Goal: Task Accomplishment & Management: Manage account settings

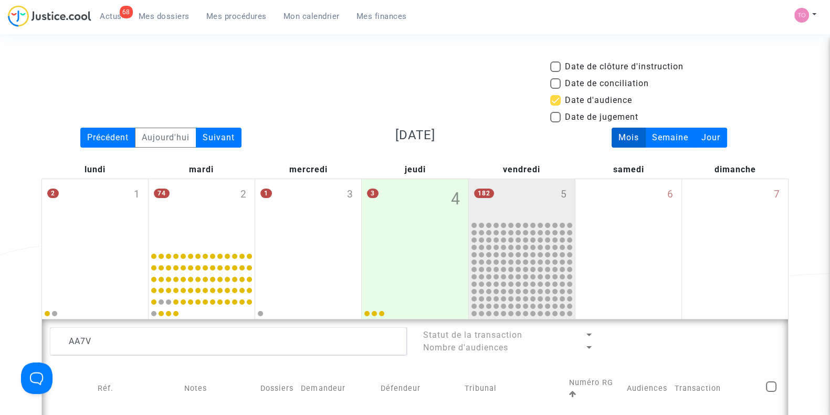
click at [166, 15] on span "Mes dossiers" at bounding box center [164, 16] width 51 height 9
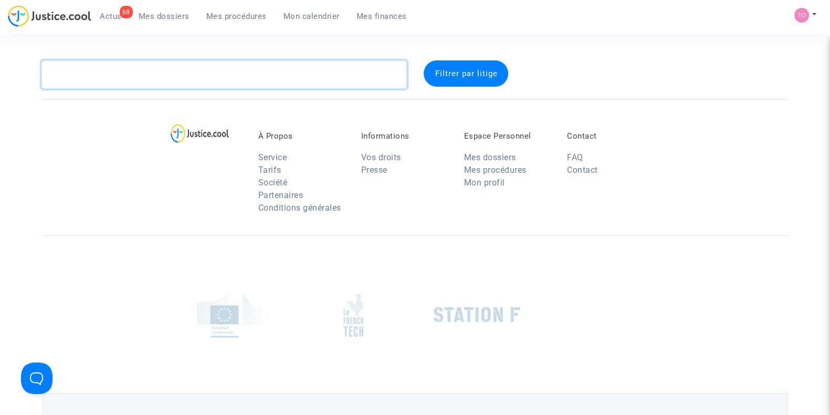
click at [152, 85] on textarea at bounding box center [224, 74] width 366 height 28
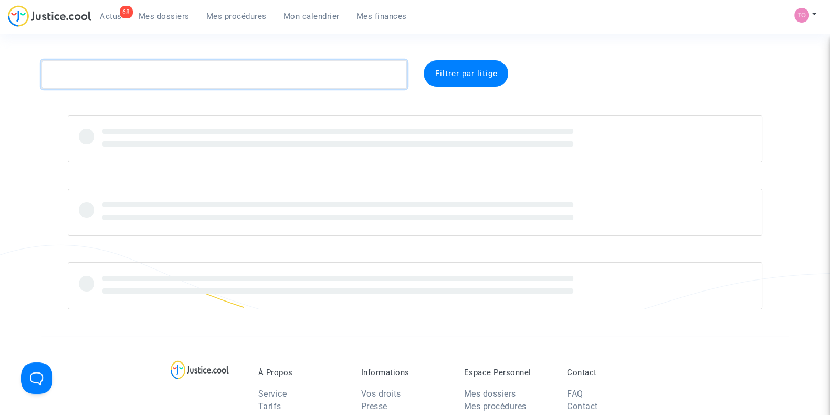
paste textarea "TAMER"
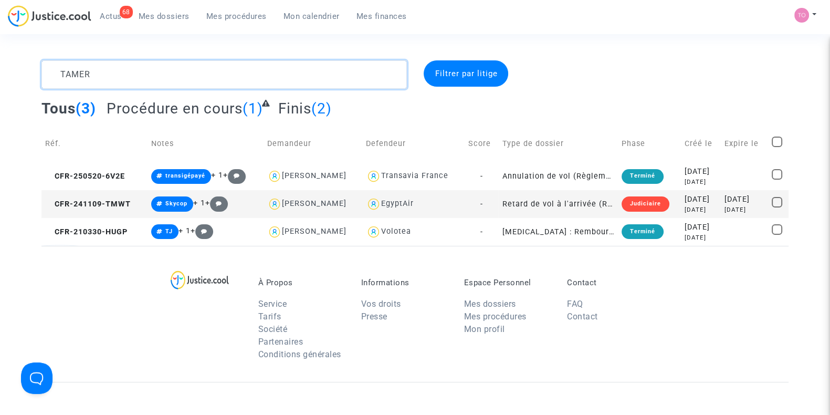
type textarea "TAMER"
click at [675, 203] on div "2024-11-09" at bounding box center [701, 200] width 33 height 12
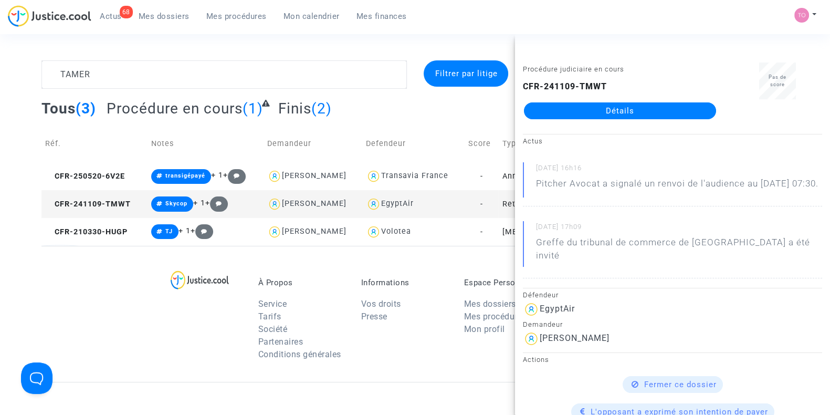
click at [630, 115] on link "Détails" at bounding box center [620, 110] width 192 height 17
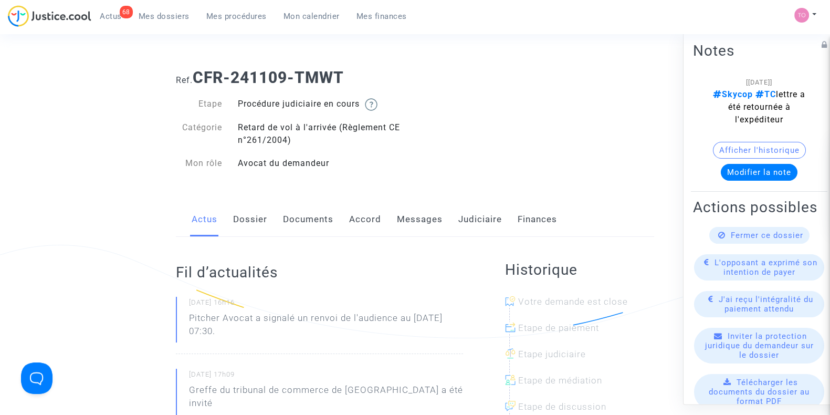
click at [268, 219] on div "Actus Dossier Documents Accord Messages Judiciaire Finances" at bounding box center [415, 219] width 478 height 35
click at [485, 213] on link "Judiciaire" at bounding box center [480, 219] width 44 height 35
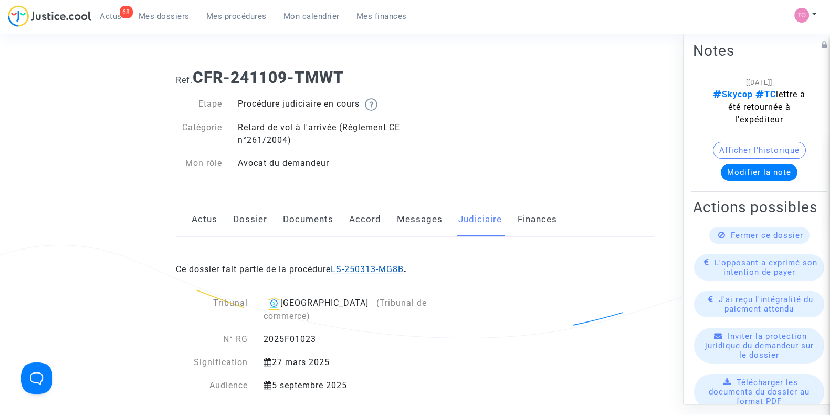
click at [386, 268] on link "LS-250313-MG8B" at bounding box center [367, 269] width 73 height 10
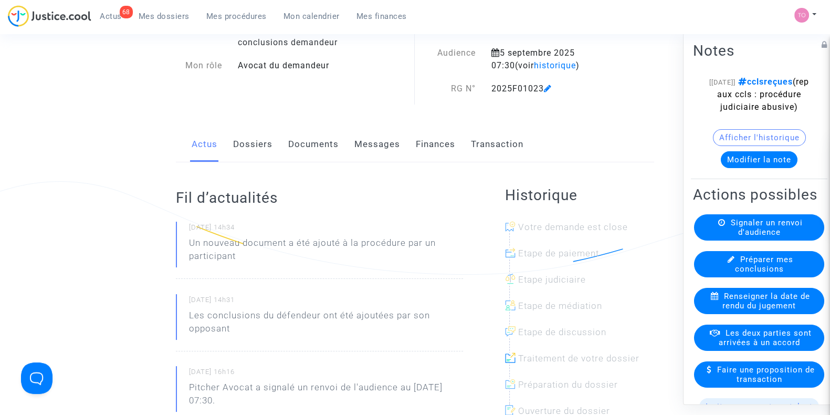
scroll to position [65, 0]
click at [296, 141] on link "Documents" at bounding box center [313, 143] width 50 height 35
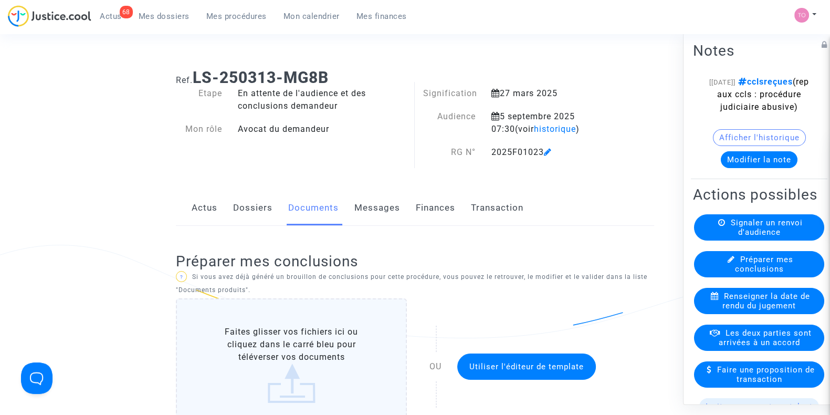
click at [151, 12] on span "Mes dossiers" at bounding box center [164, 16] width 51 height 9
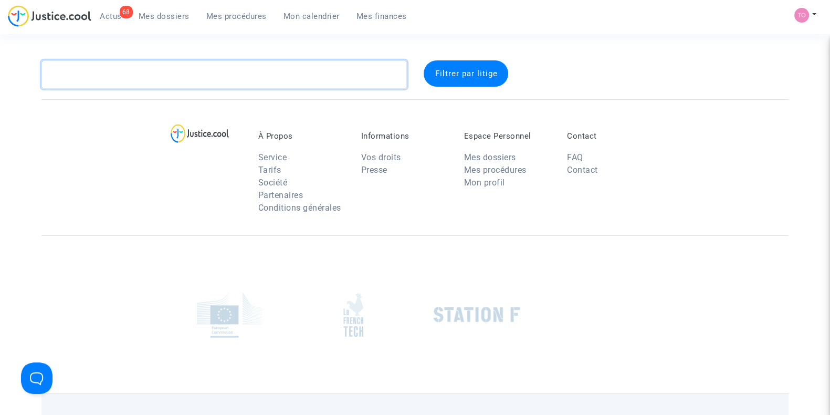
click at [114, 72] on textarea at bounding box center [224, 74] width 366 height 28
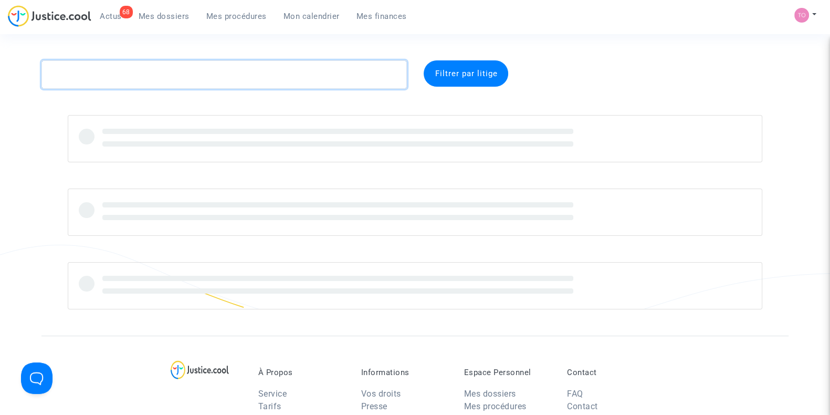
paste textarea "Cruz"
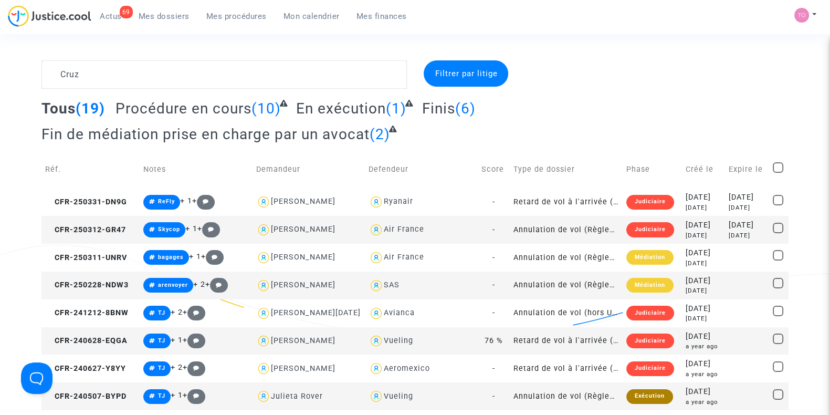
click at [16, 90] on div "Cruz Filtrer par litige Tous (19) Procédure en cours (10) En exécution (1) Fini…" at bounding box center [415, 387] width 830 height 655
drag, startPoint x: 103, startPoint y: 71, endPoint x: 0, endPoint y: 64, distance: 103.8
click at [0, 64] on div "Cruz Filtrer par litige Tous (19) Procédure en cours (10) En exécution (1) Fini…" at bounding box center [415, 387] width 830 height 655
paste textarea "KECHICHE"
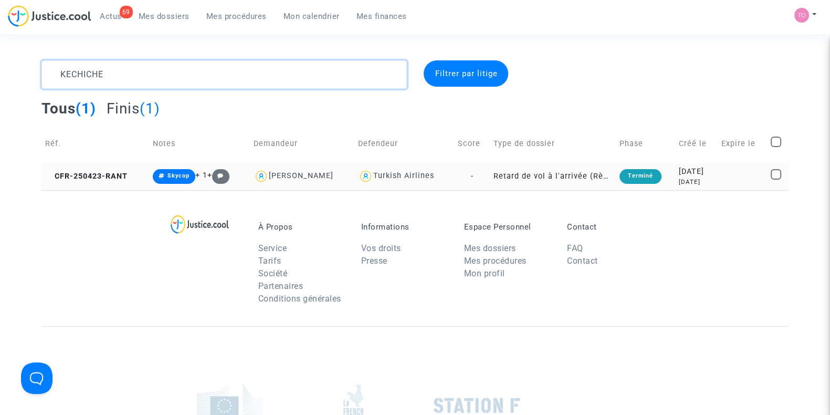
type textarea "KECHICHE"
click at [675, 171] on div "2025-04-23" at bounding box center [696, 172] width 35 height 12
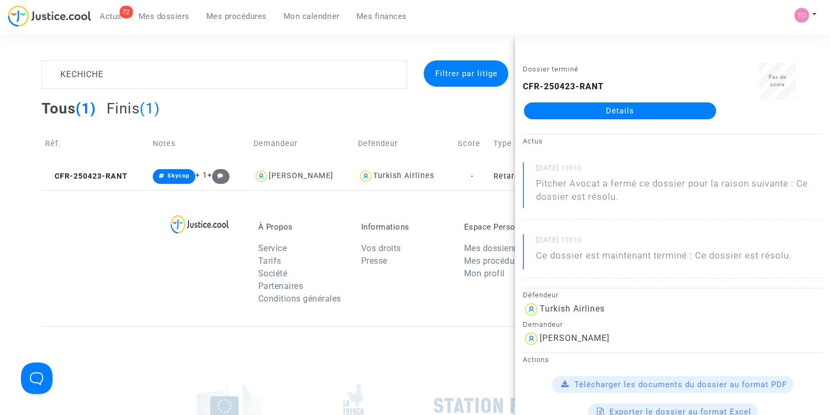
click at [314, 15] on span "Mon calendrier" at bounding box center [312, 16] width 56 height 9
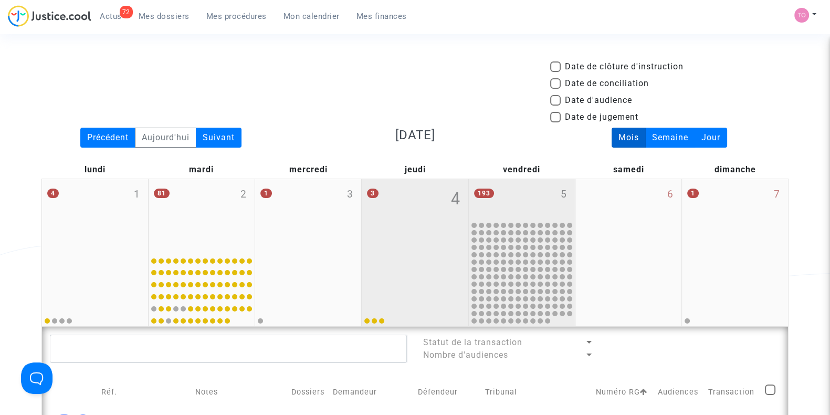
click at [533, 184] on div "193 5" at bounding box center [522, 199] width 106 height 41
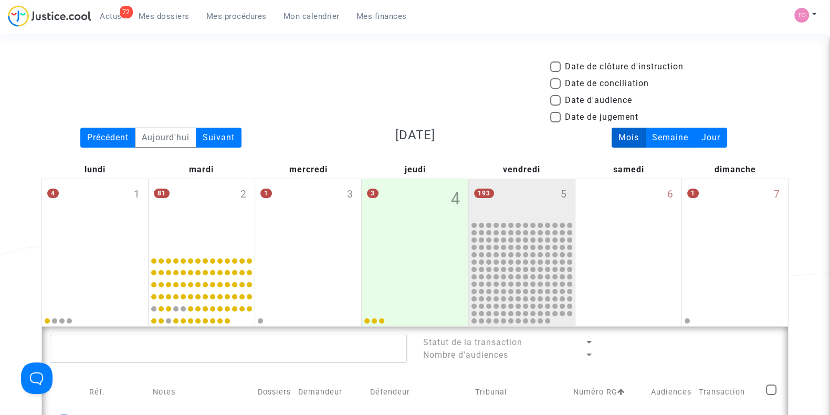
click at [556, 93] on mat-checkbox "Date de conciliation" at bounding box center [599, 85] width 99 height 17
drag, startPoint x: 556, startPoint y: 95, endPoint x: 550, endPoint y: 101, distance: 8.2
click at [556, 96] on span at bounding box center [555, 100] width 11 height 11
click at [556, 106] on input "Date d'audience" at bounding box center [555, 106] width 1 height 1
checkbox input "true"
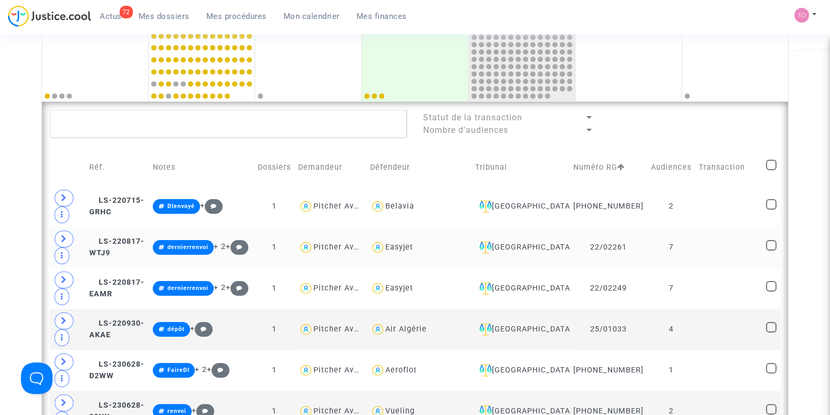
scroll to position [328, 0]
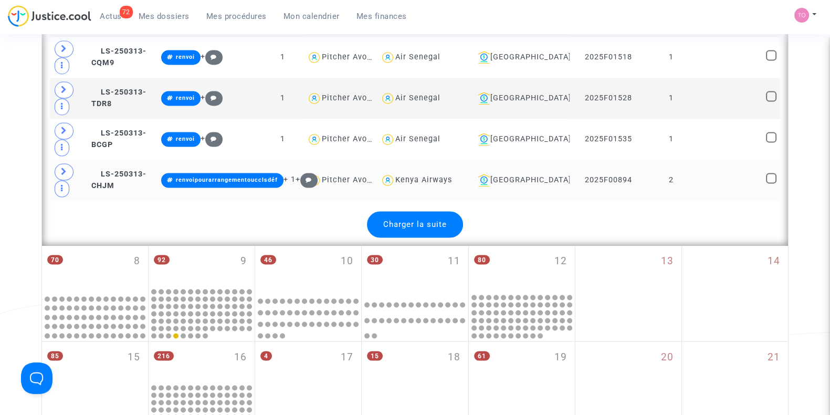
scroll to position [2232, 0]
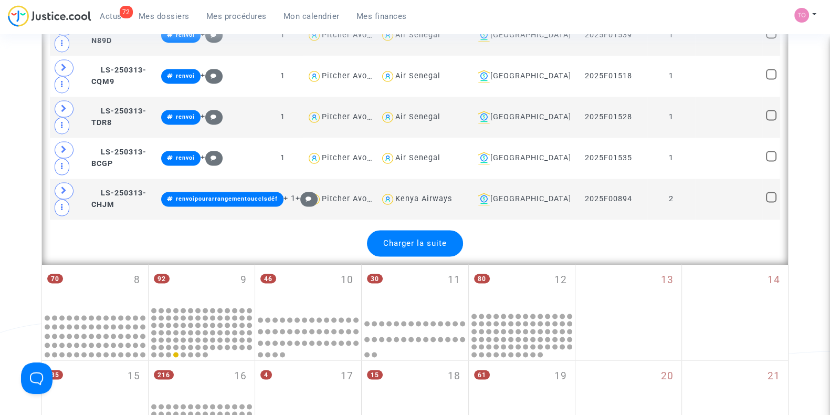
click at [420, 238] on span "Charger la suite" at bounding box center [415, 242] width 64 height 9
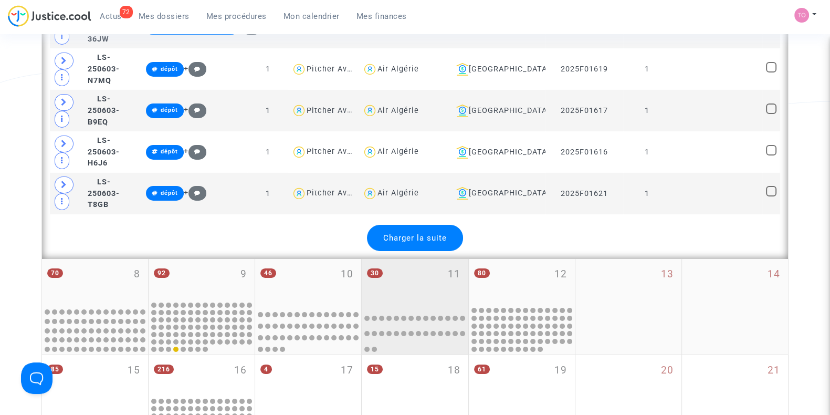
scroll to position [4333, 0]
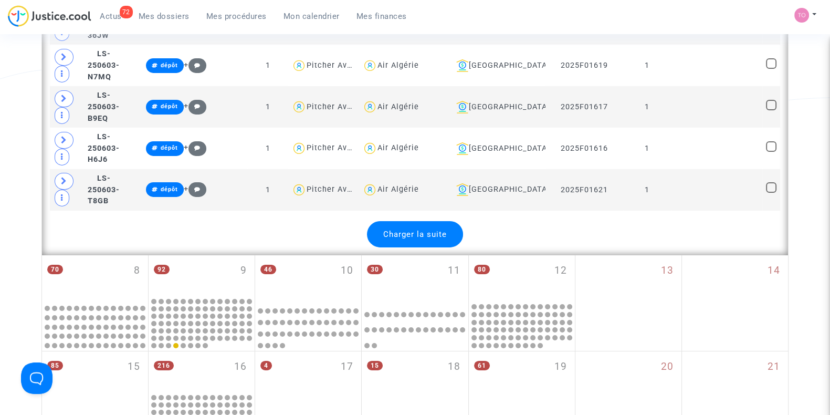
click at [431, 230] on span "Charger la suite" at bounding box center [415, 234] width 64 height 9
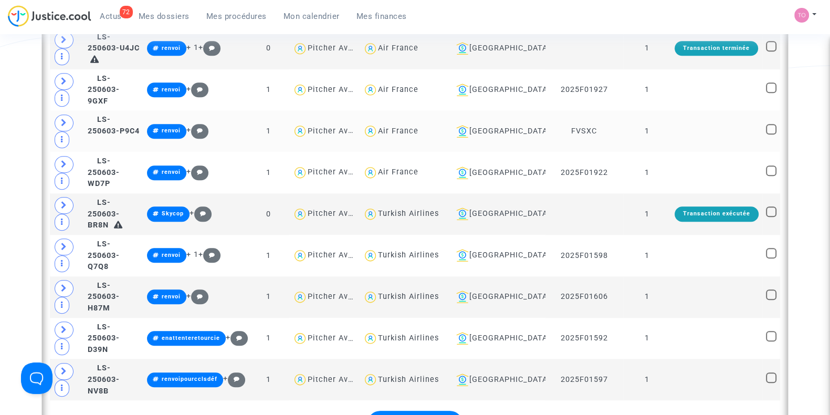
scroll to position [6237, 0]
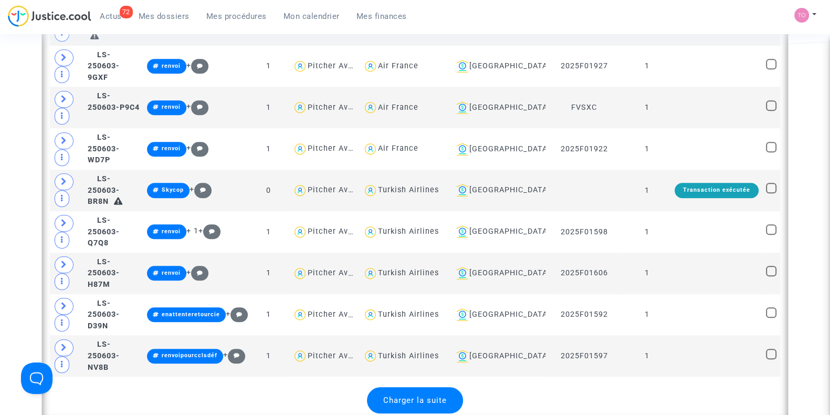
click at [431, 372] on span "Charger la suite" at bounding box center [415, 399] width 64 height 9
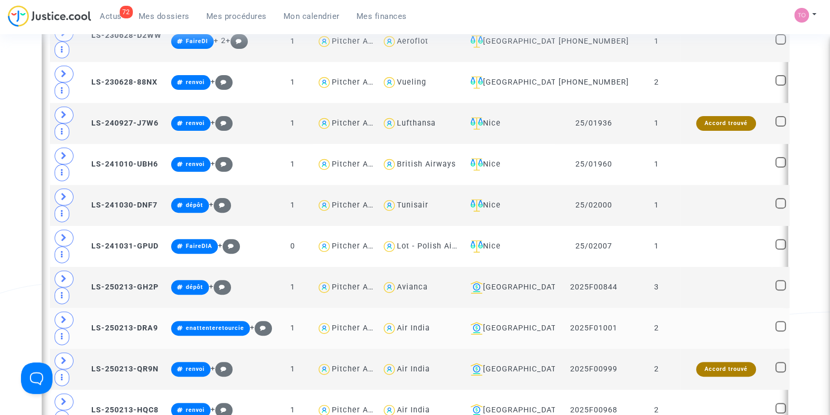
scroll to position [328, 0]
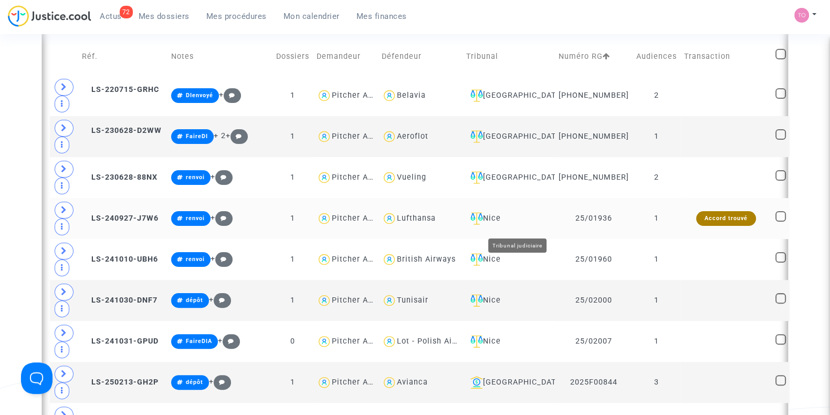
click at [504, 221] on div "Nice" at bounding box center [508, 218] width 85 height 13
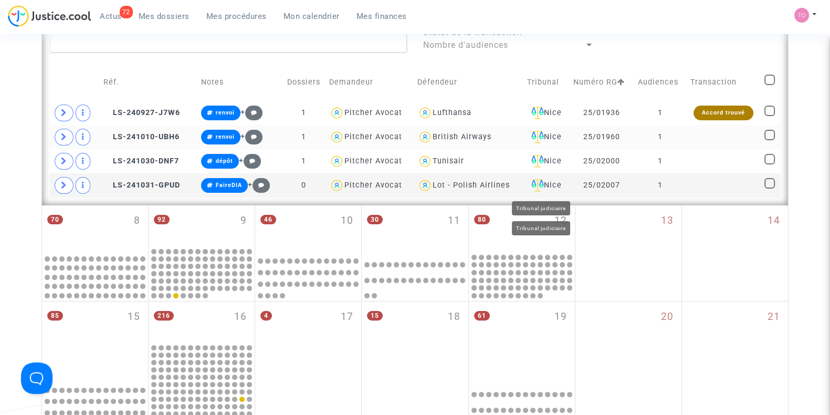
scroll to position [262, 0]
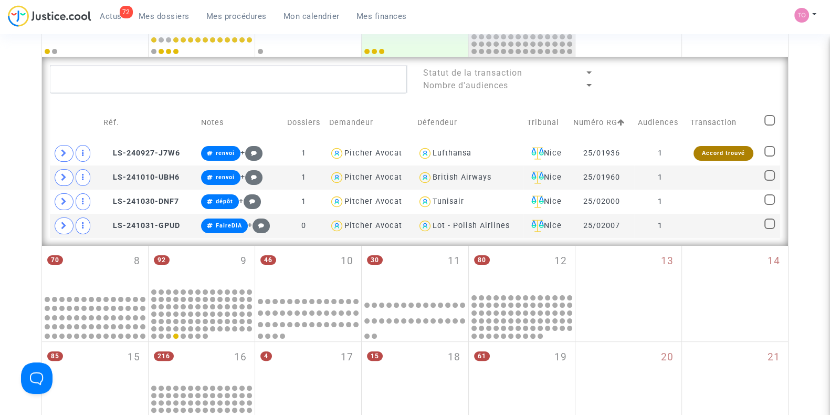
click at [675, 118] on span at bounding box center [770, 120] width 11 height 11
click at [675, 126] on input "checkbox" at bounding box center [769, 126] width 1 height 1
checkbox input "true"
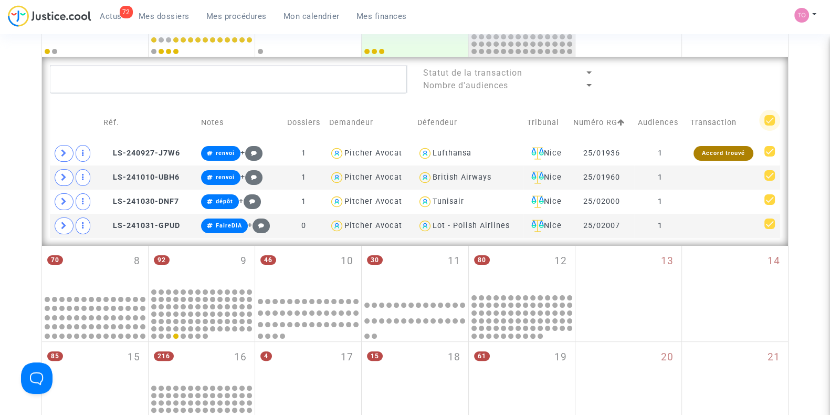
checkbox input "true"
click at [675, 74] on span "Sélection" at bounding box center [731, 78] width 38 height 9
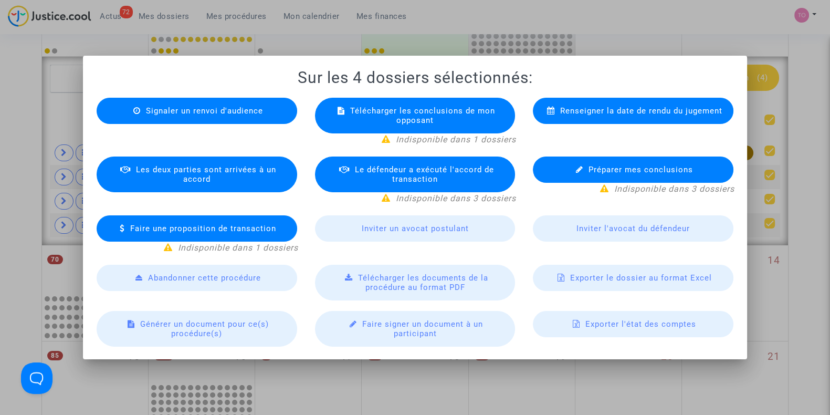
click at [675, 31] on div at bounding box center [415, 207] width 830 height 415
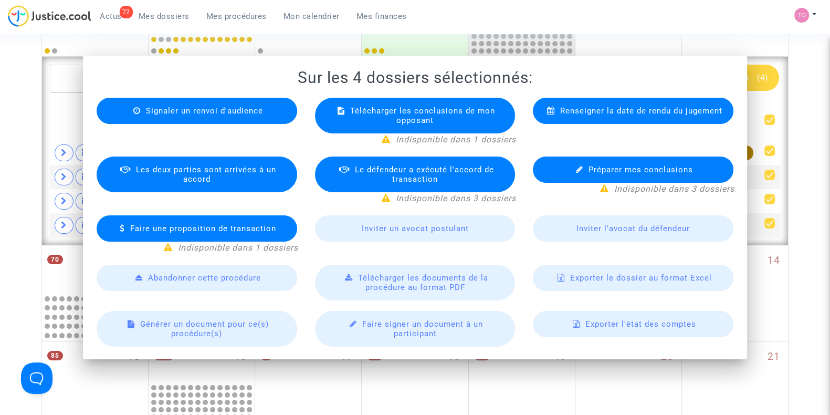
scroll to position [262, 0]
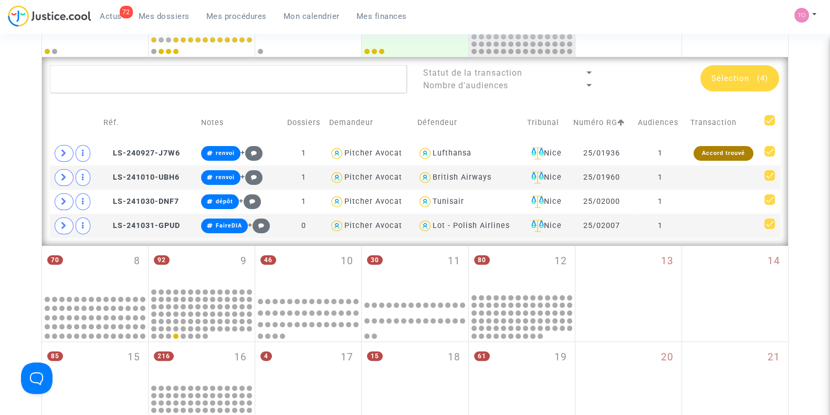
click at [675, 74] on span "Sélection" at bounding box center [731, 78] width 38 height 9
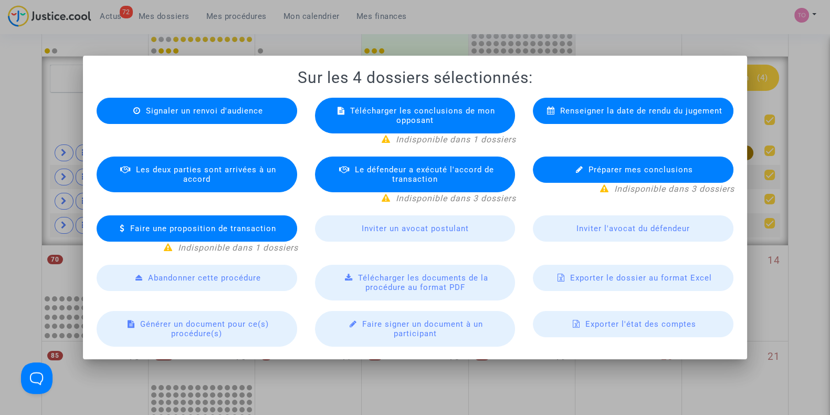
click at [601, 273] on span "Exporter le dossier au format Excel" at bounding box center [641, 277] width 142 height 9
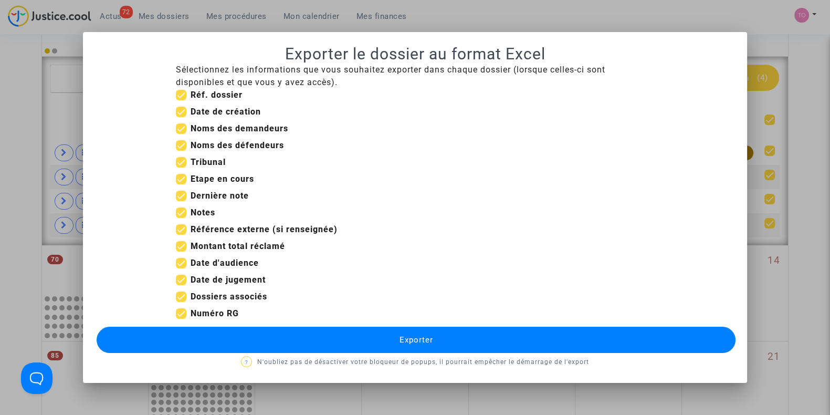
click at [179, 264] on span at bounding box center [181, 263] width 11 height 11
click at [181, 268] on input "Date d'audience" at bounding box center [181, 268] width 1 height 1
click at [181, 260] on span at bounding box center [181, 263] width 11 height 11
click at [181, 268] on input "Date d'audience" at bounding box center [181, 268] width 1 height 1
checkbox input "true"
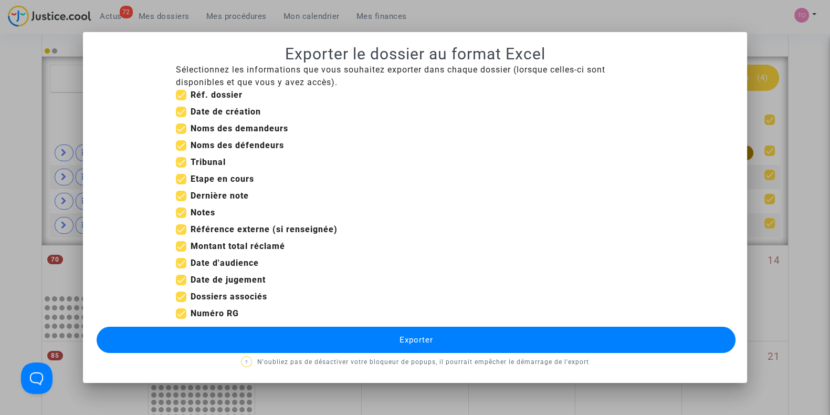
click at [181, 280] on span at bounding box center [181, 280] width 11 height 11
click at [181, 285] on input "Date de jugement" at bounding box center [181, 285] width 1 height 1
checkbox input "false"
click at [183, 243] on span at bounding box center [181, 246] width 11 height 11
click at [181, 252] on input "Montant total réclamé" at bounding box center [181, 252] width 1 height 1
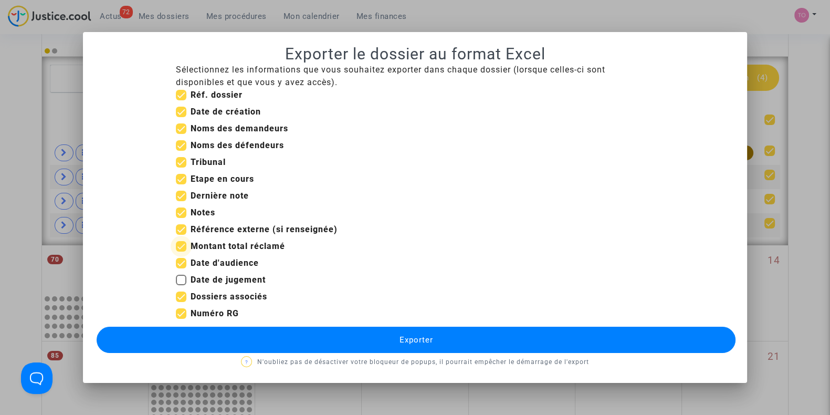
checkbox input "false"
click at [186, 113] on span at bounding box center [181, 112] width 11 height 11
click at [181, 117] on input "Date de création" at bounding box center [181, 117] width 1 height 1
checkbox input "false"
click at [292, 335] on button "Exporter" at bounding box center [416, 340] width 639 height 26
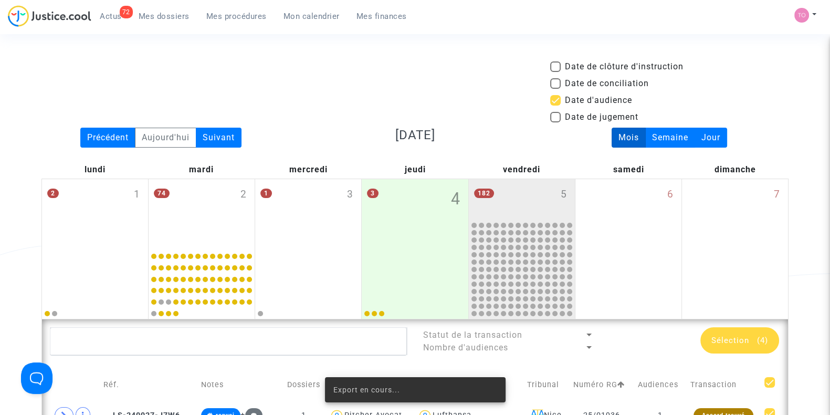
scroll to position [262, 0]
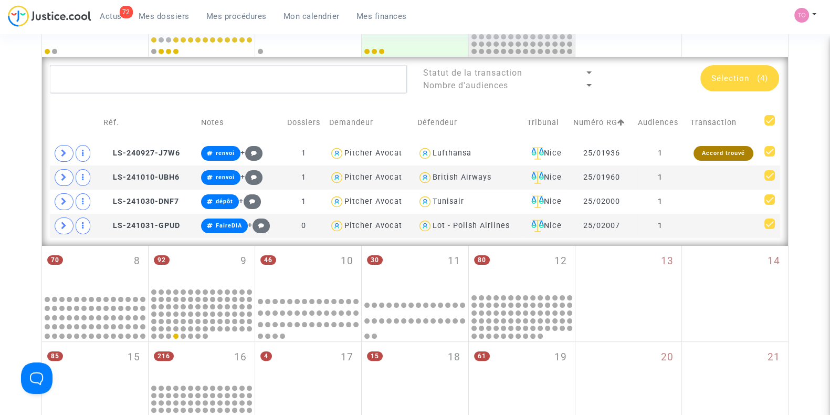
click at [675, 69] on div "Sélection (4)" at bounding box center [740, 78] width 79 height 26
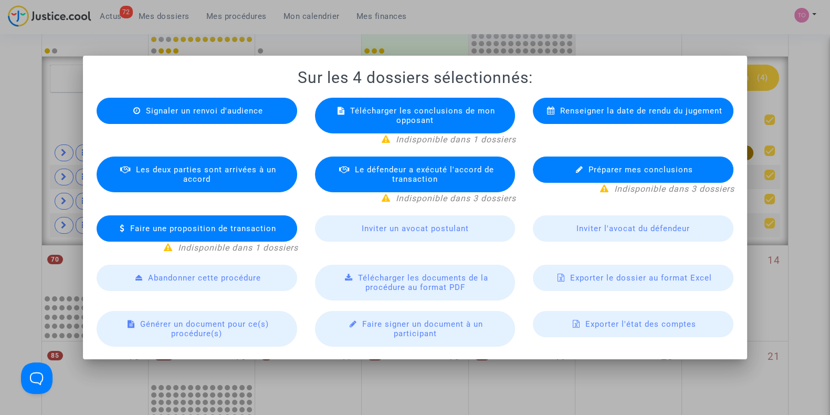
click at [605, 273] on span "Exporter le dossier au format Excel" at bounding box center [641, 277] width 142 height 9
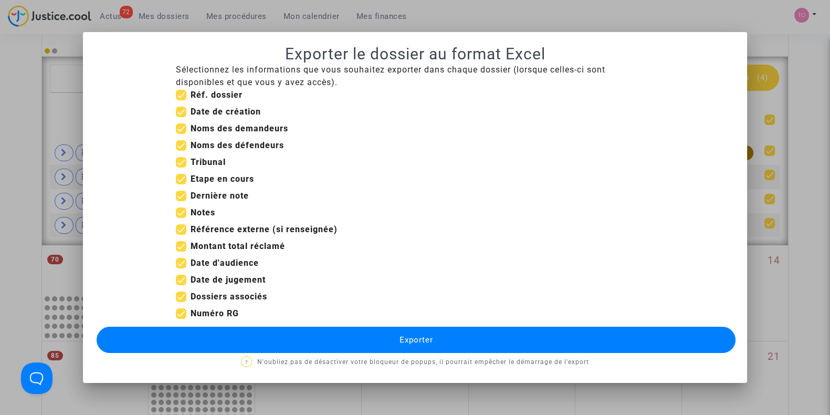
click at [185, 112] on label "Date de création" at bounding box center [218, 112] width 85 height 13
click at [181, 117] on input "Date de création" at bounding box center [181, 117] width 1 height 1
checkbox input "false"
click at [184, 278] on span at bounding box center [181, 280] width 11 height 11
click at [181, 285] on input "Date de jugement" at bounding box center [181, 285] width 1 height 1
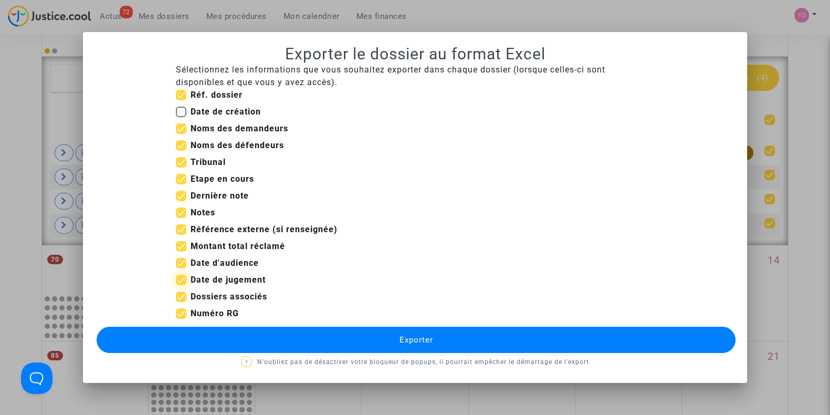
checkbox input "false"
click at [184, 180] on span at bounding box center [181, 179] width 11 height 11
click at [181, 184] on input "Etape en cours" at bounding box center [181, 184] width 1 height 1
checkbox input "false"
click at [405, 342] on span "Exporter" at bounding box center [416, 339] width 34 height 9
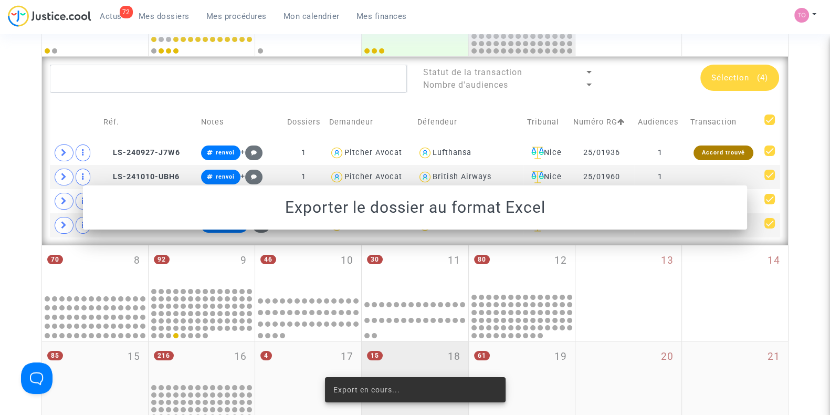
scroll to position [262, 0]
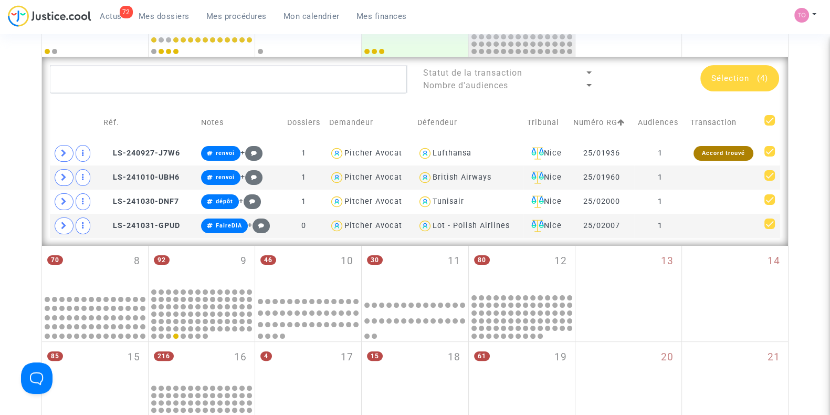
click at [675, 76] on span "Sélection" at bounding box center [731, 78] width 38 height 9
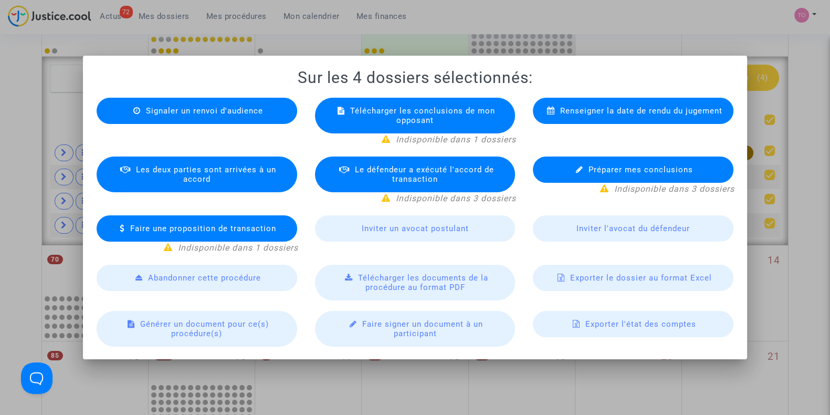
click at [582, 279] on span "Exporter le dossier au format Excel" at bounding box center [641, 277] width 142 height 9
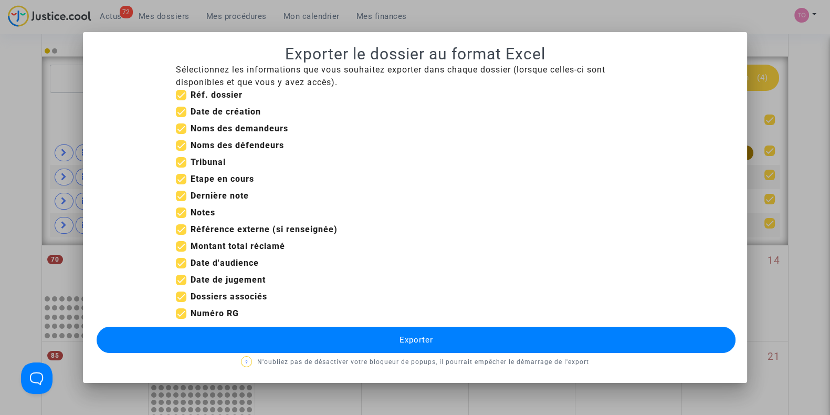
click at [180, 109] on span at bounding box center [181, 112] width 11 height 11
click at [181, 117] on input "Date de création" at bounding box center [181, 117] width 1 height 1
checkbox input "false"
click at [178, 178] on span at bounding box center [181, 179] width 11 height 11
click at [181, 184] on input "Etape en cours" at bounding box center [181, 184] width 1 height 1
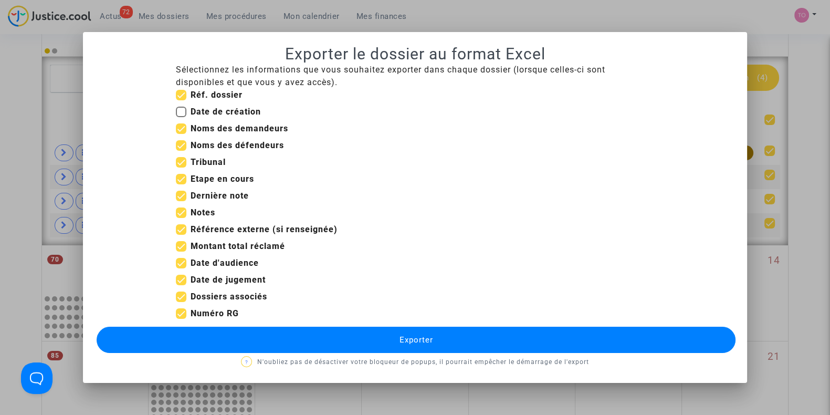
checkbox input "false"
click at [180, 247] on span at bounding box center [181, 246] width 11 height 11
click at [181, 252] on input "Montant total réclamé" at bounding box center [181, 252] width 1 height 1
checkbox input "false"
click at [182, 279] on span at bounding box center [181, 280] width 11 height 11
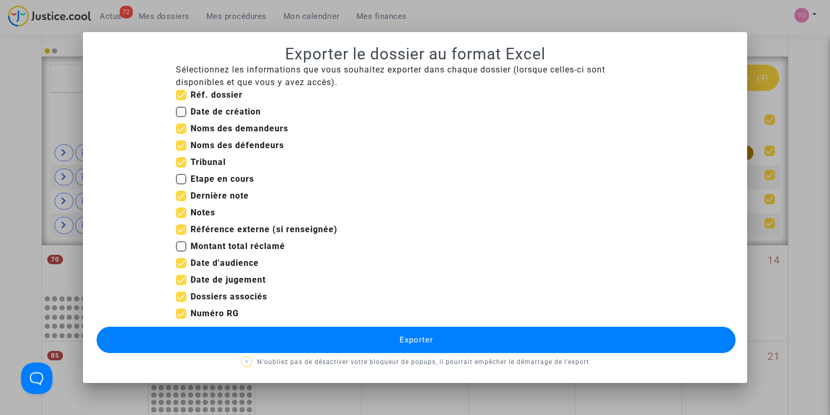
click at [181, 285] on input "Date de jugement" at bounding box center [181, 285] width 1 height 1
checkbox input "false"
click at [367, 345] on button "Exporter" at bounding box center [416, 340] width 639 height 26
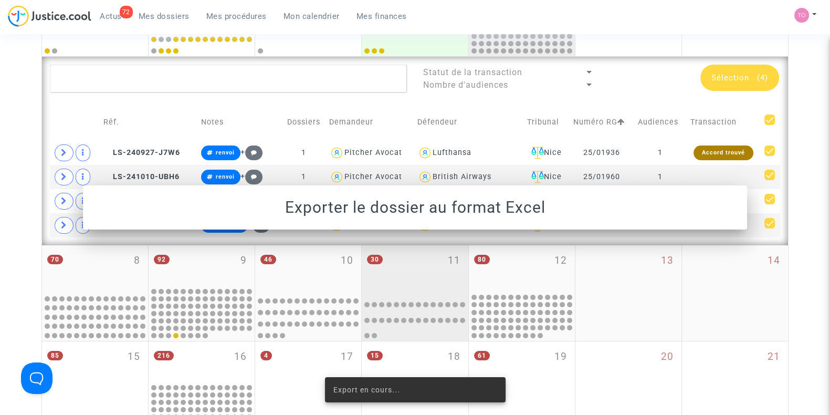
scroll to position [262, 0]
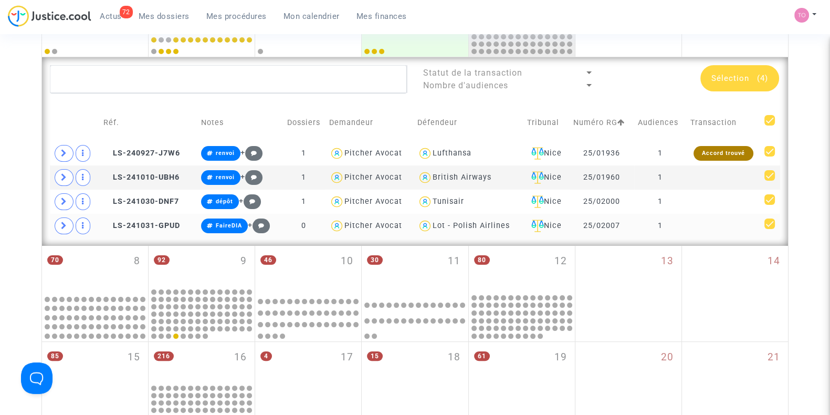
click at [623, 226] on td "25/02007" at bounding box center [602, 226] width 65 height 24
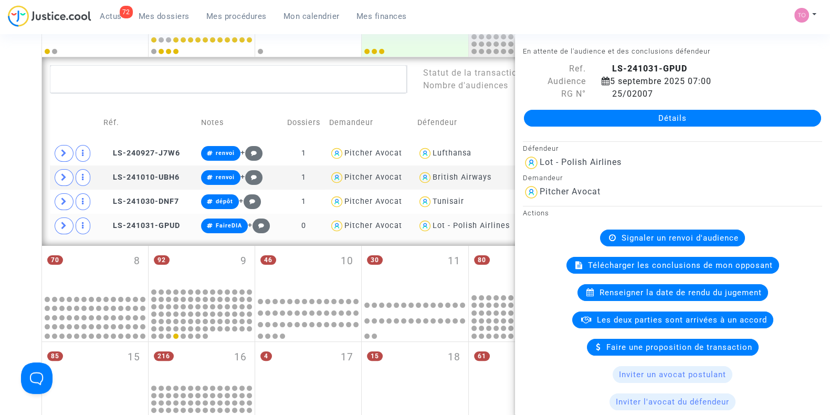
click at [55, 222] on span at bounding box center [64, 225] width 19 height 17
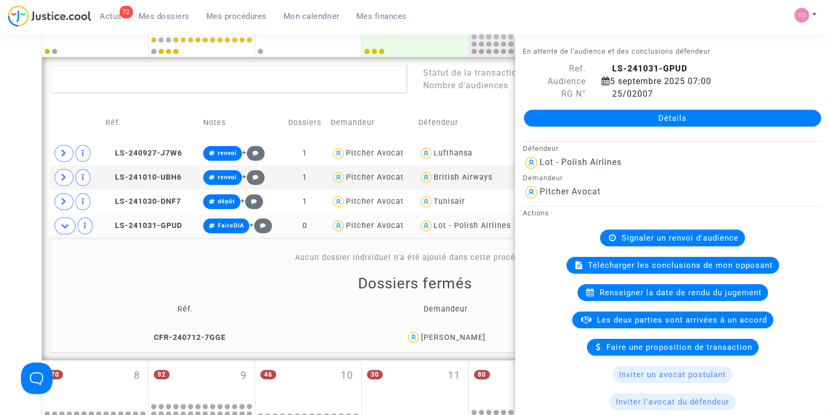
click at [0, 200] on div "Date de clôture d'instruction Date de conciliation Date d'audience Date de juge…" at bounding box center [415, 304] width 830 height 1013
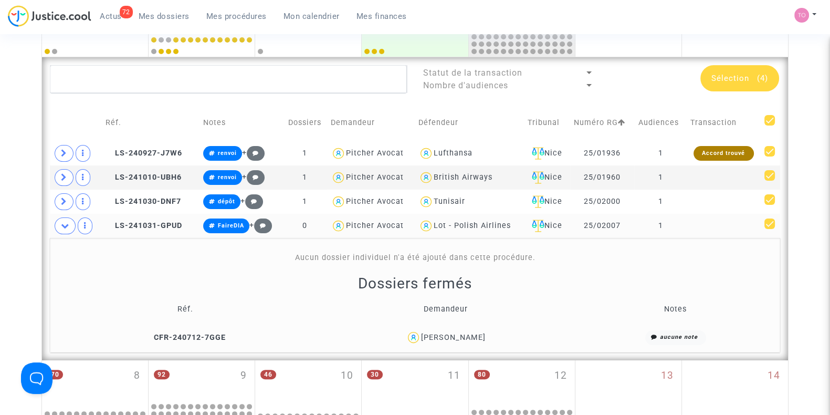
click at [444, 333] on div "Laila Sague" at bounding box center [453, 337] width 65 height 9
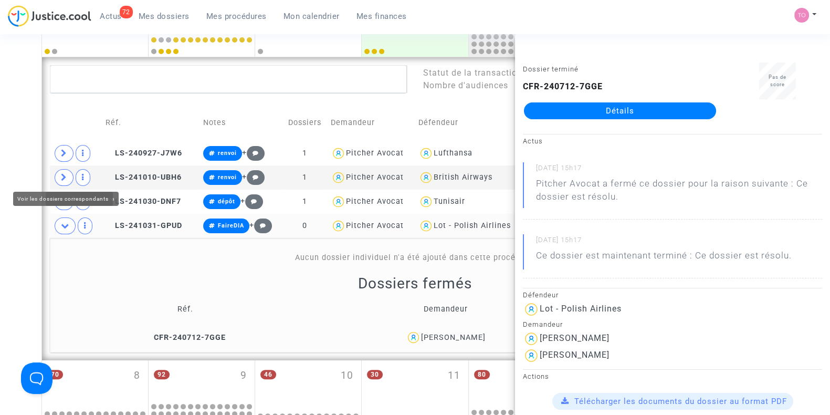
click at [0, 180] on div "Date de clôture d'instruction Date de conciliation Date d'audience Date de juge…" at bounding box center [415, 304] width 830 height 1013
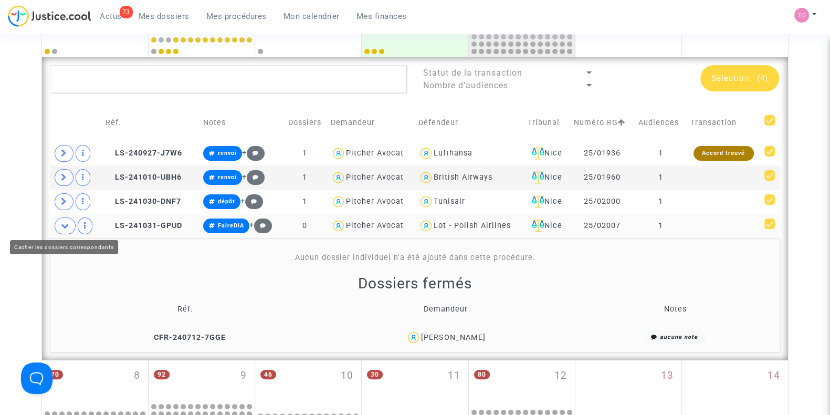
click at [63, 223] on icon at bounding box center [65, 226] width 8 height 8
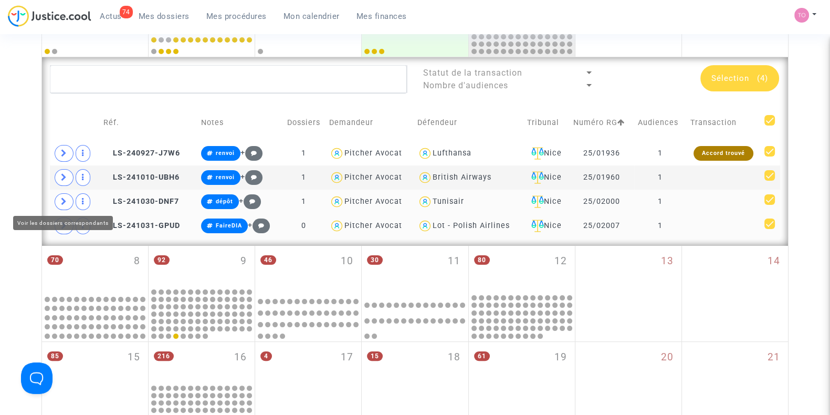
click at [62, 197] on icon at bounding box center [64, 201] width 6 height 8
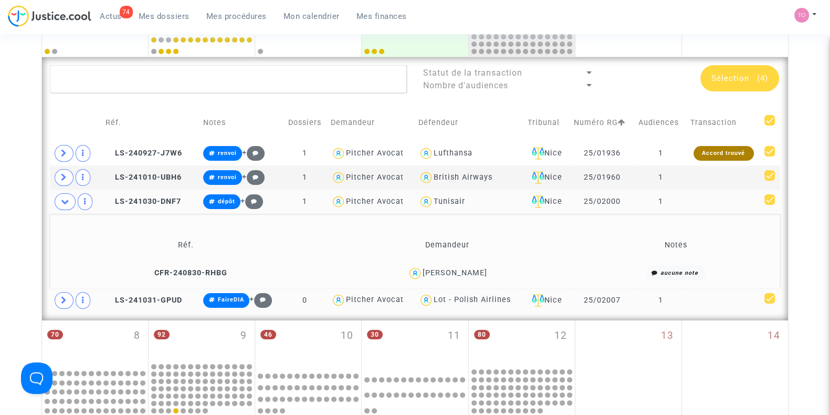
click at [470, 273] on div "Nehwen Khemiri" at bounding box center [455, 272] width 65 height 9
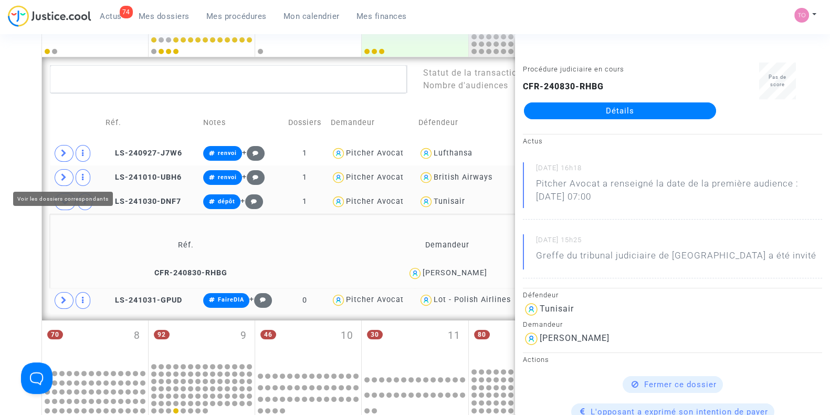
click at [67, 176] on span at bounding box center [64, 177] width 19 height 17
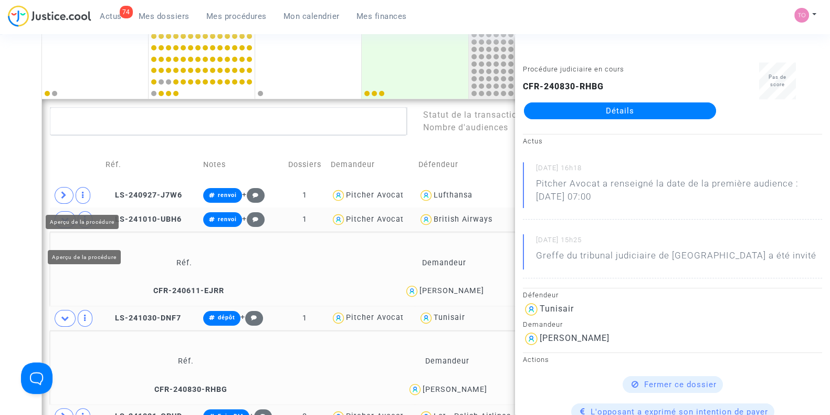
scroll to position [197, 0]
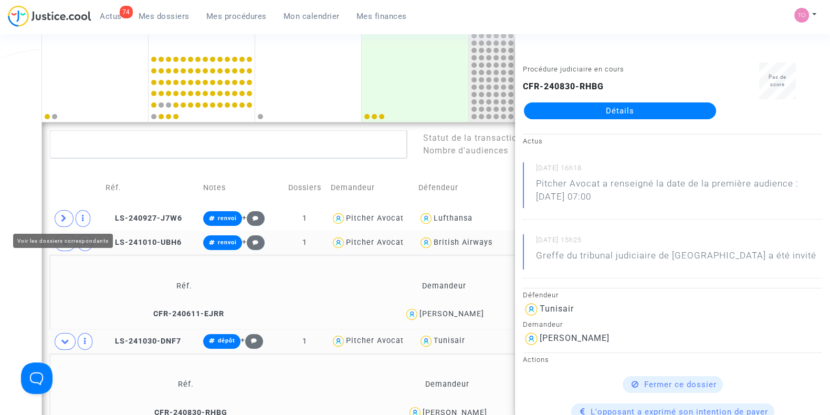
click at [0, 270] on div "Date de clôture d'instruction Date de conciliation Date d'audience Date de juge…" at bounding box center [415, 386] width 830 height 1047
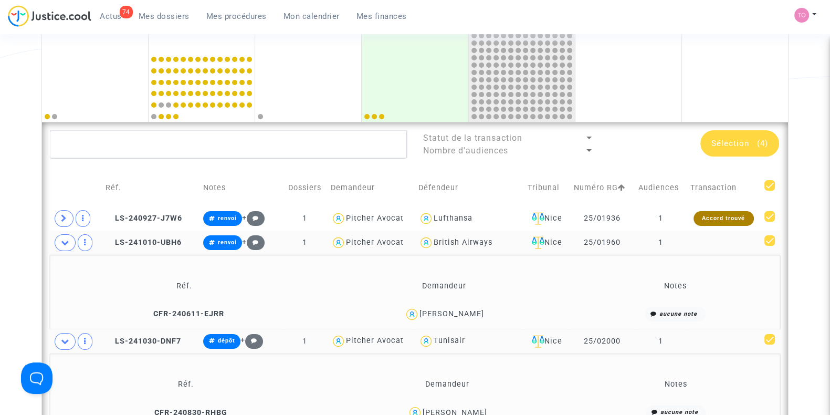
click at [466, 319] on div "Ludivine Mathé" at bounding box center [444, 314] width 252 height 15
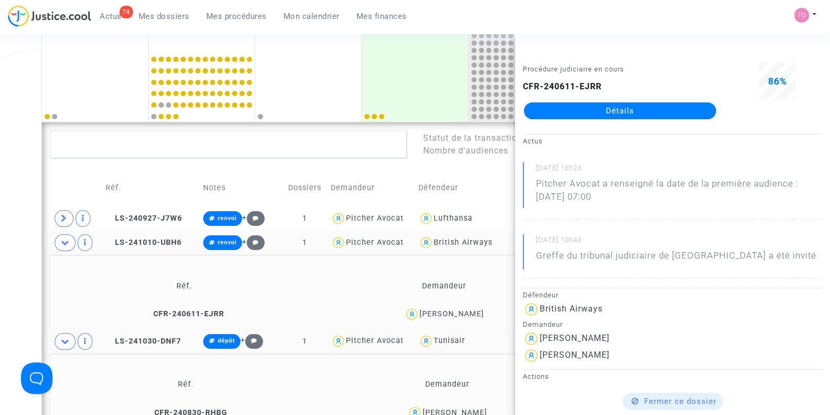
click at [0, 174] on div "Date de clôture d'instruction Date de conciliation Date d'audience Date de juge…" at bounding box center [415, 386] width 830 height 1047
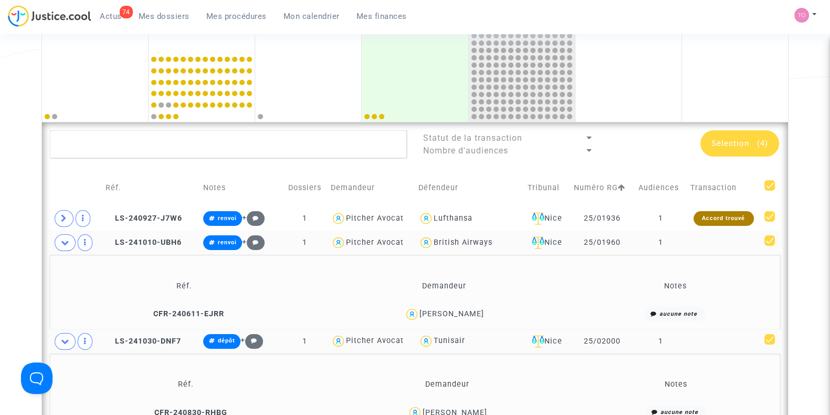
click at [63, 241] on icon at bounding box center [65, 242] width 8 height 8
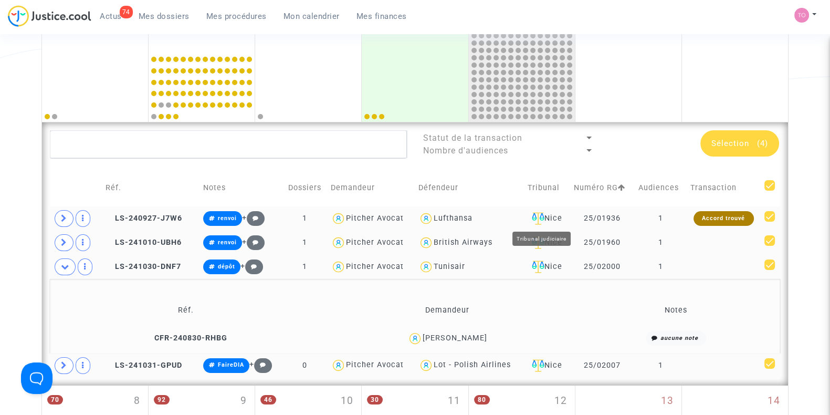
click at [551, 215] on div "Nice" at bounding box center [547, 218] width 39 height 13
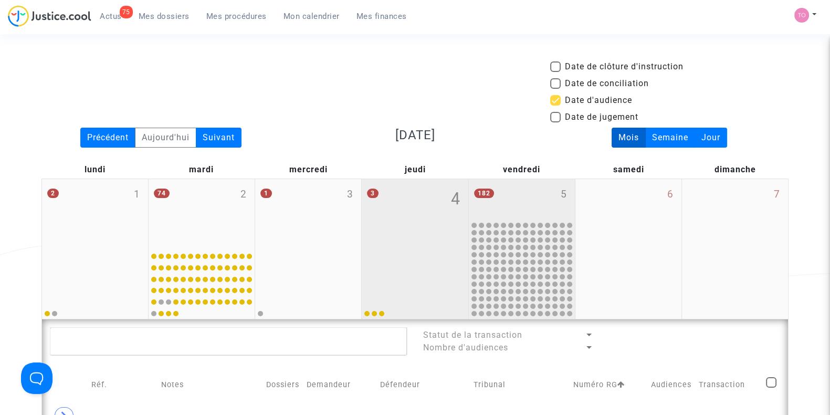
click at [430, 242] on div "3 4" at bounding box center [415, 213] width 106 height 68
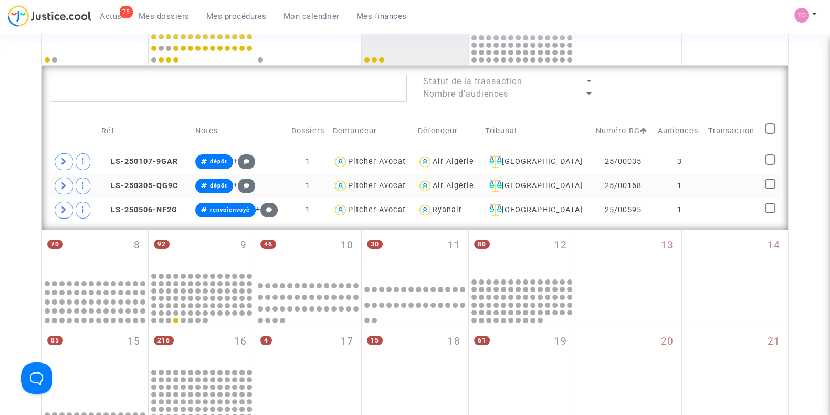
scroll to position [328, 0]
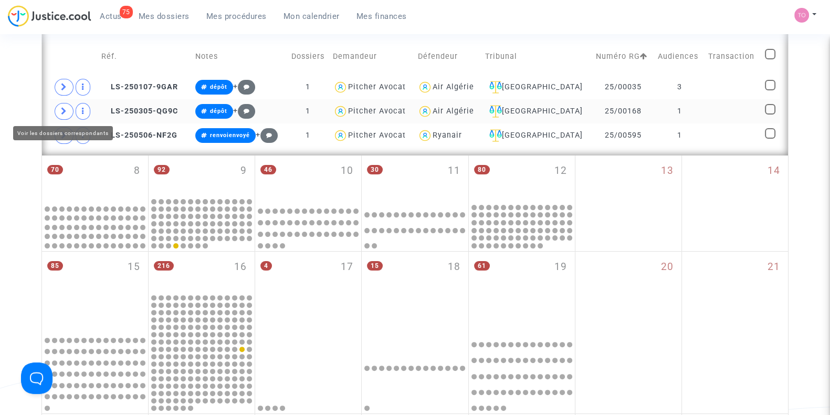
click at [68, 110] on span at bounding box center [64, 111] width 19 height 17
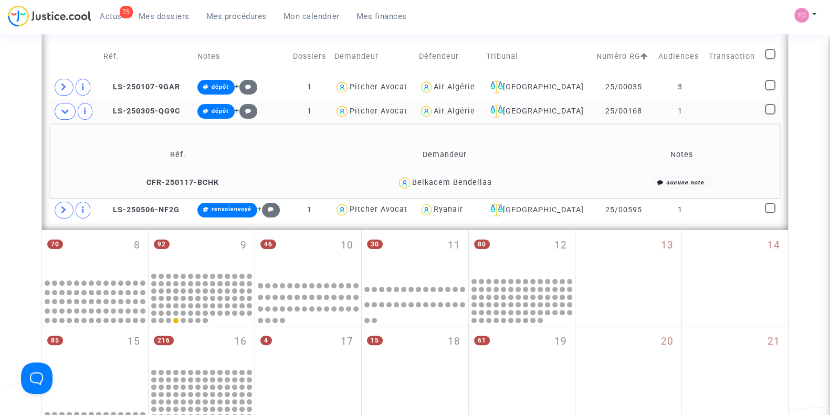
click at [484, 181] on div "Belkacem Bendellaa" at bounding box center [452, 182] width 80 height 9
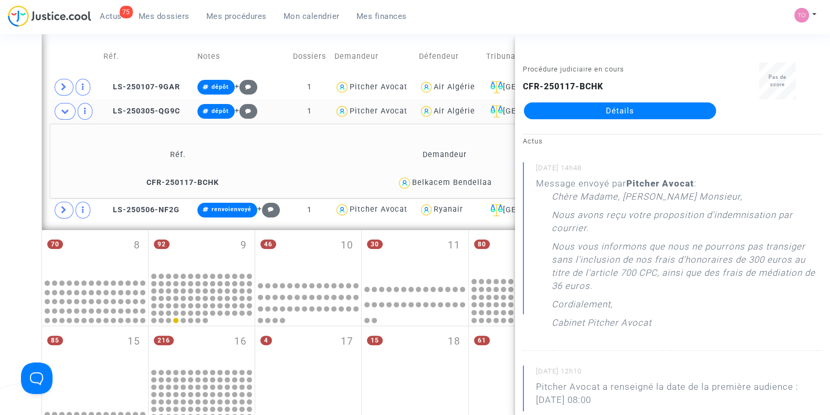
click at [600, 111] on link "Détails" at bounding box center [620, 110] width 192 height 17
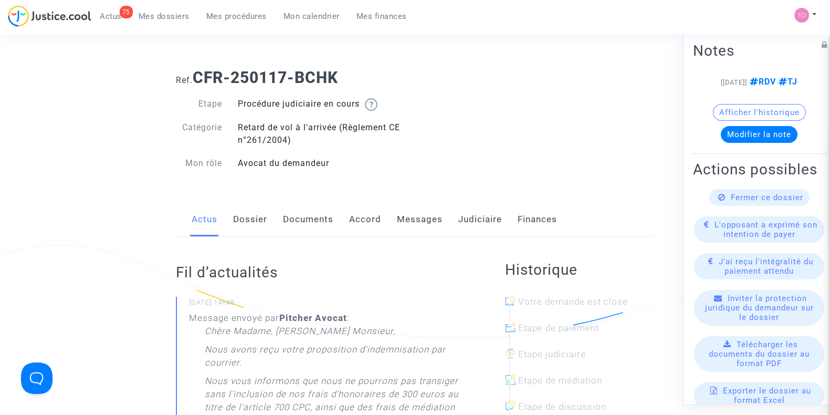
click at [315, 215] on link "Documents" at bounding box center [308, 219] width 50 height 35
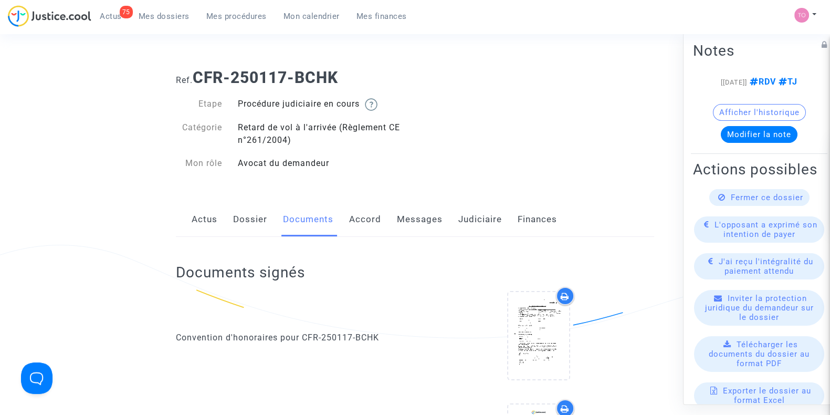
click at [472, 223] on link "Judiciaire" at bounding box center [480, 219] width 44 height 35
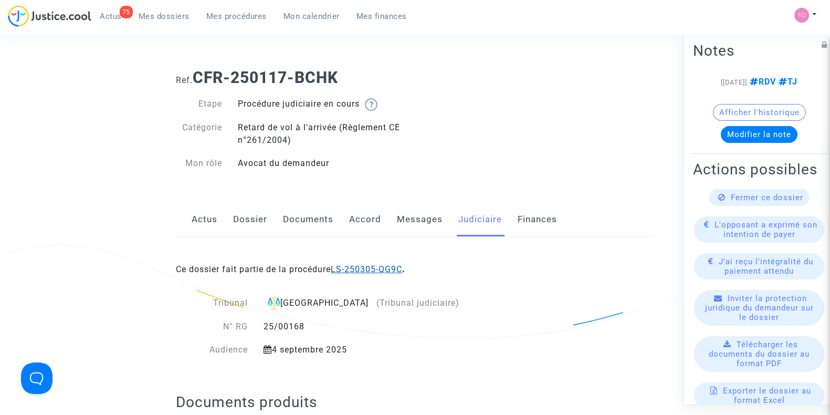
click at [356, 265] on link "LS-250305-QG9C" at bounding box center [366, 269] width 71 height 10
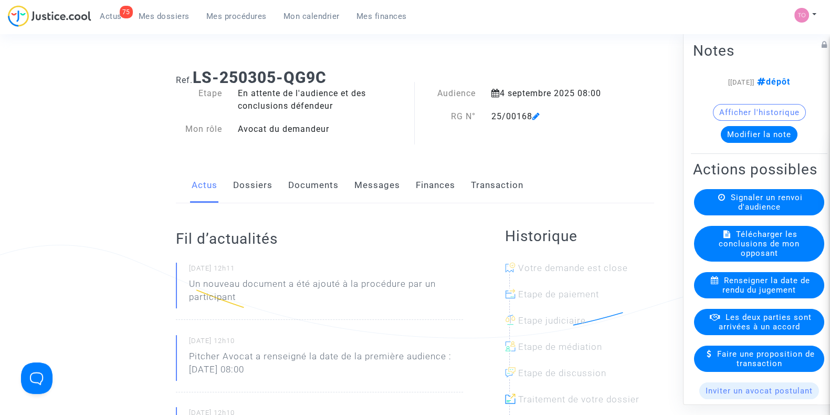
click at [249, 177] on link "Dossiers" at bounding box center [252, 185] width 39 height 35
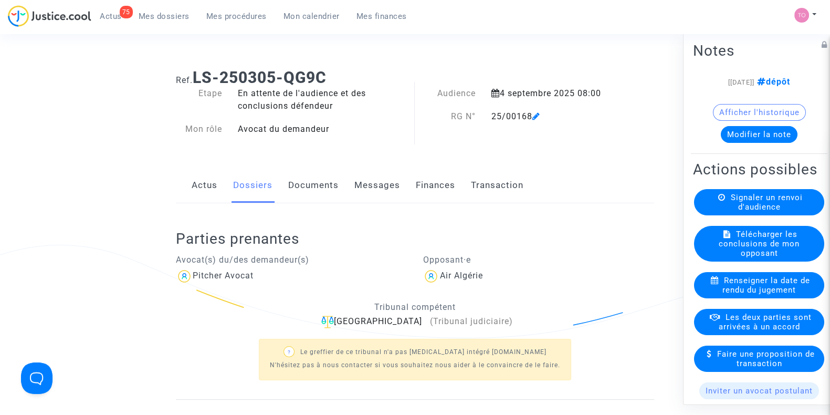
click at [319, 190] on link "Documents" at bounding box center [313, 185] width 50 height 35
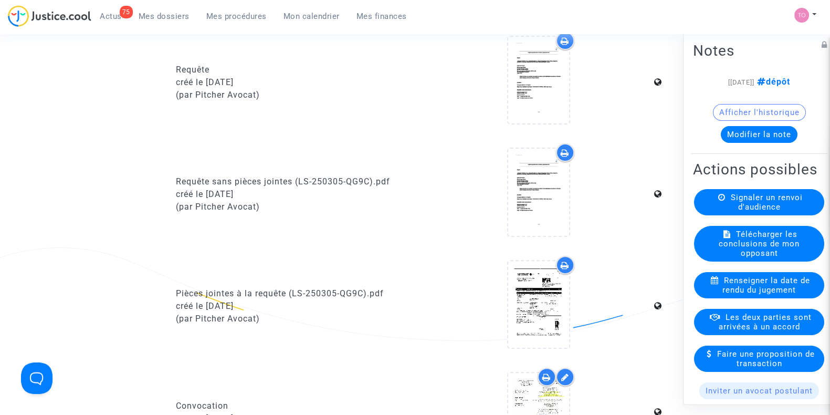
scroll to position [591, 0]
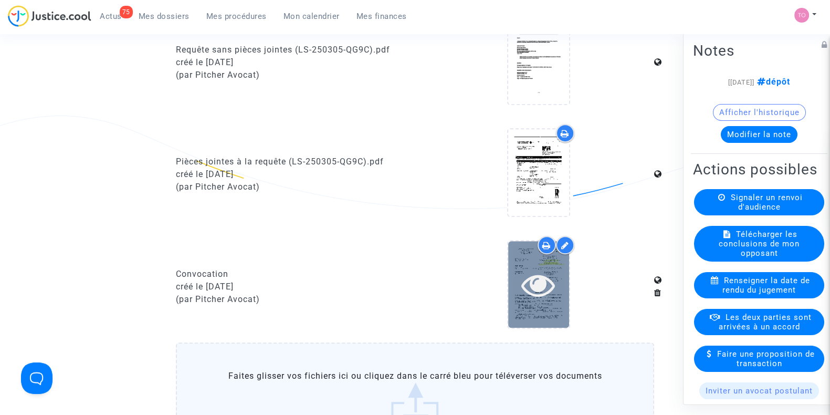
click at [534, 295] on icon at bounding box center [539, 285] width 34 height 34
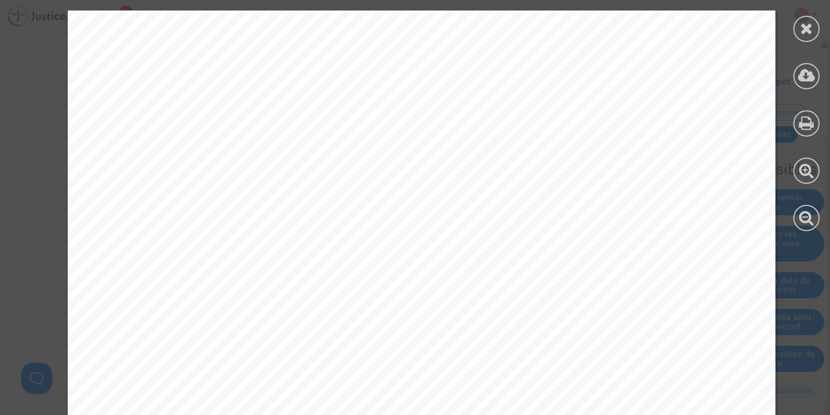
scroll to position [0, 0]
click at [675, 33] on icon at bounding box center [806, 28] width 13 height 16
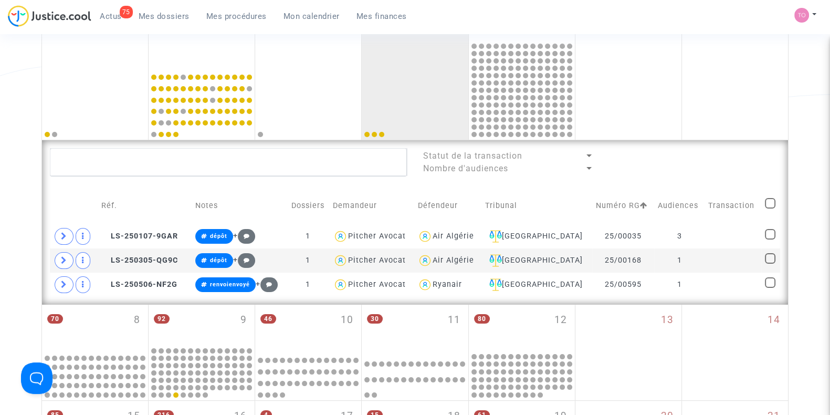
scroll to position [262, 0]
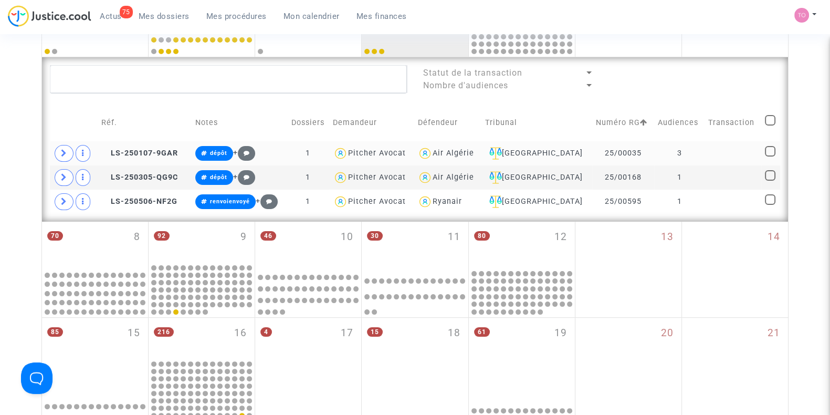
click at [550, 145] on td "Metz" at bounding box center [537, 153] width 111 height 24
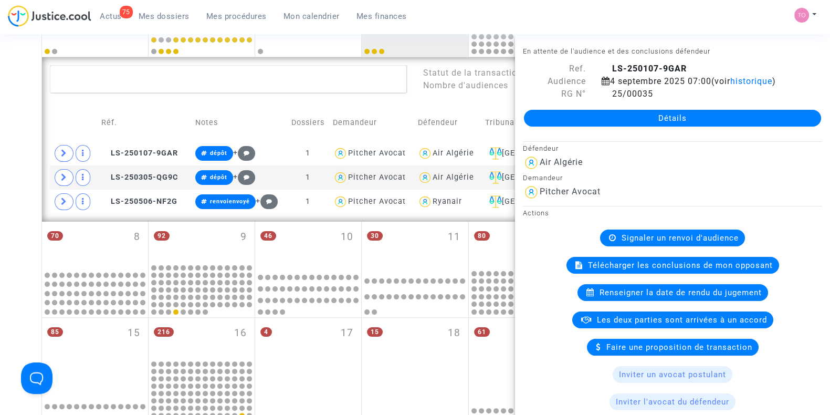
click at [623, 112] on link "Détails" at bounding box center [672, 118] width 297 height 17
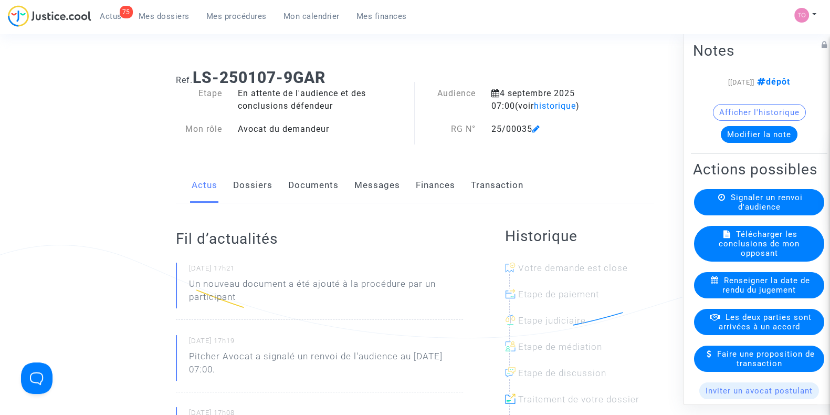
click at [447, 178] on link "Finances" at bounding box center [435, 185] width 39 height 35
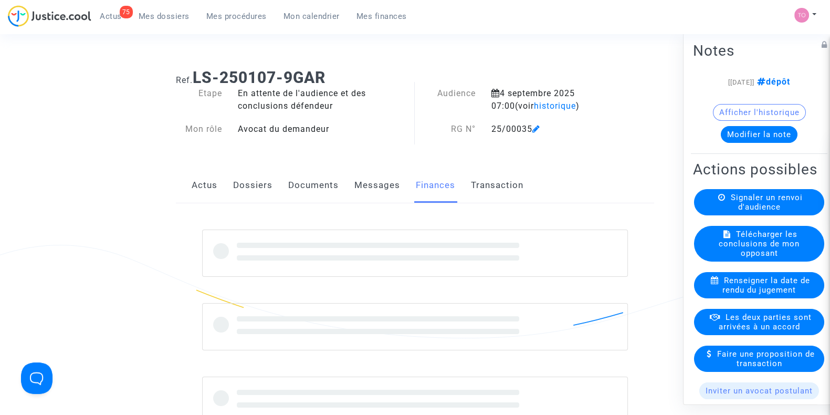
click at [248, 187] on link "Dossiers" at bounding box center [252, 185] width 39 height 35
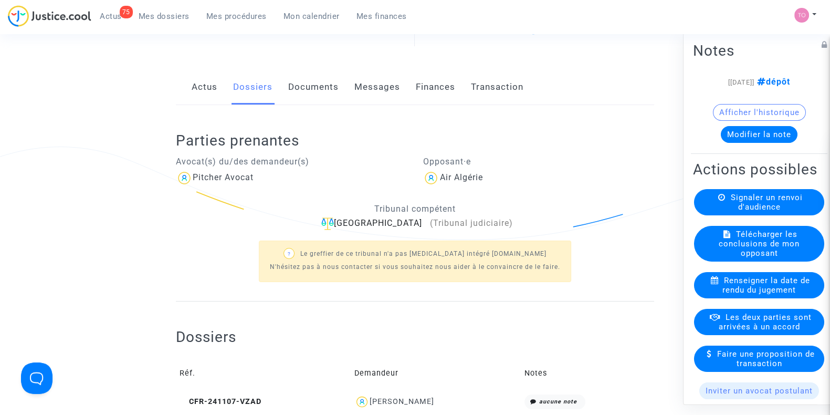
scroll to position [73, 0]
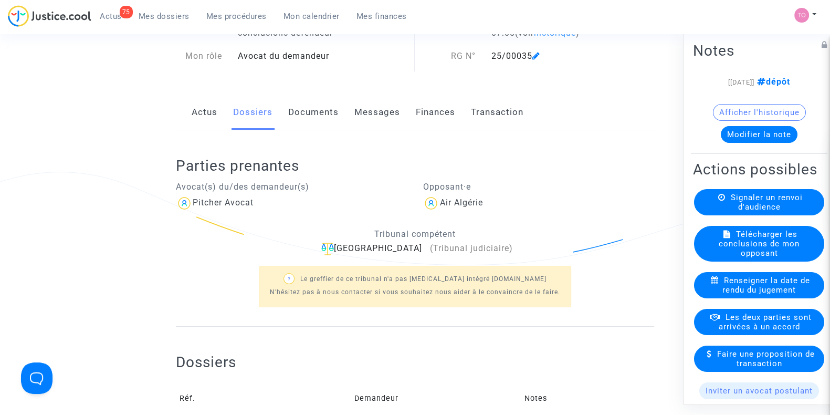
click at [331, 131] on div "Parties prenantes Avocat(s) du/des demandeur(s) Pitcher Avocat Opposant·e Air A…" at bounding box center [415, 228] width 478 height 196
click at [313, 117] on link "Documents" at bounding box center [313, 112] width 50 height 35
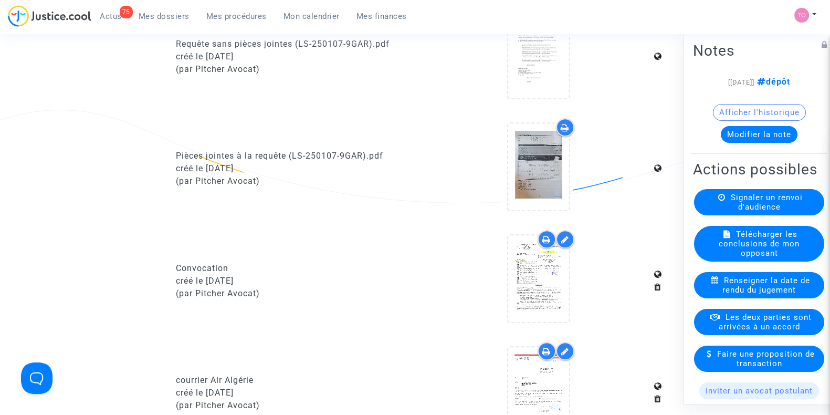
scroll to position [598, 0]
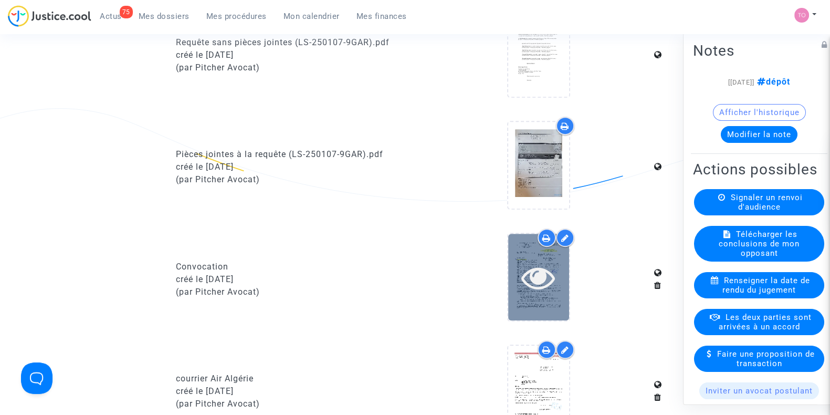
click at [554, 275] on icon at bounding box center [539, 277] width 34 height 34
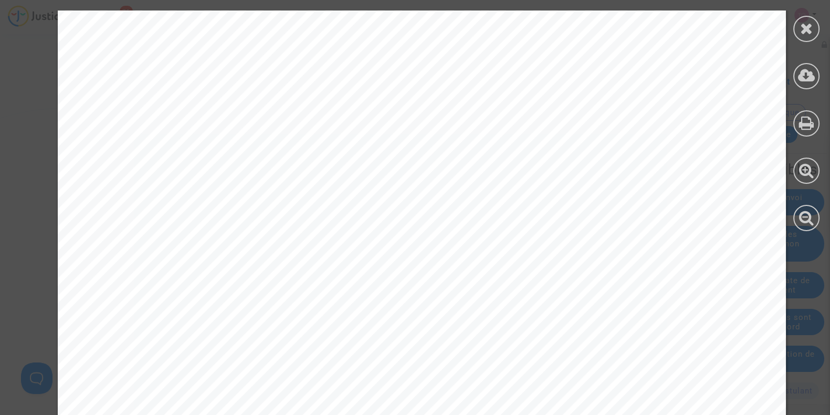
scroll to position [0, 0]
click at [675, 27] on div at bounding box center [807, 29] width 26 height 26
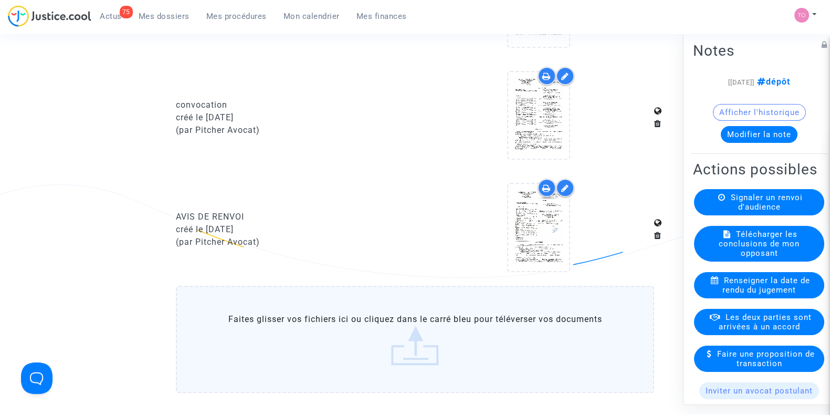
scroll to position [992, 0]
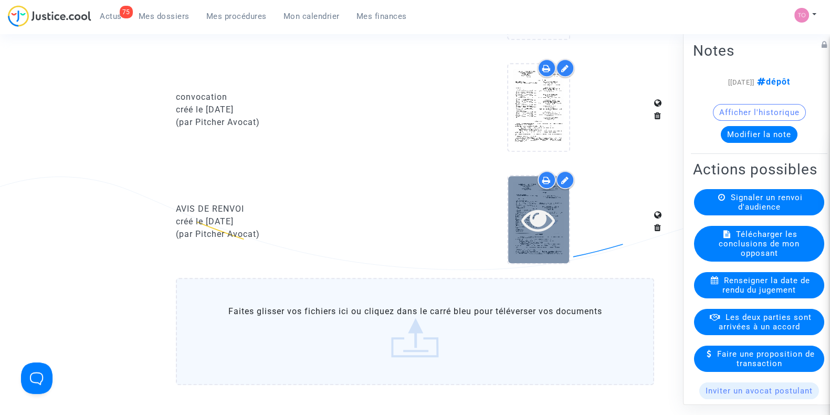
click at [555, 220] on icon at bounding box center [539, 220] width 34 height 34
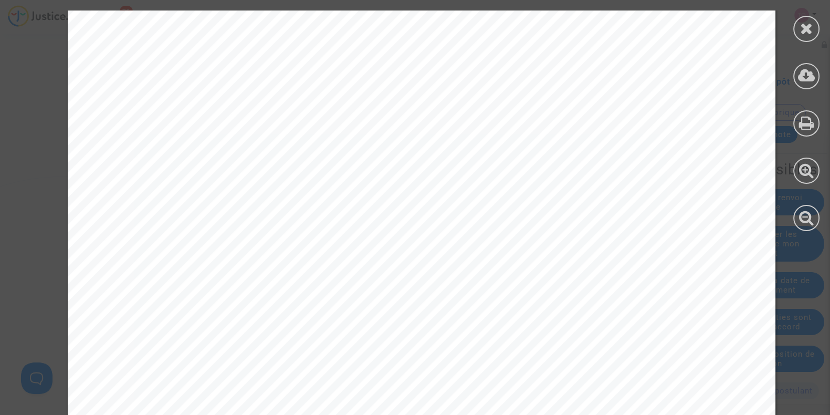
scroll to position [197, 0]
click at [675, 25] on icon at bounding box center [806, 28] width 13 height 16
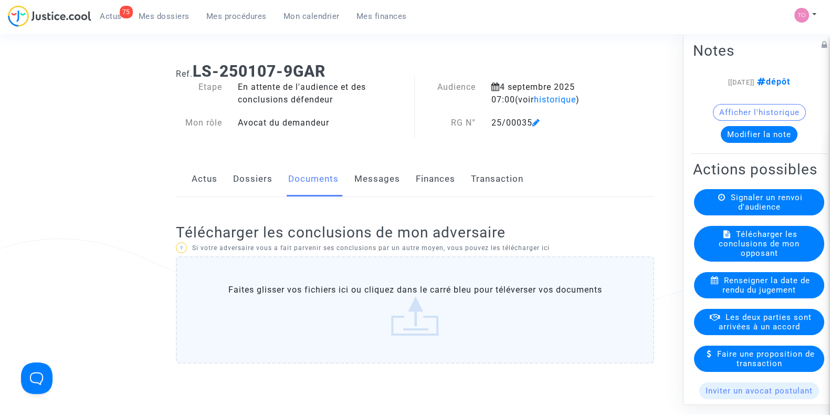
scroll to position [0, 0]
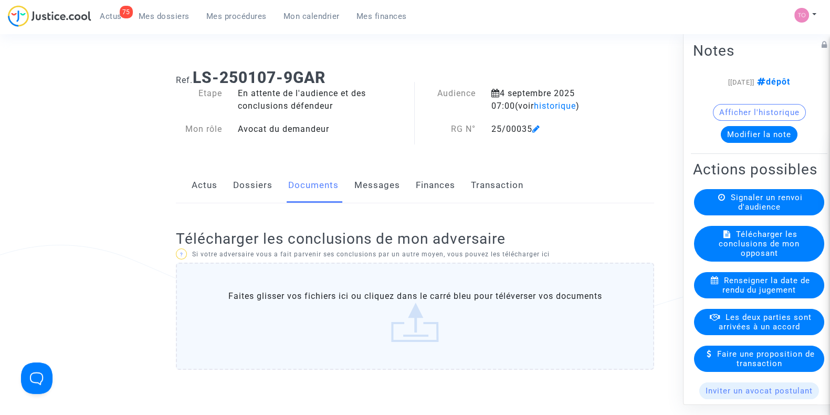
click at [675, 295] on span "Renseigner la date de rendu du jugement" at bounding box center [767, 285] width 88 height 19
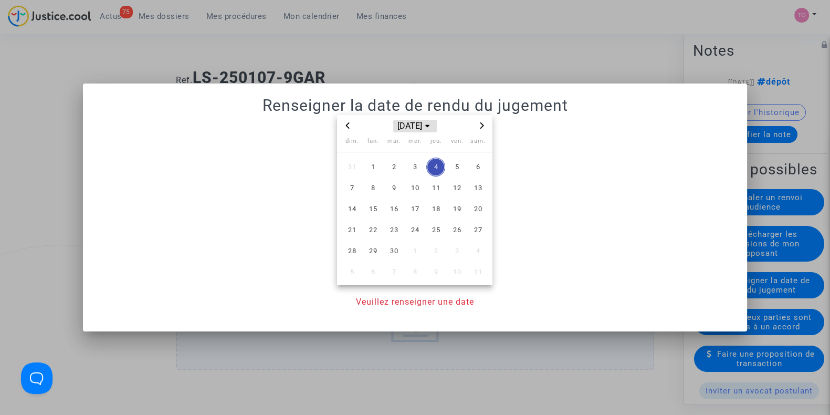
click at [427, 125] on span "sept. 2025" at bounding box center [414, 126] width 43 height 13
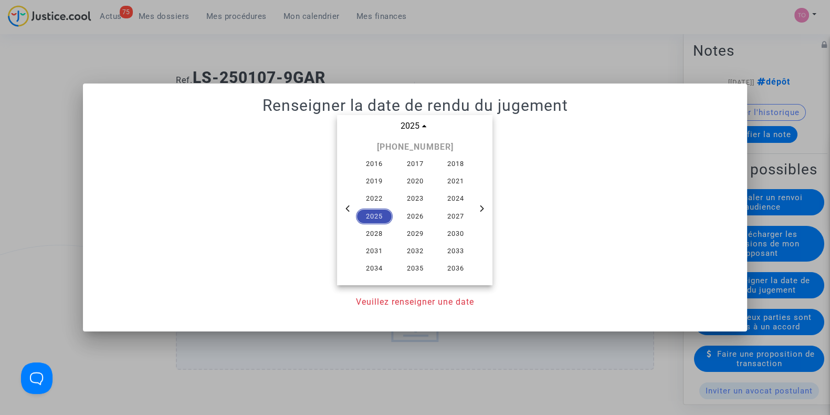
click at [373, 214] on span "2025" at bounding box center [374, 217] width 37 height 16
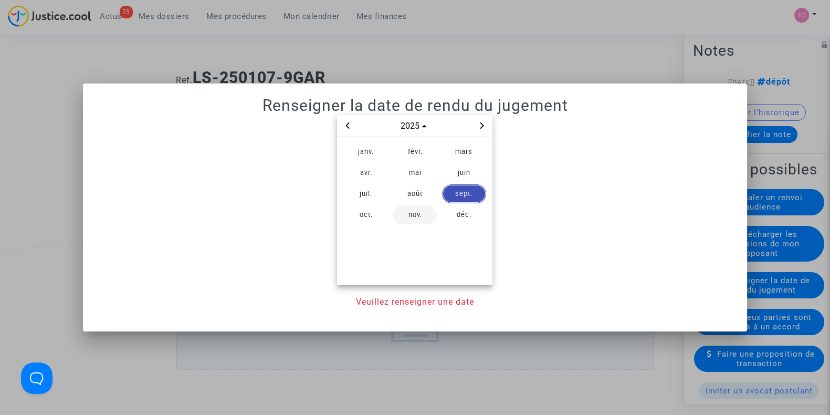
click at [414, 210] on span "nov." at bounding box center [415, 214] width 44 height 19
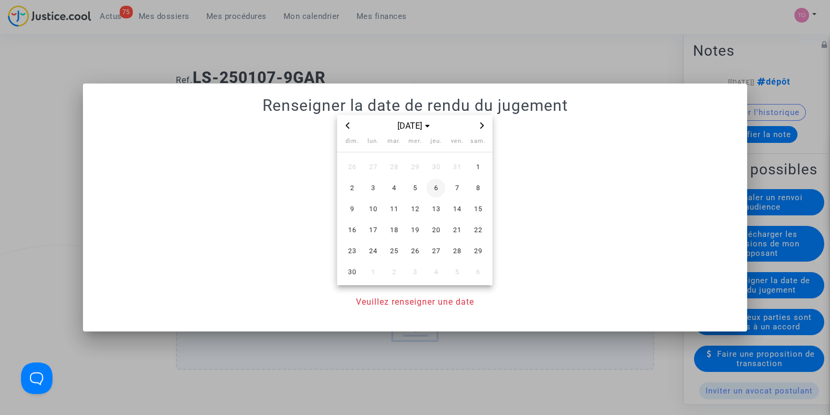
click at [435, 187] on span "6" at bounding box center [435, 188] width 19 height 19
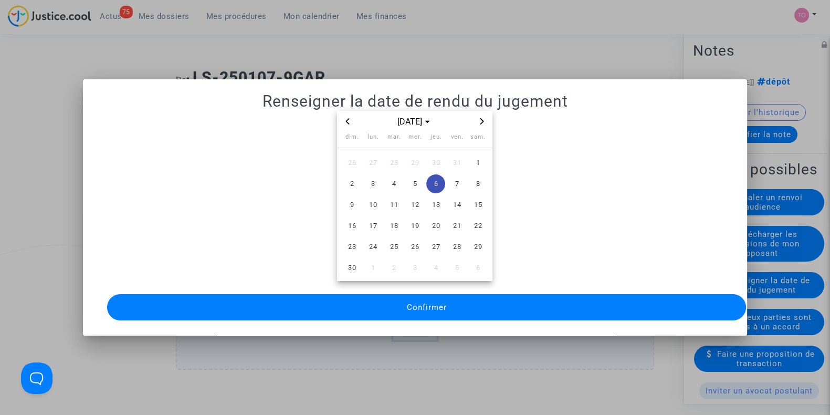
click at [403, 303] on button "Confirmer" at bounding box center [426, 307] width 639 height 26
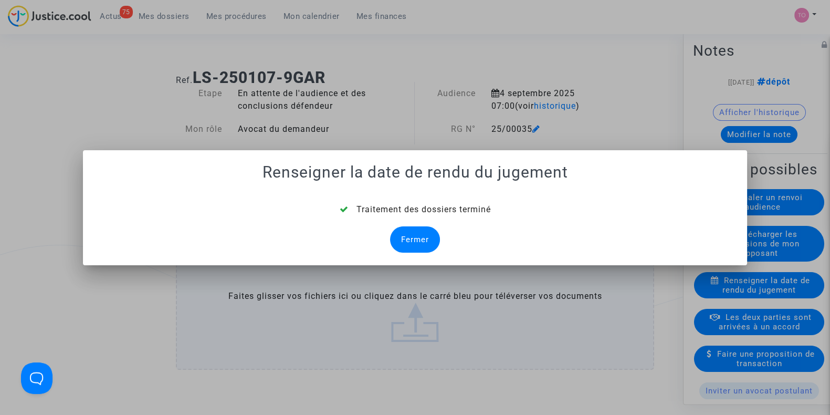
click at [421, 233] on div "Fermer" at bounding box center [415, 239] width 50 height 26
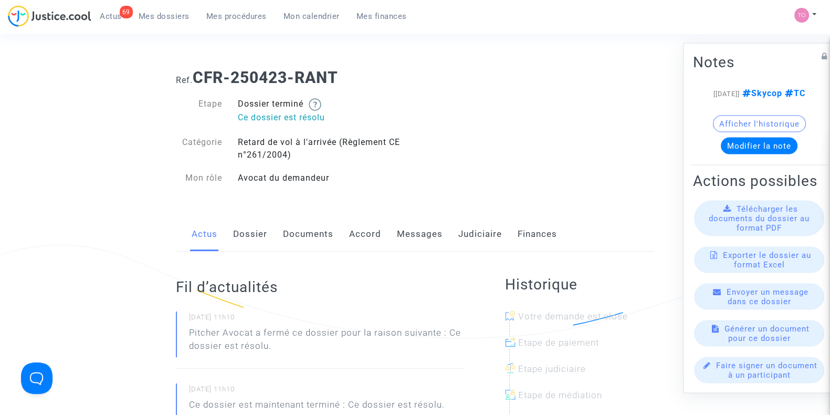
click at [477, 241] on link "Judiciaire" at bounding box center [480, 234] width 44 height 35
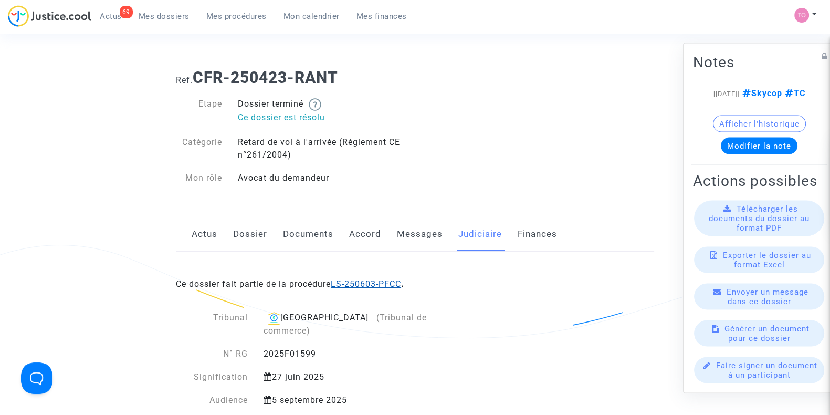
click at [369, 280] on link "LS-250603-PFCC" at bounding box center [366, 284] width 70 height 10
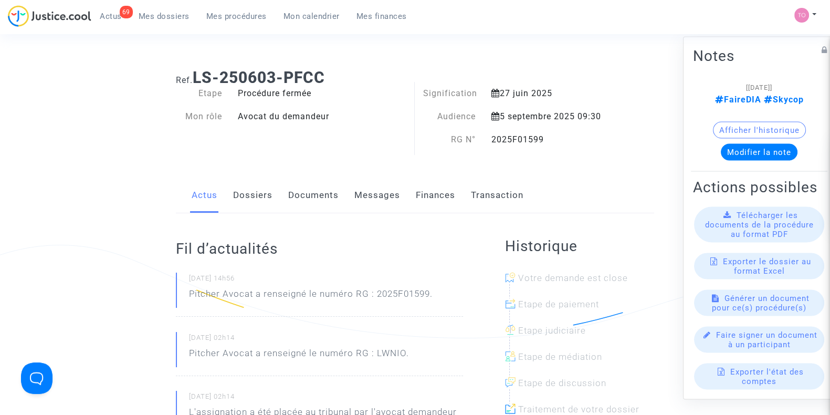
drag, startPoint x: 548, startPoint y: 136, endPoint x: 485, endPoint y: 135, distance: 63.6
click at [485, 135] on div "2025F01599" at bounding box center [552, 139] width 137 height 13
drag, startPoint x: 268, startPoint y: 96, endPoint x: 304, endPoint y: 97, distance: 36.3
click at [304, 97] on div "Procédure fermée" at bounding box center [322, 93] width 185 height 13
click at [301, 20] on span "Mon calendrier" at bounding box center [312, 16] width 56 height 9
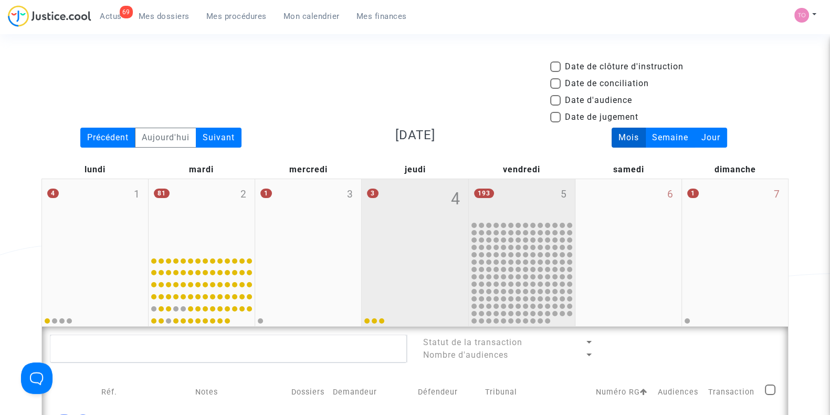
click at [523, 196] on div "193 5" at bounding box center [522, 199] width 106 height 41
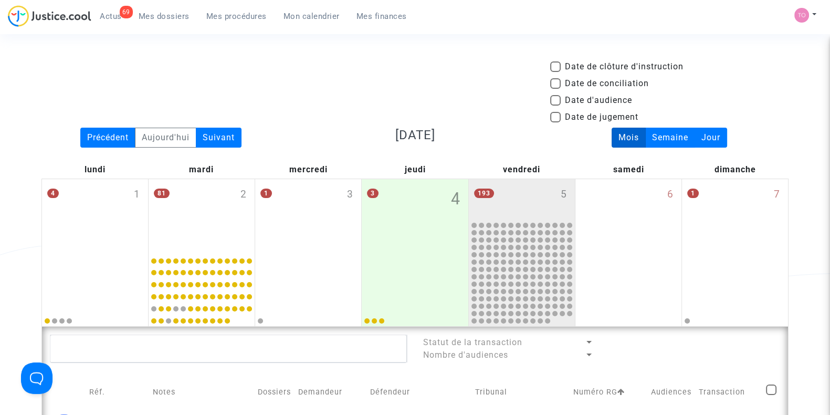
click at [560, 97] on span at bounding box center [555, 100] width 11 height 11
click at [556, 106] on input "Date d'audience" at bounding box center [555, 106] width 1 height 1
checkbox input "true"
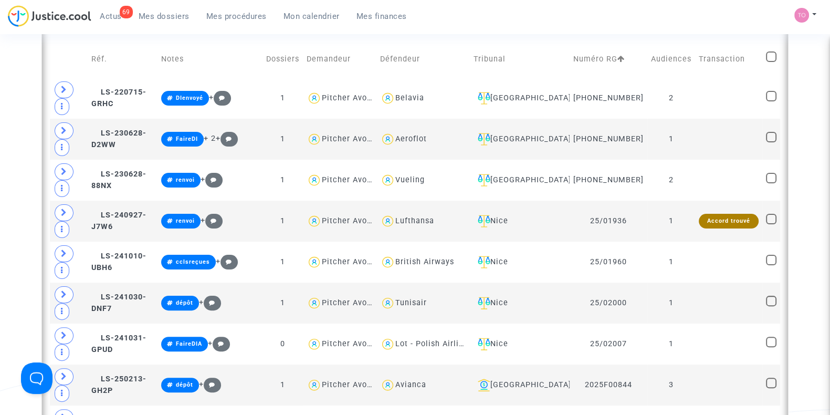
scroll to position [328, 0]
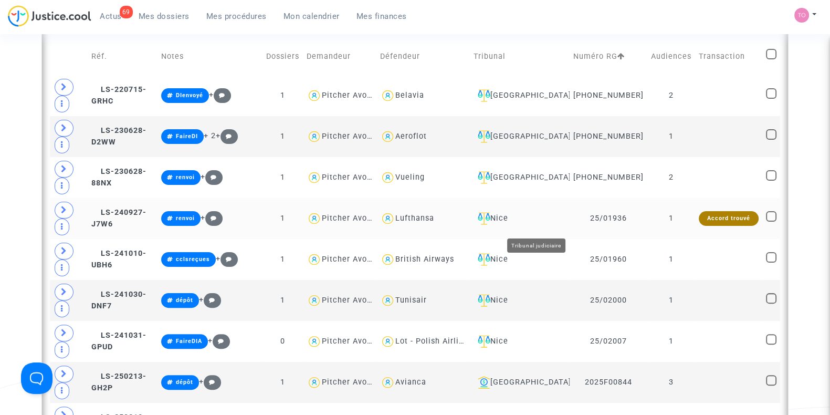
click at [528, 223] on div "Nice" at bounding box center [520, 218] width 92 height 13
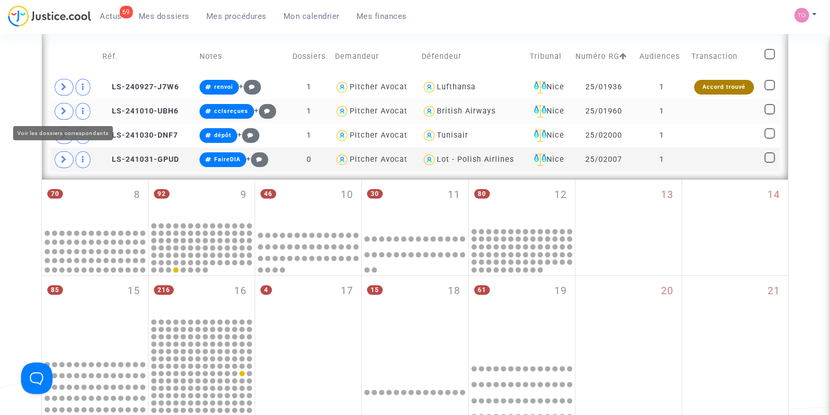
click at [62, 110] on icon at bounding box center [64, 111] width 6 height 8
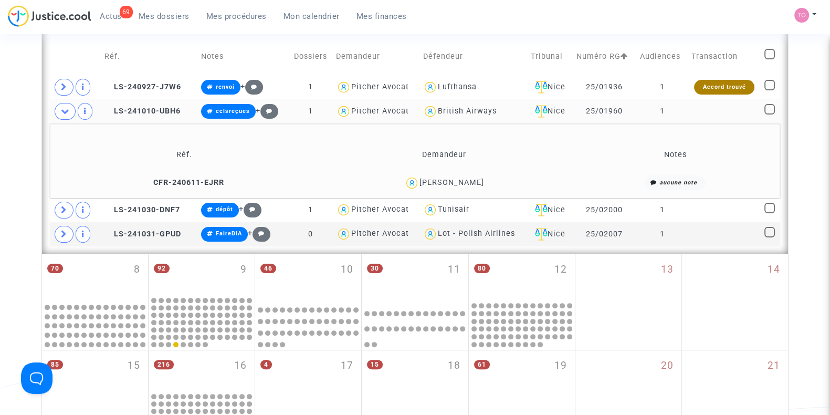
click at [473, 179] on div "Ludivine Mathé" at bounding box center [452, 182] width 65 height 9
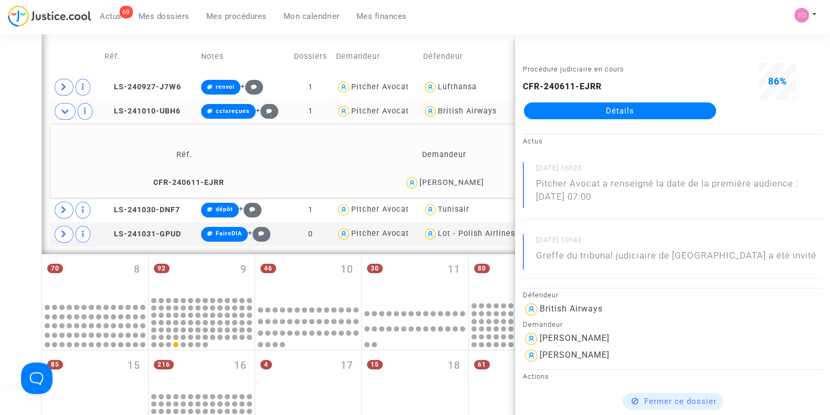
click at [0, 123] on div "Date de clôture d'instruction Date de conciliation Date d'audience Date de juge…" at bounding box center [415, 218] width 830 height 973
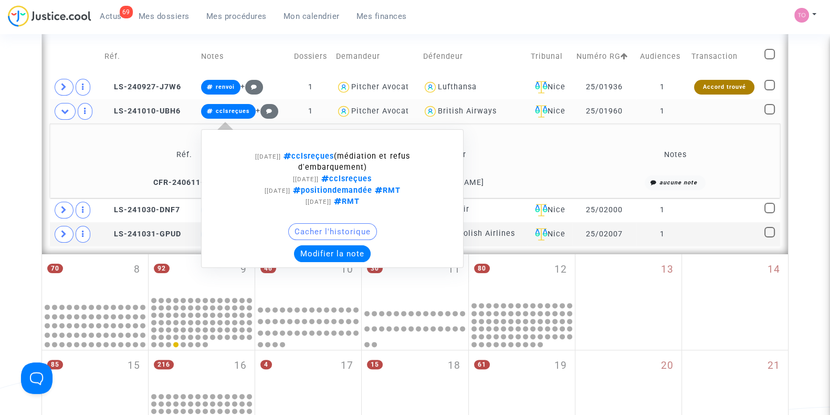
click at [323, 251] on button "Modifier la note" at bounding box center [332, 253] width 77 height 17
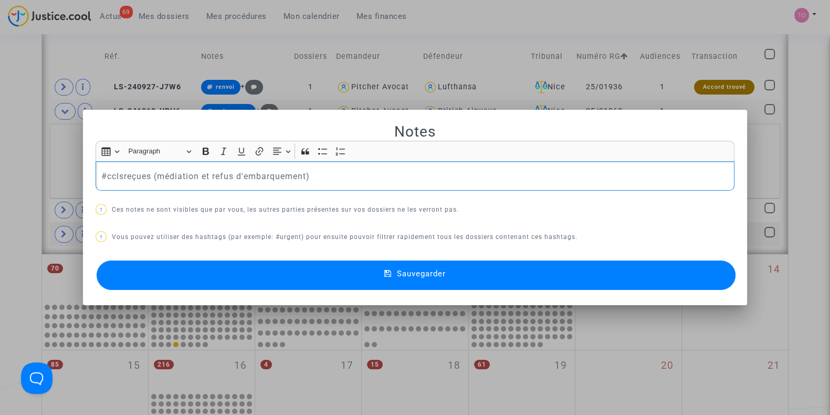
drag, startPoint x: 216, startPoint y: 173, endPoint x: 14, endPoint y: 162, distance: 202.5
click at [14, 162] on div "Notes Rich Text Editor Insert table Insert table Heading Paragraph Paragraph He…" at bounding box center [415, 207] width 830 height 415
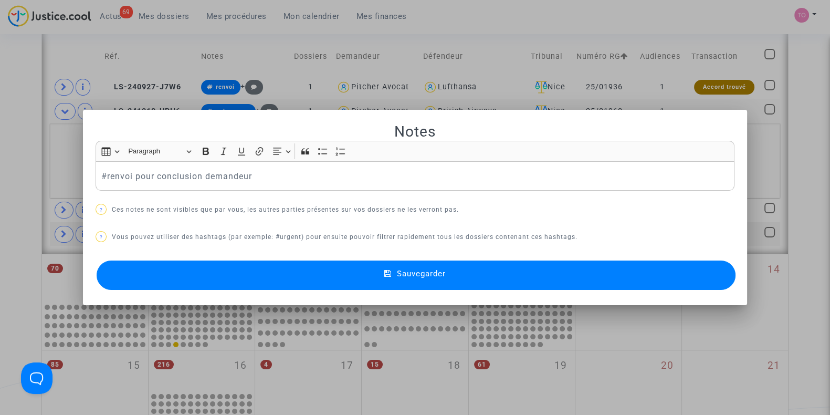
click at [210, 278] on button "Sauvegarder" at bounding box center [416, 274] width 639 height 29
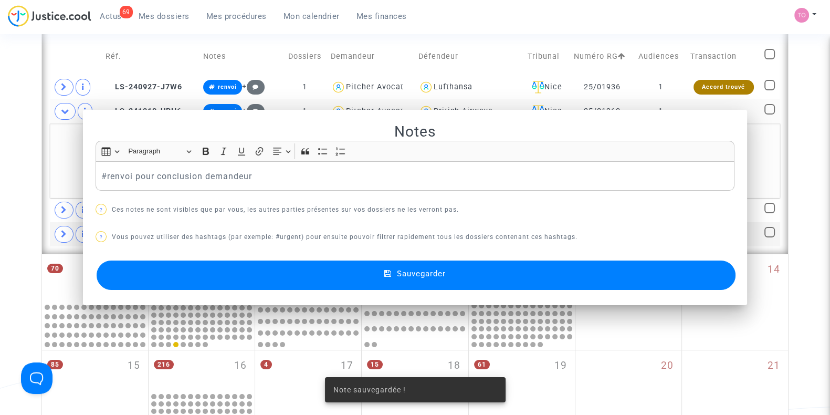
scroll to position [328, 0]
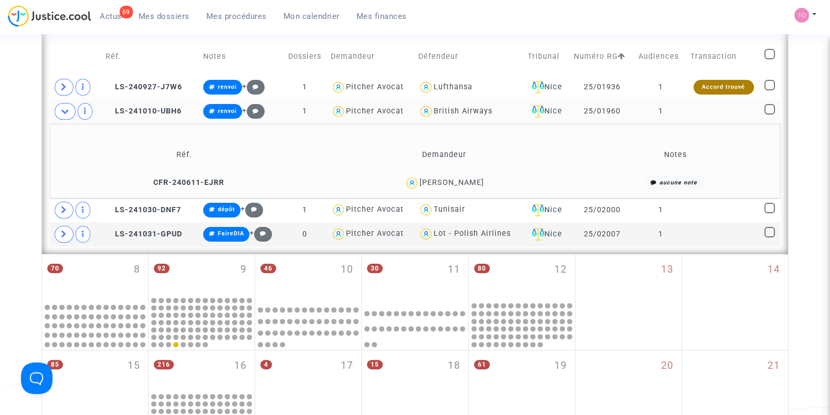
click at [60, 114] on span at bounding box center [65, 111] width 21 height 17
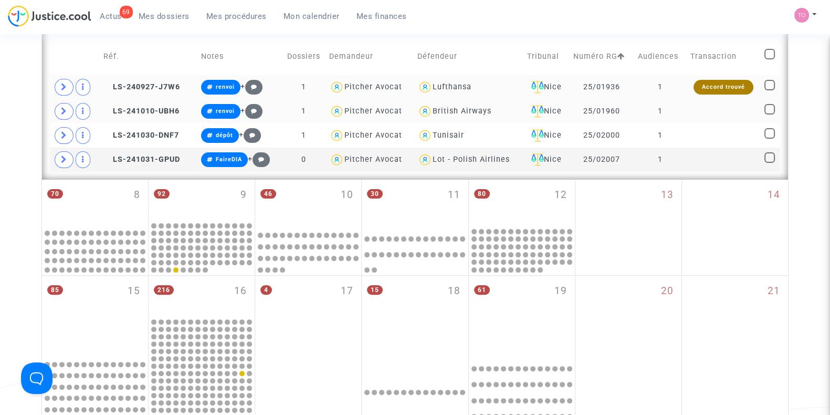
click at [553, 78] on td "Nice" at bounding box center [547, 87] width 46 height 24
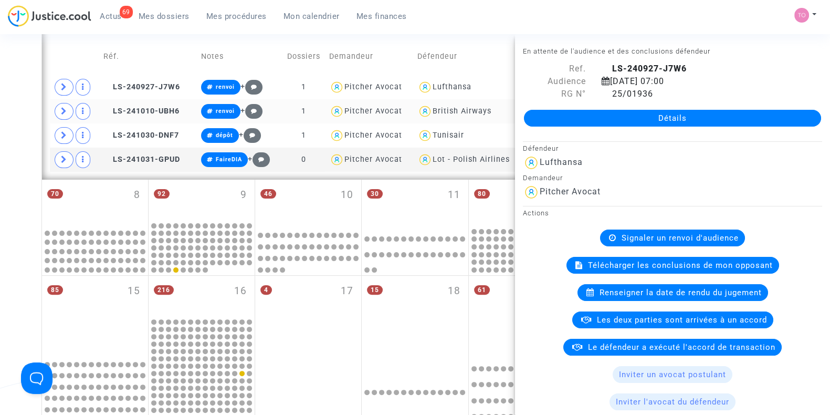
click at [0, 90] on div "Date de clôture d'instruction Date de conciliation Date d'audience Date de juge…" at bounding box center [415, 181] width 830 height 898
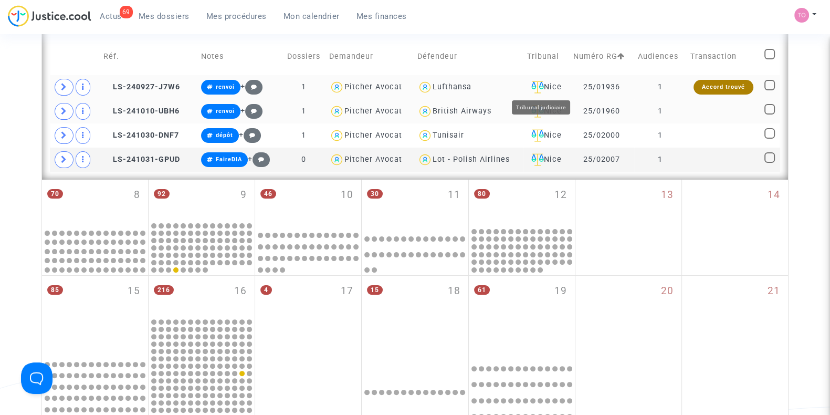
click at [549, 86] on div "Nice" at bounding box center [546, 87] width 39 height 13
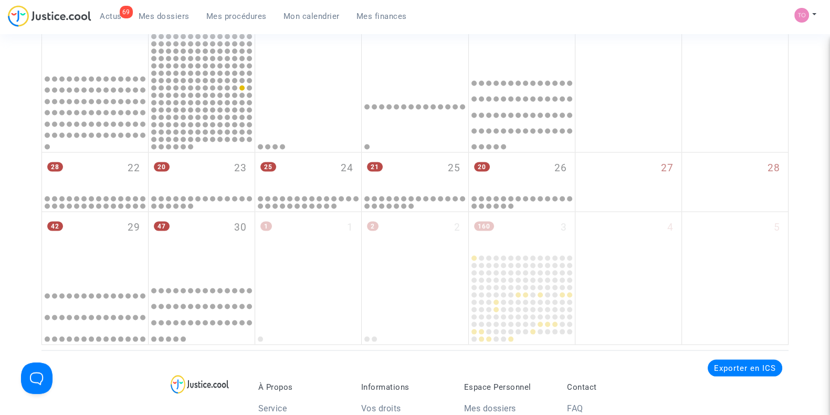
scroll to position [2363, 0]
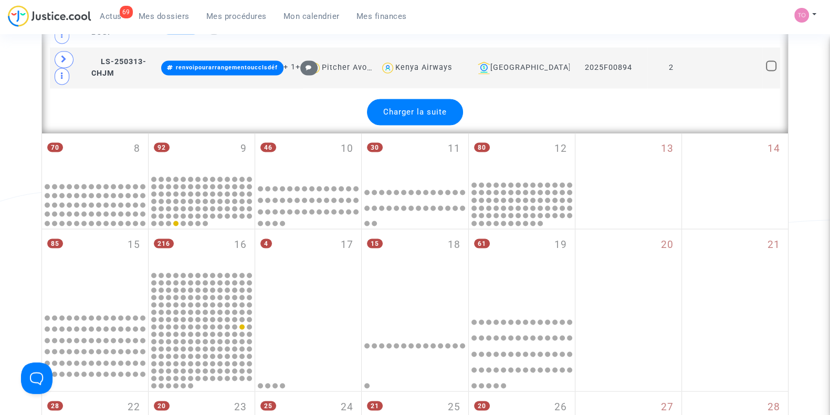
click at [433, 107] on span "Charger la suite" at bounding box center [415, 111] width 64 height 9
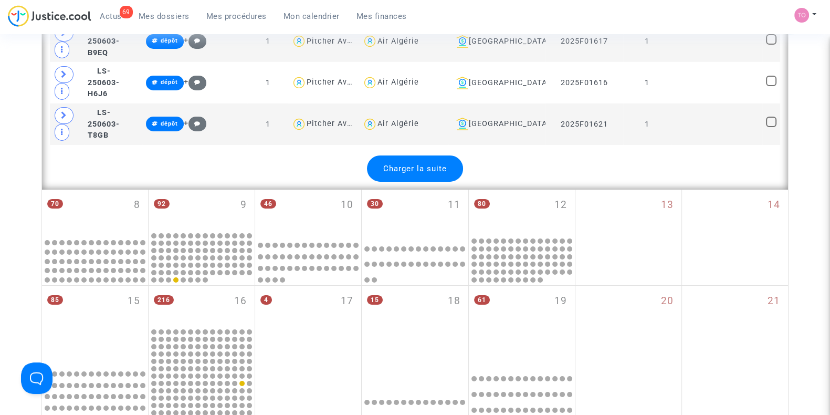
scroll to position [4135, 0]
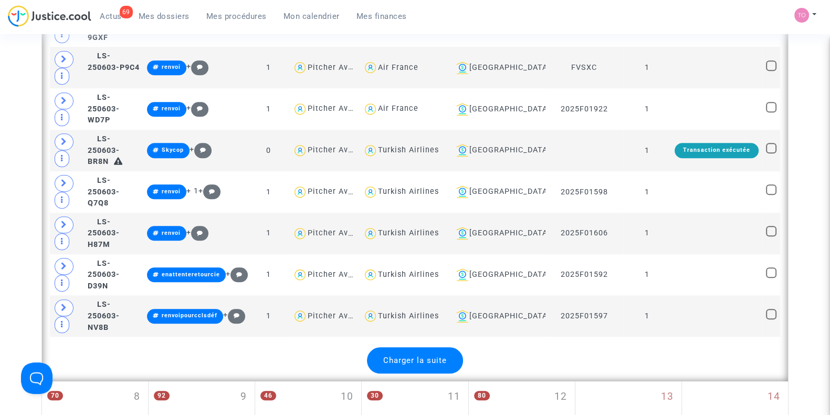
scroll to position [6368, 0]
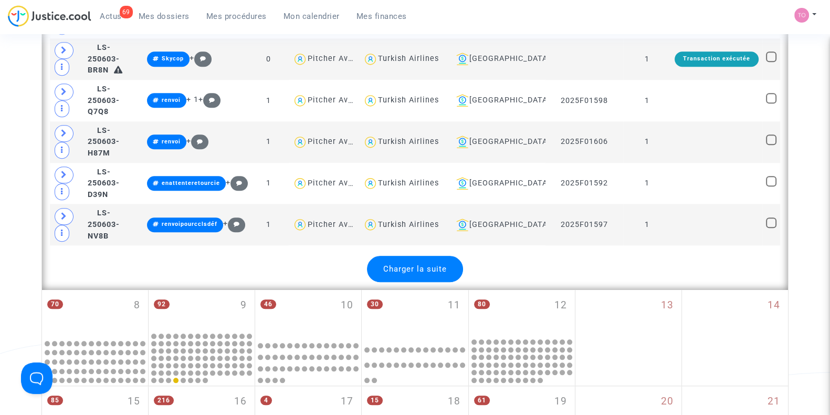
click at [445, 264] on span "Charger la suite" at bounding box center [415, 268] width 64 height 9
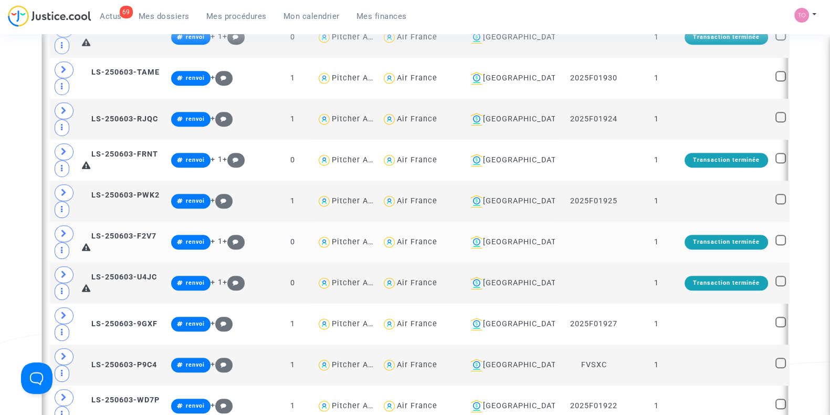
scroll to position [5908, 0]
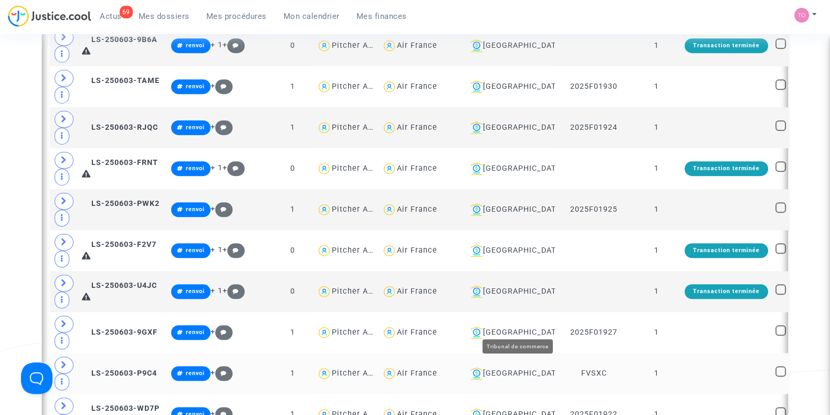
click at [525, 367] on div "Montpellier" at bounding box center [508, 373] width 85 height 13
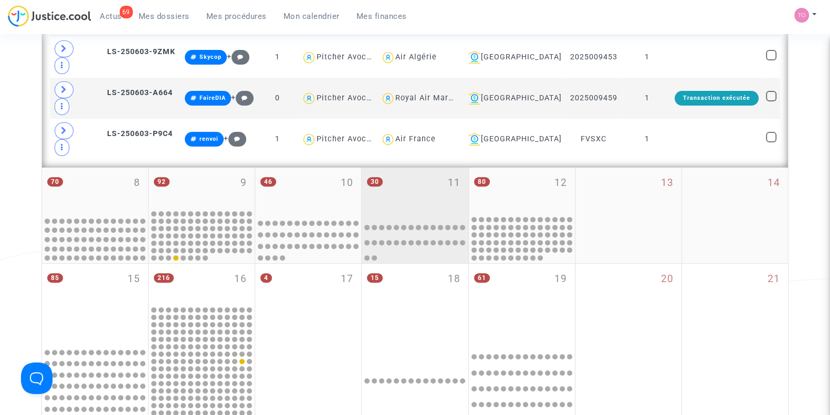
scroll to position [172, 0]
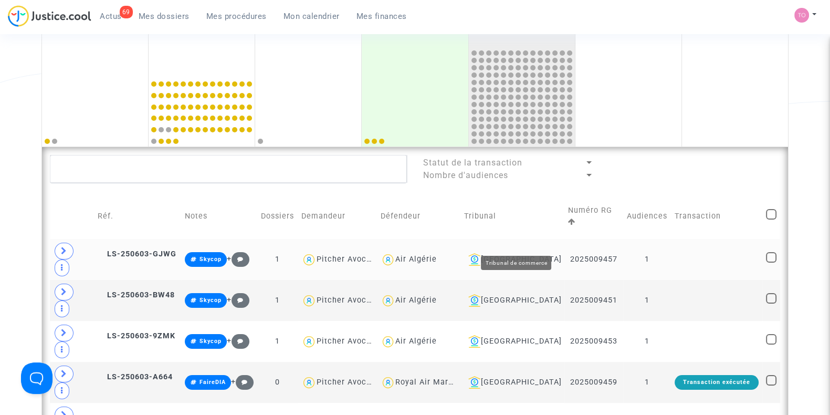
click at [544, 253] on div "Montpellier" at bounding box center [512, 259] width 97 height 13
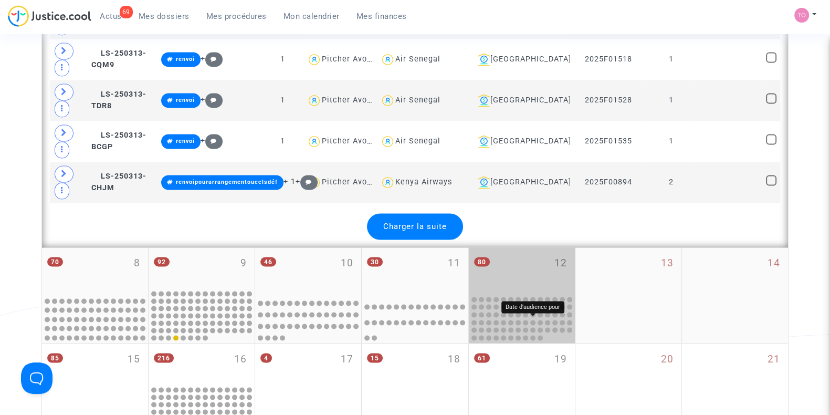
scroll to position [2142, 0]
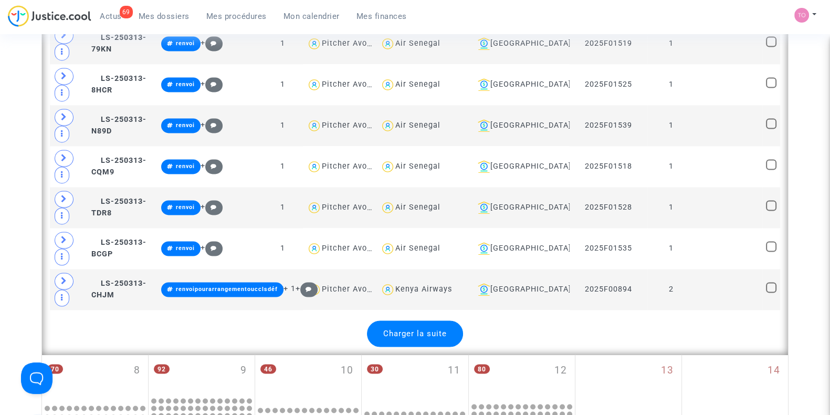
click at [423, 329] on span "Charger la suite" at bounding box center [415, 333] width 64 height 9
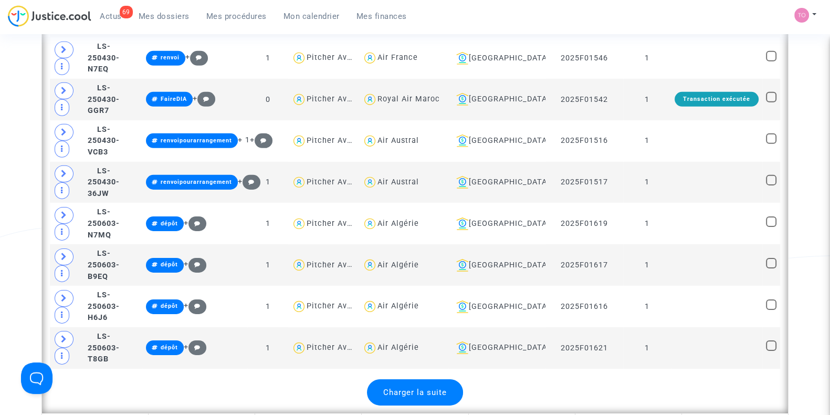
scroll to position [4177, 0]
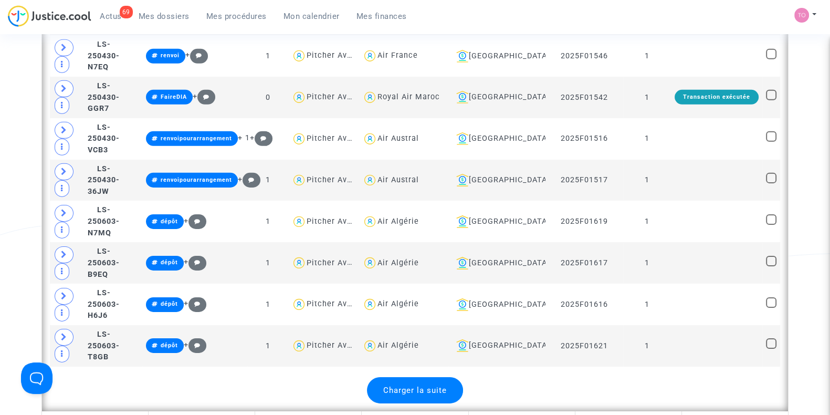
click at [428, 377] on div "Charger la suite" at bounding box center [415, 390] width 96 height 26
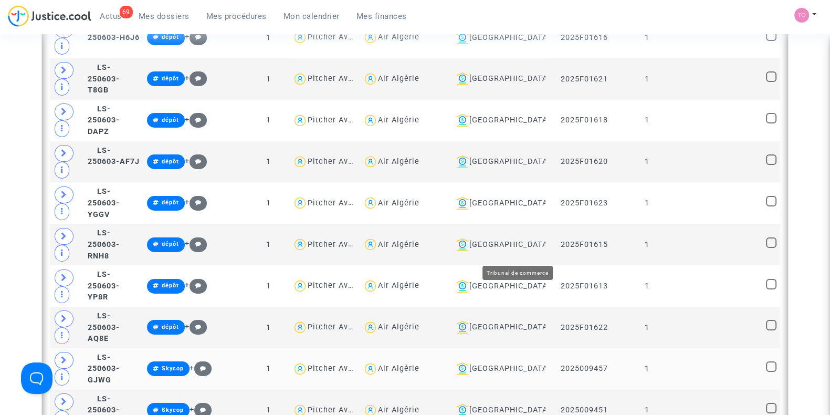
scroll to position [4768, 0]
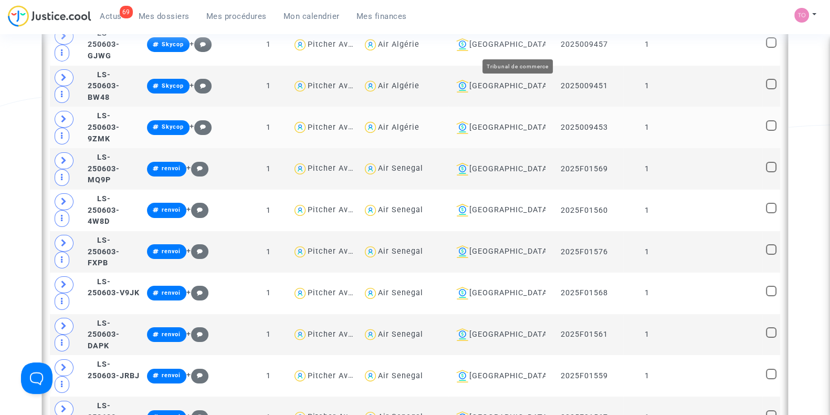
click at [520, 121] on div "Montpellier" at bounding box center [496, 127] width 89 height 13
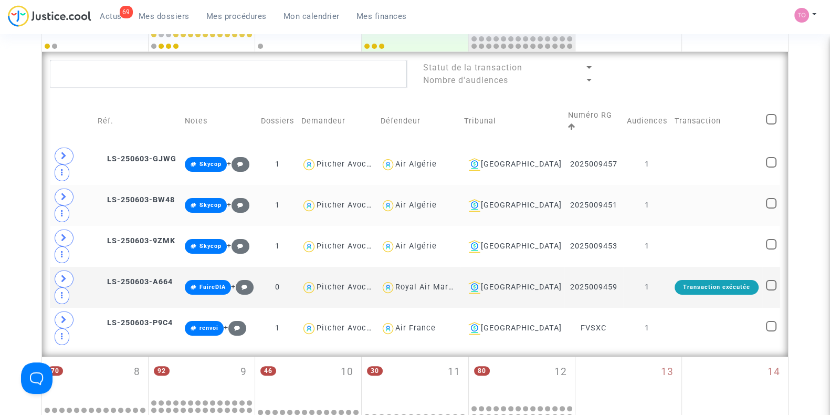
scroll to position [238, 0]
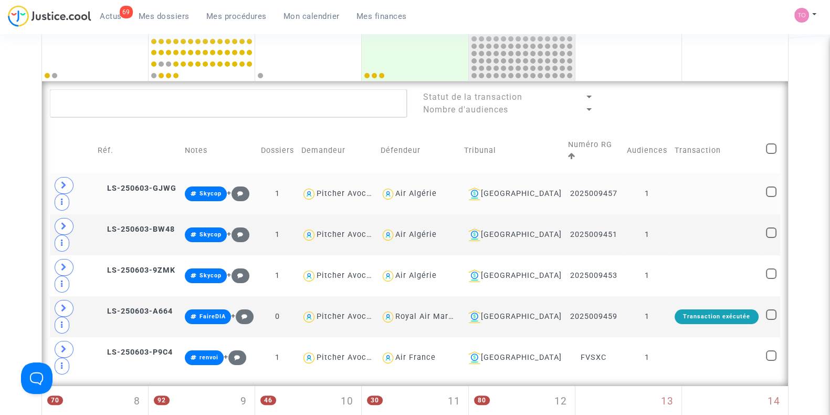
click at [596, 173] on td "2025009457" at bounding box center [594, 193] width 58 height 41
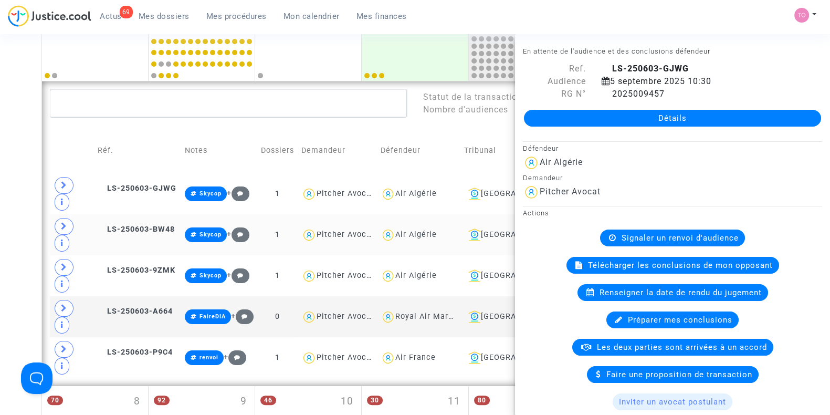
click at [437, 230] on div "Air Algérie" at bounding box center [415, 234] width 41 height 9
type textarea "@"Air Algérie""
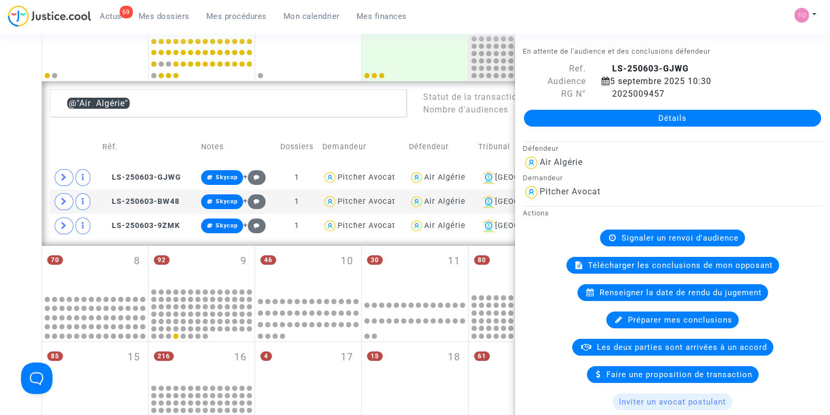
click at [0, 160] on div "Date de clôture d'instruction Date de conciliation Date d'audience Date de juge…" at bounding box center [415, 259] width 830 height 874
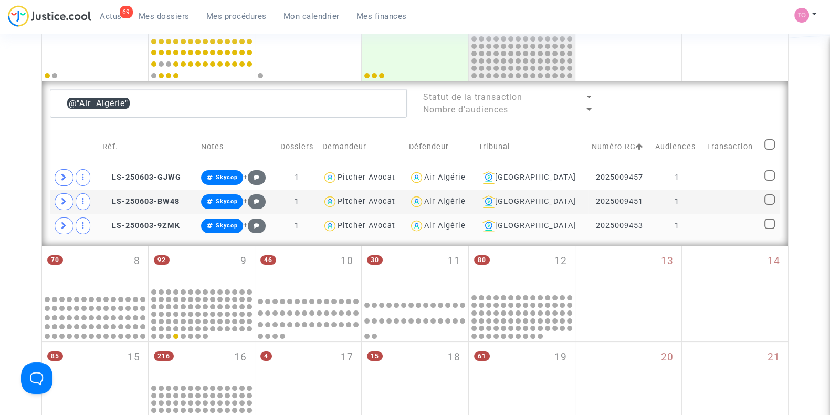
click at [613, 224] on td "2025009453" at bounding box center [620, 226] width 64 height 24
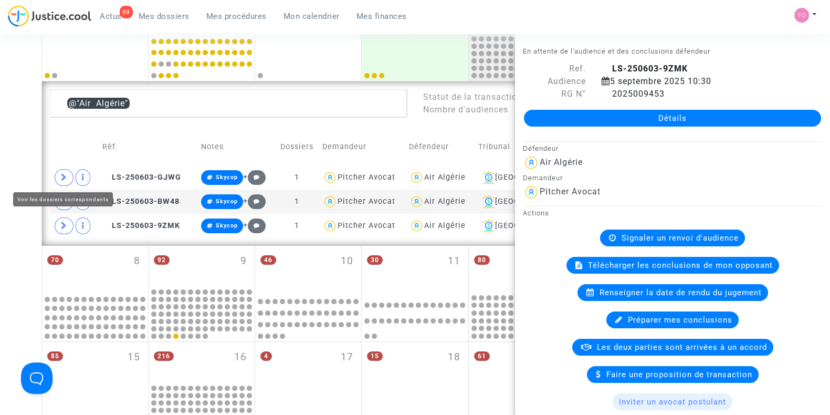
click at [0, 162] on div "Date de clôture d'instruction Date de conciliation Date d'audience Date de juge…" at bounding box center [415, 259] width 830 height 874
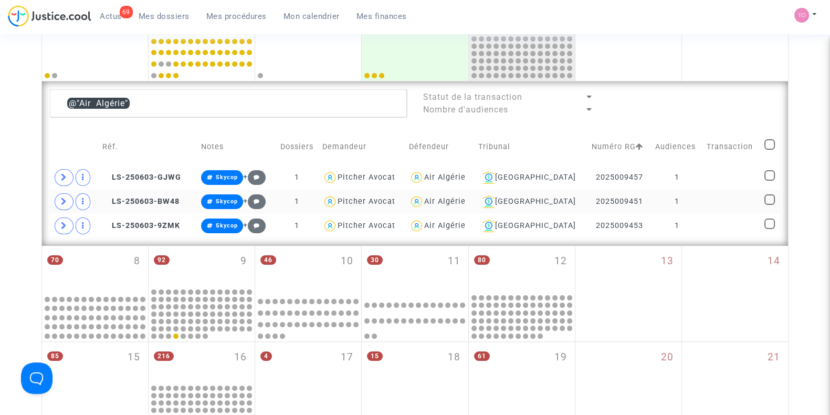
click at [456, 197] on div "Air Algérie" at bounding box center [444, 201] width 41 height 9
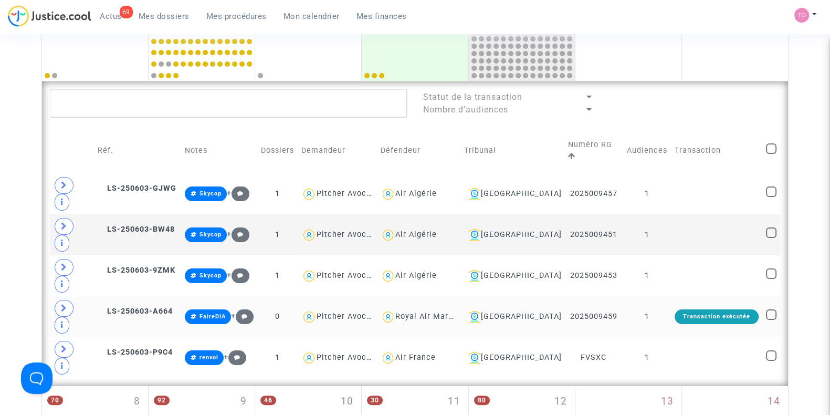
click at [665, 296] on td "1" at bounding box center [647, 316] width 48 height 41
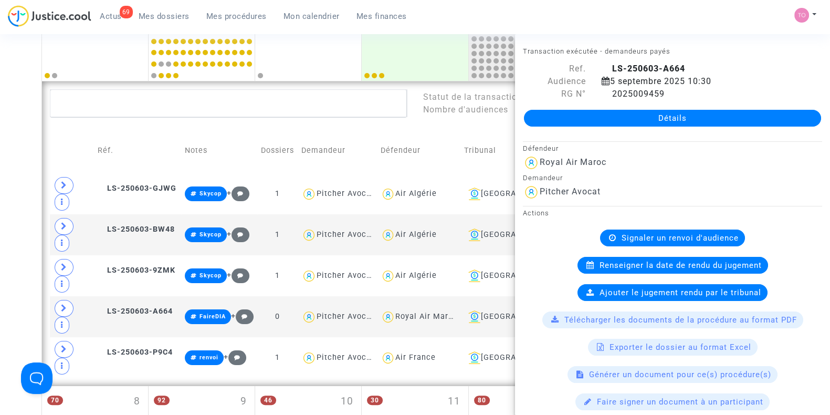
click at [0, 209] on div "Date de clôture d'instruction Date de conciliation Date d'audience Date de juge…" at bounding box center [415, 329] width 830 height 1014
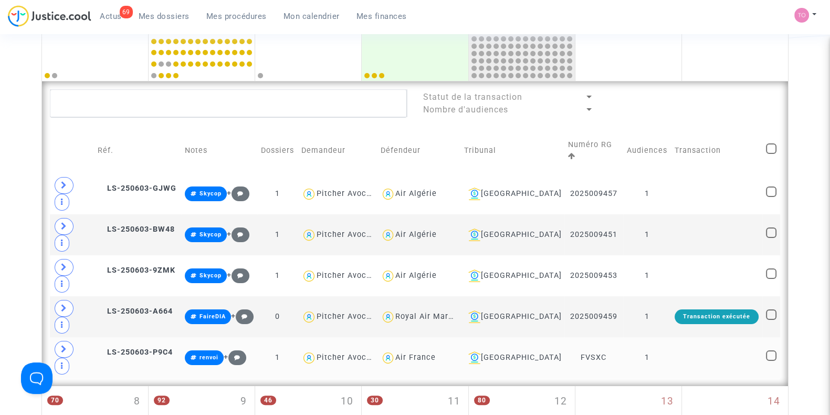
click at [672, 337] on td at bounding box center [716, 357] width 91 height 41
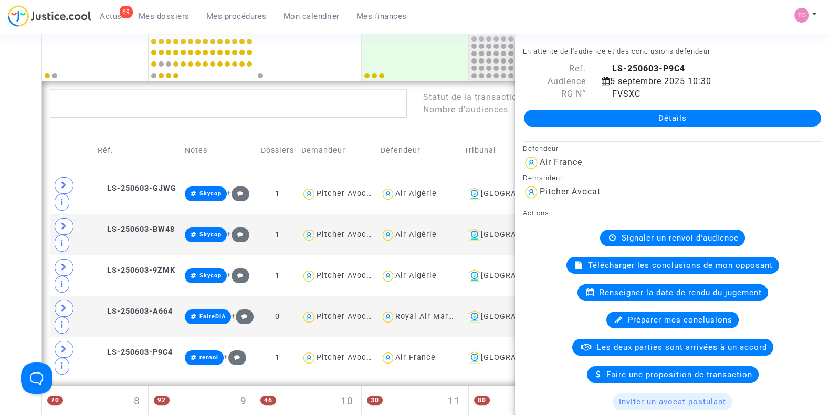
click at [0, 221] on div "Date de clôture d'instruction Date de conciliation Date d'audience Date de juge…" at bounding box center [415, 329] width 830 height 1014
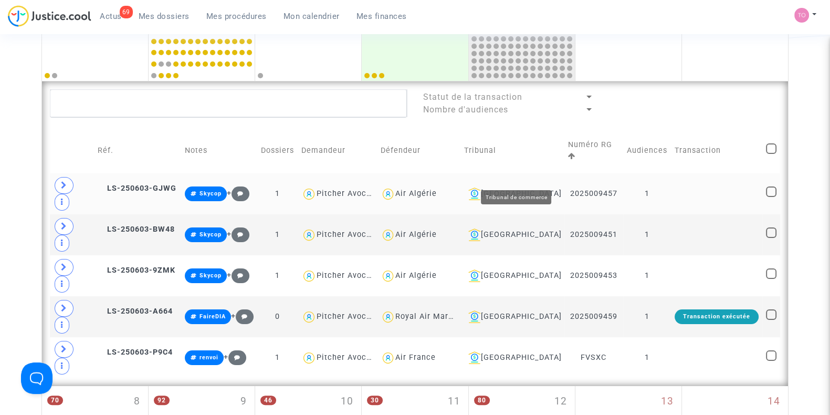
click at [534, 187] on div "Montpellier" at bounding box center [512, 193] width 97 height 13
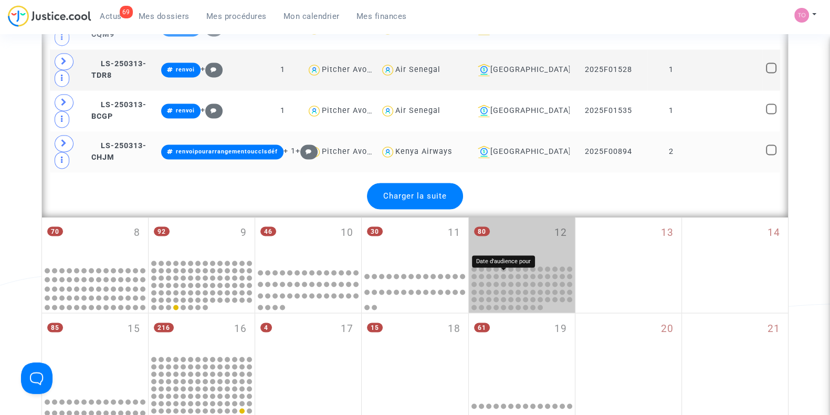
scroll to position [2273, 0]
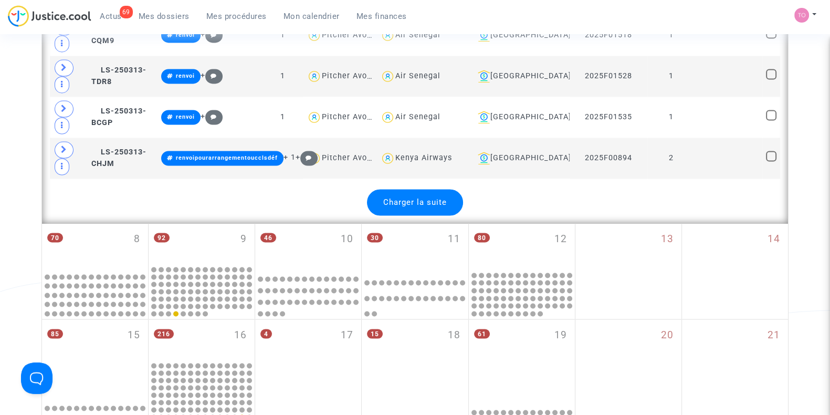
click at [437, 189] on div "Charger la suite" at bounding box center [415, 202] width 96 height 26
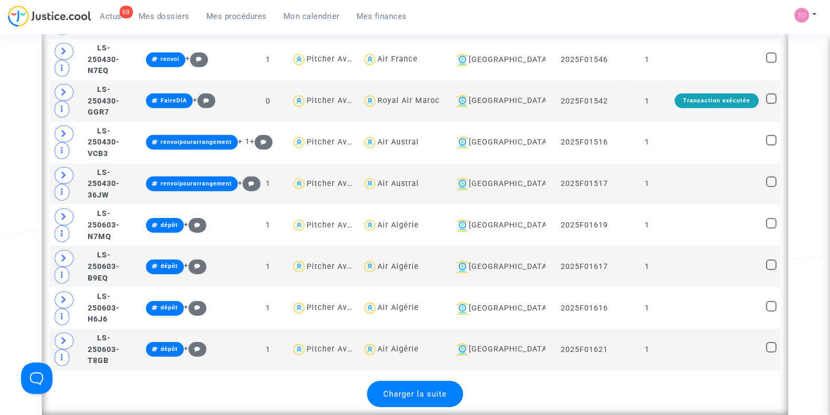
scroll to position [4111, 0]
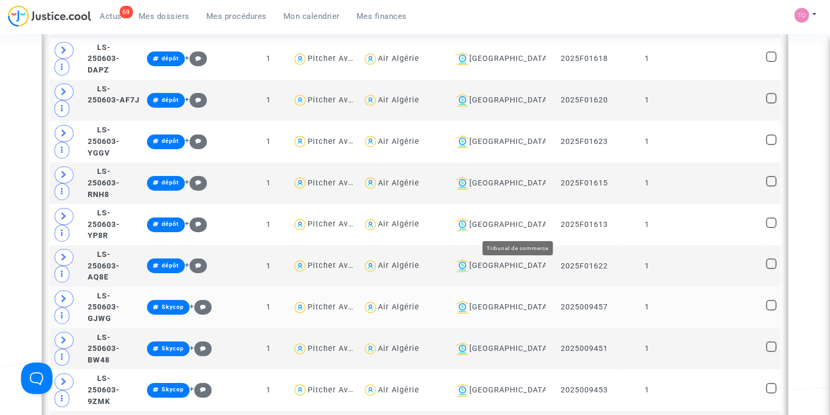
click at [518, 301] on div "Montpellier" at bounding box center [496, 307] width 89 height 13
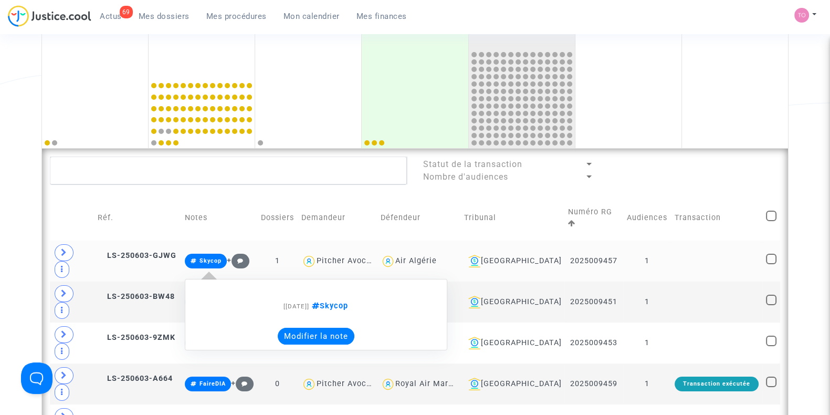
scroll to position [172, 0]
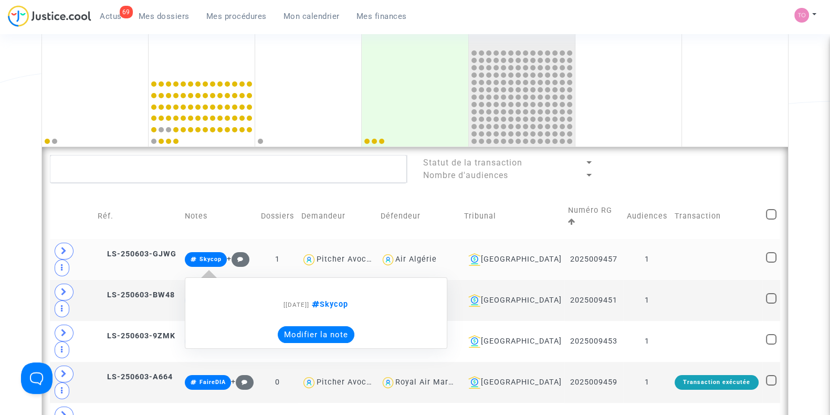
click at [331, 326] on button "Modifier la note" at bounding box center [316, 334] width 77 height 17
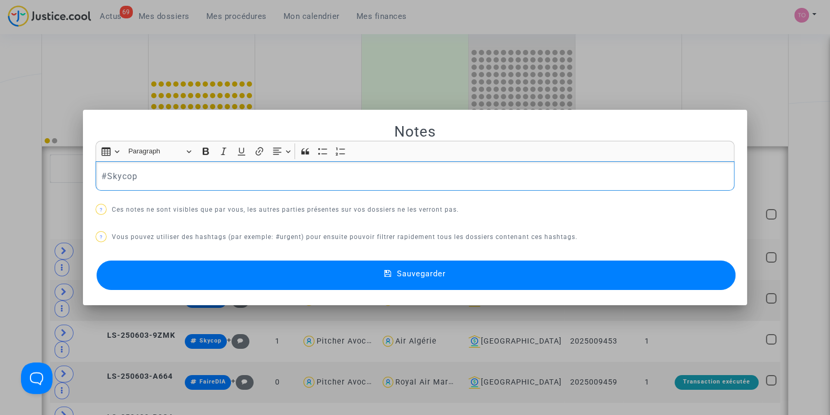
scroll to position [0, 0]
drag, startPoint x: 143, startPoint y: 179, endPoint x: 35, endPoint y: 173, distance: 108.8
click at [35, 173] on div "Notes Rich Text Editor Insert table Insert table Heading Paragraph Paragraph He…" at bounding box center [415, 207] width 830 height 415
click at [134, 13] on button "#dépôt" at bounding box center [144, 21] width 82 height 21
click at [0, 173] on div at bounding box center [415, 207] width 830 height 415
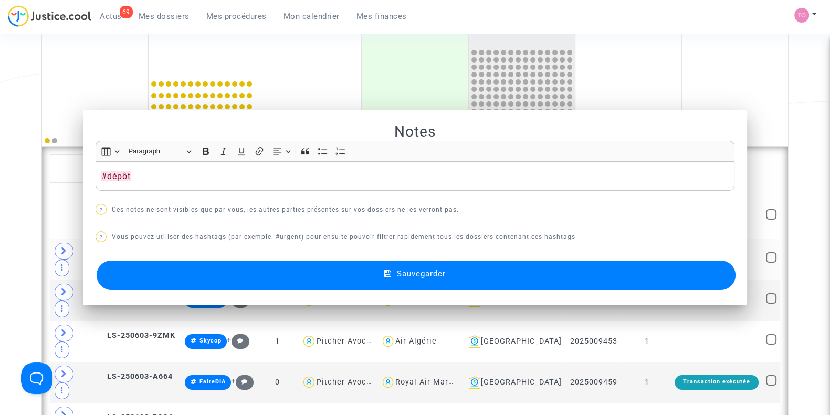
scroll to position [172, 0]
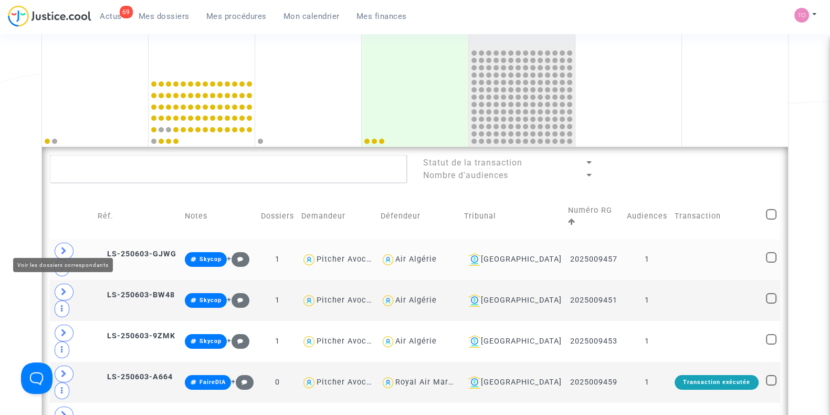
click at [58, 243] on span at bounding box center [64, 251] width 19 height 17
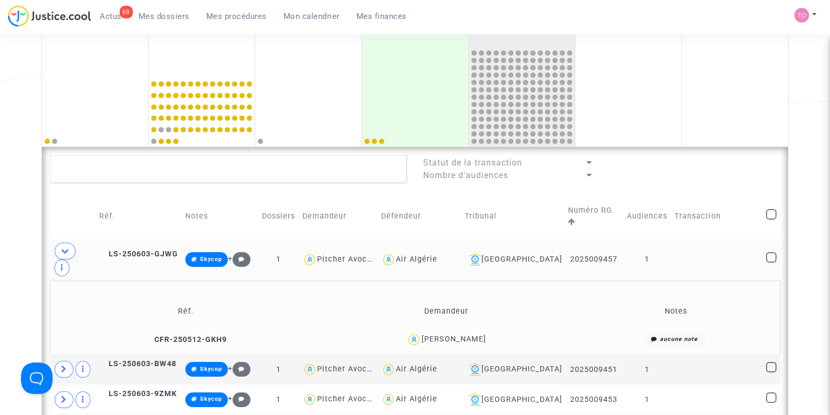
click at [482, 335] on div "Mohamed AGBOUBI" at bounding box center [454, 339] width 65 height 9
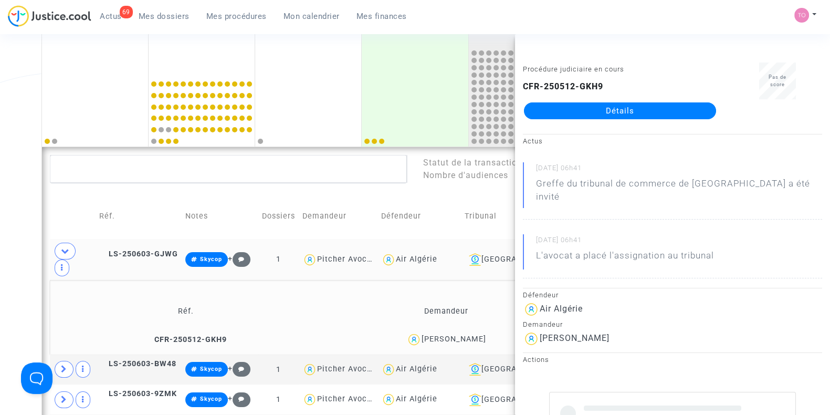
copy div "AGBOUBI"
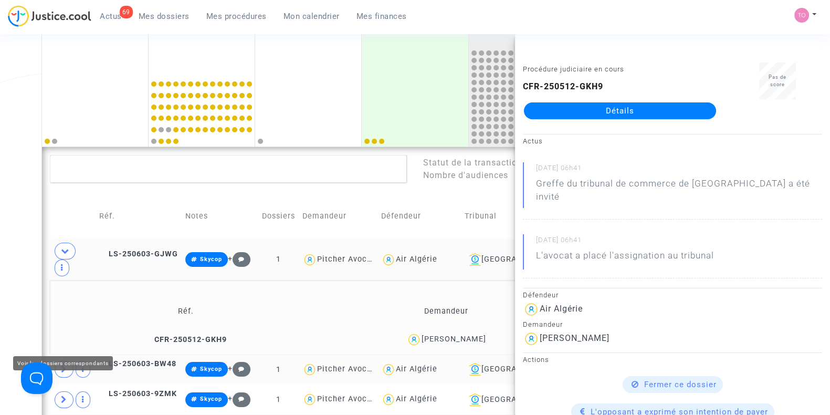
click at [68, 361] on span at bounding box center [64, 369] width 19 height 17
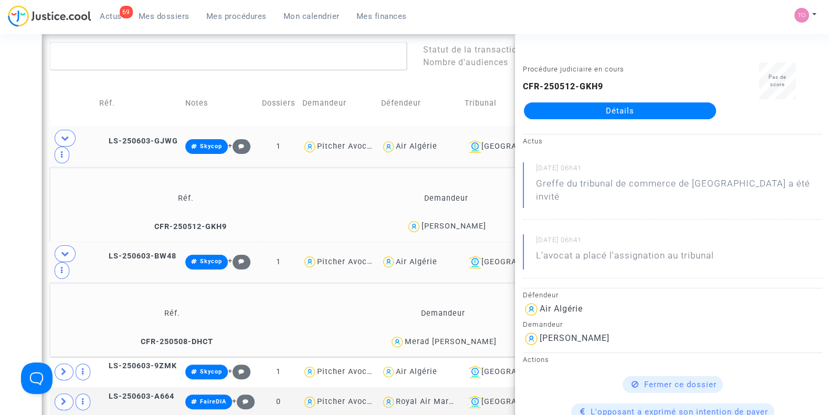
scroll to position [304, 0]
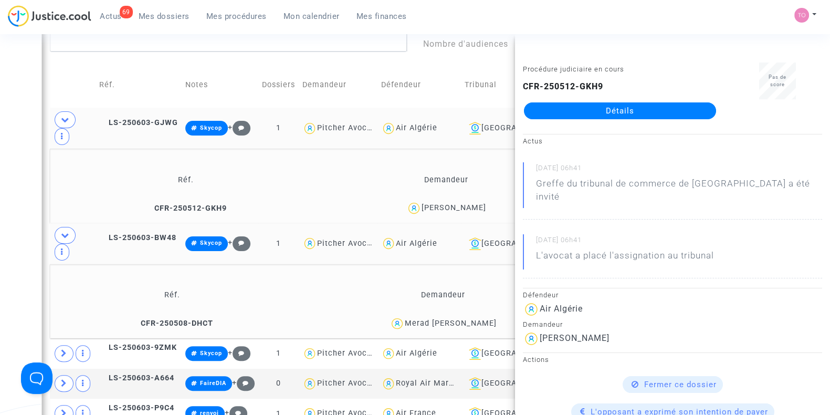
click at [483, 319] on div "Merad boudia Djamila" at bounding box center [451, 323] width 92 height 9
copy div "Djamila"
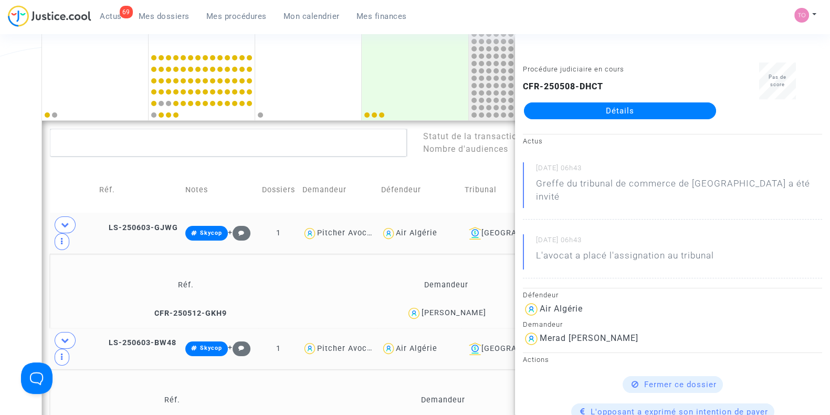
scroll to position [238, 0]
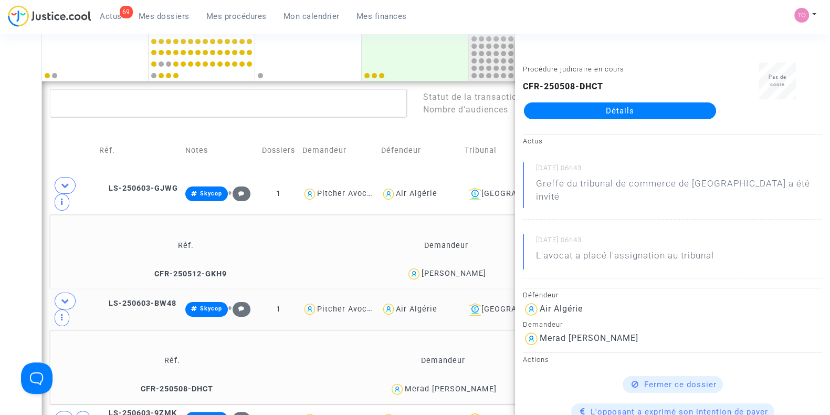
click at [26, 237] on div "Date de clôture d'instruction Date de conciliation Date d'audience Date de juge…" at bounding box center [415, 387] width 830 height 1130
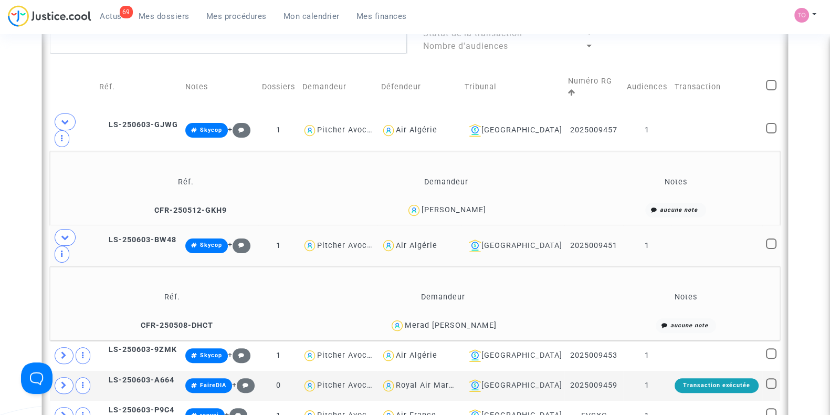
scroll to position [304, 0]
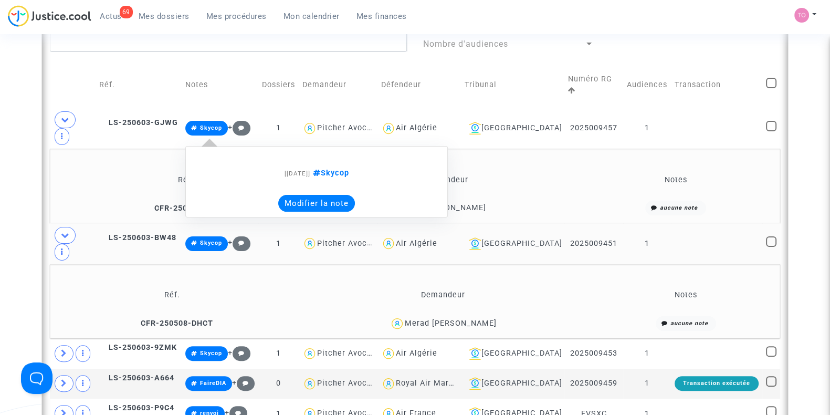
click at [311, 195] on button "Modifier la note" at bounding box center [316, 203] width 77 height 17
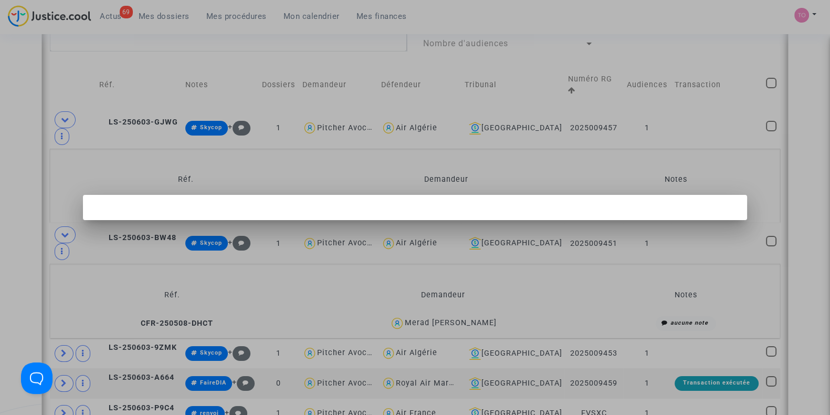
scroll to position [0, 0]
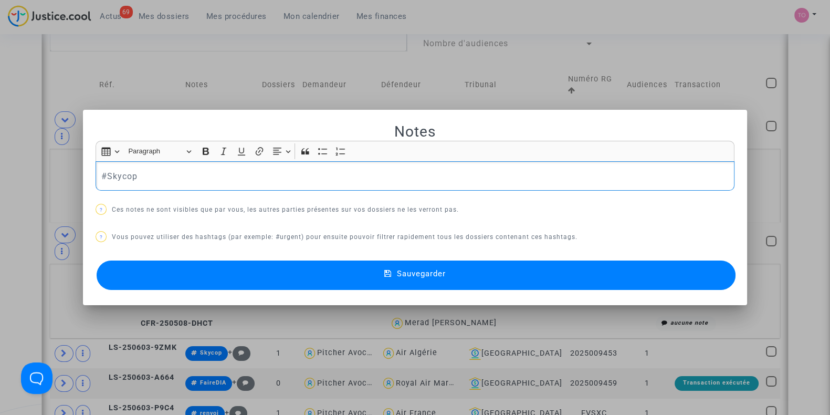
click at [0, 179] on div "Notes Rich Text Editor Insert table Insert table Heading Paragraph Paragraph He…" at bounding box center [415, 207] width 830 height 415
click at [263, 266] on button "Sauvegarder" at bounding box center [416, 274] width 639 height 29
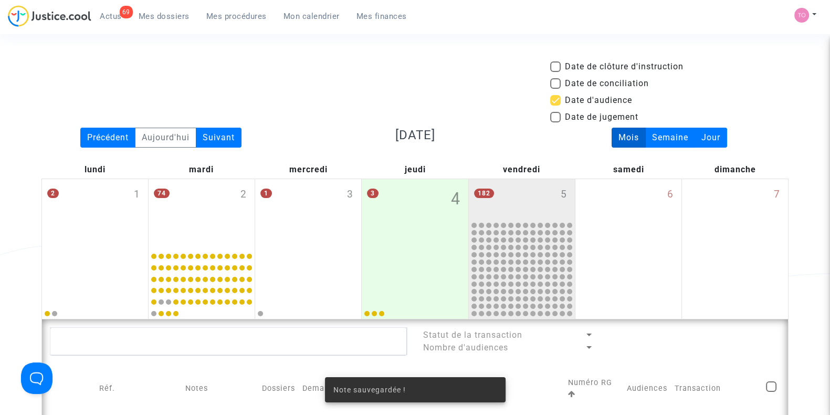
scroll to position [304, 0]
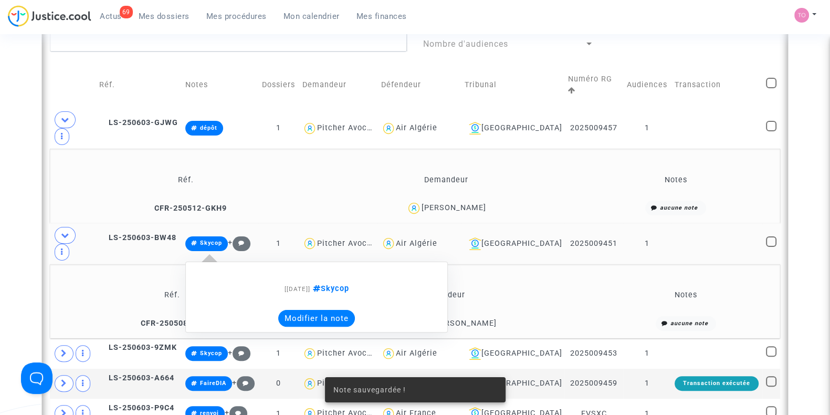
click at [309, 310] on button "Modifier la note" at bounding box center [316, 318] width 77 height 17
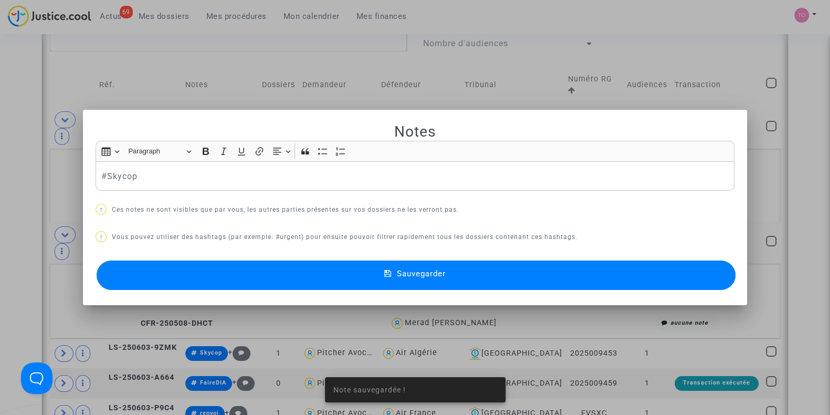
scroll to position [0, 0]
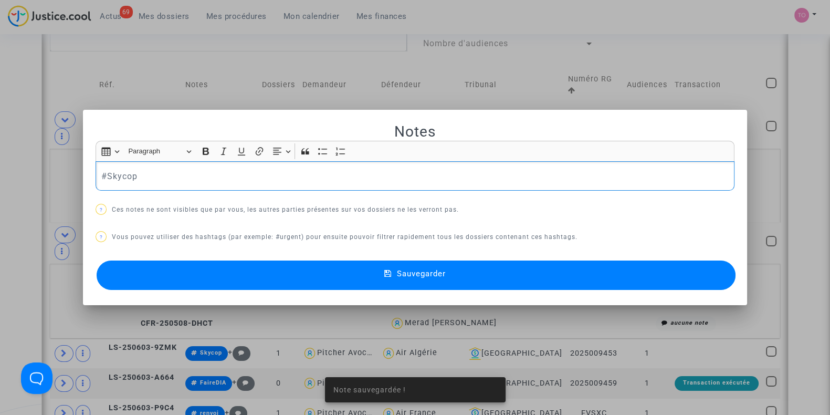
drag, startPoint x: 124, startPoint y: 174, endPoint x: 11, endPoint y: 177, distance: 113.5
click at [11, 177] on div "Note sauvegardée ! Notes Rich Text Editor Insert table Insert table Heading Par…" at bounding box center [415, 207] width 830 height 415
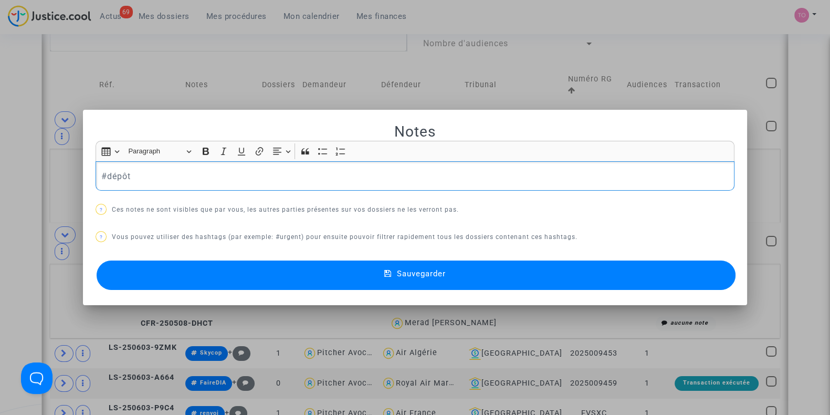
click at [209, 278] on button "Sauvegarder" at bounding box center [416, 274] width 639 height 29
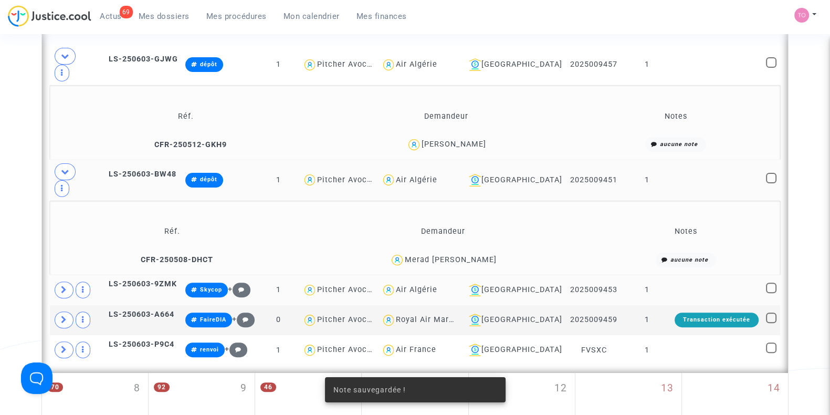
scroll to position [369, 0]
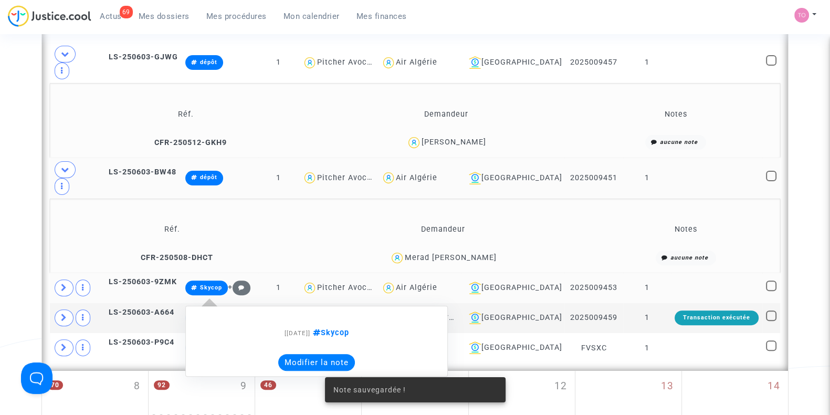
click at [310, 354] on button "Modifier la note" at bounding box center [316, 362] width 77 height 17
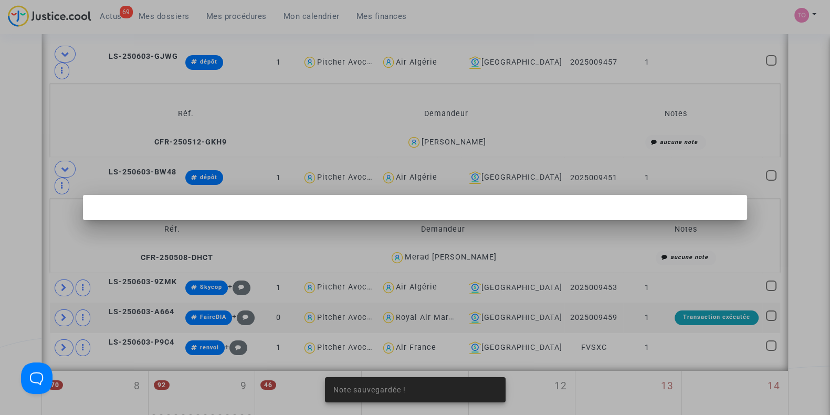
scroll to position [0, 0]
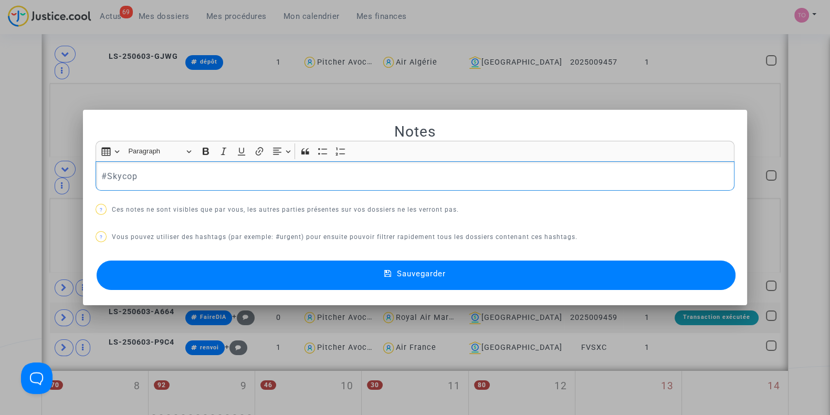
drag, startPoint x: 160, startPoint y: 180, endPoint x: 22, endPoint y: 175, distance: 138.7
click at [22, 175] on div "Notes Rich Text Editor Insert table Insert table Heading Paragraph Paragraph He…" at bounding box center [415, 207] width 830 height 415
click at [251, 287] on button "Sauvegarder" at bounding box center [416, 274] width 639 height 29
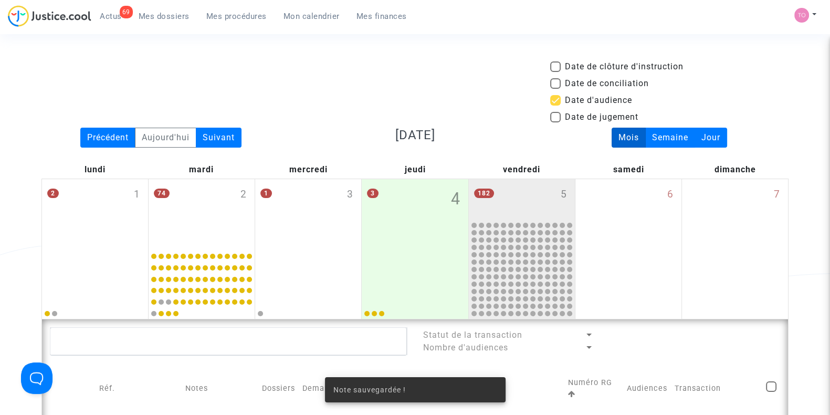
scroll to position [369, 0]
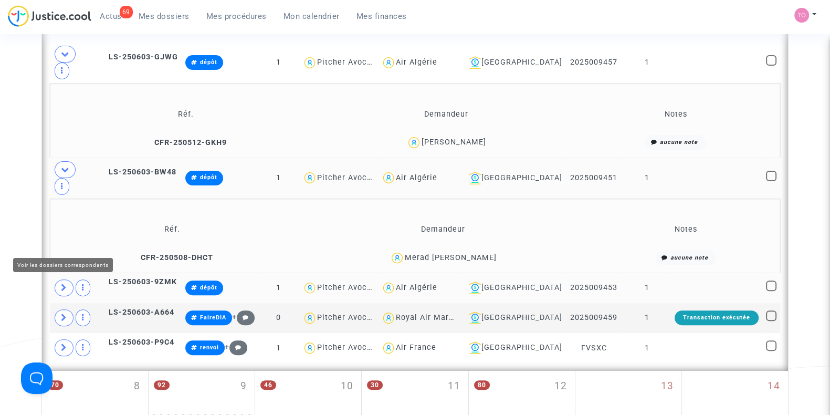
click at [58, 279] on span at bounding box center [64, 287] width 19 height 17
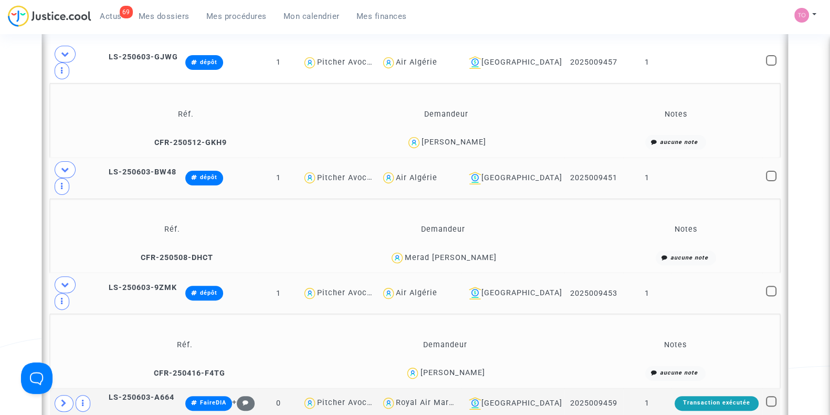
click at [470, 368] on div "Aimen HIMRANE" at bounding box center [452, 372] width 65 height 9
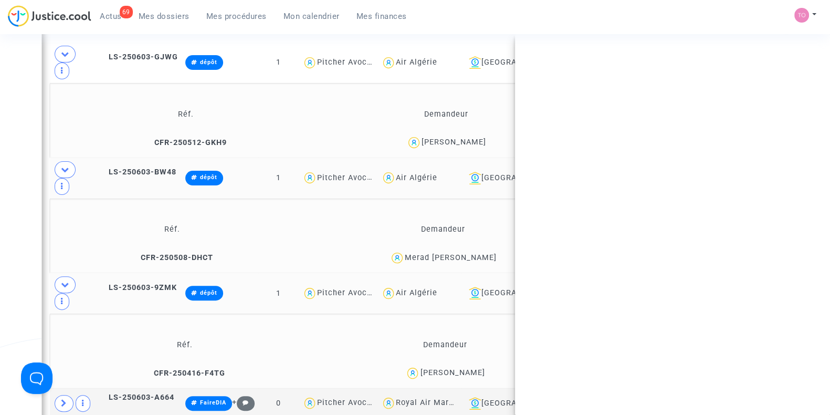
click at [470, 308] on span "Aimen HIMRANE" at bounding box center [452, 342] width 65 height 69
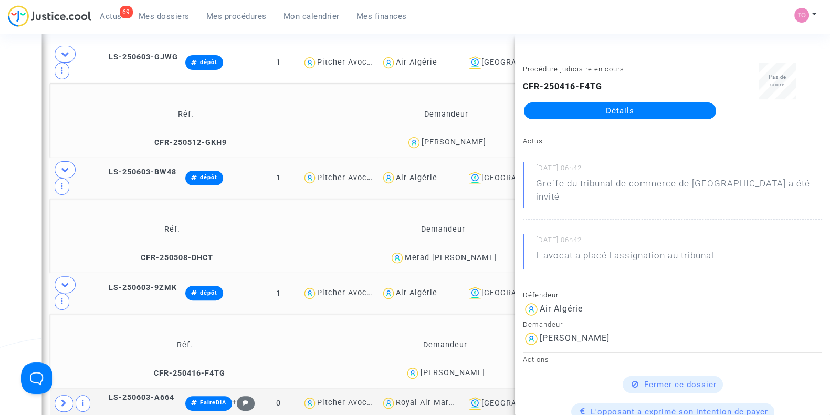
copy div "HIMRANE"
click at [0, 259] on div "Date de clôture d'instruction Date de conciliation Date d'audience Date de juge…" at bounding box center [415, 298] width 830 height 1215
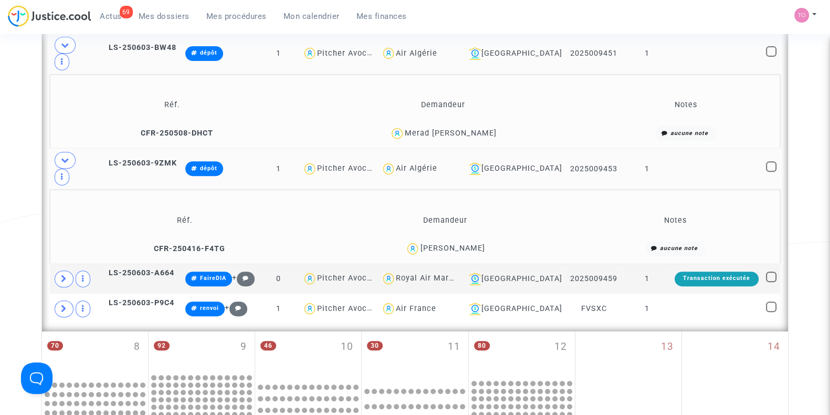
scroll to position [501, 0]
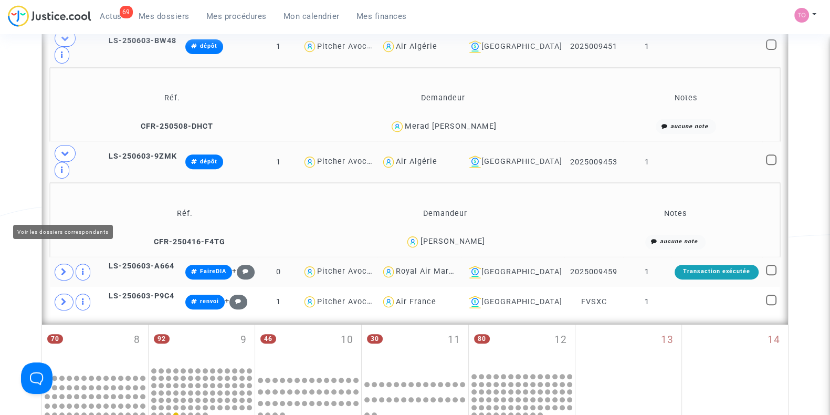
click at [63, 268] on icon at bounding box center [64, 272] width 6 height 8
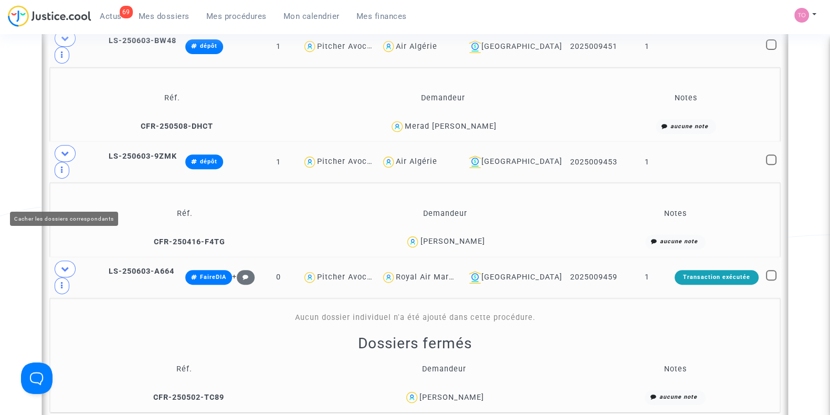
scroll to position [566, 0]
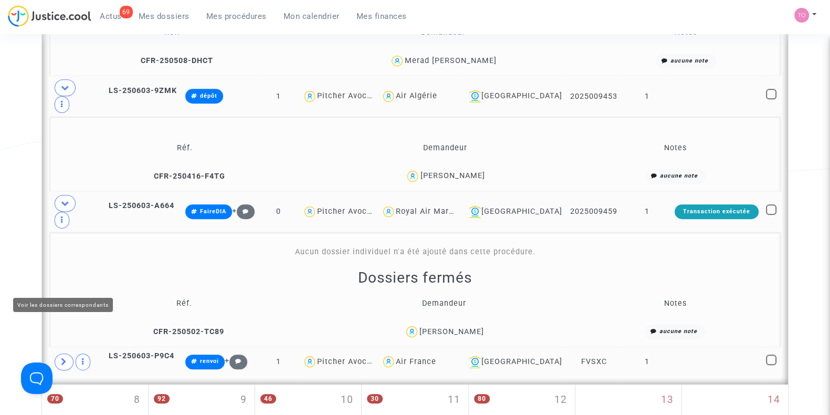
click at [56, 353] on span at bounding box center [64, 361] width 19 height 17
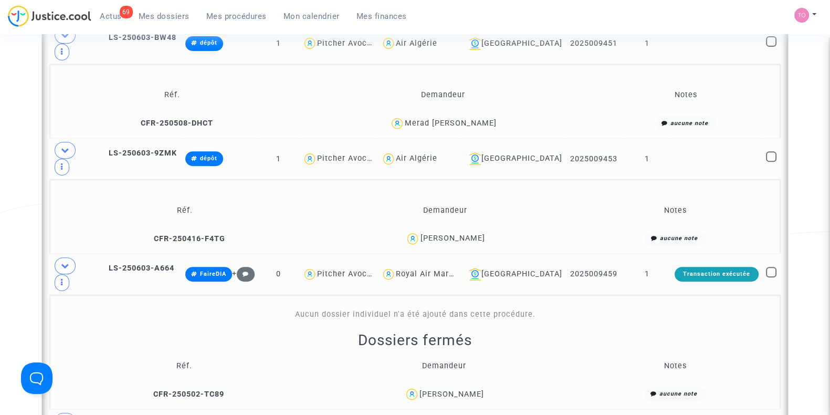
scroll to position [501, 0]
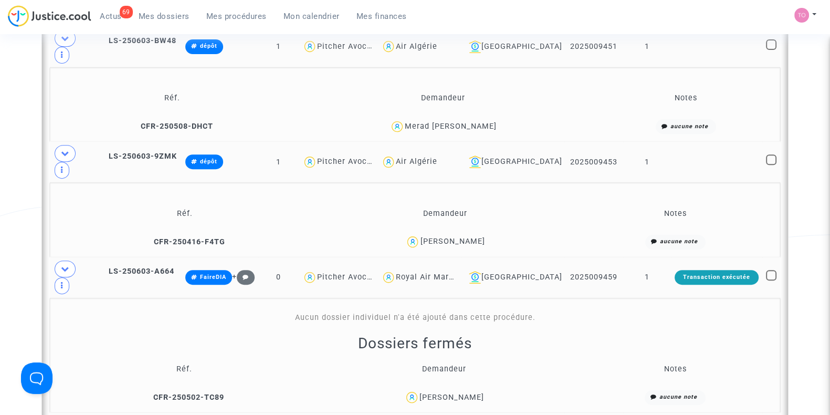
click at [523, 271] on div "Montpellier" at bounding box center [513, 277] width 97 height 13
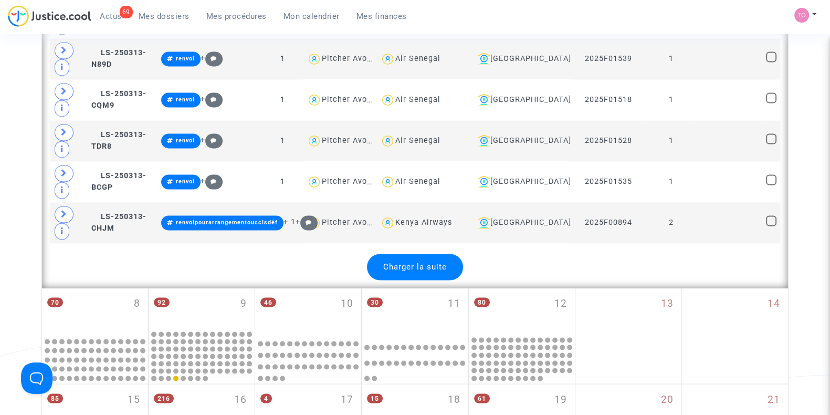
scroll to position [2273, 0]
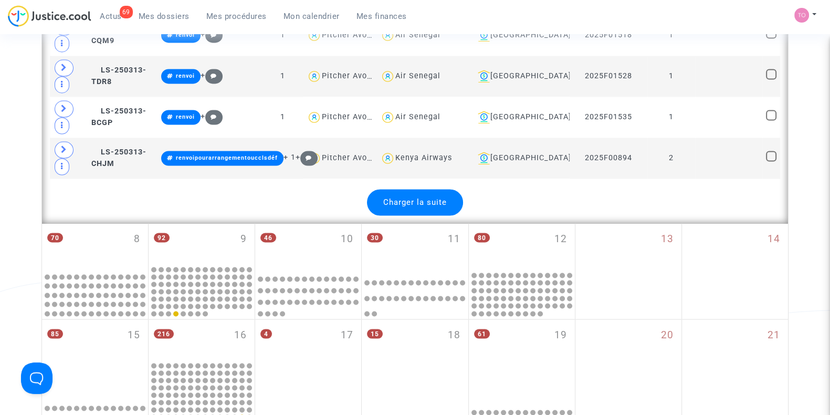
click at [437, 197] on span "Charger la suite" at bounding box center [415, 201] width 64 height 9
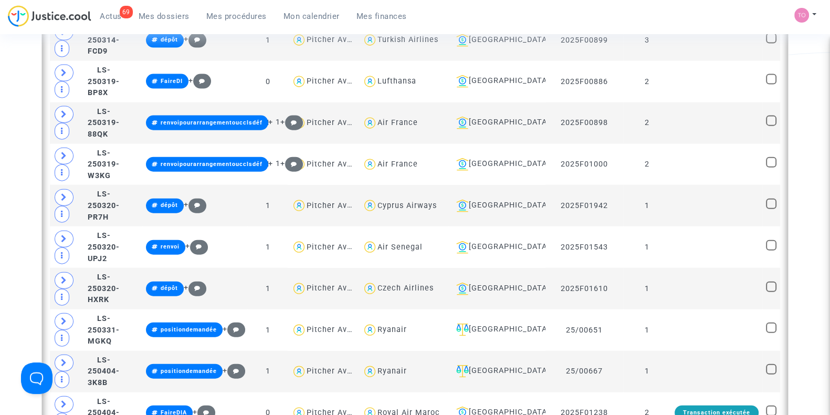
scroll to position [2995, 0]
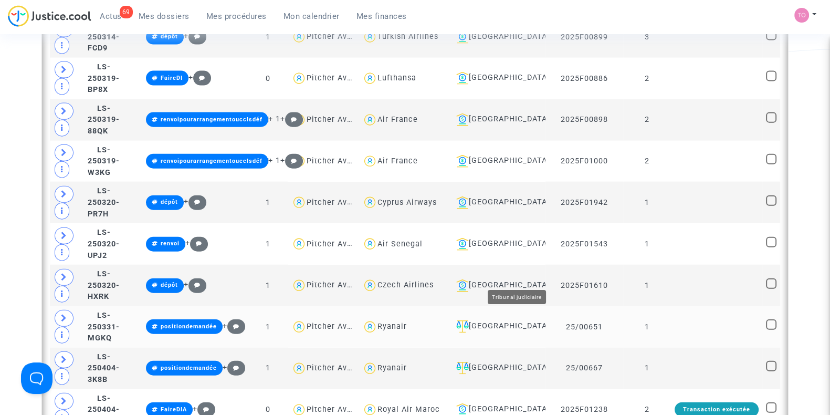
click at [515, 320] on div "Perpignan" at bounding box center [497, 326] width 90 height 13
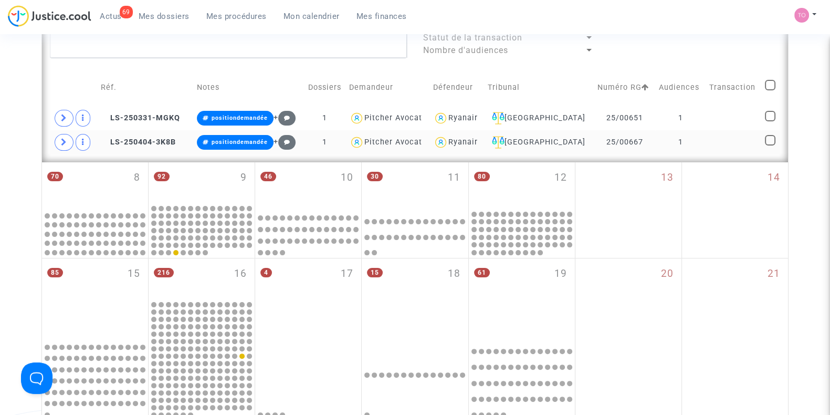
scroll to position [166, 0]
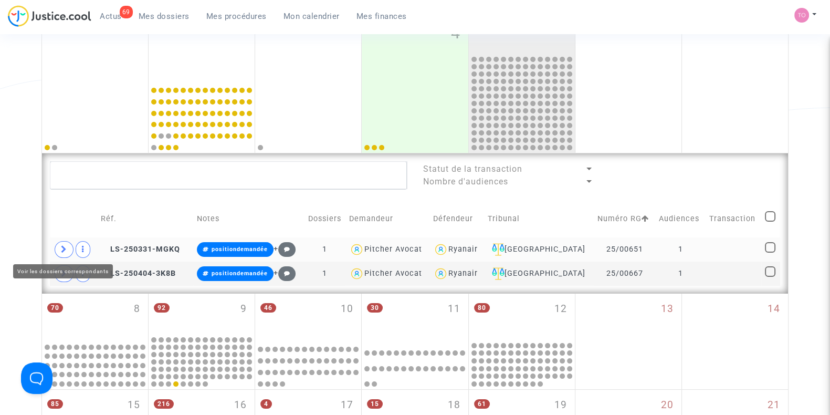
click at [64, 248] on icon at bounding box center [64, 249] width 6 height 8
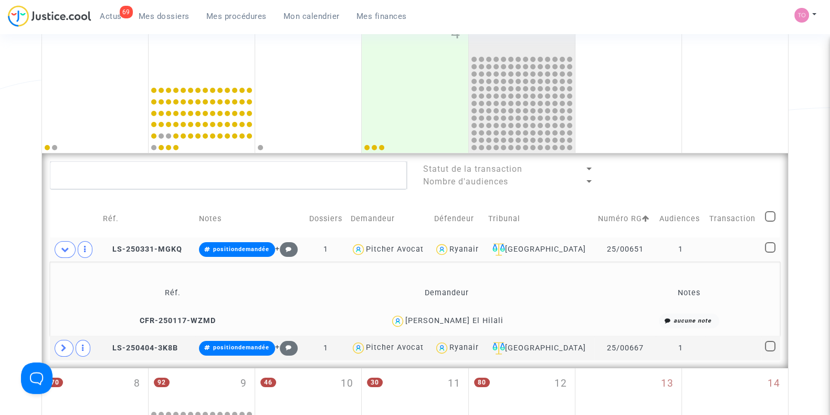
click at [485, 316] on div "Nadia Serrar El Hilali" at bounding box center [454, 320] width 98 height 9
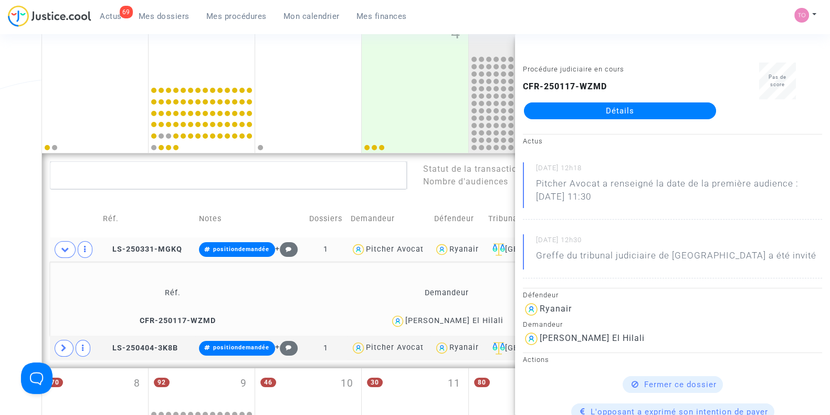
click at [496, 318] on div "Nadia Serrar El Hilali" at bounding box center [454, 320] width 98 height 9
drag, startPoint x: 499, startPoint y: 318, endPoint x: 467, endPoint y: 321, distance: 32.2
click at [467, 321] on div "Nadia Serrar El Hilali" at bounding box center [447, 321] width 303 height 15
click at [0, 239] on div "Date de clôture d'instruction Date de conciliation Date d'audience Date de juge…" at bounding box center [415, 356] width 830 height 924
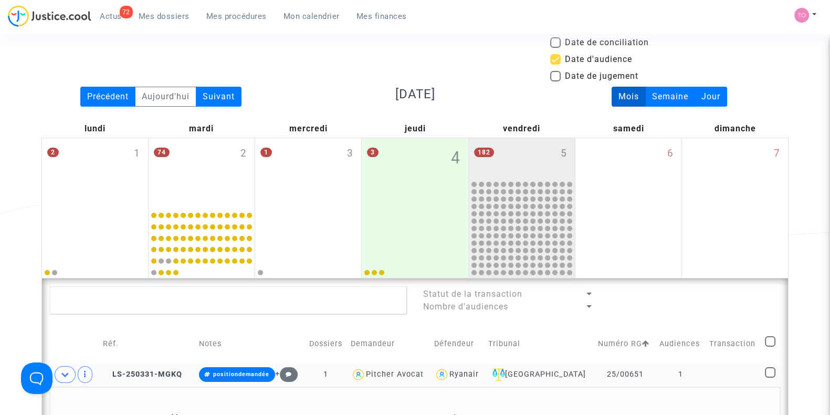
scroll to position [0, 0]
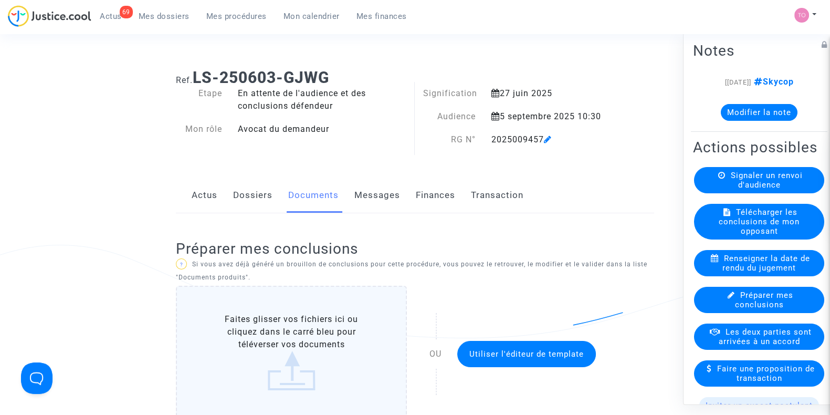
click at [378, 200] on link "Messages" at bounding box center [378, 195] width 46 height 35
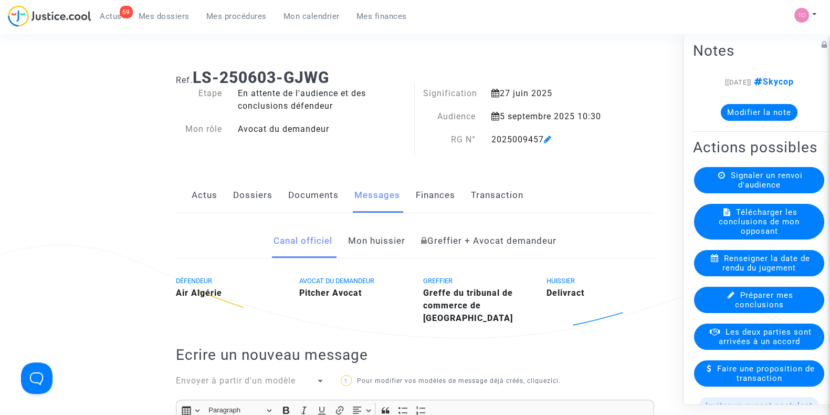
click at [256, 195] on link "Dossiers" at bounding box center [252, 195] width 39 height 35
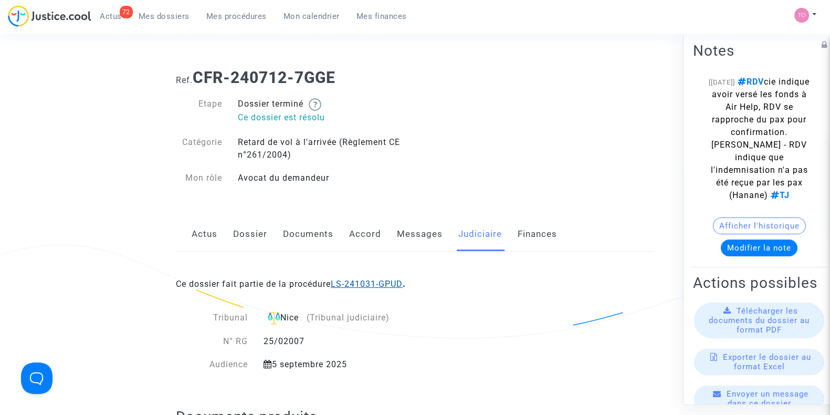
click at [375, 279] on link "LS-241031-GPUD" at bounding box center [367, 284] width 72 height 10
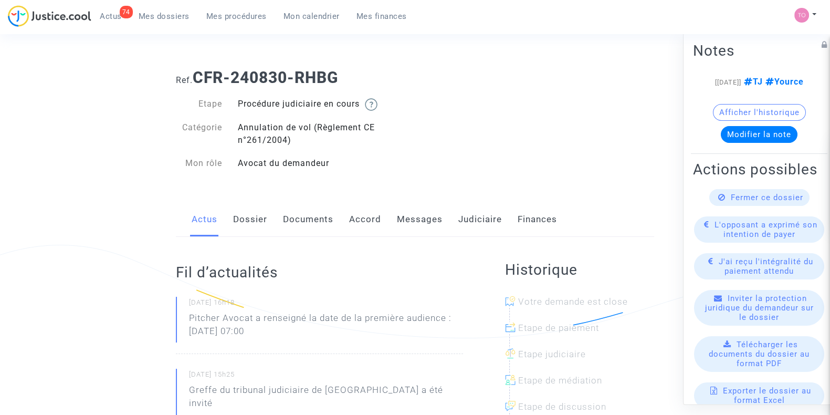
click at [247, 218] on link "Dossier" at bounding box center [250, 219] width 34 height 35
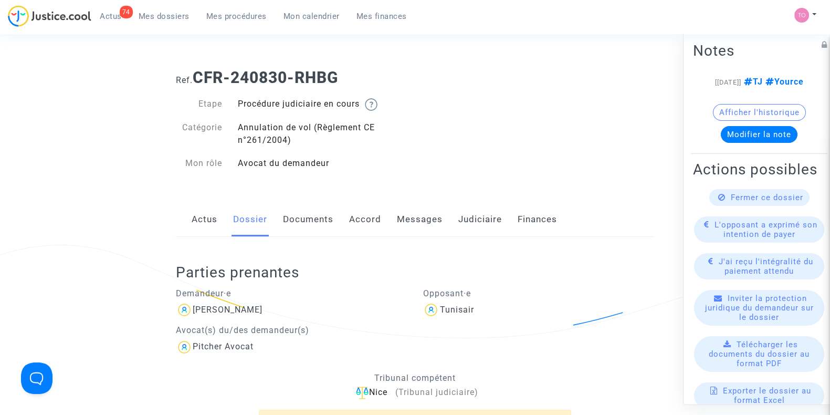
click at [477, 221] on link "Judiciaire" at bounding box center [480, 219] width 44 height 35
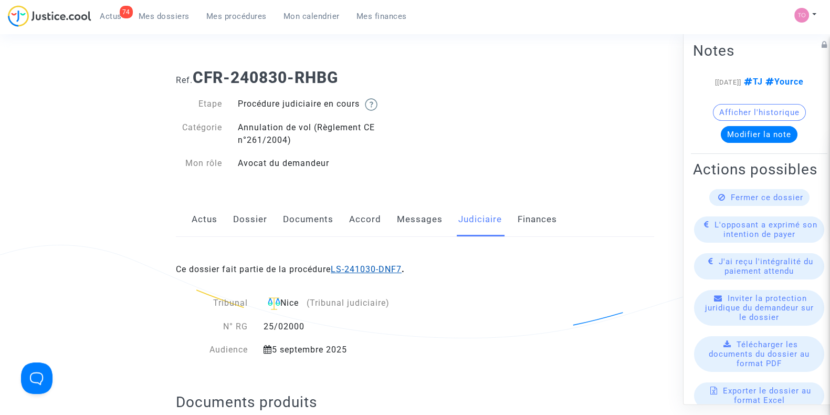
click at [382, 268] on link "LS-241030-DNF7" at bounding box center [366, 269] width 71 height 10
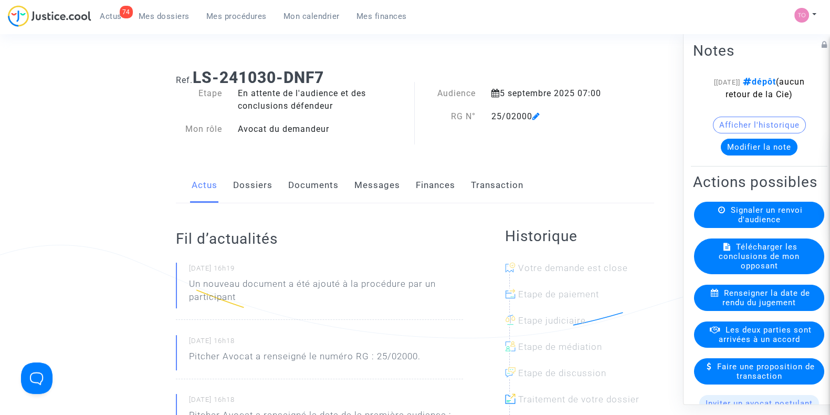
click at [259, 188] on link "Dossiers" at bounding box center [252, 185] width 39 height 35
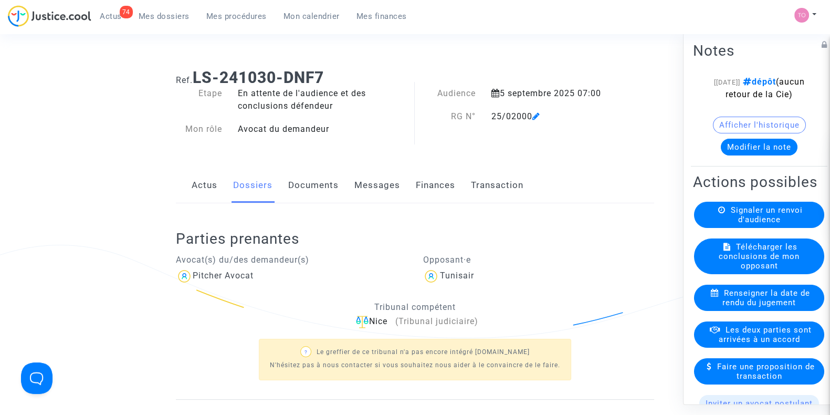
click at [315, 180] on link "Documents" at bounding box center [313, 185] width 50 height 35
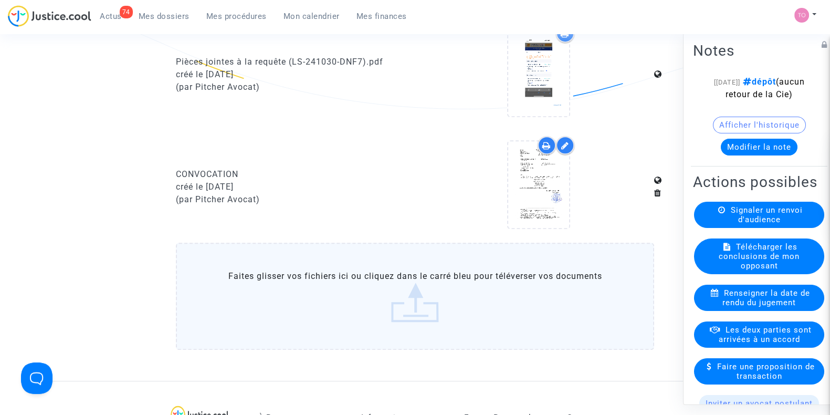
scroll to position [722, 0]
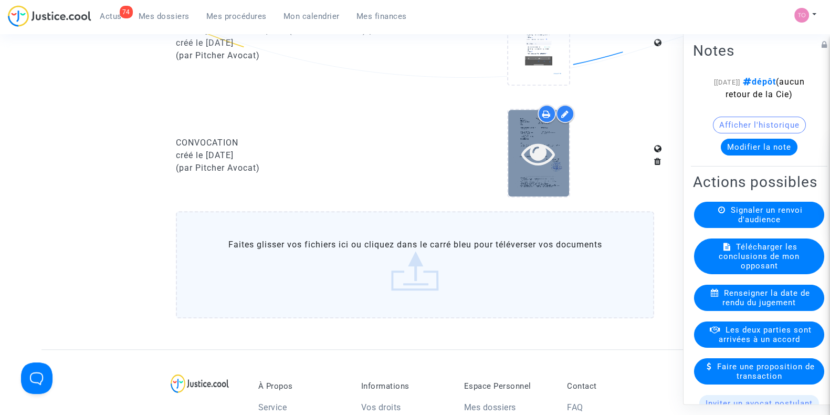
click at [554, 147] on icon at bounding box center [539, 154] width 34 height 34
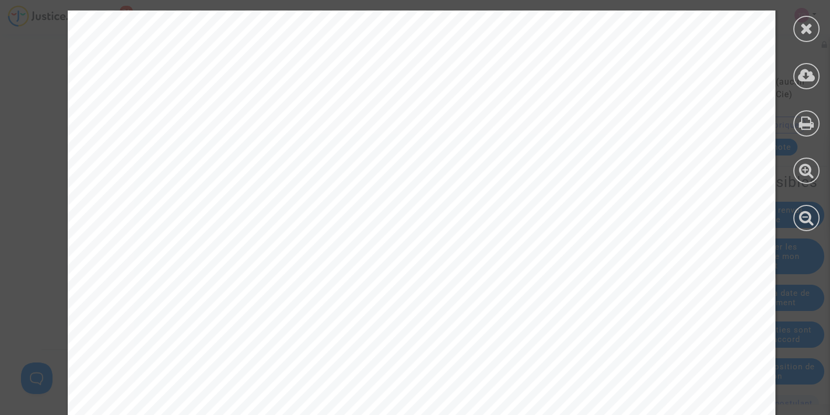
scroll to position [262, 0]
click at [810, 39] on div at bounding box center [807, 29] width 26 height 26
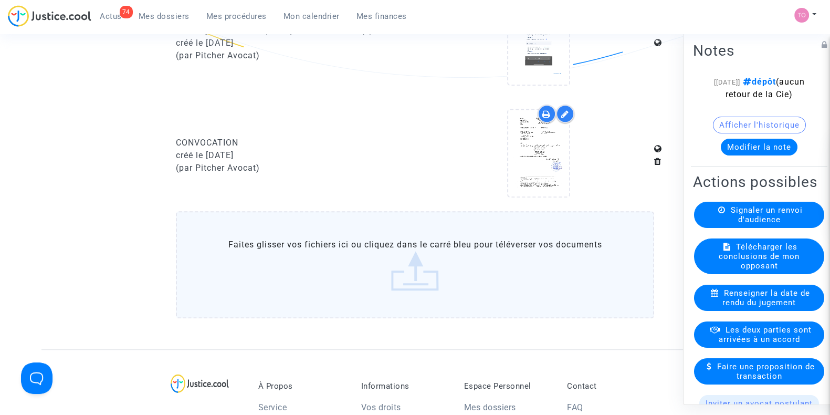
click at [574, 178] on upload-item at bounding box center [538, 155] width 71 height 101
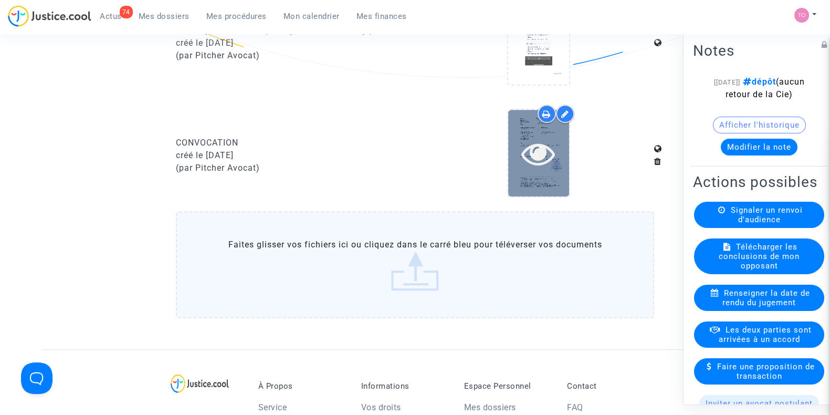
click at [551, 168] on icon at bounding box center [539, 154] width 34 height 34
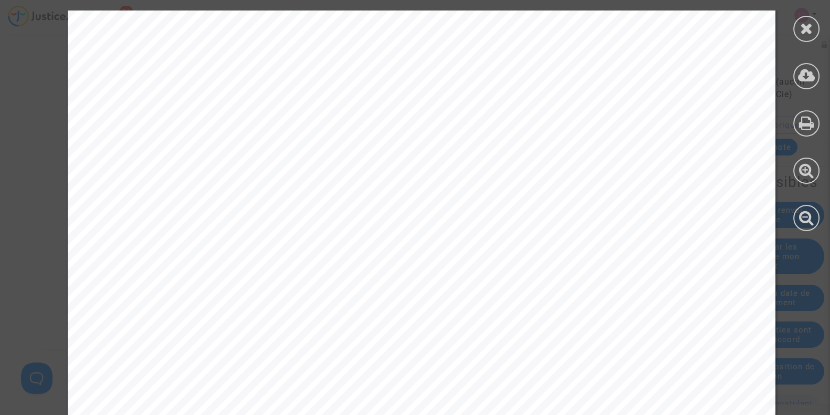
scroll to position [328, 0]
click at [807, 119] on icon at bounding box center [806, 123] width 15 height 16
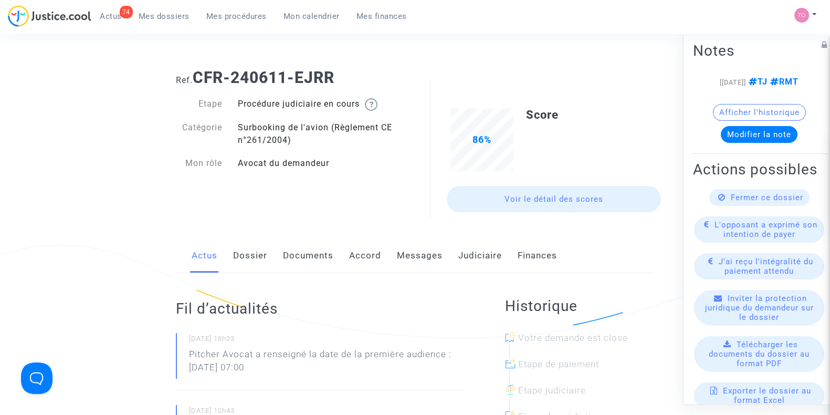
click at [486, 253] on link "Judiciaire" at bounding box center [480, 255] width 44 height 35
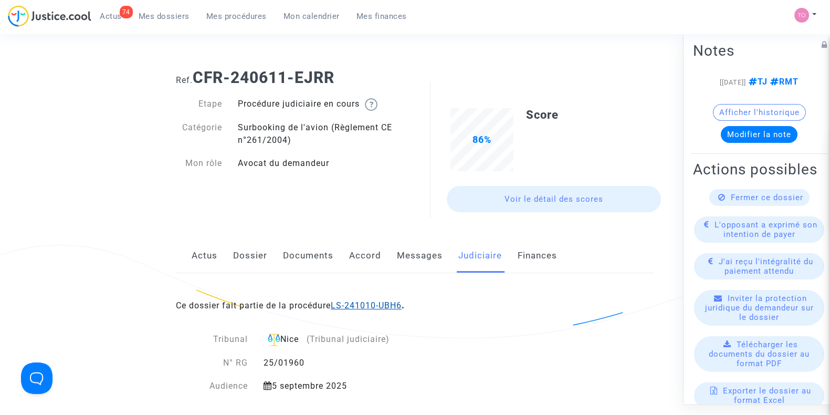
click at [375, 304] on link "LS-241010-UBH6" at bounding box center [366, 305] width 71 height 10
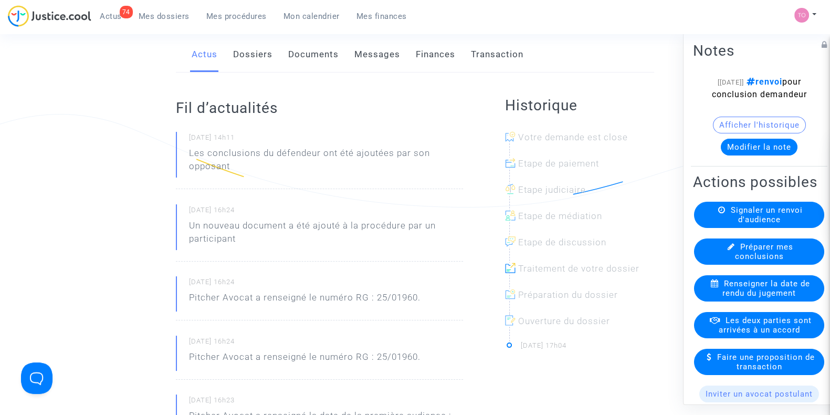
click at [297, 49] on link "Documents" at bounding box center [313, 54] width 50 height 35
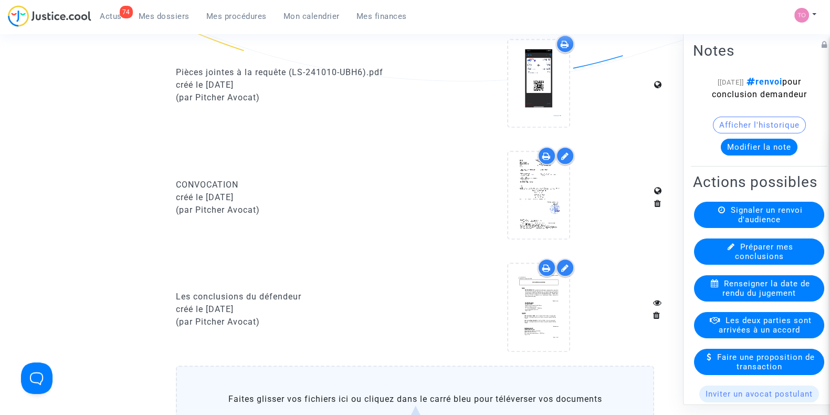
scroll to position [722, 0]
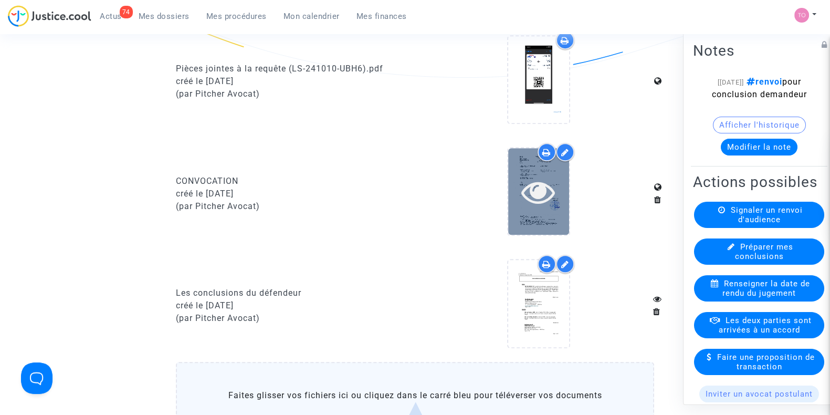
click at [542, 203] on icon at bounding box center [539, 192] width 34 height 34
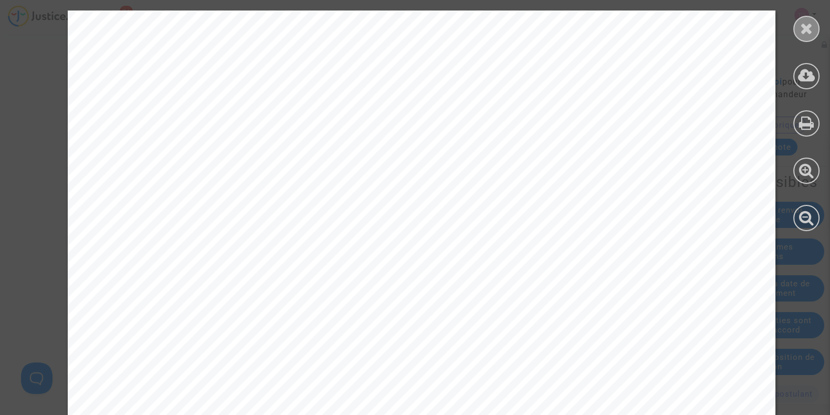
click at [815, 28] on div at bounding box center [807, 29] width 26 height 26
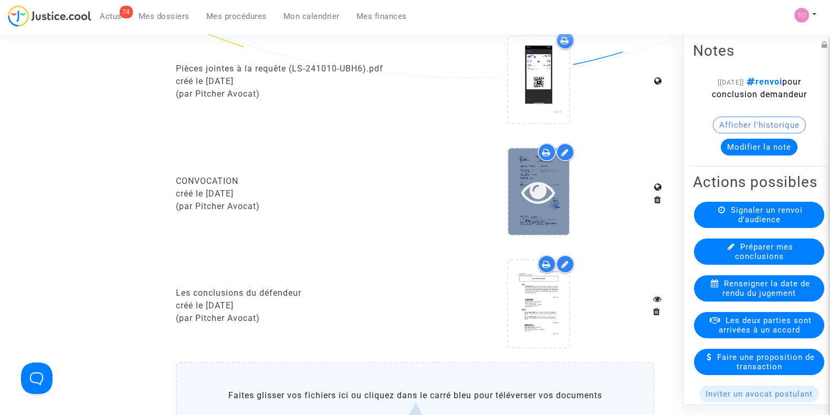
click at [538, 188] on icon at bounding box center [539, 192] width 34 height 34
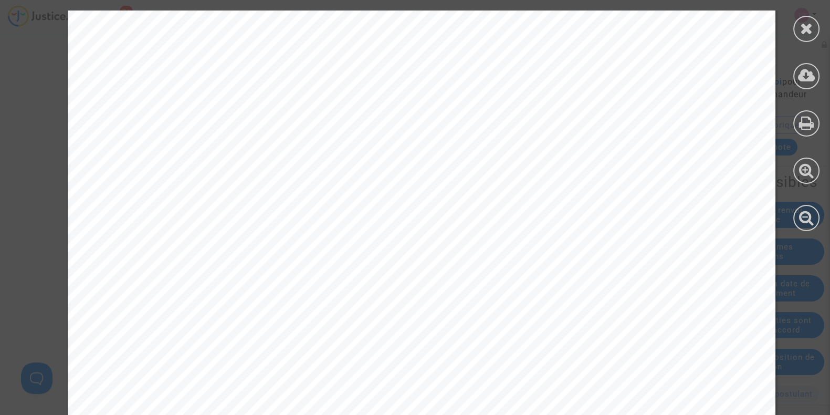
scroll to position [262, 0]
click at [811, 36] on div at bounding box center [807, 29] width 26 height 26
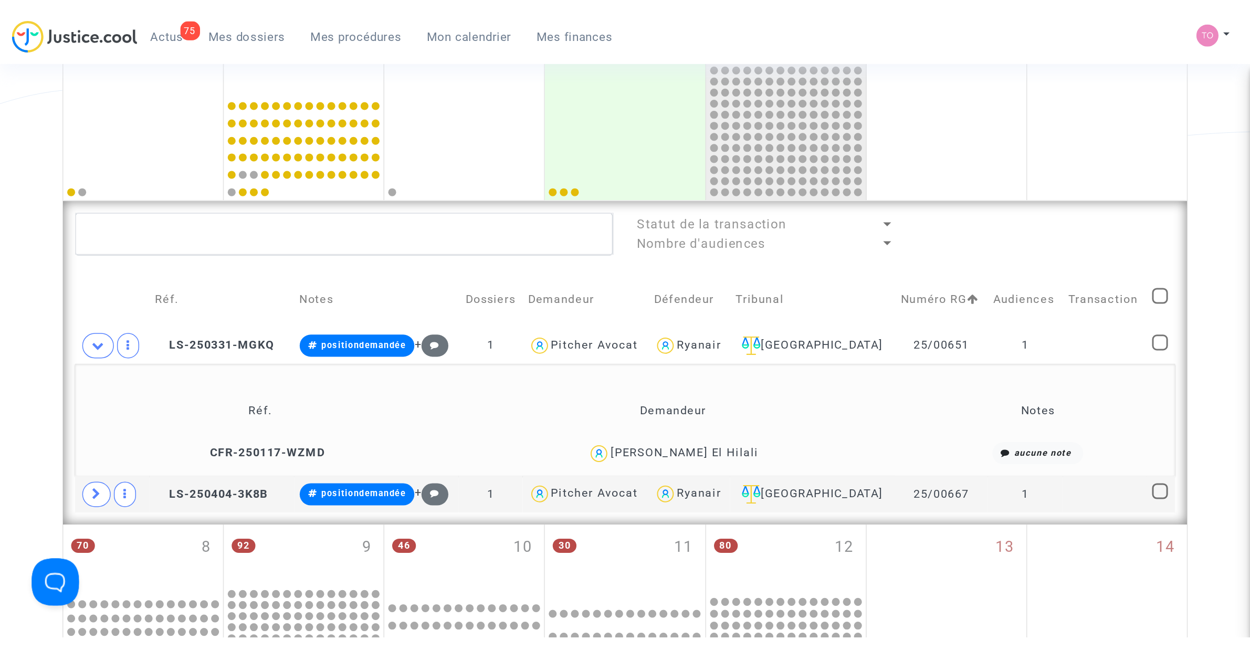
scroll to position [197, 0]
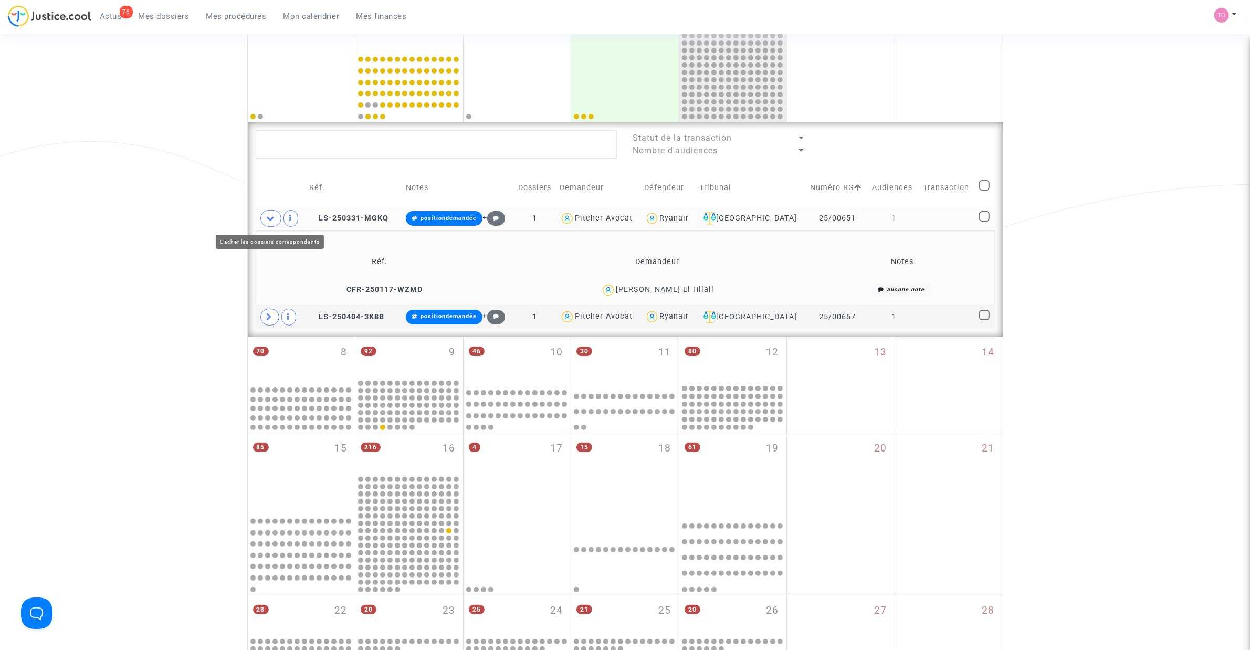
click at [273, 218] on icon at bounding box center [271, 218] width 8 height 8
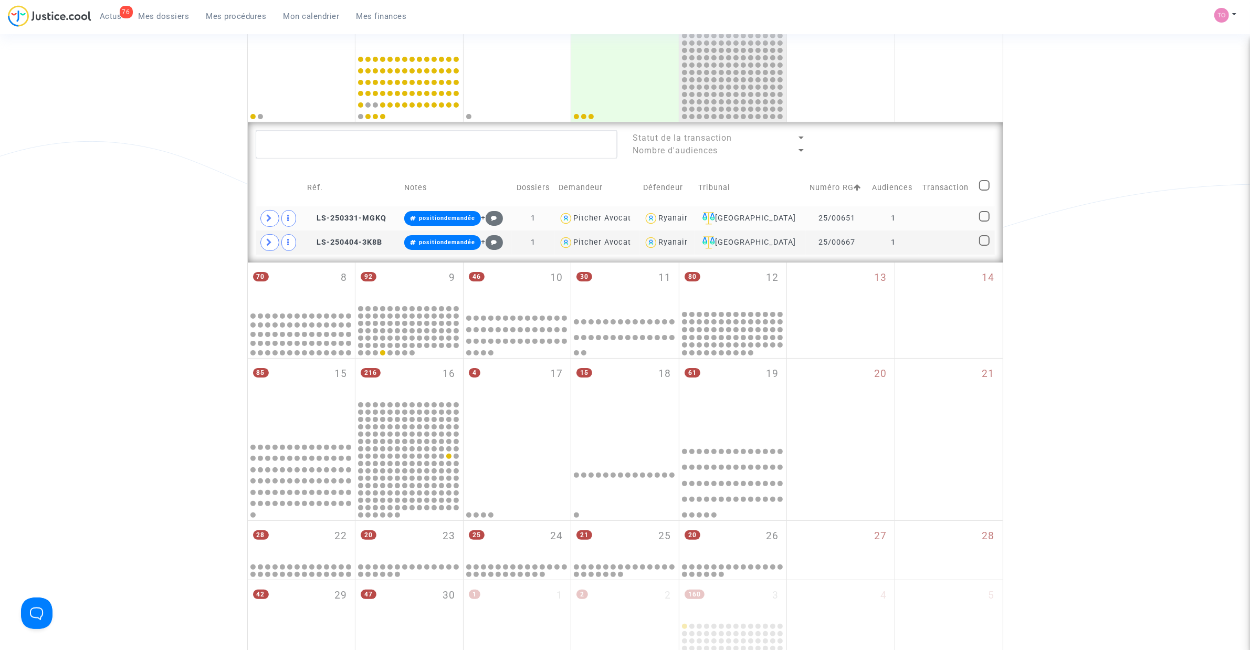
click at [830, 216] on td "25/00651" at bounding box center [837, 218] width 62 height 24
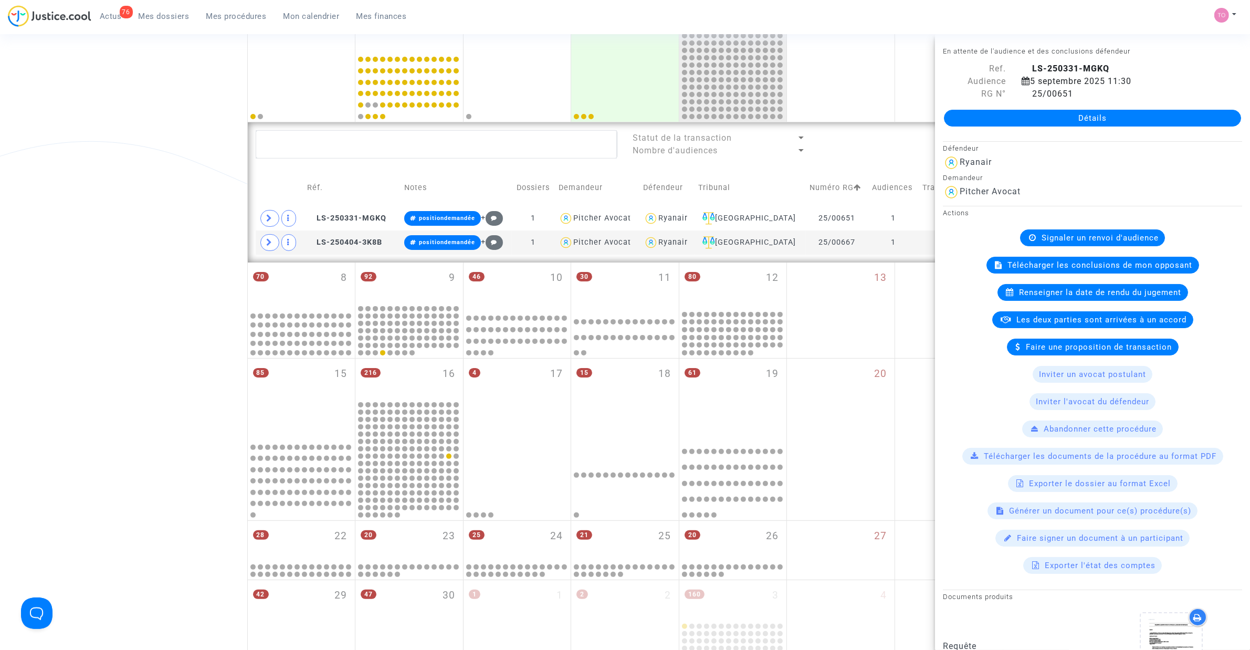
click at [180, 227] on div "Date de clôture d'instruction Date de conciliation Date d'audience Date de juge…" at bounding box center [625, 288] width 1250 height 850
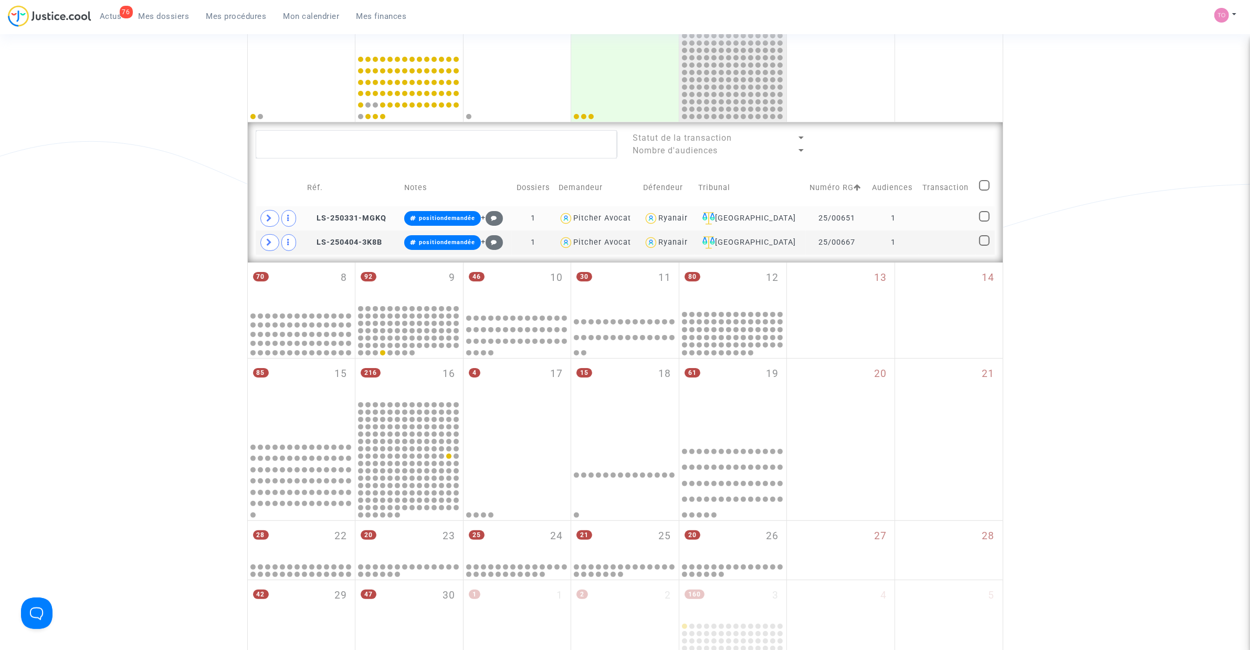
click at [830, 220] on td "25/00651" at bounding box center [837, 218] width 62 height 24
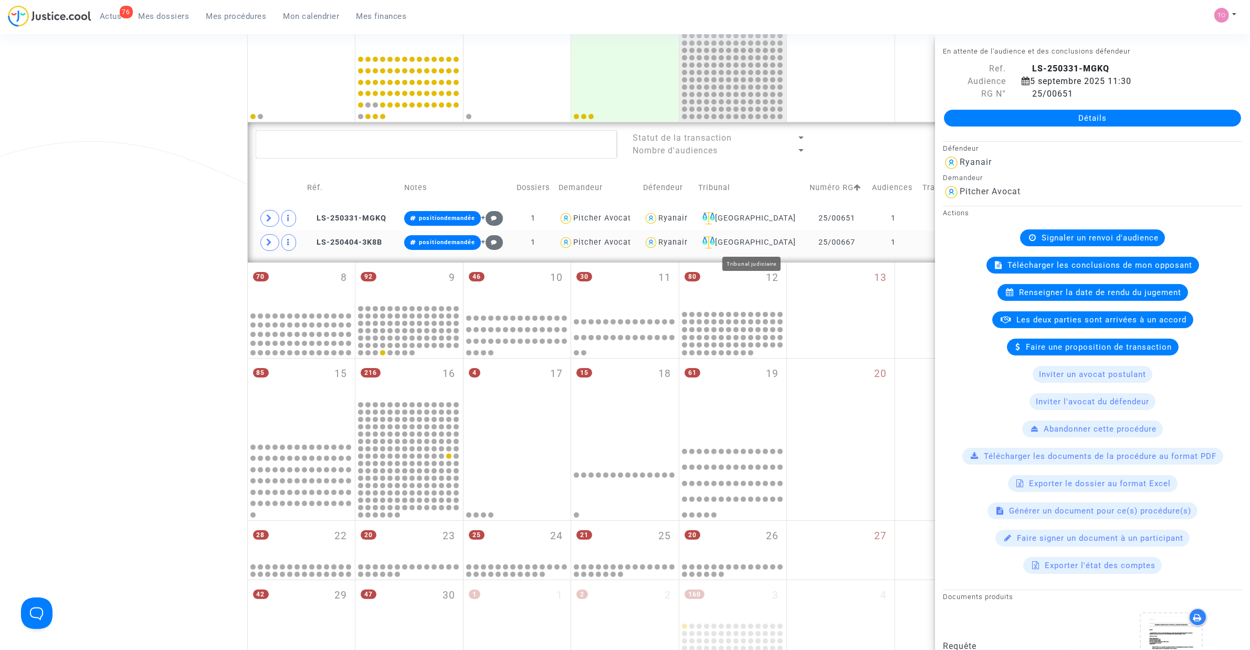
click at [749, 240] on div "Perpignan" at bounding box center [751, 242] width 104 height 13
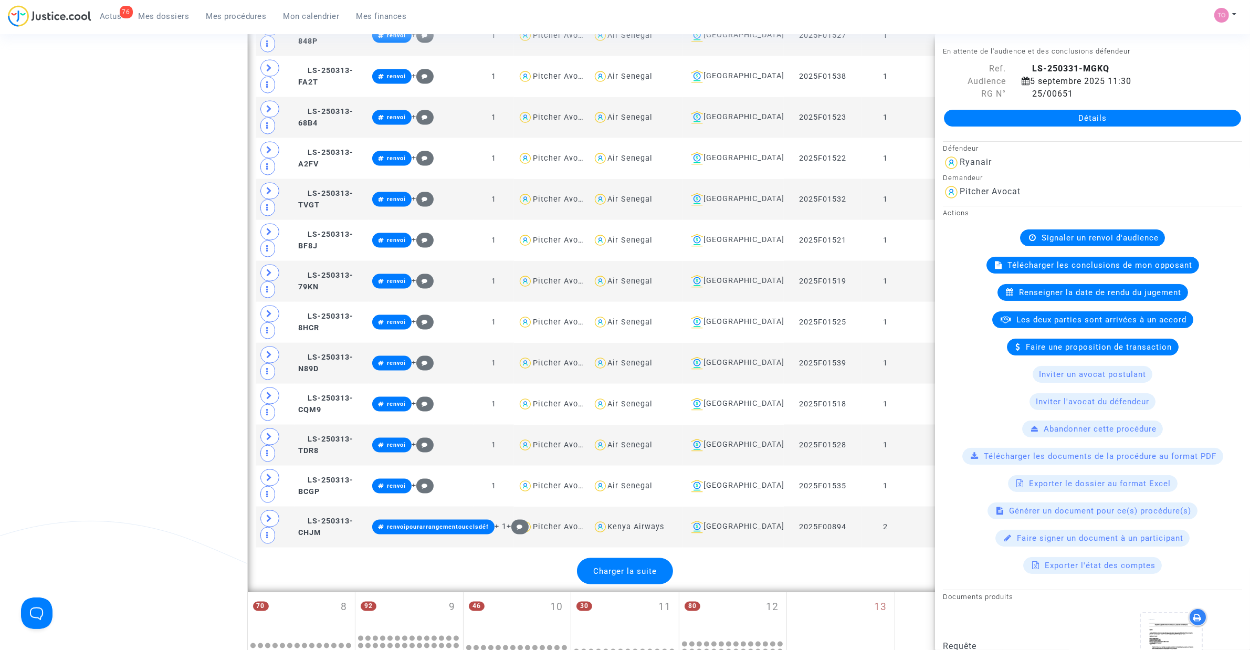
scroll to position [2298, 0]
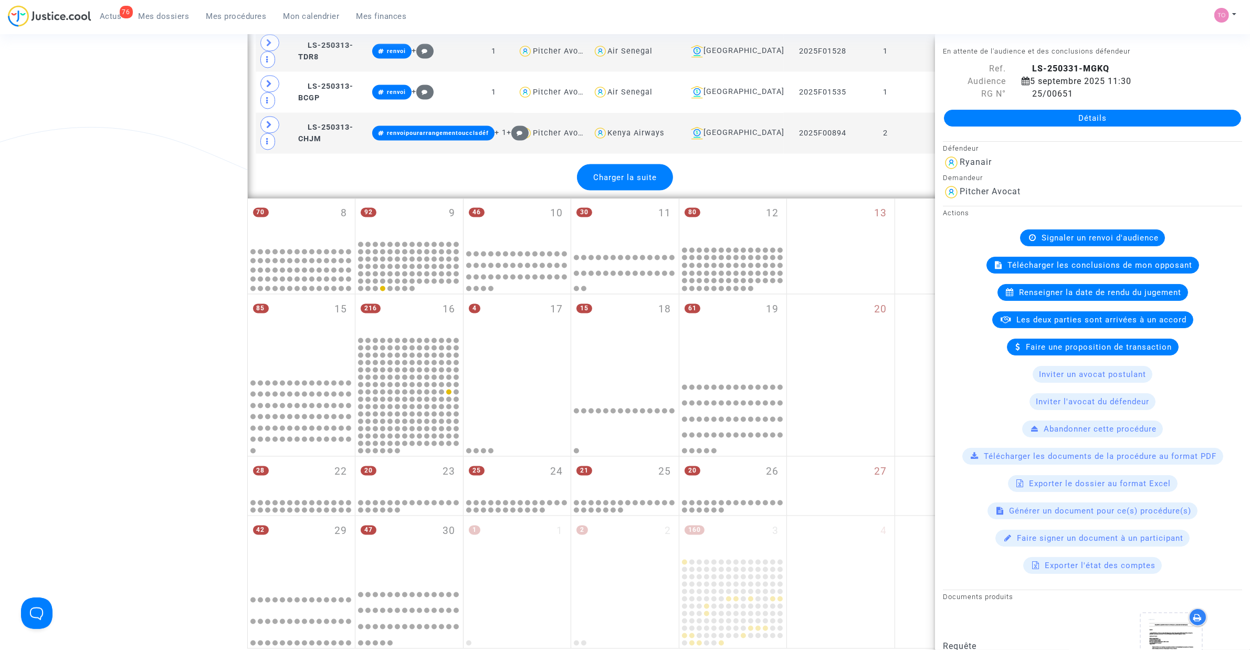
click at [639, 191] on div "Charger la suite" at bounding box center [625, 177] width 96 height 26
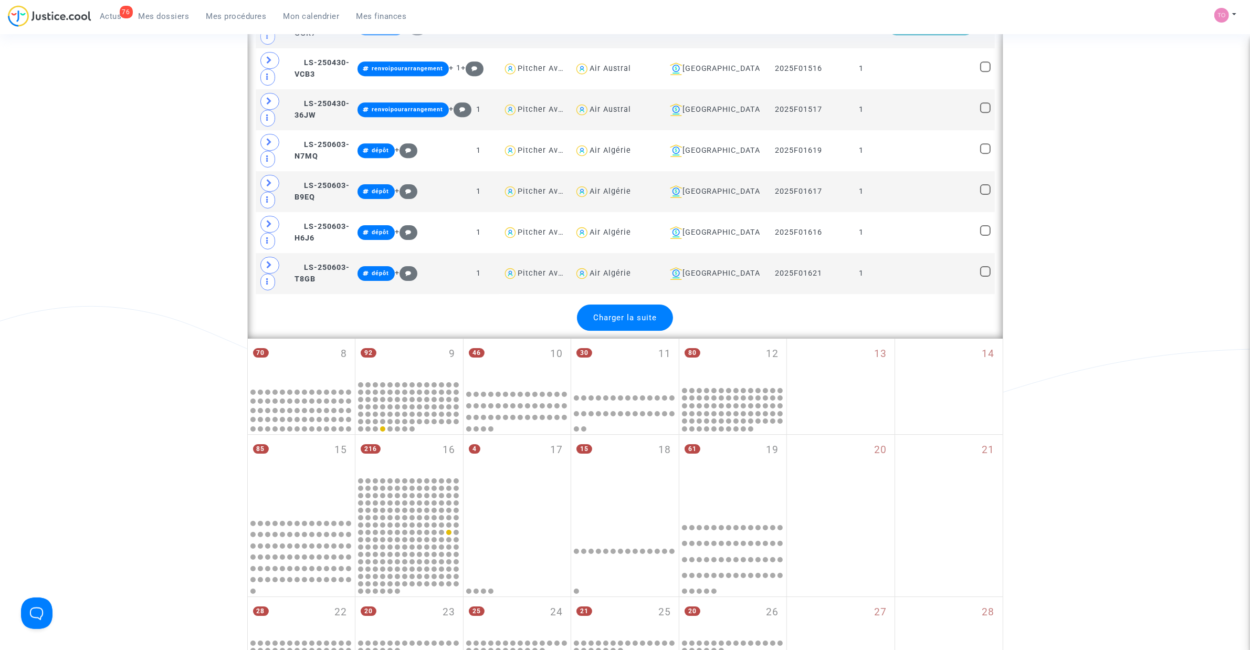
scroll to position [4267, 0]
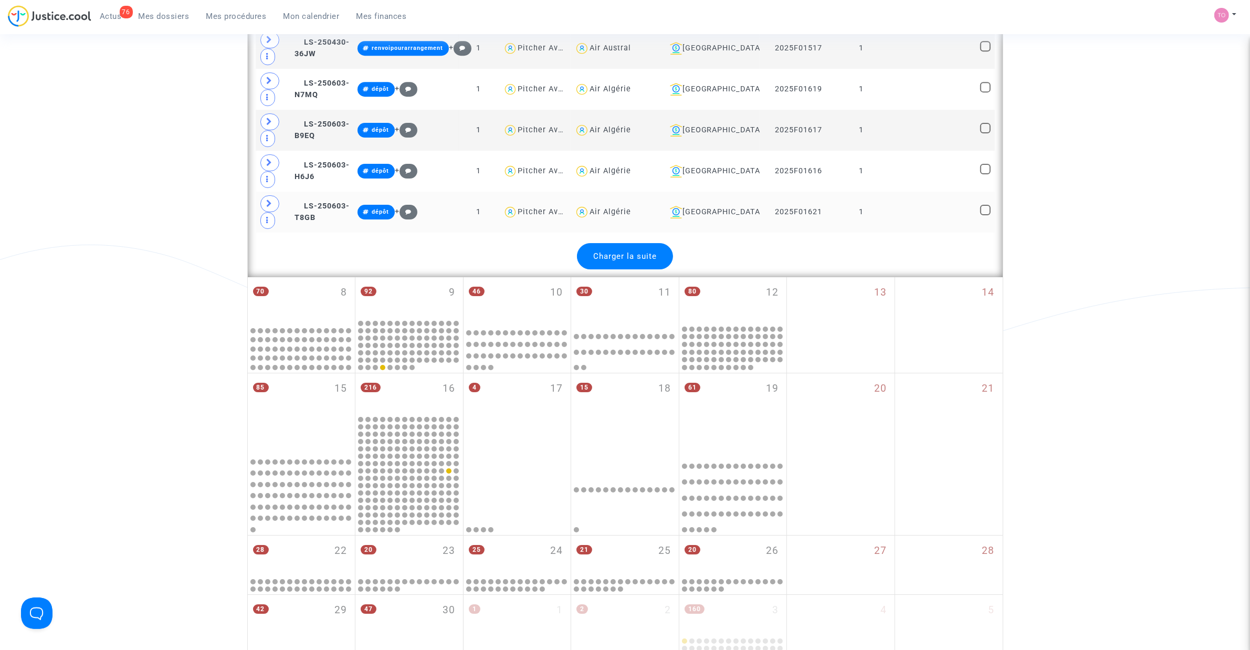
click at [652, 261] on span "Charger la suite" at bounding box center [625, 256] width 64 height 9
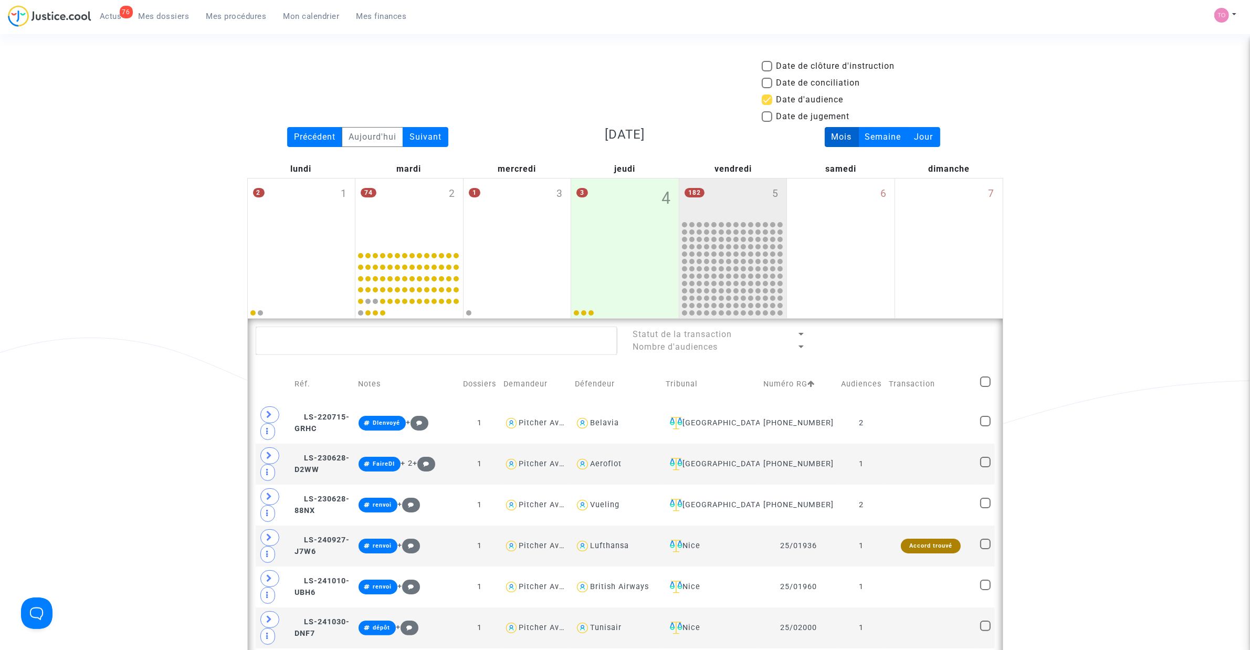
scroll to position [0, 0]
click at [386, 337] on textarea at bounding box center [437, 341] width 362 height 28
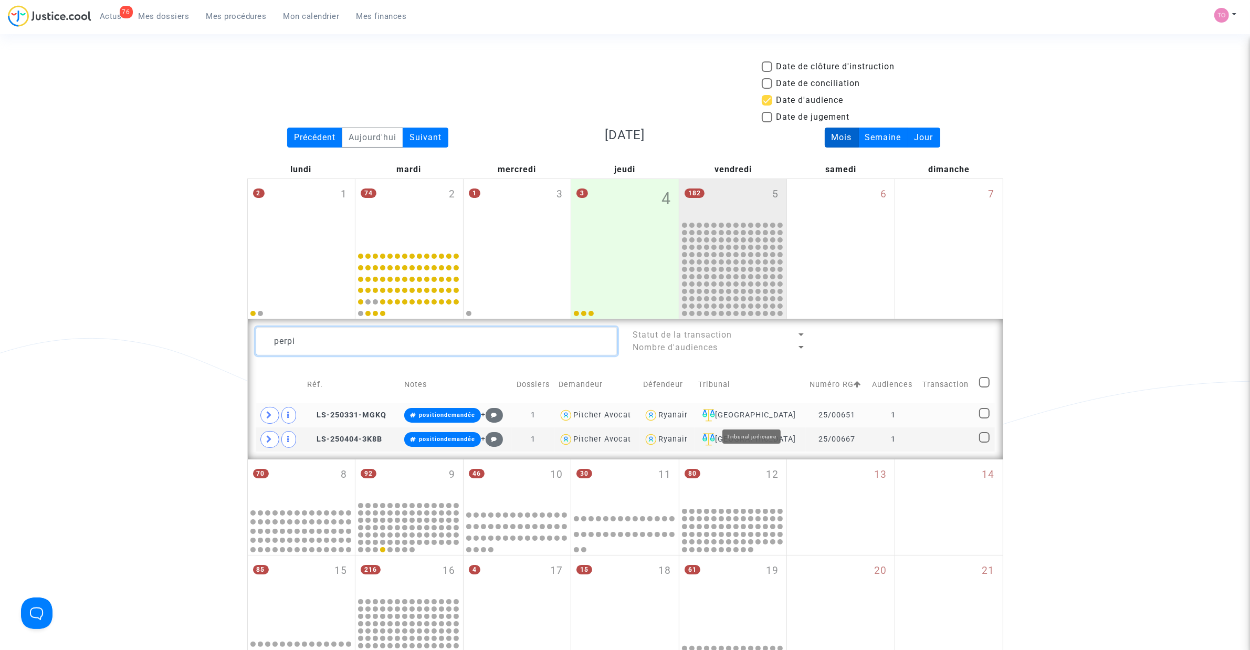
type textarea "perpi"
click at [768, 411] on div "Perpignan" at bounding box center [751, 415] width 104 height 13
drag, startPoint x: 322, startPoint y: 347, endPoint x: 264, endPoint y: 347, distance: 58.3
click at [264, 347] on textarea at bounding box center [437, 341] width 362 height 28
click at [806, 414] on td "25/00667" at bounding box center [837, 440] width 62 height 24
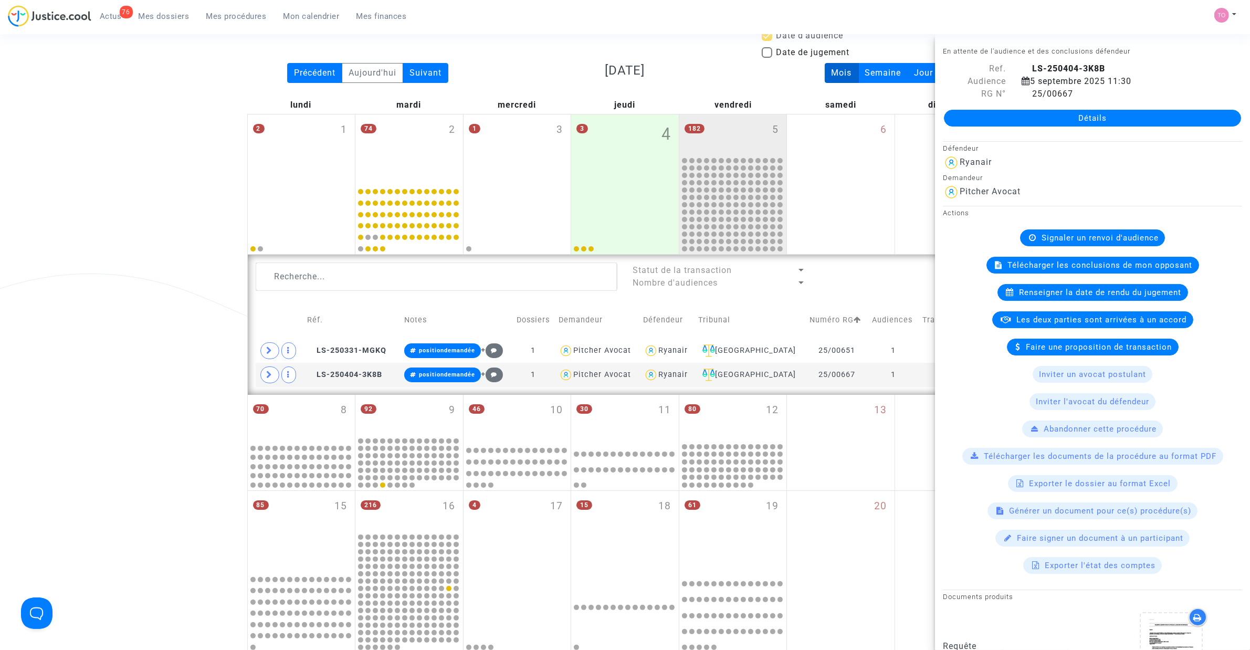
scroll to position [66, 0]
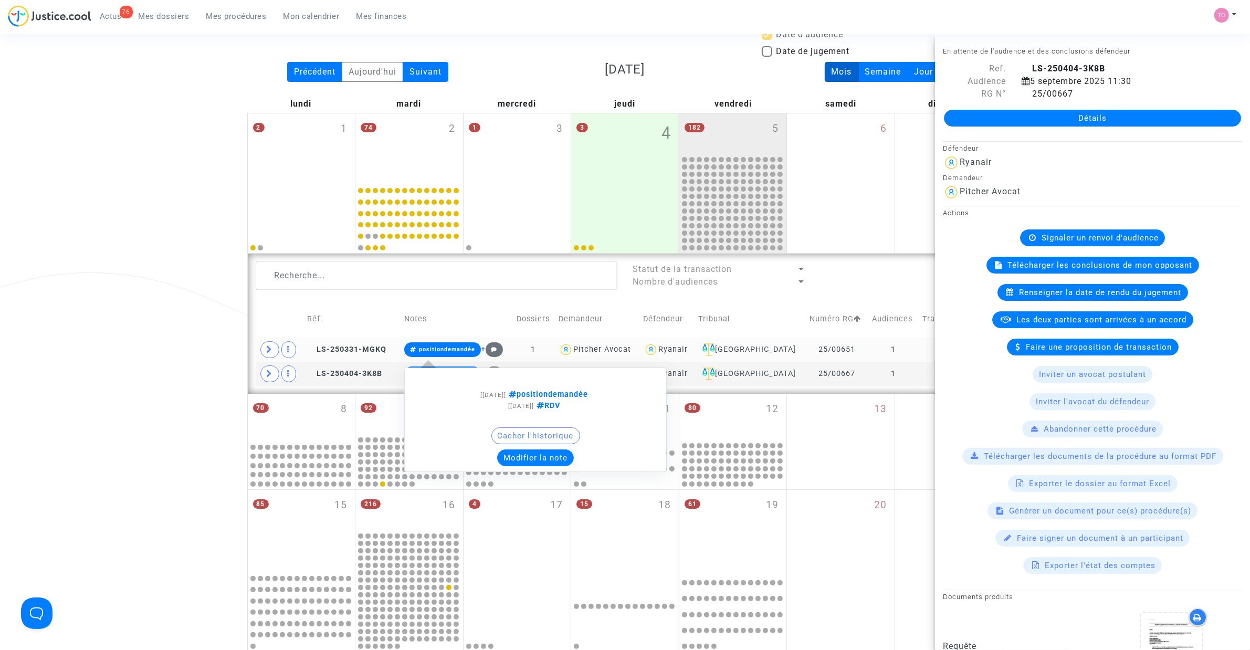
click at [538, 414] on button "Modifier la note" at bounding box center [535, 458] width 77 height 17
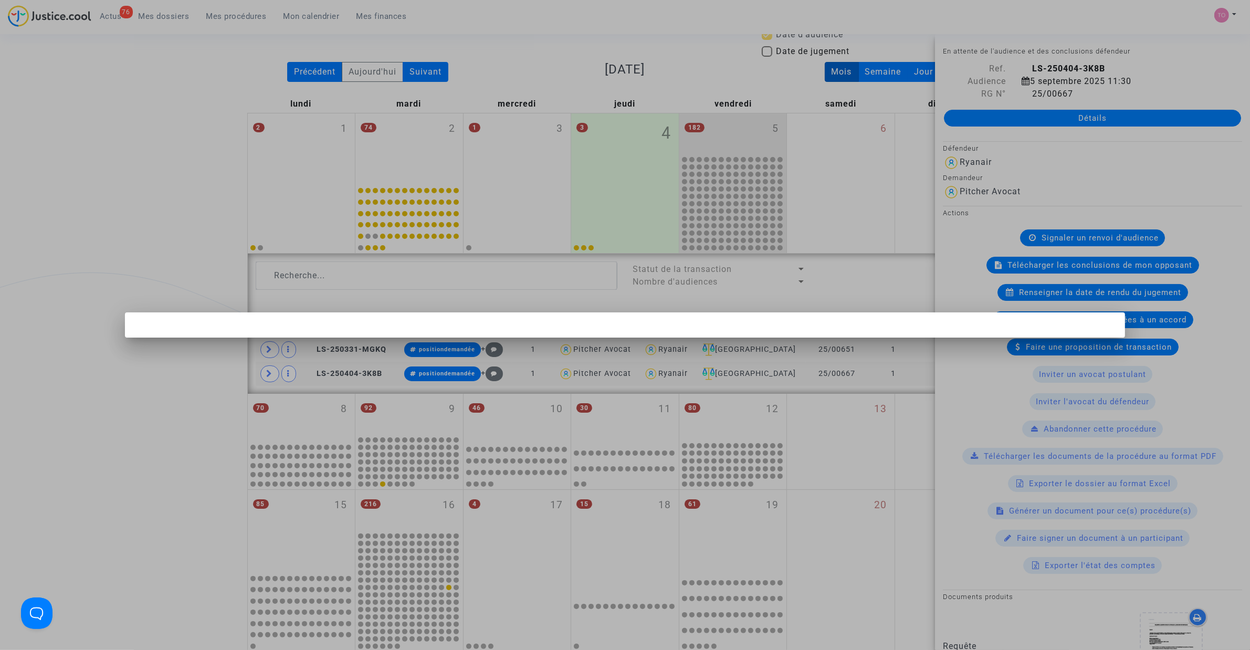
scroll to position [0, 0]
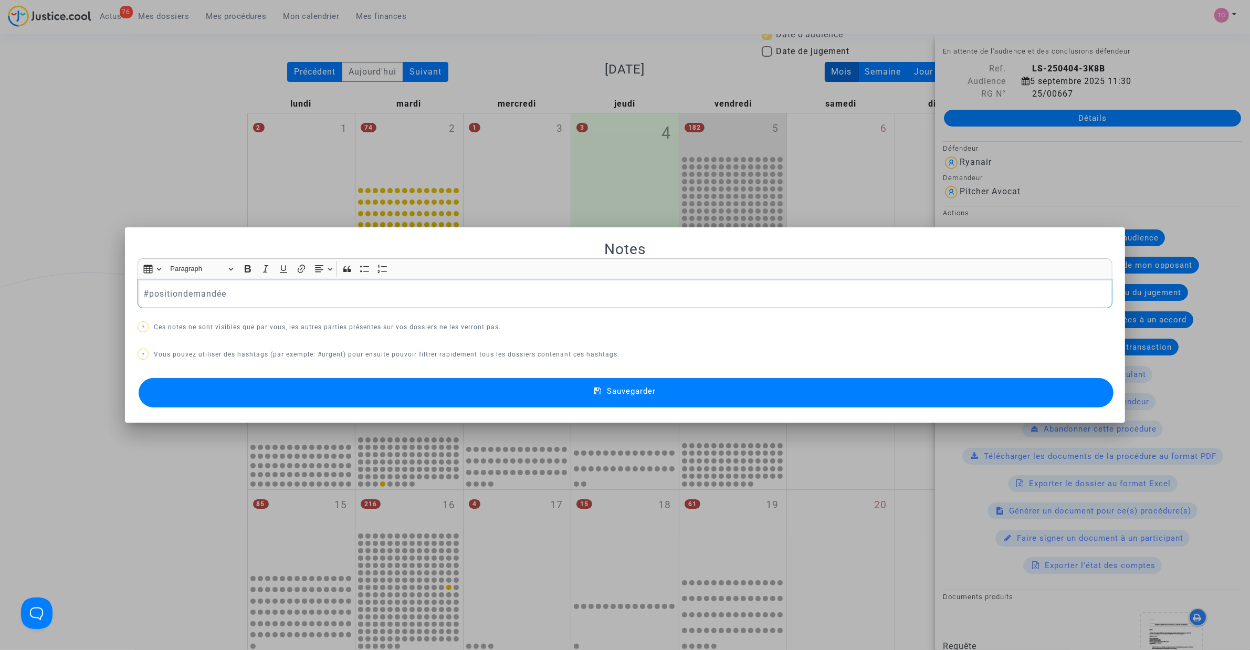
drag, startPoint x: 250, startPoint y: 293, endPoint x: 6, endPoint y: 290, distance: 244.2
click at [6, 291] on div "Notes Rich Text Editor Insert table Insert table Heading Paragraph Paragraph He…" at bounding box center [625, 325] width 1250 height 650
click at [163, 247] on span "#dépôt" at bounding box center [161, 245] width 21 height 15
click at [282, 394] on button "Sauvegarder" at bounding box center [626, 392] width 975 height 29
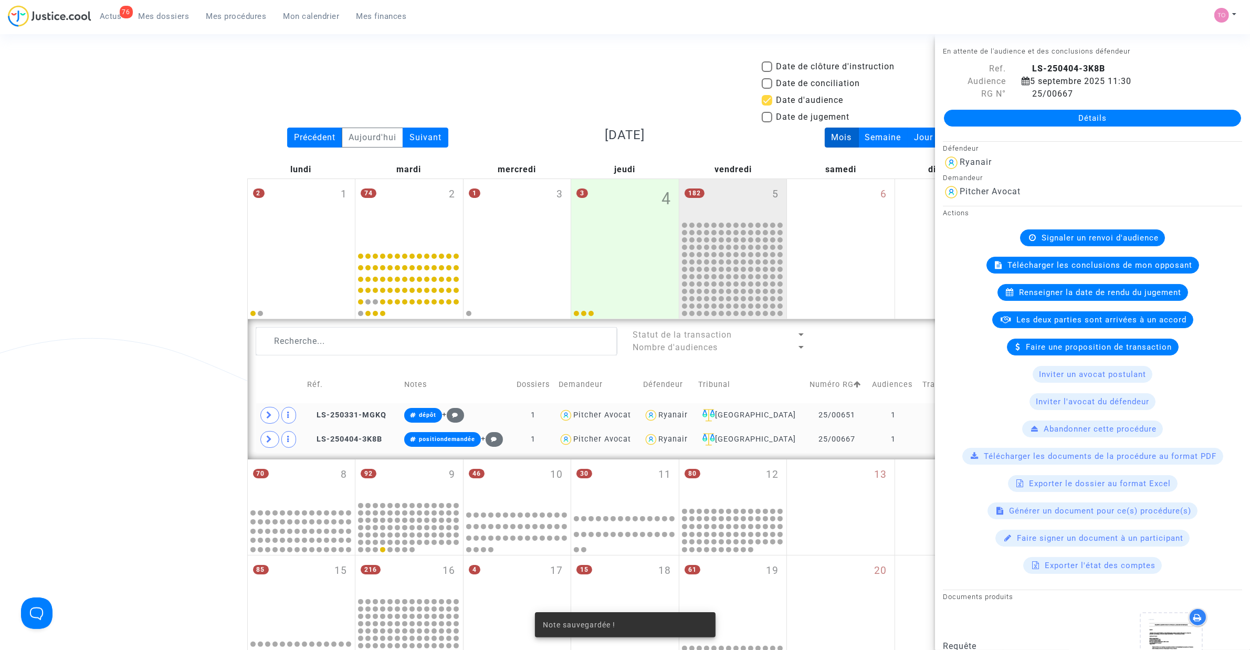
scroll to position [66, 0]
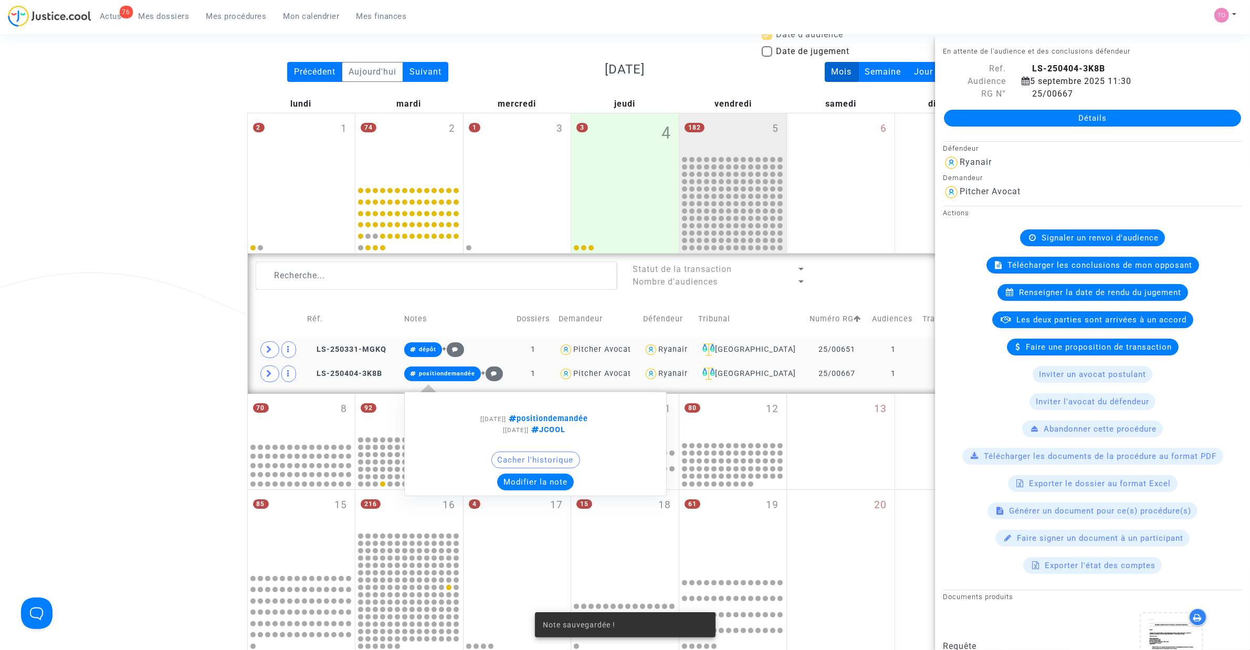
click at [528, 414] on button "Modifier la note" at bounding box center [535, 482] width 77 height 17
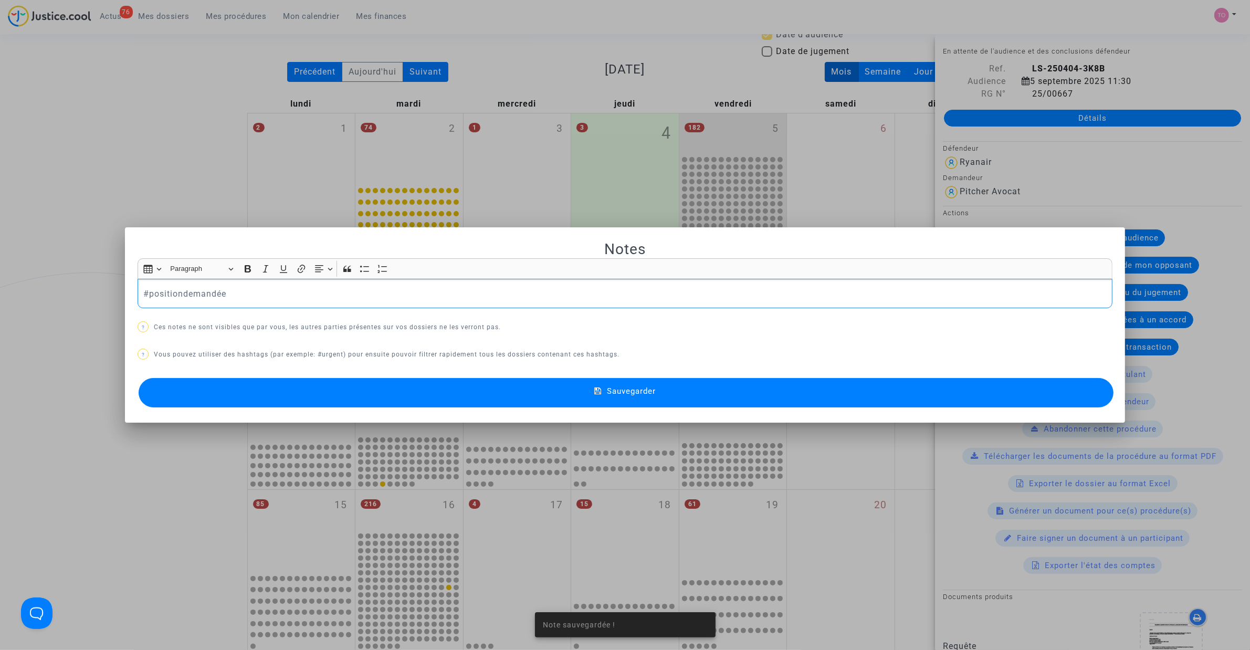
scroll to position [0, 0]
drag, startPoint x: 56, startPoint y: 289, endPoint x: 17, endPoint y: 288, distance: 38.4
click at [17, 288] on div "Note sauvegardée ! Notes Rich Text Editor Insert table Insert table Heading Par…" at bounding box center [625, 325] width 1250 height 650
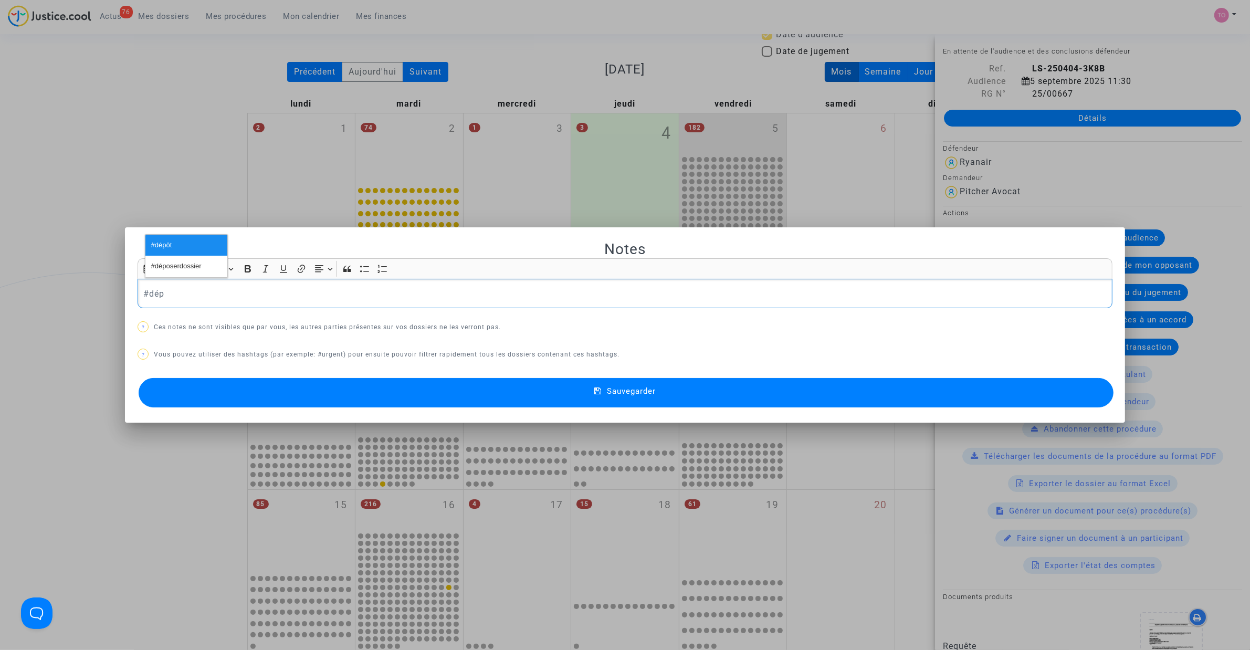
click at [162, 241] on span "#dépôt" at bounding box center [161, 245] width 21 height 15
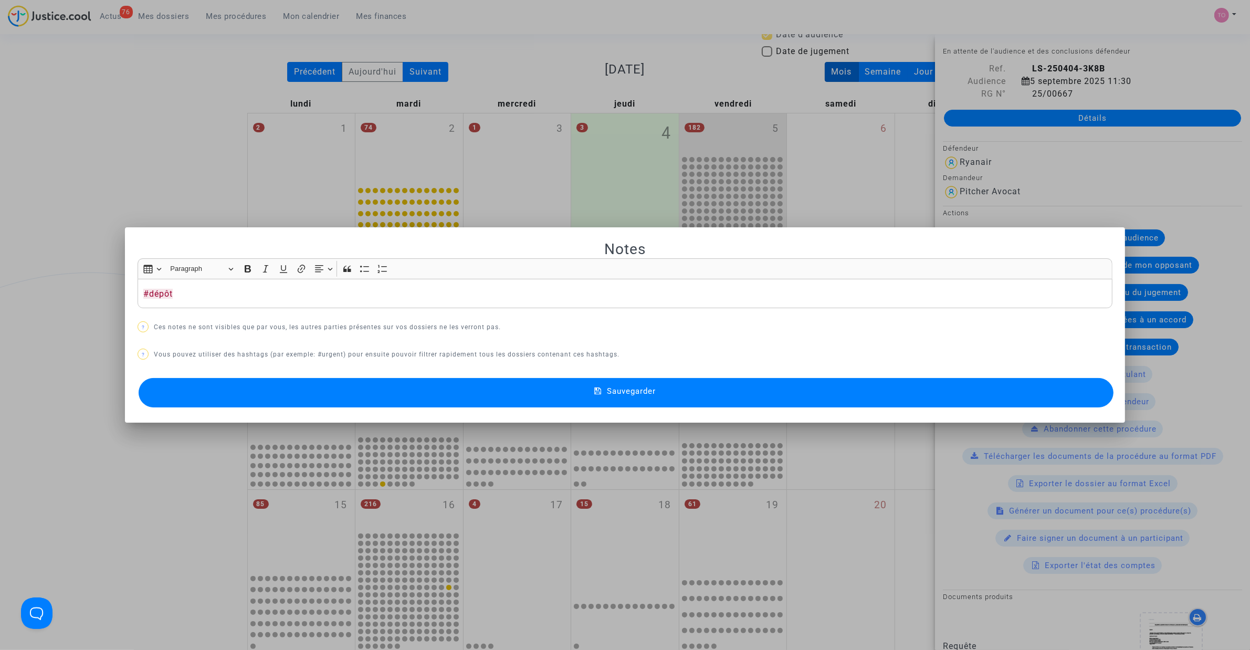
click at [442, 400] on button "Sauvegarder" at bounding box center [626, 392] width 975 height 29
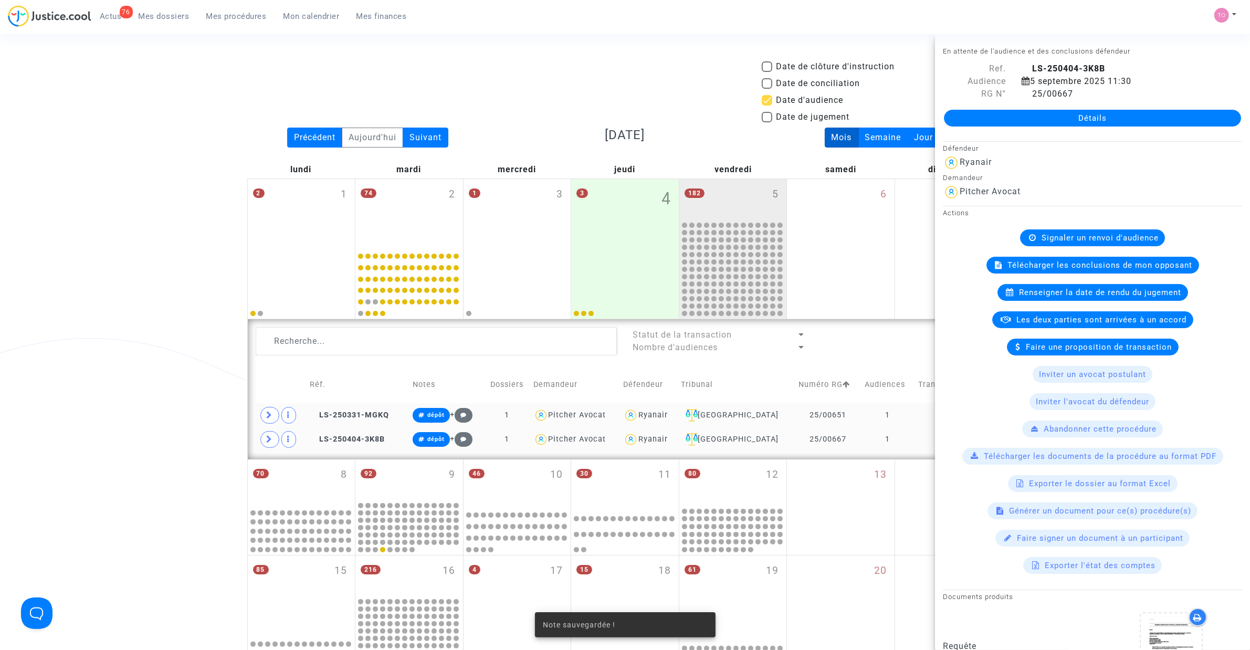
scroll to position [66, 0]
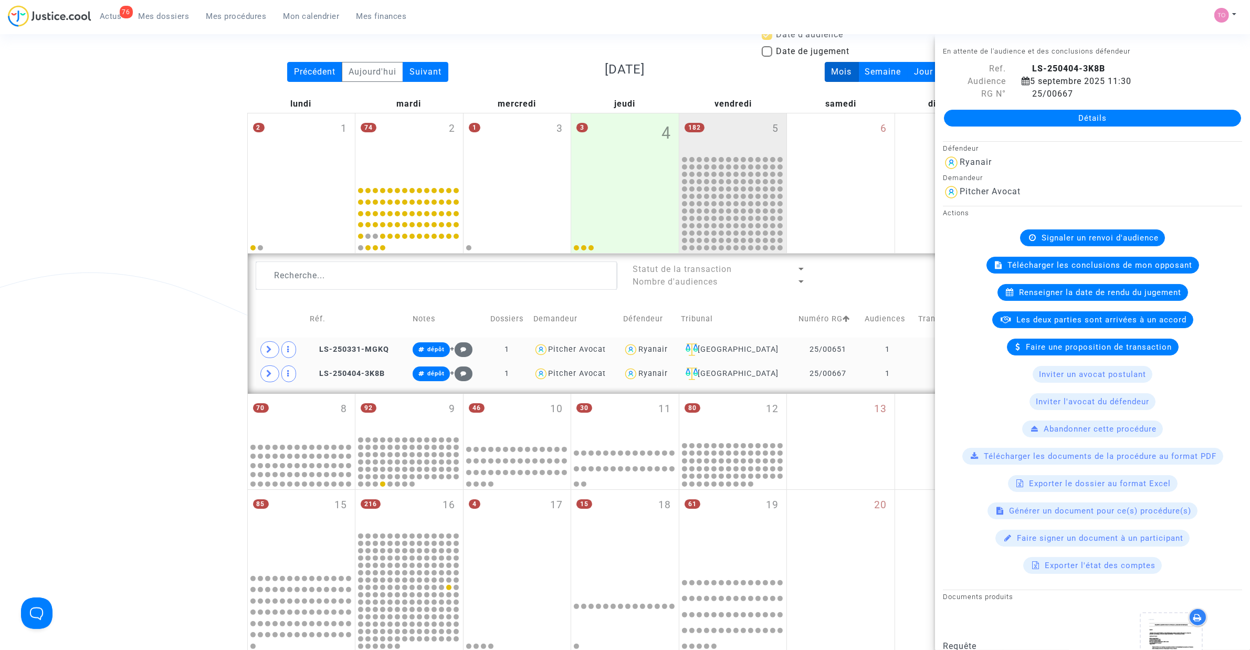
click at [178, 334] on div "Date de clôture d'instruction Date de conciliation Date d'audience Date de juge…" at bounding box center [625, 420] width 1250 height 850
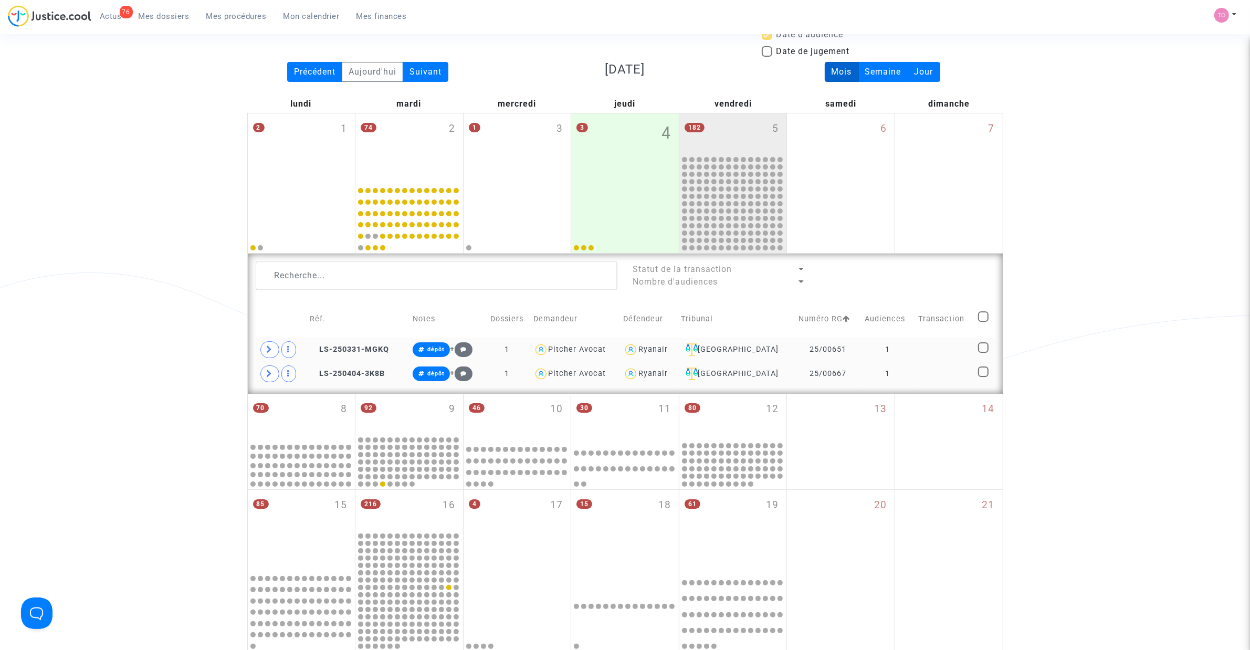
click at [830, 347] on span at bounding box center [983, 347] width 11 height 11
click at [830, 353] on input "checkbox" at bounding box center [983, 353] width 1 height 1
checkbox input "true"
click at [830, 373] on span at bounding box center [983, 372] width 11 height 11
click at [830, 377] on input "checkbox" at bounding box center [983, 377] width 1 height 1
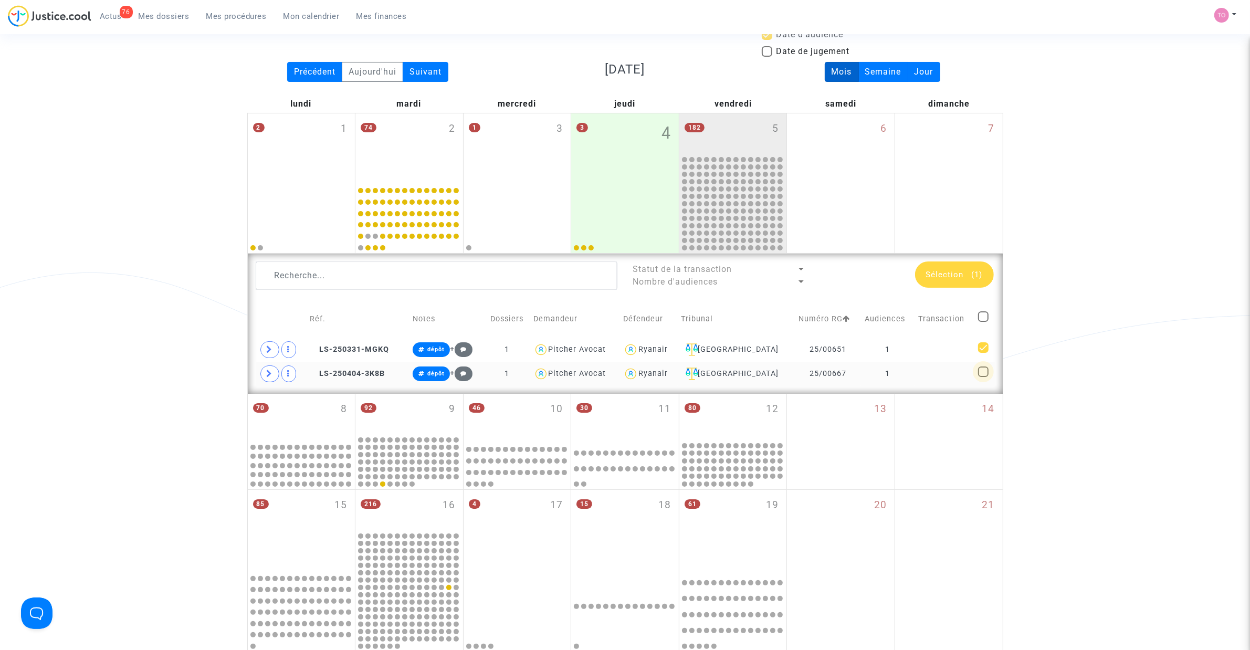
checkbox input "true"
click at [830, 270] on span "Sélection (2)" at bounding box center [954, 274] width 57 height 9
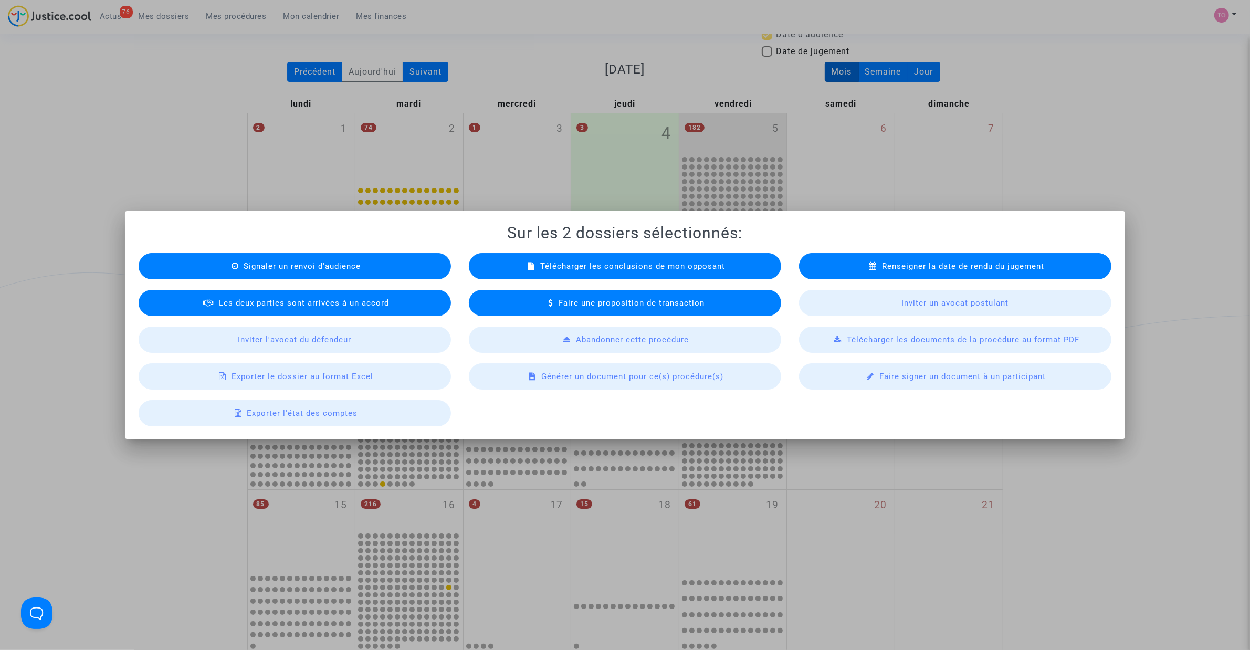
click at [327, 379] on span "Exporter le dossier au format Excel" at bounding box center [303, 376] width 142 height 9
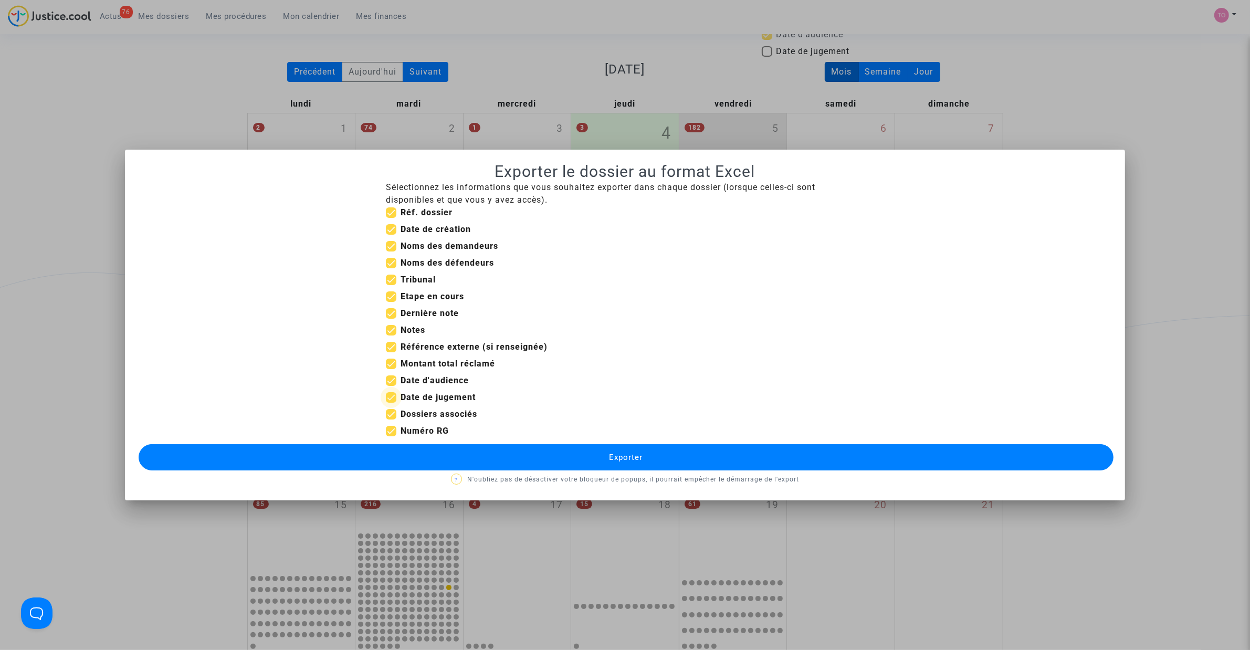
click at [389, 398] on span at bounding box center [391, 397] width 11 height 11
click at [391, 403] on input "Date de jugement" at bounding box center [391, 403] width 1 height 1
checkbox input "false"
click at [393, 363] on span at bounding box center [391, 364] width 11 height 11
click at [391, 369] on input "Montant total réclamé" at bounding box center [391, 369] width 1 height 1
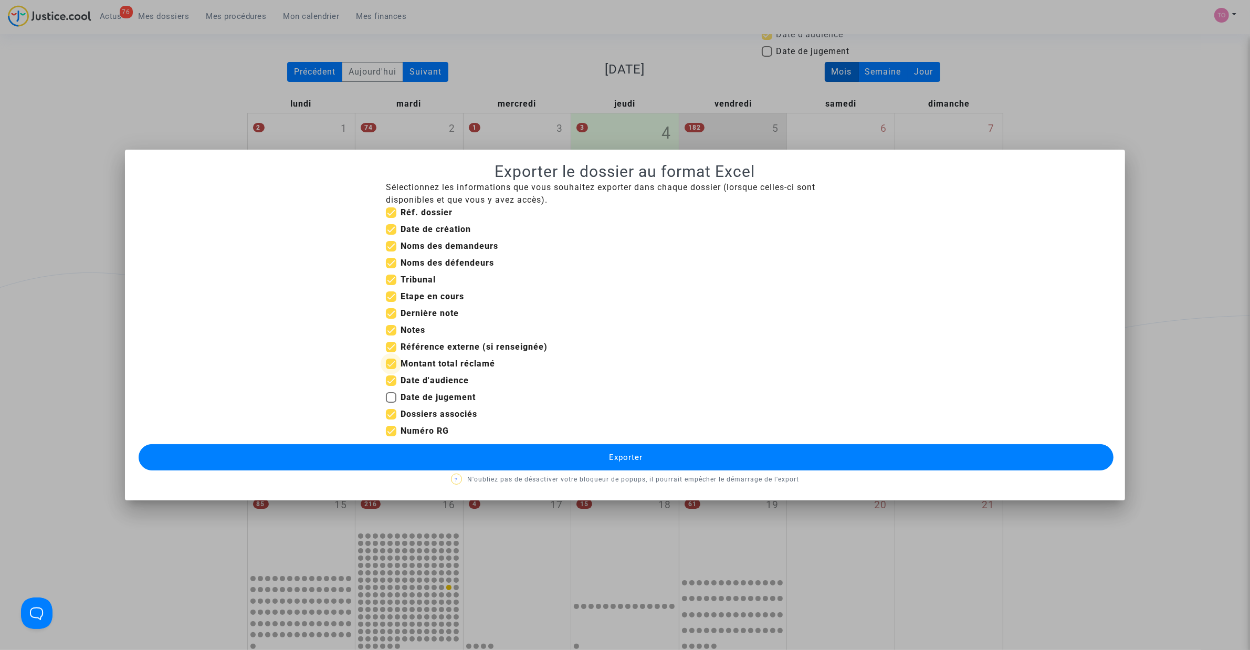
checkbox input "false"
click at [391, 230] on span at bounding box center [391, 229] width 11 height 11
click at [391, 235] on input "Date de création" at bounding box center [391, 235] width 1 height 1
checkbox input "false"
click at [392, 214] on span at bounding box center [391, 212] width 11 height 11
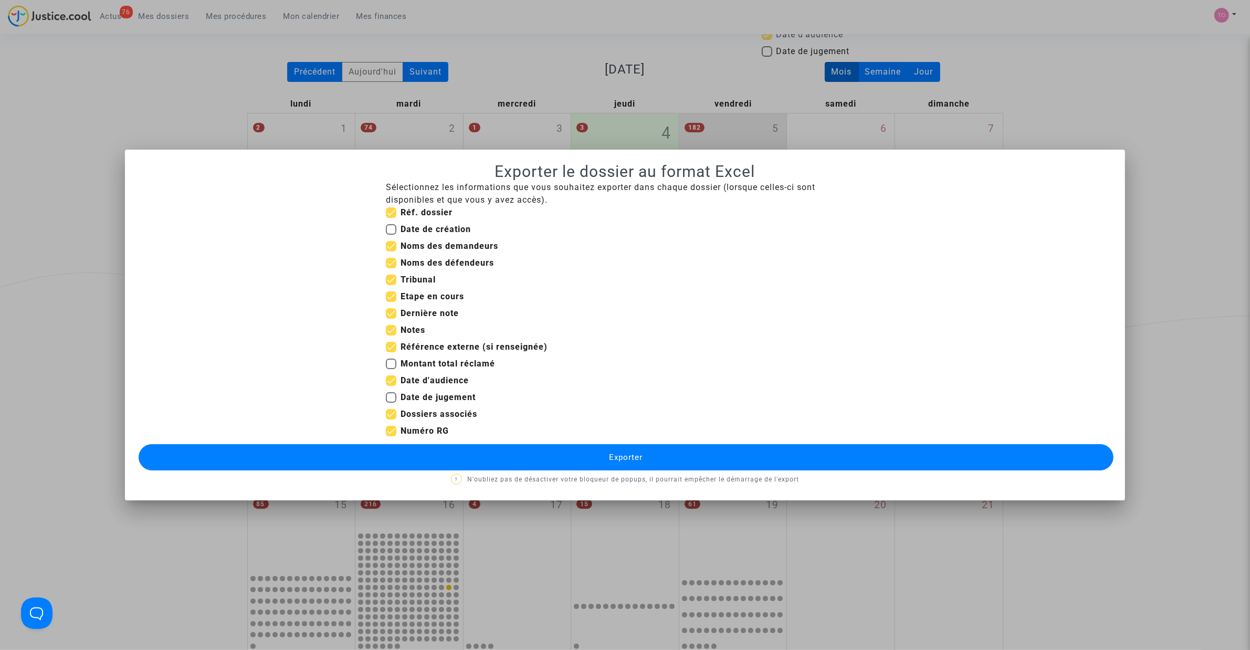
click at [391, 218] on input "Réf. dossier" at bounding box center [391, 218] width 1 height 1
checkbox input "false"
click at [398, 414] on label "Numéro RG" at bounding box center [417, 431] width 63 height 13
click at [391, 414] on input "Numéro RG" at bounding box center [391, 436] width 1 height 1
checkbox input "false"
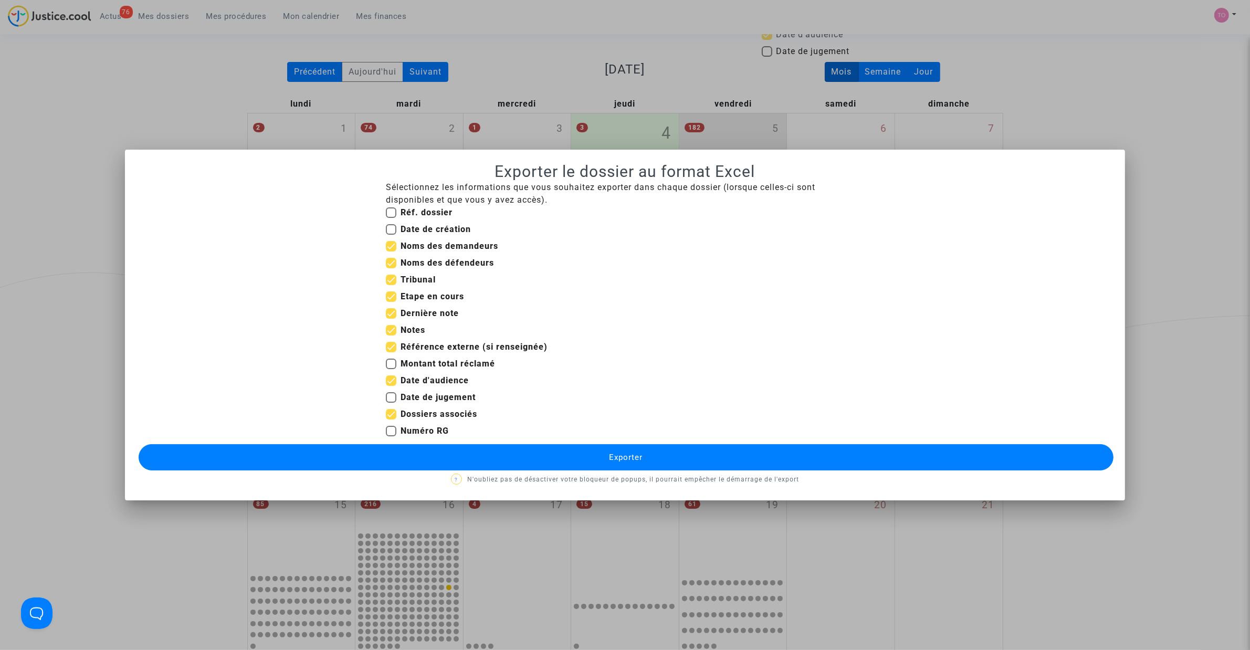
click at [419, 414] on button "Exporter" at bounding box center [626, 457] width 975 height 26
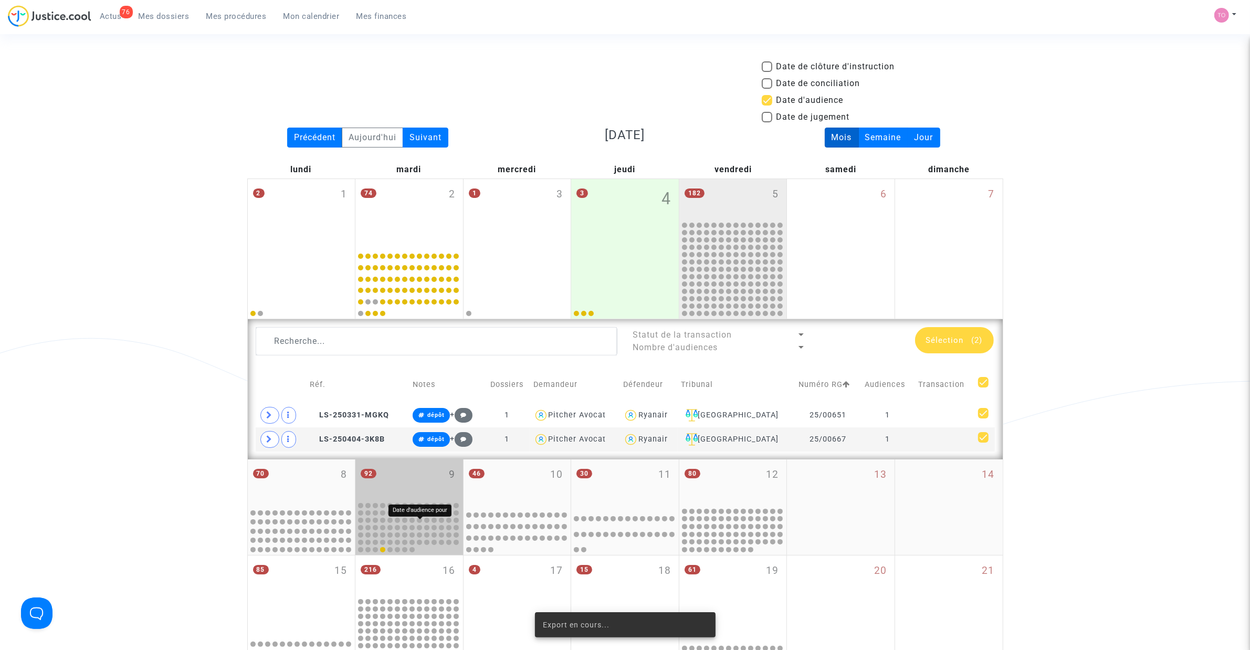
scroll to position [66, 0]
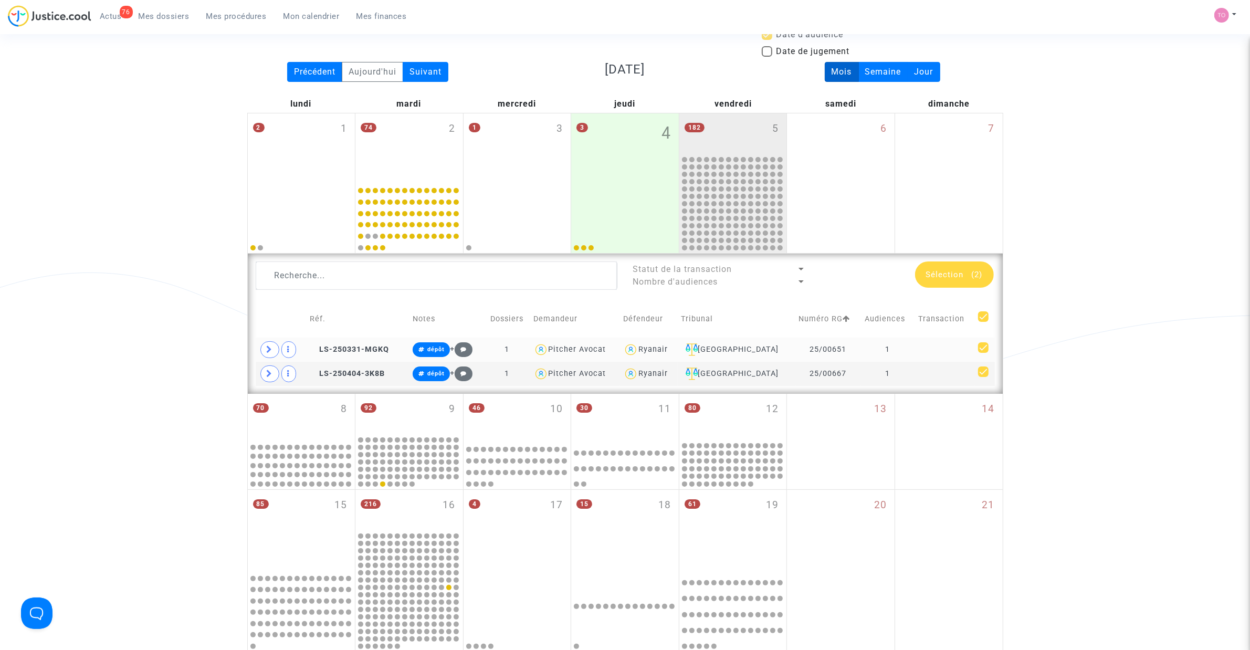
click at [265, 349] on span at bounding box center [269, 349] width 19 height 17
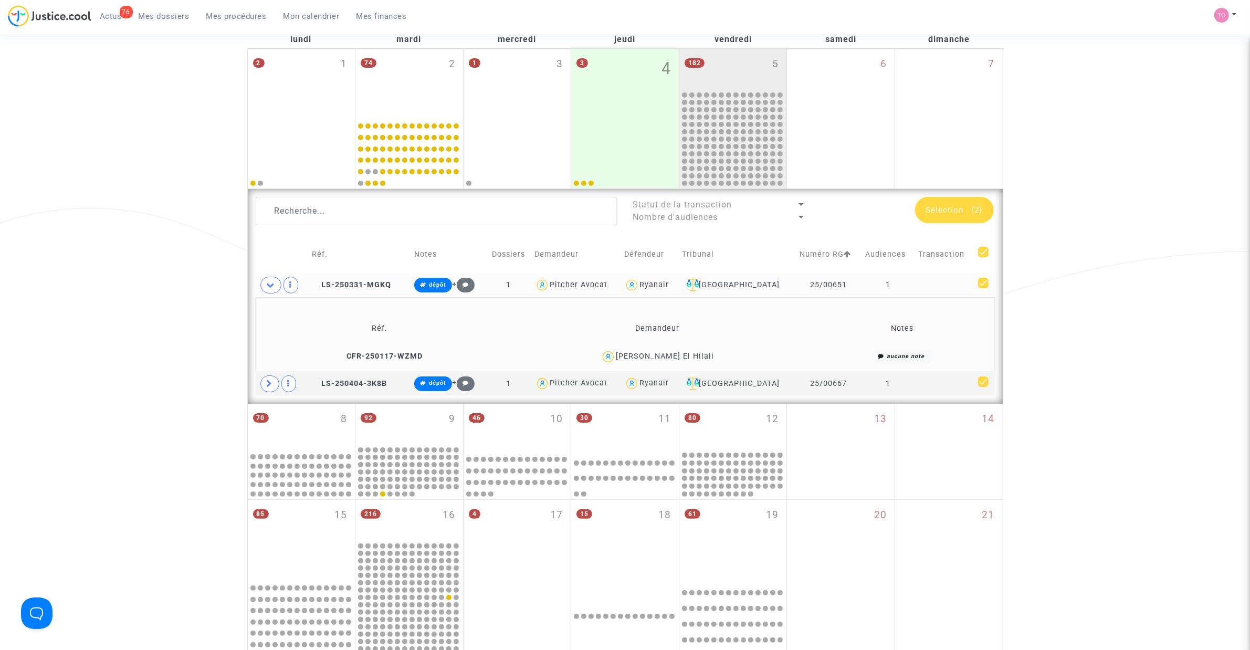
scroll to position [131, 0]
drag, startPoint x: 843, startPoint y: 282, endPoint x: 802, endPoint y: 285, distance: 41.0
click at [802, 285] on td "25/00651" at bounding box center [829, 284] width 66 height 24
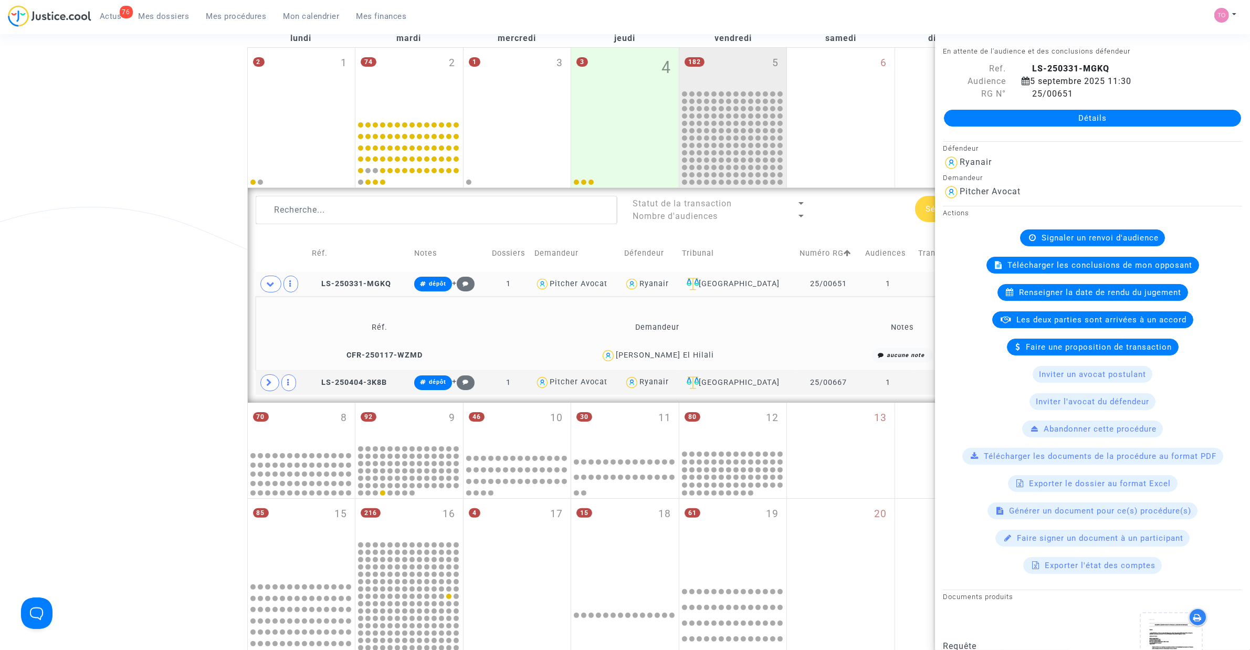
copy td "25/00651"
drag, startPoint x: 845, startPoint y: 381, endPoint x: 800, endPoint y: 383, distance: 44.7
click at [800, 383] on td "25/00667" at bounding box center [829, 383] width 66 height 24
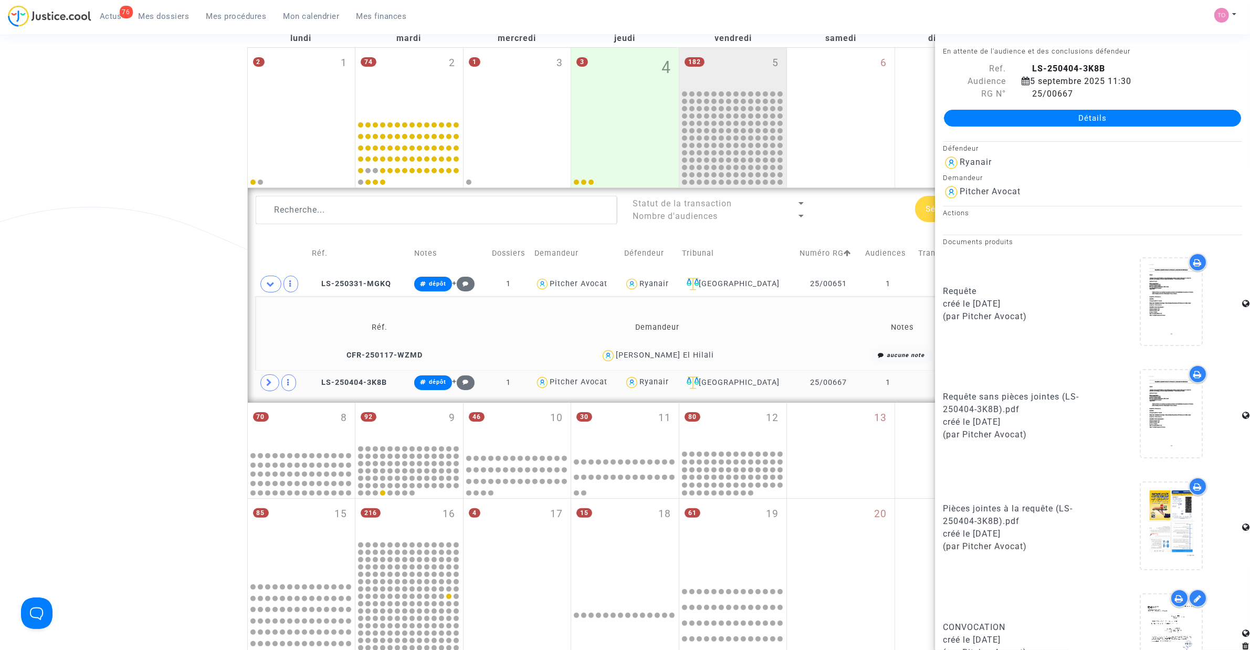
copy td "25/00667"
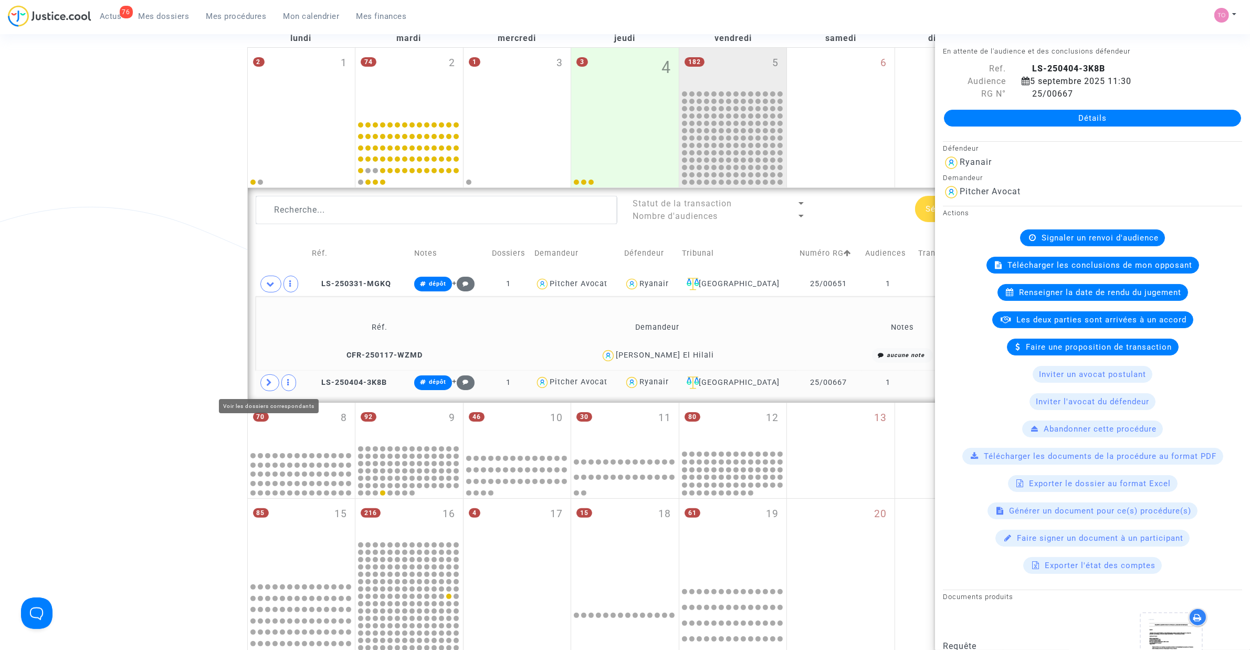
click at [269, 378] on span at bounding box center [269, 382] width 19 height 17
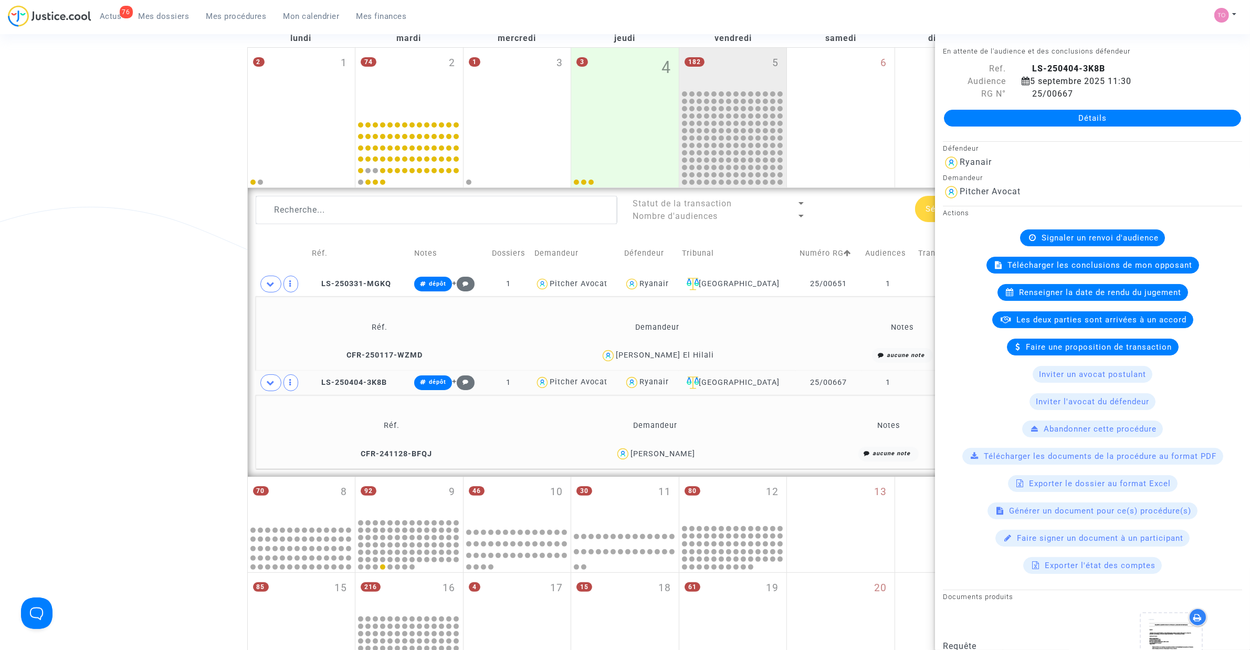
click at [163, 308] on div "Date de clôture d'instruction Date de conciliation Date d'audience Date de juge…" at bounding box center [625, 428] width 1250 height 998
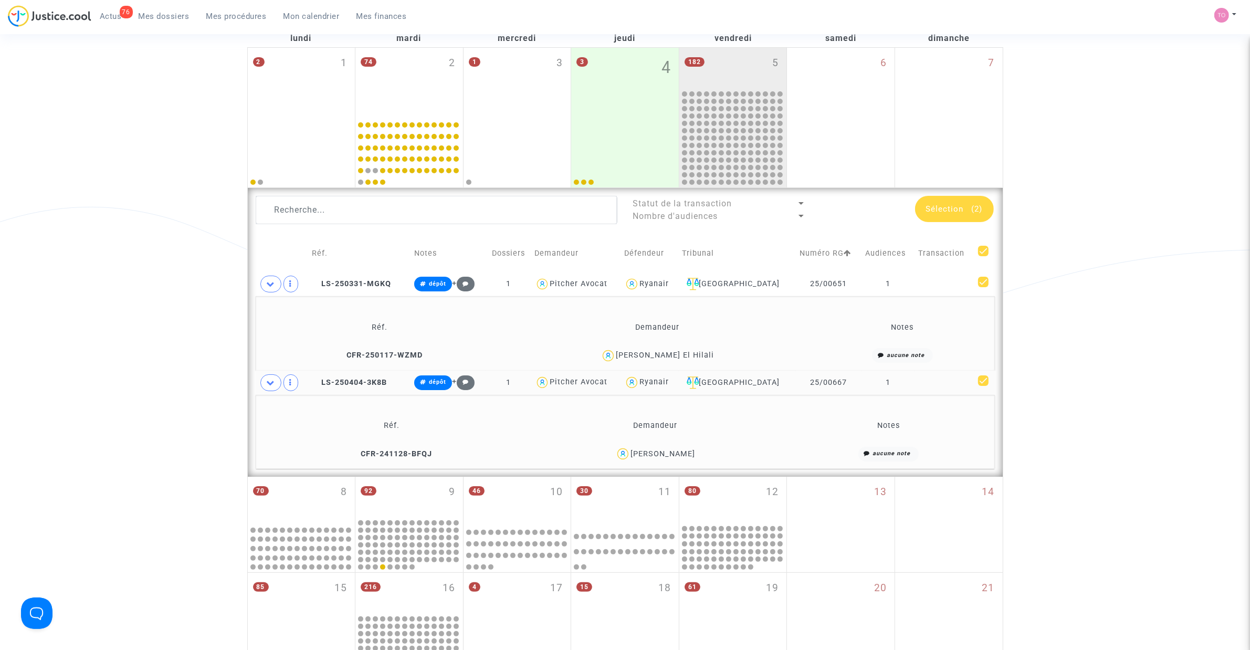
click at [646, 356] on div "Nadia Serrar El Hilali" at bounding box center [665, 355] width 98 height 9
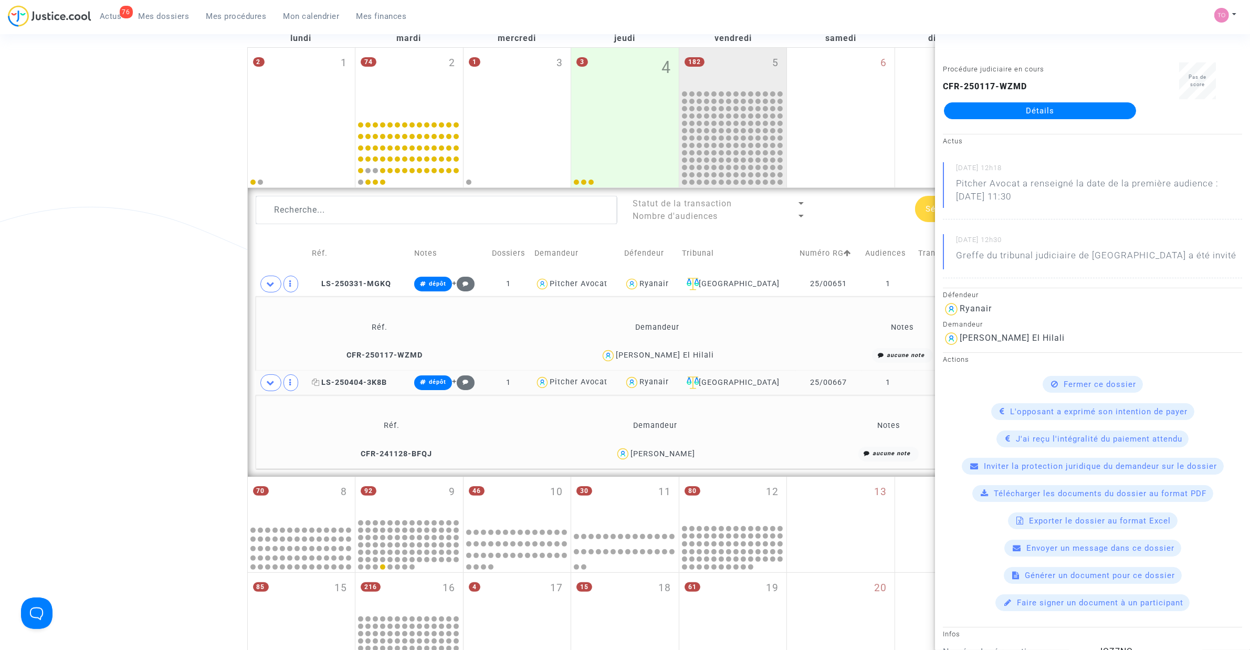
click at [339, 383] on span "LS-250404-3K8B" at bounding box center [349, 382] width 75 height 9
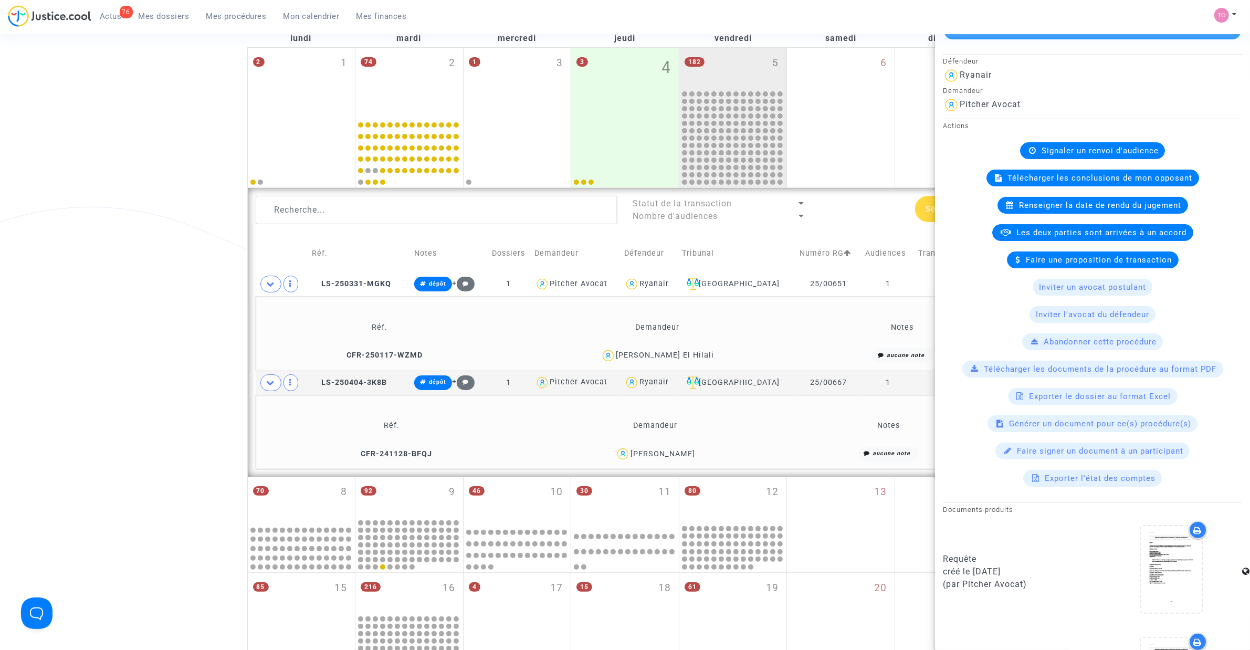
scroll to position [401, 0]
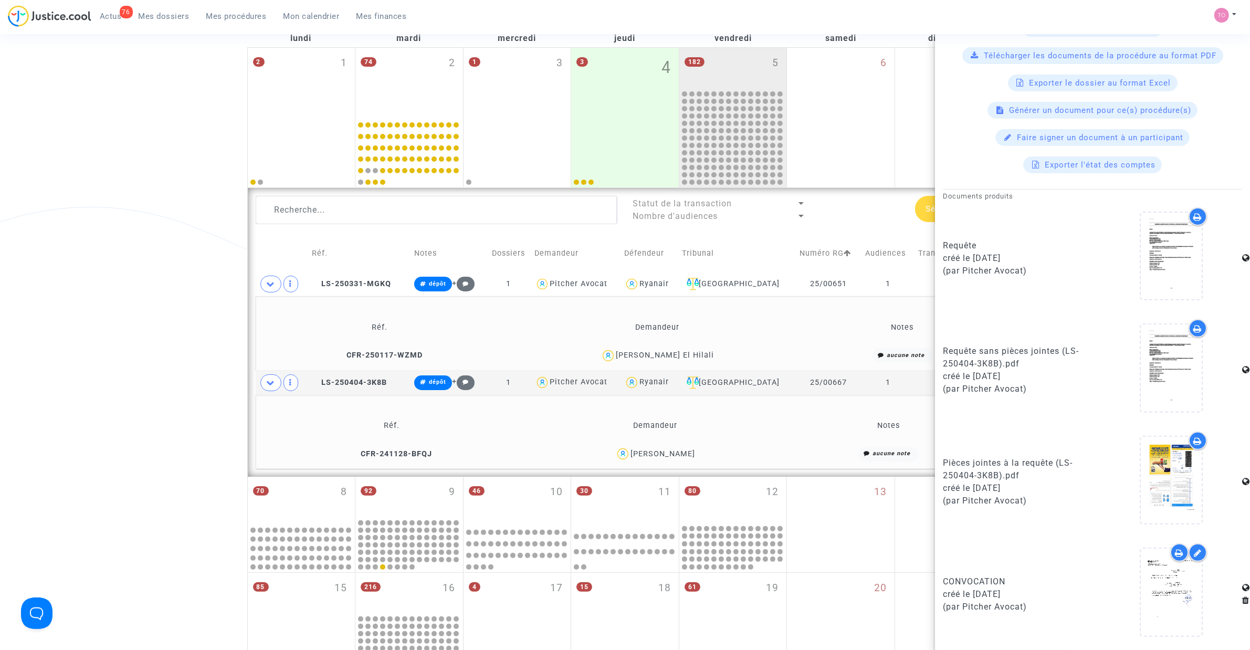
click at [830, 220] on div at bounding box center [1198, 216] width 18 height 18
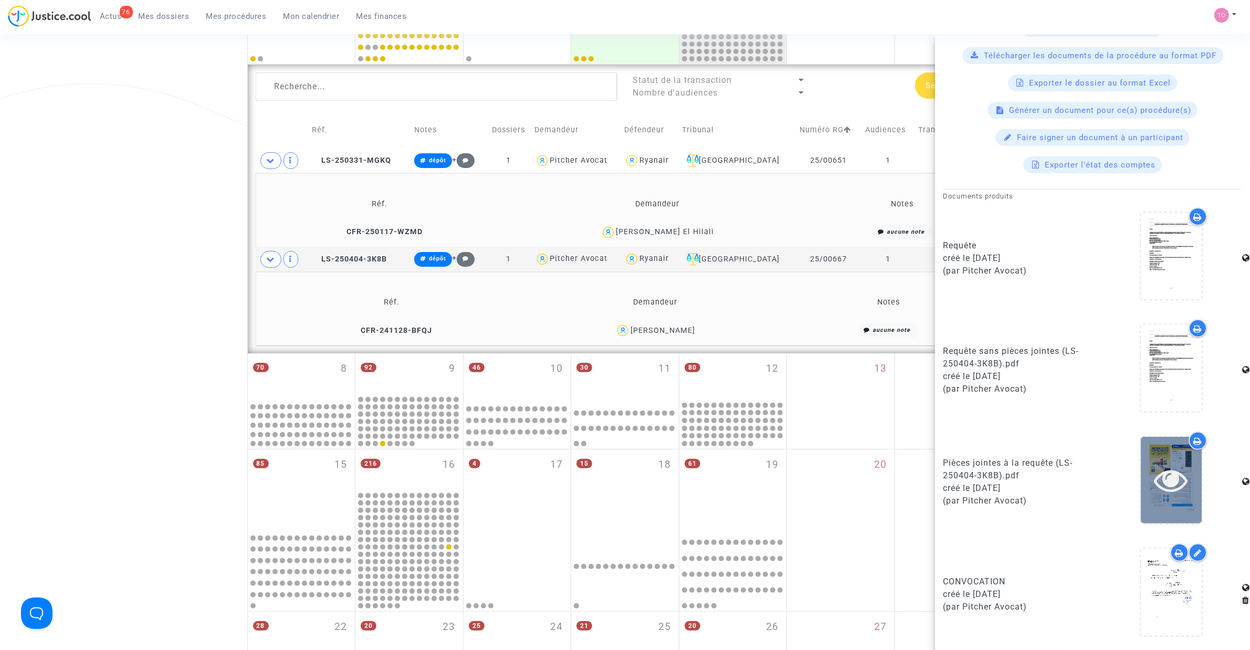
scroll to position [263, 0]
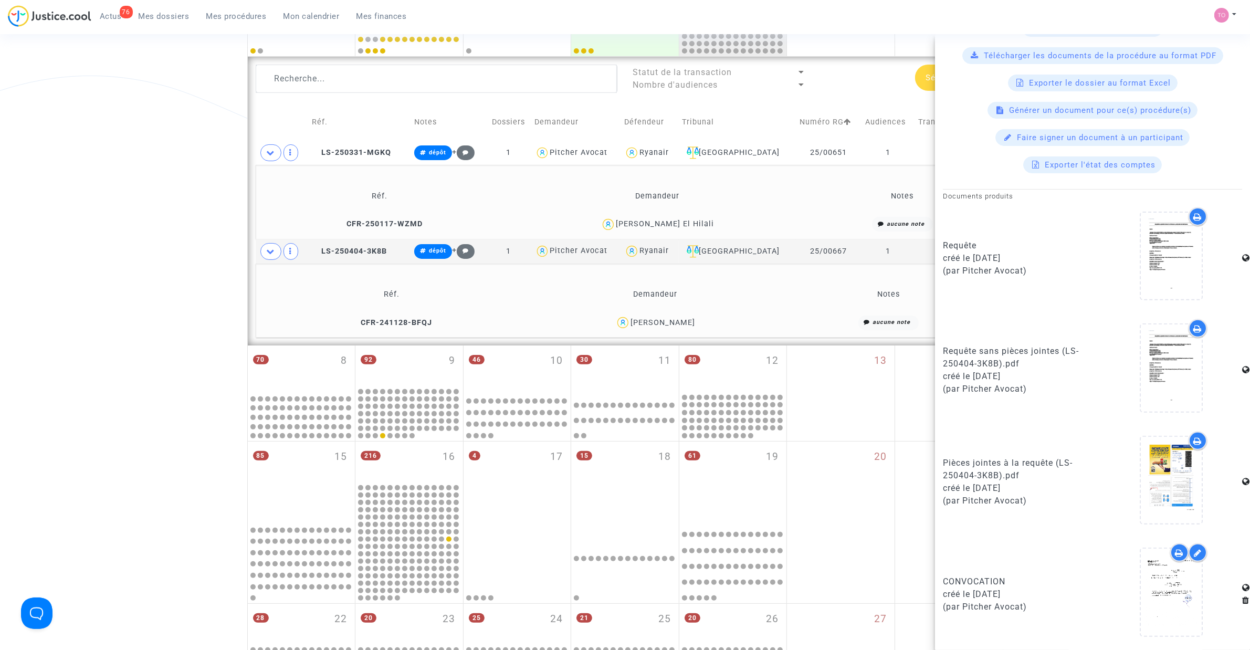
click at [830, 414] on icon at bounding box center [1180, 553] width 8 height 8
click at [147, 158] on div "Date de clôture d'instruction Date de conciliation Date d'audience Date de juge…" at bounding box center [625, 297] width 1250 height 998
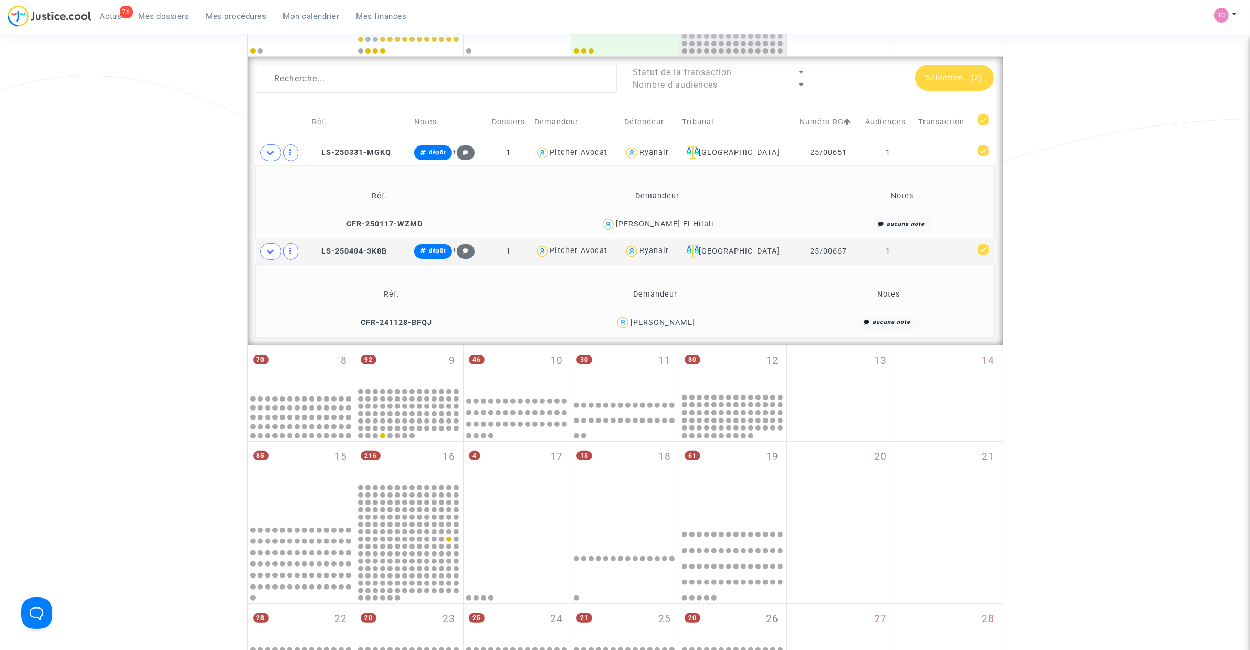
click at [665, 224] on div "Nadia Serrar El Hilali" at bounding box center [665, 224] width 98 height 9
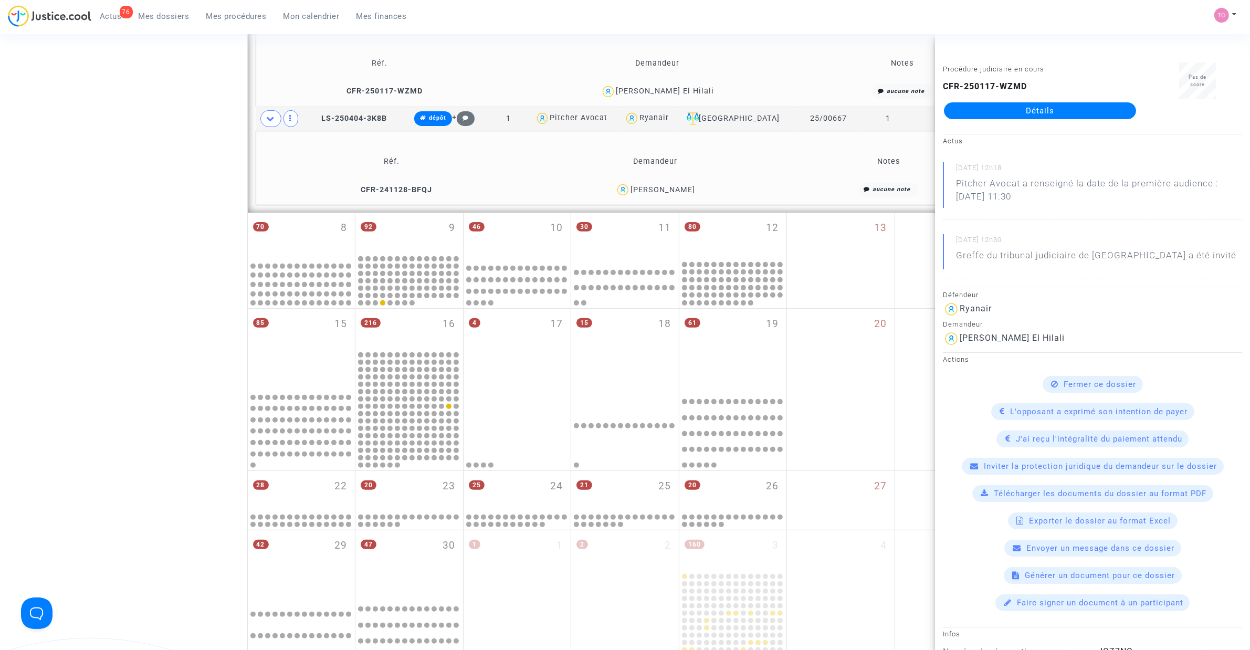
scroll to position [328, 0]
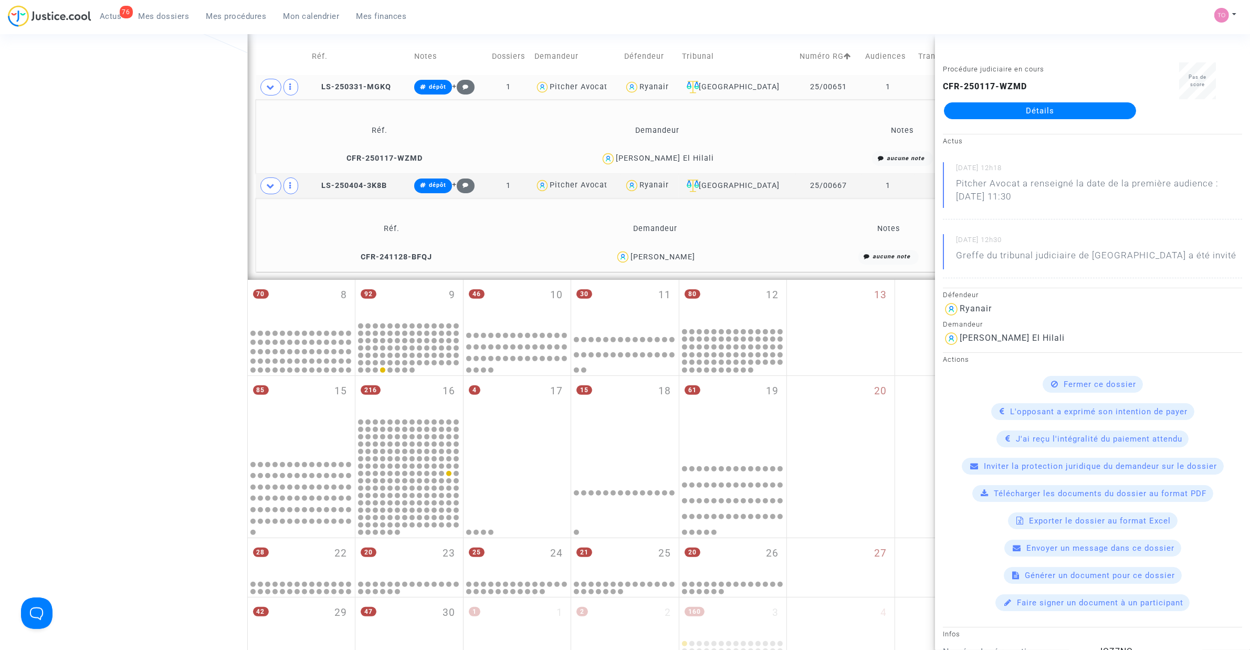
click at [355, 79] on td "LS-250331-MGKQ" at bounding box center [359, 87] width 102 height 24
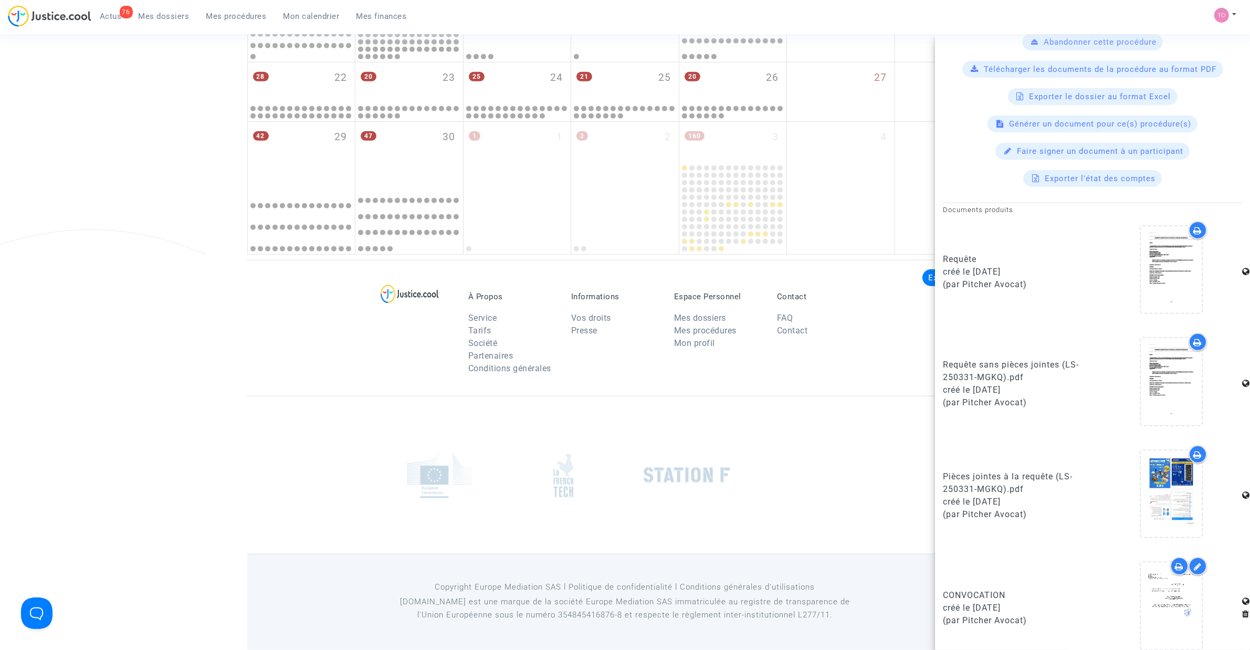
scroll to position [401, 0]
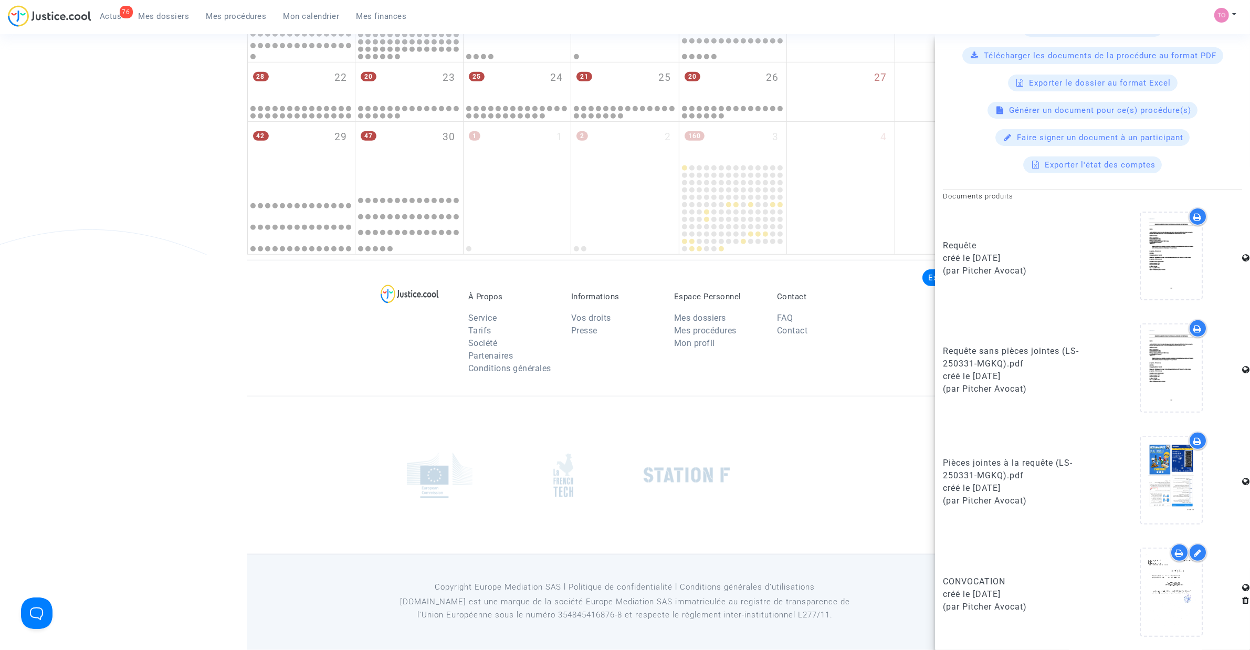
click at [830, 414] on icon at bounding box center [1180, 553] width 8 height 8
click at [371, 320] on div "À Propos Service Tarifs Société Partenaires Conditions générales Informations V…" at bounding box center [625, 328] width 756 height 136
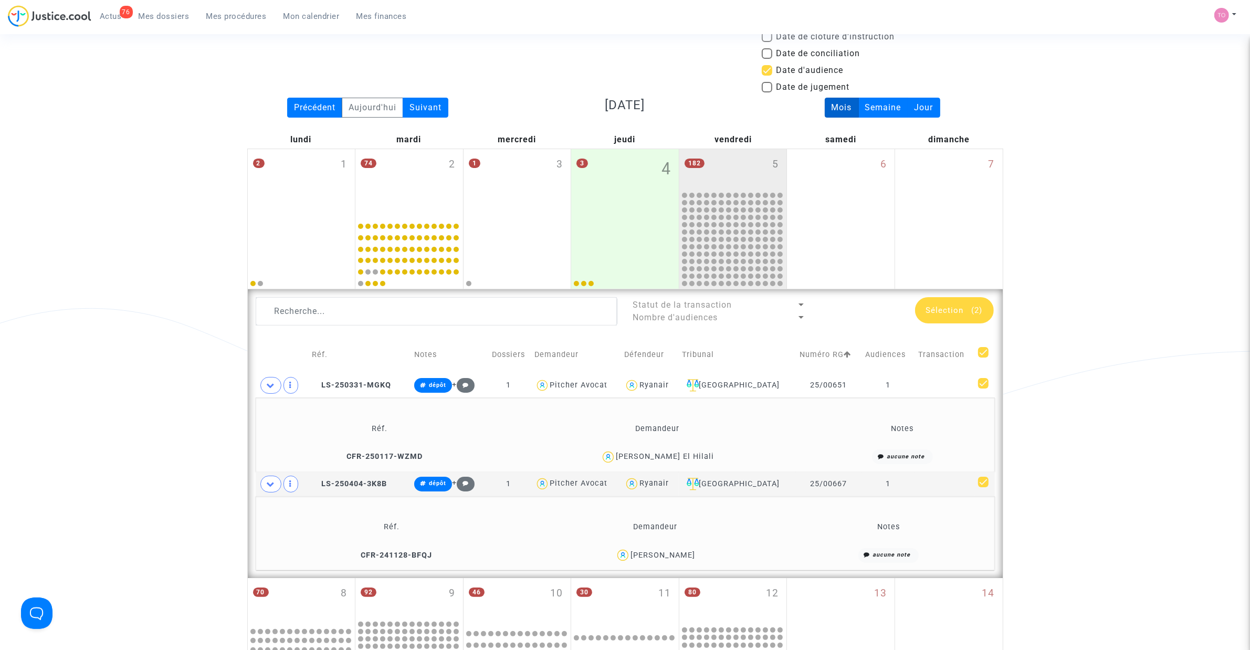
scroll to position [0, 0]
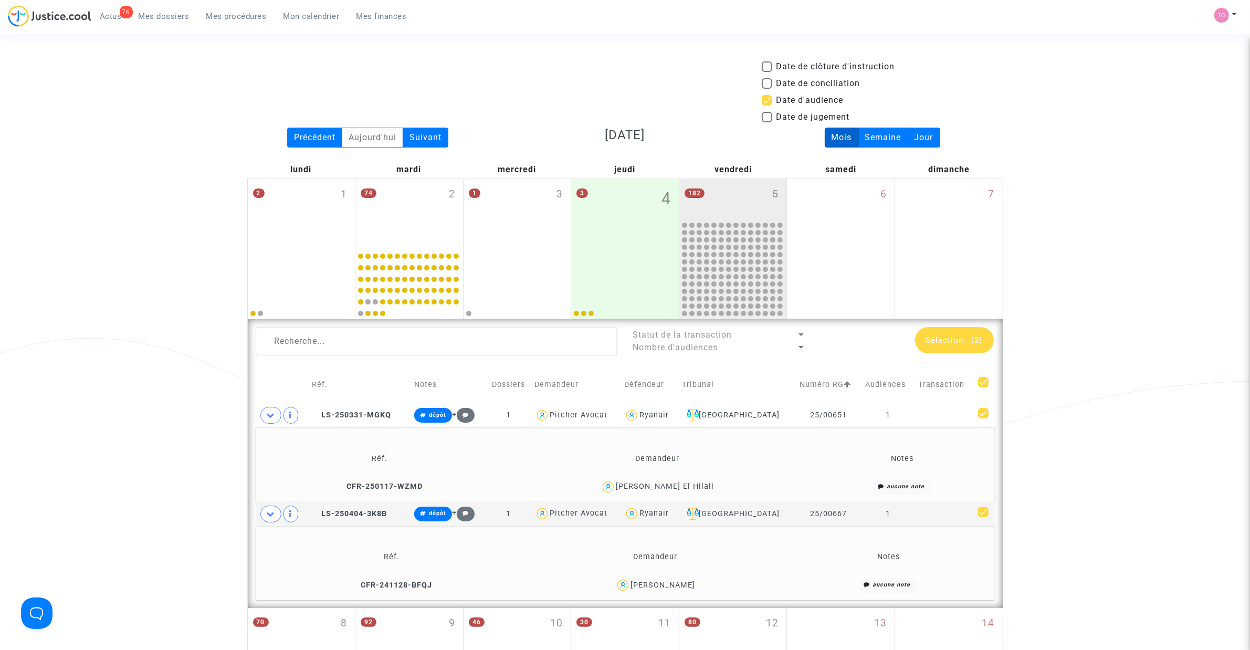
click at [176, 14] on span "Mes dossiers" at bounding box center [164, 16] width 51 height 9
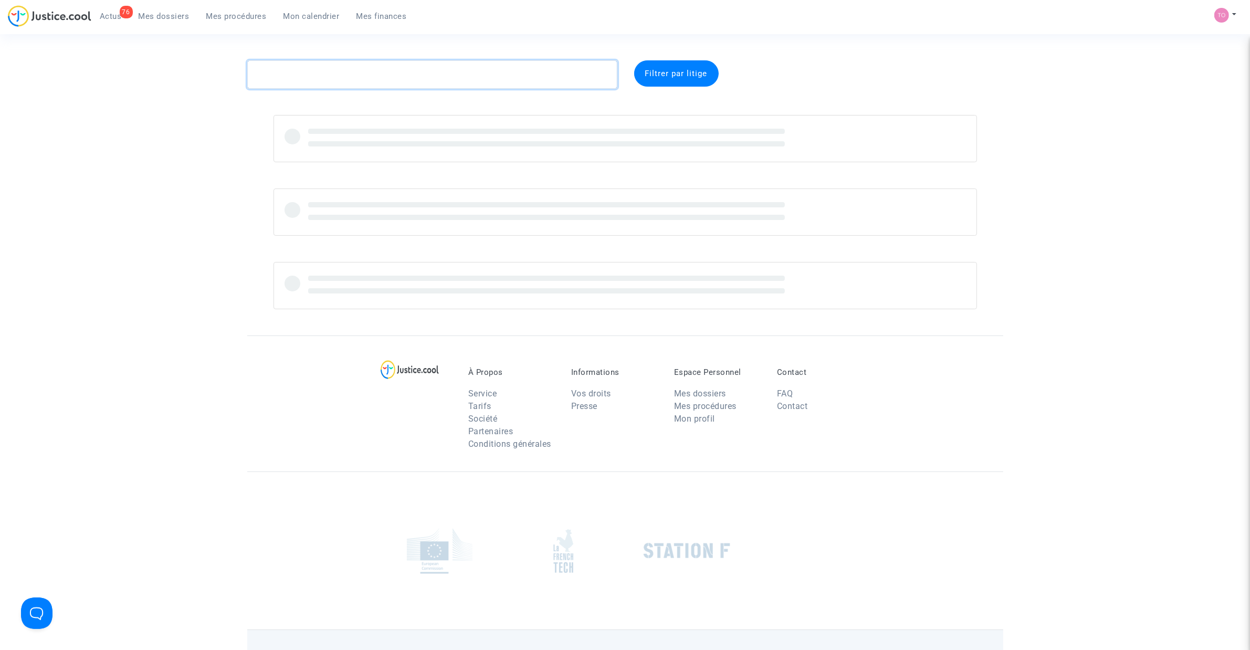
click at [298, 77] on textarea at bounding box center [432, 74] width 370 height 28
paste textarea "CFR-250312-GR47"
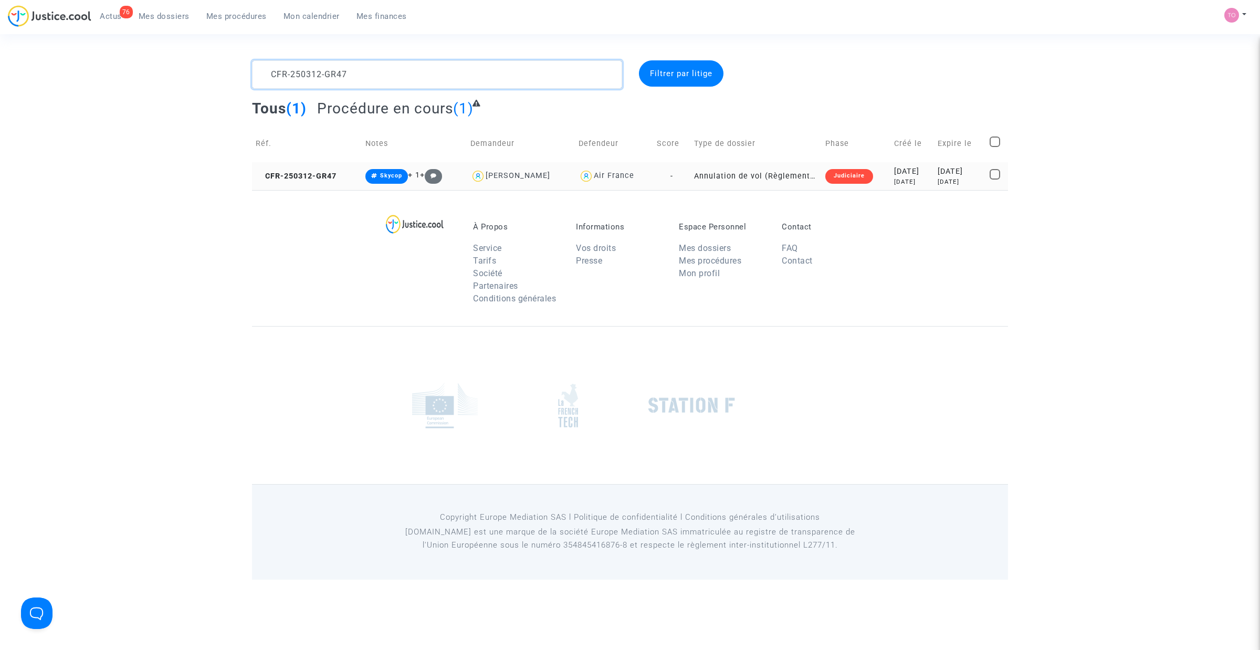
type textarea "CFR-250312-GR47"
click at [830, 176] on div "2025-03-12" at bounding box center [912, 172] width 36 height 12
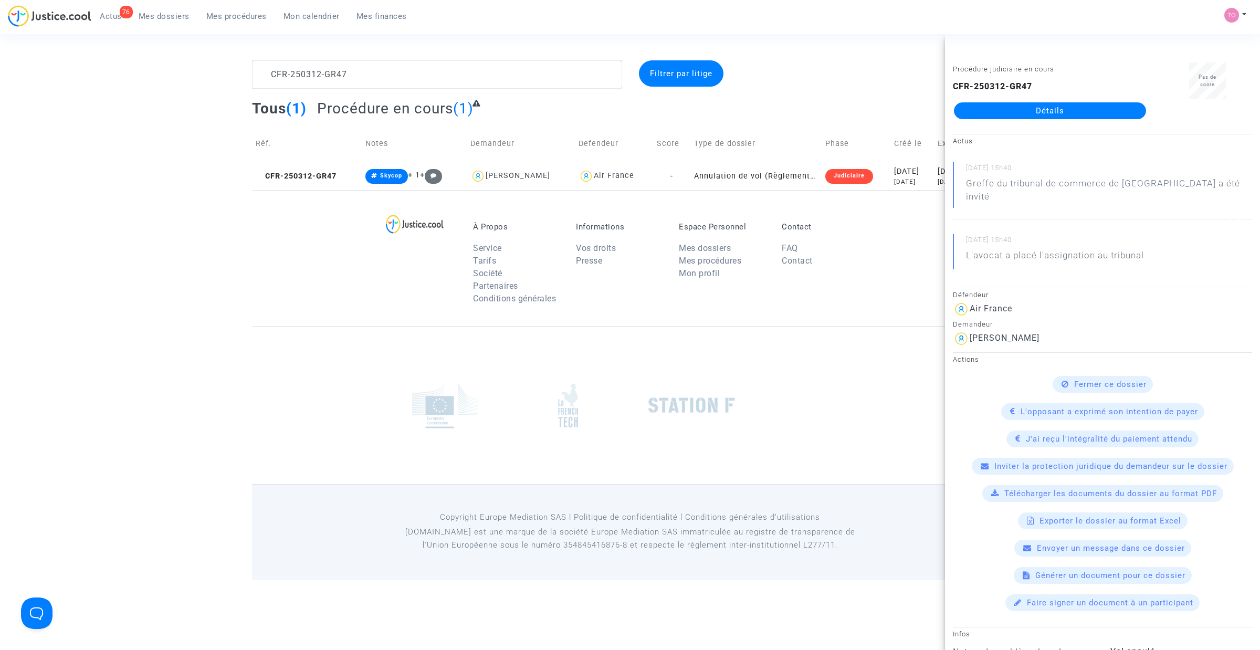
click at [830, 108] on link "Détails" at bounding box center [1050, 110] width 192 height 17
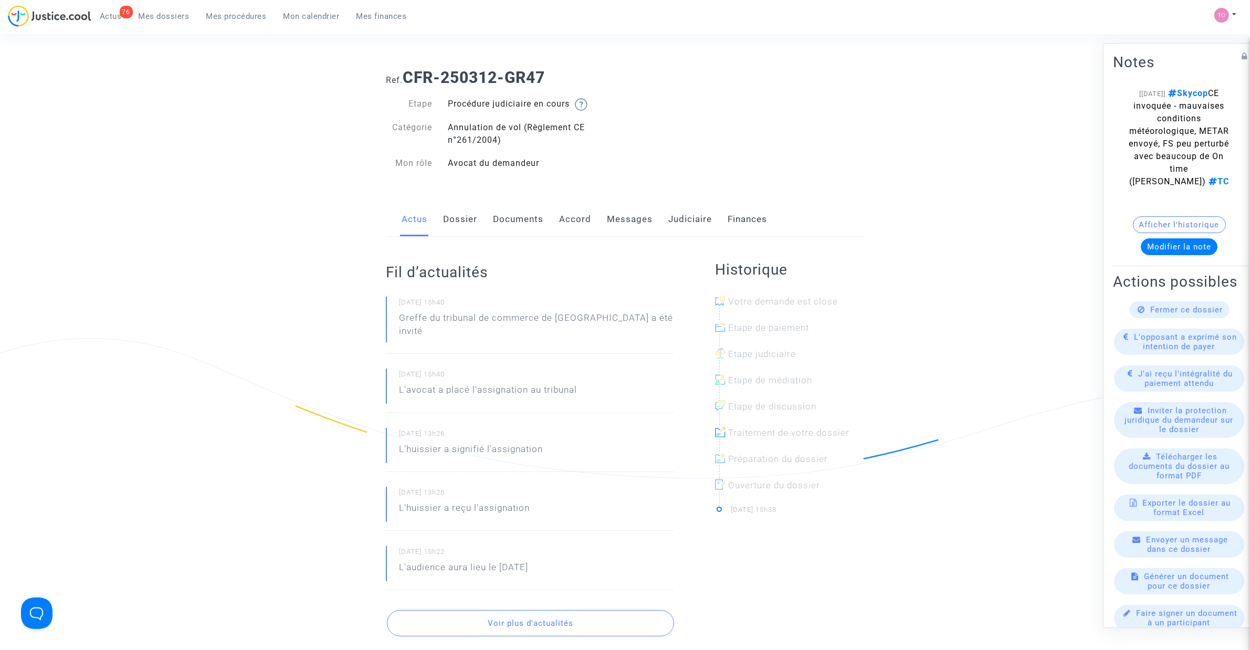
click at [460, 221] on link "Dossier" at bounding box center [460, 219] width 34 height 35
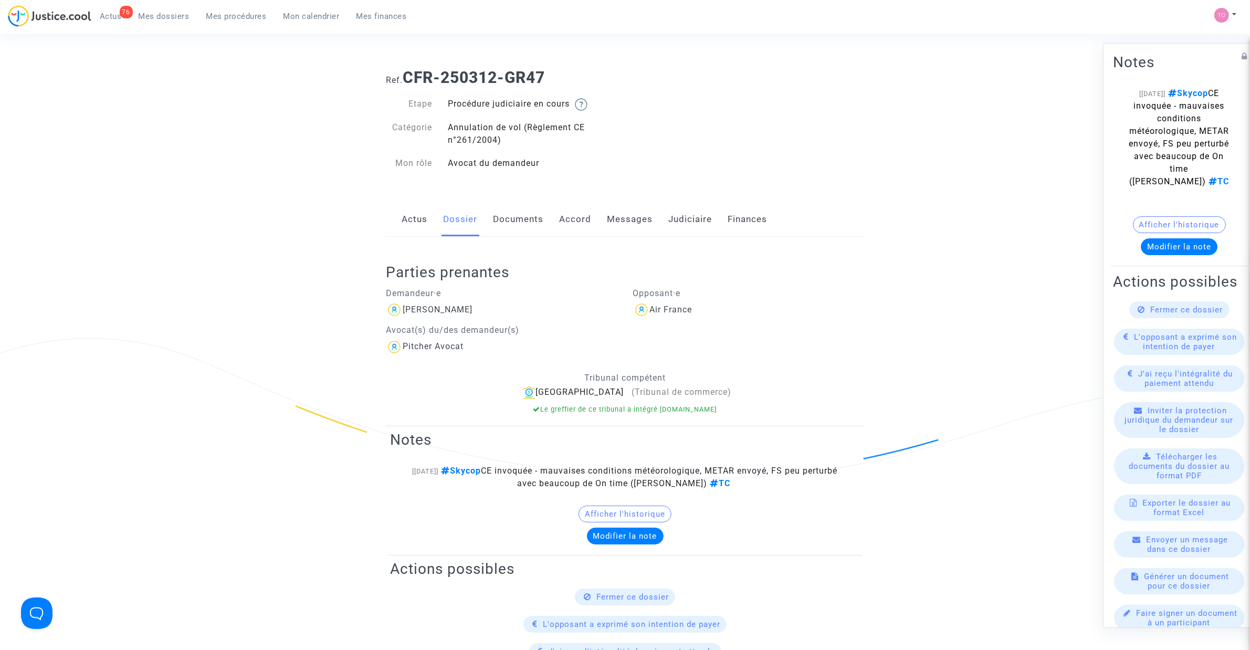
click at [626, 213] on link "Messages" at bounding box center [630, 219] width 46 height 35
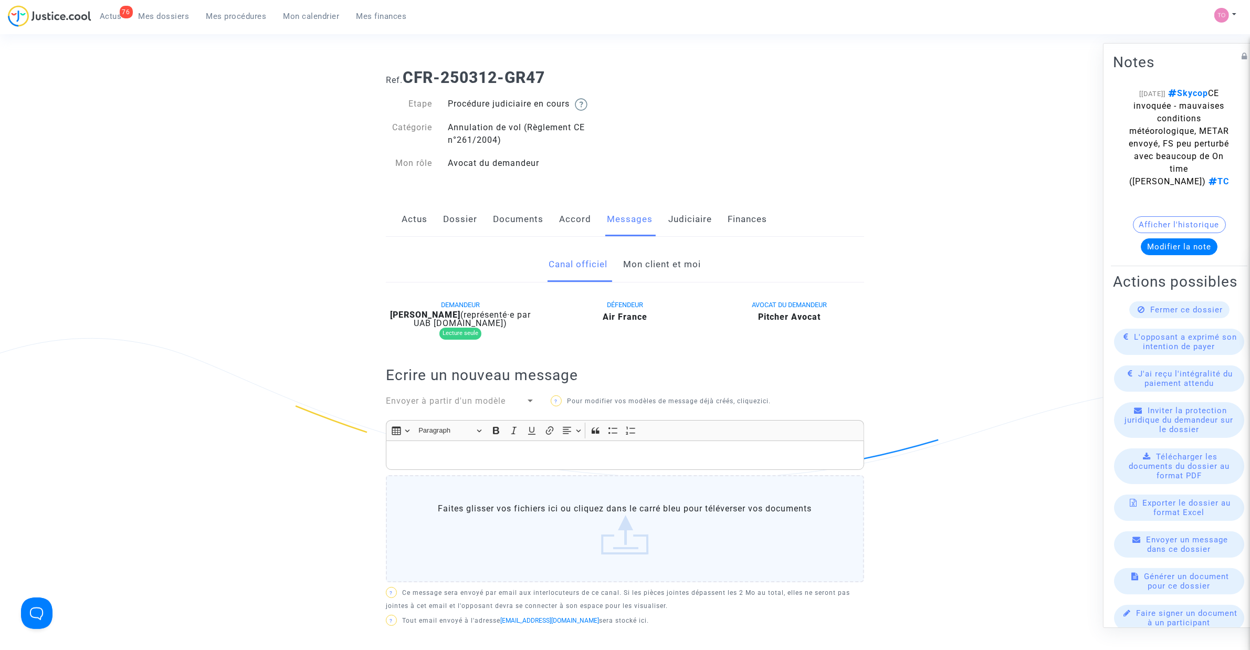
click at [665, 256] on link "Mon client et moi" at bounding box center [663, 264] width 78 height 35
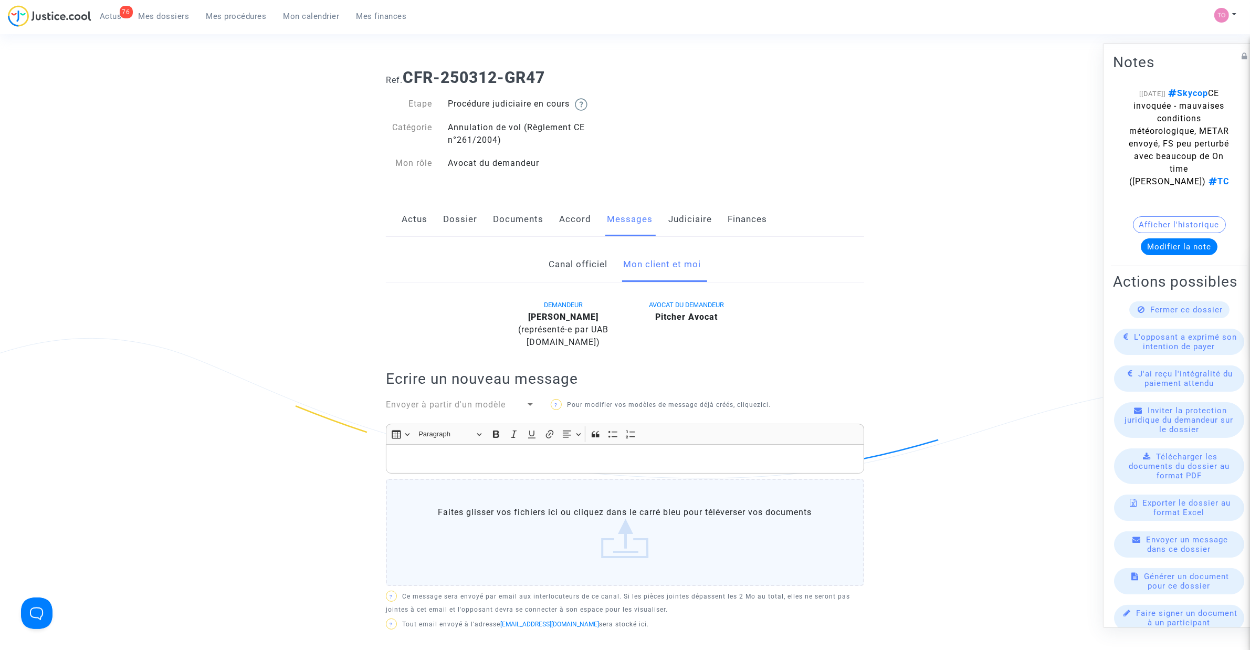
click at [676, 218] on link "Judiciaire" at bounding box center [691, 219] width 44 height 35
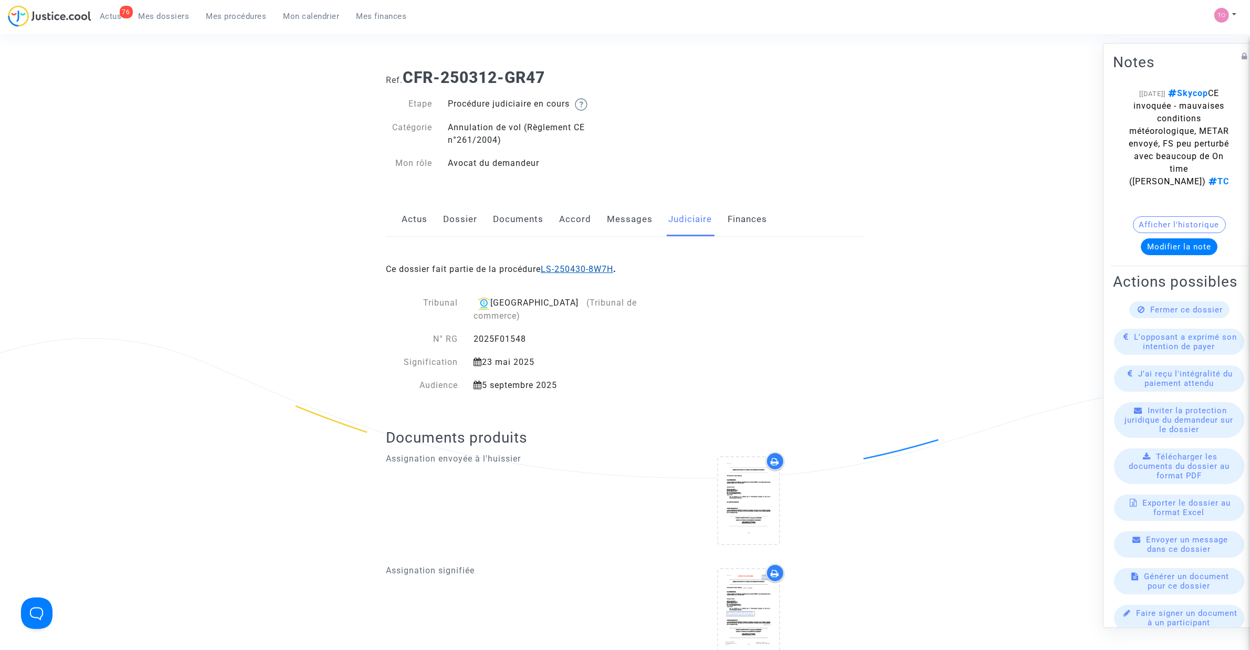
click at [583, 266] on link "LS-250430-8W7H" at bounding box center [577, 269] width 72 height 10
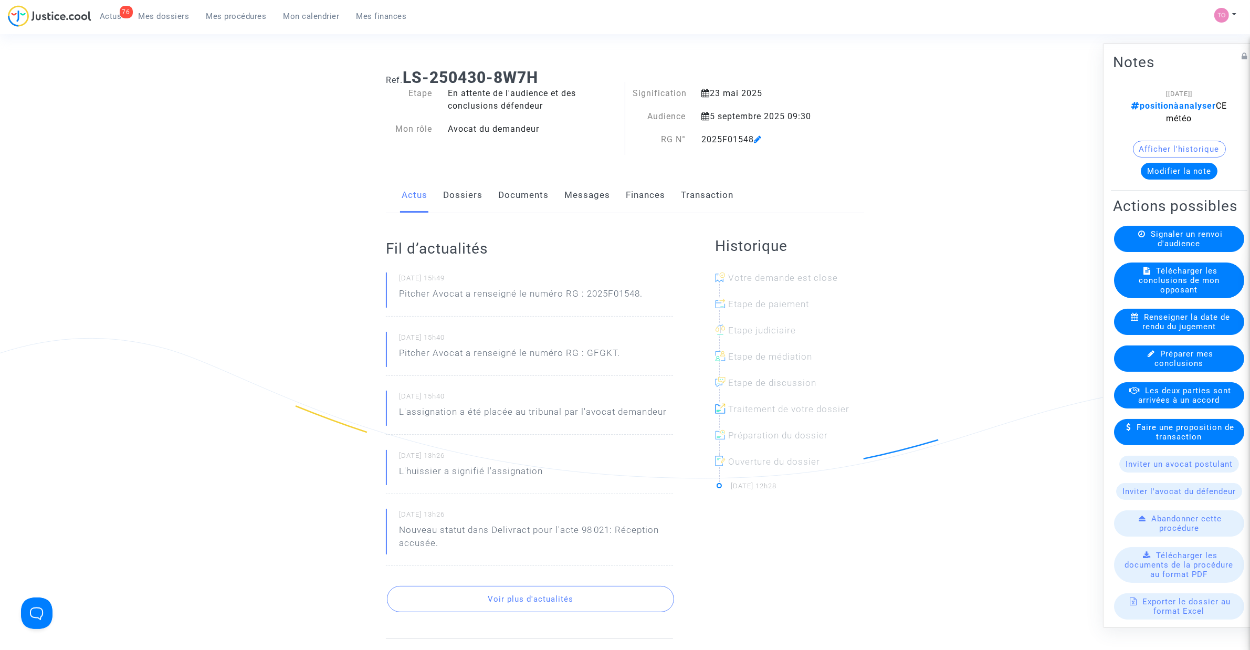
click at [830, 170] on button "Modifier la note" at bounding box center [1179, 171] width 77 height 17
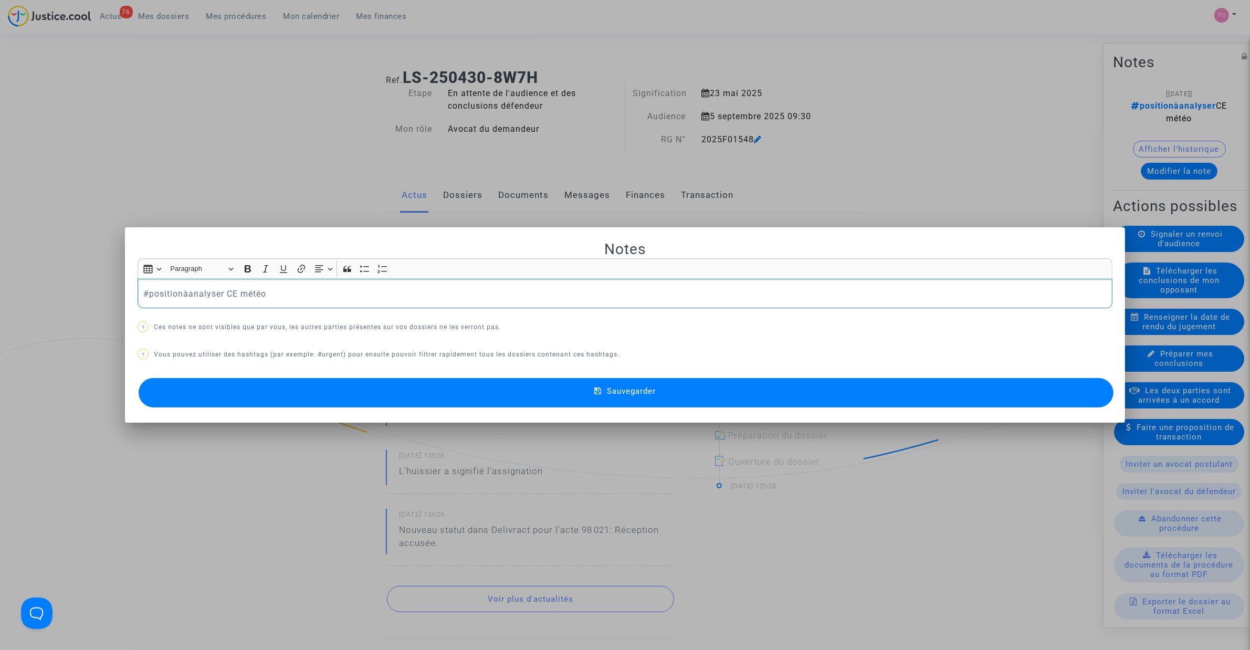
drag, startPoint x: 289, startPoint y: 300, endPoint x: 14, endPoint y: 296, distance: 275.2
click at [14, 296] on div "Notes Rich Text Editor Insert table Insert table Heading Paragraph Paragraph He…" at bounding box center [625, 325] width 1250 height 650
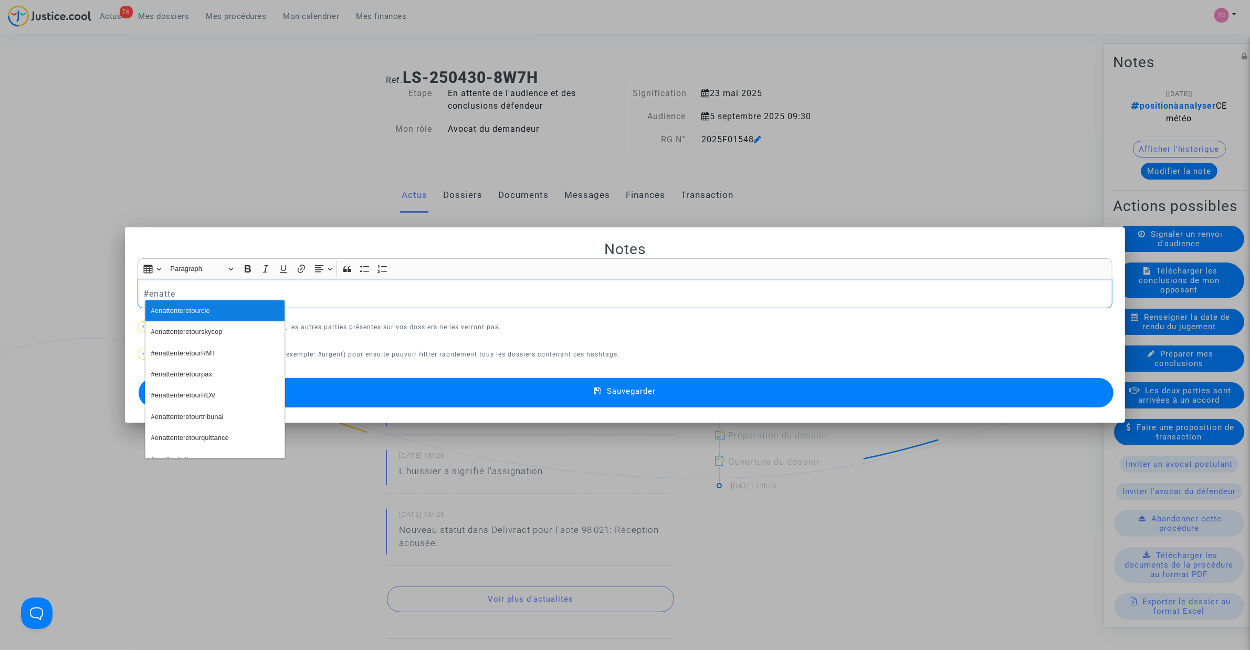
click at [213, 311] on button "#enattenteretourcie" at bounding box center [214, 310] width 139 height 21
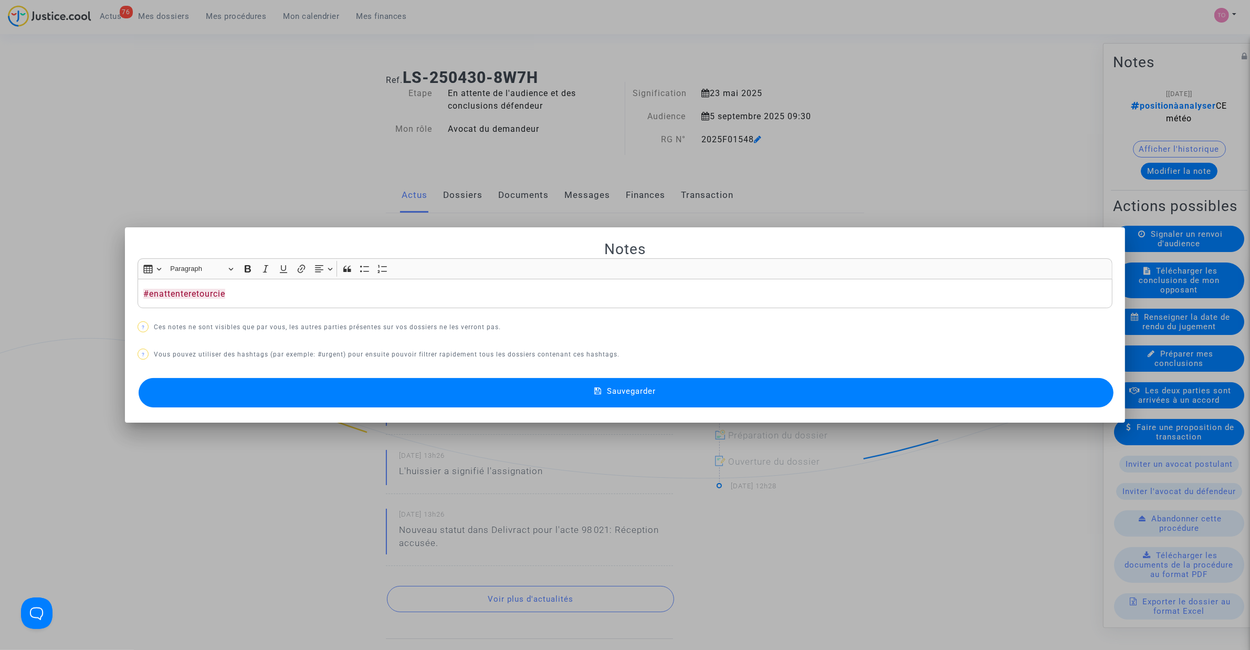
click at [440, 400] on button "Sauvegarder" at bounding box center [626, 392] width 975 height 29
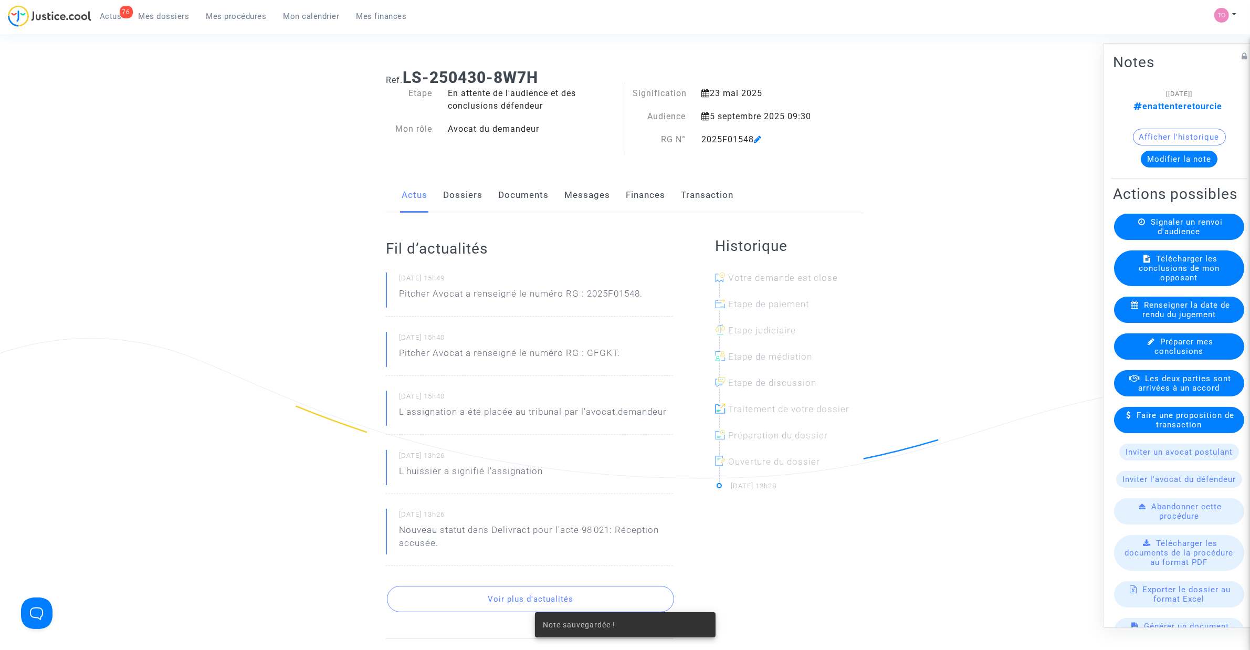
click at [830, 156] on button "Modifier la note" at bounding box center [1179, 159] width 77 height 17
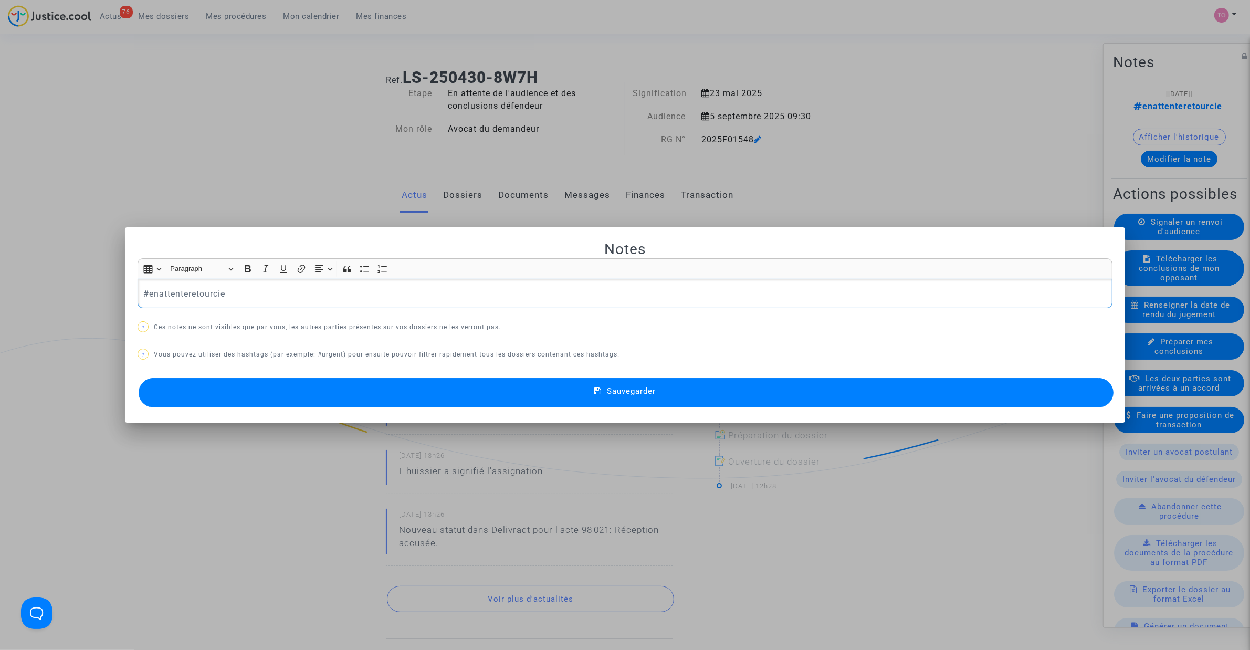
click at [278, 298] on p "#enattenteretourcie" at bounding box center [625, 293] width 964 height 13
click at [725, 121] on div at bounding box center [625, 325] width 1250 height 650
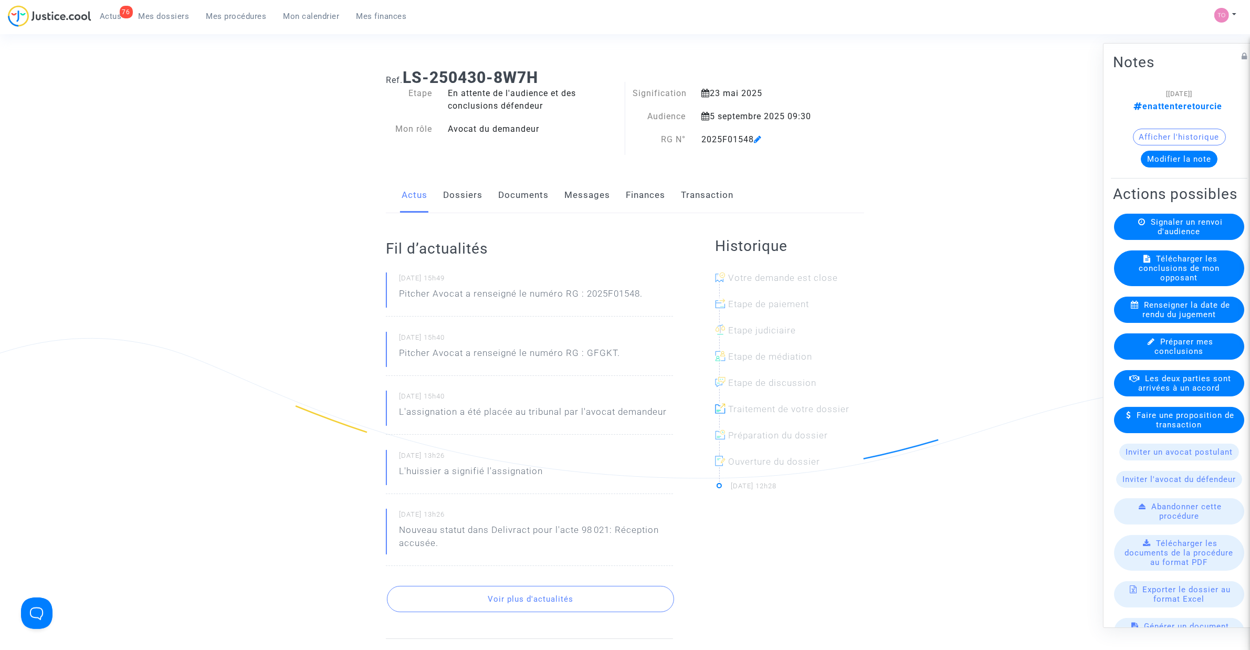
click at [830, 132] on button "Afficher l'historique" at bounding box center [1179, 137] width 93 height 17
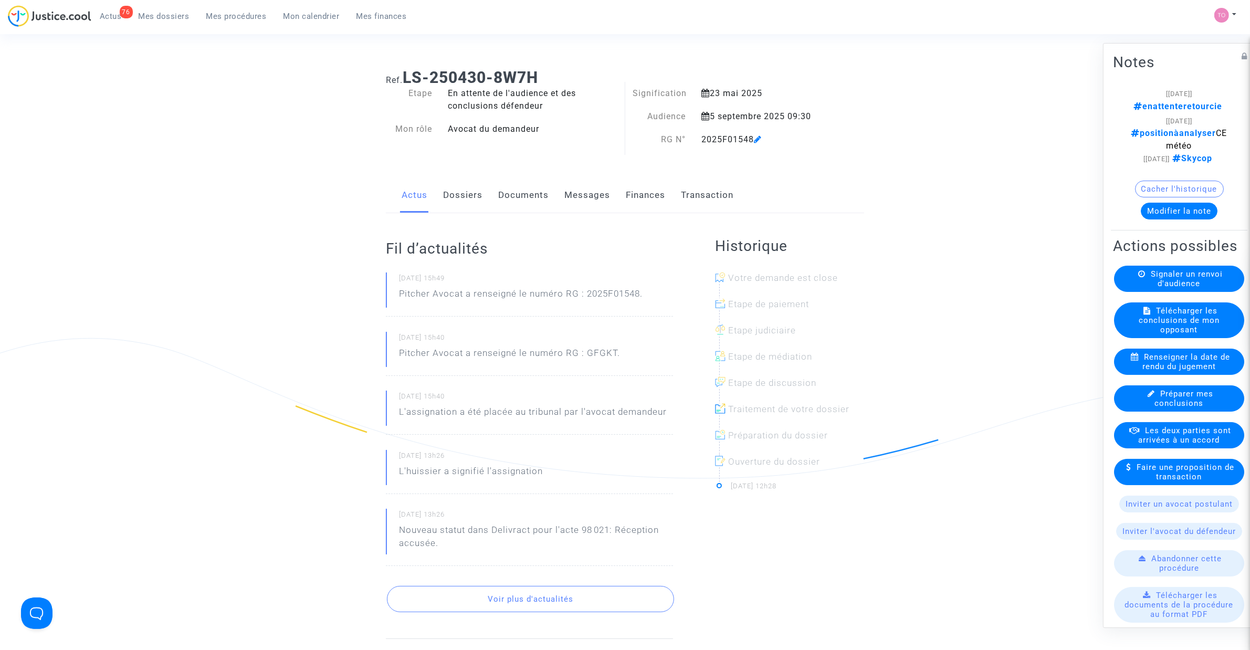
click at [830, 220] on button "Modifier la note" at bounding box center [1179, 211] width 77 height 17
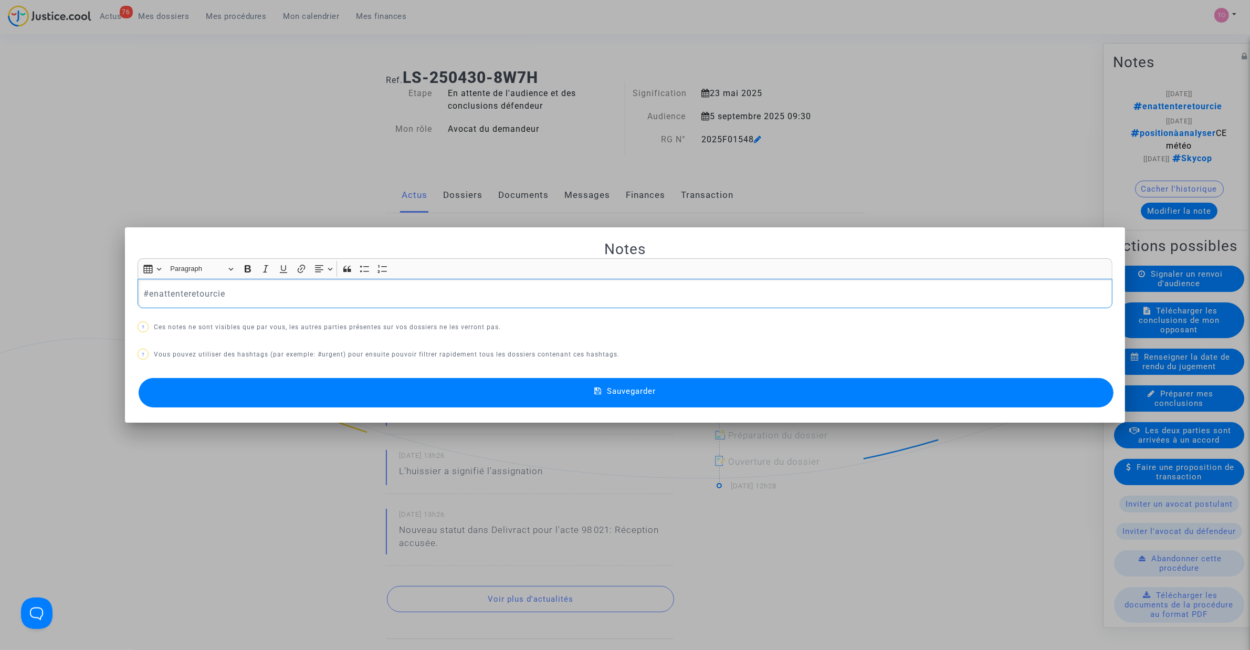
click at [261, 305] on div "#enattenteretourcie" at bounding box center [625, 293] width 975 height 29
click at [263, 305] on span "#Skycop" at bounding box center [250, 311] width 26 height 15
click at [400, 394] on button "Sauvegarder" at bounding box center [626, 392] width 975 height 29
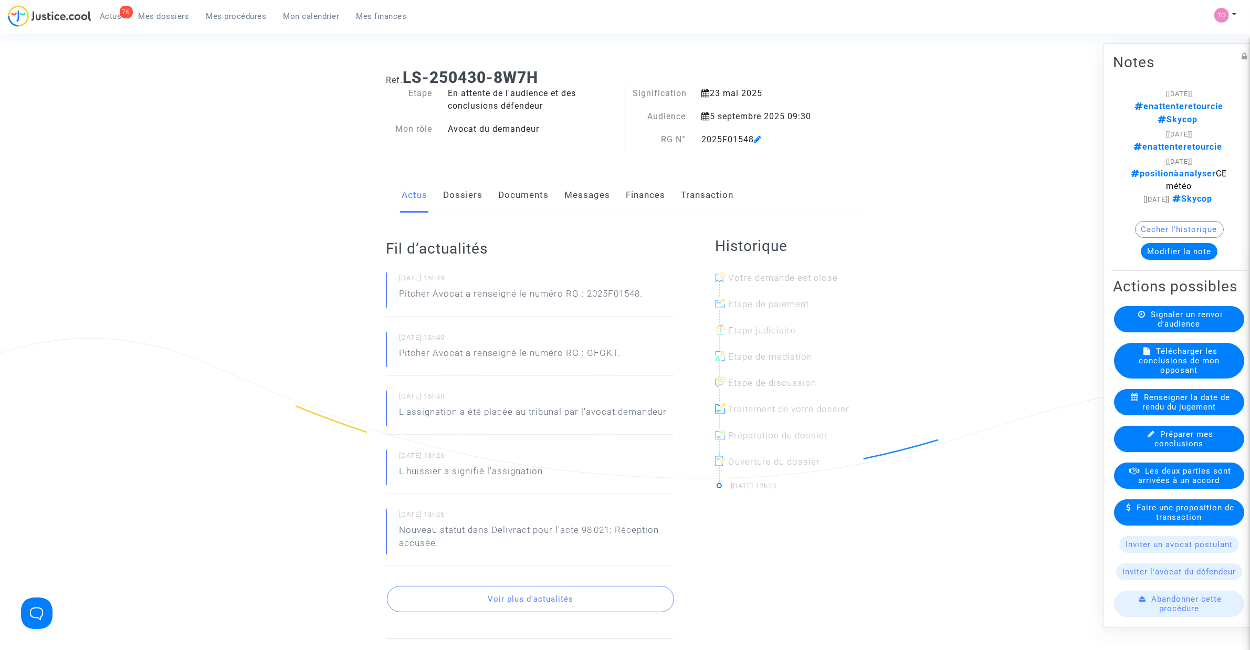
click at [300, 12] on span "Mon calendrier" at bounding box center [312, 16] width 56 height 9
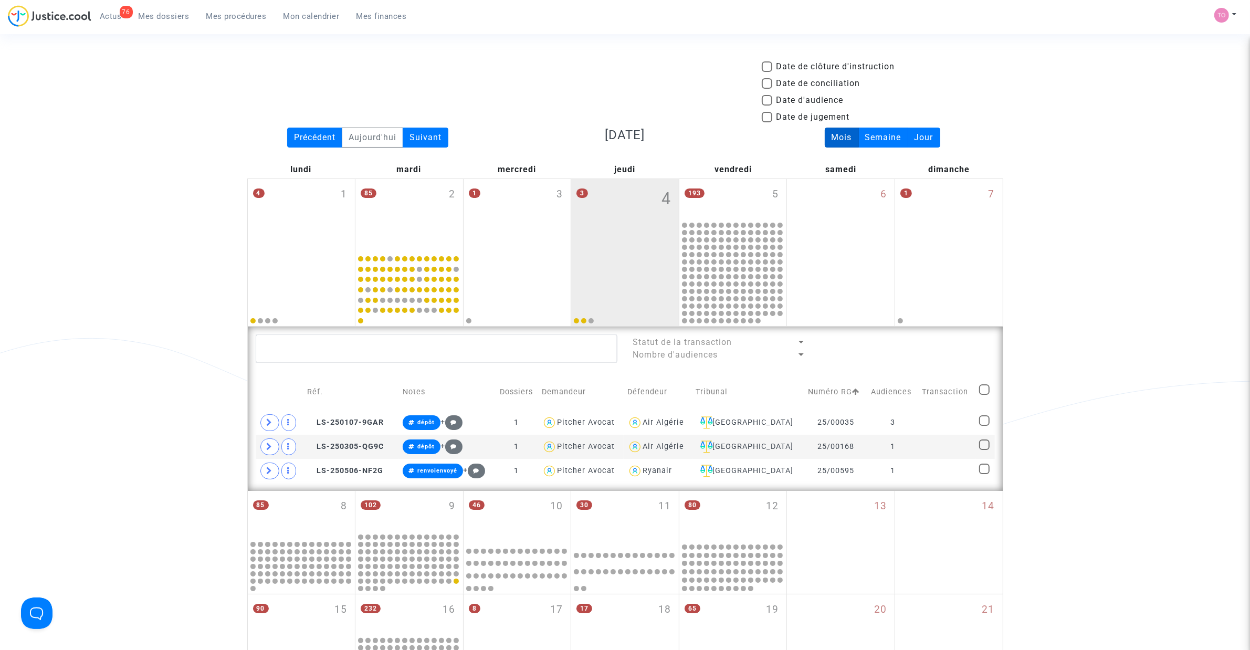
click at [308, 9] on link "Mon calendrier" at bounding box center [311, 16] width 73 height 16
click at [311, 12] on span "Mon calendrier" at bounding box center [312, 16] width 56 height 9
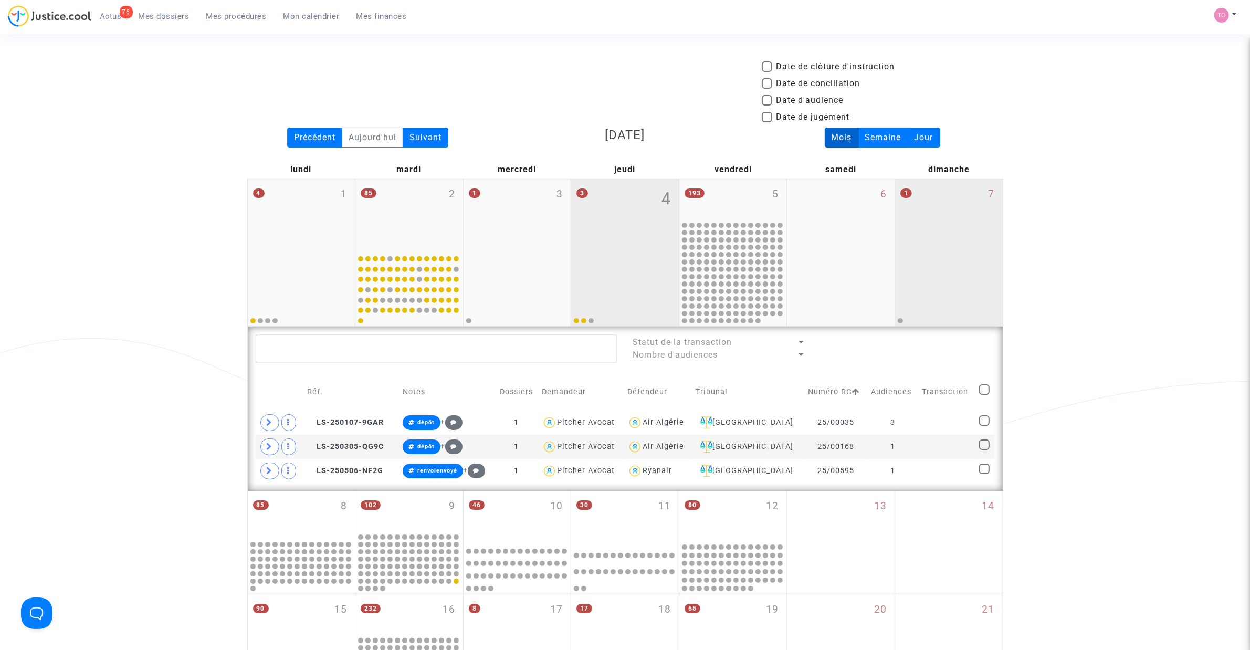
click at [830, 221] on div "1 7" at bounding box center [949, 215] width 108 height 72
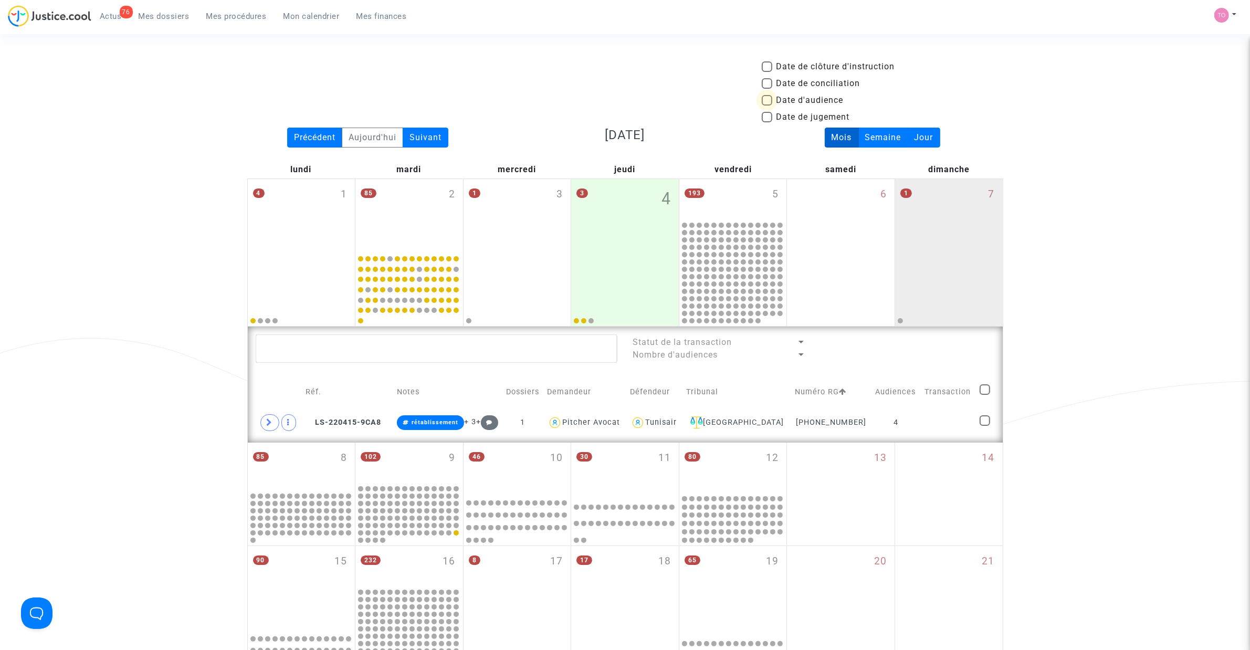
click at [768, 102] on span at bounding box center [767, 100] width 11 height 11
click at [767, 106] on input "Date d'audience" at bounding box center [767, 106] width 1 height 1
checkbox input "true"
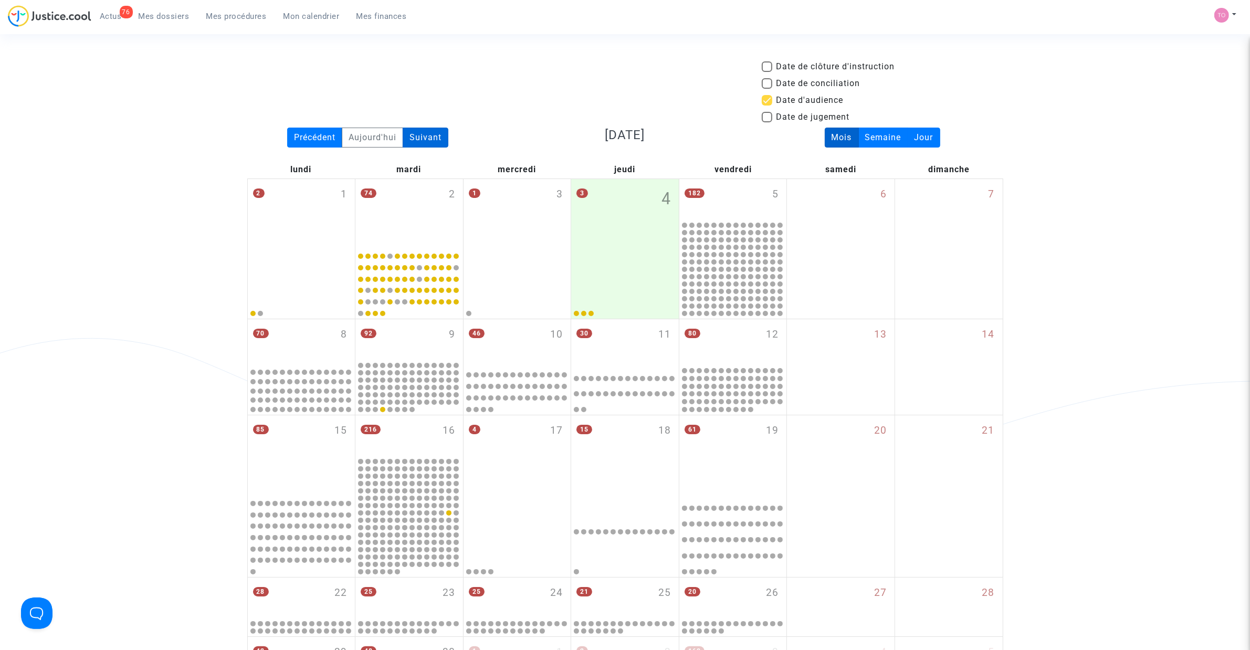
click at [431, 134] on div "Suivant" at bounding box center [426, 138] width 46 height 20
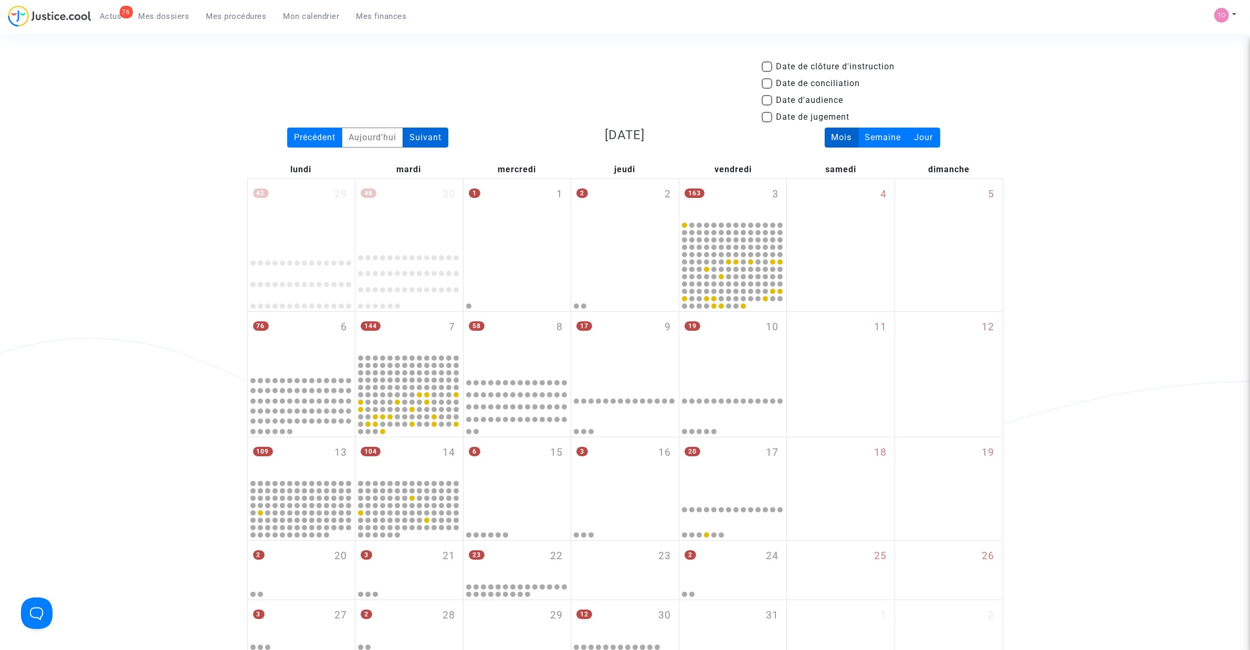
click at [431, 130] on div "Suivant" at bounding box center [426, 138] width 46 height 20
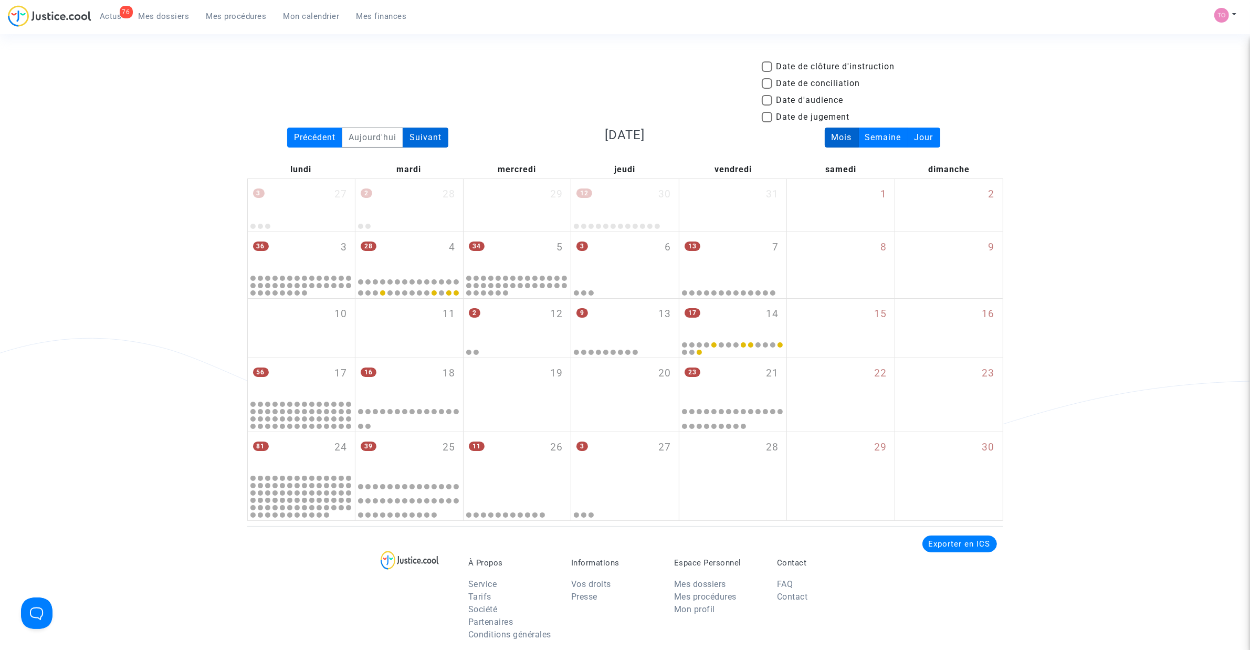
click at [431, 137] on div "Suivant" at bounding box center [426, 138] width 46 height 20
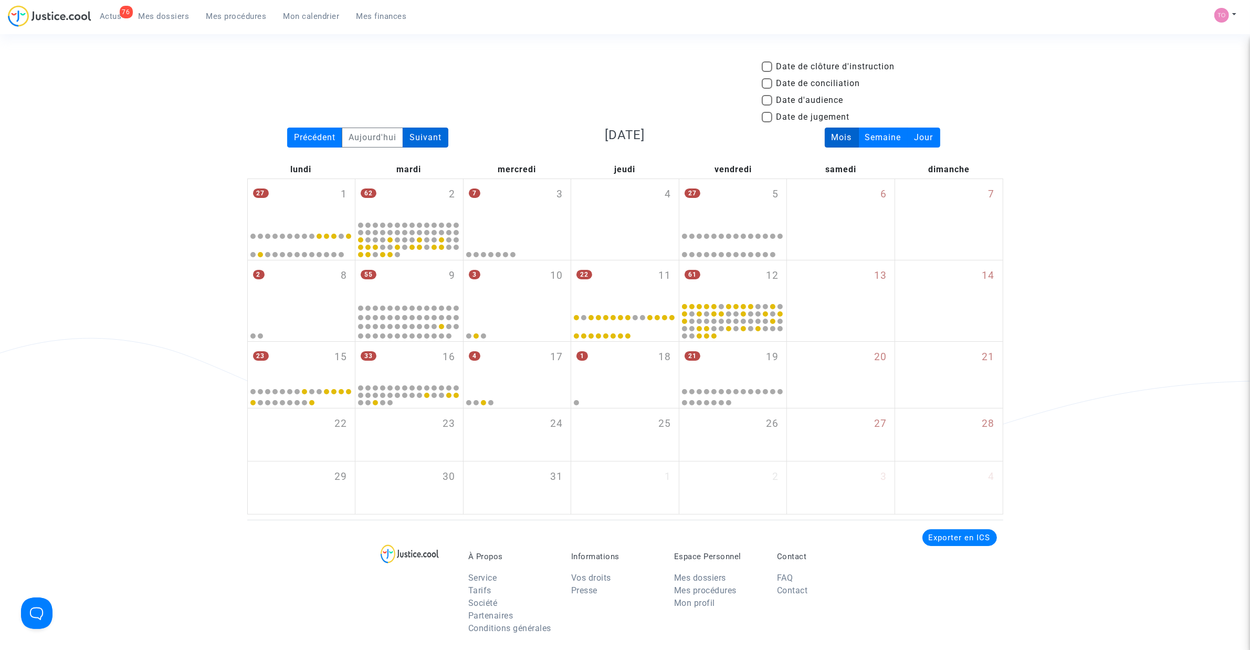
click at [431, 137] on div "Suivant" at bounding box center [426, 138] width 46 height 20
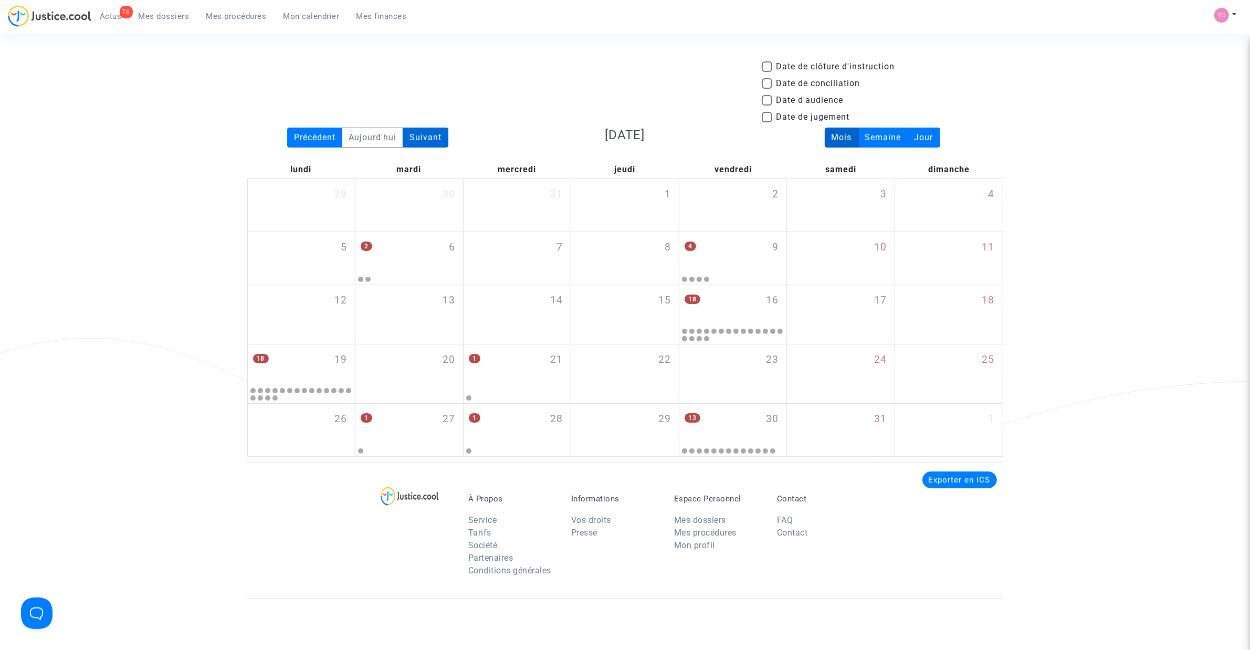
click at [431, 137] on div "Suivant" at bounding box center [426, 138] width 46 height 20
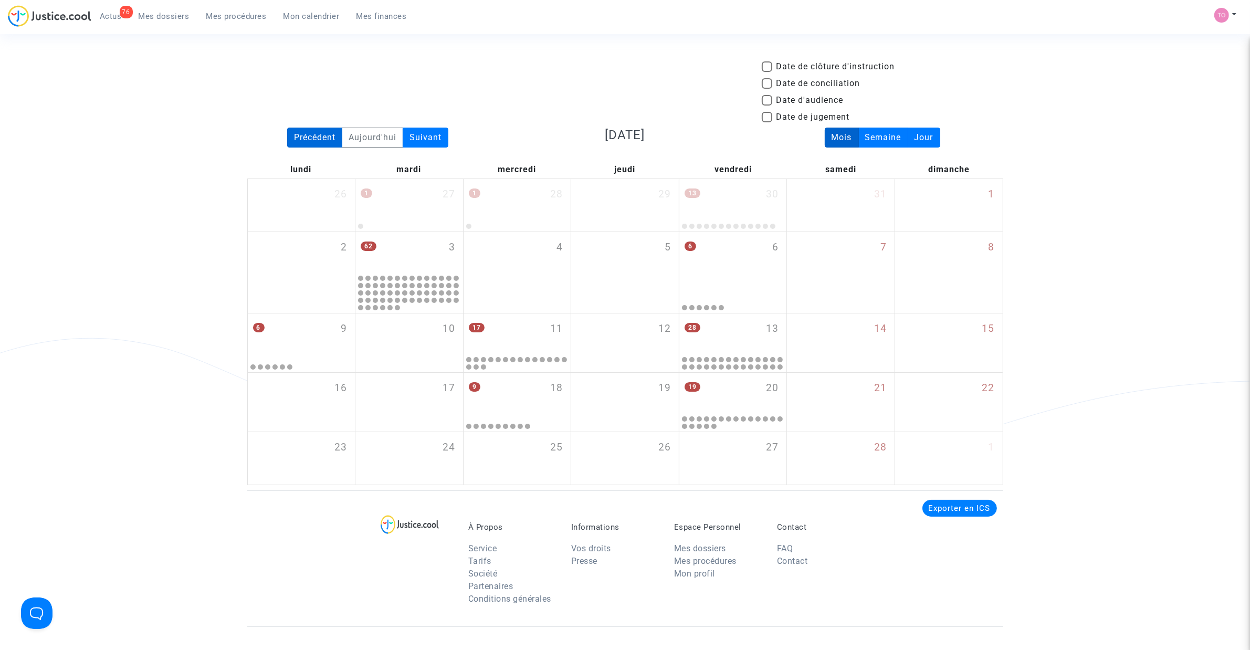
click at [313, 140] on div "Précédent" at bounding box center [314, 138] width 55 height 20
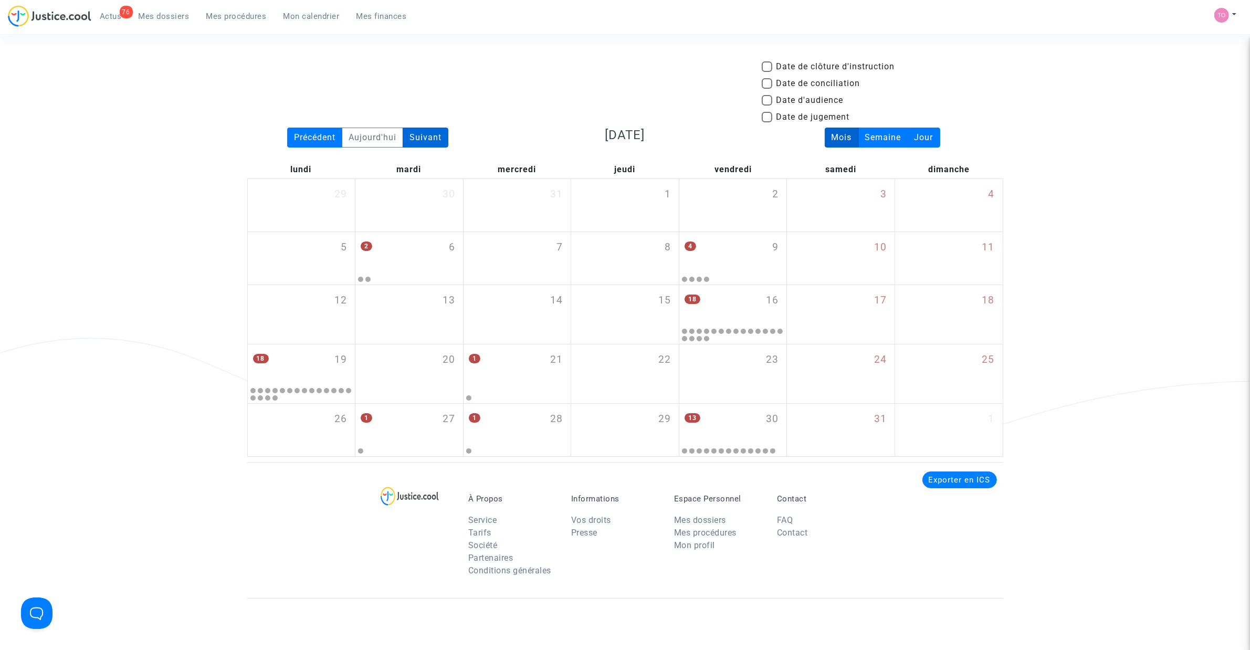
click at [426, 134] on div "Suivant" at bounding box center [426, 138] width 46 height 20
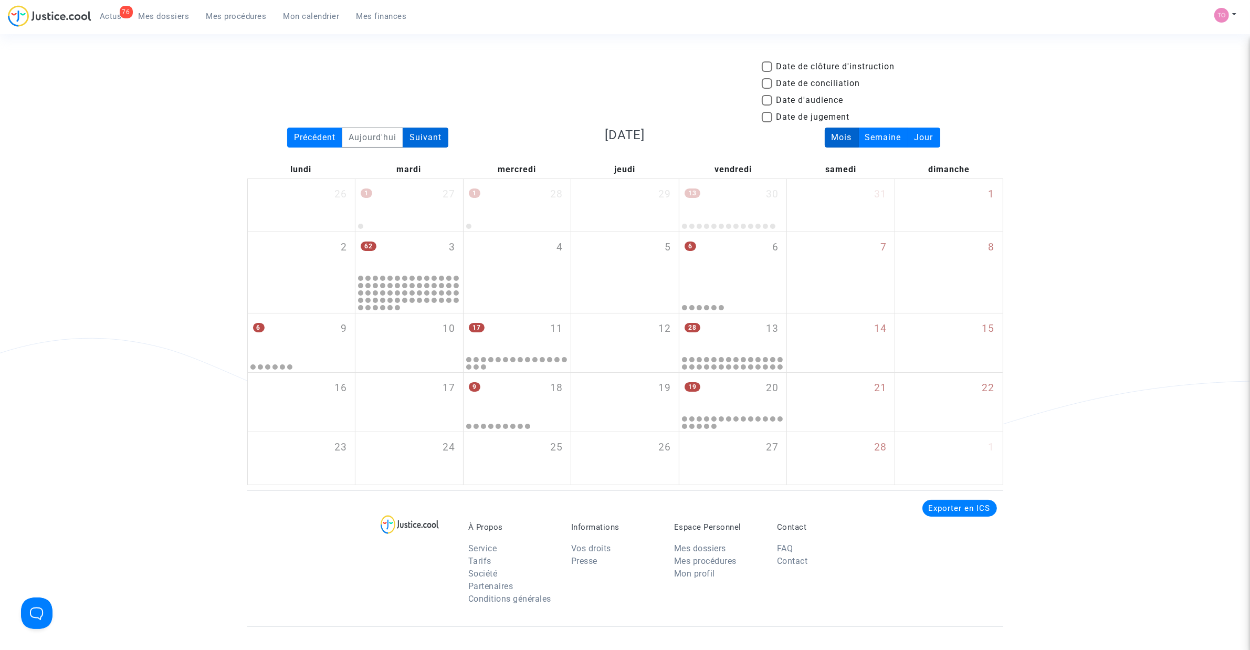
click at [426, 134] on div "Suivant" at bounding box center [426, 138] width 46 height 20
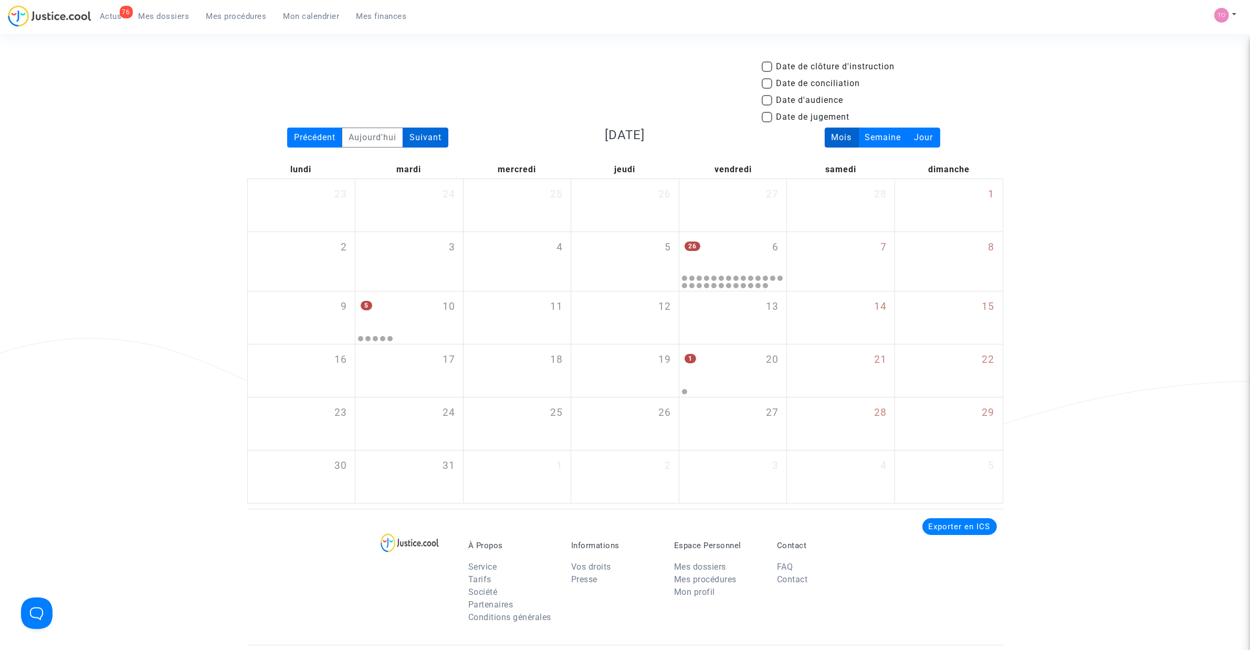
click at [426, 134] on div "Suivant" at bounding box center [426, 138] width 46 height 20
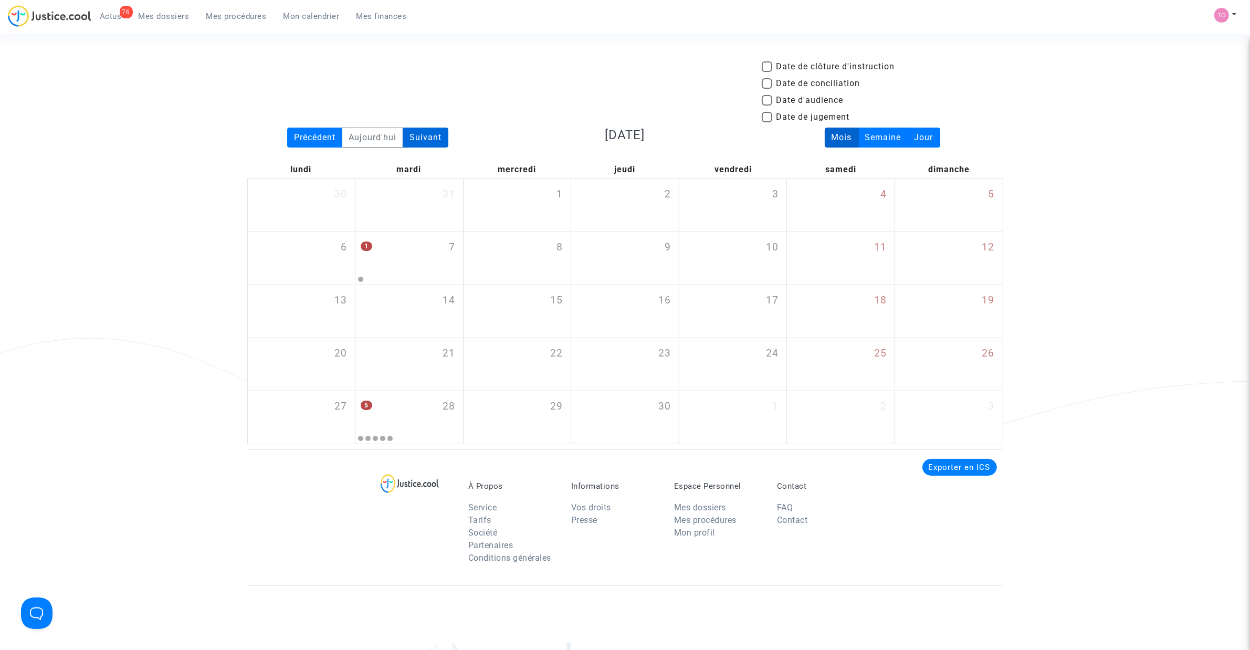
click at [426, 134] on div "Suivant" at bounding box center [426, 138] width 46 height 20
click at [295, 132] on div "Précédent" at bounding box center [314, 138] width 55 height 20
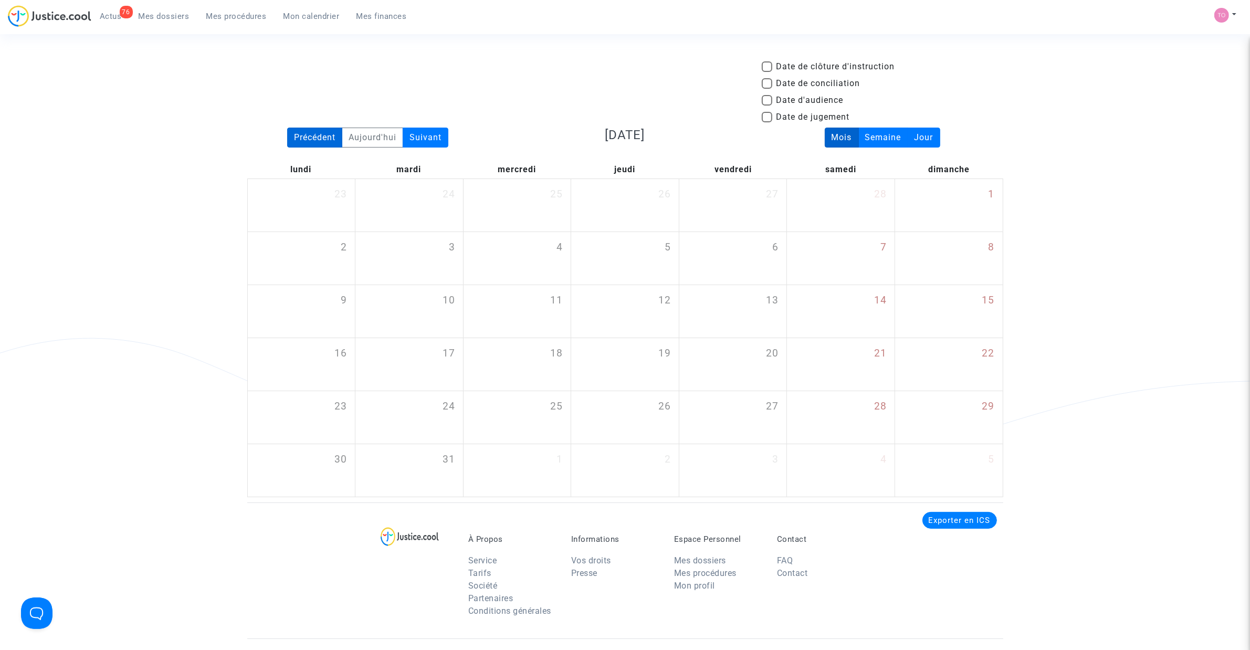
click at [295, 132] on div "Précédent" at bounding box center [314, 138] width 55 height 20
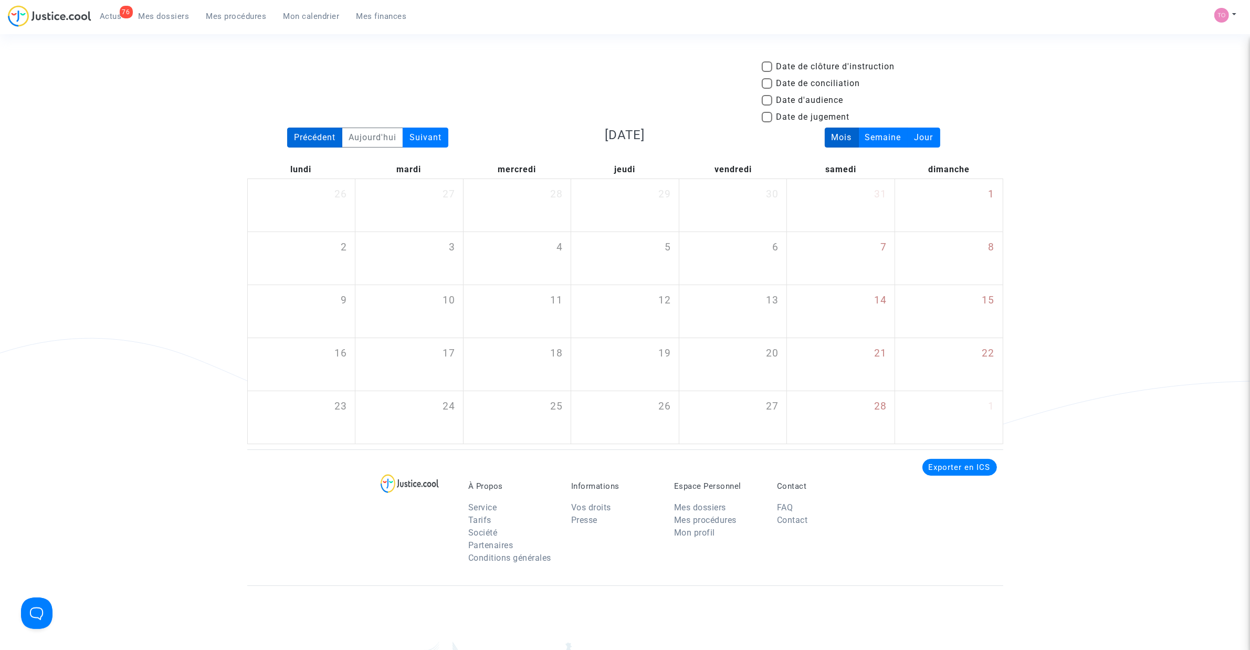
click at [295, 132] on div "Précédent" at bounding box center [314, 138] width 55 height 20
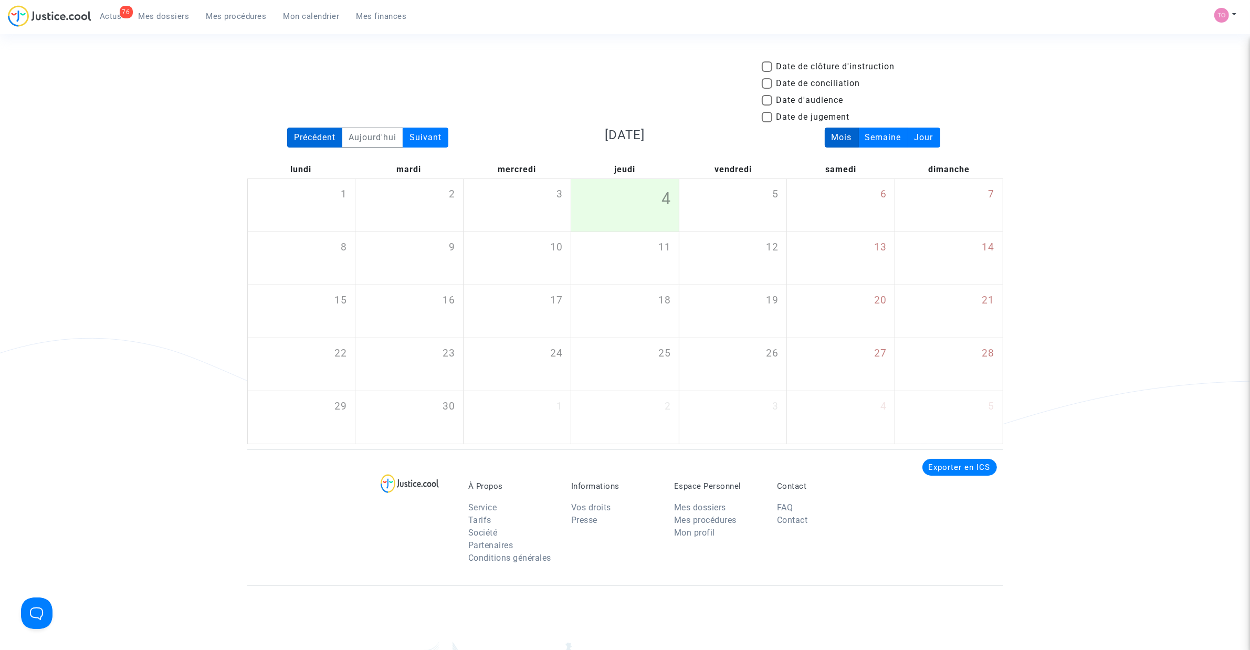
click at [295, 132] on div "Précédent" at bounding box center [314, 138] width 55 height 20
click at [429, 137] on div "Suivant" at bounding box center [426, 138] width 46 height 20
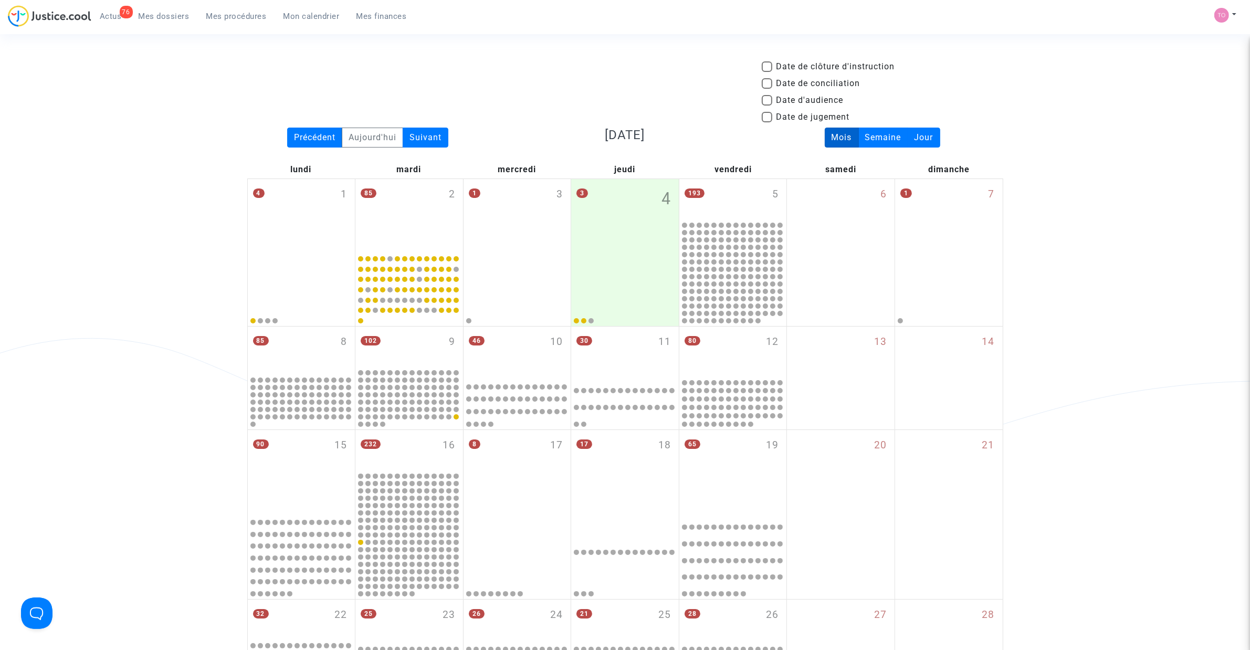
drag, startPoint x: 163, startPoint y: 14, endPoint x: 171, endPoint y: 23, distance: 11.2
click at [163, 14] on span "Mes dossiers" at bounding box center [164, 16] width 51 height 9
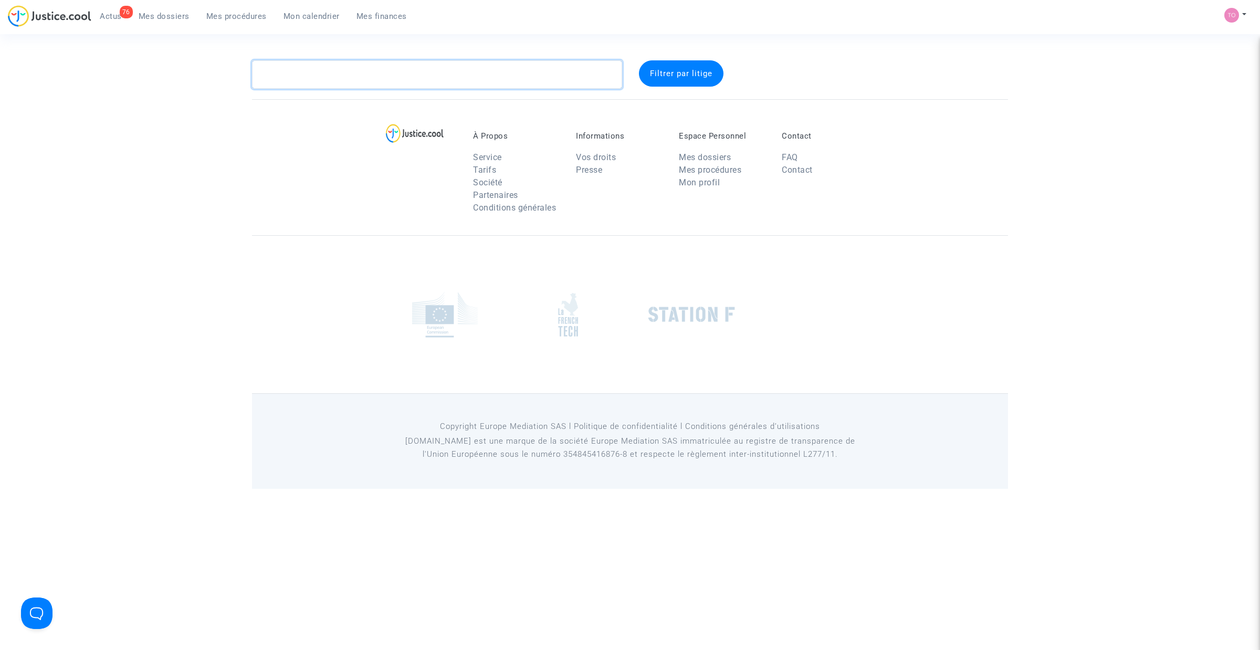
click at [340, 84] on textarea at bounding box center [437, 74] width 370 height 28
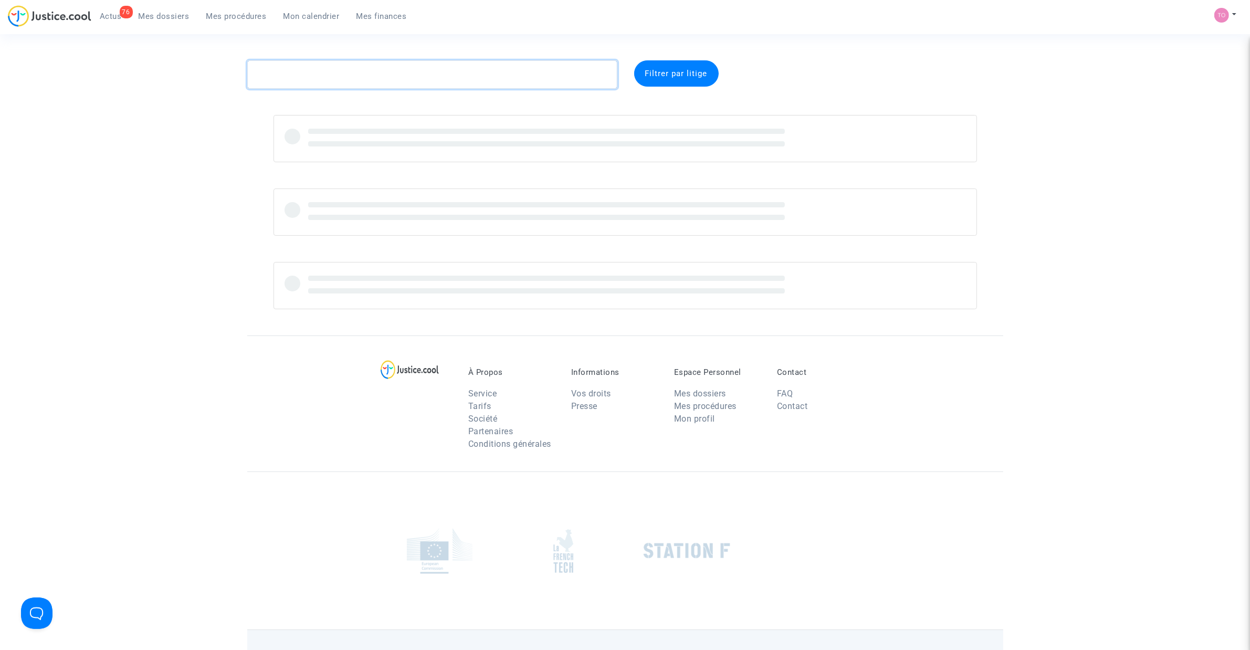
paste textarea "CFR-250312-GR47"
drag, startPoint x: 349, startPoint y: 76, endPoint x: 357, endPoint y: 76, distance: 7.9
click at [349, 76] on textarea at bounding box center [432, 74] width 370 height 28
drag, startPoint x: 376, startPoint y: 71, endPoint x: 152, endPoint y: 67, distance: 223.8
click at [152, 67] on div "CFR-250312-GR47 Filtrer par litige" at bounding box center [625, 184] width 1250 height 249
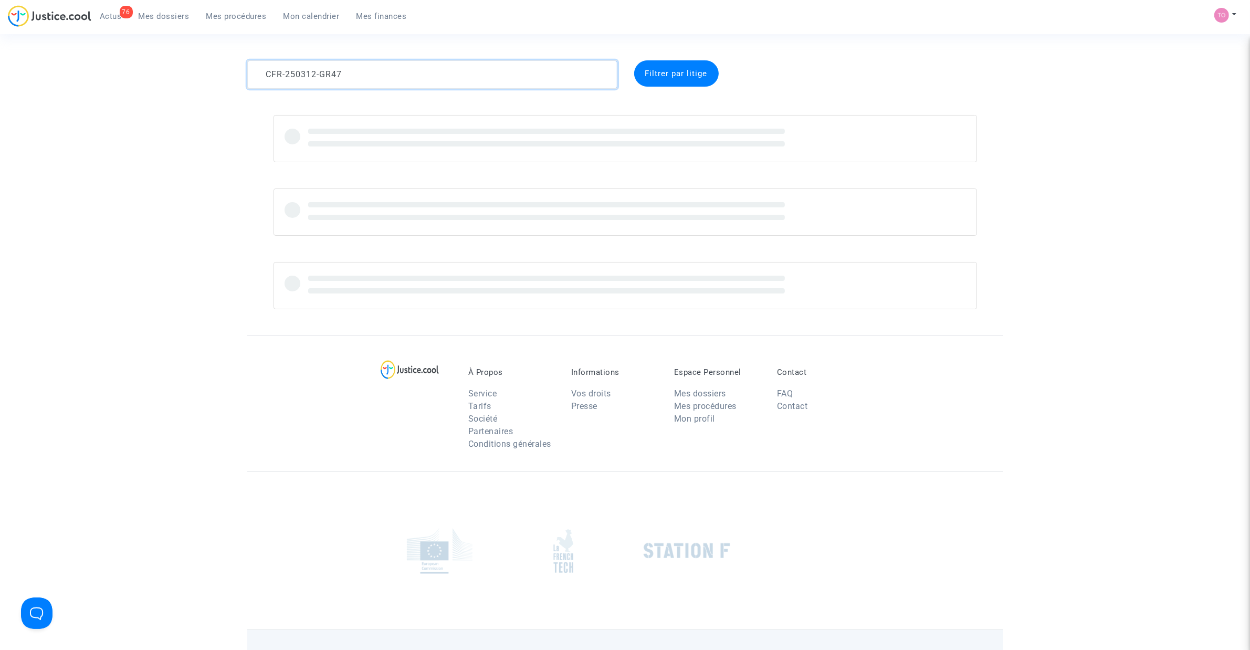
paste textarea "Ramamonjiarijao"
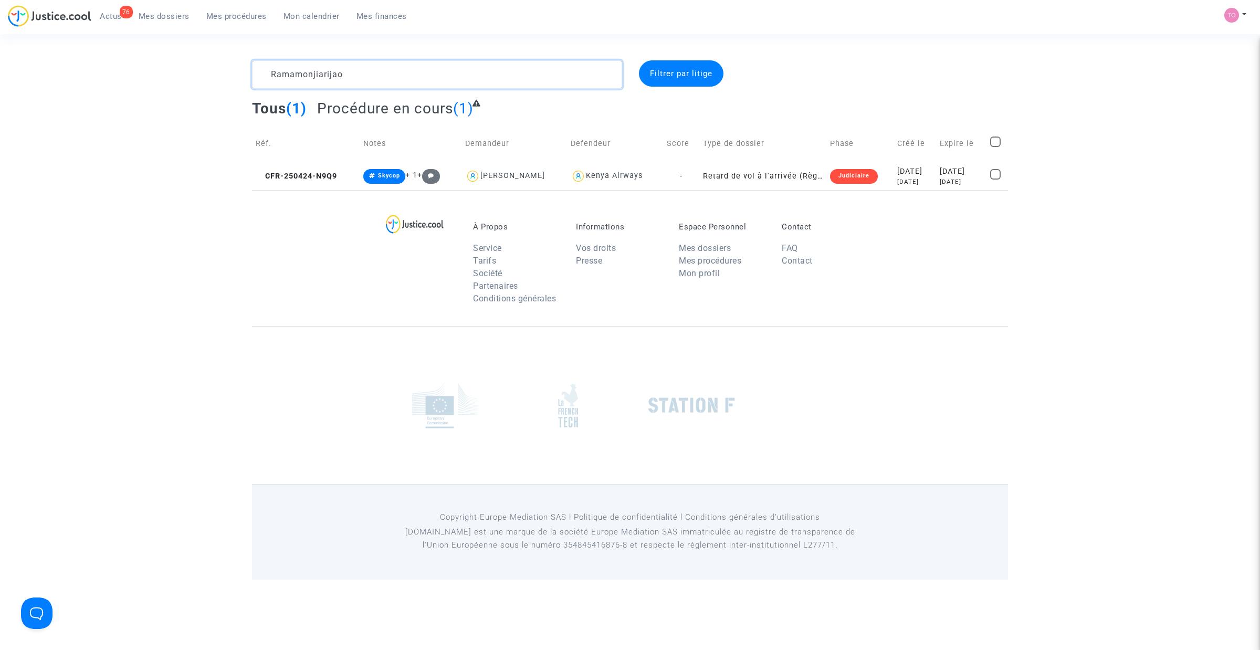
type textarea "Ramamonjiarijao"
click at [830, 180] on div "4 months ago" at bounding box center [915, 182] width 35 height 9
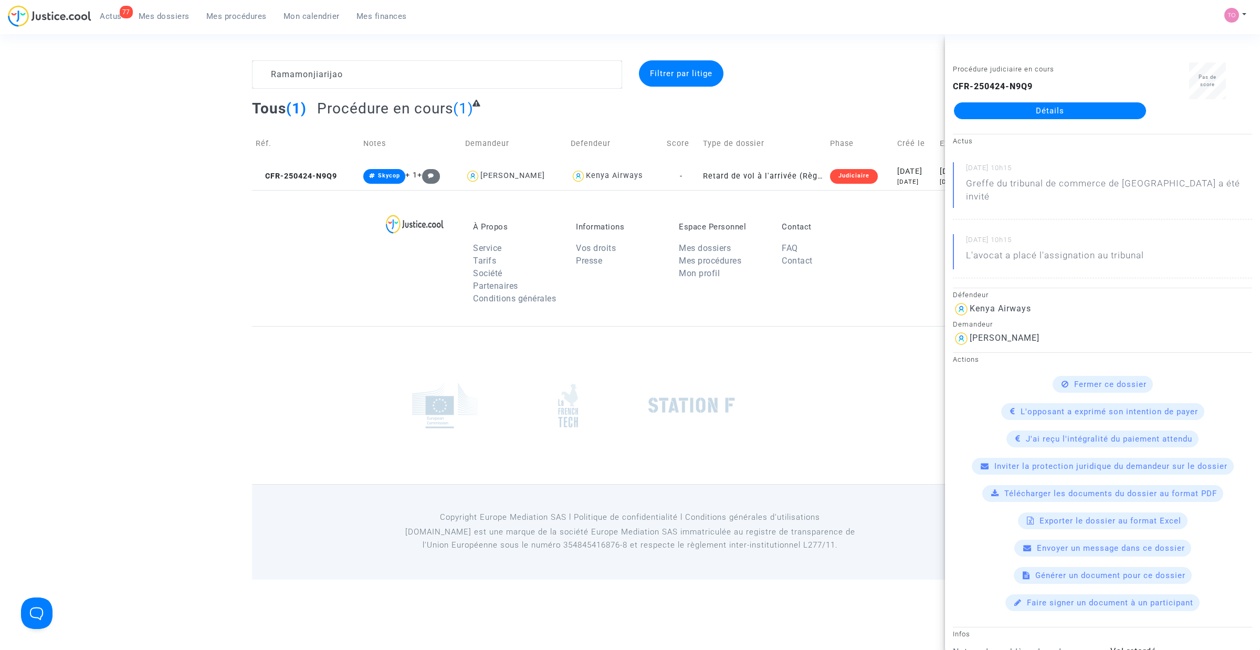
click at [284, 14] on span "Mon calendrier" at bounding box center [312, 16] width 56 height 9
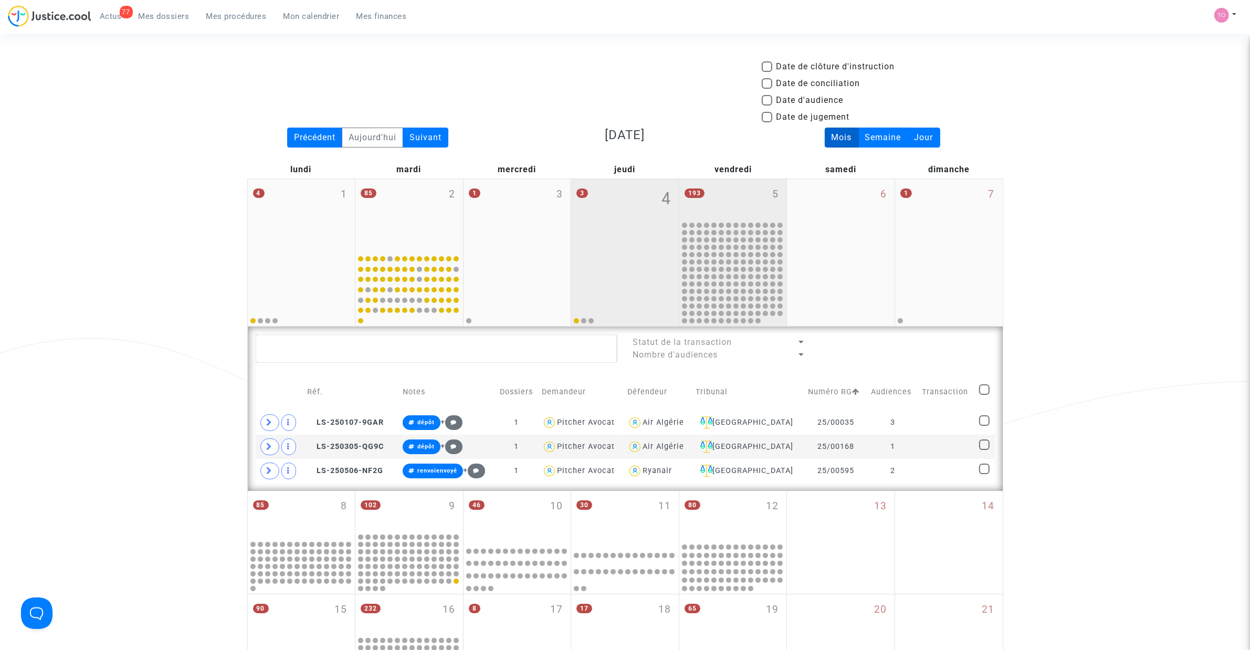
click at [757, 183] on div "193 5" at bounding box center [734, 199] width 108 height 41
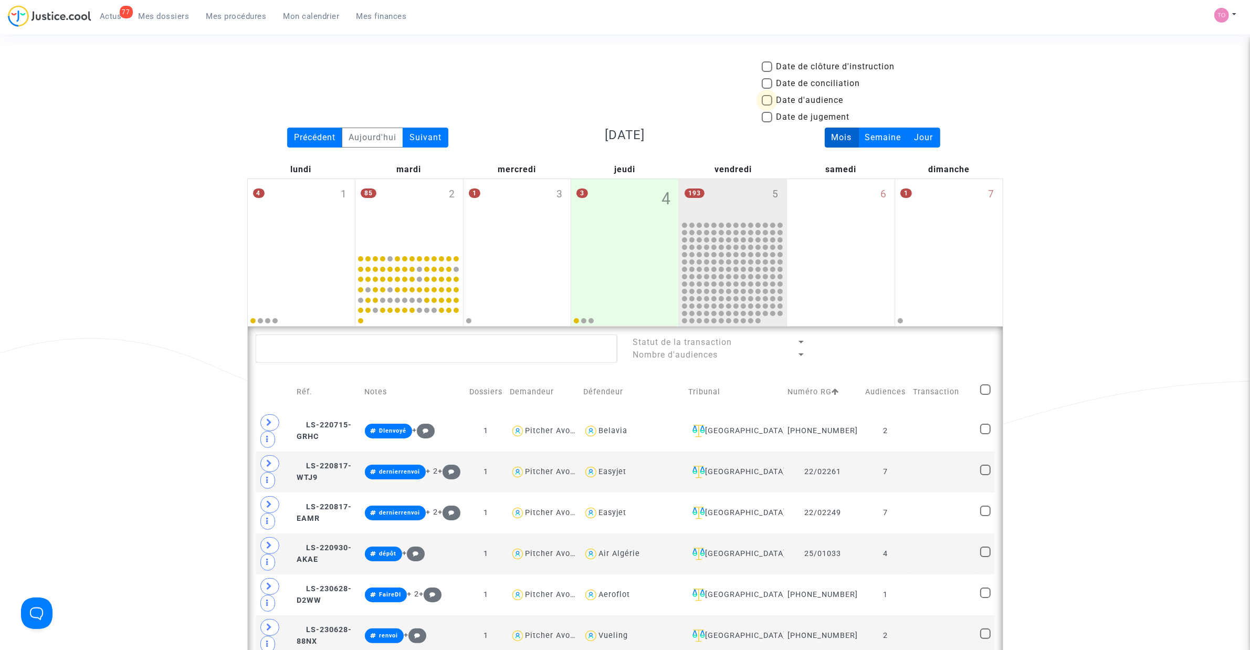
click at [772, 101] on span at bounding box center [767, 100] width 11 height 11
click at [767, 106] on input "Date d'audience" at bounding box center [767, 106] width 1 height 1
checkbox input "true"
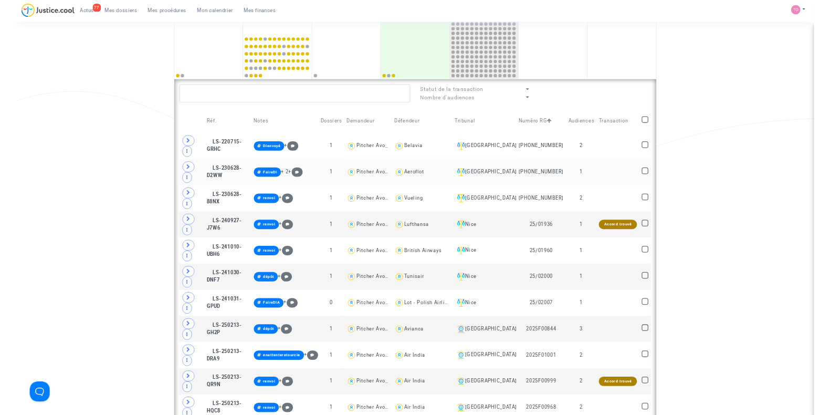
scroll to position [197, 0]
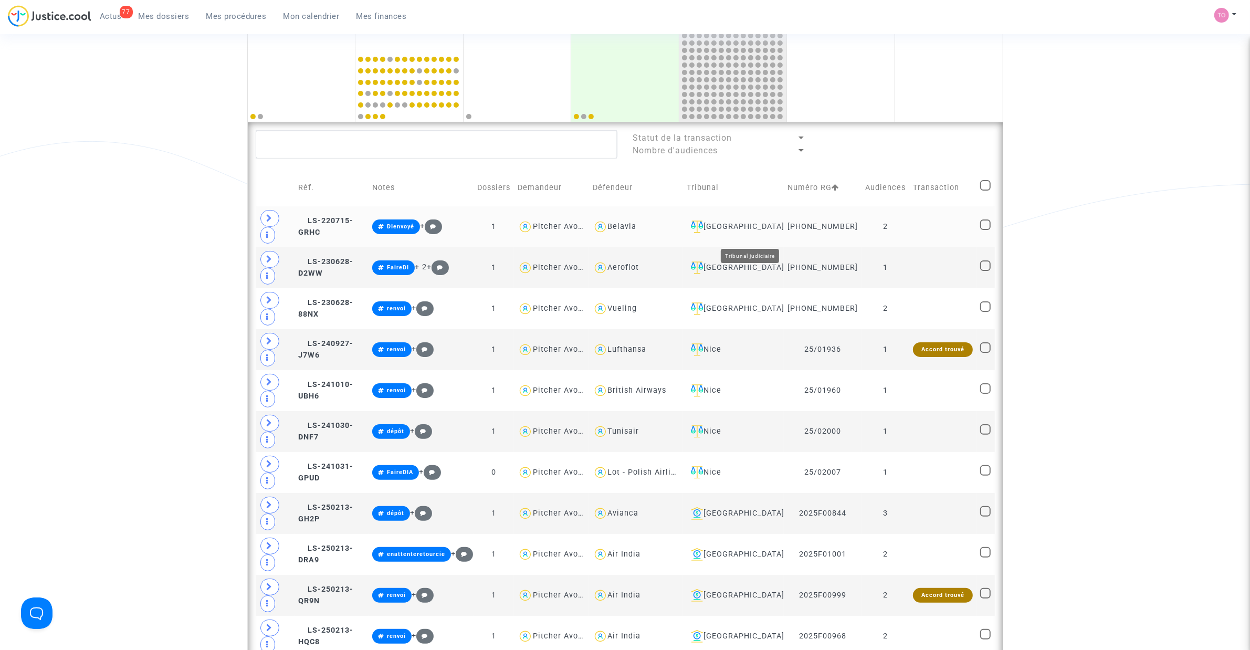
click at [775, 233] on div "Aulnay-sous-Bois" at bounding box center [733, 227] width 93 height 13
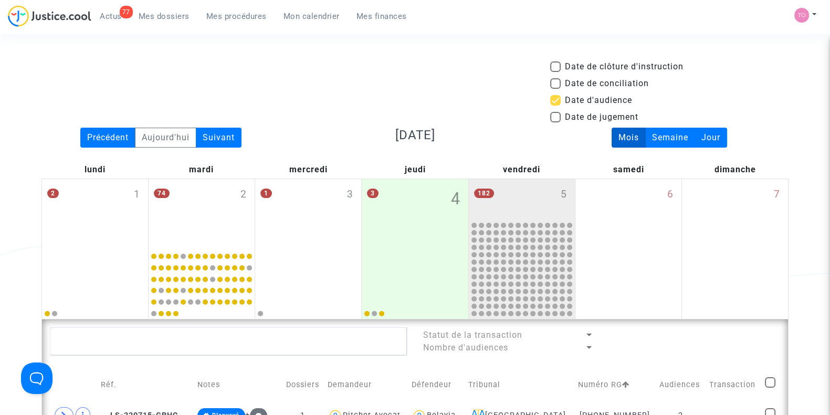
click at [153, 17] on span "Mes dossiers" at bounding box center [164, 16] width 51 height 9
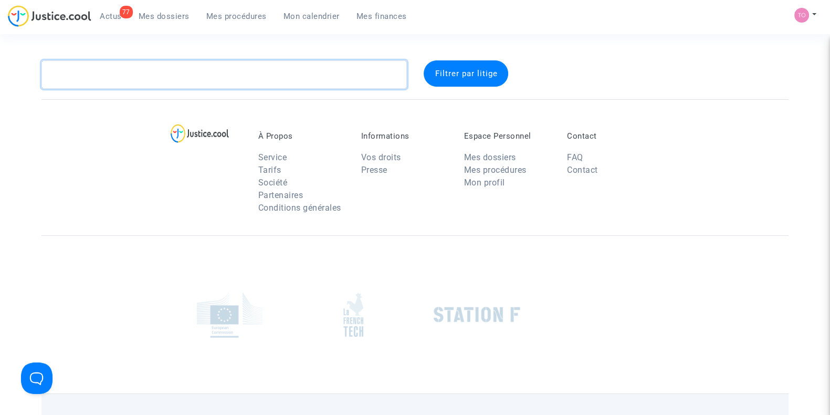
click at [118, 80] on textarea at bounding box center [224, 74] width 366 height 28
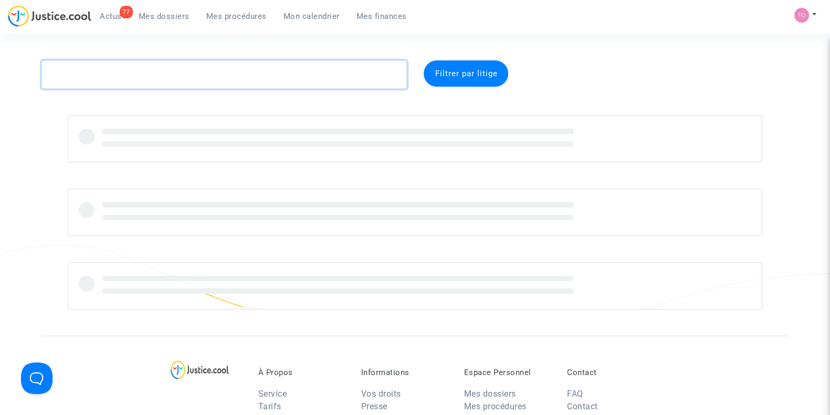
paste textarea "Lancelle-Perros"
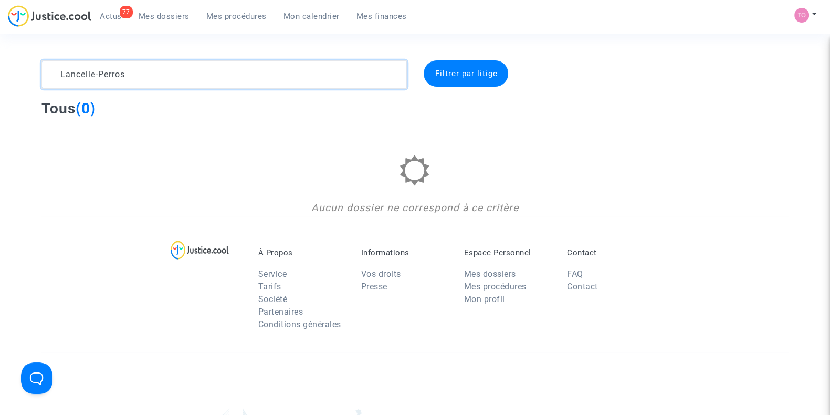
drag, startPoint x: 138, startPoint y: 77, endPoint x: 26, endPoint y: 75, distance: 111.9
click at [26, 75] on div "Lancelle-Perros Filtrer par litige Tous (0) Aucun dossier ne correspond à ce cr…" at bounding box center [415, 137] width 830 height 155
type textarea "Lancelle-Perros"
click at [303, 21] on link "Mon calendrier" at bounding box center [311, 16] width 73 height 16
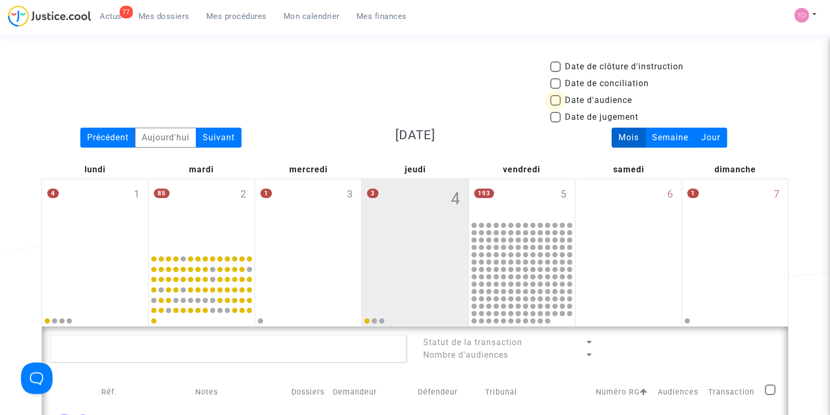
click at [561, 103] on label "Date d'audience" at bounding box center [591, 100] width 82 height 13
click at [556, 106] on input "Date d'audience" at bounding box center [555, 106] width 1 height 1
checkbox input "true"
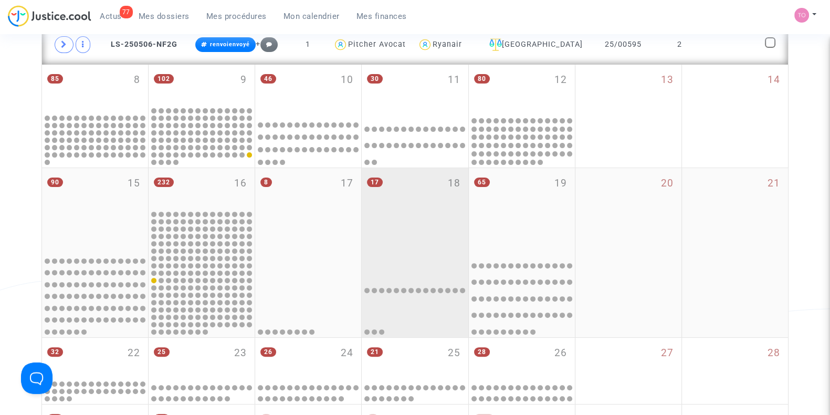
scroll to position [394, 0]
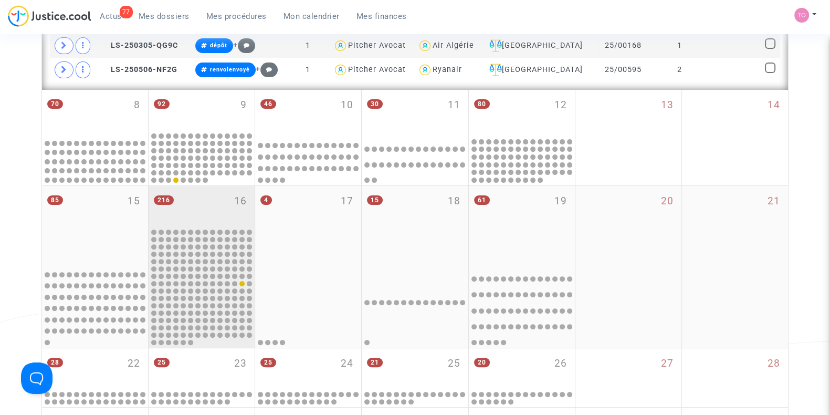
click at [204, 197] on div "216 16" at bounding box center [202, 206] width 106 height 41
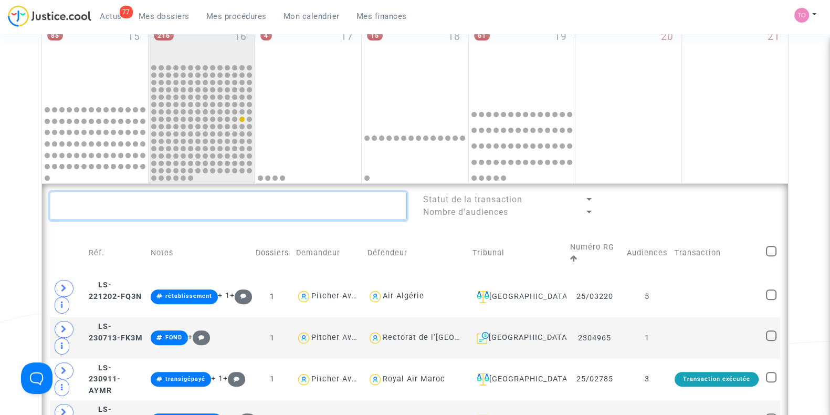
click at [196, 204] on textarea at bounding box center [228, 206] width 357 height 28
paste textarea "Lancelle-Perros"
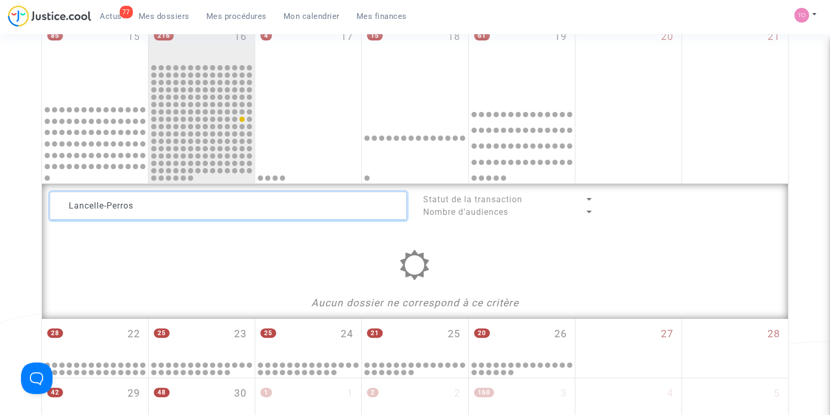
drag, startPoint x: 183, startPoint y: 200, endPoint x: 105, endPoint y: 204, distance: 77.8
click at [105, 204] on textarea at bounding box center [228, 206] width 357 height 28
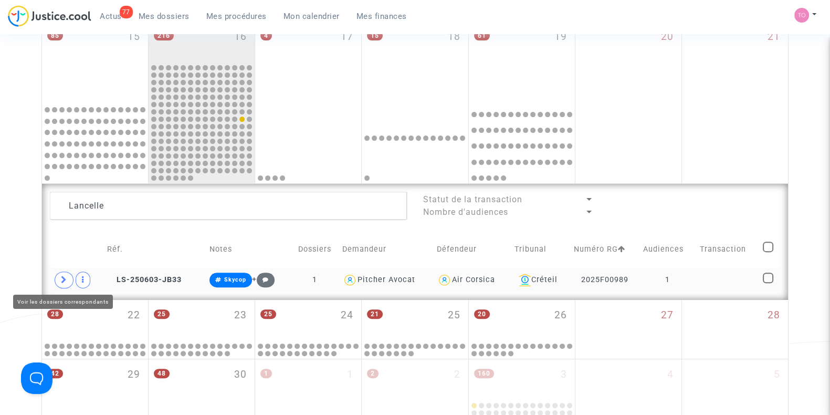
click at [68, 278] on span at bounding box center [64, 280] width 19 height 17
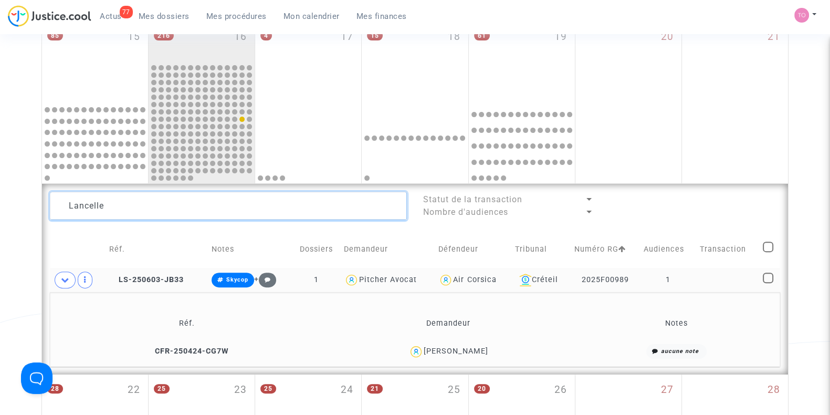
drag, startPoint x: 113, startPoint y: 203, endPoint x: 21, endPoint y: 201, distance: 91.9
click at [21, 201] on div "Date de clôture d'instruction Date de conciliation Date d'audience Date de juge…" at bounding box center [415, 116] width 830 height 900
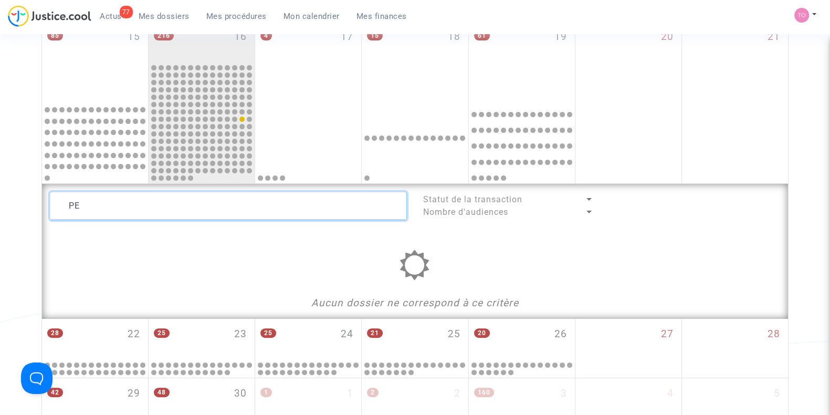
type textarea "P"
click at [79, 203] on textarea at bounding box center [228, 206] width 357 height 28
type textarea "Lancelle"
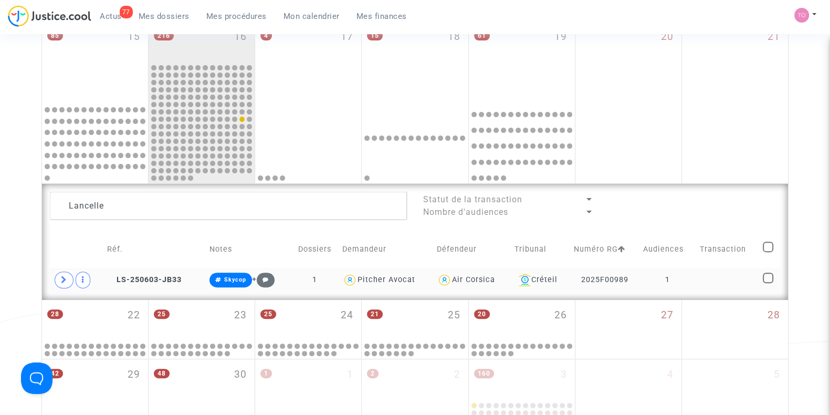
click at [673, 285] on td "1" at bounding box center [668, 280] width 56 height 24
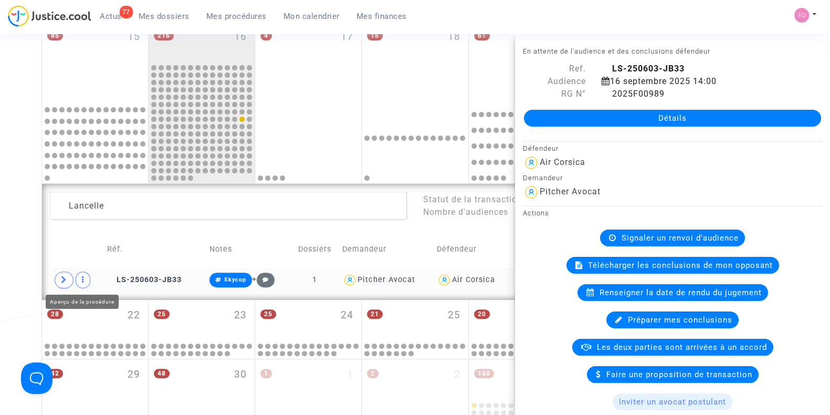
click at [75, 280] on td at bounding box center [76, 280] width 53 height 24
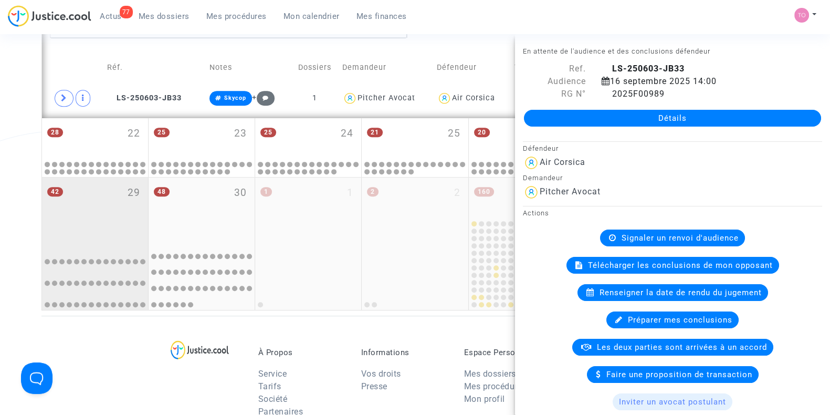
scroll to position [591, 0]
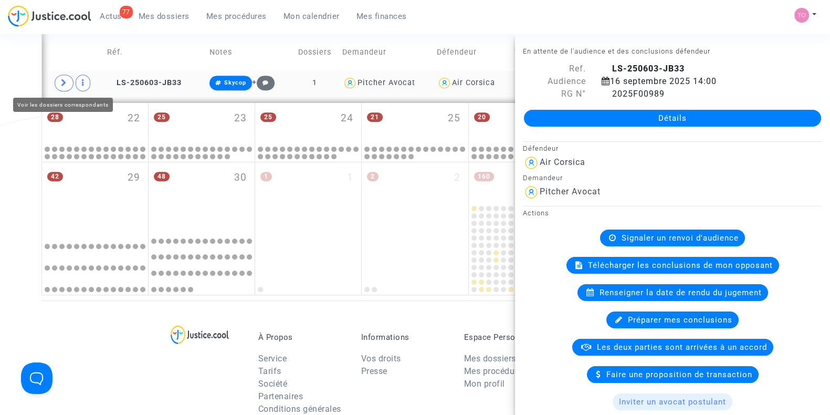
click at [59, 79] on span at bounding box center [64, 83] width 19 height 17
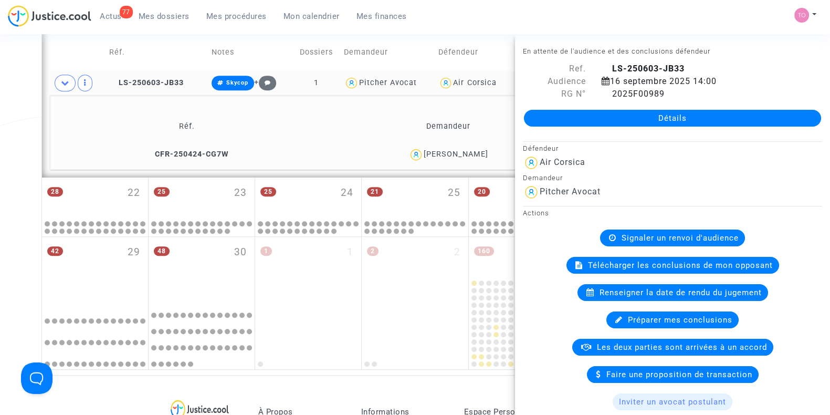
click at [443, 159] on div "Laurent Lancelle" at bounding box center [449, 154] width 248 height 15
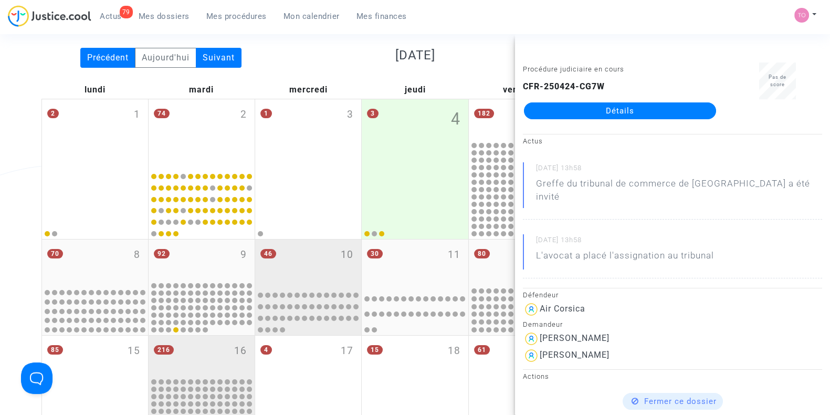
scroll to position [0, 0]
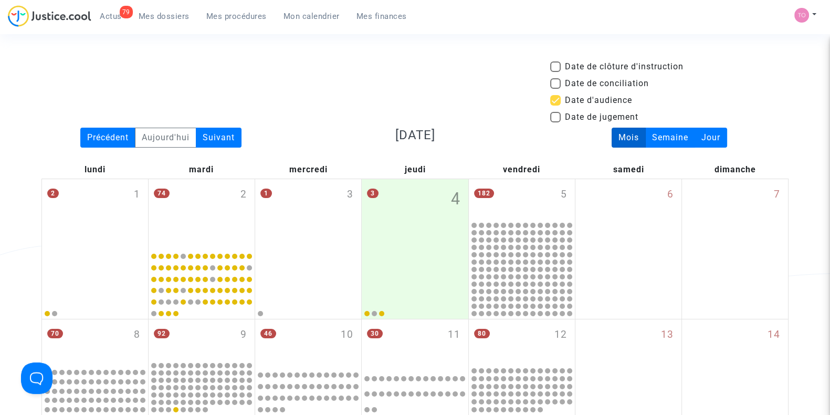
click at [149, 19] on span "Mes dossiers" at bounding box center [164, 16] width 51 height 9
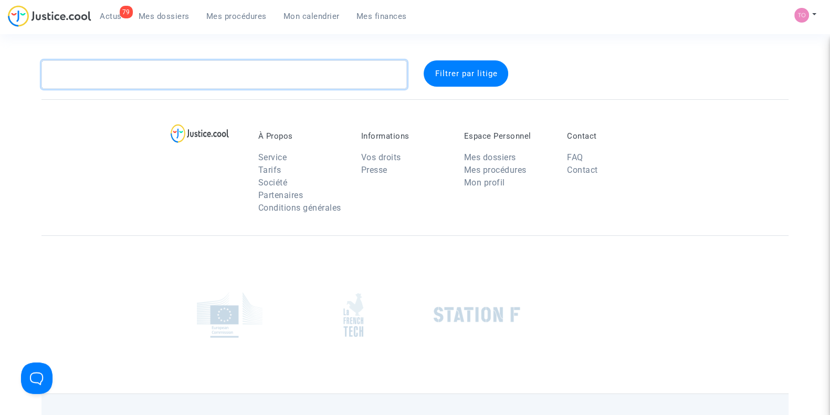
click at [148, 84] on textarea at bounding box center [224, 74] width 366 height 28
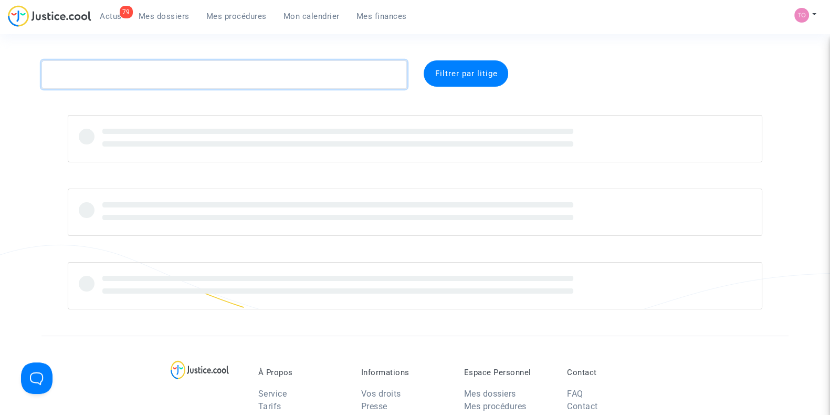
paste textarea "MIRELLI"
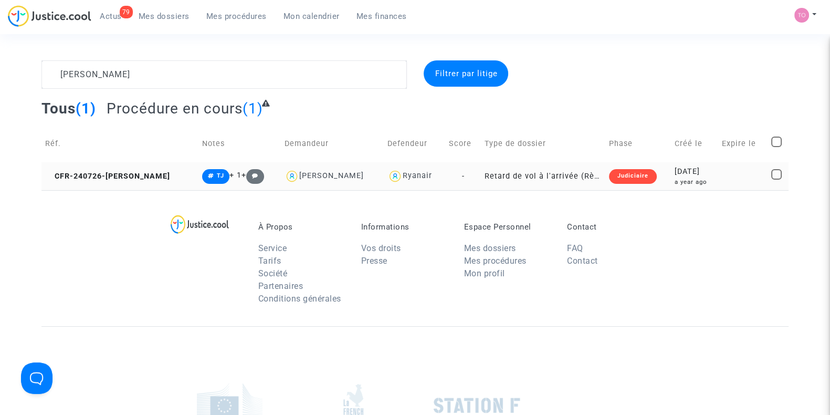
click at [671, 178] on td "2024-07-26 a year ago" at bounding box center [694, 176] width 47 height 28
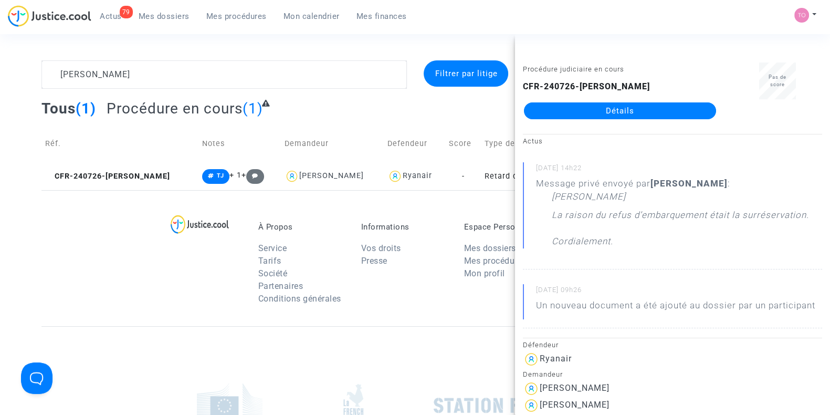
click at [38, 246] on footerbar "À Propos Service Tarifs Société Partenaires Conditions générales Informations V…" at bounding box center [415, 385] width 830 height 390
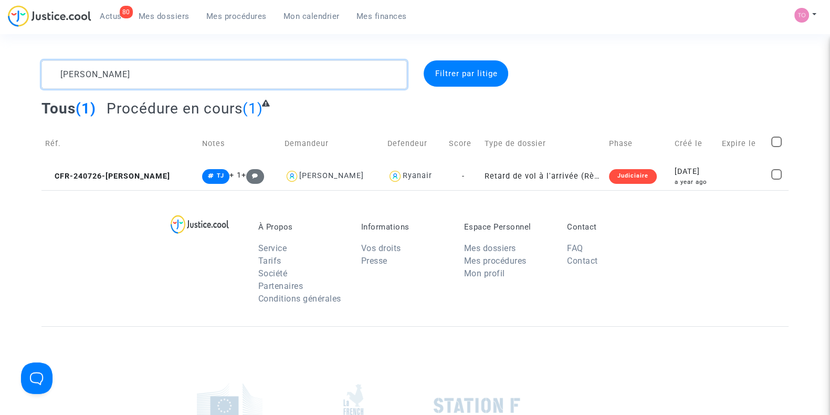
drag, startPoint x: 116, startPoint y: 74, endPoint x: 0, endPoint y: 66, distance: 116.3
click at [0, 66] on div "MIRELLI Filtrer par litige Tous (1) Procédure en cours (1) Réf. Notes Demandeur…" at bounding box center [415, 125] width 830 height 130
paste textarea "OMEYER"
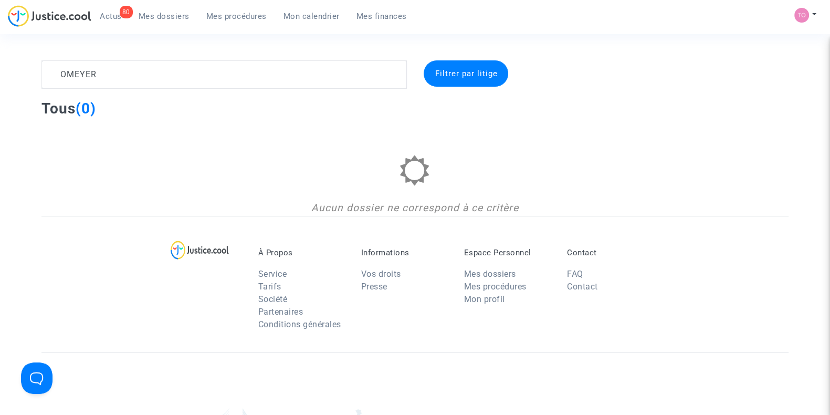
drag, startPoint x: 57, startPoint y: 62, endPoint x: 38, endPoint y: 64, distance: 19.0
click at [38, 64] on section "OMEYER Filtrer par litige Tous (0) Aucun dossier ne correspond à ce critère À P…" at bounding box center [415, 303] width 830 height 606
drag, startPoint x: 87, startPoint y: 72, endPoint x: 0, endPoint y: 76, distance: 87.3
click at [0, 76] on div "OMEYER Filtrer par litige Tous (0) Aucun dossier ne correspond à ce critère" at bounding box center [415, 137] width 830 height 155
paste textarea "Andriamanga"
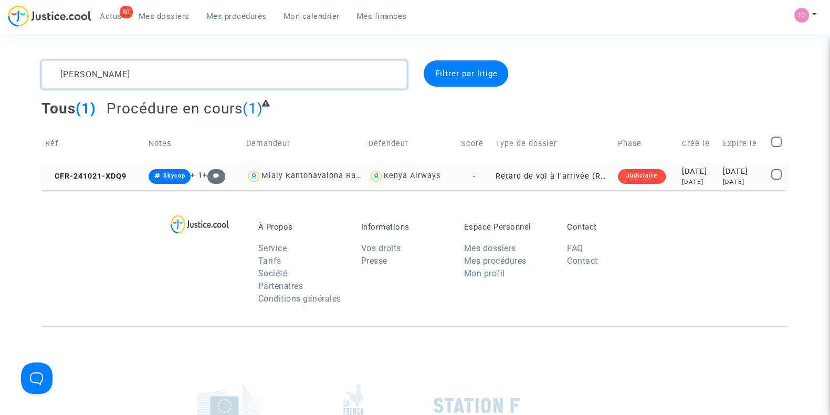
type textarea "Andriamanga"
click at [691, 174] on div "2024-10-21" at bounding box center [699, 172] width 34 height 12
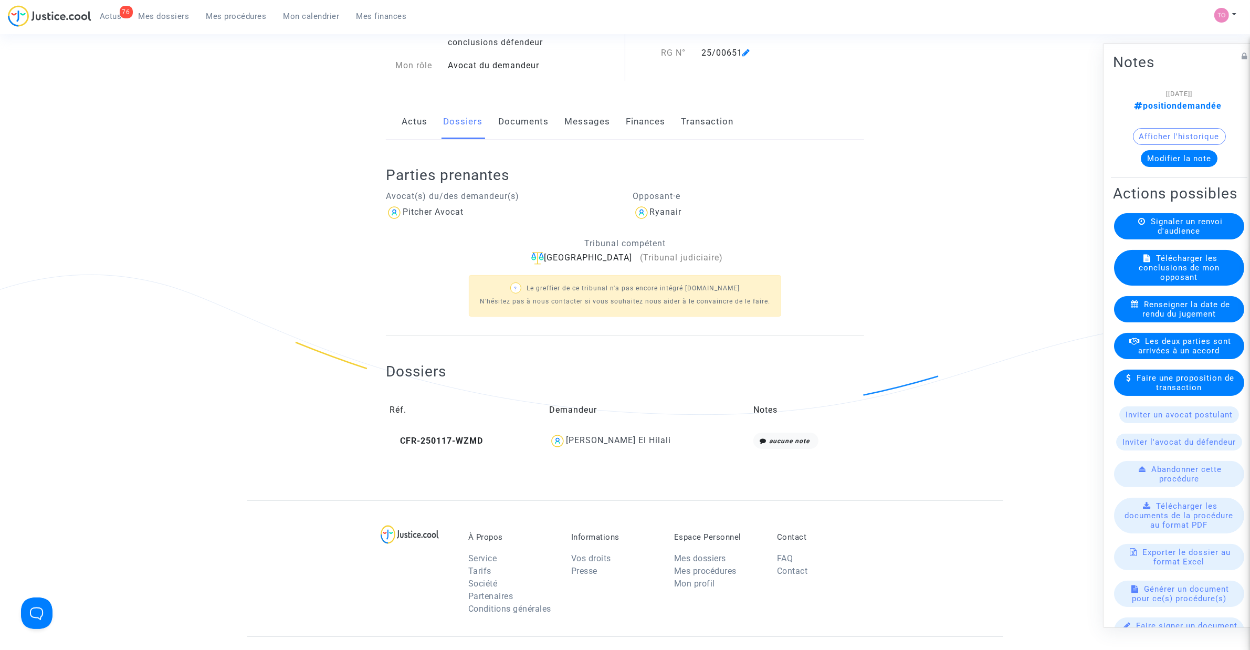
scroll to position [66, 0]
click at [515, 120] on link "Documents" at bounding box center [523, 119] width 50 height 35
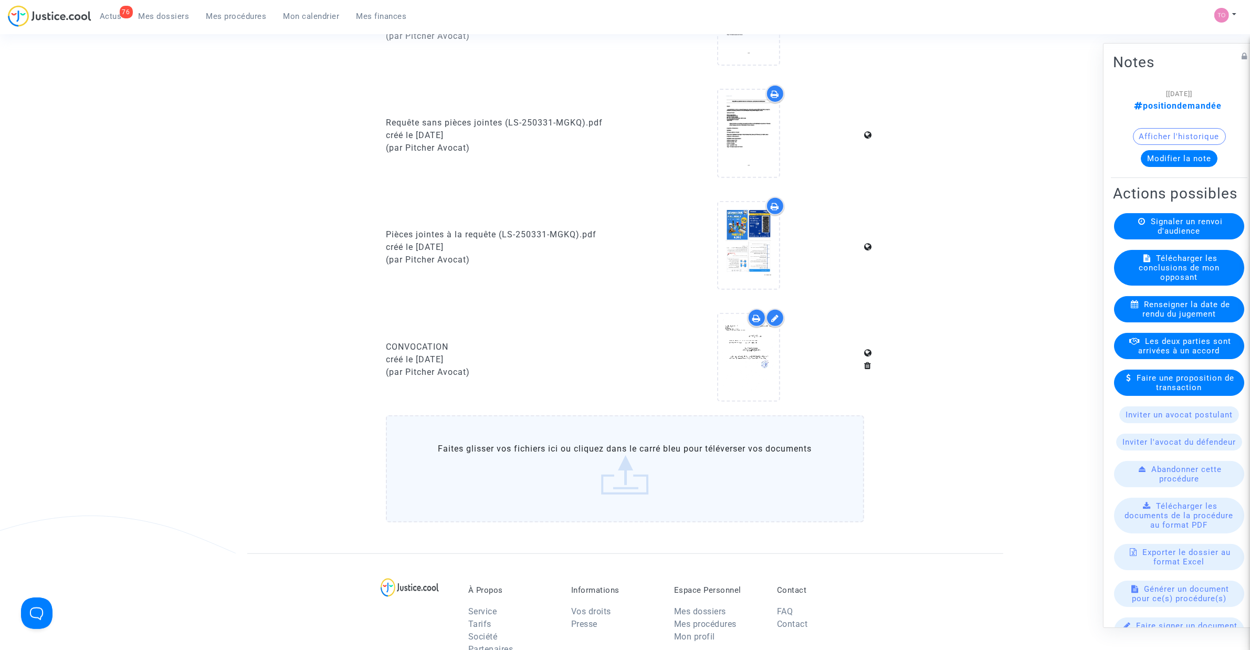
scroll to position [525, 0]
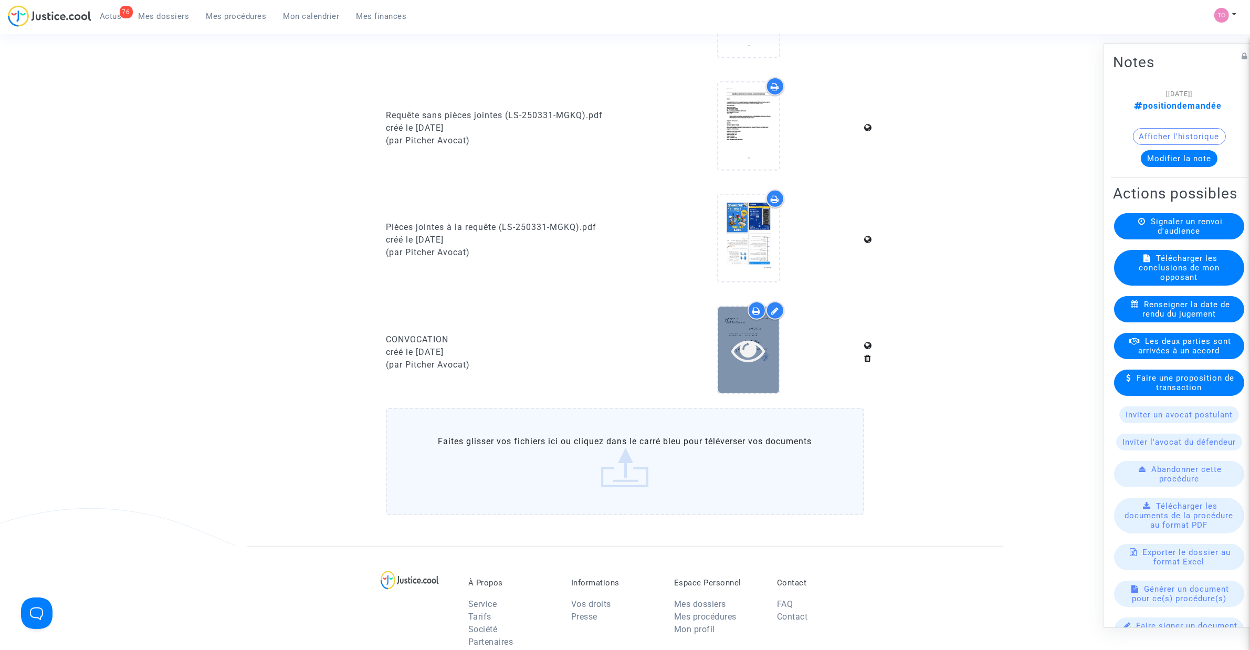
click at [744, 346] on icon at bounding box center [749, 351] width 34 height 34
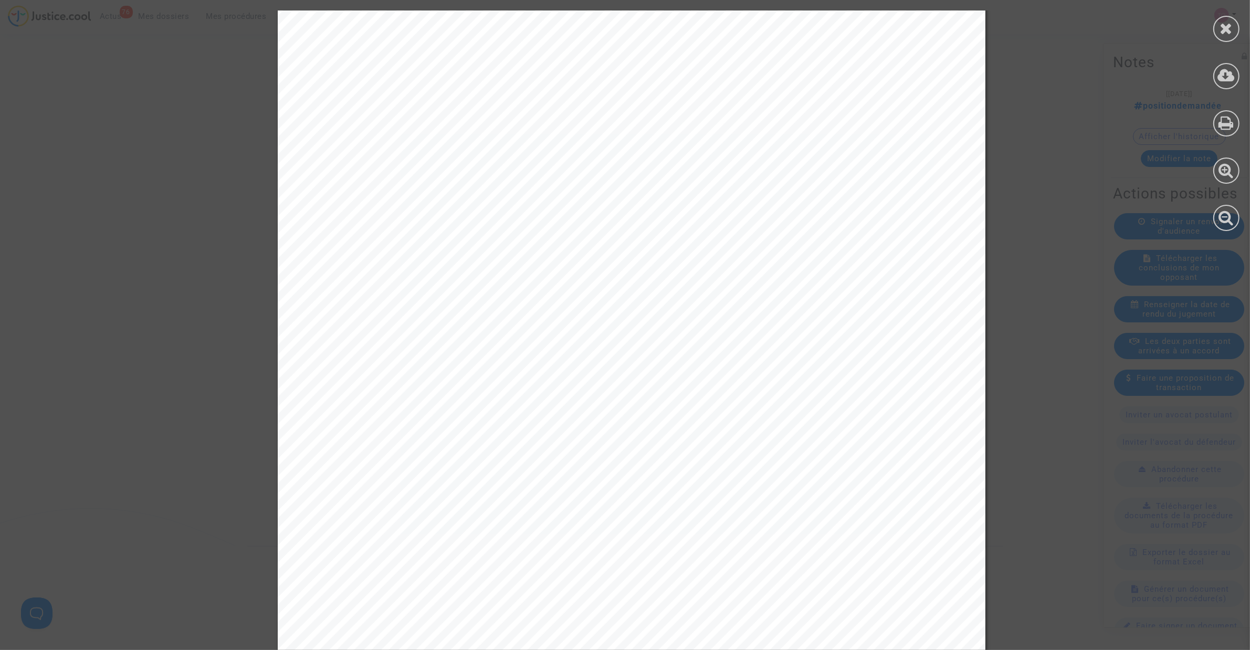
scroll to position [66, 0]
click at [1218, 36] on div at bounding box center [1227, 29] width 26 height 26
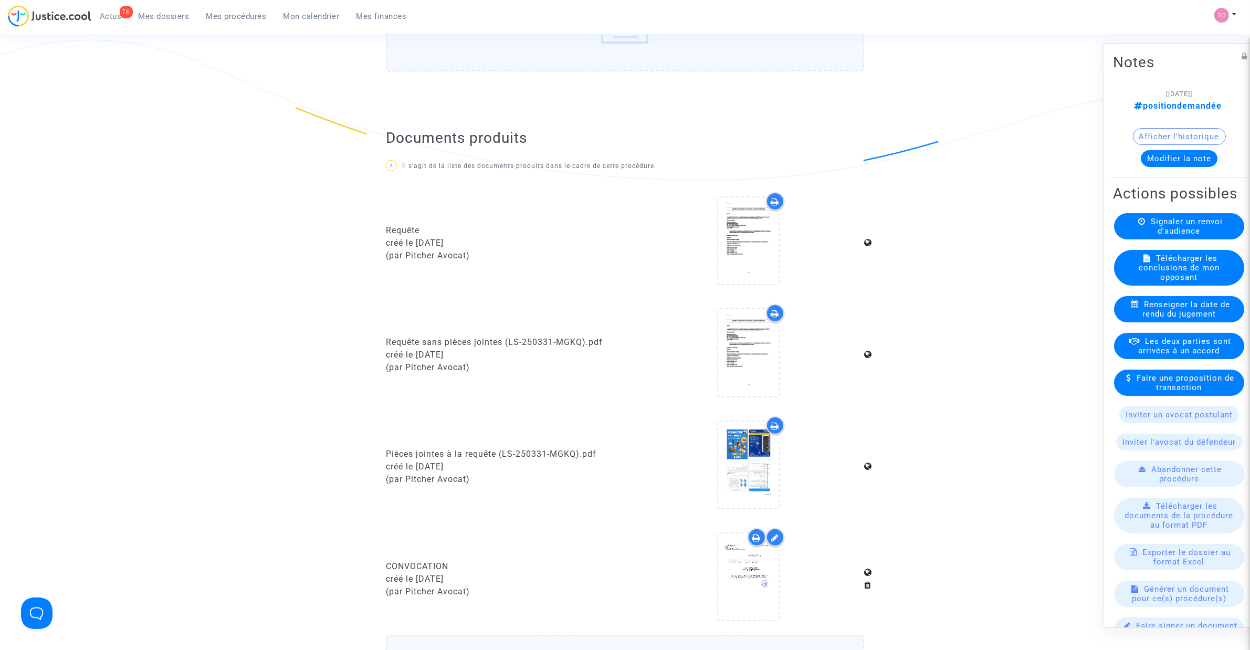
scroll to position [263, 0]
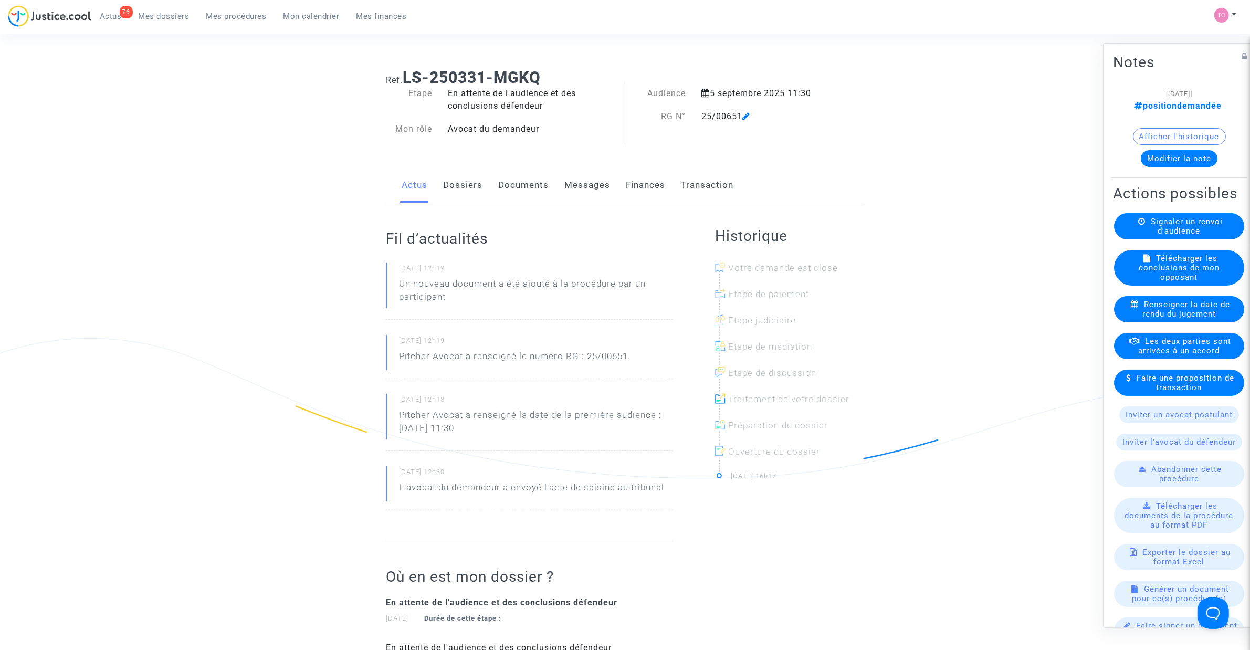
click at [513, 185] on link "Documents" at bounding box center [523, 185] width 50 height 35
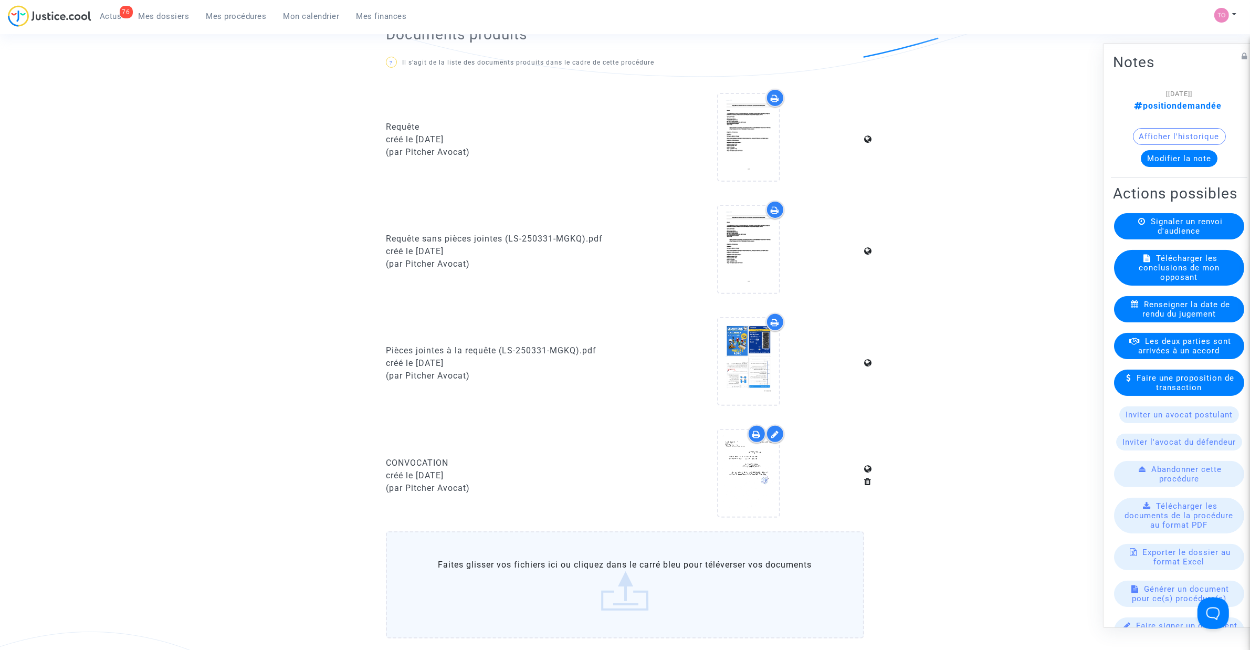
scroll to position [525, 0]
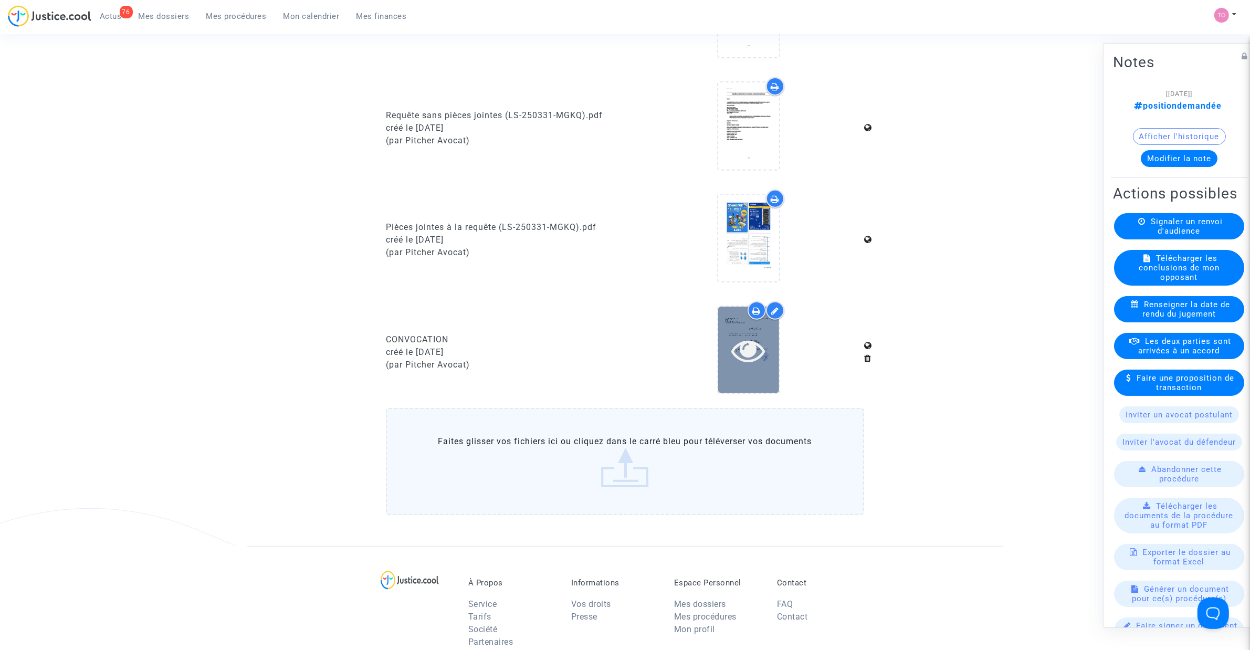
click at [735, 327] on div at bounding box center [748, 350] width 61 height 87
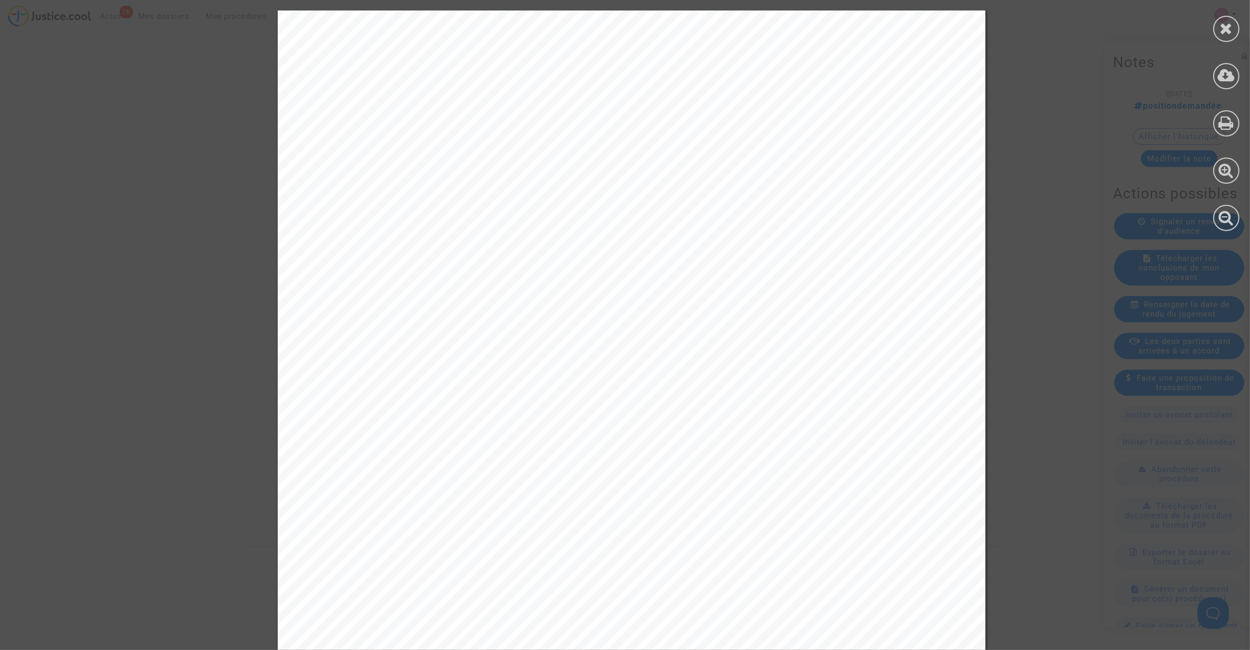
scroll to position [0, 0]
click at [1223, 30] on icon at bounding box center [1227, 28] width 13 height 16
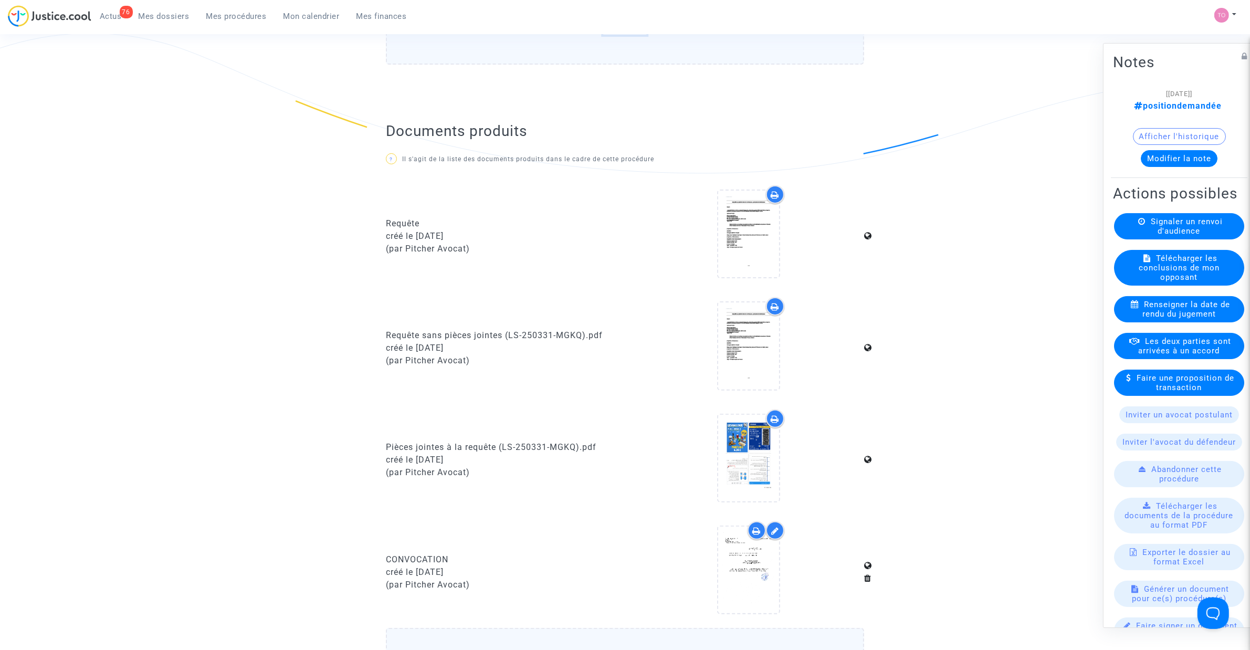
scroll to position [328, 0]
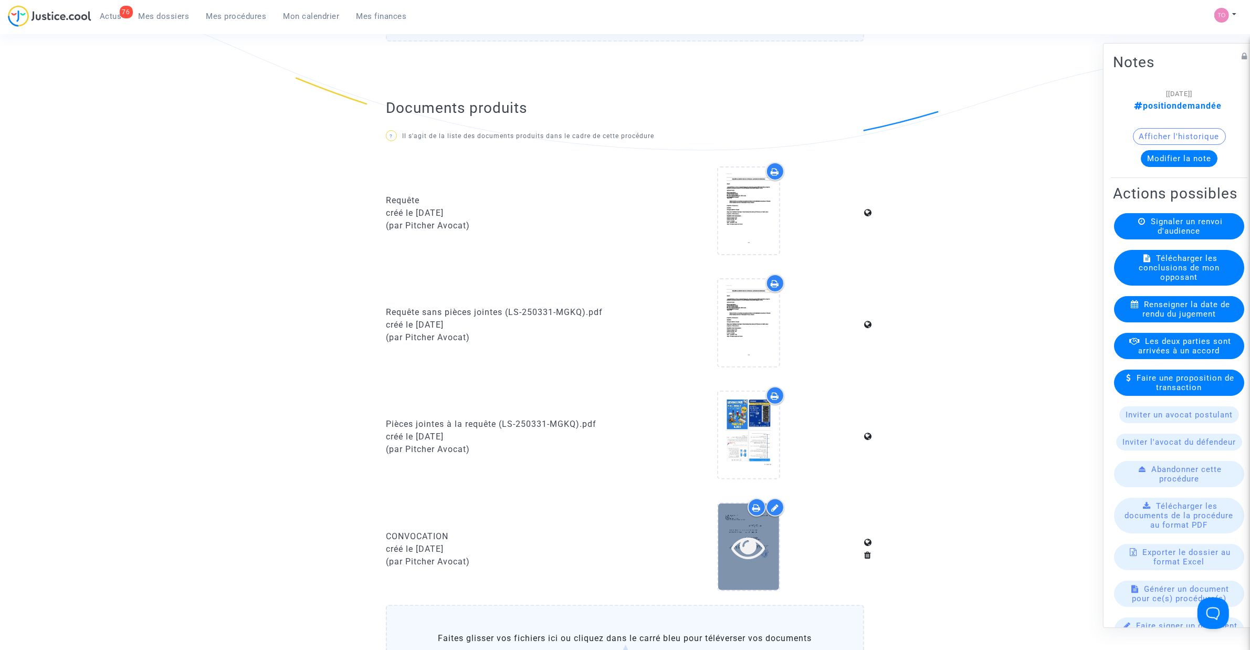
click at [746, 530] on icon at bounding box center [749, 547] width 34 height 34
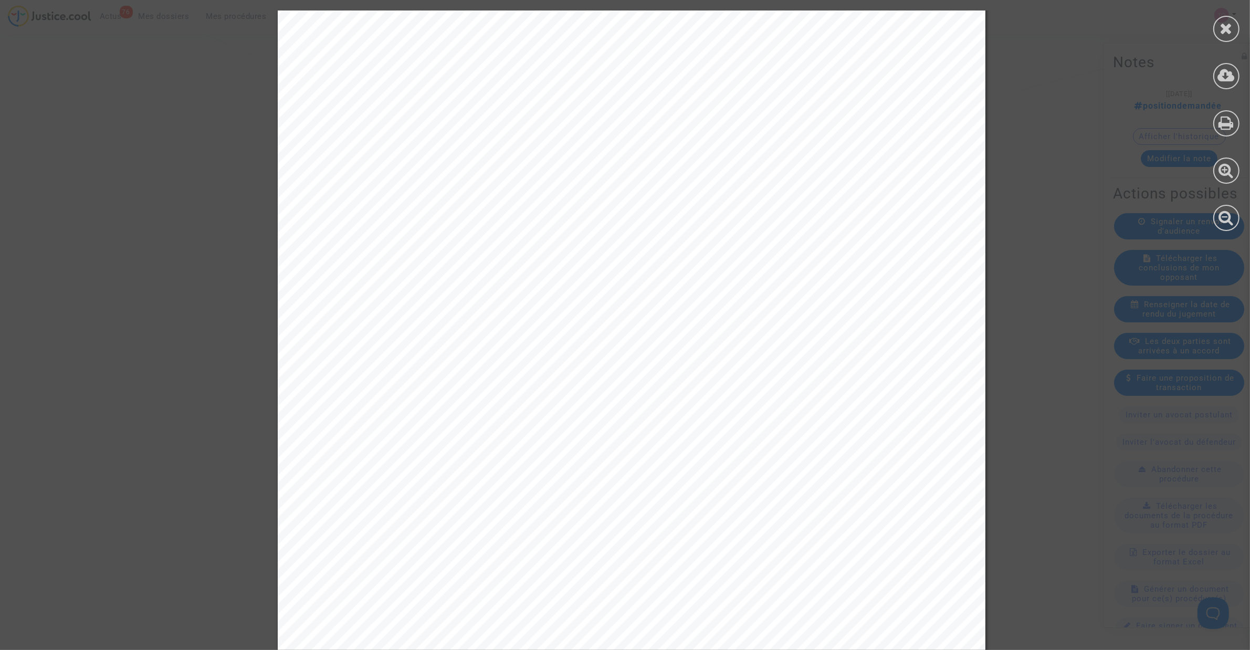
scroll to position [131, 0]
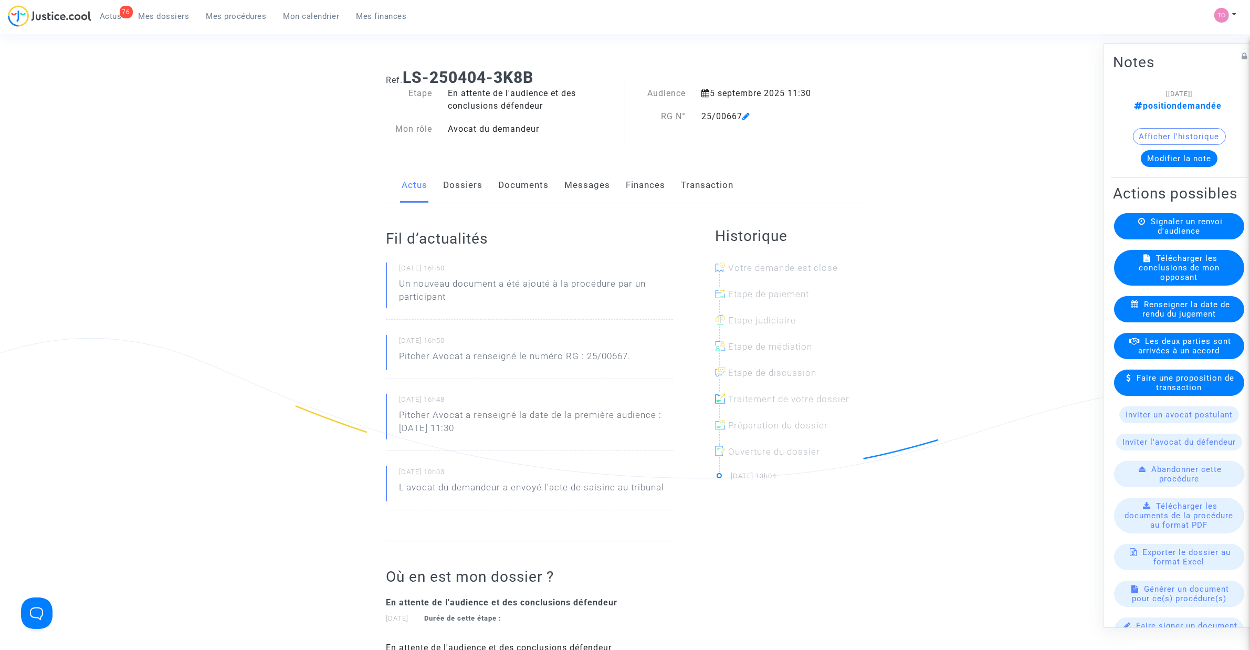
click at [498, 185] on link "Documents" at bounding box center [523, 185] width 50 height 35
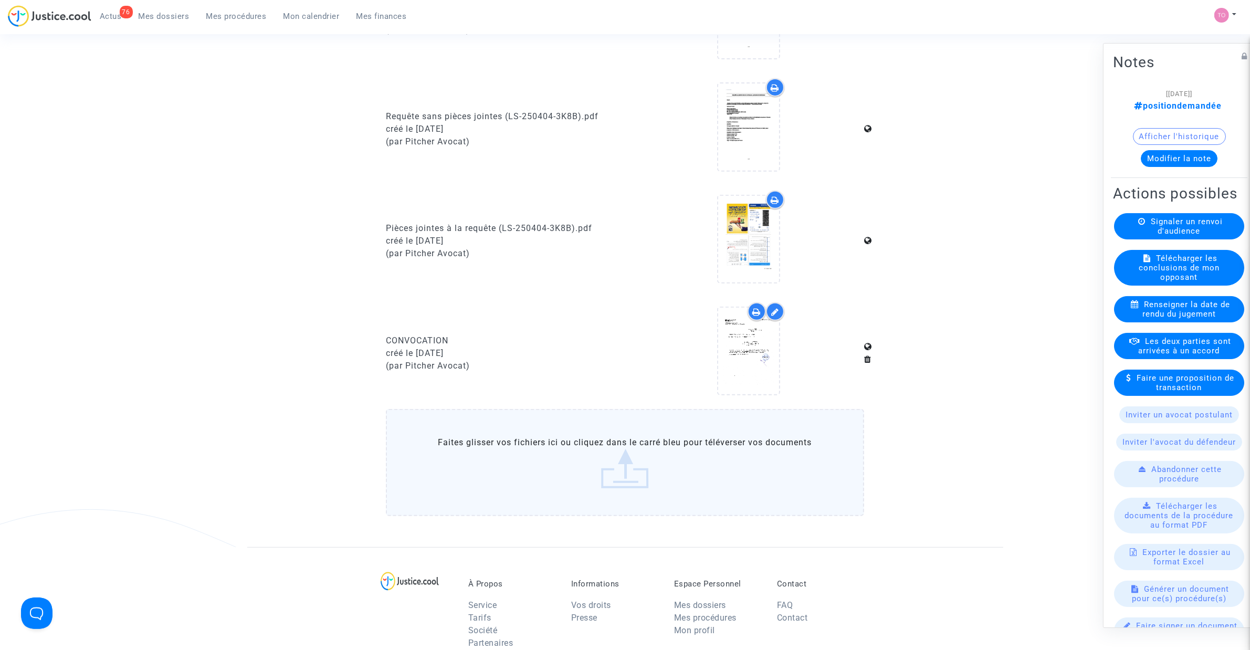
scroll to position [525, 0]
click at [772, 334] on div at bounding box center [748, 351] width 61 height 34
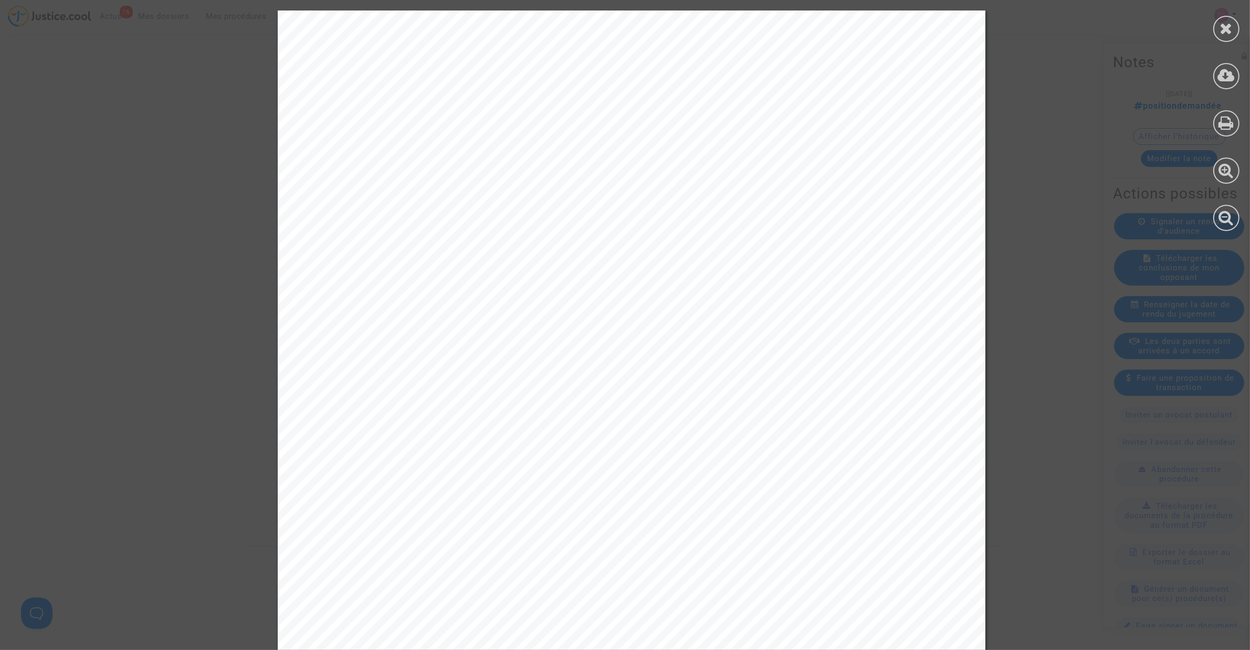
click at [1044, 156] on div at bounding box center [632, 512] width 1264 height 1002
click at [1225, 23] on icon at bounding box center [1227, 28] width 13 height 16
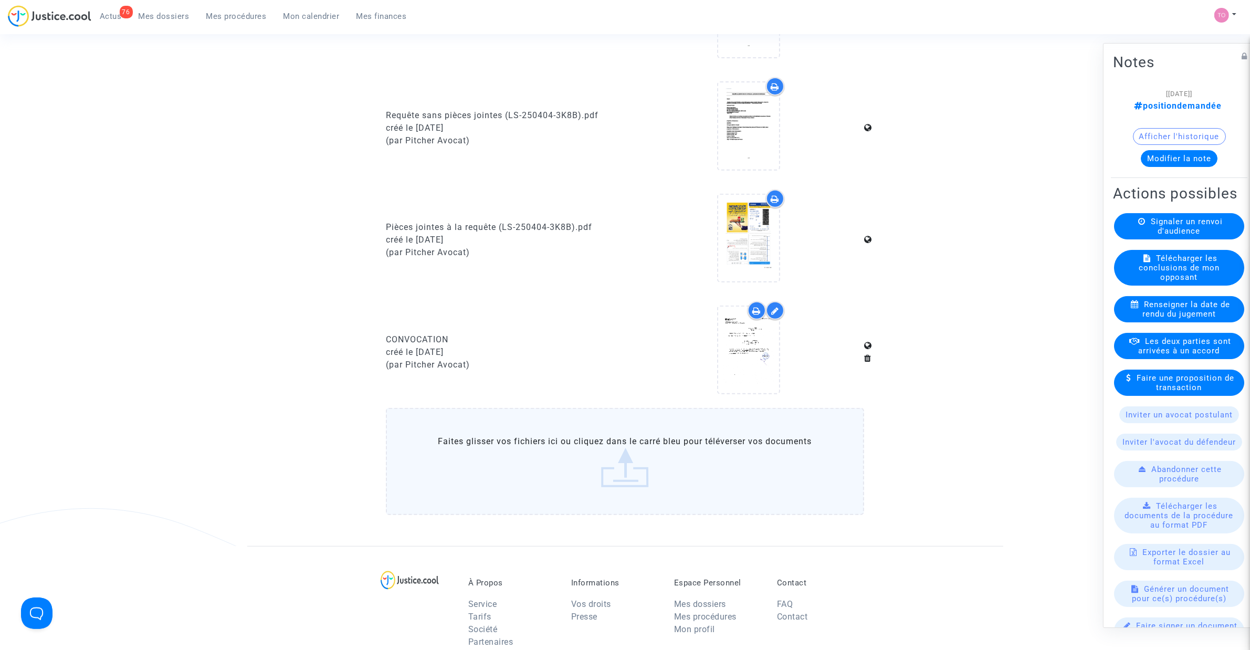
click at [754, 307] on icon at bounding box center [757, 311] width 8 height 8
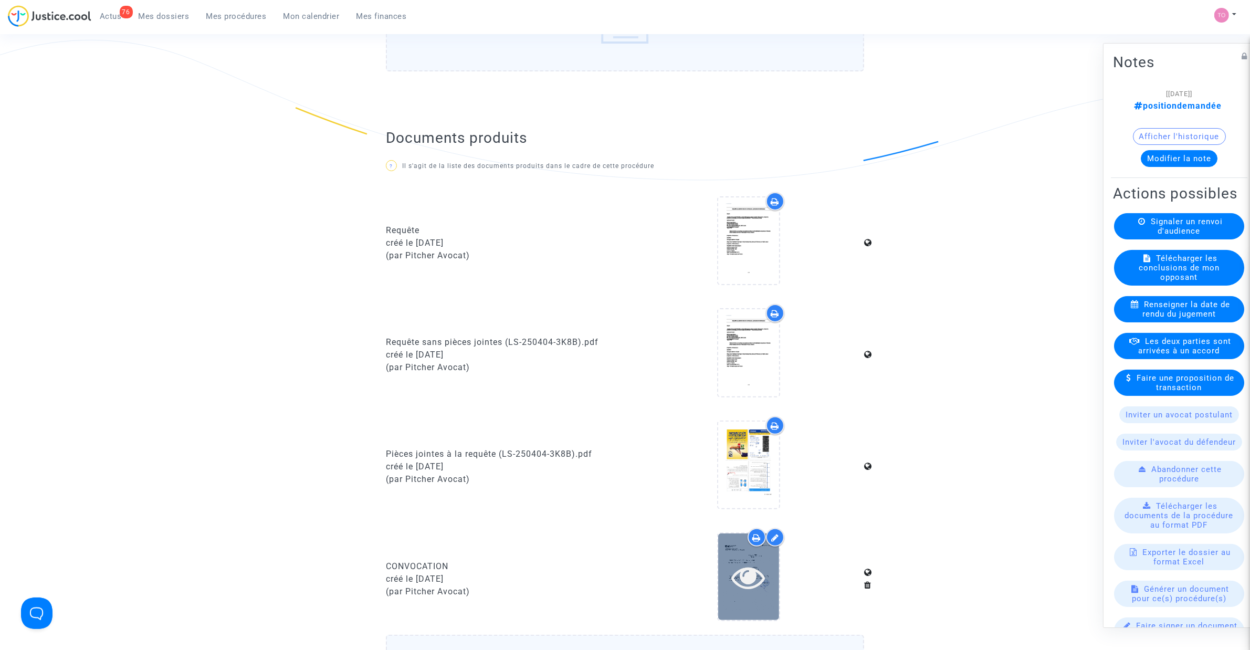
scroll to position [263, 0]
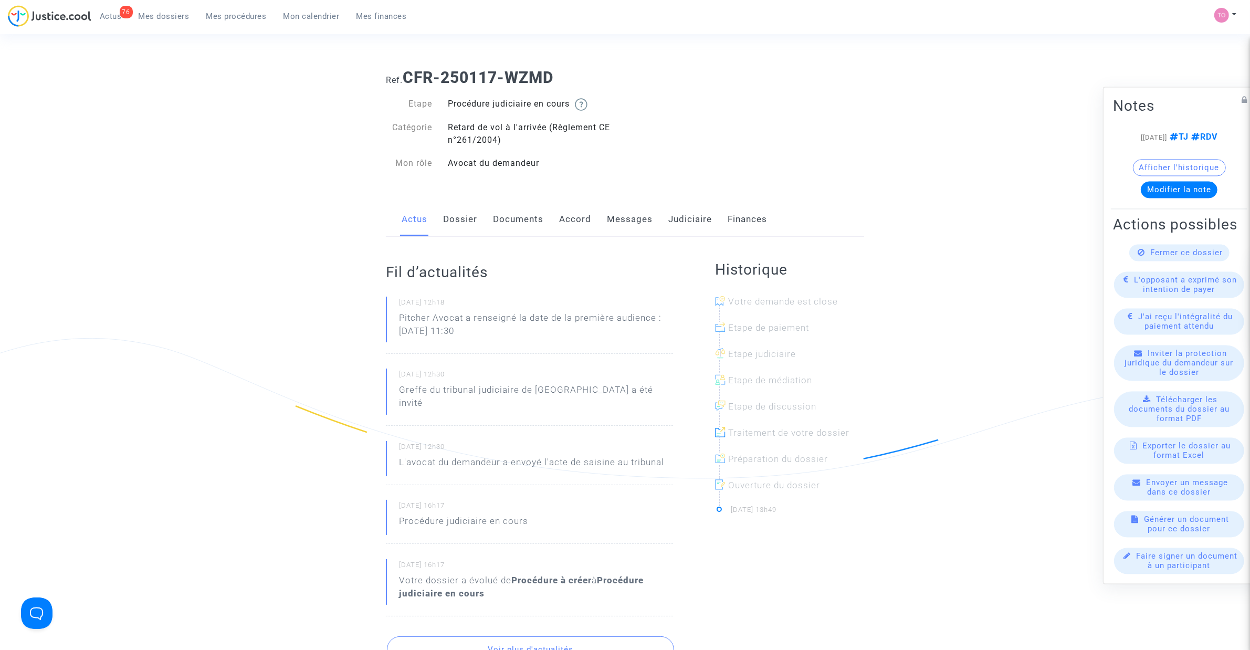
click at [474, 214] on link "Dossier" at bounding box center [460, 219] width 34 height 35
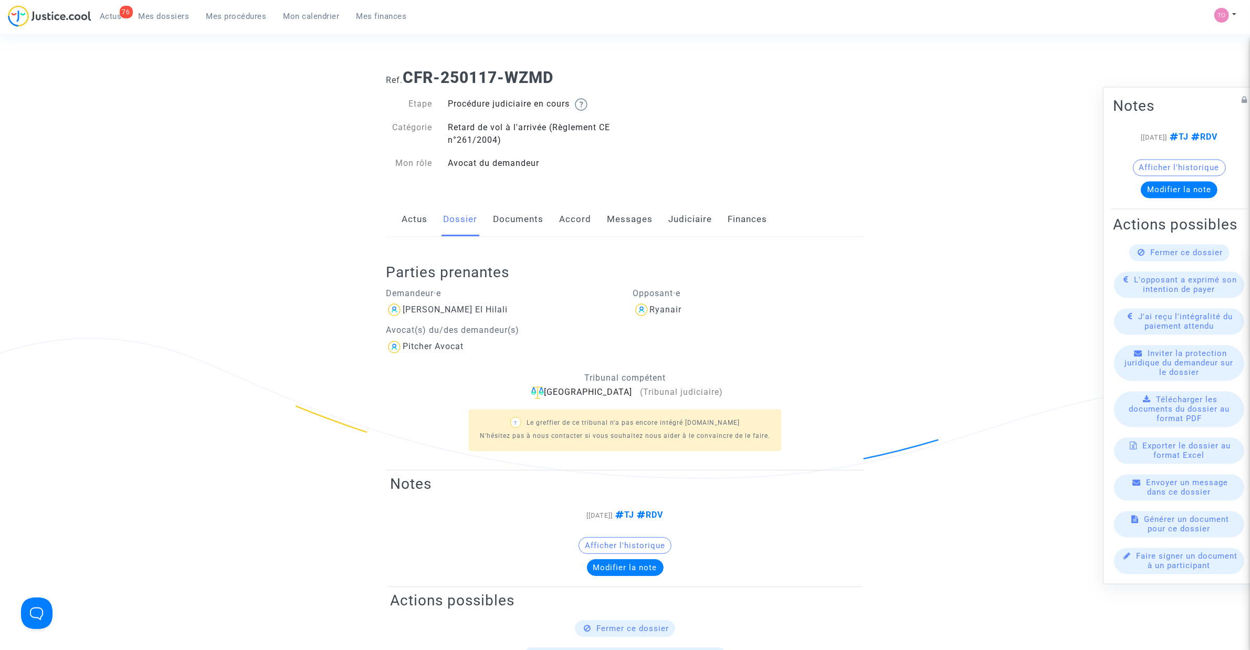
click at [536, 223] on link "Documents" at bounding box center [518, 219] width 50 height 35
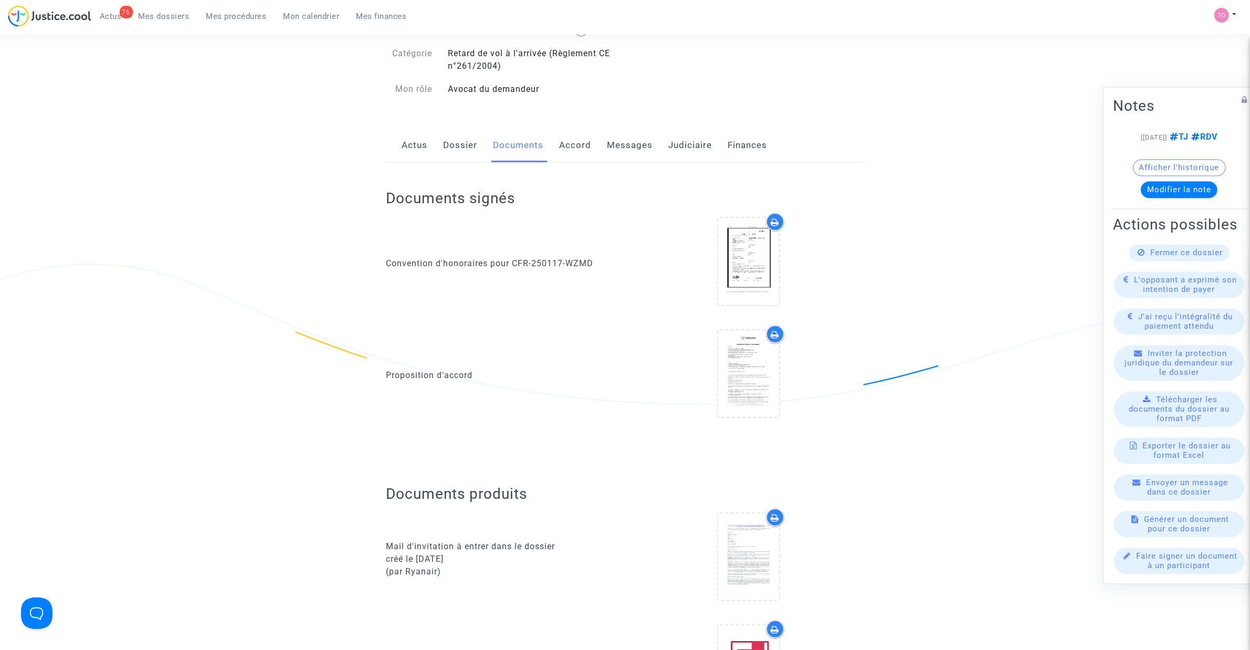
scroll to position [66, 0]
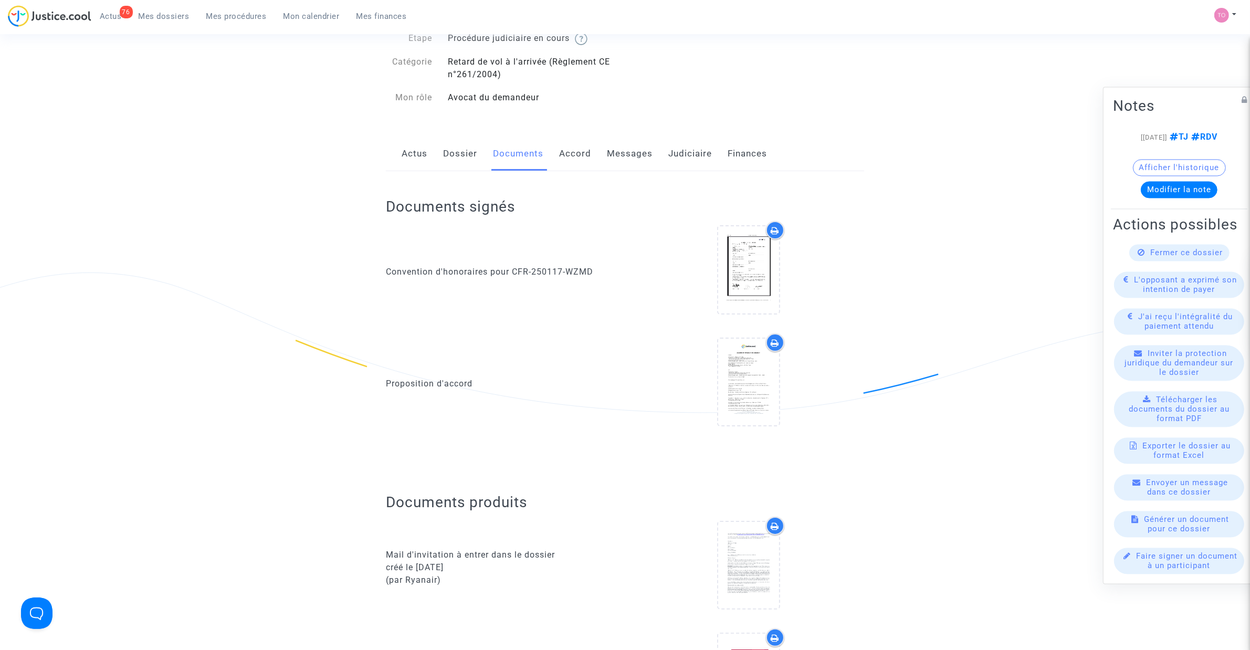
click at [699, 153] on link "Judiciaire" at bounding box center [691, 154] width 44 height 35
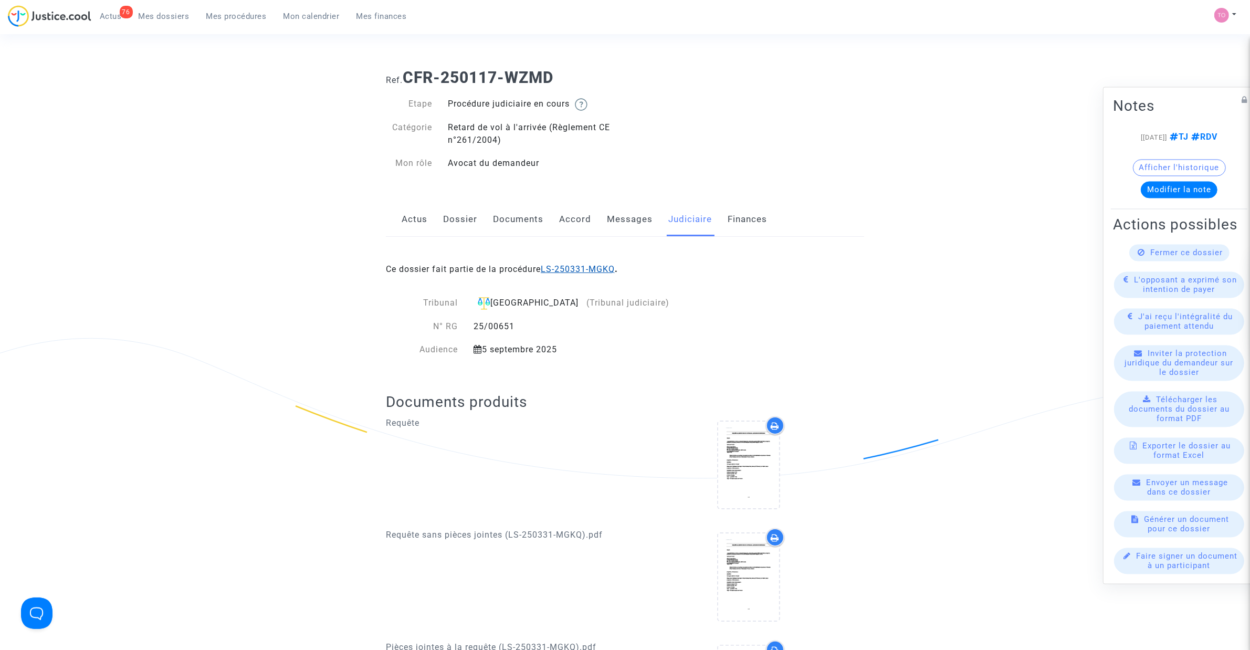
click at [577, 264] on div "Ce dossier fait partie de la procédure LS-250331-MGKQ ." at bounding box center [625, 261] width 478 height 49
click at [575, 271] on link "LS-250331-MGKQ" at bounding box center [578, 269] width 74 height 10
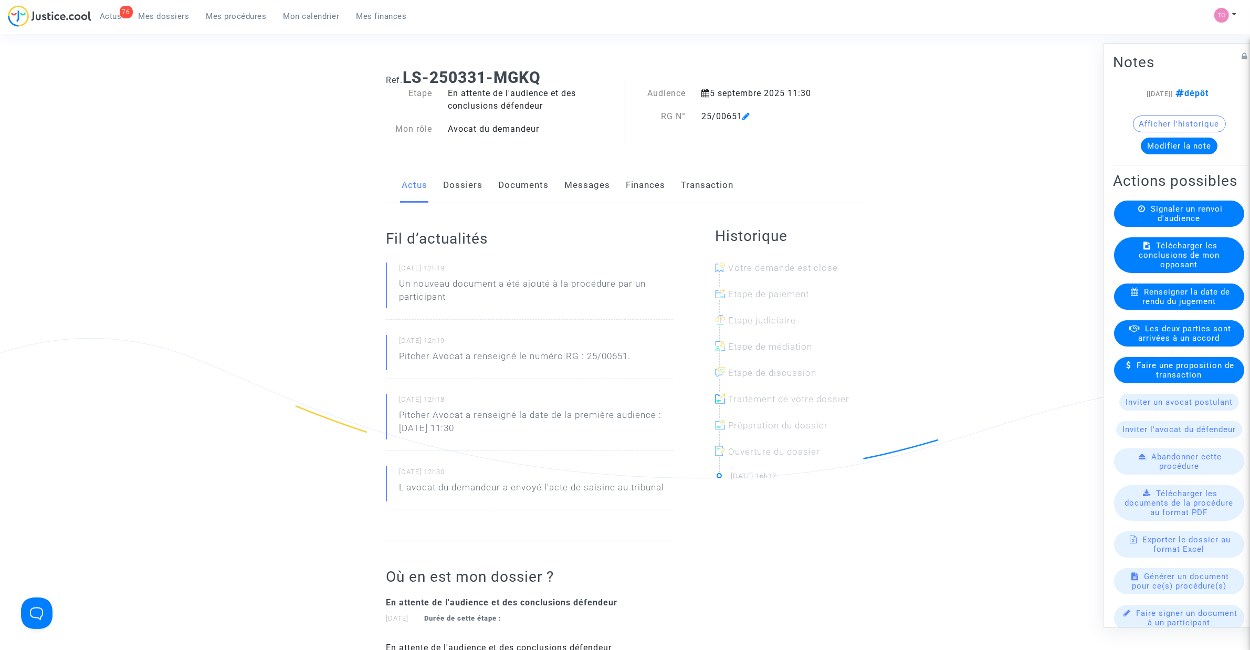
click at [516, 173] on link "Documents" at bounding box center [523, 185] width 50 height 35
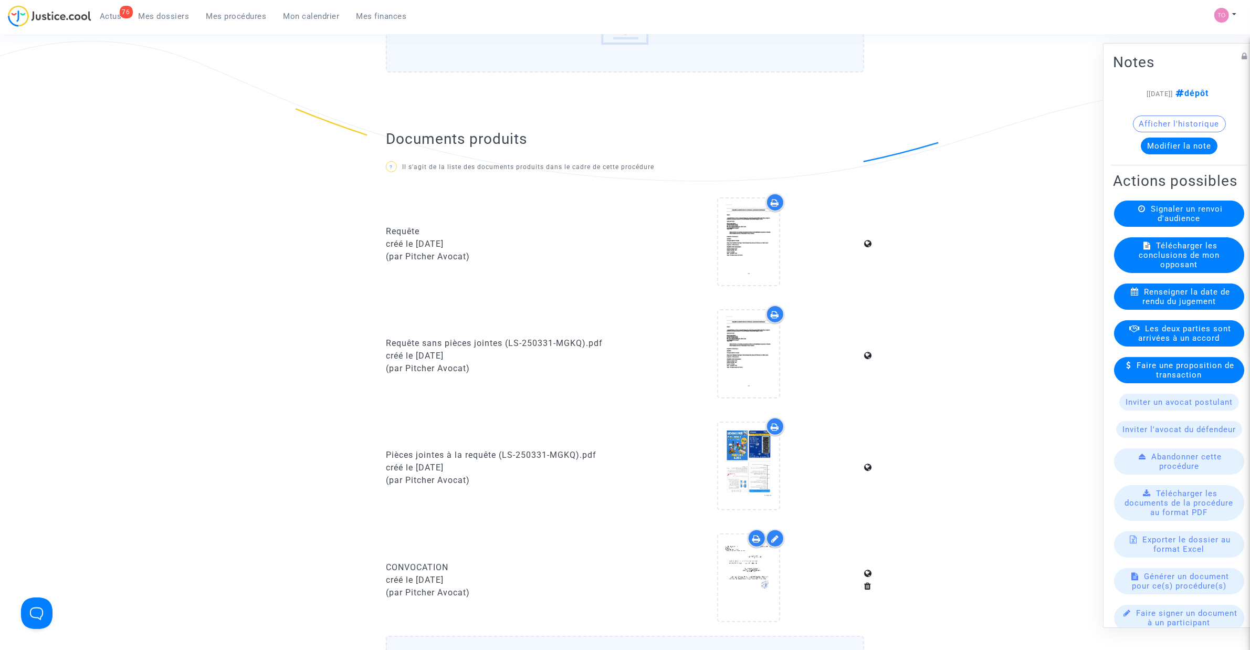
scroll to position [328, 0]
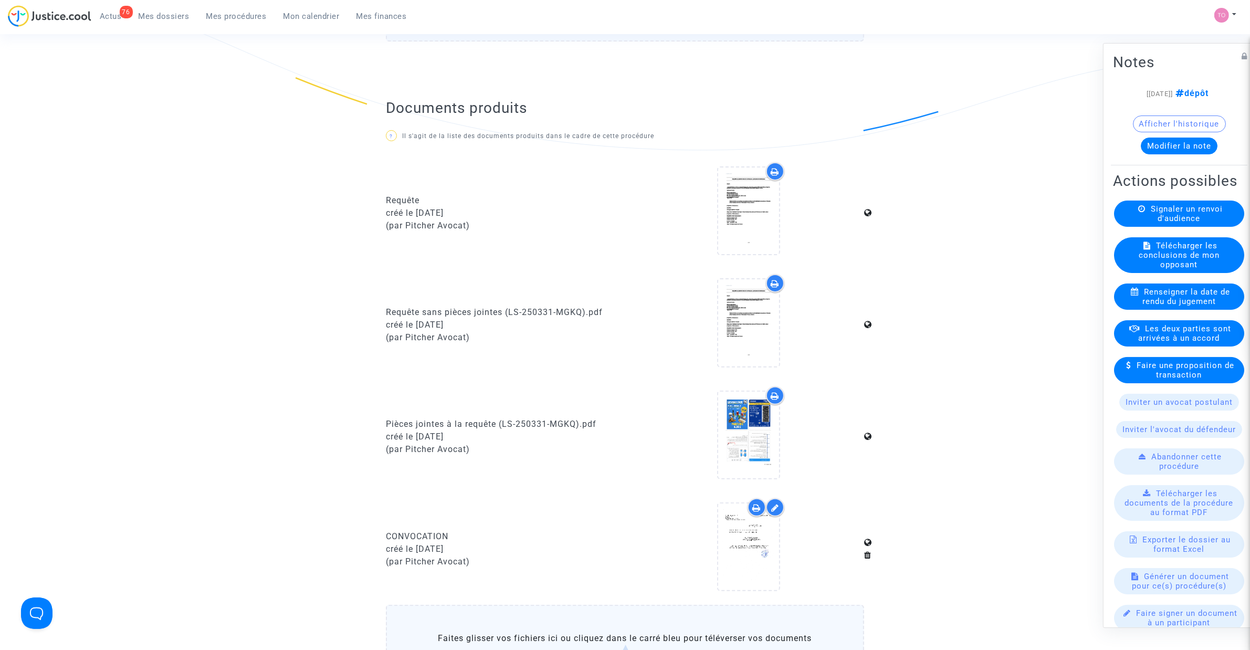
click at [776, 169] on icon at bounding box center [775, 172] width 8 height 8
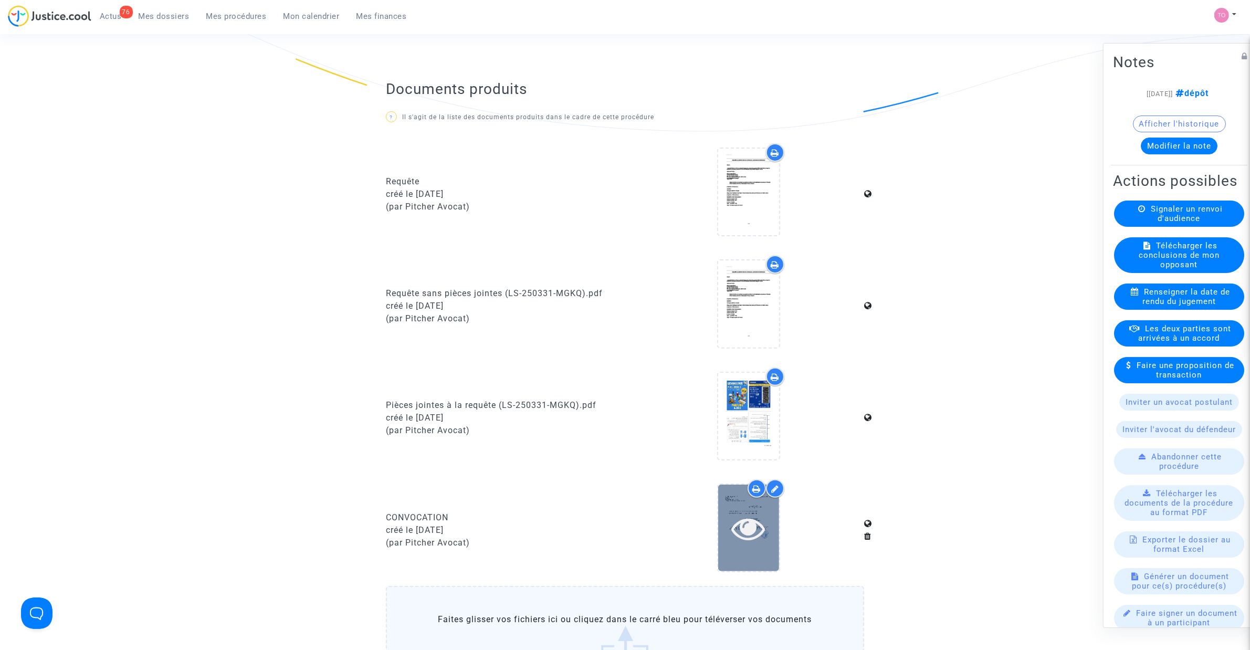
scroll to position [394, 0]
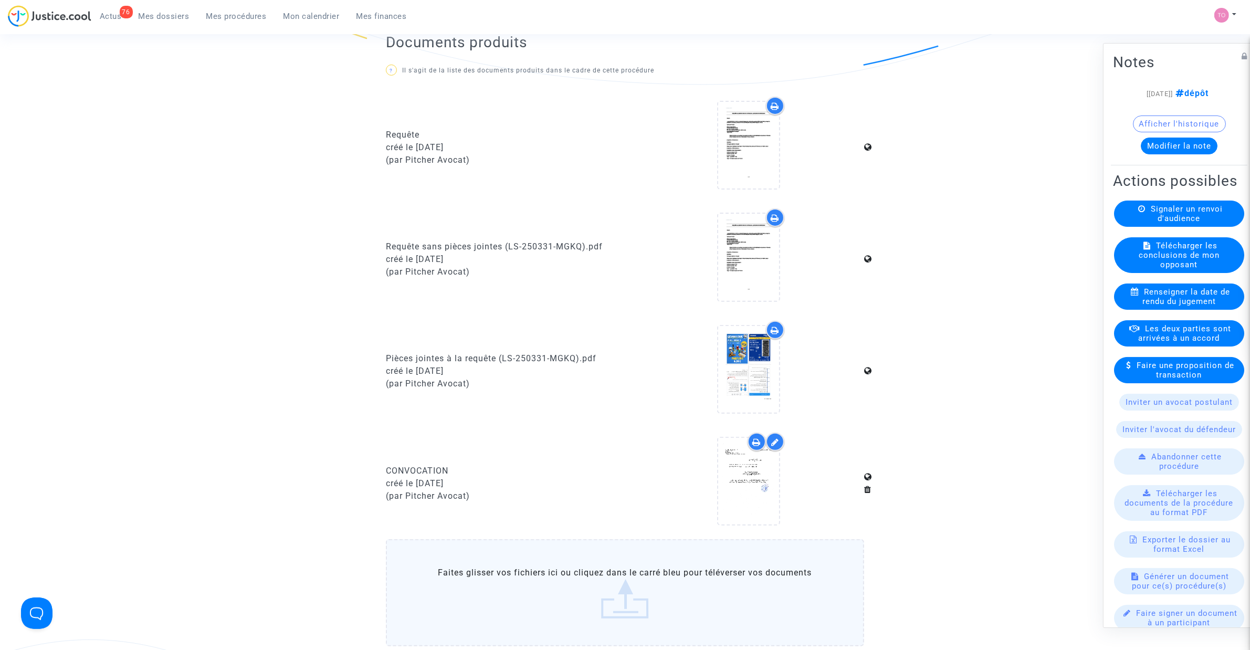
click at [777, 102] on icon at bounding box center [775, 106] width 8 height 8
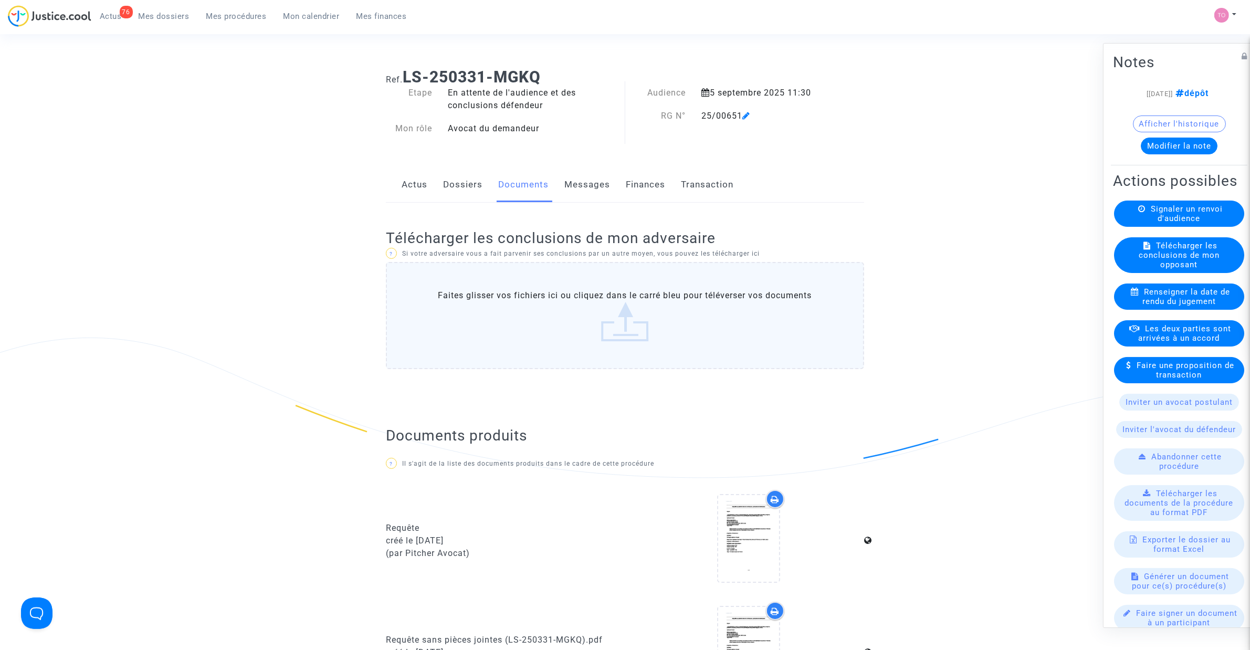
scroll to position [0, 0]
click at [452, 180] on link "Dossiers" at bounding box center [462, 185] width 39 height 35
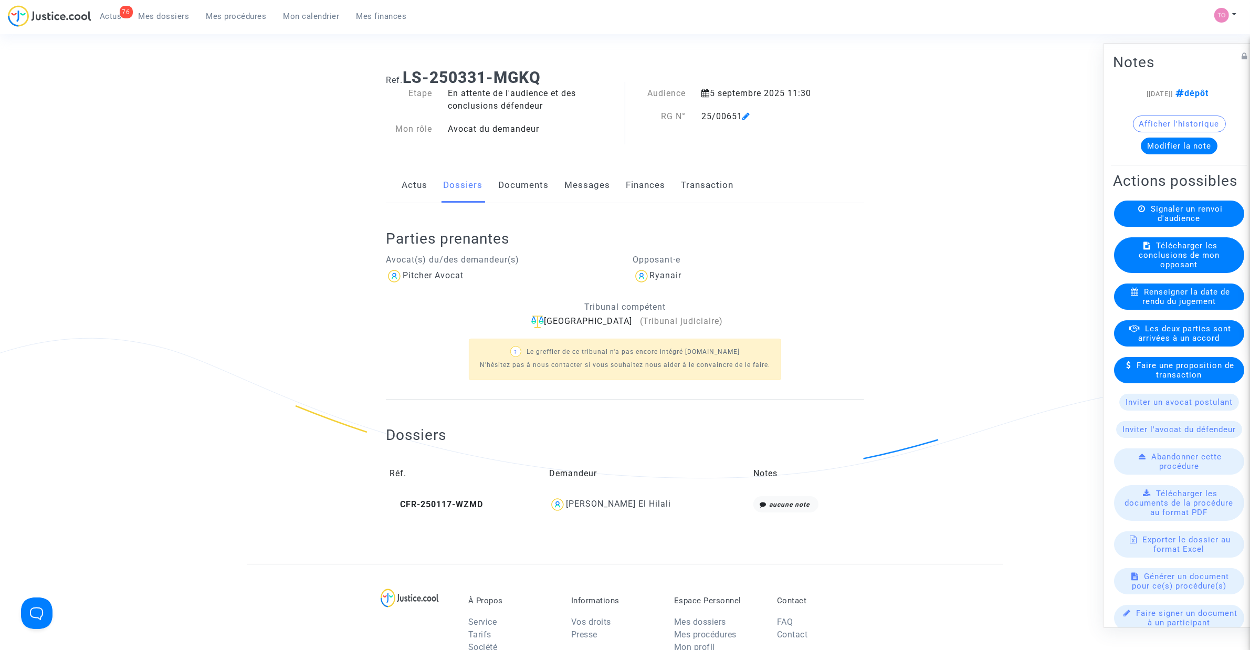
click at [516, 180] on link "Documents" at bounding box center [523, 185] width 50 height 35
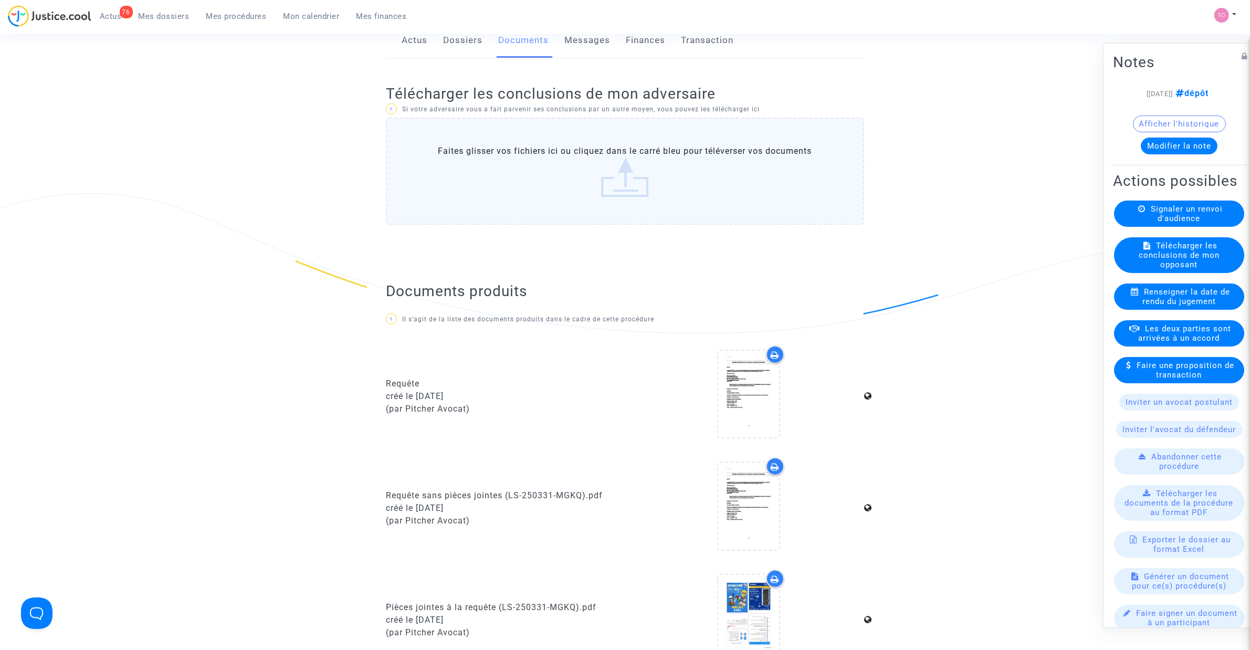
scroll to position [197, 0]
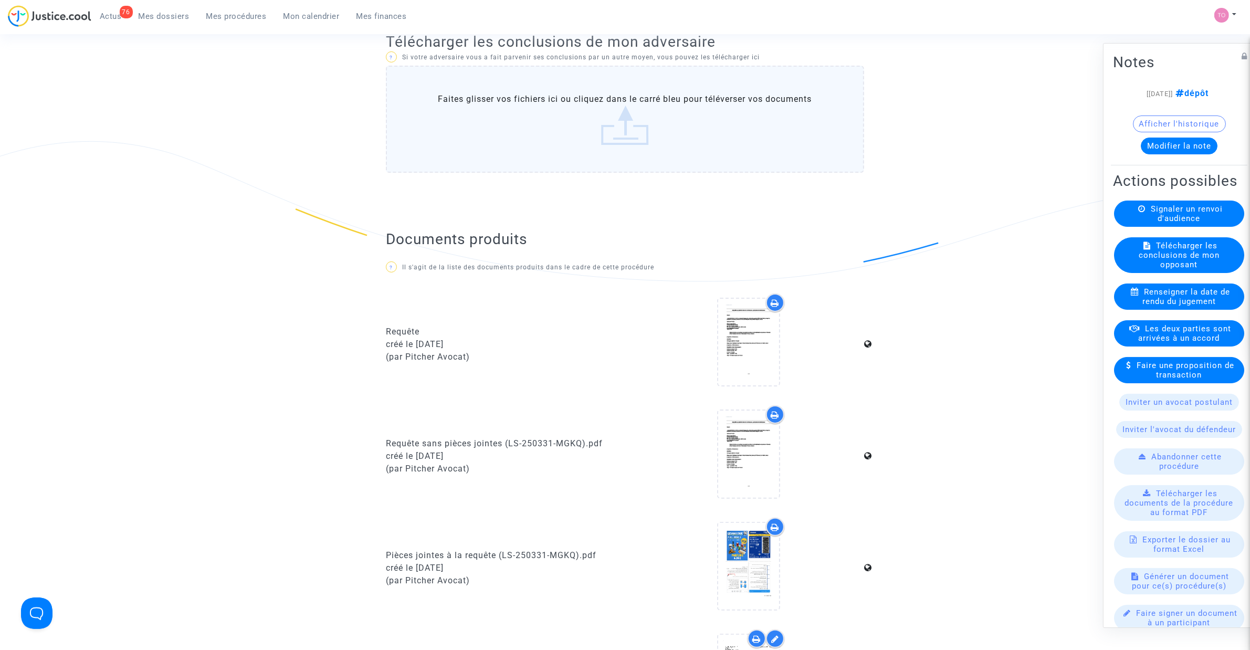
click at [777, 304] on icon at bounding box center [775, 303] width 8 height 8
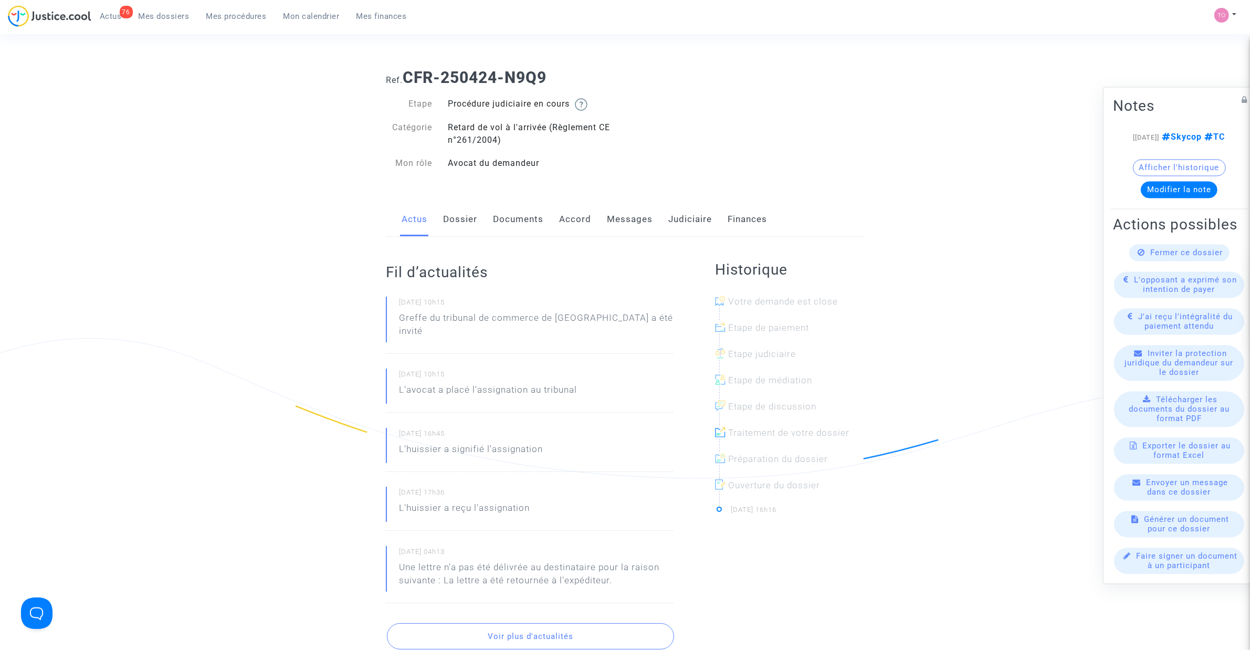
click at [523, 221] on link "Documents" at bounding box center [518, 219] width 50 height 35
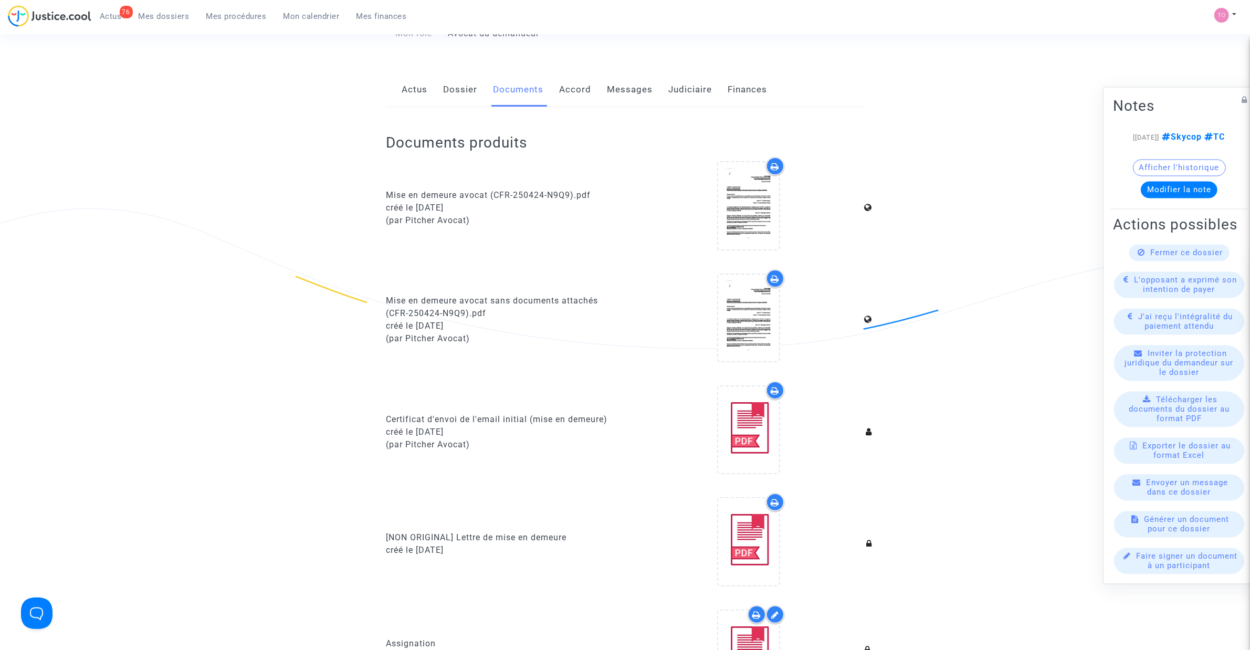
scroll to position [131, 0]
click at [445, 91] on link "Dossier" at bounding box center [460, 88] width 34 height 35
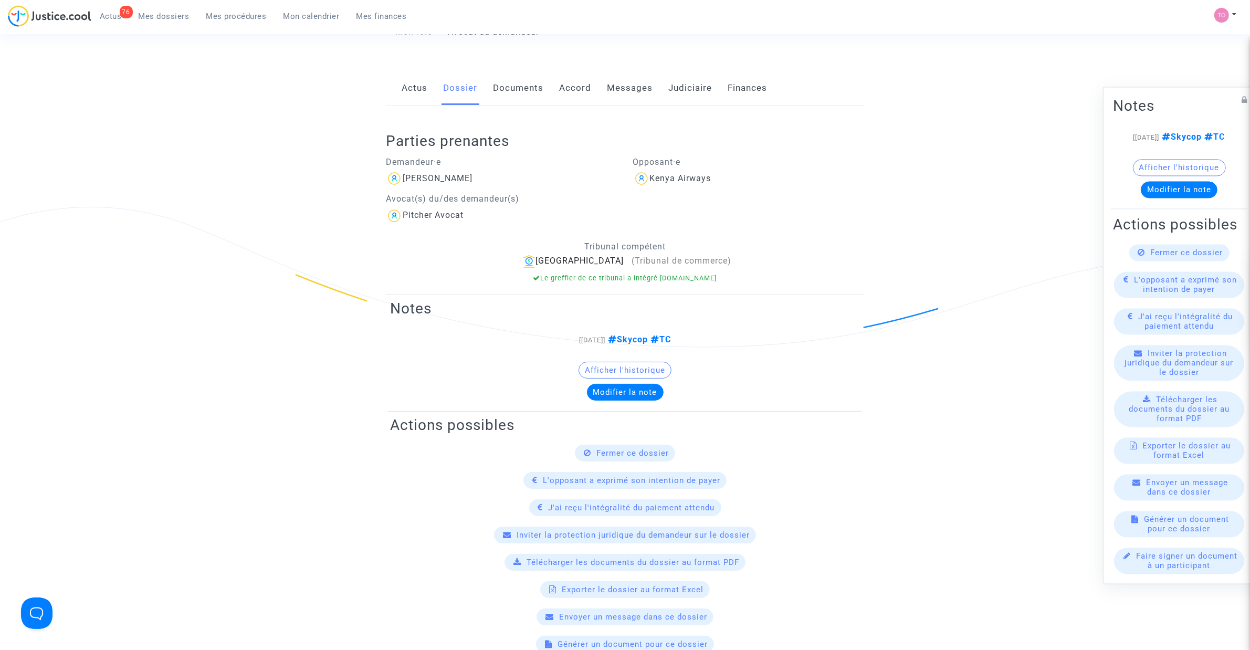
click at [516, 89] on link "Documents" at bounding box center [518, 88] width 50 height 35
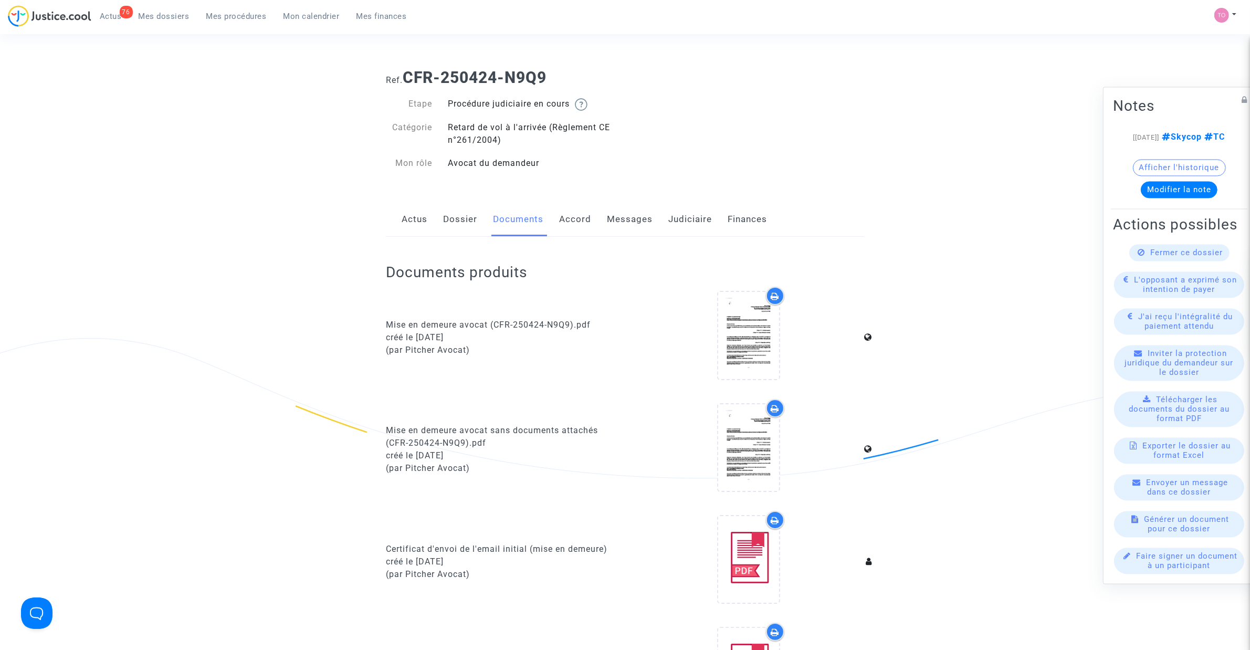
click at [682, 215] on link "Judiciaire" at bounding box center [691, 219] width 44 height 35
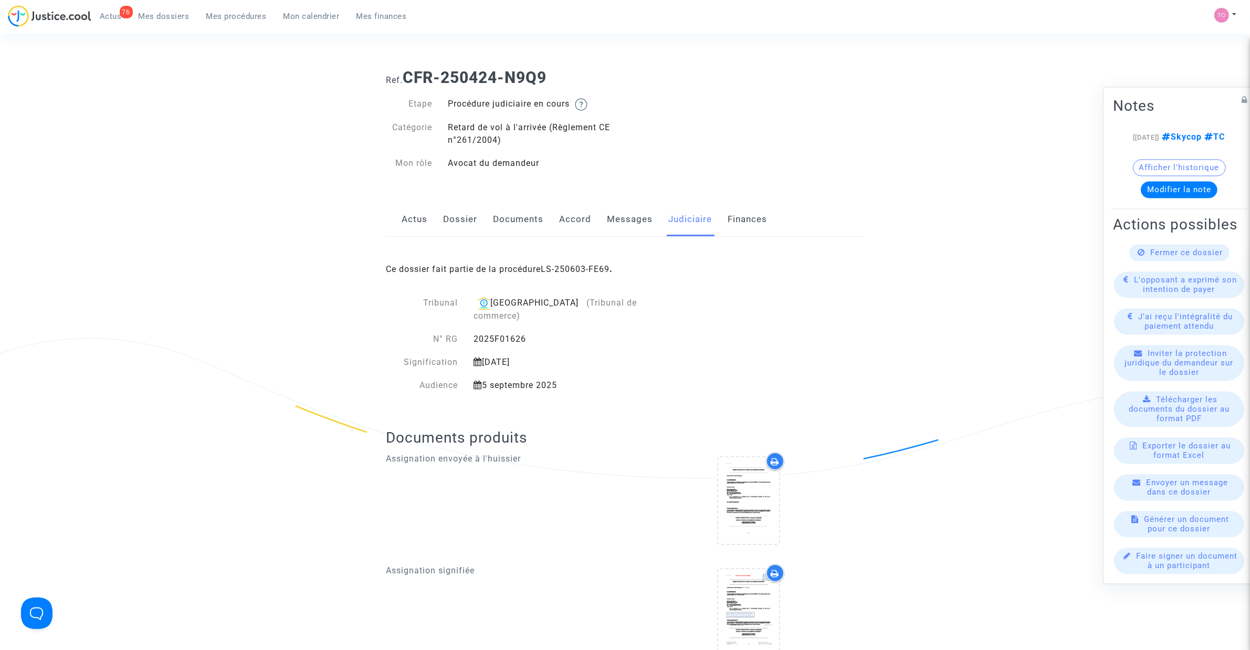
click at [616, 222] on link "Messages" at bounding box center [630, 219] width 46 height 35
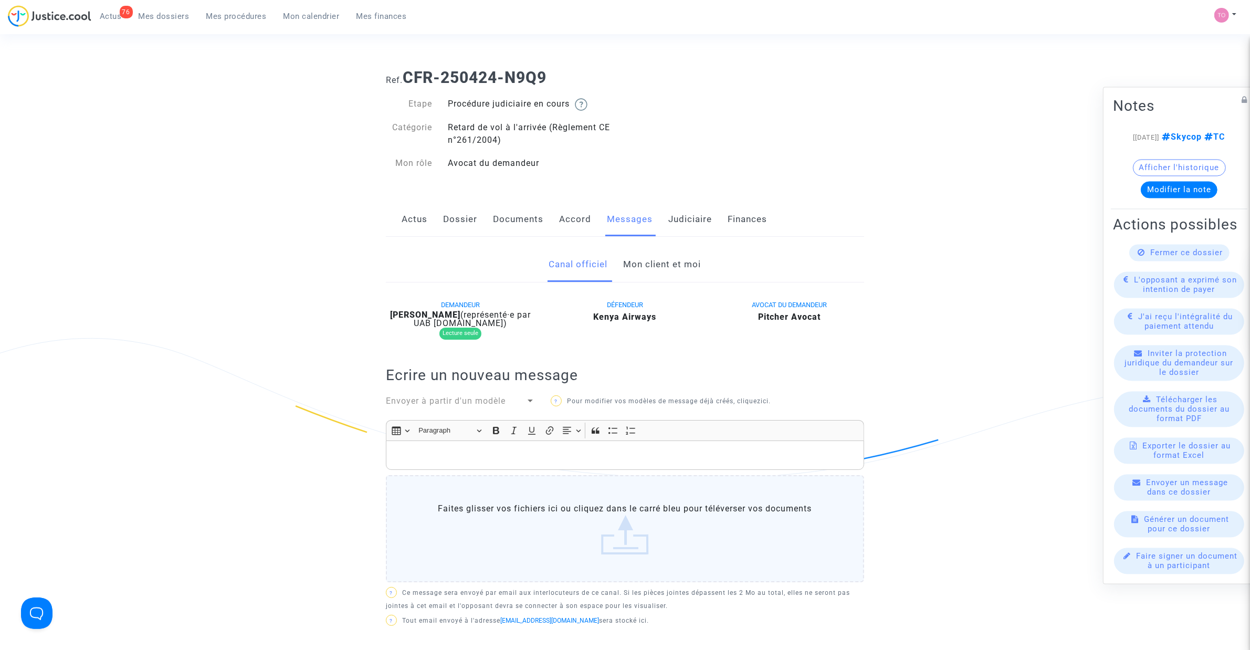
click at [642, 268] on link "Mon client et moi" at bounding box center [663, 264] width 78 height 35
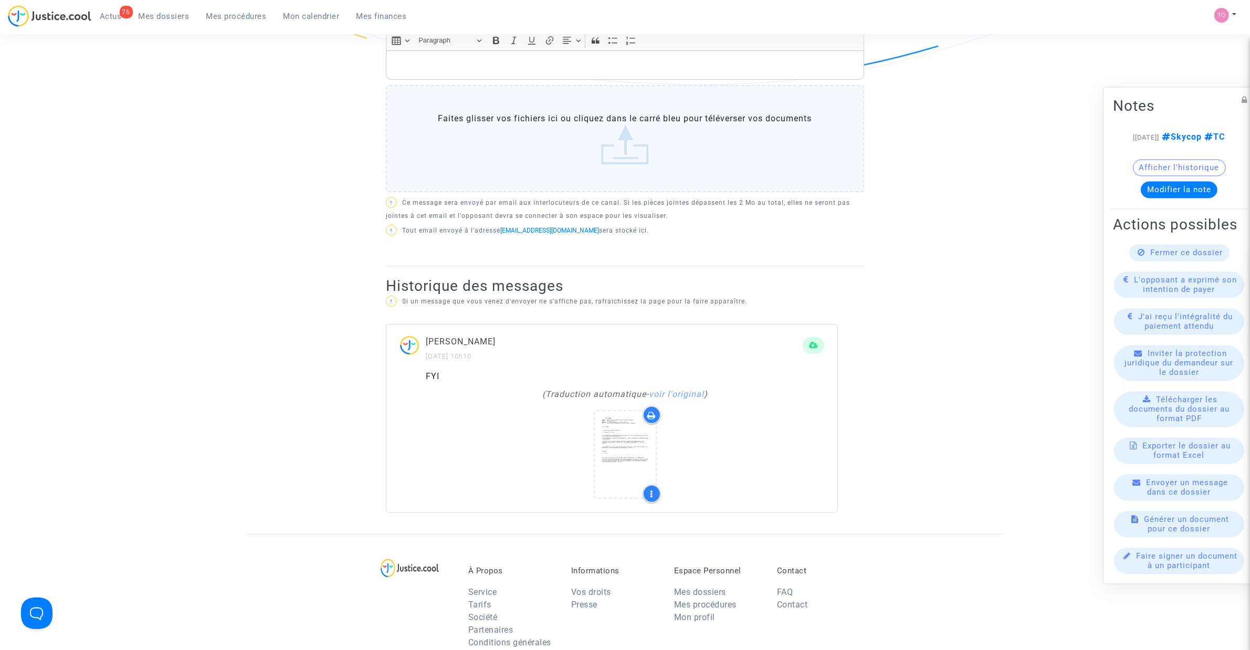
scroll to position [460, 0]
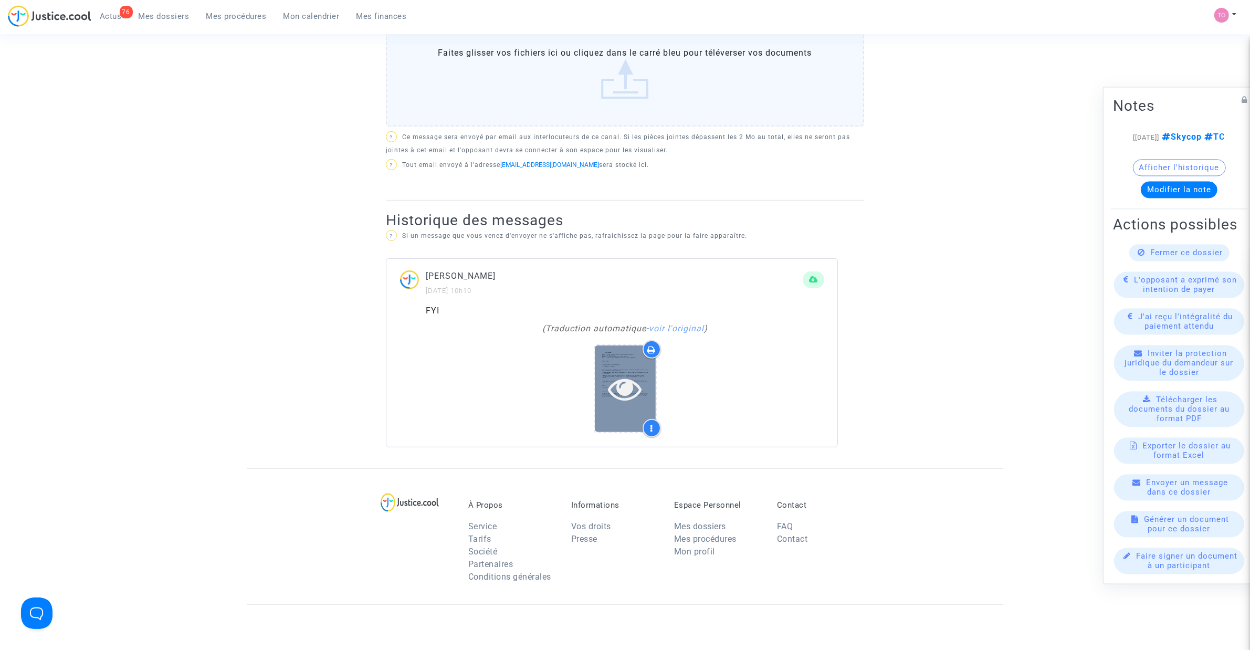
click at [637, 398] on icon at bounding box center [625, 389] width 34 height 34
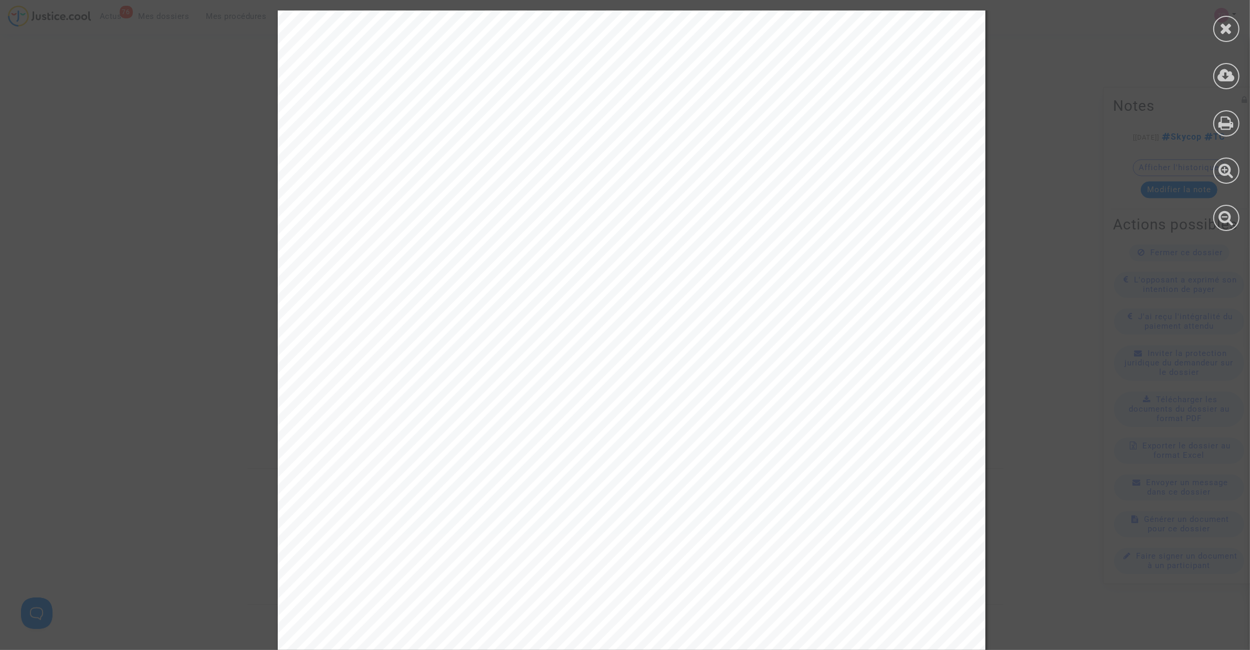
scroll to position [0, 0]
click at [1218, 32] on div at bounding box center [1227, 29] width 26 height 26
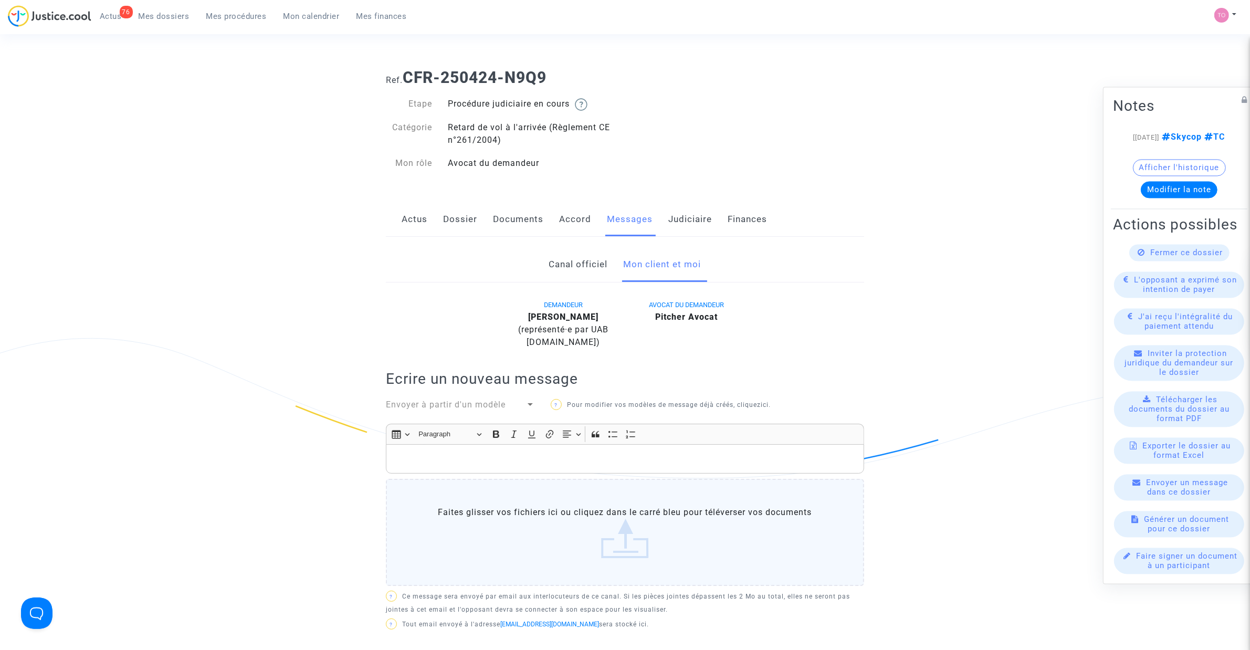
click at [426, 466] on p "Rich Text Editor, main" at bounding box center [625, 459] width 467 height 13
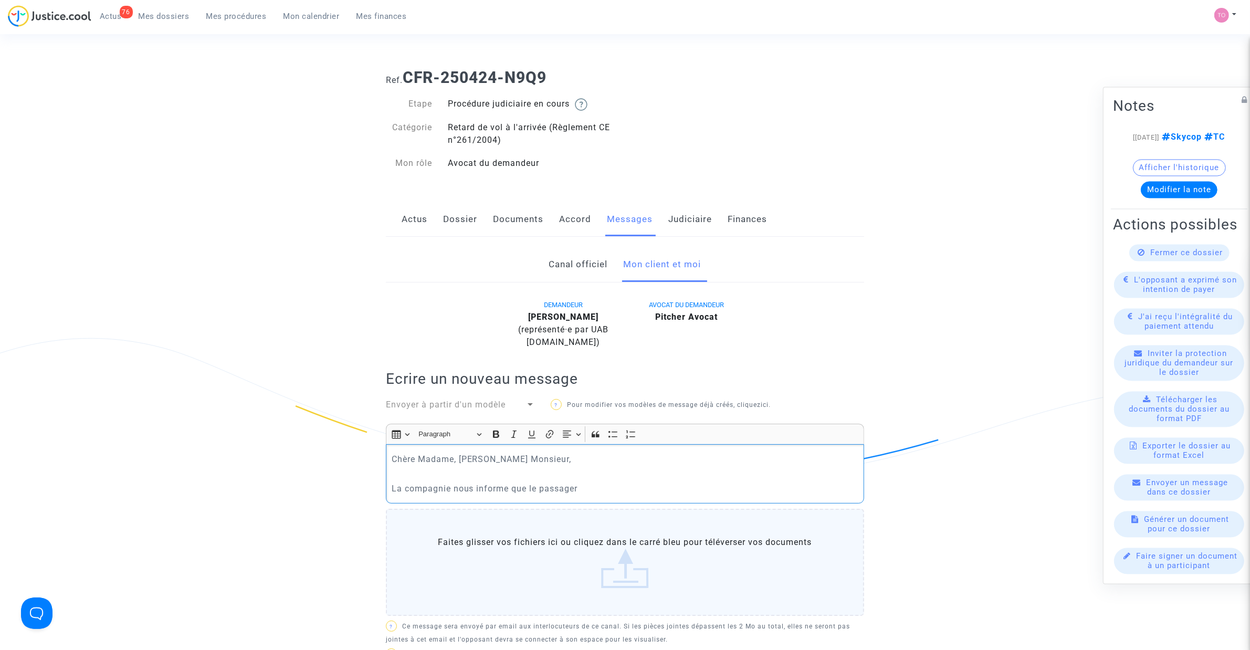
click at [528, 495] on p "La compagnie nous informe que le passager" at bounding box center [625, 488] width 467 height 13
click at [644, 495] on p "La compagnie nous informe qu'elle a versé au passager" at bounding box center [625, 488] width 467 height 13
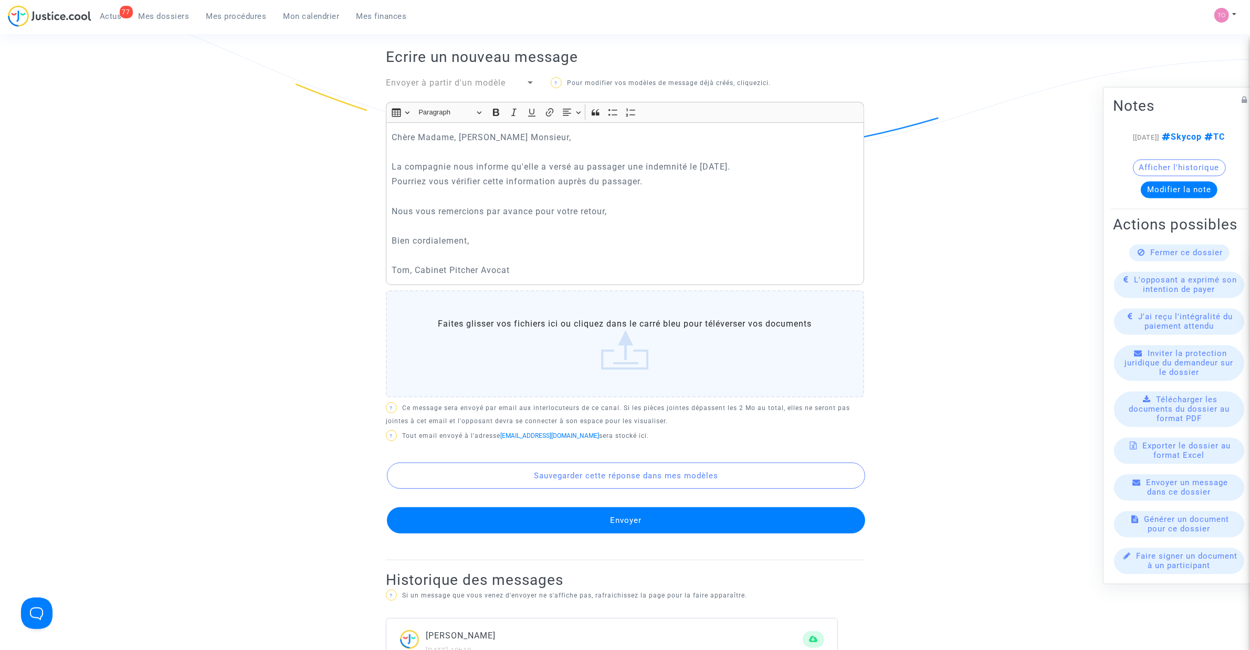
scroll to position [328, 0]
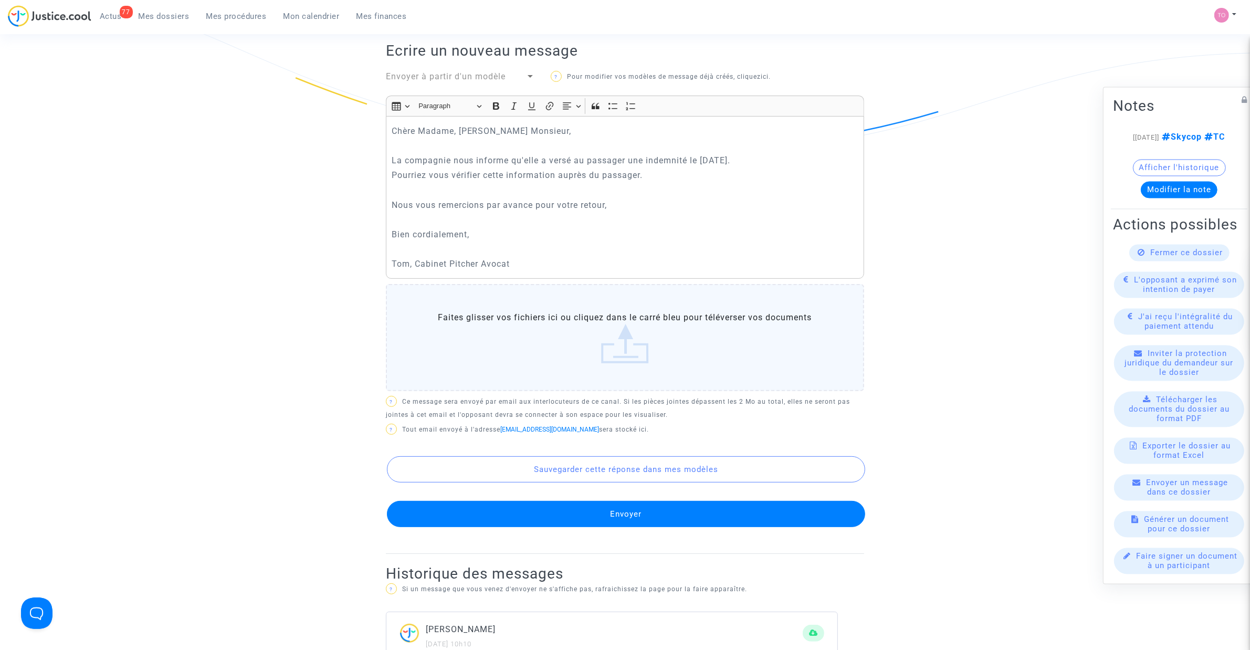
click at [578, 363] on label "Faites glisser vos fichiers ici ou cliquez dans le carré bleu pour téléverser v…" at bounding box center [625, 337] width 478 height 107
click at [0, 0] on input "Faites glisser vos fichiers ici ou cliquez dans le carré bleu pour téléverser v…" at bounding box center [0, 0] width 0 height 0
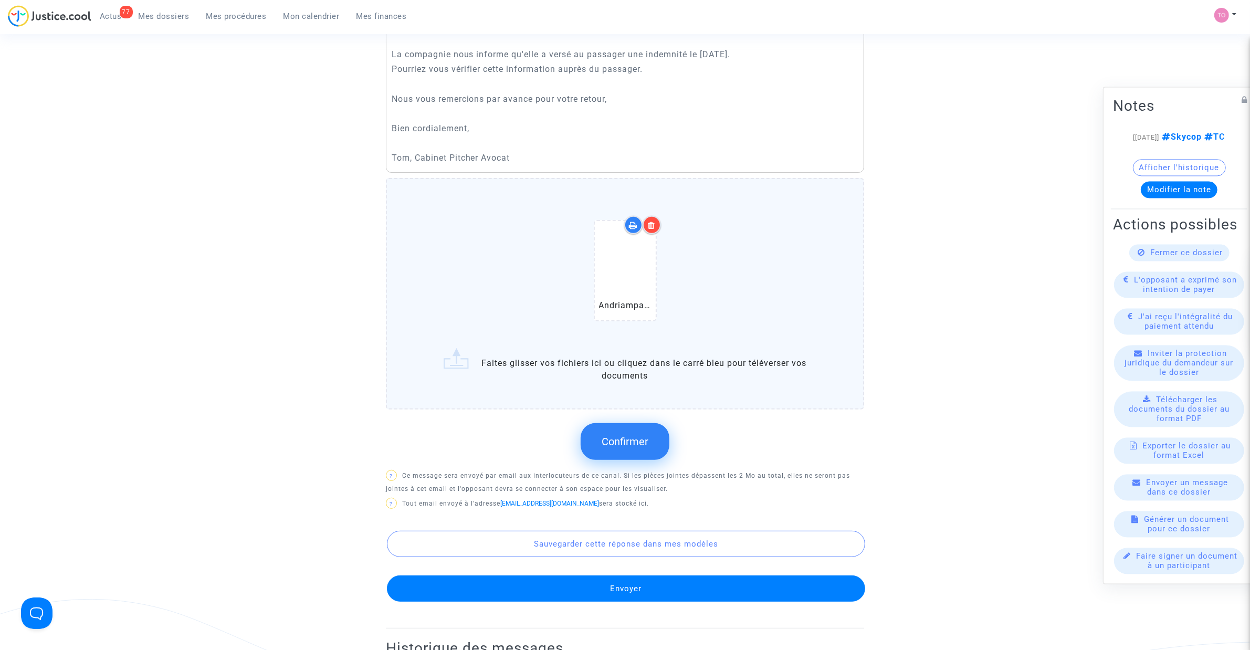
scroll to position [460, 0]
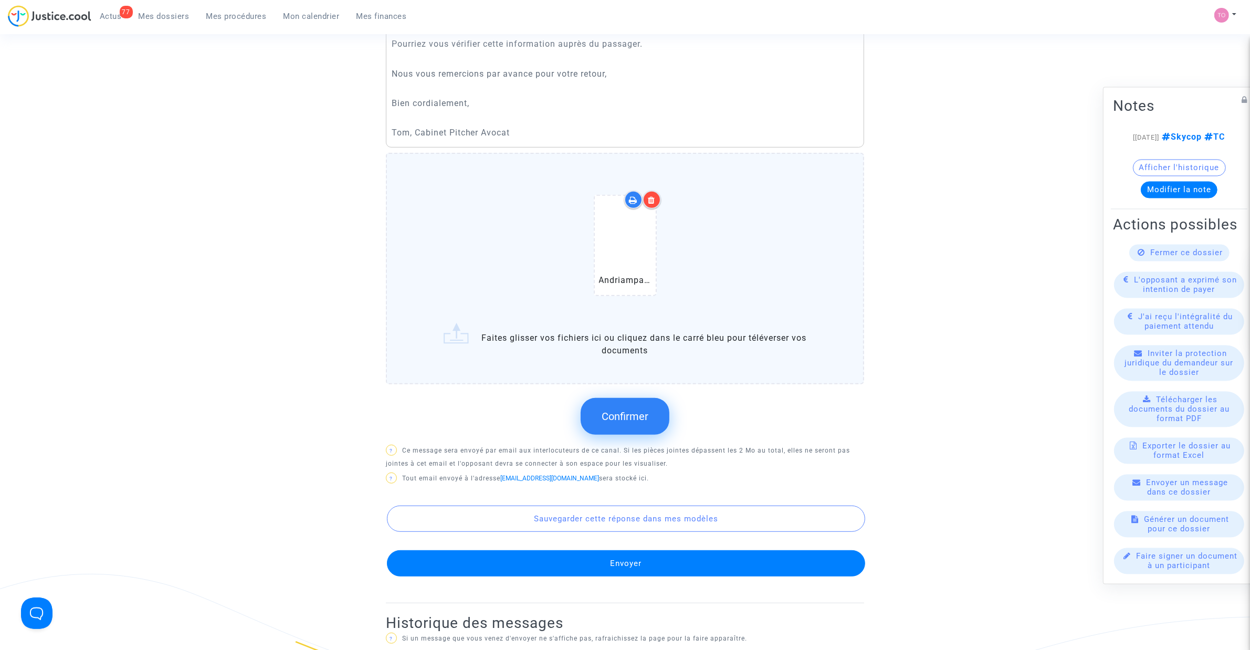
click at [612, 423] on span "Confirmer" at bounding box center [625, 416] width 47 height 13
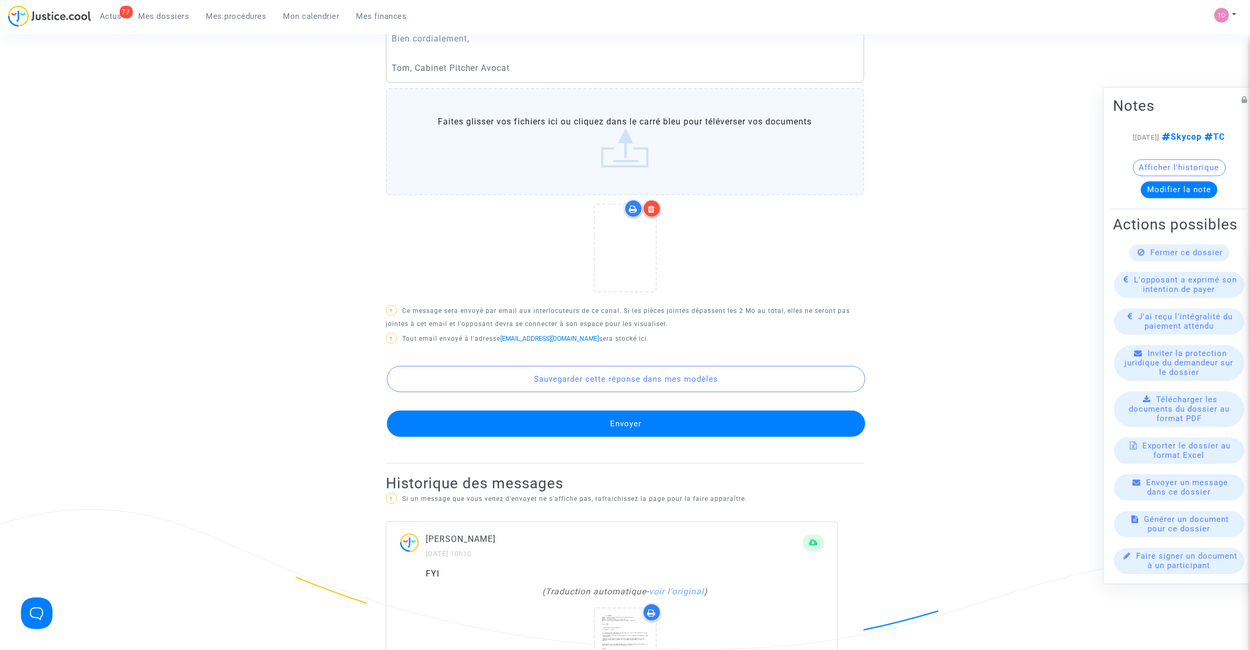
scroll to position [525, 0]
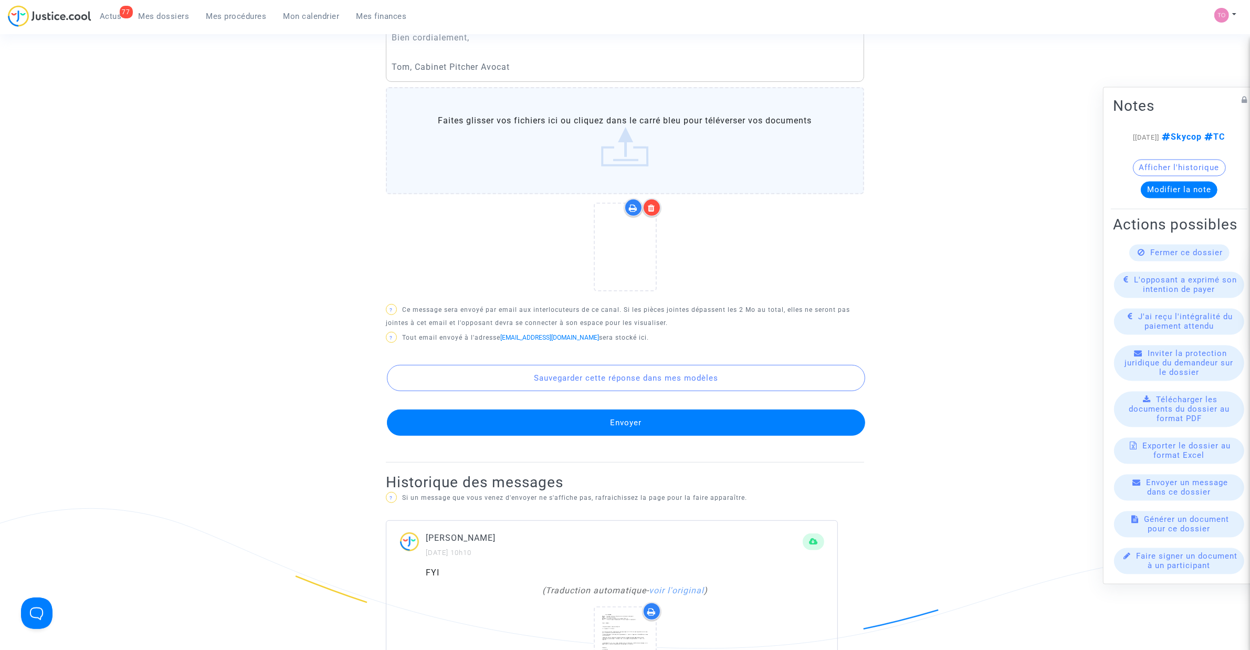
click at [654, 432] on button "Envoyer" at bounding box center [626, 423] width 478 height 26
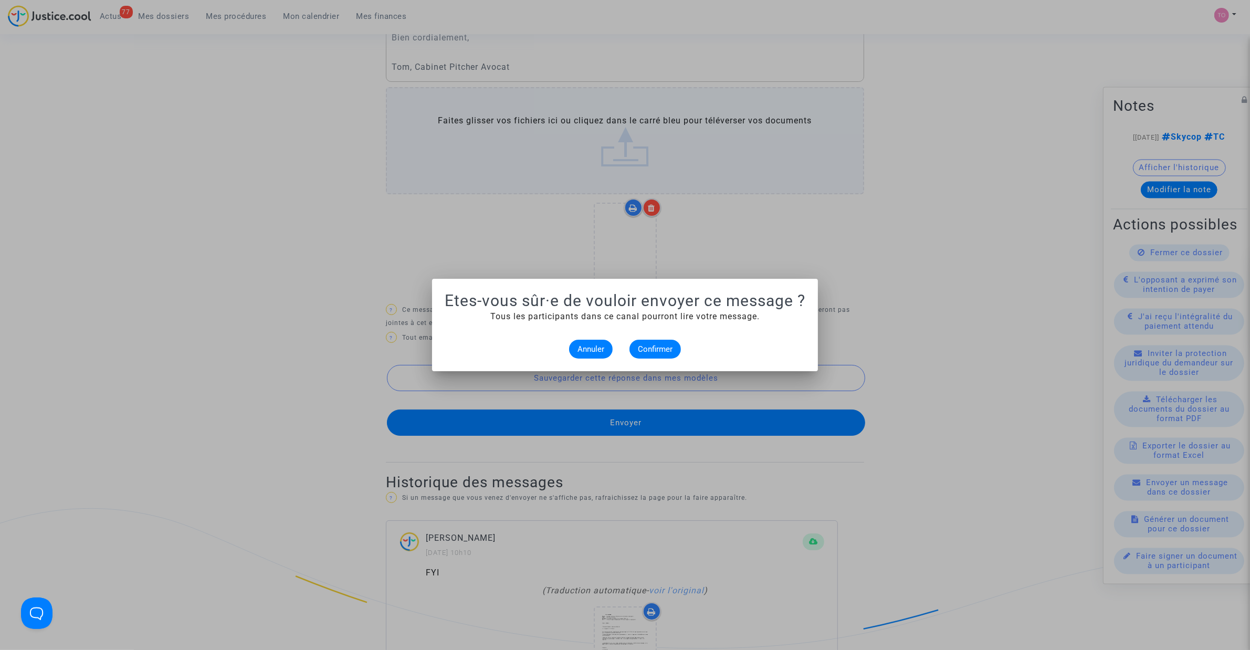
scroll to position [0, 0]
click at [658, 345] on span "Confirmer" at bounding box center [655, 349] width 35 height 9
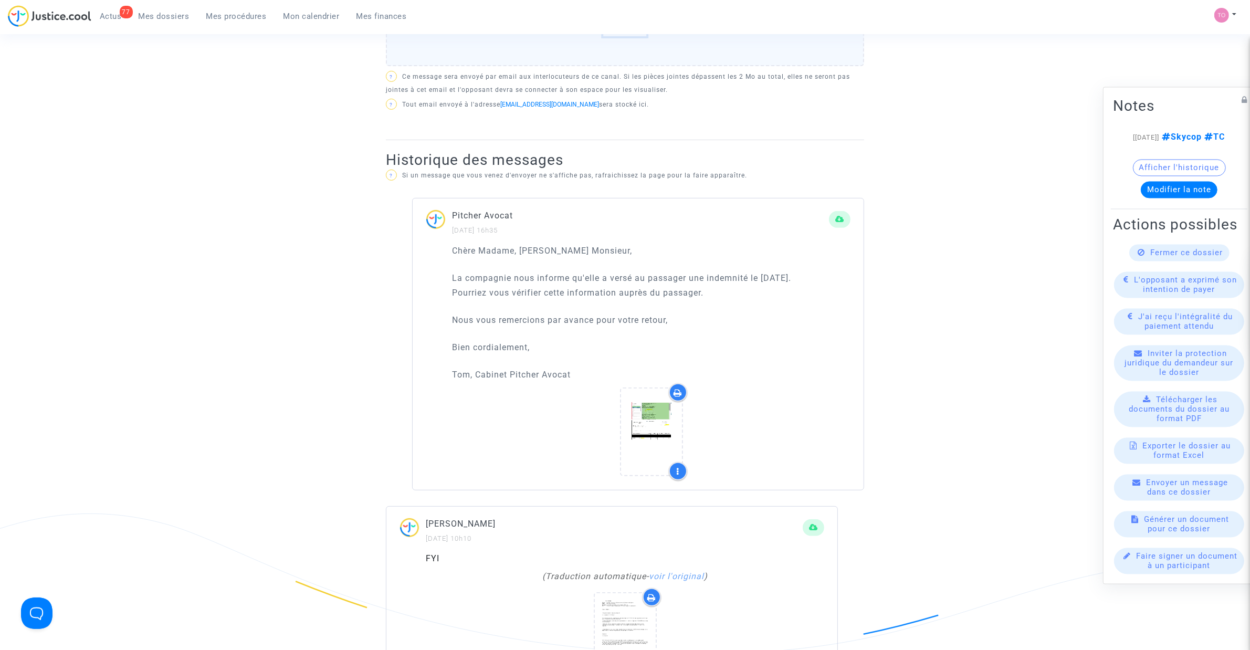
scroll to position [525, 0]
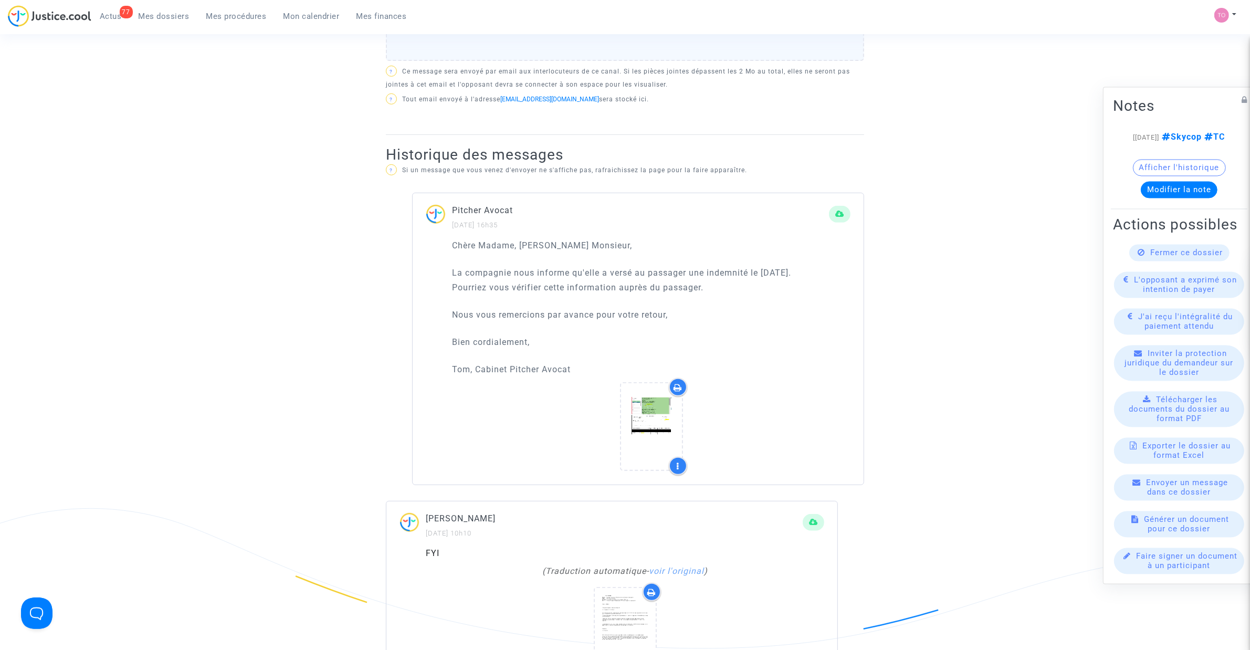
click at [154, 12] on span "Mes dossiers" at bounding box center [164, 16] width 51 height 9
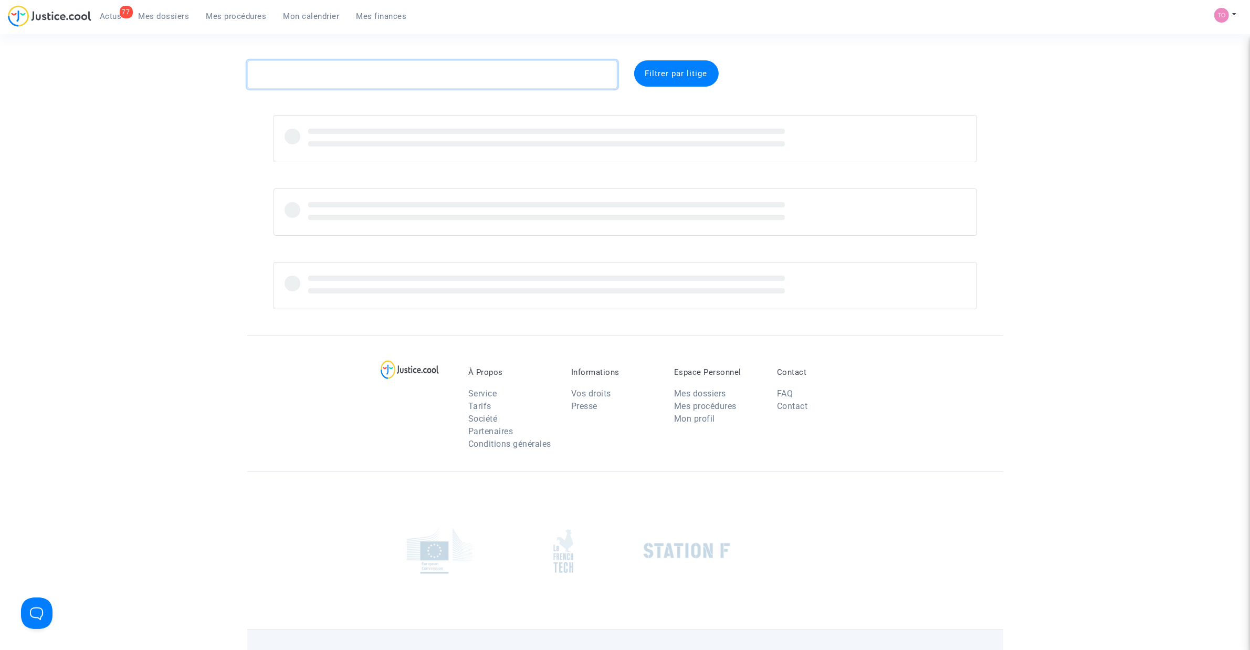
click at [298, 75] on textarea at bounding box center [432, 74] width 370 height 28
paste textarea "[PERSON_NAME]"
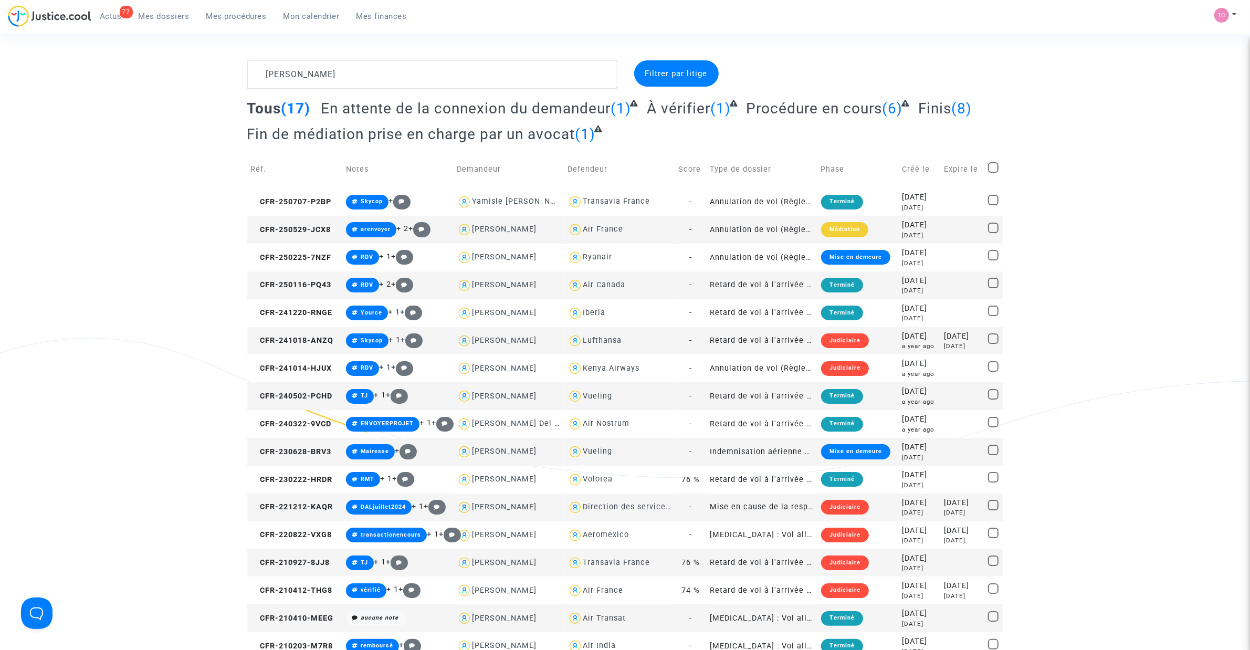
click at [589, 395] on div "Vueling" at bounding box center [597, 396] width 29 height 9
type textarea "[PERSON_NAME] @Vueling"
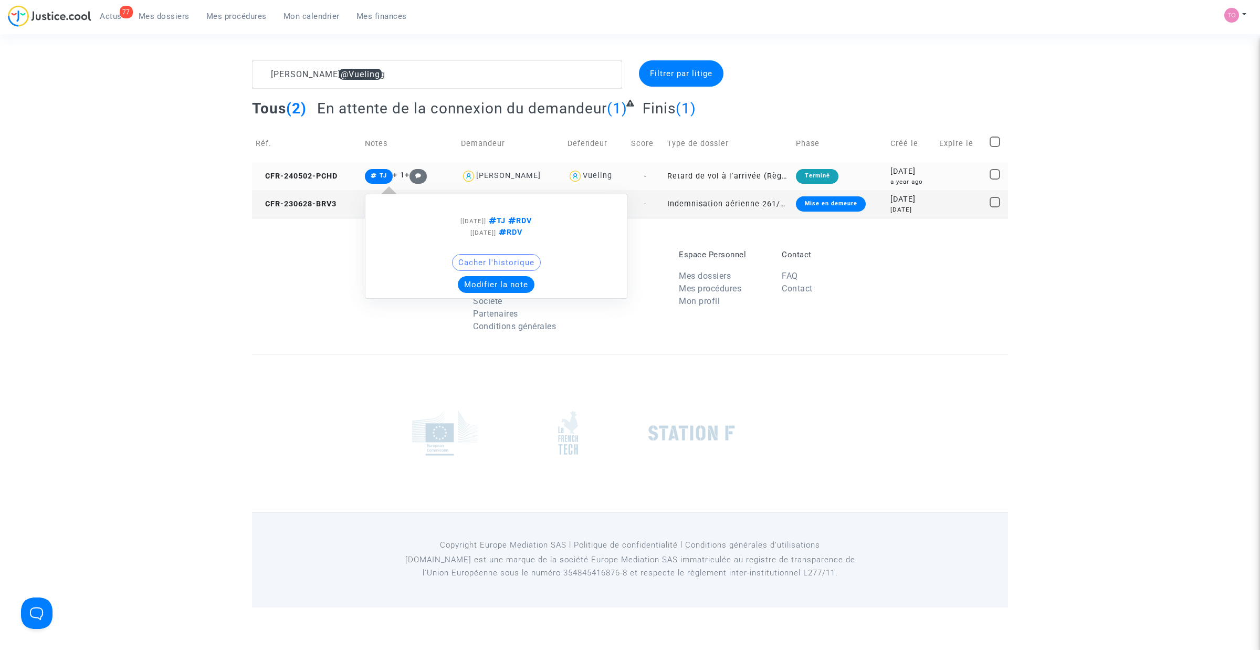
drag, startPoint x: 362, startPoint y: 177, endPoint x: 426, endPoint y: 171, distance: 64.3
click at [378, 172] on span "TJ" at bounding box center [379, 176] width 28 height 15
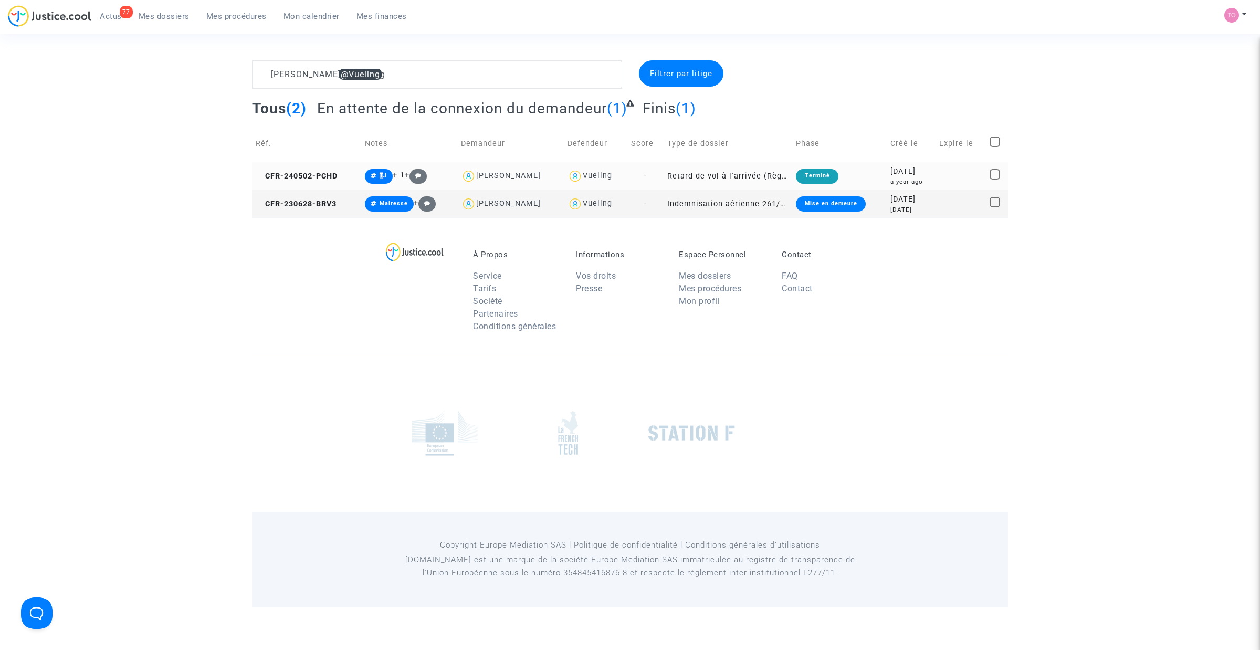
drag, startPoint x: 871, startPoint y: 175, endPoint x: 885, endPoint y: 171, distance: 15.2
click at [885, 171] on tr "CFR-240502-PCHD TJ + 1 + [PERSON_NAME] Vueling - Retard de vol à l'arrivée (Règ…" at bounding box center [630, 176] width 756 height 28
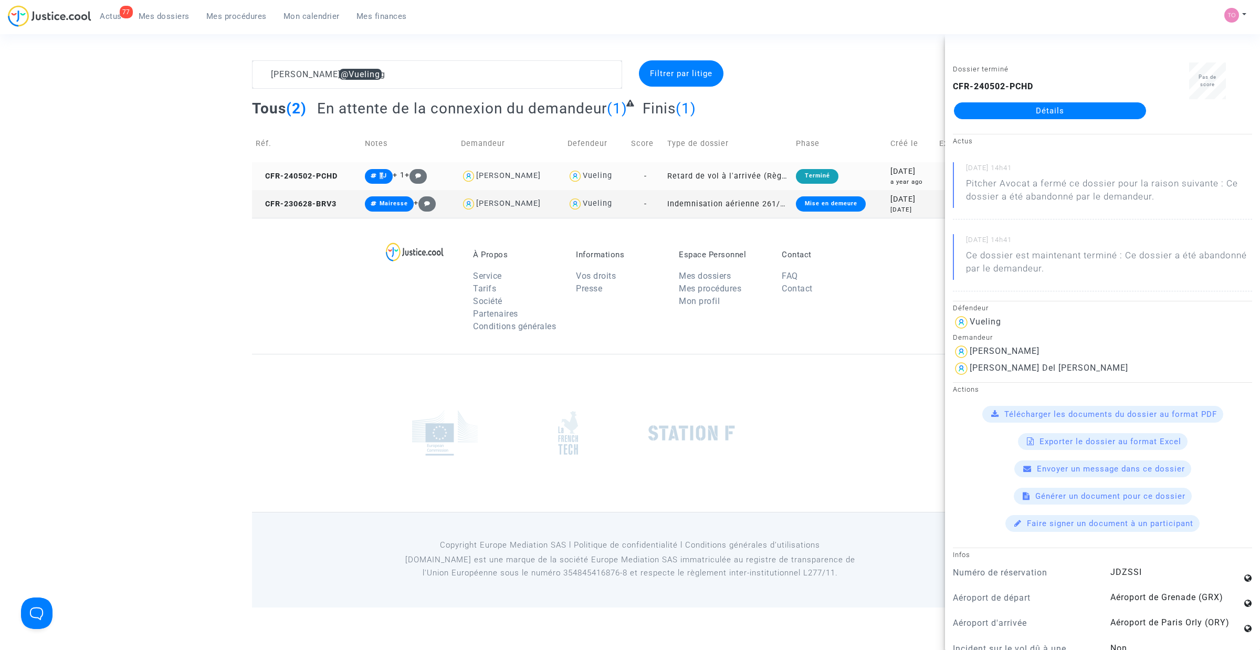
click at [891, 171] on div "[DATE]" at bounding box center [911, 172] width 41 height 12
click at [1027, 117] on link "Détails" at bounding box center [1050, 110] width 192 height 17
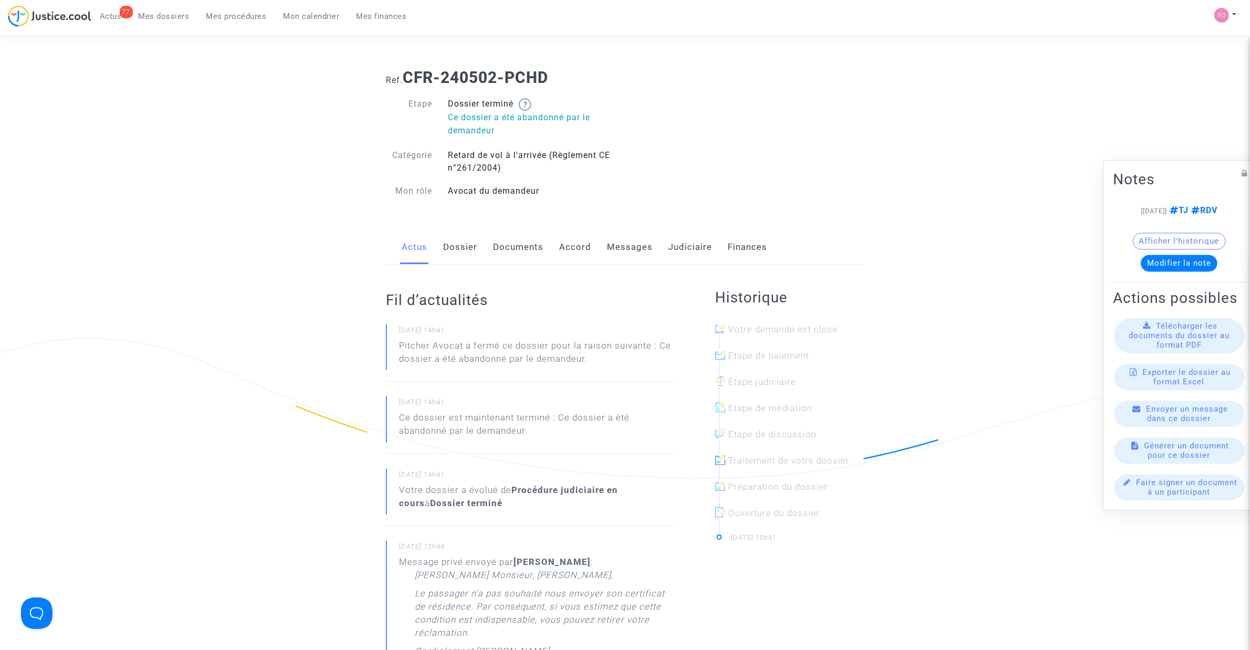
click at [167, 19] on span "Mes dossiers" at bounding box center [164, 16] width 51 height 9
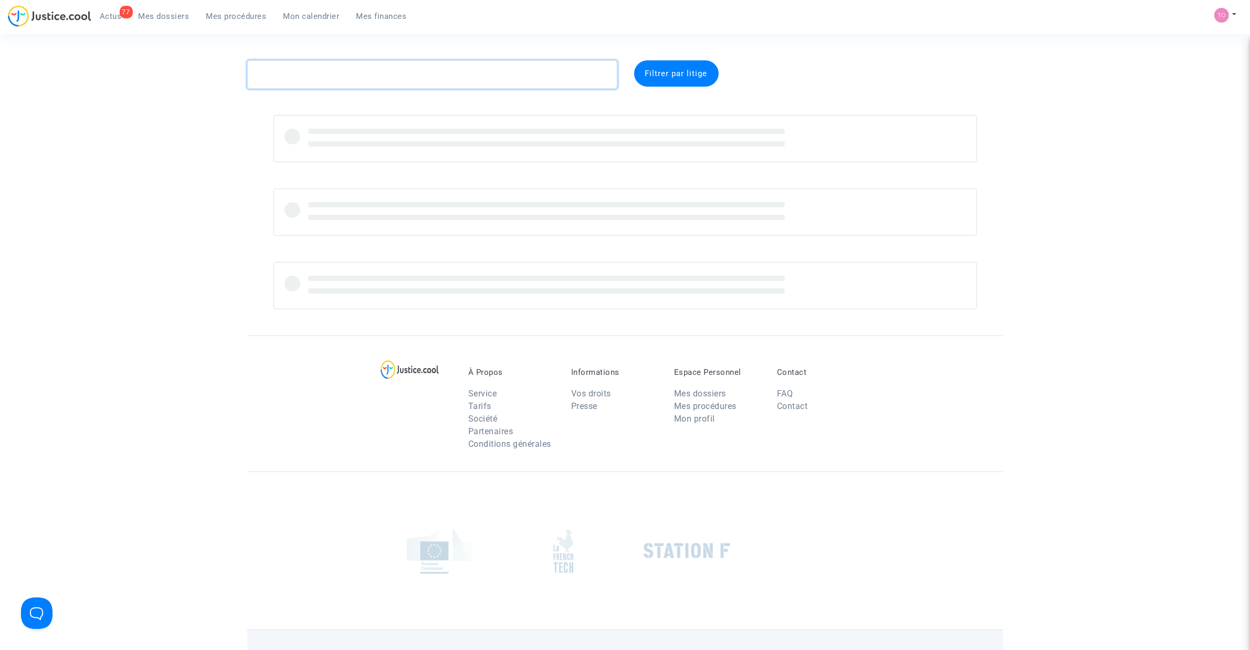
click at [301, 69] on textarea at bounding box center [432, 74] width 370 height 28
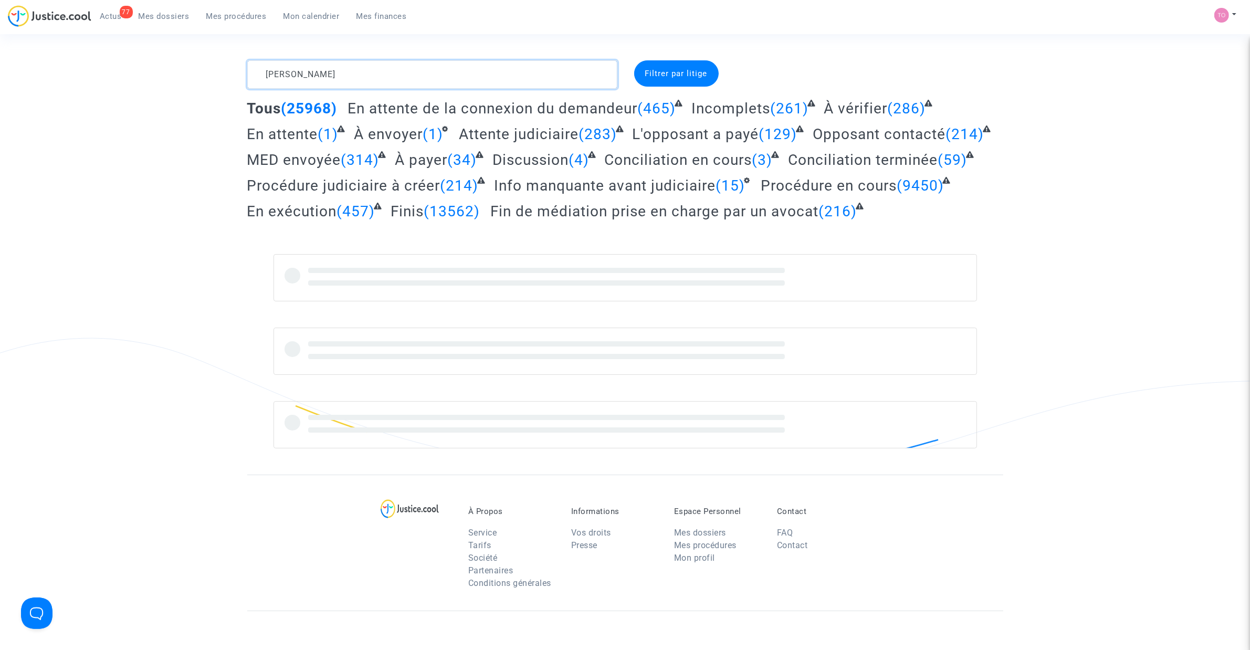
click at [308, 69] on textarea at bounding box center [432, 74] width 370 height 28
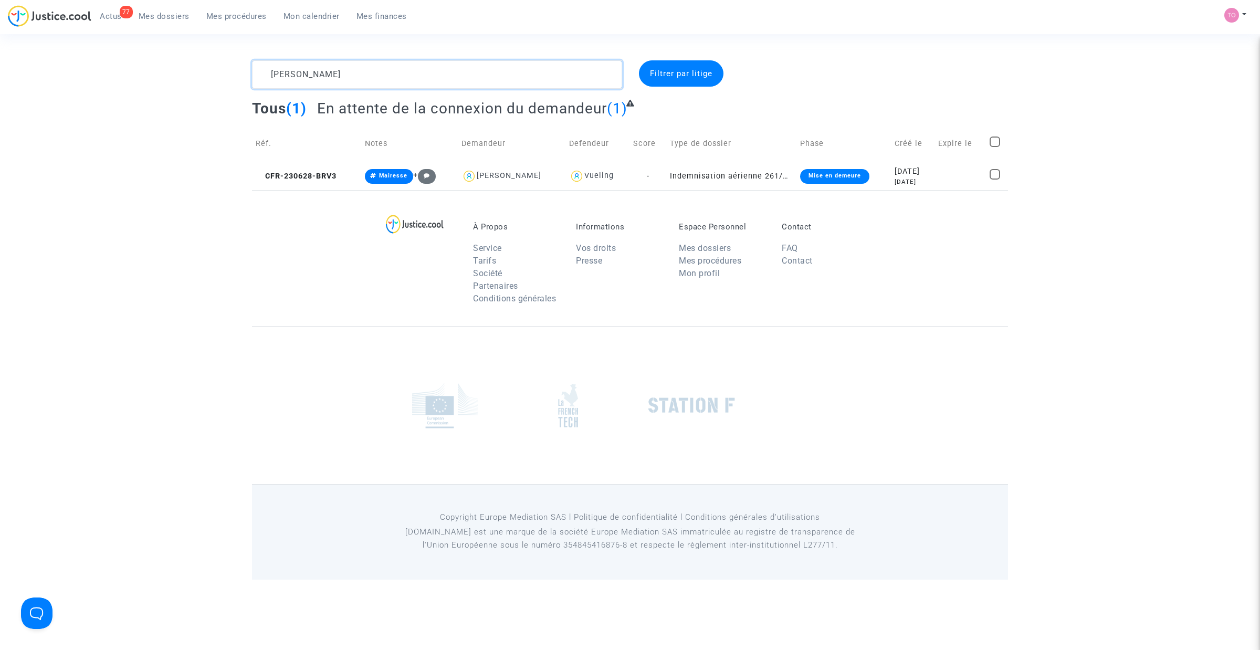
type textarea "[PERSON_NAME]"
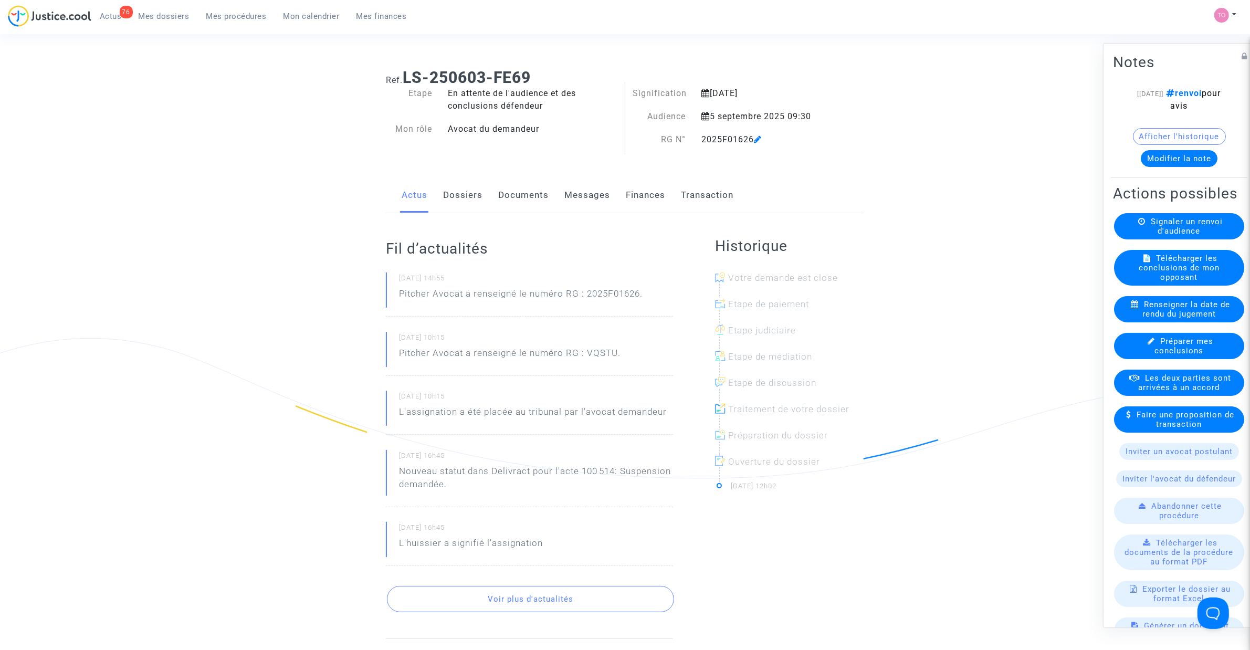
click at [507, 190] on link "Documents" at bounding box center [523, 195] width 50 height 35
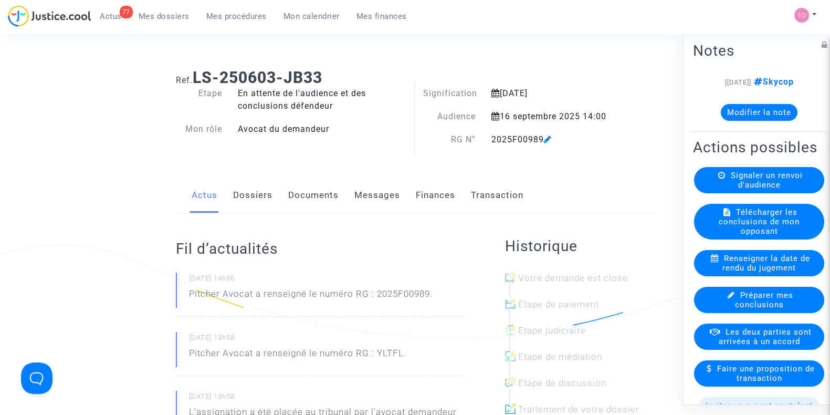
click at [252, 194] on link "Dossiers" at bounding box center [252, 195] width 39 height 35
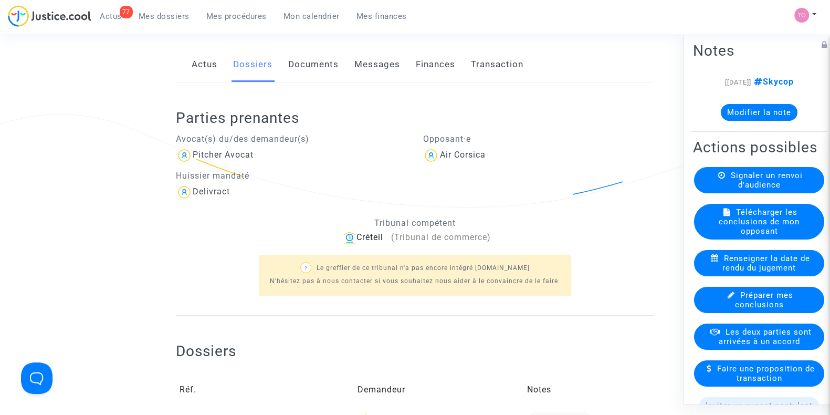
scroll to position [394, 0]
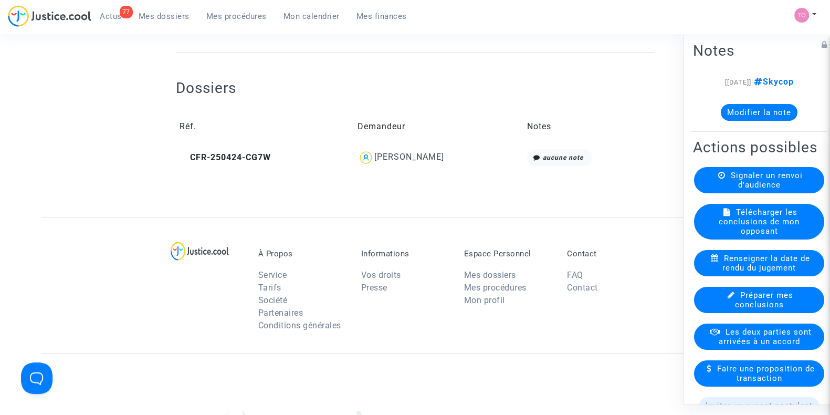
click at [390, 148] on td "[PERSON_NAME]" at bounding box center [439, 157] width 170 height 24
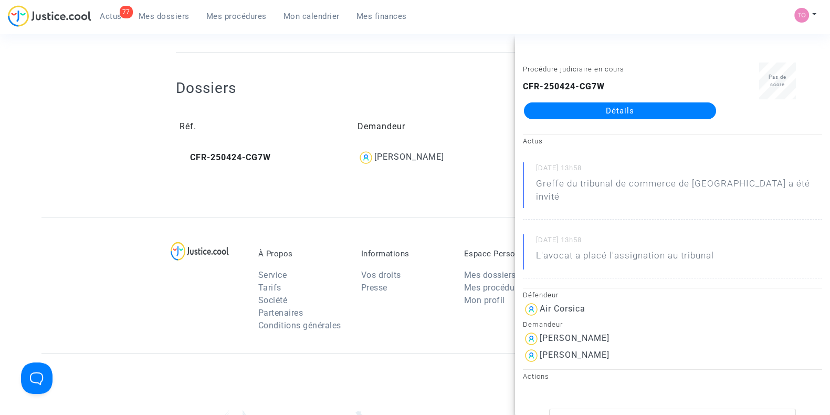
click at [389, 157] on div "[PERSON_NAME]" at bounding box center [409, 157] width 70 height 10
click at [394, 156] on div "[PERSON_NAME]" at bounding box center [409, 157] width 70 height 10
click at [602, 112] on link "Détails" at bounding box center [620, 110] width 192 height 17
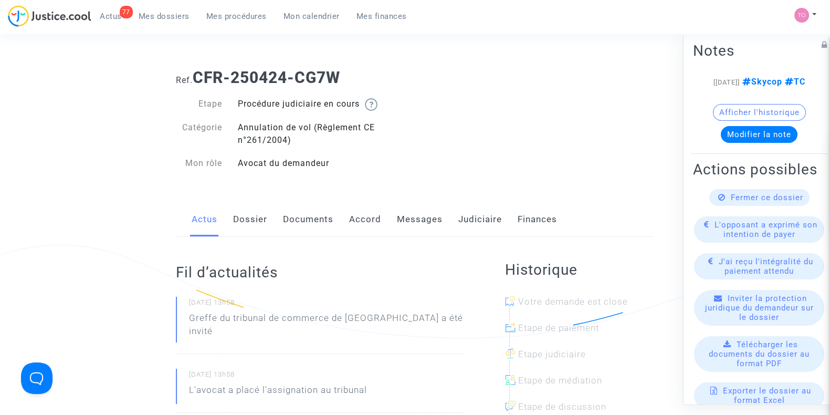
click at [242, 212] on link "Dossier" at bounding box center [250, 219] width 34 height 35
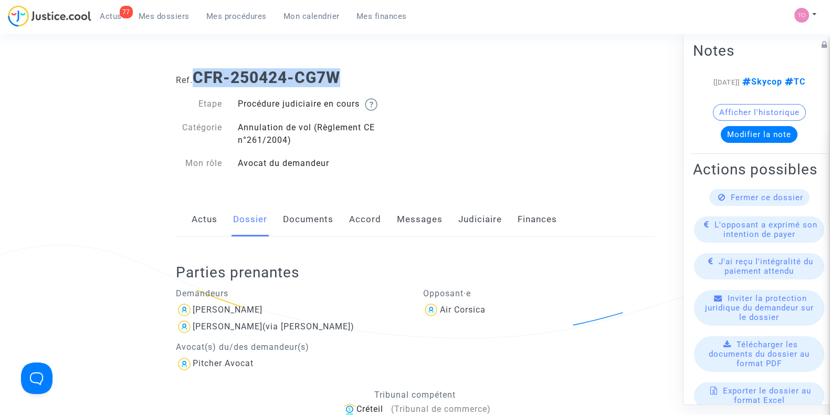
drag, startPoint x: 355, startPoint y: 79, endPoint x: 200, endPoint y: 75, distance: 155.5
click at [200, 75] on h1 "Ref. CFR-250424-CG7W" at bounding box center [415, 77] width 478 height 19
copy b "CFR-250424-CG7W"
click at [758, 121] on button "Afficher l'historique" at bounding box center [759, 112] width 93 height 17
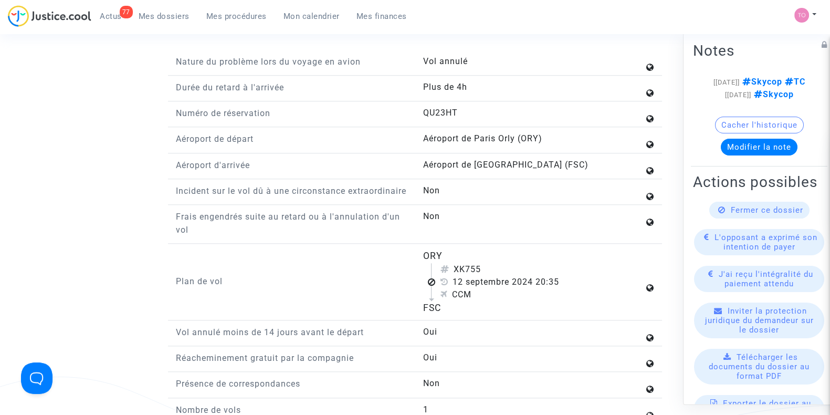
scroll to position [1313, 0]
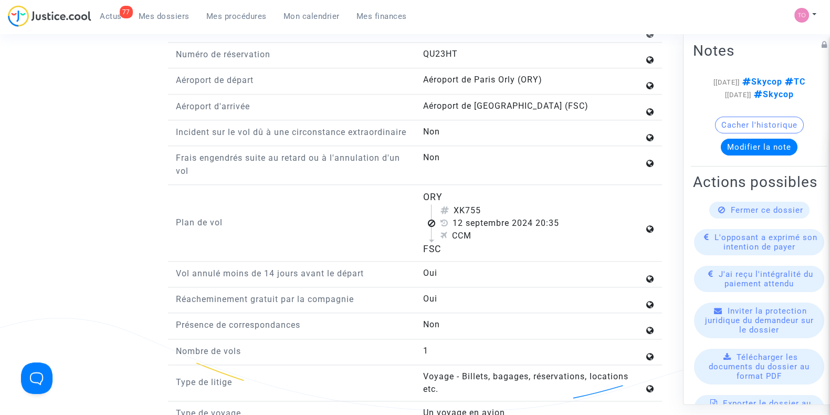
drag, startPoint x: 426, startPoint y: 191, endPoint x: 489, endPoint y: 242, distance: 81.0
click at [489, 242] on div "ORY XK755 [DATE] 20:35 CCM FSC" at bounding box center [538, 223] width 247 height 66
copy flight-plan "ORY XK755 [DATE] 20:35 CCM FSC"
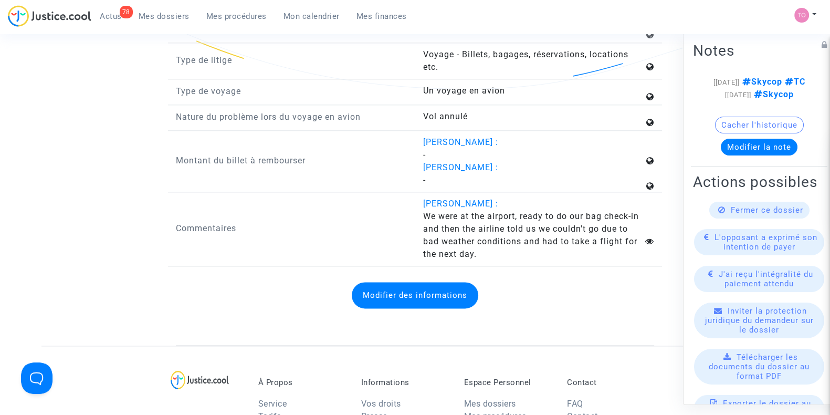
scroll to position [1641, 0]
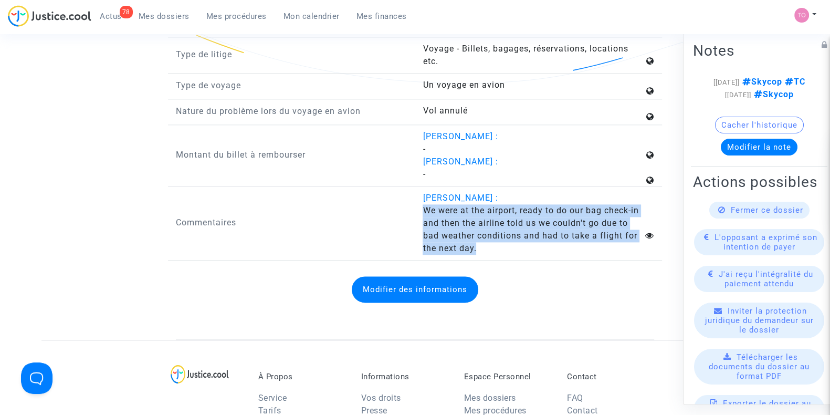
drag, startPoint x: 423, startPoint y: 207, endPoint x: 477, endPoint y: 243, distance: 65.3
click at [477, 243] on div "[PERSON_NAME] : We were at the airport, ready to do our bag check-in and then t…" at bounding box center [538, 223] width 247 height 63
copy span "We were at the airport, ready to do our bag check-in and then the airline told …"
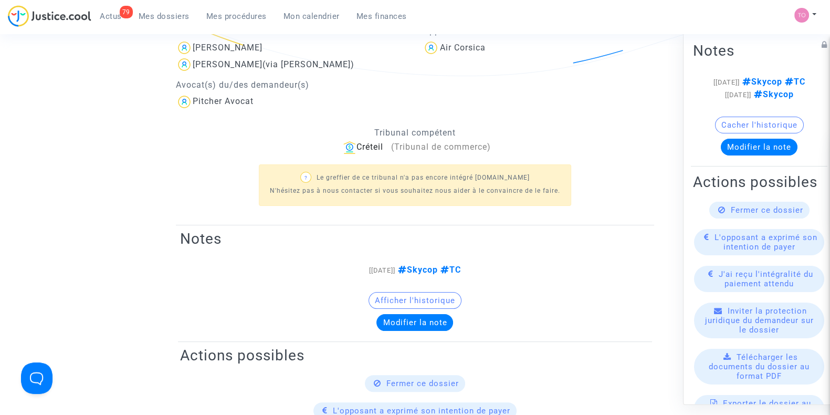
scroll to position [0, 0]
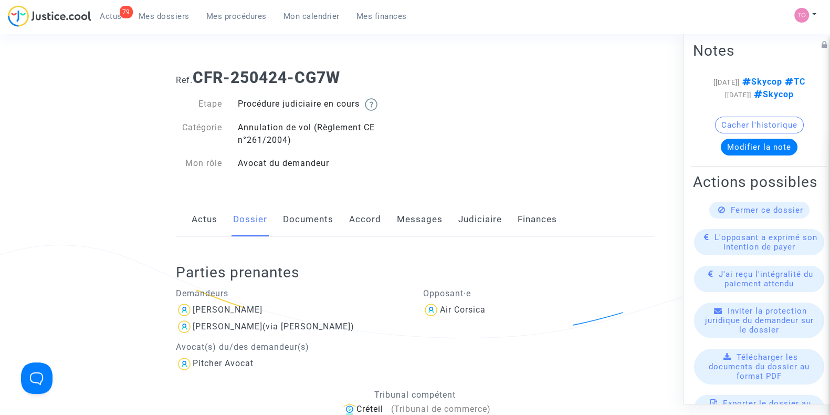
click at [296, 213] on link "Documents" at bounding box center [308, 219] width 50 height 35
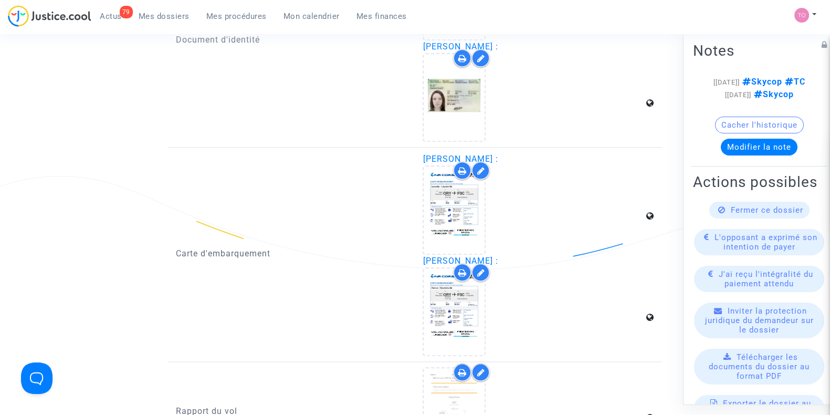
scroll to position [1510, 0]
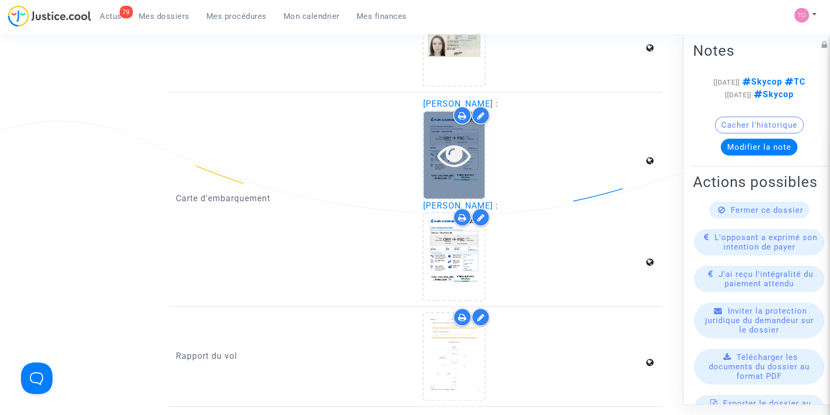
click at [445, 171] on div at bounding box center [454, 154] width 61 height 87
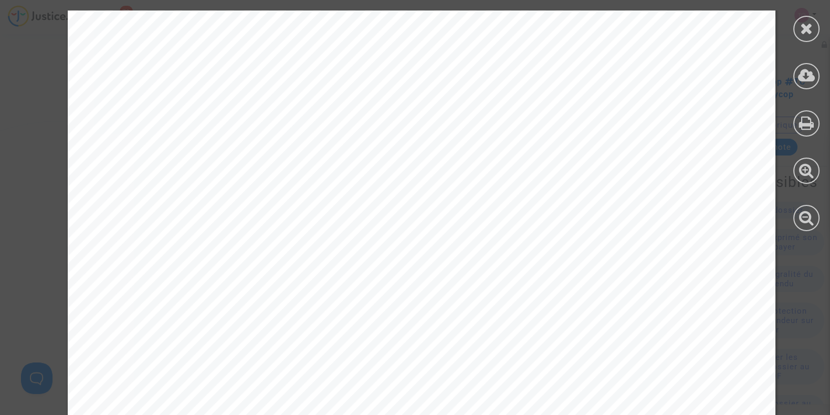
scroll to position [131, 0]
click at [799, 22] on div at bounding box center [807, 29] width 26 height 26
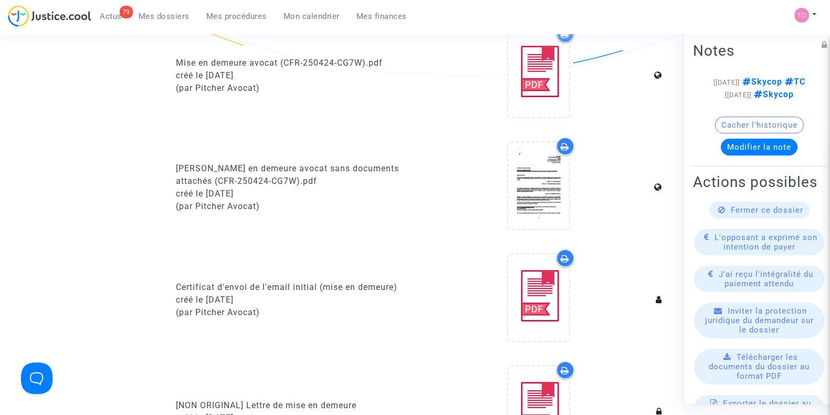
scroll to position [0, 0]
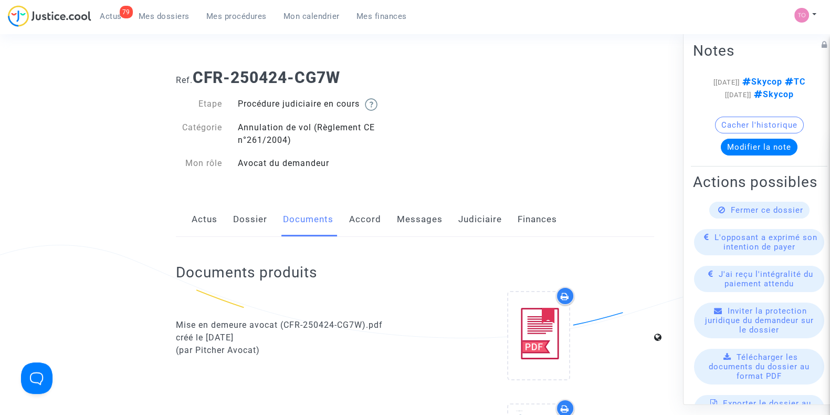
click at [470, 222] on link "Judiciaire" at bounding box center [480, 219] width 44 height 35
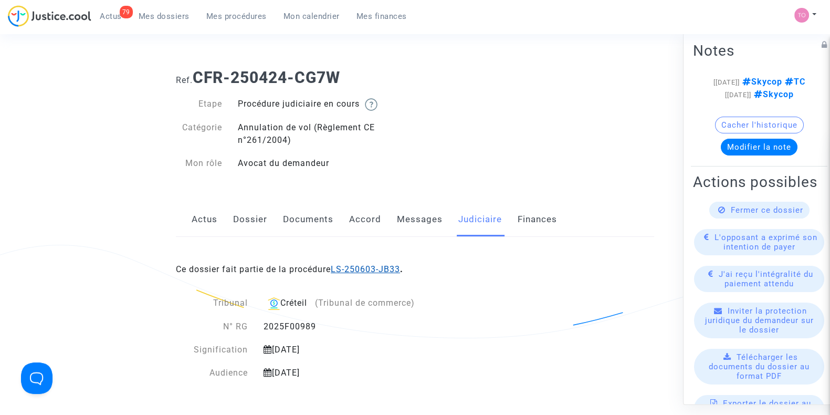
click at [363, 268] on link "LS-250603-JB33" at bounding box center [365, 269] width 69 height 10
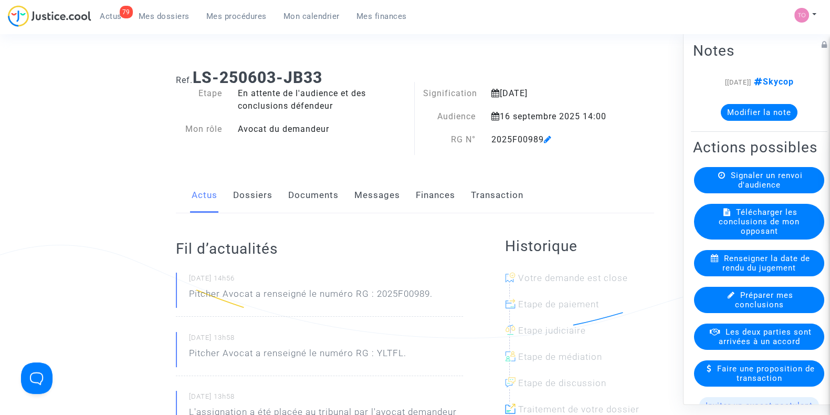
click at [730, 107] on button "Modifier la note" at bounding box center [759, 112] width 77 height 17
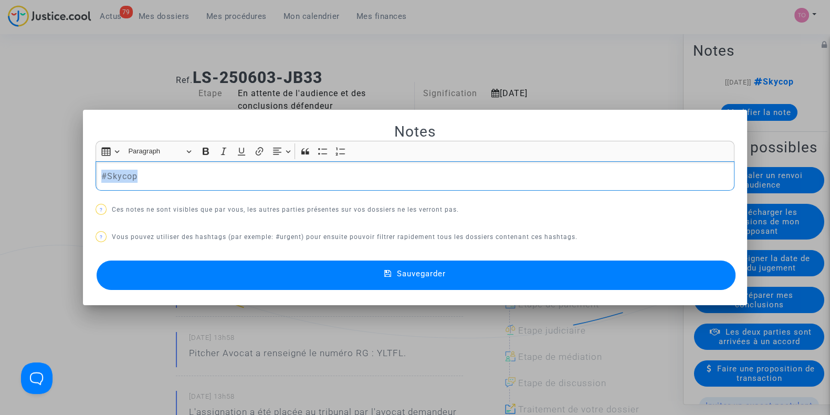
drag, startPoint x: 205, startPoint y: 180, endPoint x: 18, endPoint y: 190, distance: 187.2
click at [18, 190] on div "Notes Rich Text Editor Insert table Insert table Heading Paragraph Paragraph He…" at bounding box center [415, 207] width 830 height 415
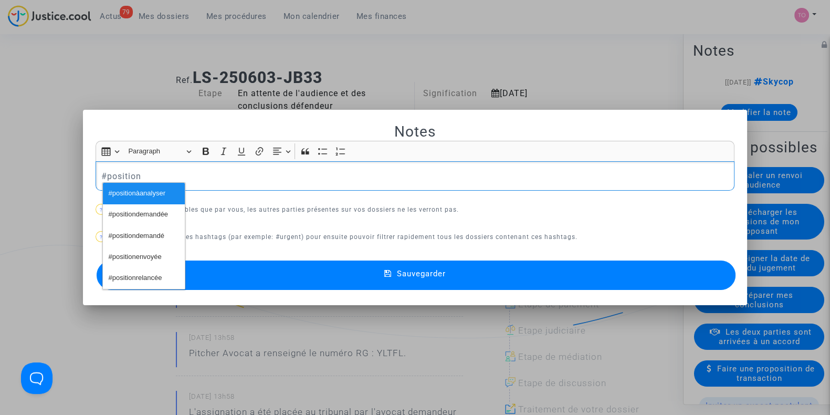
click at [147, 195] on span "#positionàanalyser" at bounding box center [137, 193] width 57 height 15
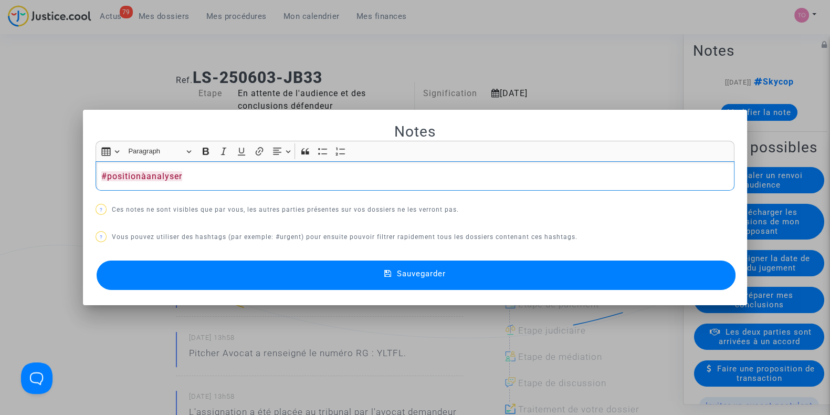
drag, startPoint x: 257, startPoint y: 264, endPoint x: 264, endPoint y: 268, distance: 8.0
click at [262, 267] on button "Sauvegarder" at bounding box center [416, 274] width 639 height 29
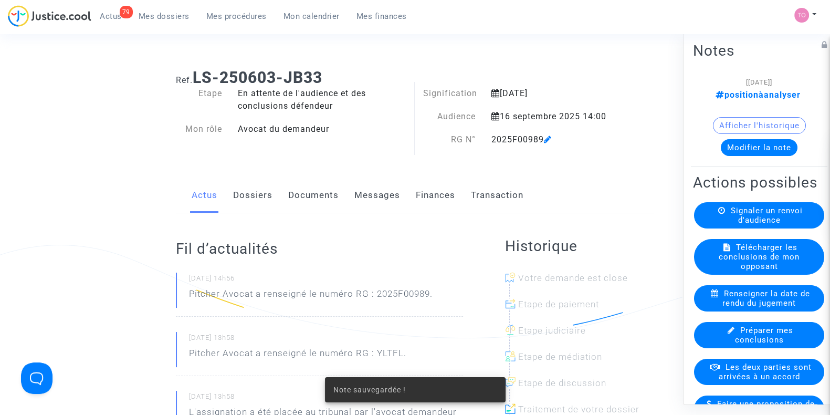
click at [751, 131] on button "Afficher l'historique" at bounding box center [759, 125] width 93 height 17
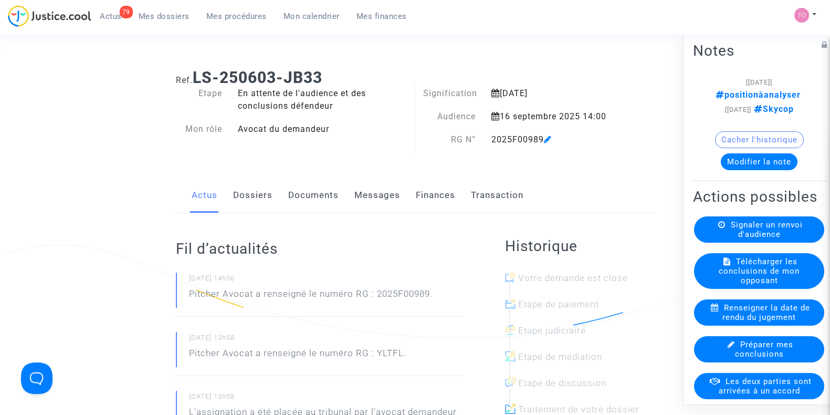
click at [749, 161] on button "Modifier la note" at bounding box center [759, 161] width 77 height 17
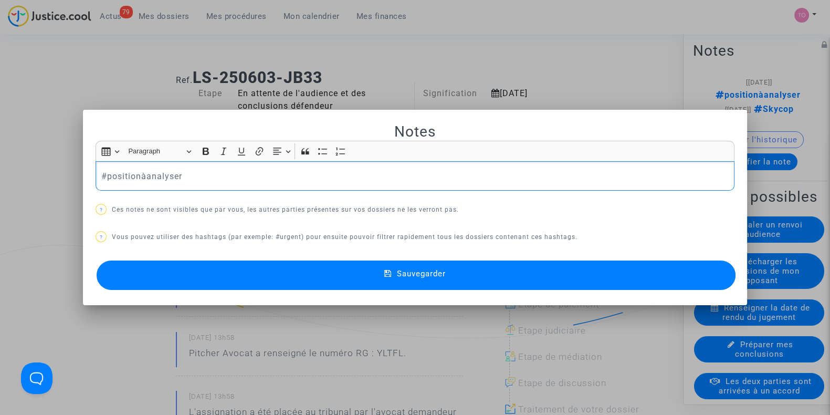
click at [284, 171] on p "#positionàanalyser" at bounding box center [415, 176] width 628 height 13
click at [233, 196] on button "#Skycop" at bounding box center [227, 193] width 82 height 21
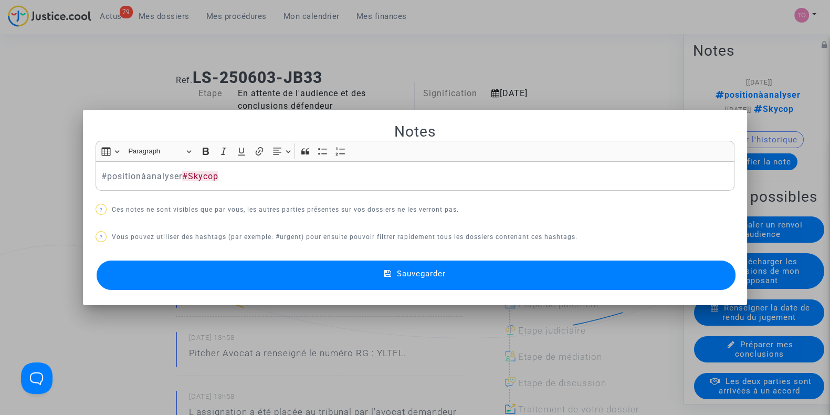
click at [286, 279] on button "Sauvegarder" at bounding box center [416, 274] width 639 height 29
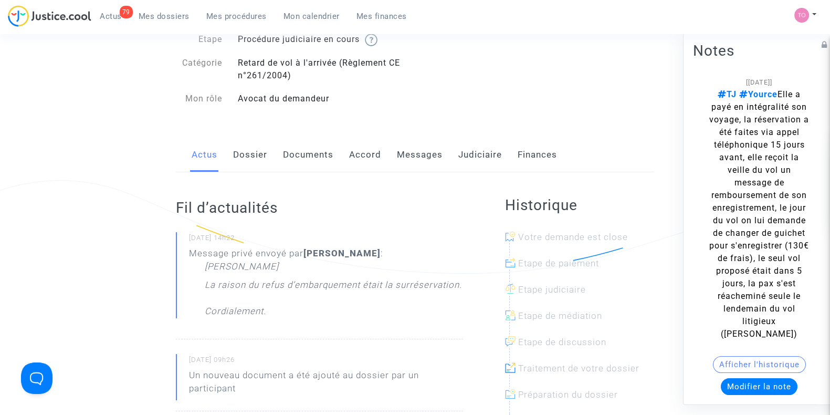
scroll to position [65, 0]
click at [307, 150] on link "Documents" at bounding box center [308, 154] width 50 height 35
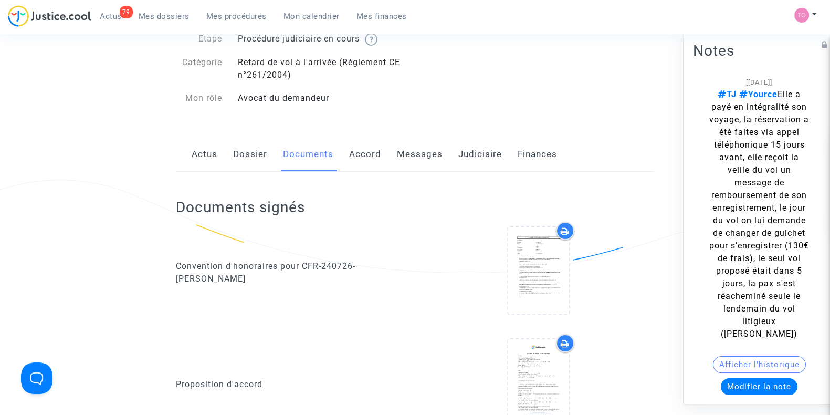
click at [418, 151] on link "Messages" at bounding box center [420, 154] width 46 height 35
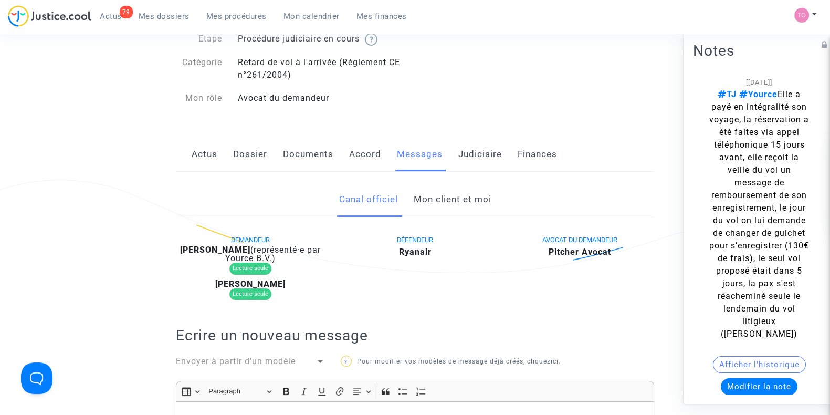
click at [460, 202] on link "Mon client et moi" at bounding box center [452, 199] width 78 height 35
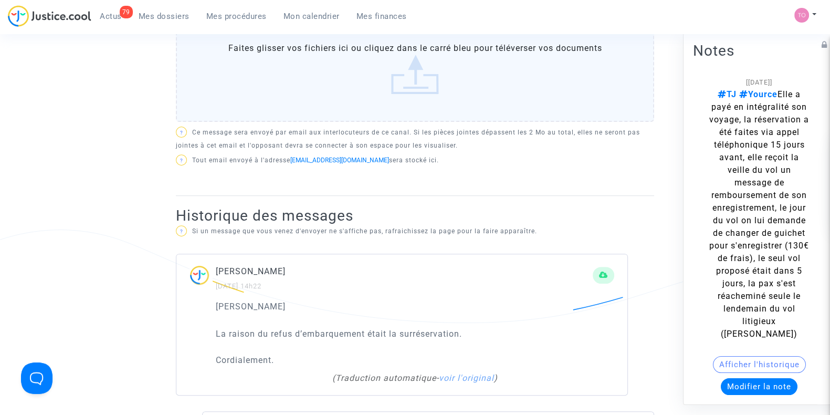
scroll to position [525, 0]
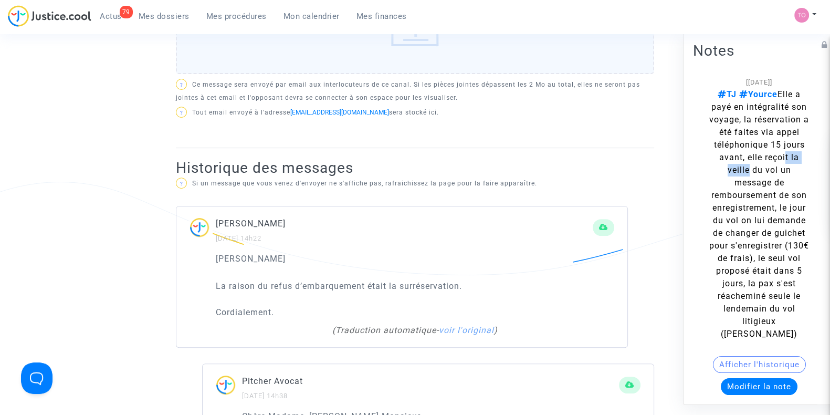
drag, startPoint x: 728, startPoint y: 177, endPoint x: 767, endPoint y: 180, distance: 39.0
click at [767, 180] on span "TJ Yource Elle a payé en intégralité son voyage, la réservation a été faites vi…" at bounding box center [760, 213] width 100 height 249
drag, startPoint x: 738, startPoint y: 199, endPoint x: 741, endPoint y: 211, distance: 13.0
click at [763, 201] on div "[[DATE]] TJ Yource Elle a payé en intégralité son voyage, la réservation a été …" at bounding box center [759, 208] width 101 height 265
drag, startPoint x: 729, startPoint y: 216, endPoint x: 769, endPoint y: 217, distance: 39.9
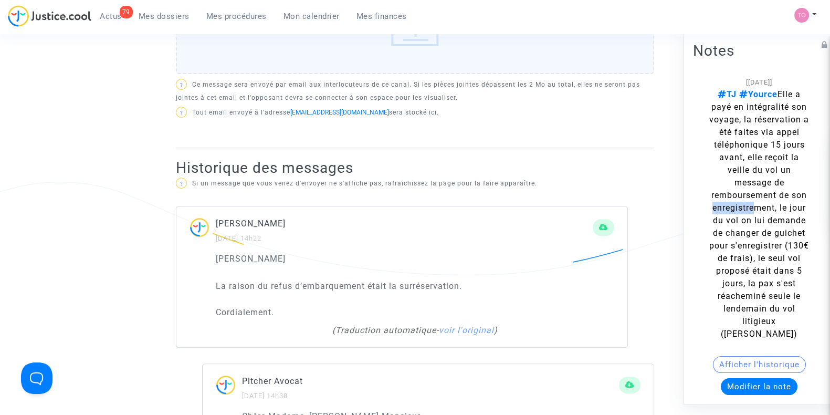
click at [769, 217] on span "TJ Yource Elle a payé en intégralité son voyage, la réservation a été faites vi…" at bounding box center [760, 213] width 100 height 249
drag, startPoint x: 749, startPoint y: 229, endPoint x: 763, endPoint y: 229, distance: 13.7
click at [763, 229] on span "TJ Yource Elle a payé en intégralité son voyage, la réservation a été faites vi…" at bounding box center [760, 213] width 100 height 249
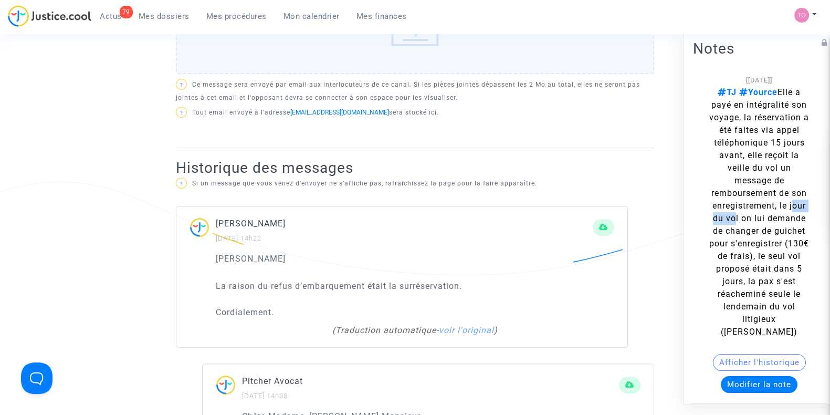
scroll to position [0, 0]
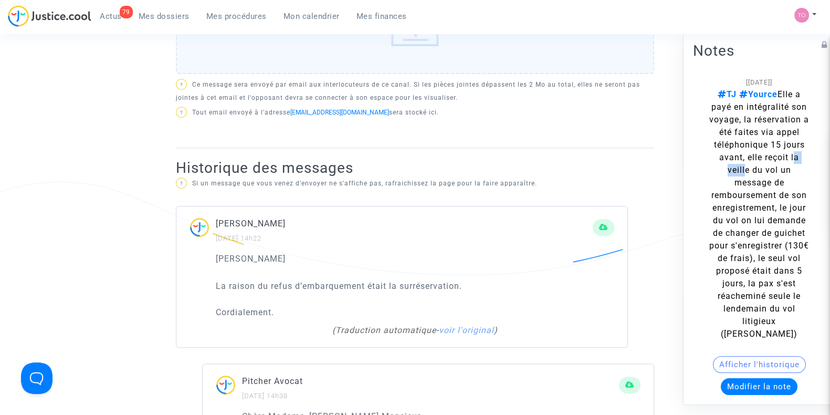
drag, startPoint x: 736, startPoint y: 180, endPoint x: 758, endPoint y: 180, distance: 22.1
click at [762, 179] on span "TJ Yource Elle a payé en intégralité son voyage, la réservation a été faites vi…" at bounding box center [760, 213] width 100 height 249
click at [759, 193] on span "TJ Yource Elle a payé en intégralité son voyage, la réservation a été faites vi…" at bounding box center [760, 213] width 100 height 249
drag, startPoint x: 733, startPoint y: 204, endPoint x: 759, endPoint y: 211, distance: 27.1
click at [767, 204] on span "TJ Yource Elle a payé en intégralité son voyage, la réservation a été faites vi…" at bounding box center [760, 213] width 100 height 249
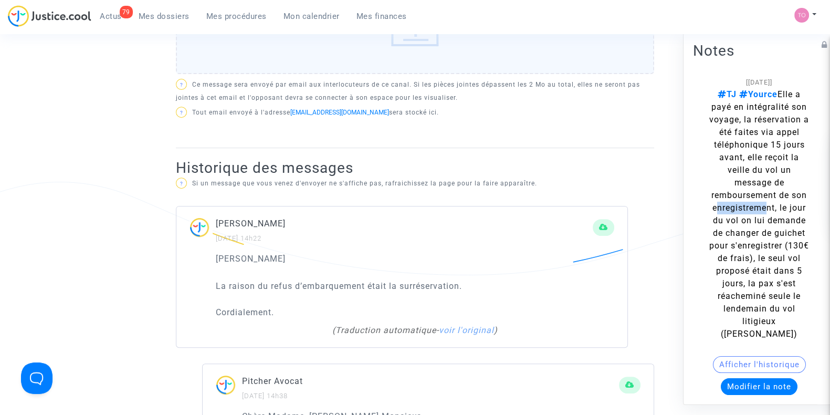
drag, startPoint x: 732, startPoint y: 217, endPoint x: 782, endPoint y: 216, distance: 50.4
click at [782, 216] on span "TJ Yource Elle a payé en intégralité son voyage, la réservation a été faites vi…" at bounding box center [760, 213] width 100 height 249
drag, startPoint x: 163, startPoint y: 14, endPoint x: 163, endPoint y: 29, distance: 14.7
click at [163, 14] on span "Mes dossiers" at bounding box center [164, 16] width 51 height 9
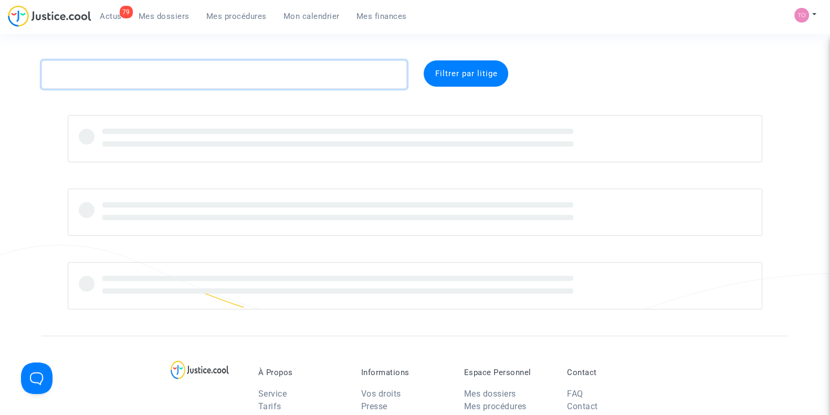
click at [145, 72] on textarea at bounding box center [224, 74] width 366 height 28
paste textarea "PEYTAUD"
type textarea "PEYTAUD"
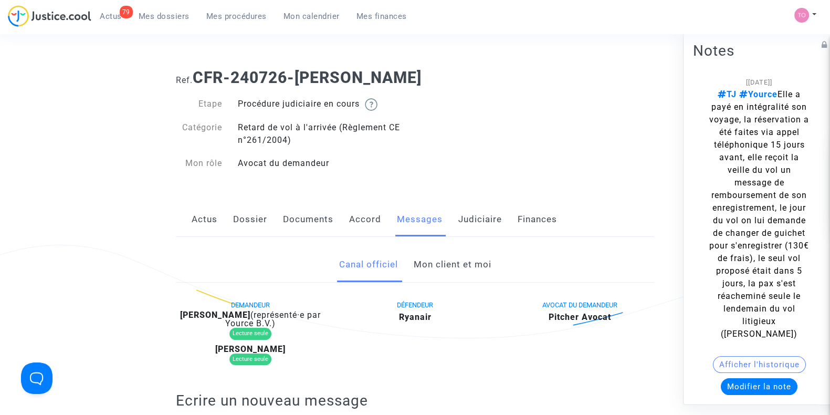
click at [461, 218] on link "Judiciaire" at bounding box center [480, 219] width 44 height 35
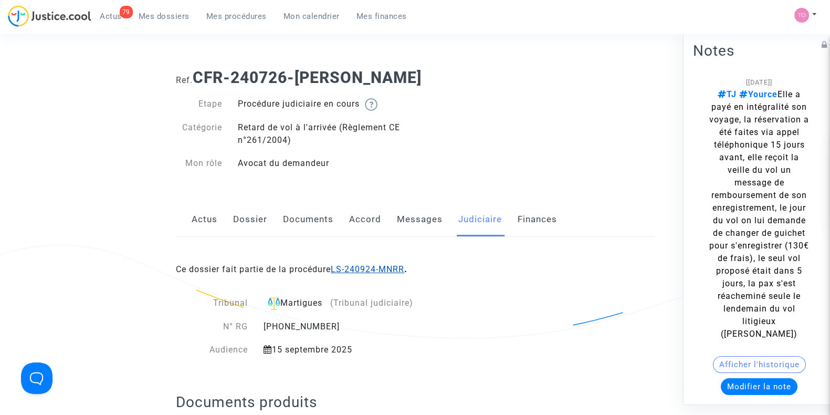
click at [363, 266] on link "LS-240924-MNRR" at bounding box center [368, 269] width 74 height 10
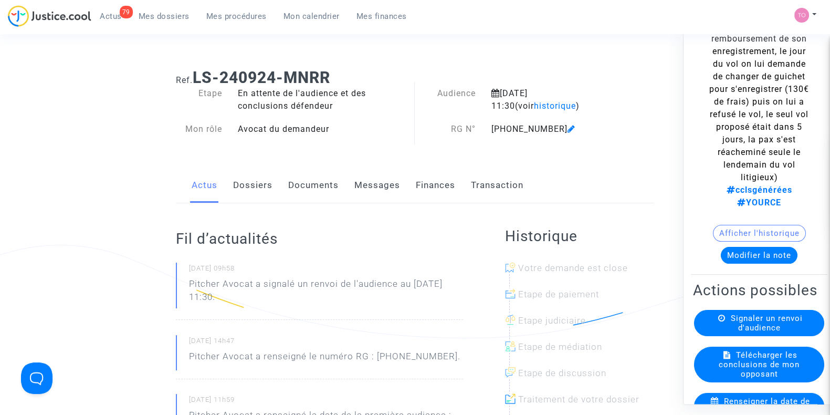
scroll to position [197, 0]
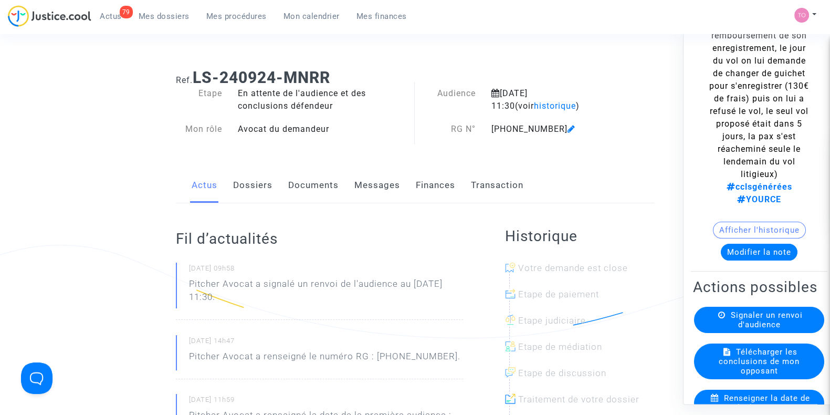
click at [737, 261] on button "Modifier la note" at bounding box center [759, 252] width 77 height 17
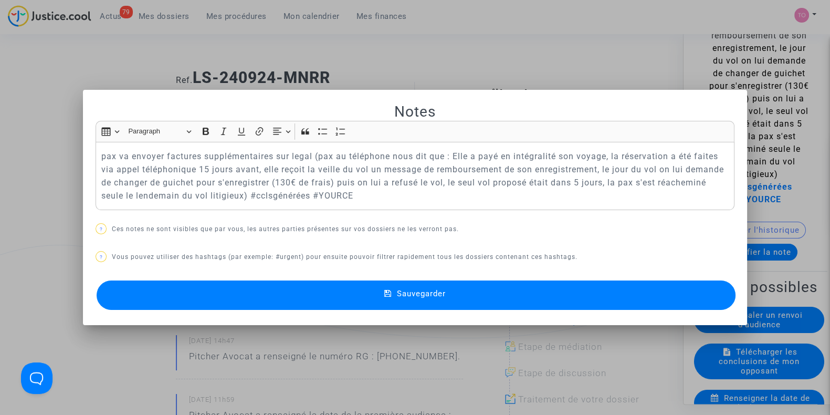
click at [429, 68] on div at bounding box center [415, 207] width 830 height 415
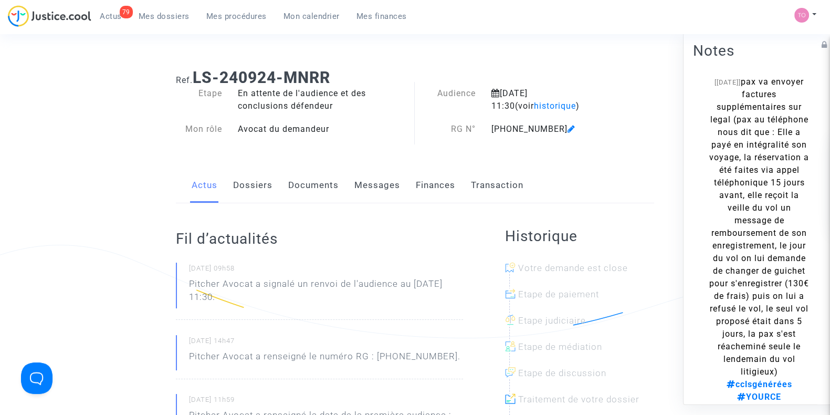
scroll to position [0, 0]
click at [158, 12] on span "Mes dossiers" at bounding box center [164, 16] width 51 height 9
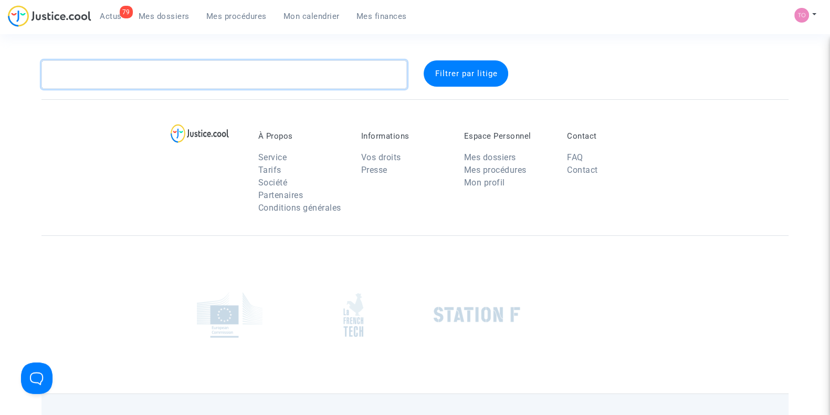
click at [106, 77] on textarea at bounding box center [224, 74] width 366 height 28
paste textarea "PEYTAUD"
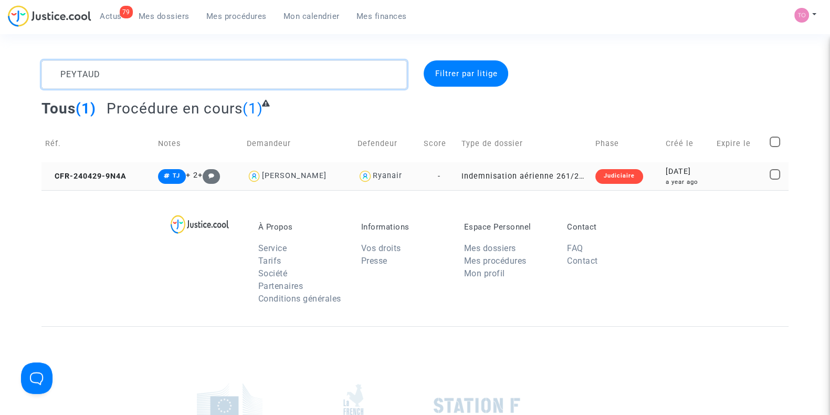
type textarea "PEYTAUD"
click at [666, 180] on div "a year ago" at bounding box center [688, 182] width 44 height 9
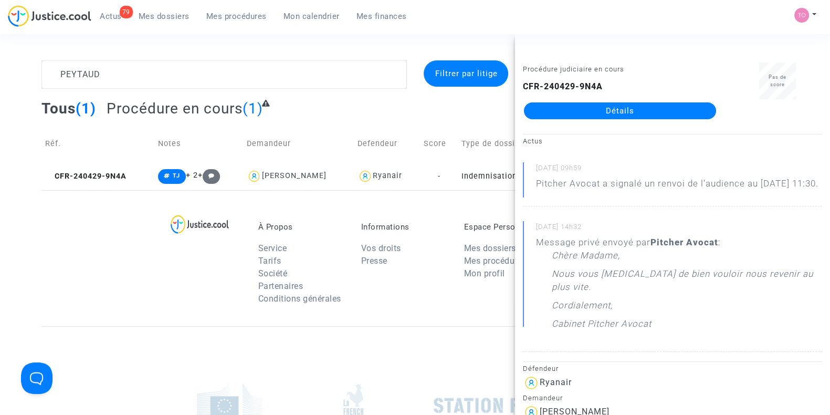
drag, startPoint x: 654, startPoint y: 116, endPoint x: 553, endPoint y: 122, distance: 101.1
click at [553, 122] on div "Procédure judiciaire en cours CFR-240429-9N4A Détails" at bounding box center [620, 95] width 210 height 66
drag, startPoint x: 582, startPoint y: 116, endPoint x: 571, endPoint y: 113, distance: 11.3
click at [571, 113] on link "Détails" at bounding box center [620, 110] width 192 height 17
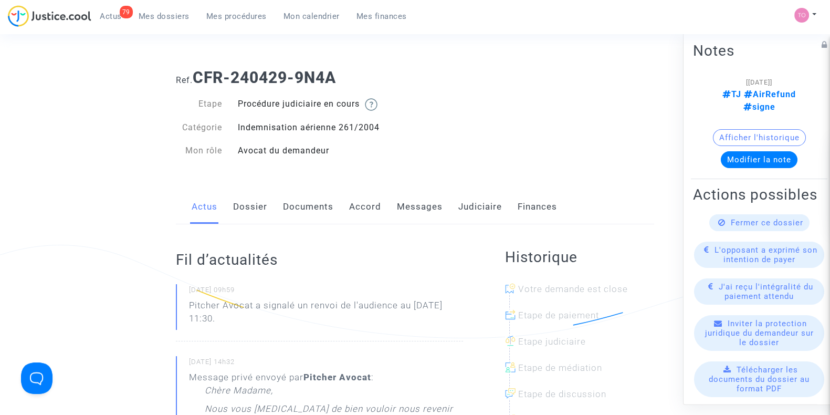
click at [465, 211] on link "Judiciaire" at bounding box center [480, 207] width 44 height 35
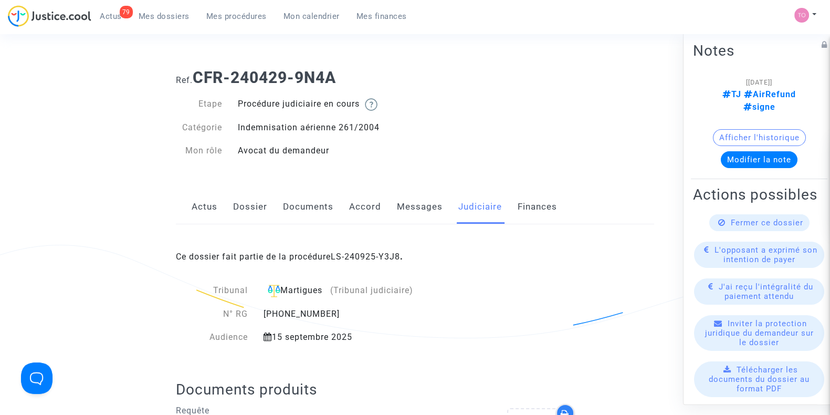
click at [175, 12] on span "Mes dossiers" at bounding box center [164, 16] width 51 height 9
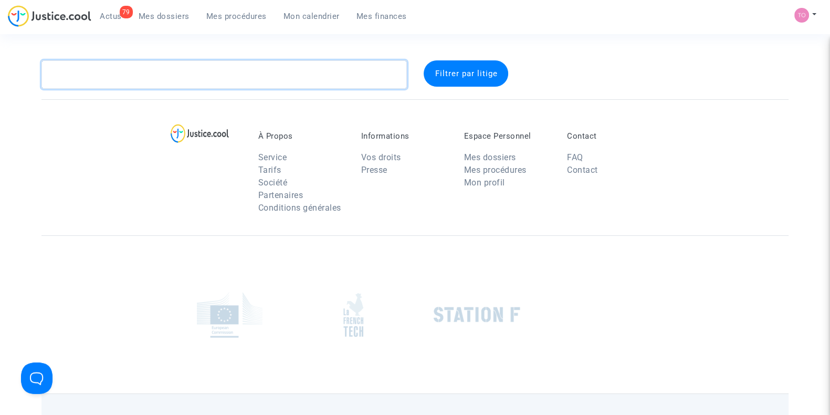
click at [139, 81] on textarea at bounding box center [224, 74] width 366 height 28
paste textarea "BALESTE"
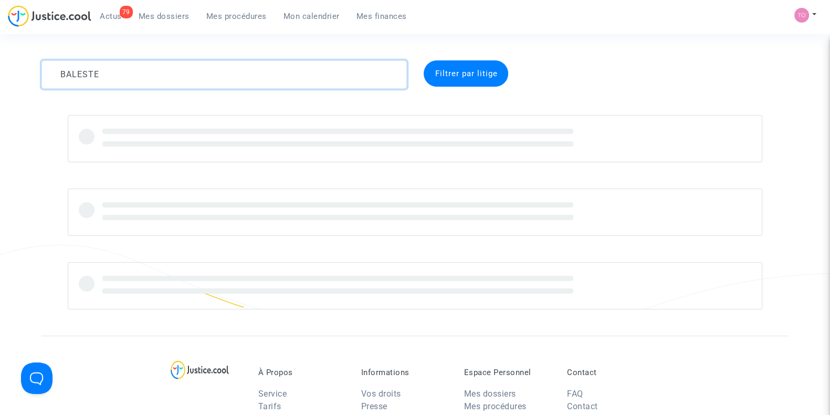
type textarea "BALESTE"
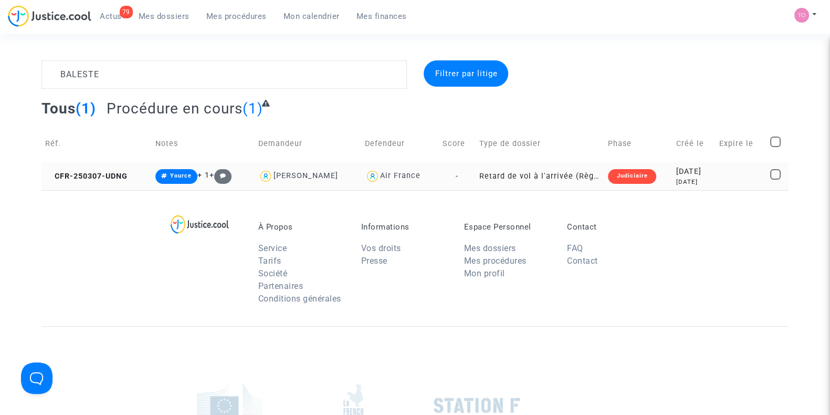
click at [697, 179] on div "6 months ago" at bounding box center [694, 182] width 36 height 9
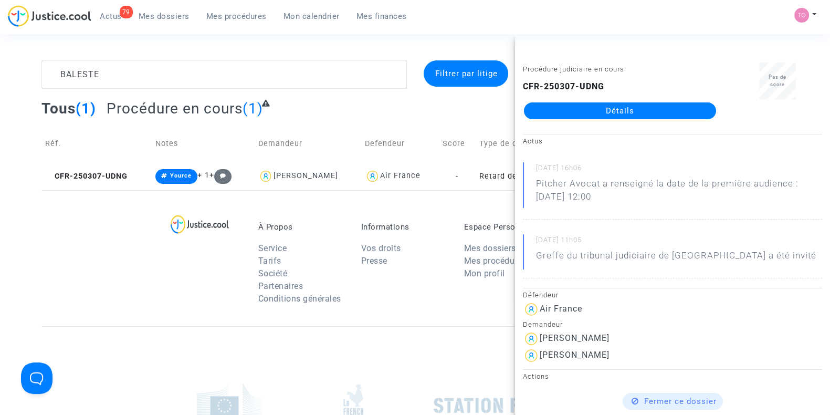
click at [97, 289] on div "À Propos Service Tarifs Société Partenaires Conditions générales Informations V…" at bounding box center [414, 258] width 747 height 136
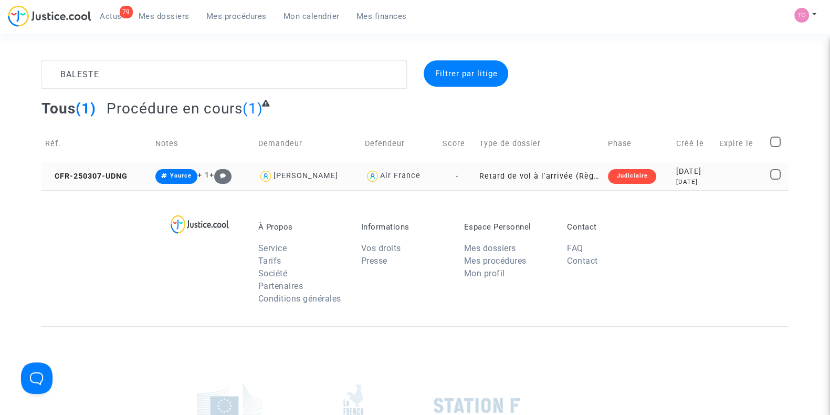
click at [712, 174] on div "2025-03-07" at bounding box center [694, 172] width 36 height 12
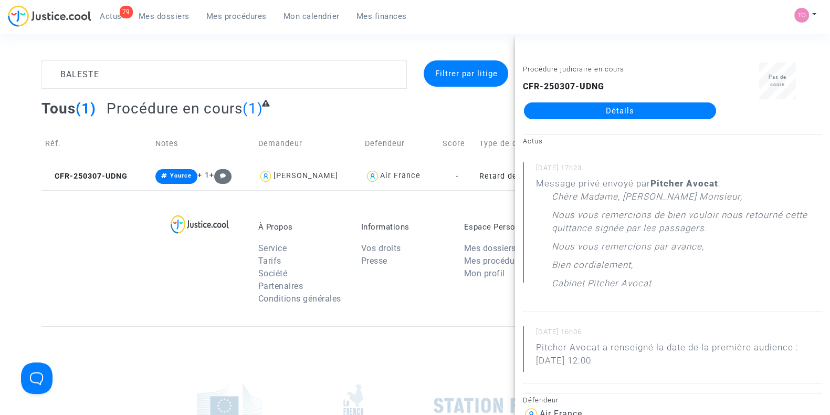
click at [622, 109] on link "Détails" at bounding box center [620, 110] width 192 height 17
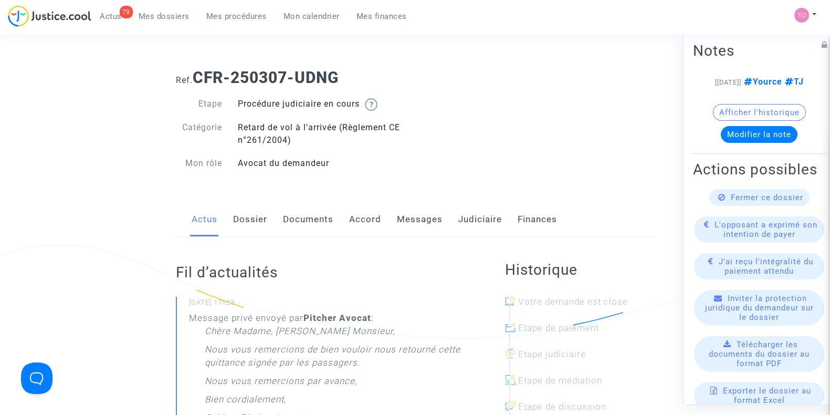
click at [485, 219] on link "Judiciaire" at bounding box center [480, 219] width 44 height 35
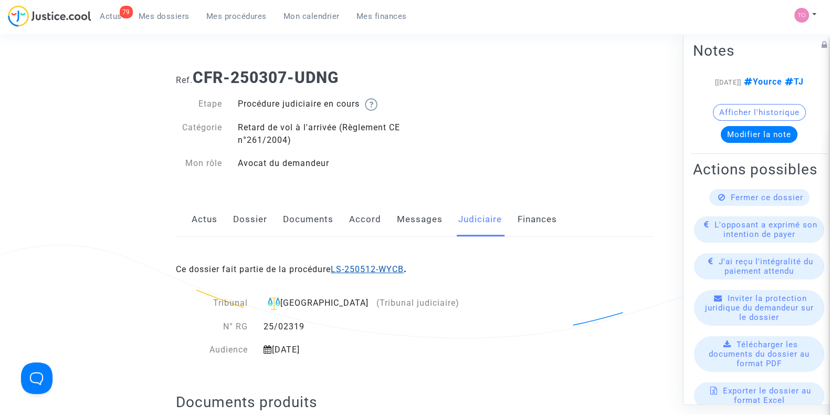
click at [376, 273] on link "LS-250512-WYCB" at bounding box center [367, 269] width 73 height 10
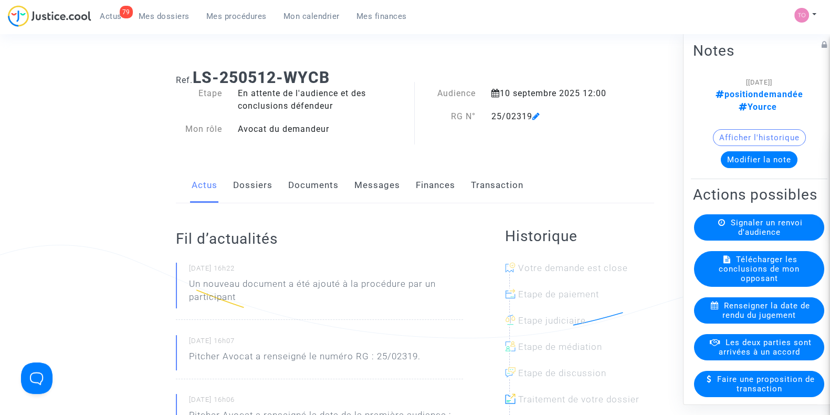
click at [760, 151] on button "Modifier la note" at bounding box center [759, 159] width 77 height 17
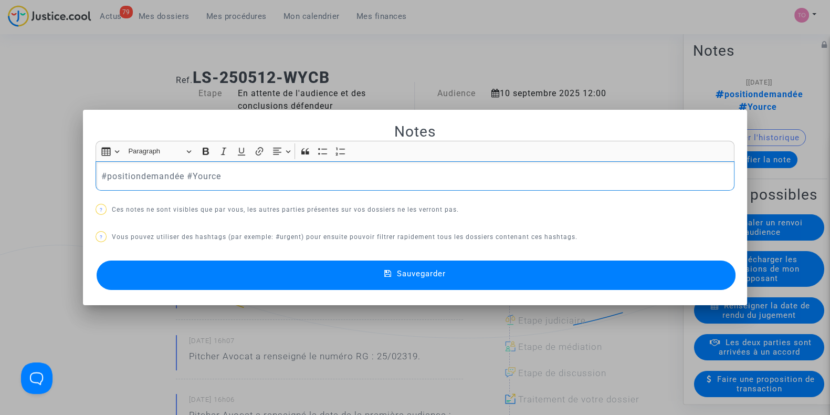
drag, startPoint x: 332, startPoint y: 175, endPoint x: 0, endPoint y: 176, distance: 331.9
click at [0, 176] on div "Notes Rich Text Editor Insert table Insert table Heading Paragraph Paragraph He…" at bounding box center [415, 207] width 830 height 415
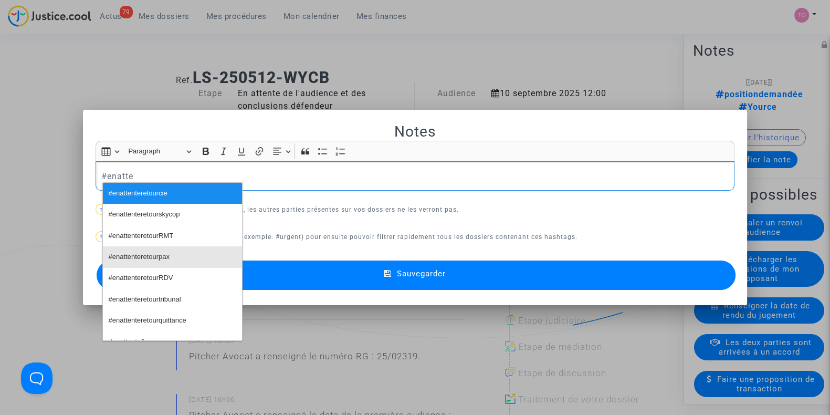
click at [133, 251] on span "#enattenteretourpax" at bounding box center [139, 256] width 61 height 15
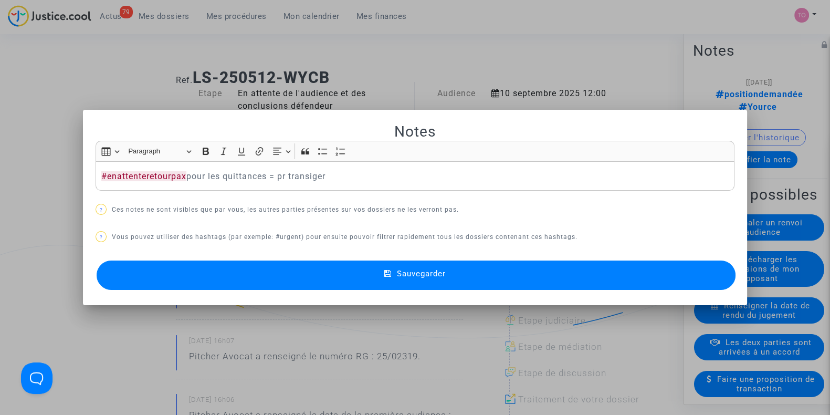
click at [378, 288] on button "Sauvegarder" at bounding box center [416, 274] width 639 height 29
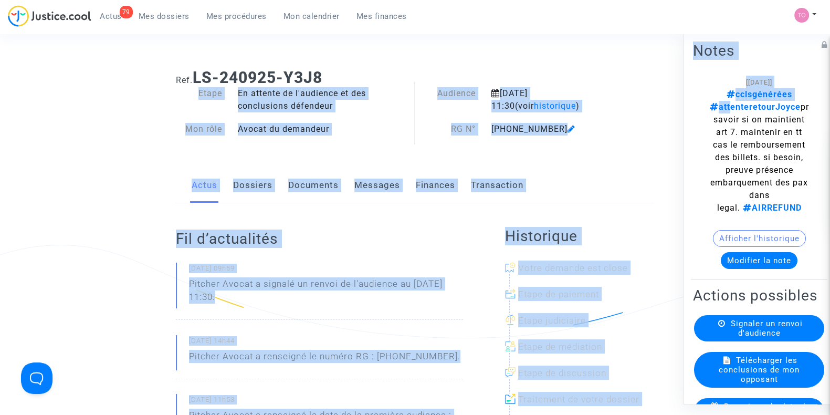
scroll to position [0, 37]
drag, startPoint x: 797, startPoint y: 92, endPoint x: 840, endPoint y: 95, distance: 43.2
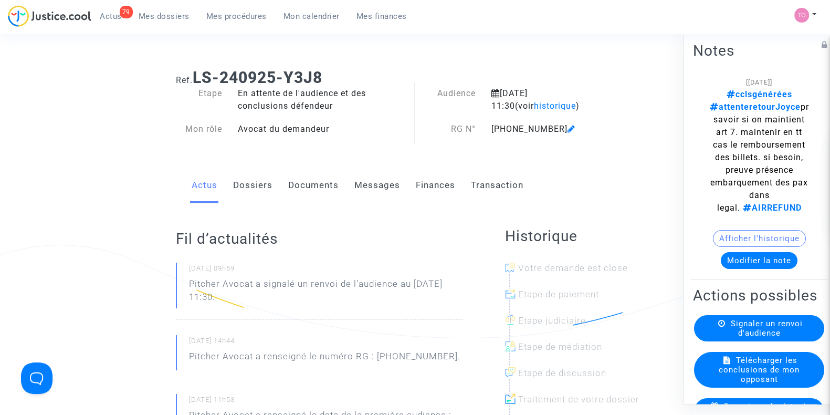
click at [807, 114] on div "Notes [[DATE]] cclsgénérées attenteretourJoyce pr savoir si on maintient art 7.…" at bounding box center [762, 218] width 158 height 373
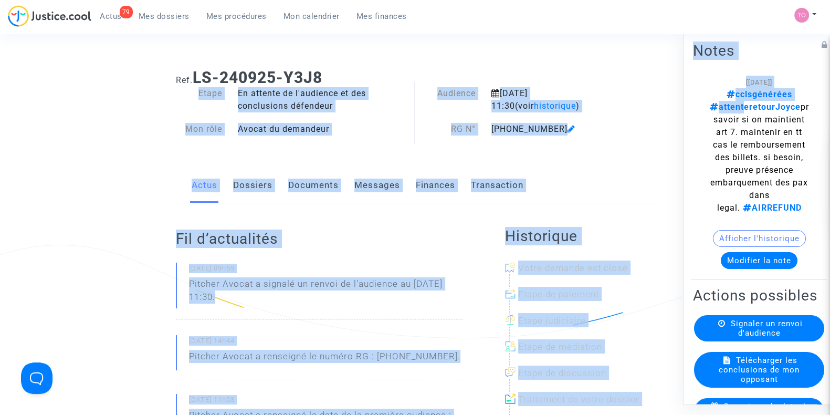
scroll to position [0, 0]
drag, startPoint x: 776, startPoint y: 97, endPoint x: 659, endPoint y: 95, distance: 116.6
click at [706, 66] on div "Notes [[DATE]] cclsgénérées attenteretourJoyce pr savoir si on maintient art 7.…" at bounding box center [759, 159] width 137 height 241
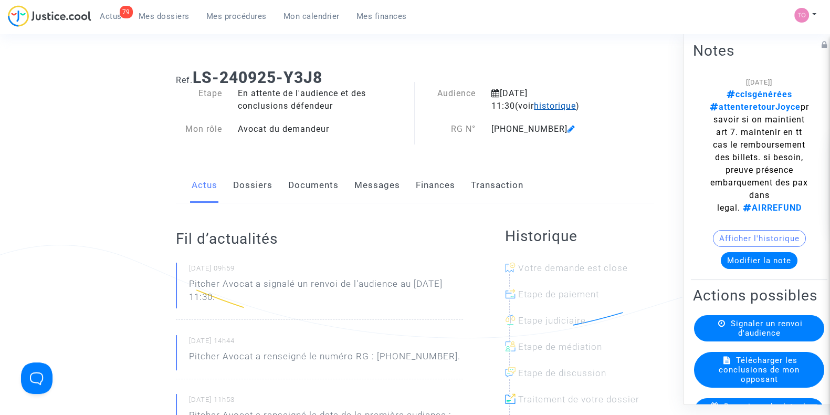
click at [544, 106] on span "historique" at bounding box center [555, 106] width 42 height 10
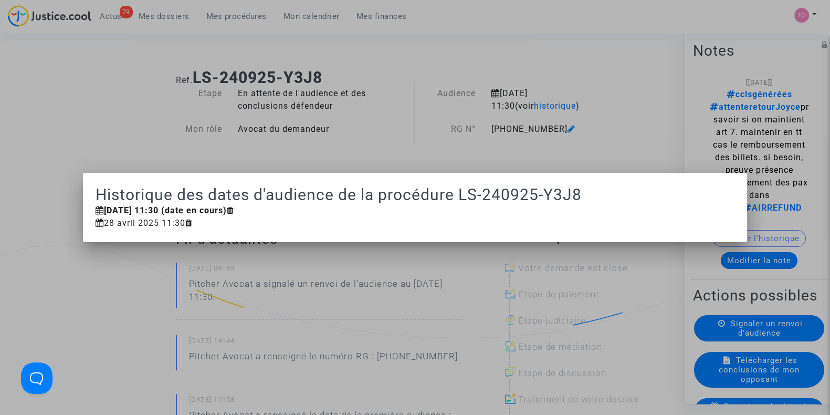
drag, startPoint x: 32, startPoint y: 58, endPoint x: 124, endPoint y: 6, distance: 106.3
click at [35, 59] on div at bounding box center [415, 207] width 830 height 415
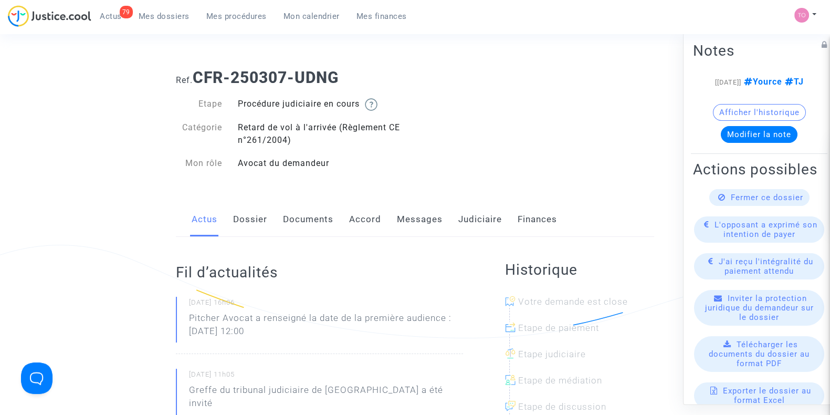
click at [253, 225] on link "Dossier" at bounding box center [250, 219] width 34 height 35
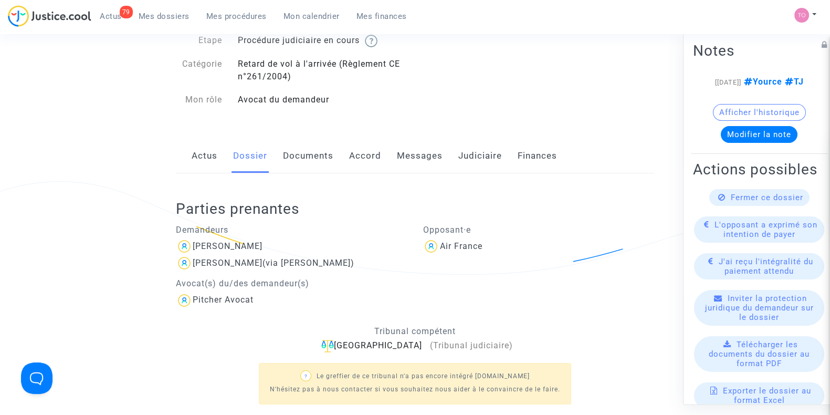
scroll to position [65, 0]
click at [350, 159] on link "Accord" at bounding box center [365, 154] width 32 height 35
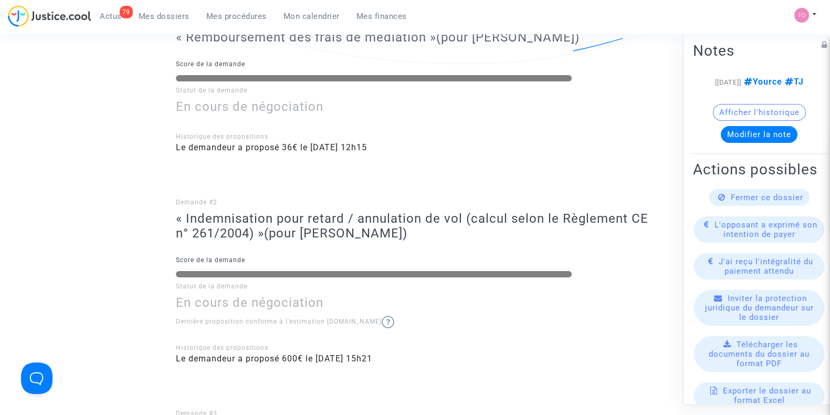
scroll to position [262, 0]
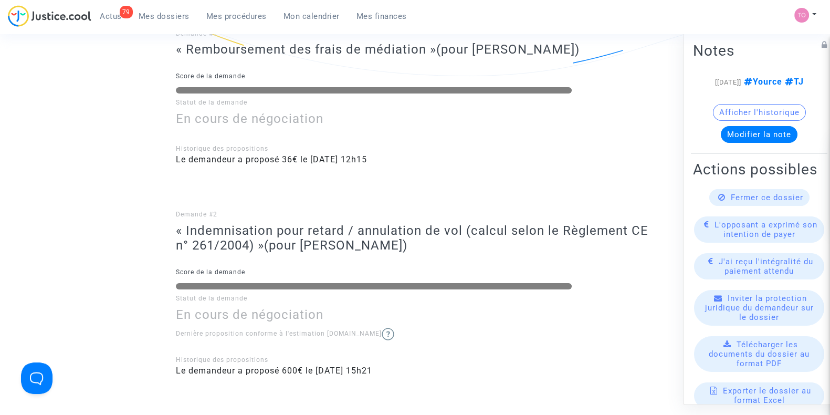
click at [578, 137] on div at bounding box center [415, 137] width 478 height 13
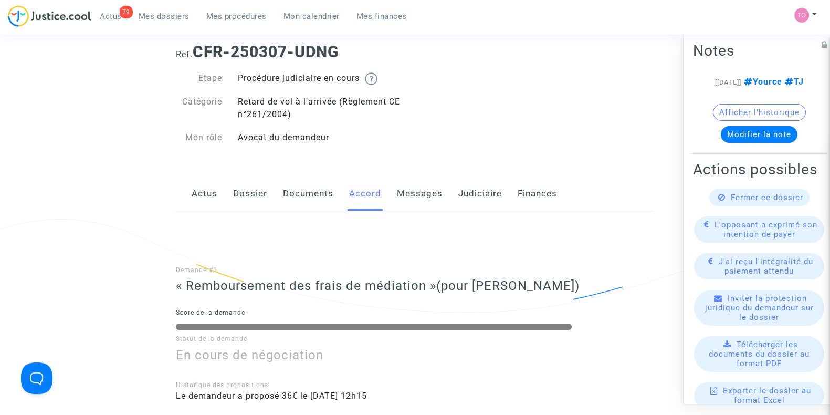
scroll to position [0, 0]
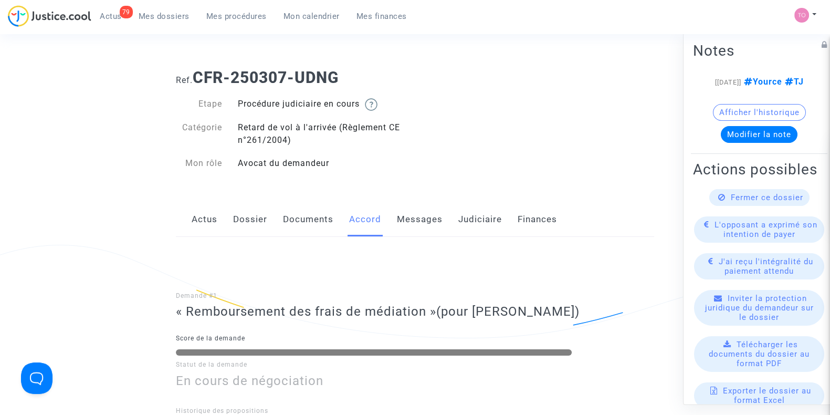
click at [418, 208] on link "Messages" at bounding box center [420, 219] width 46 height 35
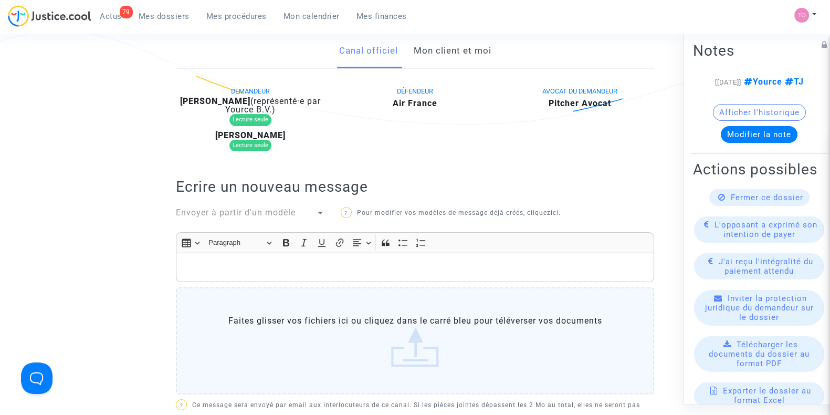
scroll to position [197, 0]
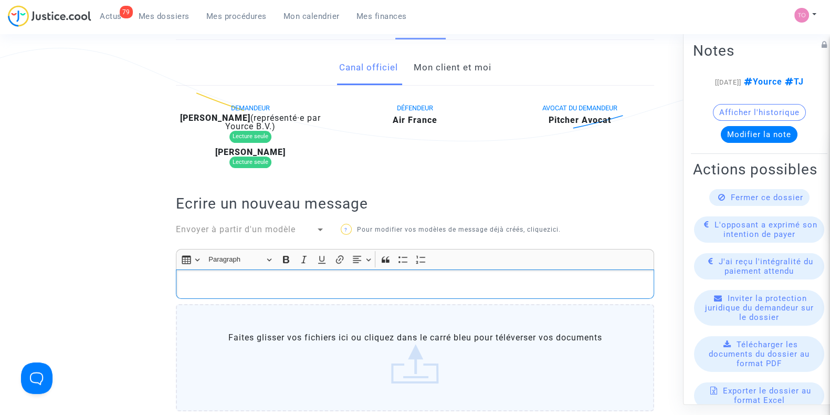
click at [259, 285] on p "Rich Text Editor, main" at bounding box center [415, 283] width 467 height 13
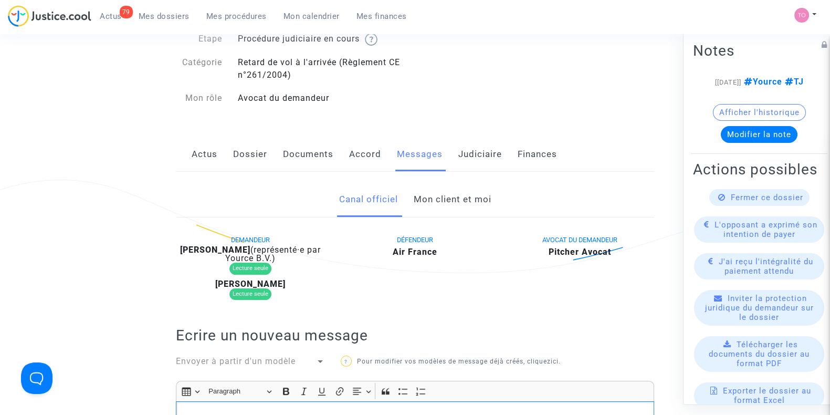
click at [449, 197] on link "Mon client et moi" at bounding box center [452, 199] width 78 height 35
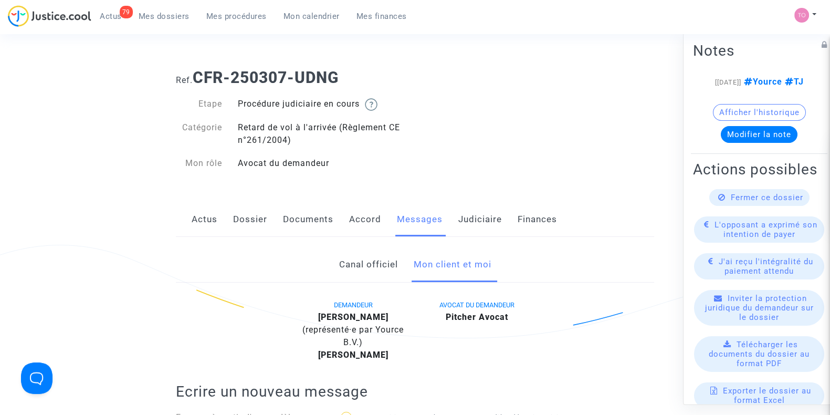
click at [248, 213] on link "Dossier" at bounding box center [250, 219] width 34 height 35
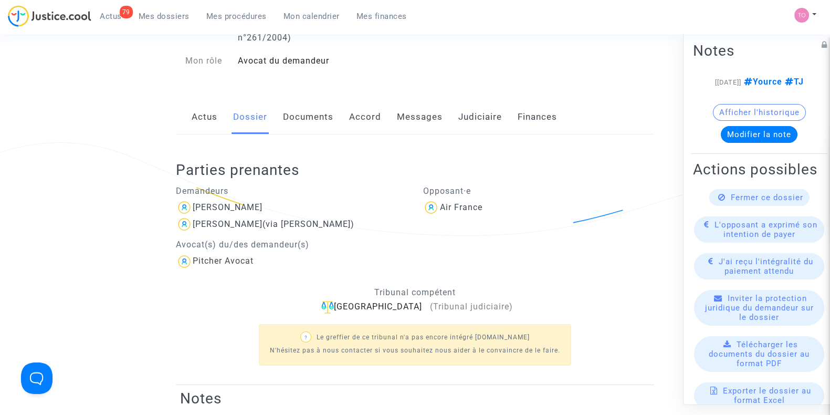
scroll to position [131, 0]
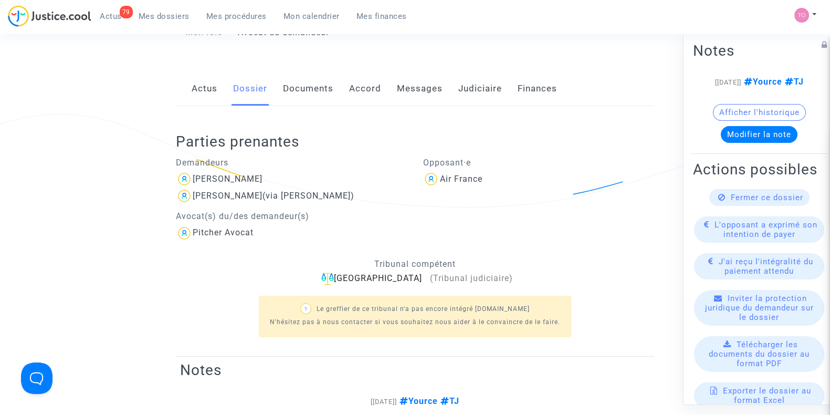
click at [463, 89] on link "Judiciaire" at bounding box center [480, 88] width 44 height 35
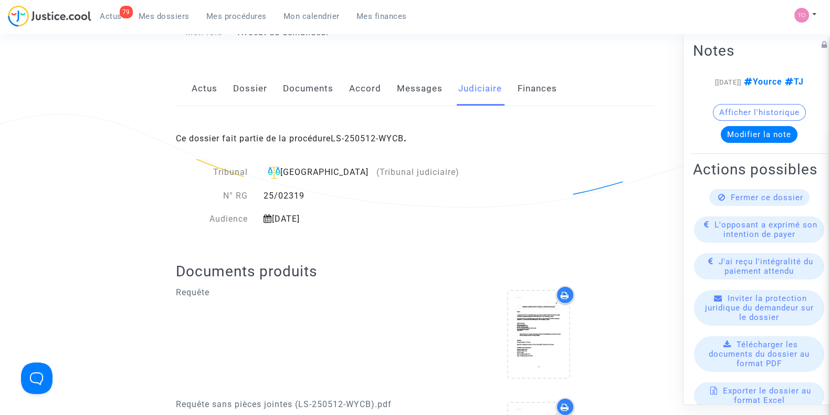
click at [415, 91] on link "Messages" at bounding box center [420, 88] width 46 height 35
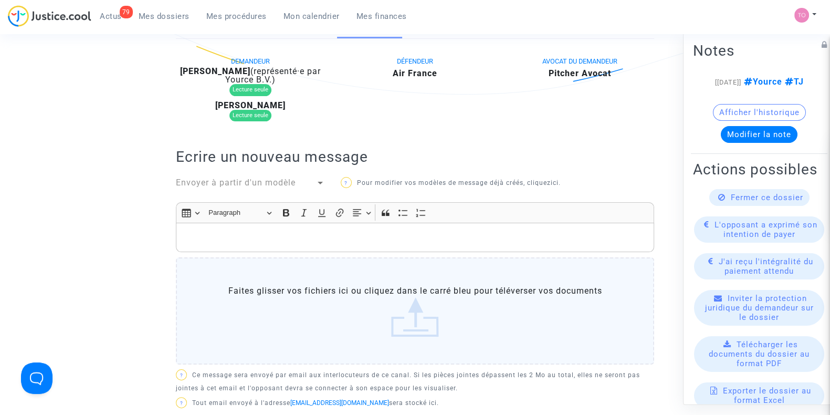
scroll to position [262, 0]
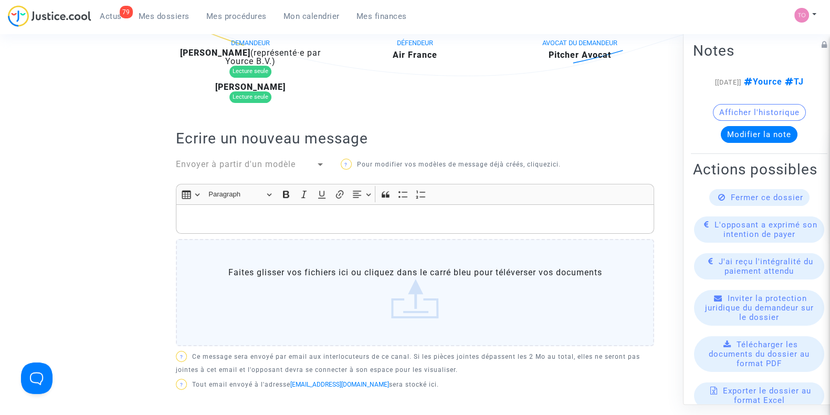
click at [268, 221] on p "Rich Text Editor, main" at bounding box center [415, 218] width 467 height 13
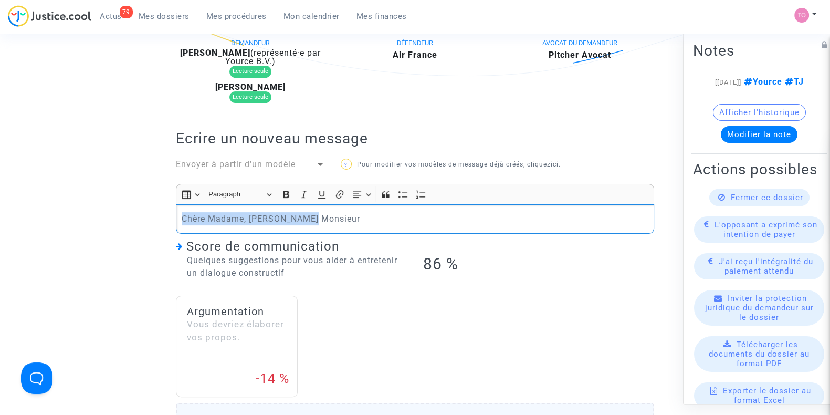
drag, startPoint x: 328, startPoint y: 216, endPoint x: 58, endPoint y: 217, distance: 270.5
click at [58, 217] on ng-component "Ref. CFR-250307-UDNG Etape Procédure judiciaire en cours Catégorie Retard de vo…" at bounding box center [414, 274] width 747 height 952
copy p "Chère Madame, Cher Monsieur"
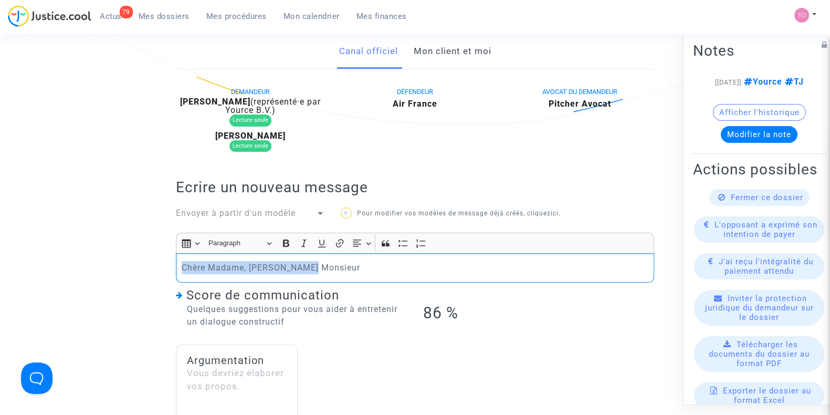
scroll to position [131, 0]
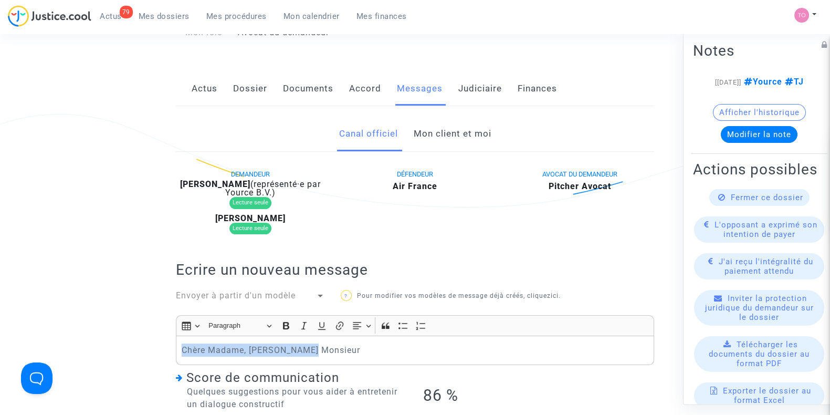
click at [437, 133] on link "Mon client et moi" at bounding box center [452, 134] width 78 height 35
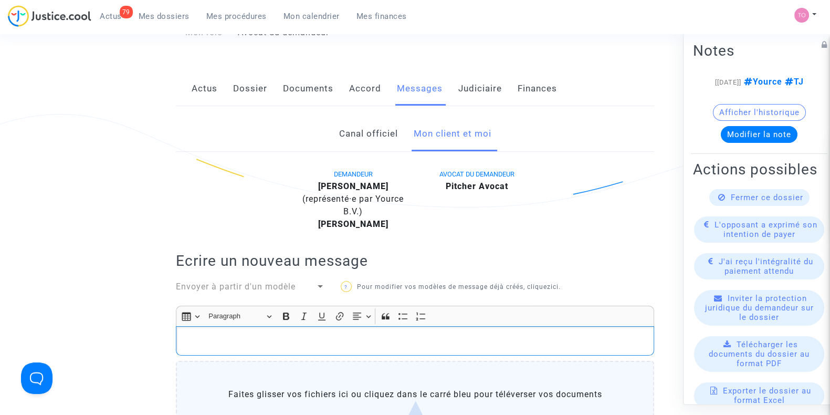
click at [217, 332] on div "Rich Text Editor, main" at bounding box center [415, 340] width 478 height 29
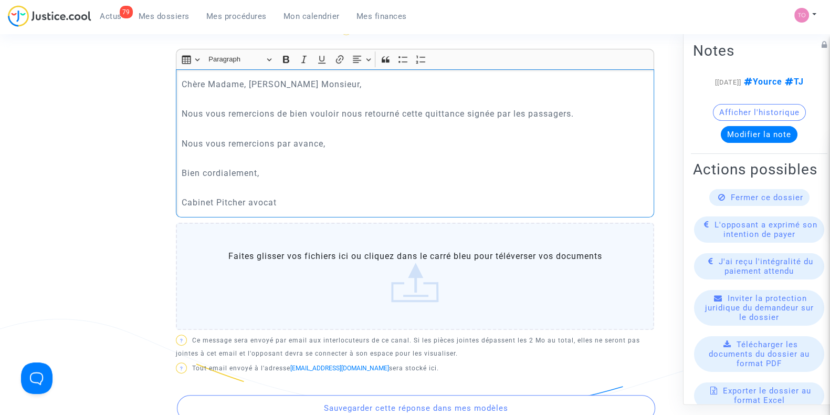
scroll to position [389, 0]
click at [378, 258] on label "Faites glisser vos fichiers ici ou cliquez dans le carré bleu pour téléverser v…" at bounding box center [415, 275] width 478 height 107
click at [0, 0] on input "Faites glisser vos fichiers ici ou cliquez dans le carré bleu pour téléverser v…" at bounding box center [0, 0] width 0 height 0
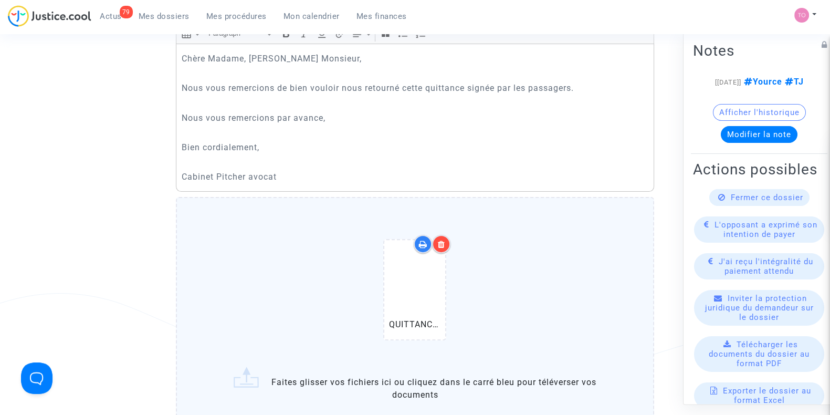
scroll to position [586, 0]
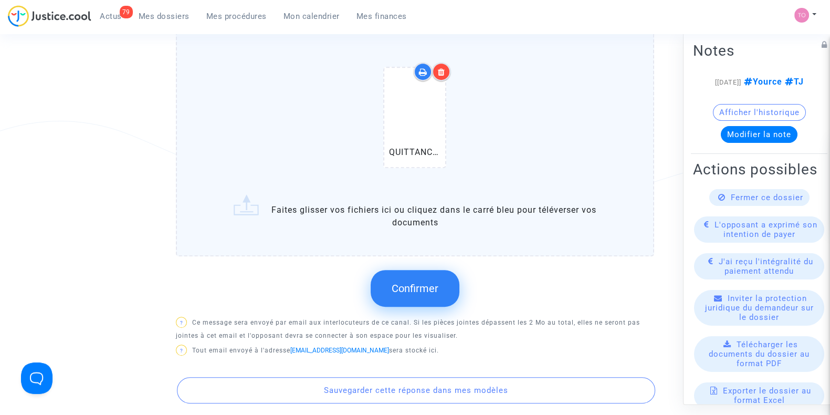
click at [418, 290] on span "Confirmer" at bounding box center [415, 288] width 47 height 13
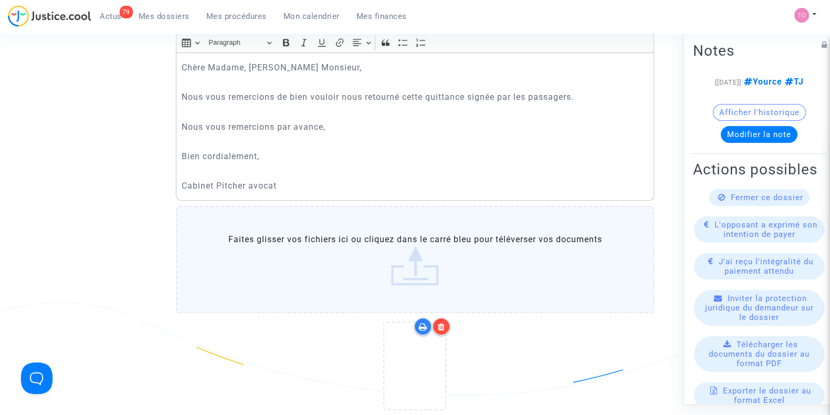
scroll to position [389, 0]
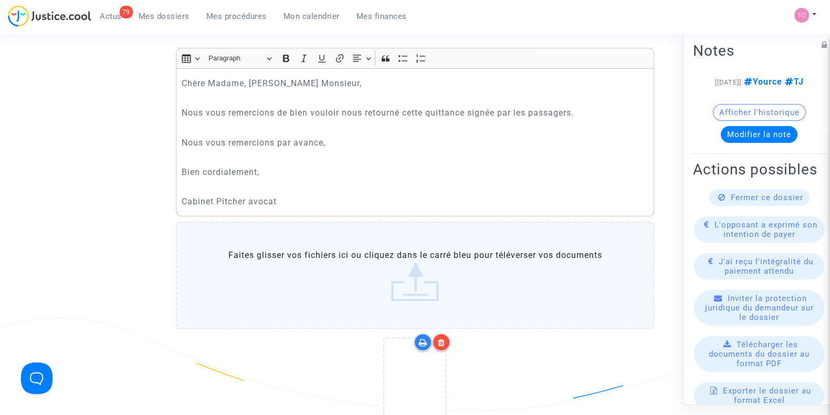
click at [254, 202] on p "Cabinet Pitcher avocat" at bounding box center [415, 201] width 467 height 13
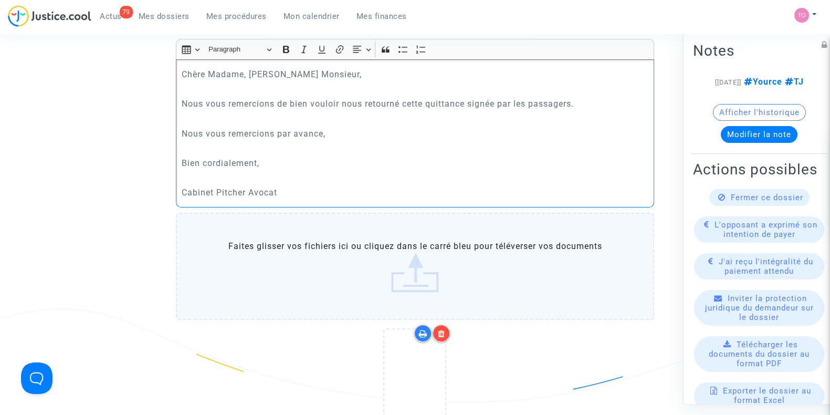
scroll to position [525, 0]
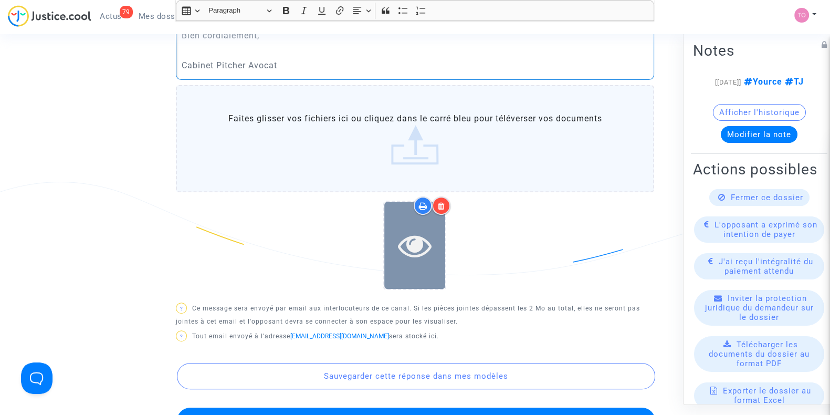
click at [424, 264] on div at bounding box center [414, 245] width 61 height 87
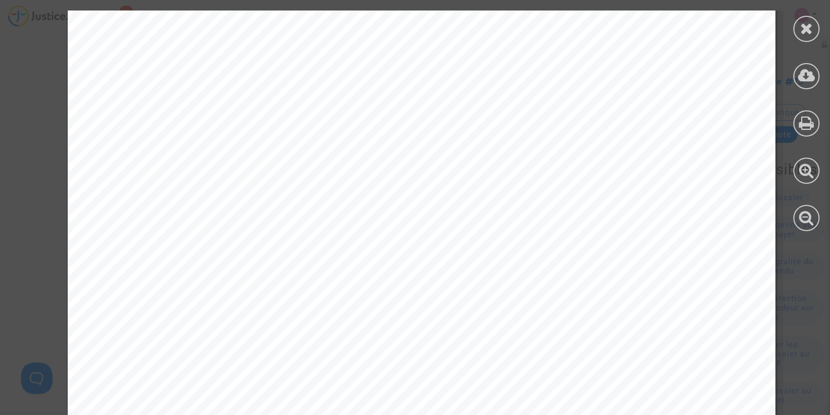
scroll to position [0, 0]
click at [799, 19] on div at bounding box center [807, 29] width 26 height 26
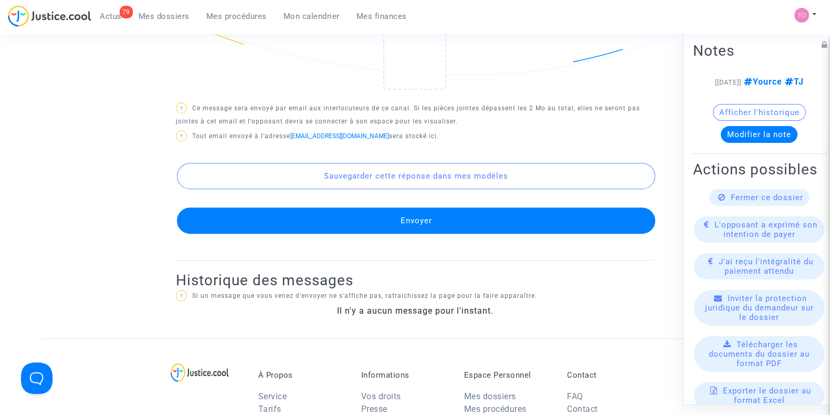
scroll to position [722, 0]
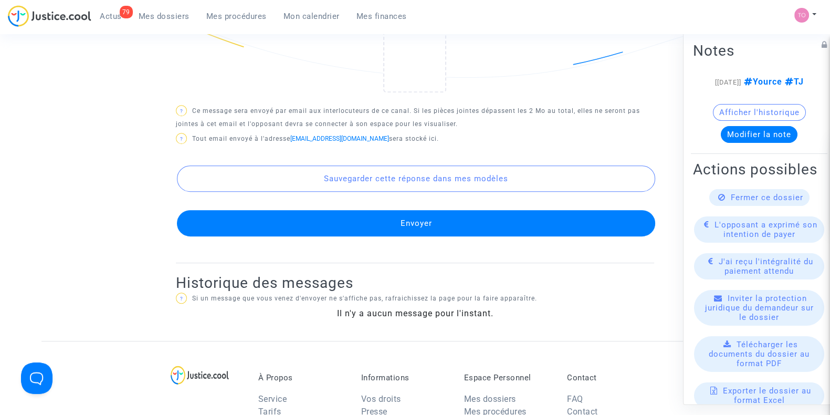
click at [401, 220] on button "Envoyer" at bounding box center [416, 223] width 478 height 26
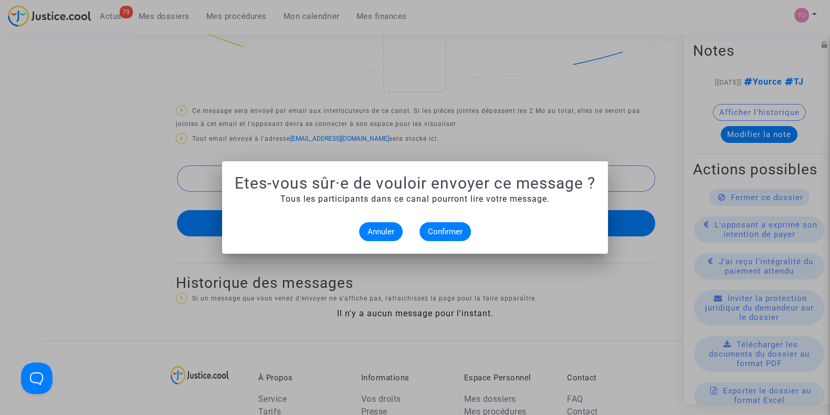
scroll to position [0, 0]
click at [450, 225] on button "Confirmer" at bounding box center [445, 231] width 51 height 19
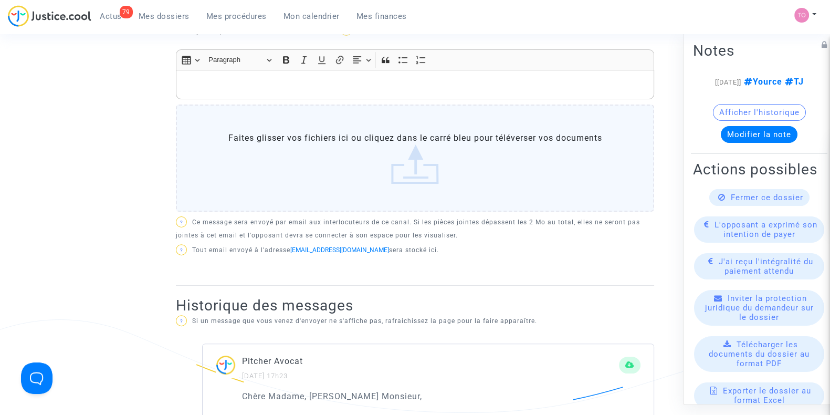
scroll to position [656, 0]
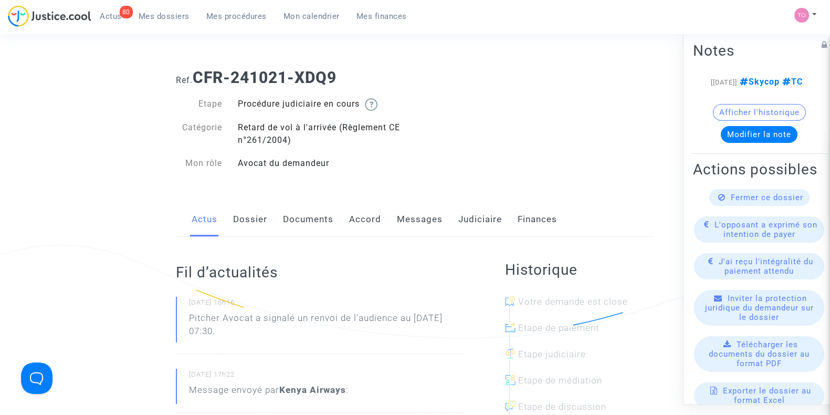
click at [460, 212] on link "Judiciaire" at bounding box center [480, 219] width 44 height 35
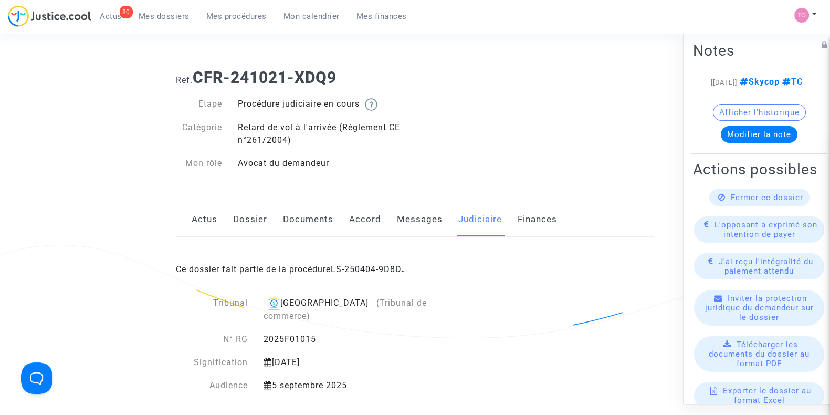
click at [275, 213] on div "Actus Dossier Documents Accord Messages Judiciaire Finances" at bounding box center [415, 219] width 478 height 35
click at [297, 215] on link "Documents" at bounding box center [308, 219] width 50 height 35
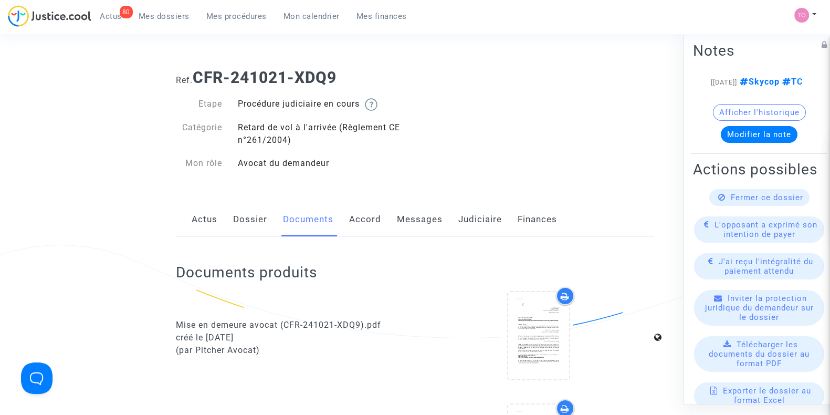
click at [402, 224] on link "Messages" at bounding box center [420, 219] width 46 height 35
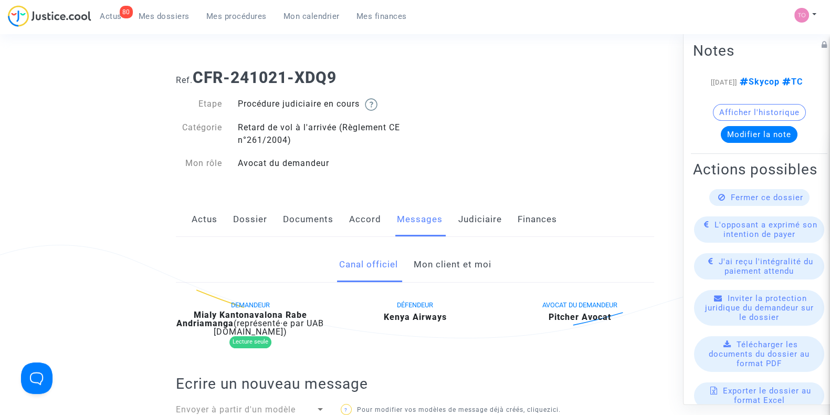
click at [412, 267] on div "Canal officiel Mon client et moi" at bounding box center [415, 264] width 478 height 35
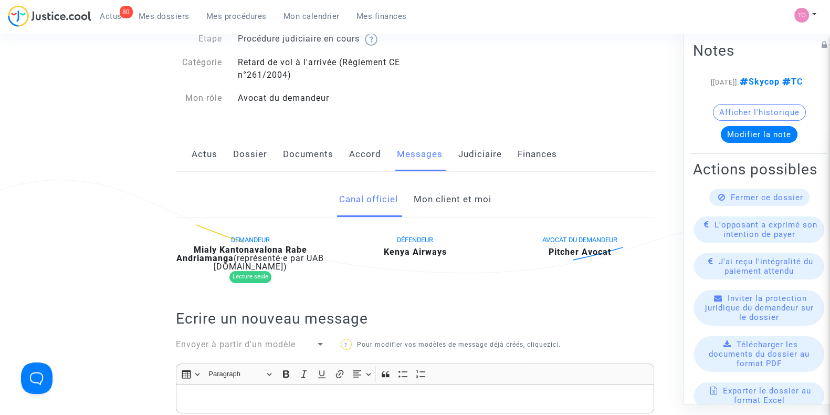
click at [454, 201] on link "Mon client et moi" at bounding box center [452, 199] width 78 height 35
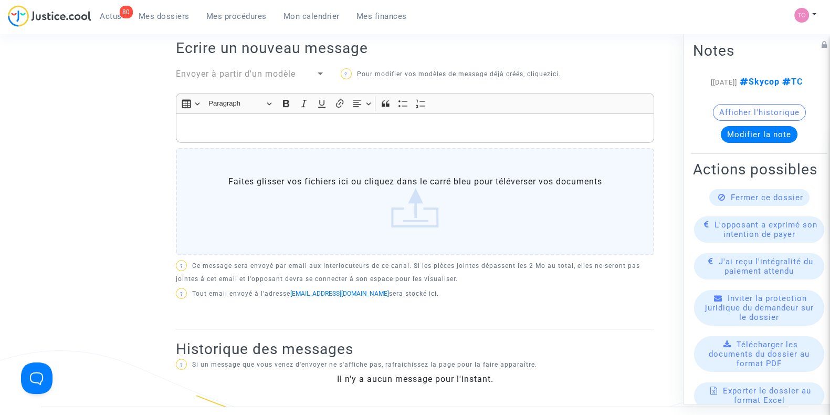
scroll to position [197, 0]
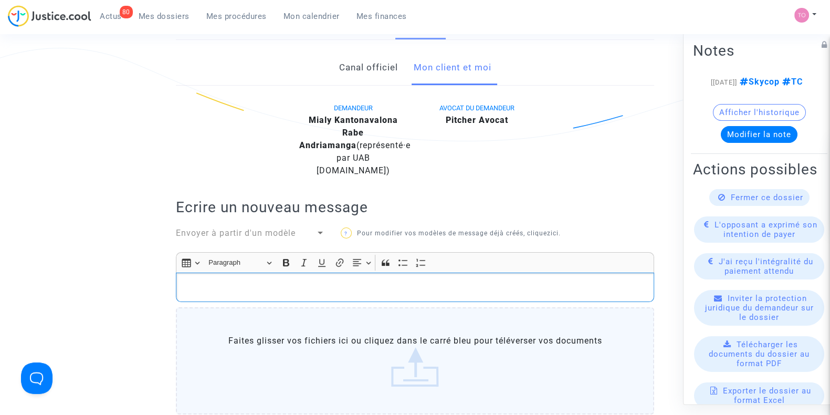
click at [276, 281] on p "Rich Text Editor, main" at bounding box center [415, 287] width 467 height 13
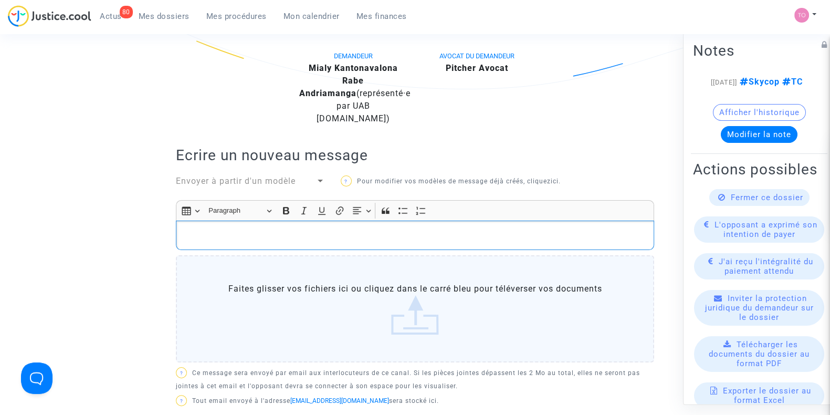
scroll to position [262, 0]
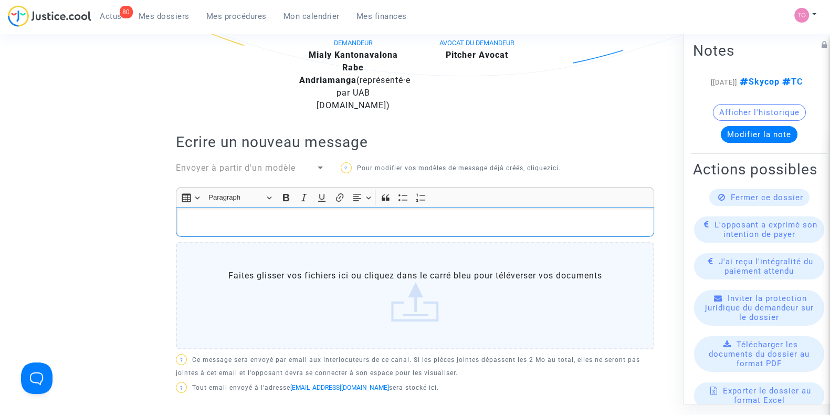
click at [263, 216] on p "Rich Text Editor, main" at bounding box center [415, 222] width 467 height 13
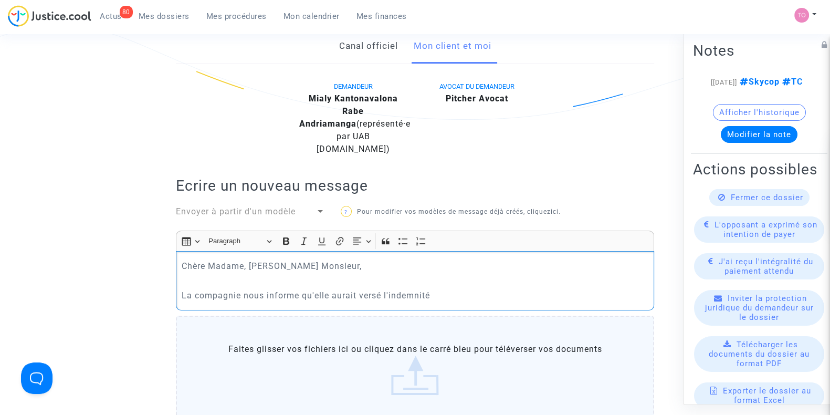
scroll to position [0, 0]
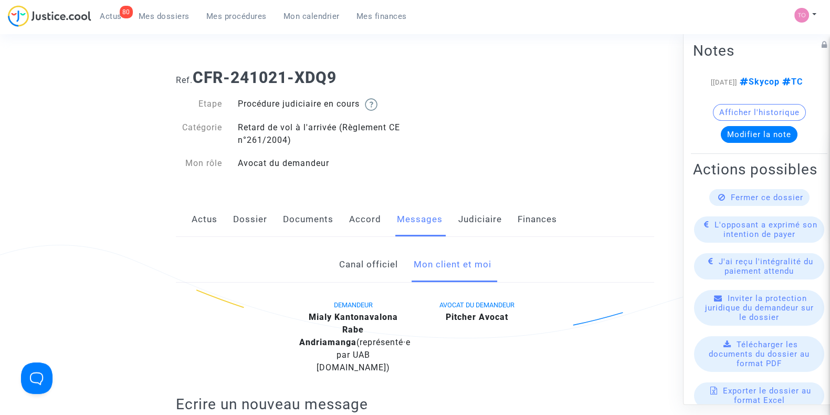
click at [257, 216] on link "Dossier" at bounding box center [250, 219] width 34 height 35
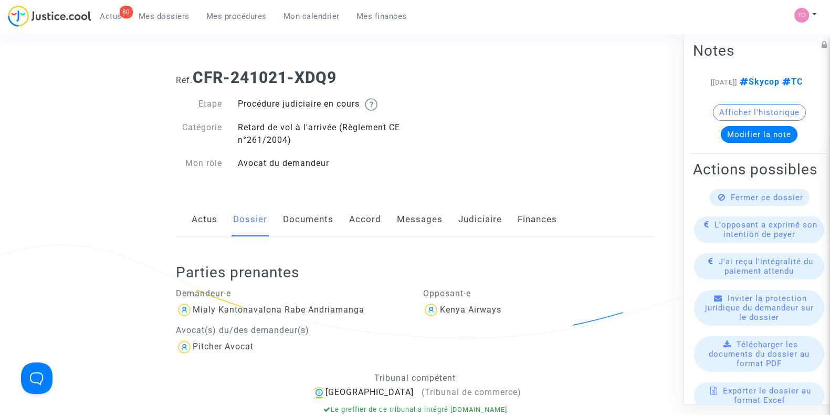
click at [320, 220] on link "Documents" at bounding box center [308, 219] width 50 height 35
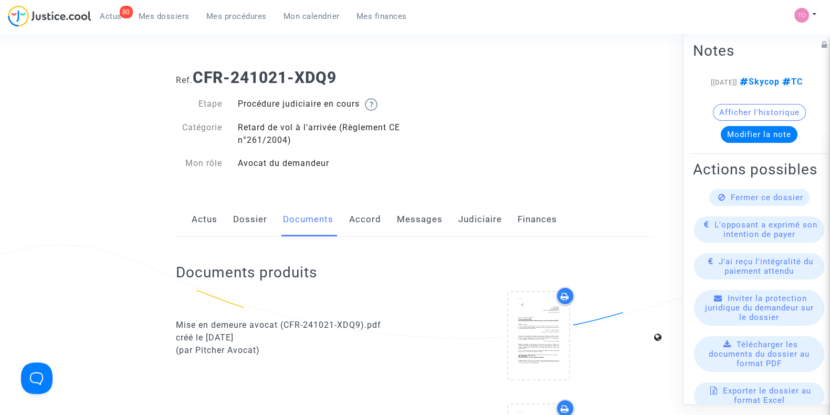
click at [360, 213] on link "Accord" at bounding box center [365, 219] width 32 height 35
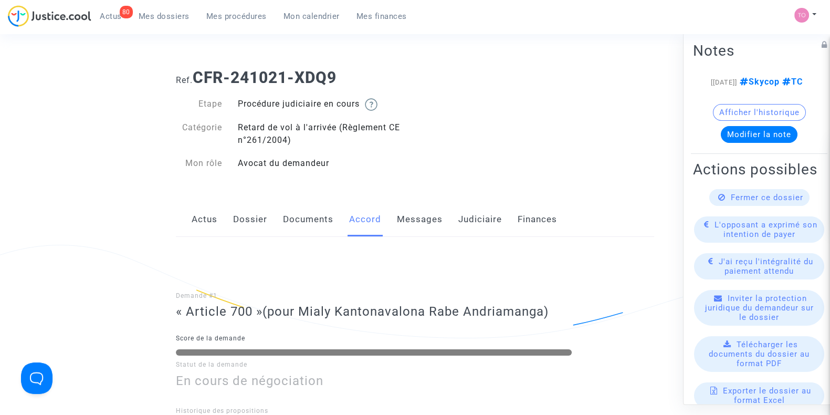
click at [292, 218] on link "Documents" at bounding box center [308, 219] width 50 height 35
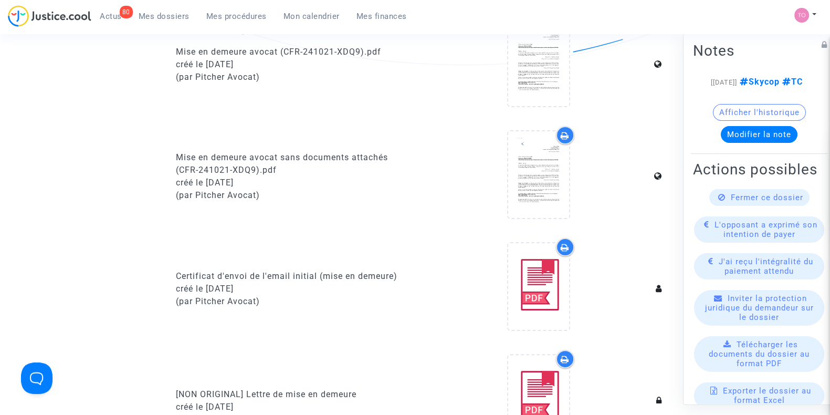
scroll to position [65, 0]
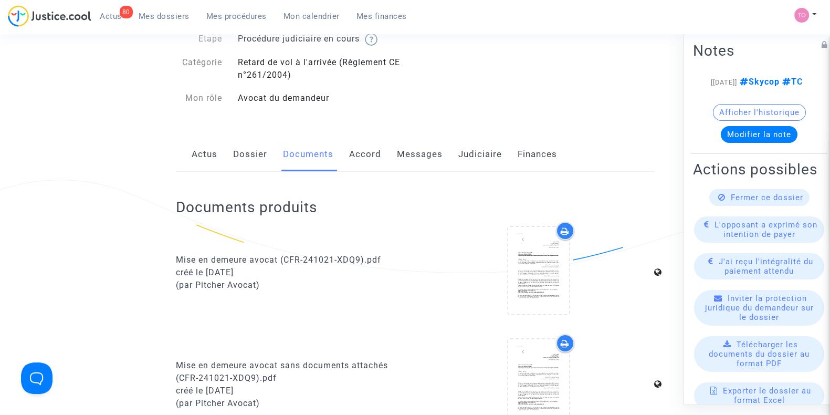
click at [409, 154] on link "Messages" at bounding box center [420, 154] width 46 height 35
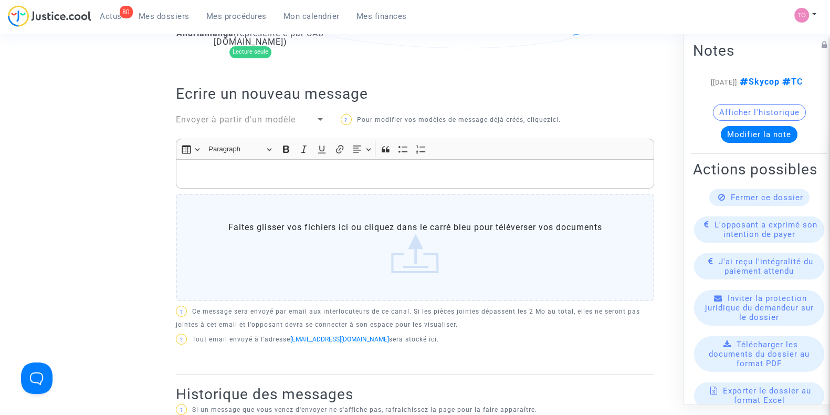
scroll to position [131, 0]
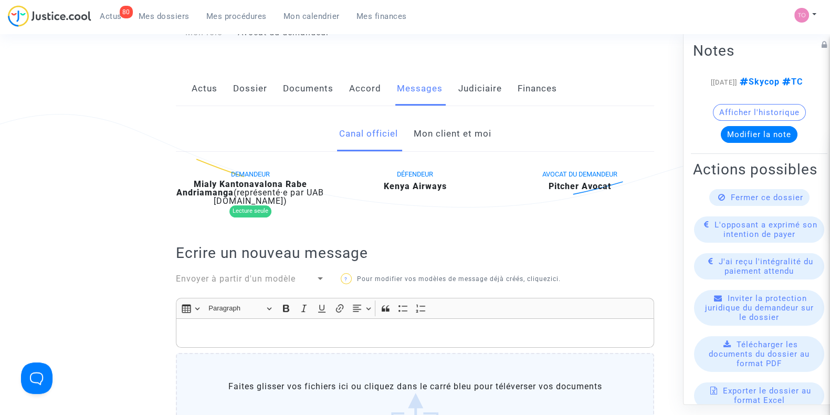
click at [456, 136] on link "Mon client et moi" at bounding box center [452, 134] width 78 height 35
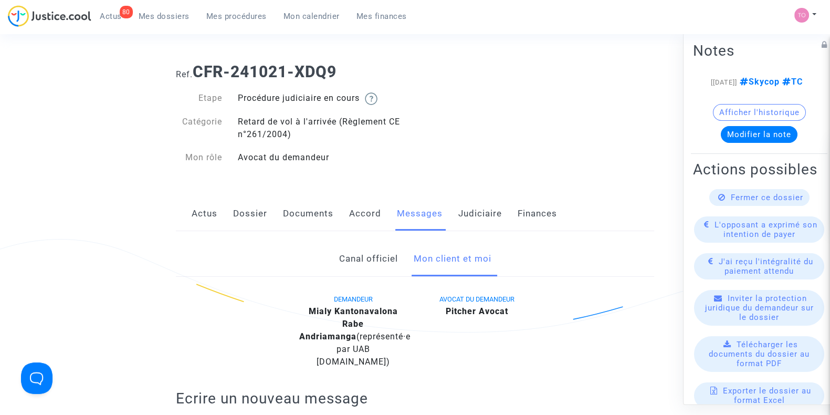
scroll to position [264, 0]
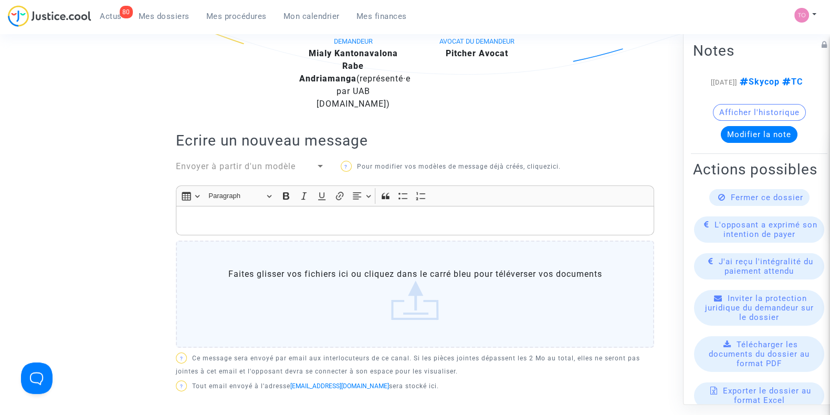
click at [227, 214] on div "Rich Text Editor, main" at bounding box center [415, 220] width 478 height 29
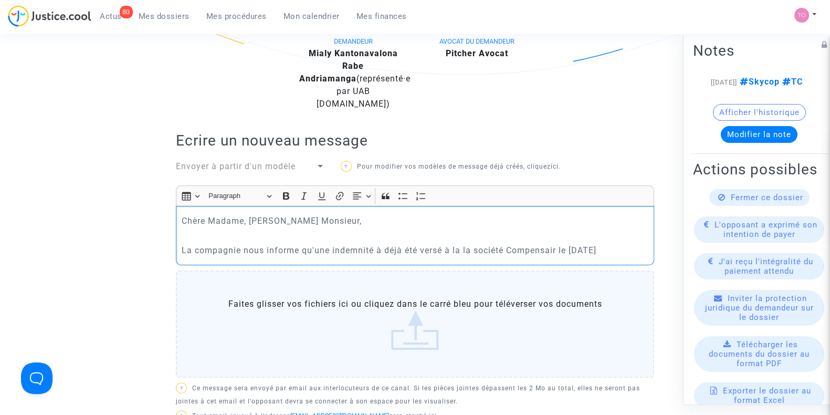
click at [546, 244] on p "La compagnie nous informe qu'une indemnité à déjà été versé à la la société Com…" at bounding box center [415, 250] width 467 height 13
click at [514, 244] on p "La compagnie nous informe qu'une indemnité à déjà été versé à la la société Com…" at bounding box center [415, 250] width 467 height 13
click at [641, 244] on p "La compagnie nous informe qu'une indemnité à déjà été versé à la la société Com…" at bounding box center [415, 250] width 467 height 13
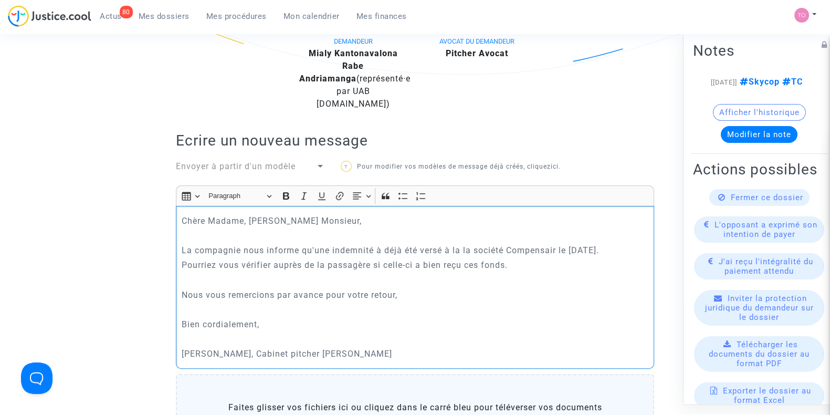
click at [244, 347] on p "Tom, Cabinet pitcher Avocat" at bounding box center [415, 353] width 467 height 13
click at [379, 244] on p "La compagnie nous informe qu'une indemnité à déjà été versé à la la société Com…" at bounding box center [415, 250] width 467 height 13
click at [441, 244] on p "La compagnie nous informe qu'une indemnité a déjà été versé à la la société Com…" at bounding box center [415, 250] width 467 height 13
drag, startPoint x: 214, startPoint y: 260, endPoint x: 317, endPoint y: 258, distance: 103.0
click at [317, 258] on p "Pourriez vous vérifier auprès de la passagère si celle-ci a bien reçu ces fonds." at bounding box center [415, 264] width 467 height 13
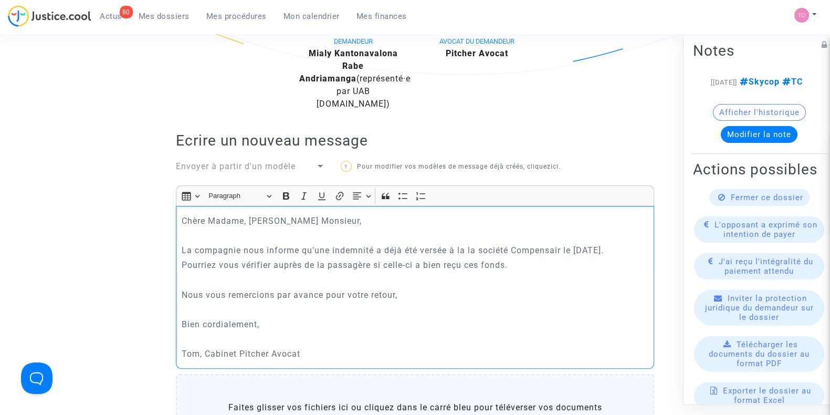
click at [289, 277] on p "Rich Text Editor, main" at bounding box center [415, 280] width 467 height 13
click at [218, 262] on p "Pourriez vous vérifier auprès de la passagère si celle-ci a bien reçu ces fonds." at bounding box center [415, 264] width 467 height 13
drag, startPoint x: 272, startPoint y: 262, endPoint x: 370, endPoint y: 258, distance: 98.3
click at [370, 258] on p "Pourriez-vous vérifier auprès de la passagère si celle-ci a bien reçu ces fonds." at bounding box center [415, 264] width 467 height 13
drag, startPoint x: 376, startPoint y: 263, endPoint x: 507, endPoint y: 262, distance: 130.8
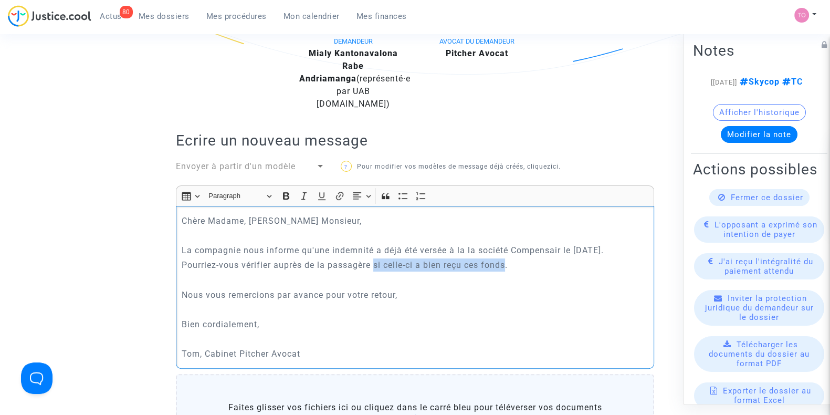
click at [507, 262] on p "Pourriez-vous vérifier auprès de la passagère si celle-ci a bien reçu ces fonds." at bounding box center [415, 264] width 467 height 13
click at [444, 264] on p "Pourriez-vous vérifier auprès de la passagère s'il vous plait." at bounding box center [415, 264] width 467 height 13
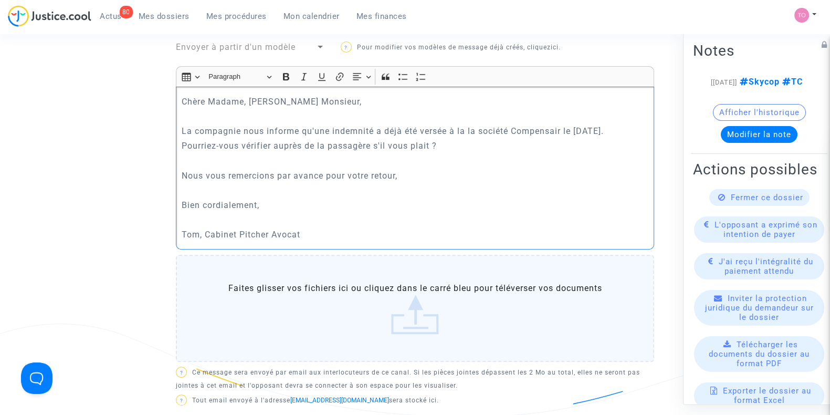
scroll to position [658, 0]
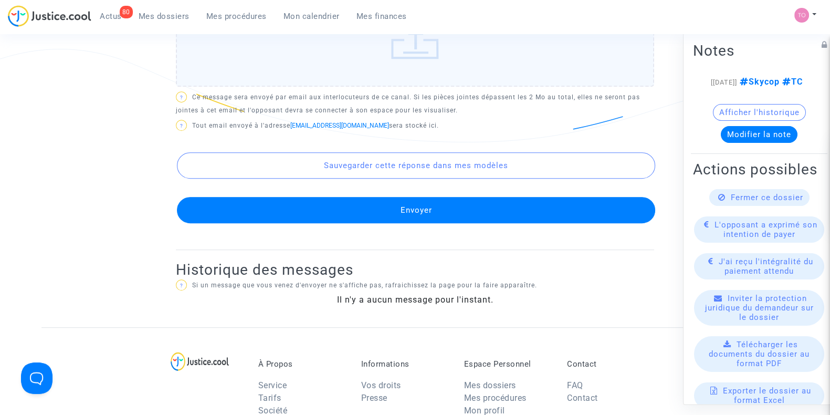
click at [410, 215] on button "Envoyer" at bounding box center [416, 210] width 478 height 26
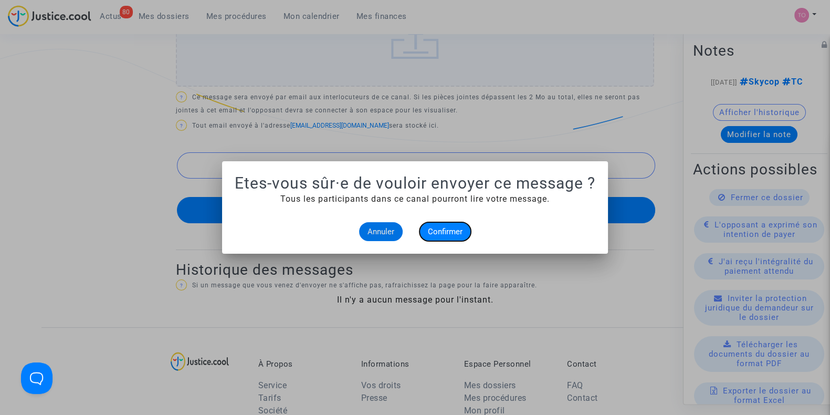
click at [449, 230] on span "Confirmer" at bounding box center [445, 231] width 35 height 9
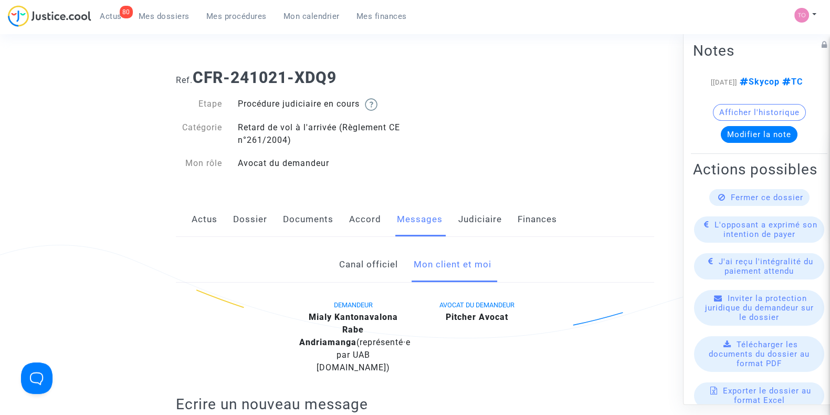
click at [488, 233] on link "Judiciaire" at bounding box center [480, 219] width 44 height 35
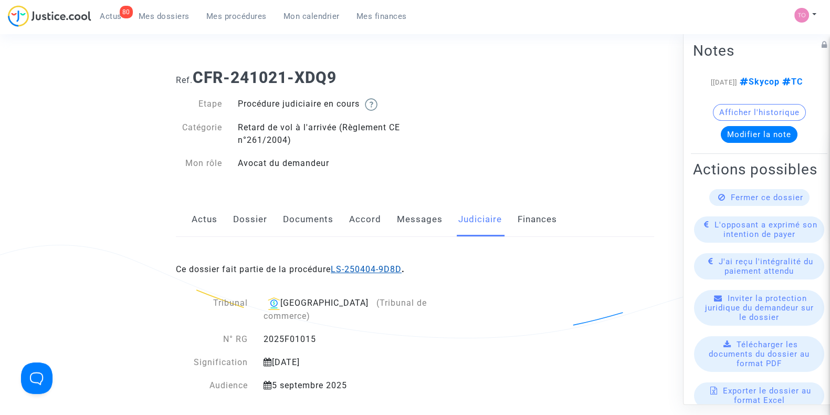
click at [364, 266] on link "LS-250404-9D8D" at bounding box center [366, 269] width 71 height 10
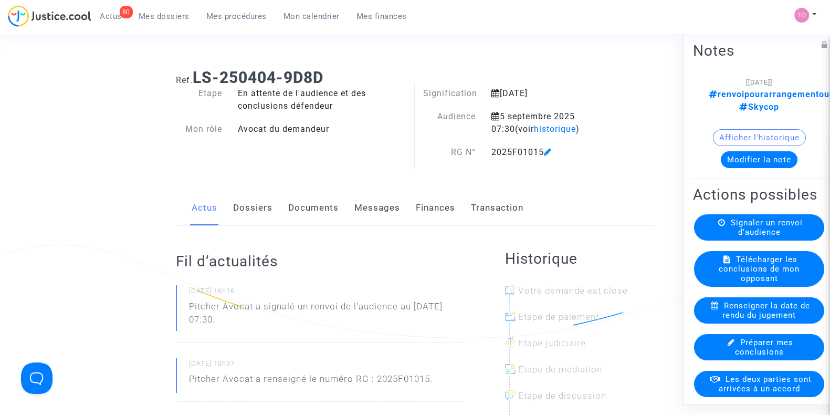
click at [741, 151] on button "Modifier la note" at bounding box center [759, 159] width 77 height 17
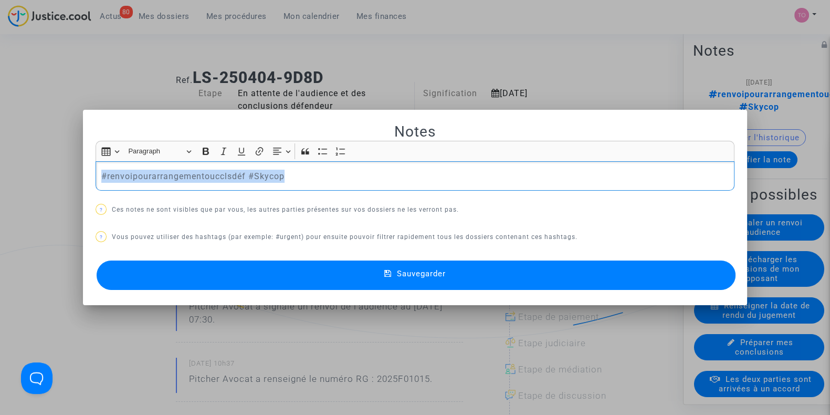
drag, startPoint x: 242, startPoint y: 178, endPoint x: 0, endPoint y: 169, distance: 241.8
click at [0, 169] on div "Notes Rich Text Editor Insert table Insert table Heading Paragraph Paragraph He…" at bounding box center [415, 207] width 830 height 415
click at [183, 175] on p "#renvoipourarrangementoucclsdéf #Skycop" at bounding box center [415, 176] width 628 height 13
click at [192, 174] on p "#renvoipourarrangementoucclsdéf #Skycop" at bounding box center [415, 176] width 628 height 13
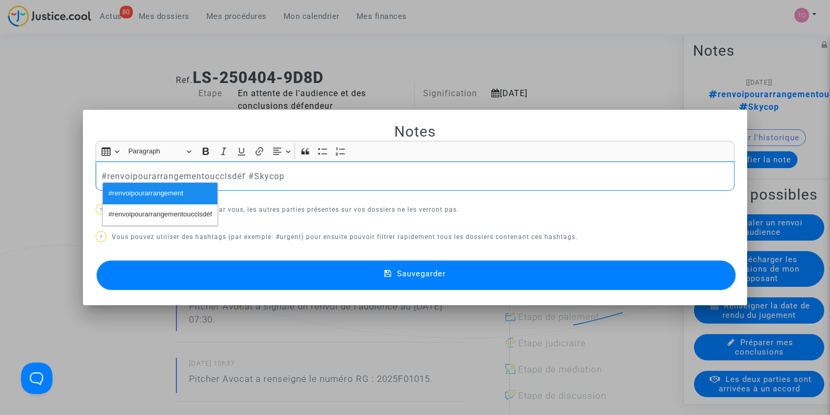
click at [209, 173] on p "#renvoipourarrangementoucclsdéf #Skycop" at bounding box center [415, 176] width 628 height 13
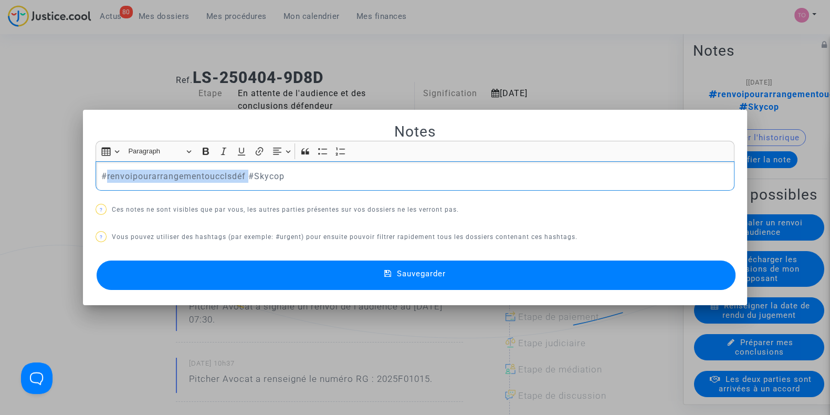
click at [209, 173] on p "#renvoipourarrangementoucclsdéf #Skycop" at bounding box center [415, 176] width 628 height 13
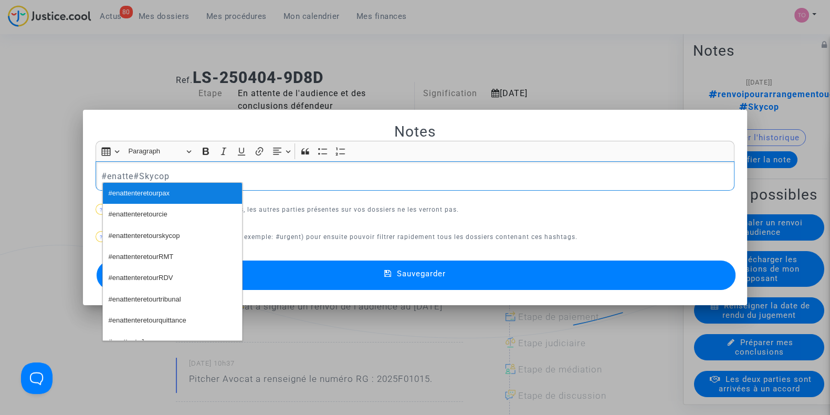
click at [191, 191] on button "#enattenteretourpax" at bounding box center [172, 193] width 139 height 21
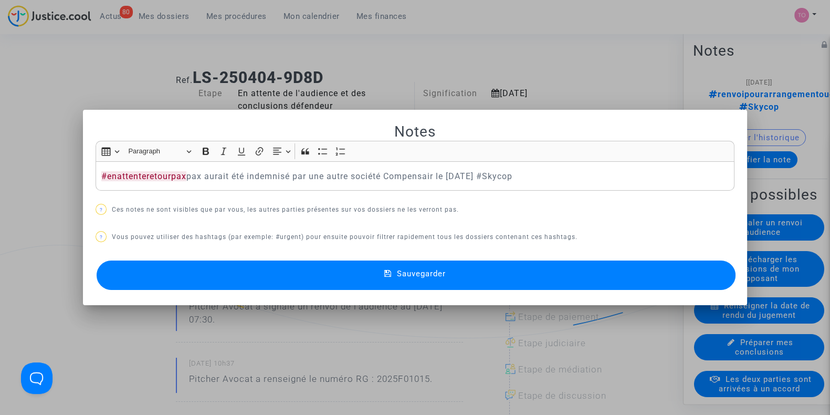
click at [368, 283] on button "Sauvegarder" at bounding box center [416, 274] width 639 height 29
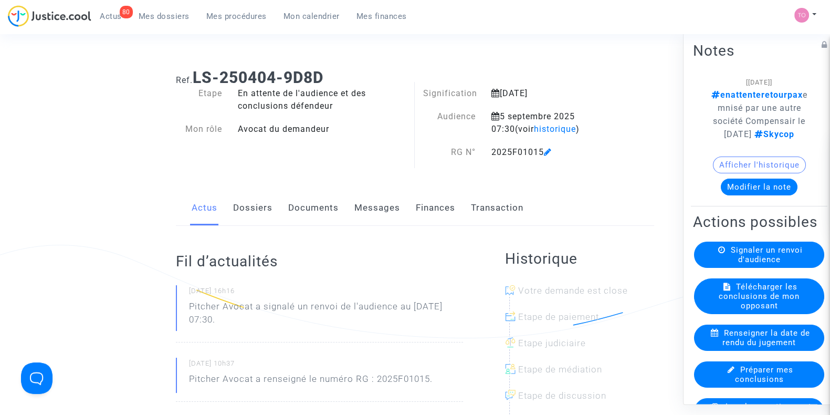
click at [149, 19] on span "Mes dossiers" at bounding box center [164, 16] width 51 height 9
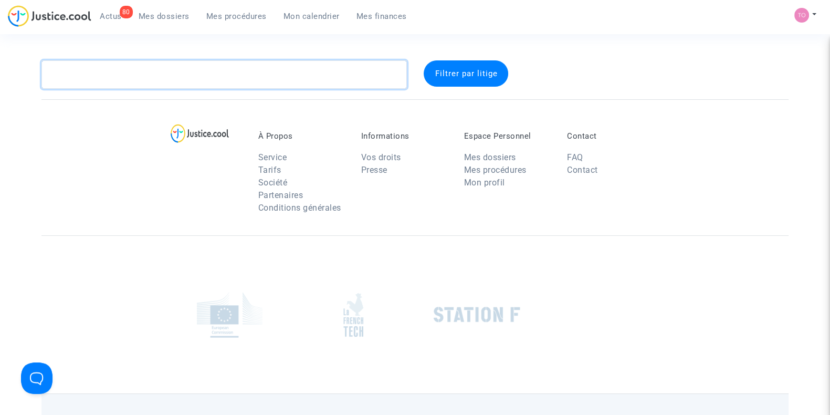
click at [146, 78] on textarea at bounding box center [224, 74] width 366 height 28
paste textarea "MATESA"
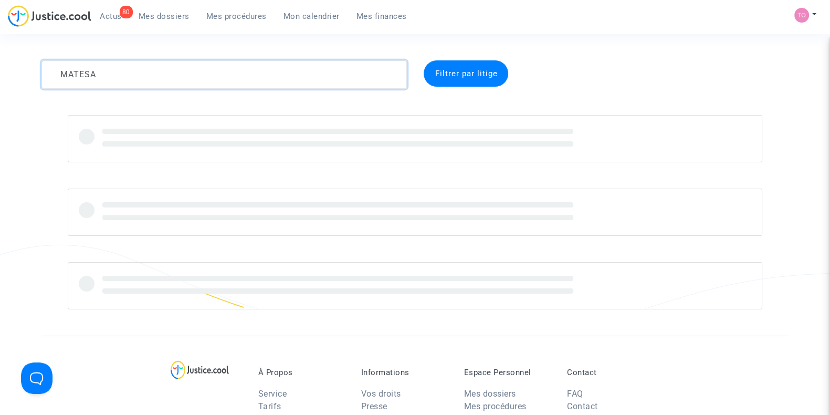
type textarea "MATESA"
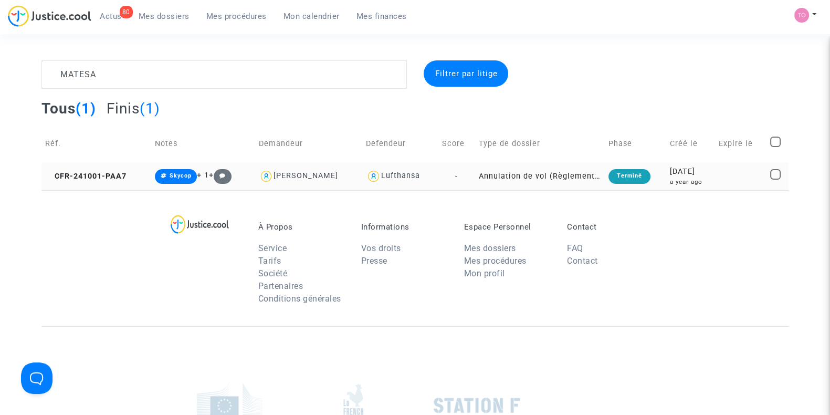
click at [710, 168] on div "2024-10-01" at bounding box center [691, 172] width 42 height 12
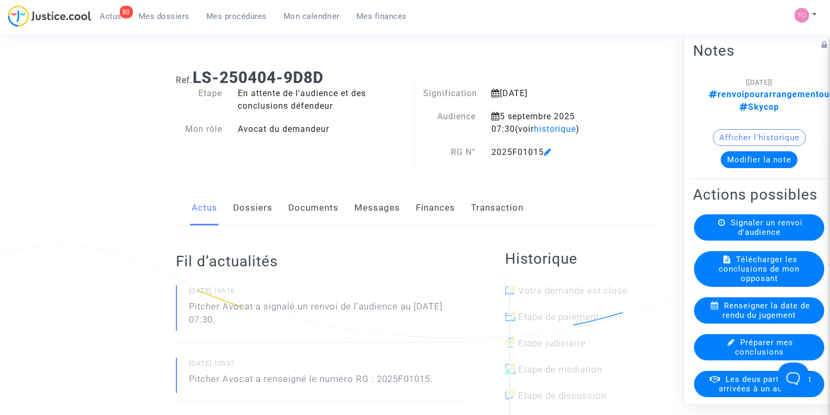
click at [755, 129] on button "Afficher l'historique" at bounding box center [759, 137] width 93 height 17
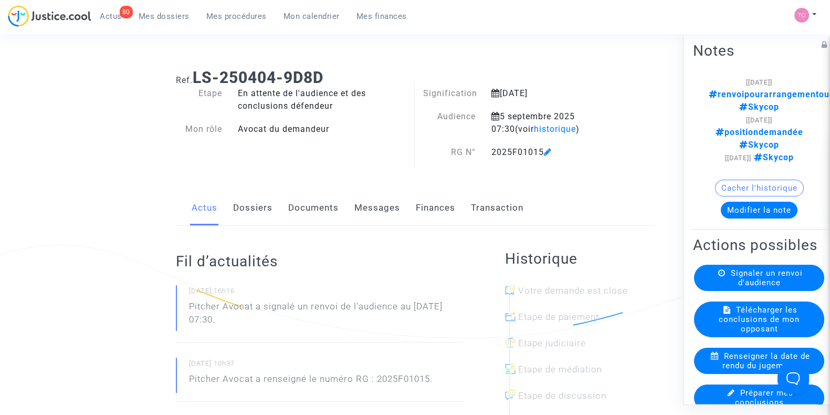
click at [729, 202] on button "Modifier la note" at bounding box center [759, 210] width 77 height 17
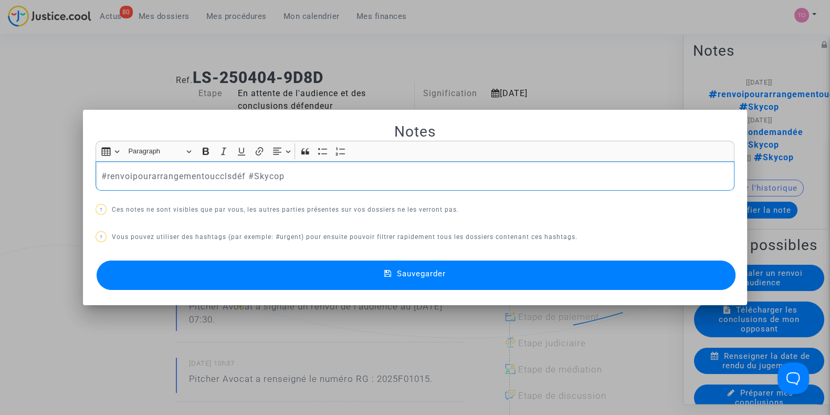
click at [319, 175] on p "#renvoipourarrangementoucclsdéf #Skycop" at bounding box center [415, 176] width 628 height 13
click at [285, 195] on button "#Skycop" at bounding box center [292, 193] width 82 height 21
click at [607, 26] on div at bounding box center [415, 207] width 830 height 415
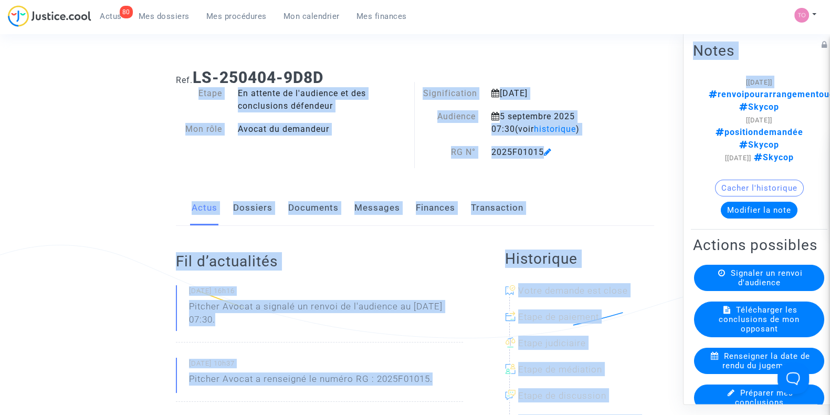
scroll to position [0, 71]
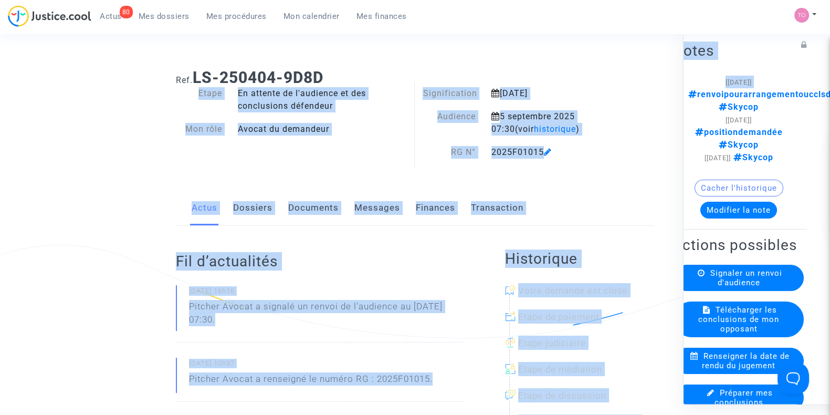
drag, startPoint x: 742, startPoint y: 91, endPoint x: 843, endPoint y: 96, distance: 100.9
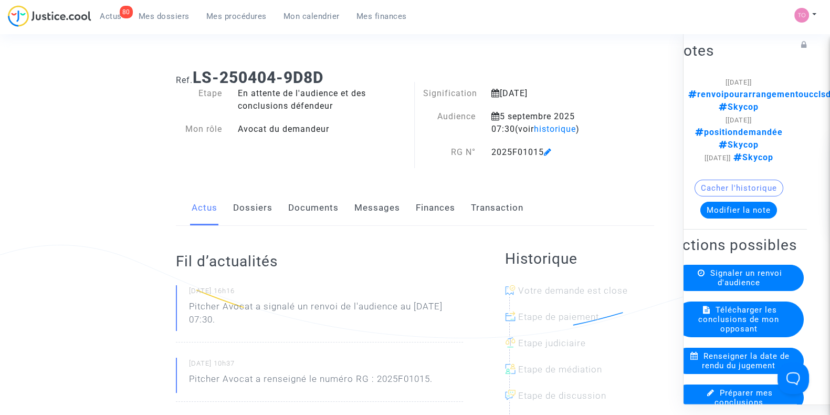
click at [763, 144] on div "Notes [[DATE]] renvoipourarrangementoucclsdéf Skycop [[DATE]] positiondemandée …" at bounding box center [762, 218] width 158 height 373
click at [296, 211] on link "Documents" at bounding box center [313, 208] width 50 height 35
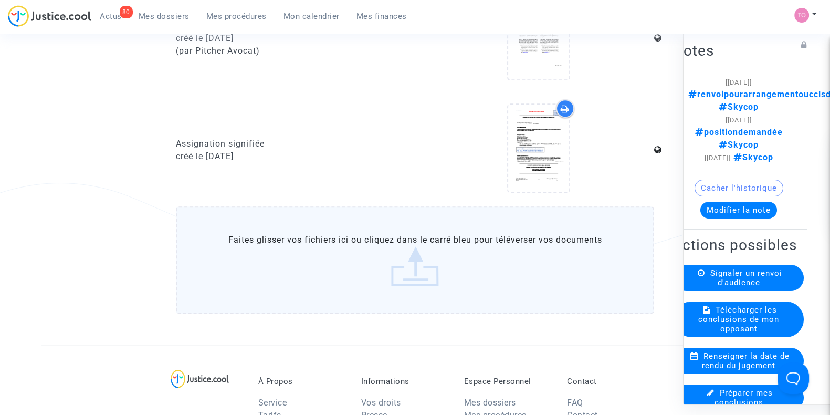
scroll to position [984, 0]
click at [760, 207] on div "Notes [[DATE]] renvoipourarrangementoucclsdéf Skycop [[DATE]] positiondemandée …" at bounding box center [762, 218] width 158 height 373
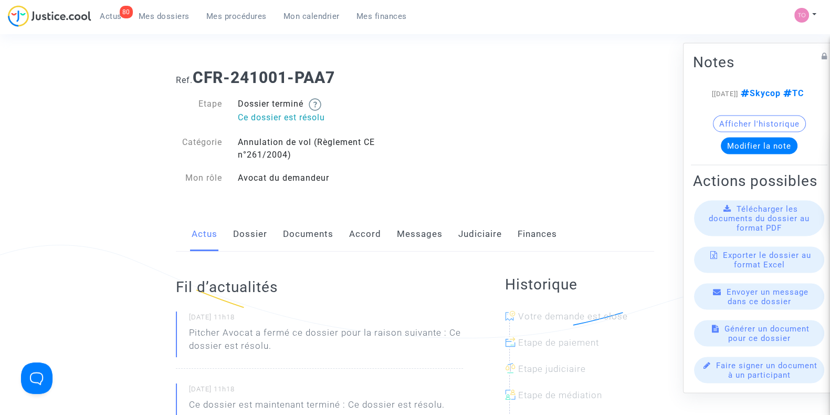
click at [779, 118] on button "Afficher l'historique" at bounding box center [759, 124] width 93 height 17
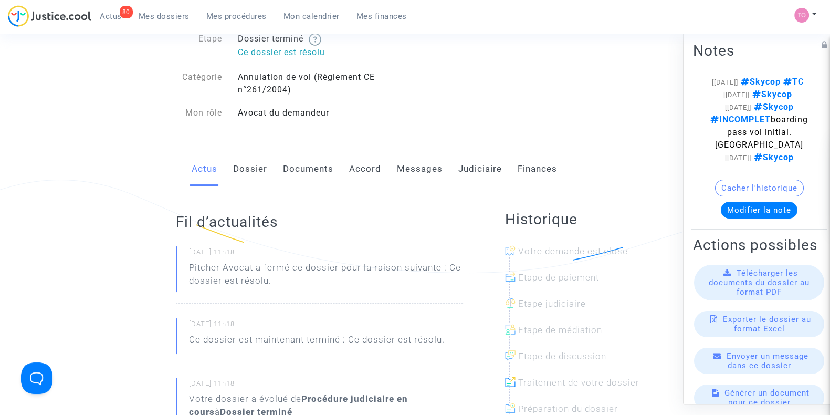
scroll to position [65, 0]
click at [471, 165] on link "Judiciaire" at bounding box center [480, 169] width 44 height 35
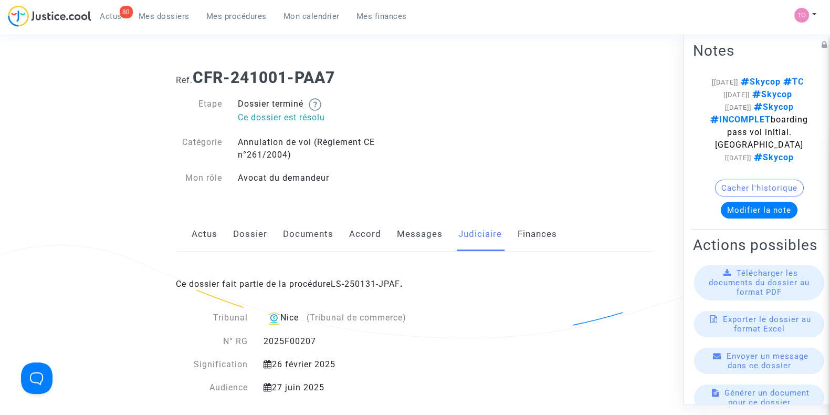
click at [286, 228] on link "Documents" at bounding box center [308, 234] width 50 height 35
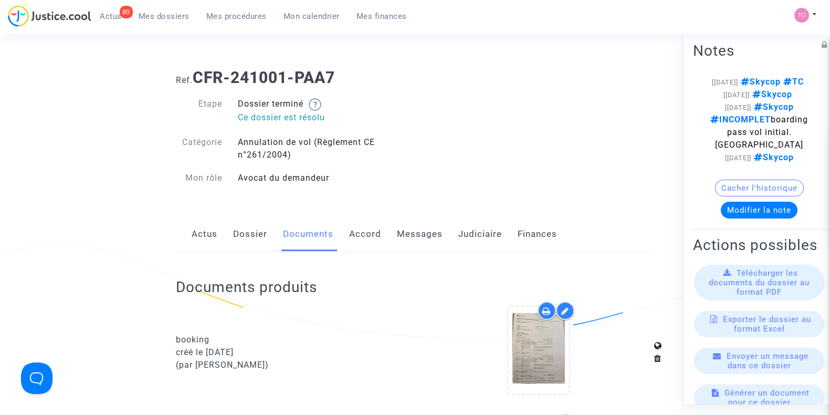
click at [412, 235] on link "Messages" at bounding box center [420, 234] width 46 height 35
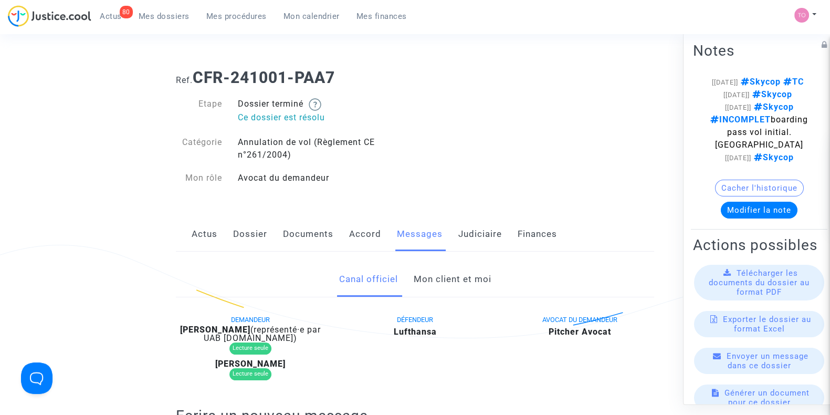
click at [427, 284] on link "Mon client et moi" at bounding box center [452, 279] width 78 height 35
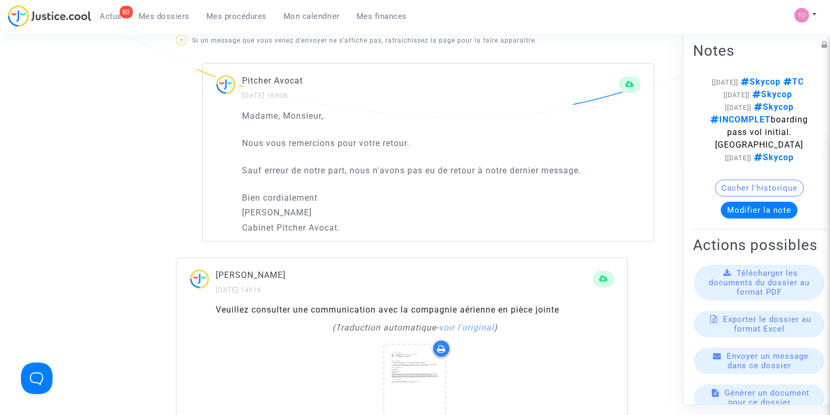
scroll to position [788, 0]
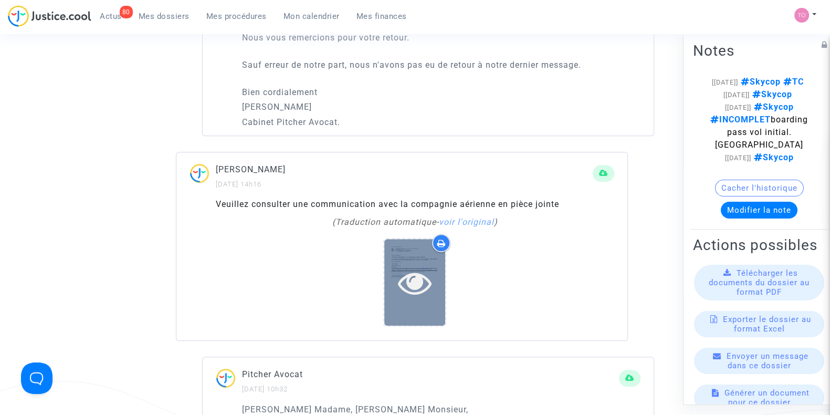
click at [393, 273] on div at bounding box center [414, 283] width 61 height 34
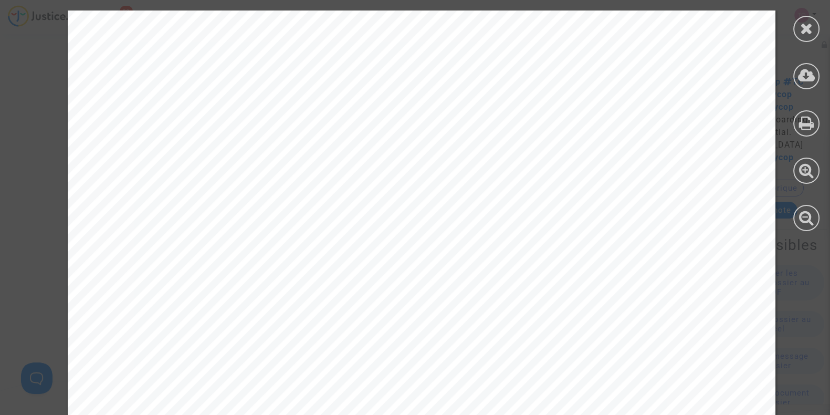
scroll to position [0, 0]
click at [798, 25] on div at bounding box center [807, 29] width 26 height 26
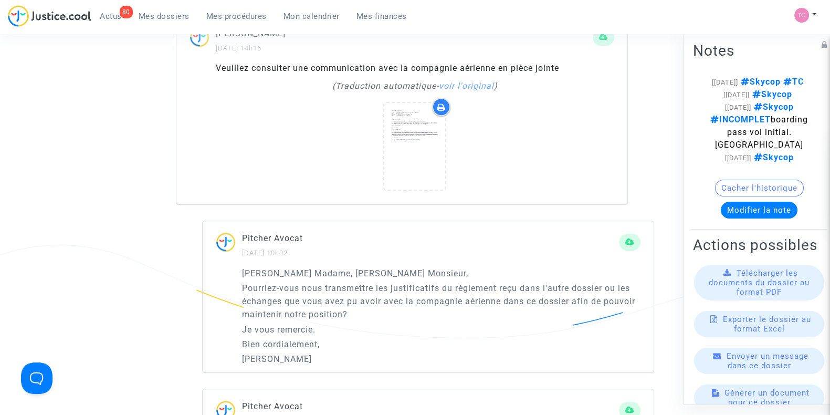
scroll to position [919, 0]
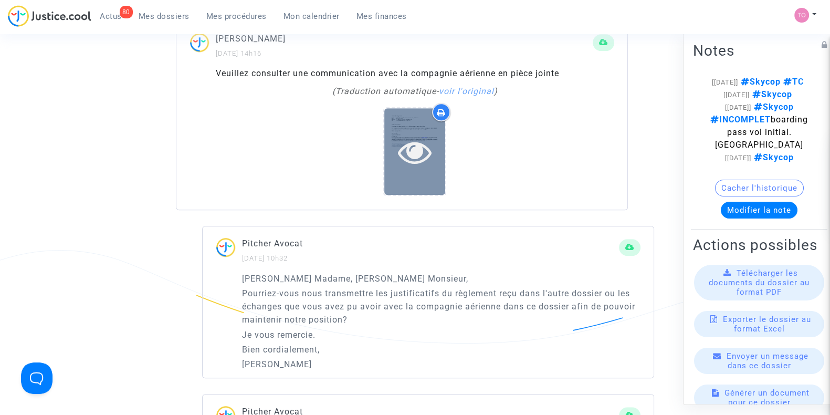
click at [394, 148] on div at bounding box center [414, 152] width 61 height 34
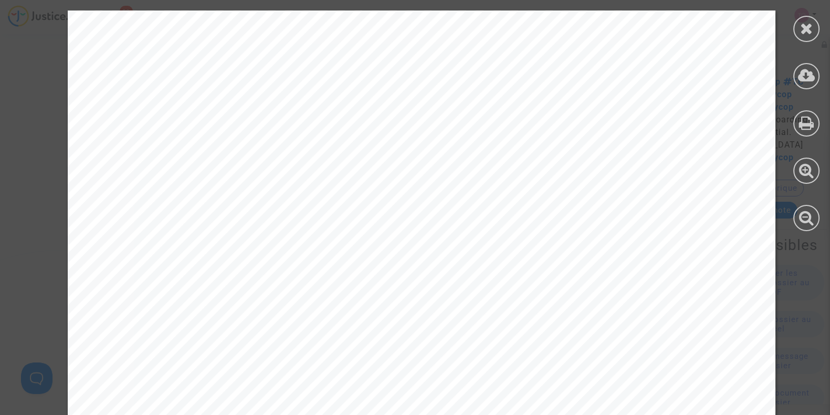
drag, startPoint x: 95, startPoint y: 161, endPoint x: 171, endPoint y: 202, distance: 86.2
drag, startPoint x: 215, startPoint y: 302, endPoint x: 91, endPoint y: 166, distance: 183.7
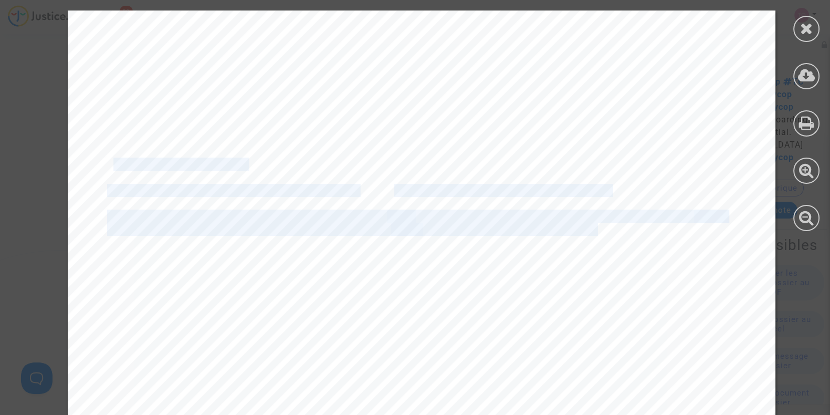
drag, startPoint x: 105, startPoint y: 162, endPoint x: 588, endPoint y: 230, distance: 487.4
copy div "o whom it may concern, Thank you for your inquiry dated September 5, 2024 rega …"
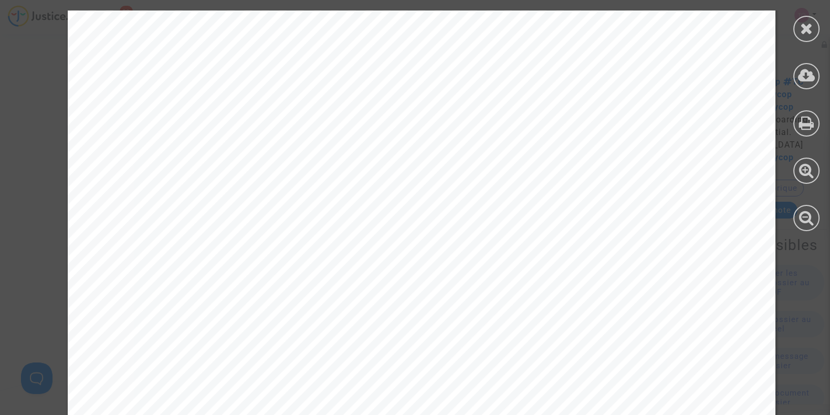
scroll to position [1050, 0]
drag, startPoint x: 93, startPoint y: 119, endPoint x: 132, endPoint y: 130, distance: 39.8
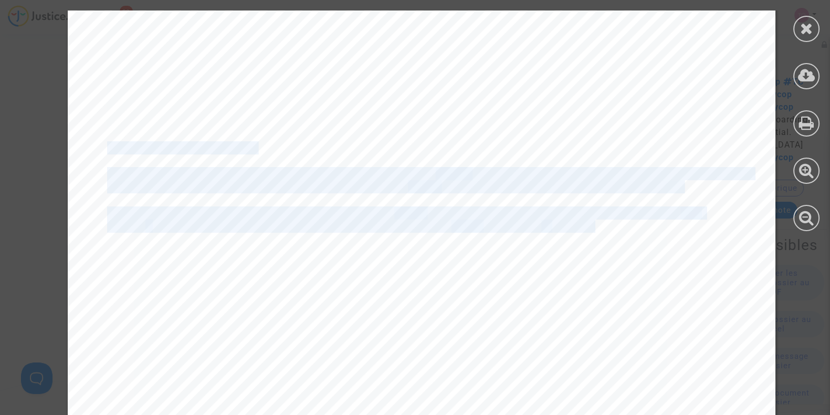
drag, startPoint x: 98, startPoint y: 148, endPoint x: 581, endPoint y: 228, distance: 490.3
copy div "Thank you for your inquiry. We are happy to assist you with any questions or co…"
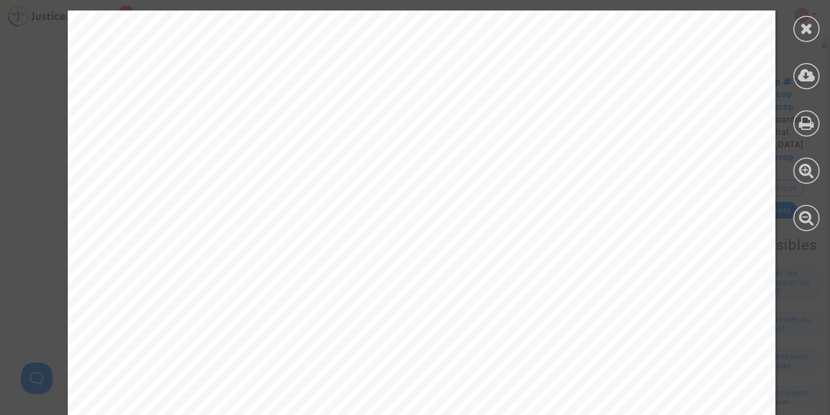
scroll to position [0, 0]
click at [809, 30] on icon at bounding box center [806, 28] width 13 height 16
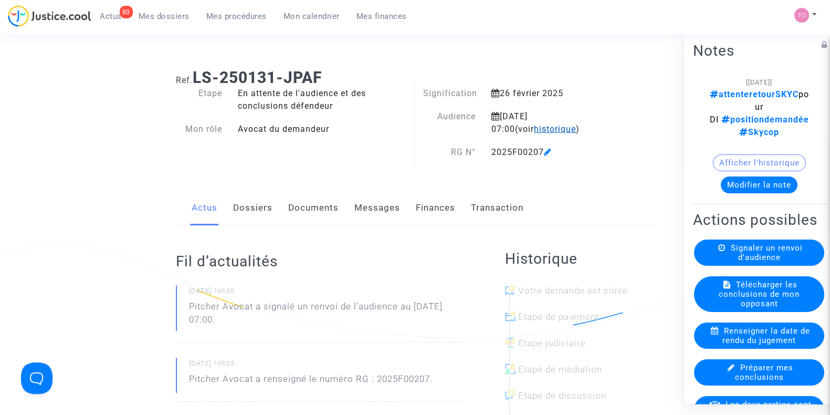
click at [534, 127] on span "historique" at bounding box center [555, 129] width 42 height 10
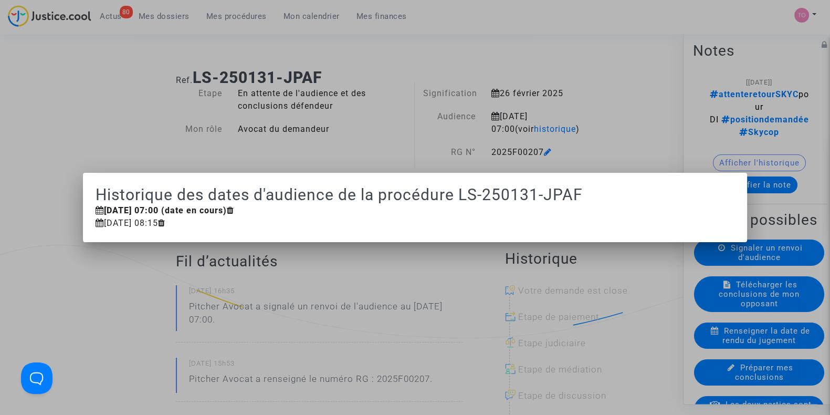
click at [575, 92] on div at bounding box center [415, 207] width 830 height 415
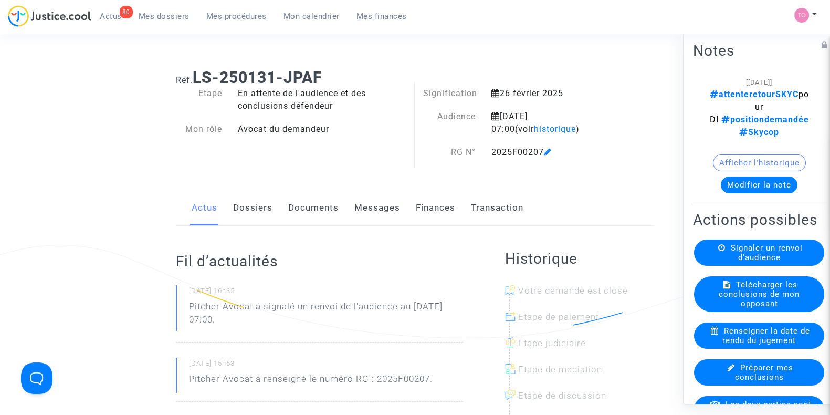
click at [756, 187] on button "Modifier la note" at bounding box center [759, 184] width 77 height 17
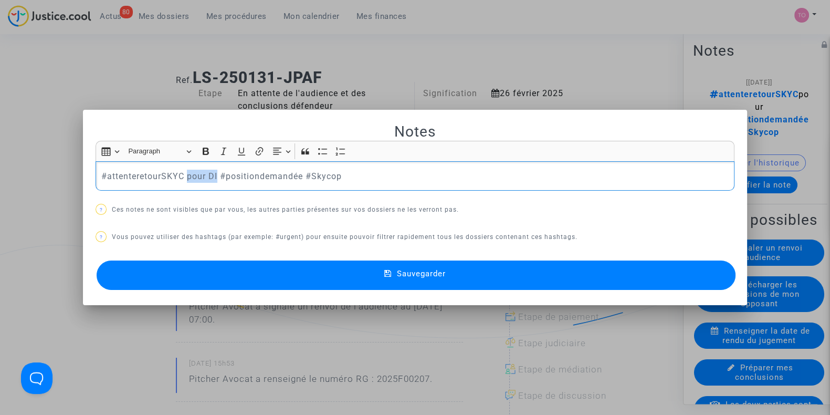
drag, startPoint x: 213, startPoint y: 172, endPoint x: 184, endPoint y: 177, distance: 28.8
click at [184, 177] on p "#attenteretourSKYC pour DI #positiondemandée #Skycop" at bounding box center [415, 176] width 628 height 13
drag, startPoint x: 301, startPoint y: 178, endPoint x: 160, endPoint y: 181, distance: 141.3
click at [160, 181] on p "#attenteretourS #positiondemandée #Skycop" at bounding box center [415, 176] width 628 height 13
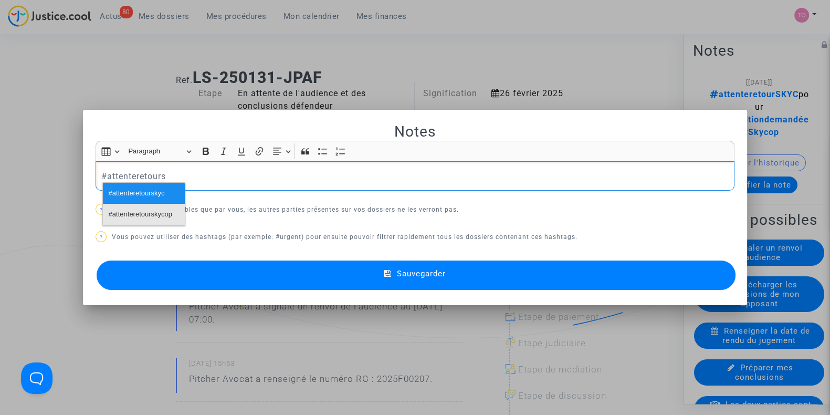
click at [132, 213] on span "#attenteretourskycop" at bounding box center [141, 214] width 64 height 15
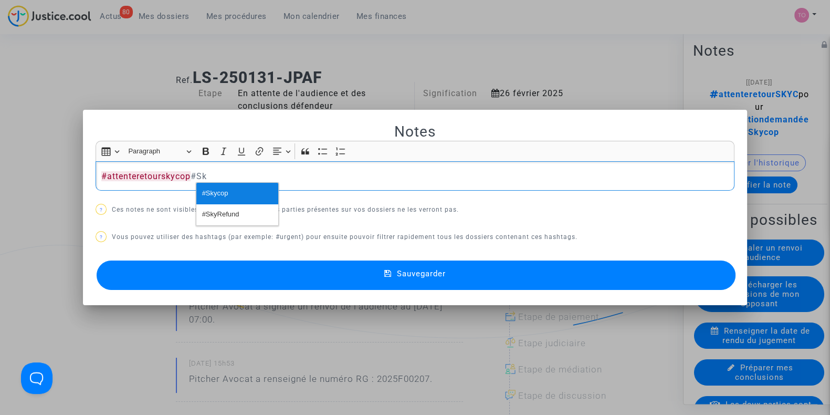
click at [208, 192] on span "#Skycop" at bounding box center [215, 193] width 26 height 15
click at [193, 175] on span "#Skycop" at bounding box center [211, 176] width 36 height 10
click at [344, 275] on button "Sauvegarder" at bounding box center [416, 274] width 639 height 29
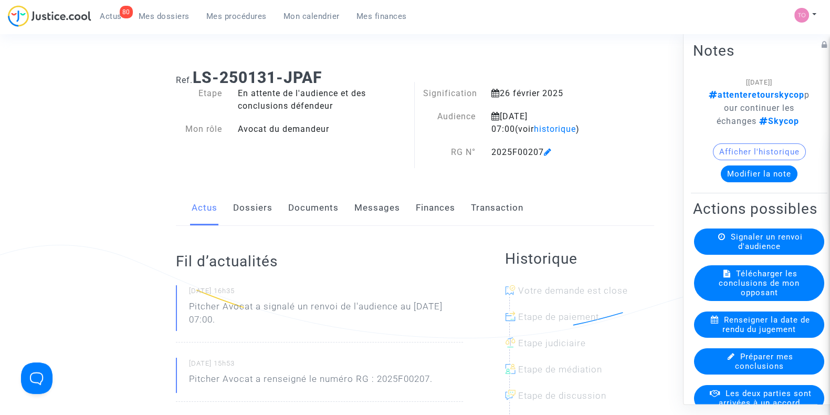
click at [161, 13] on span "Mes dossiers" at bounding box center [164, 16] width 51 height 9
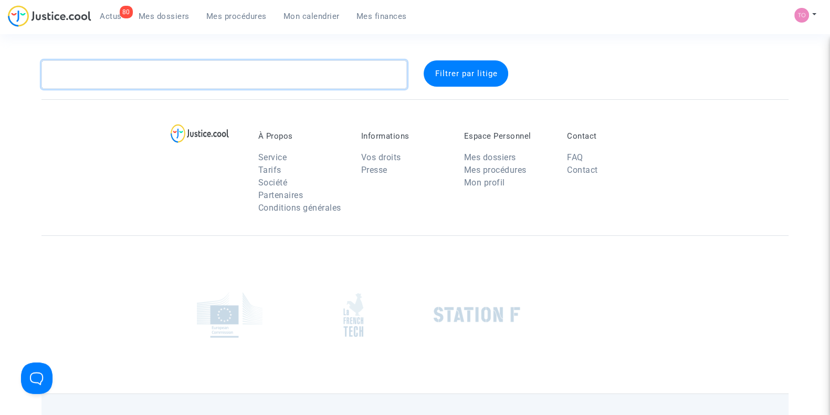
click at [179, 77] on textarea at bounding box center [224, 74] width 366 height 28
paste textarea "Cave"
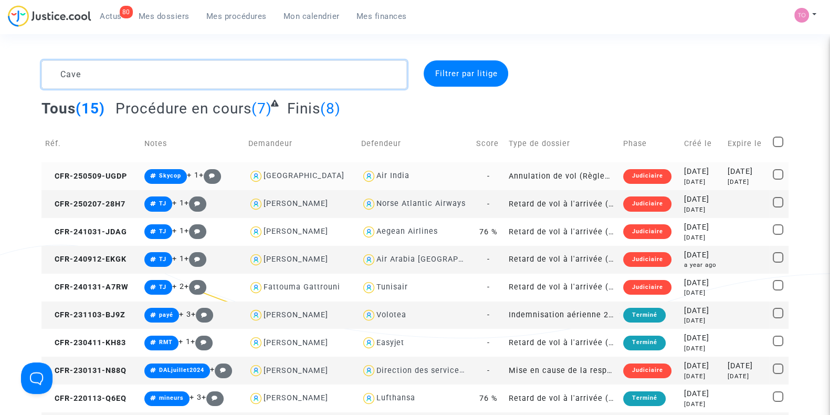
type textarea "Cave"
click at [684, 174] on div "2025-05-09" at bounding box center [702, 172] width 36 height 12
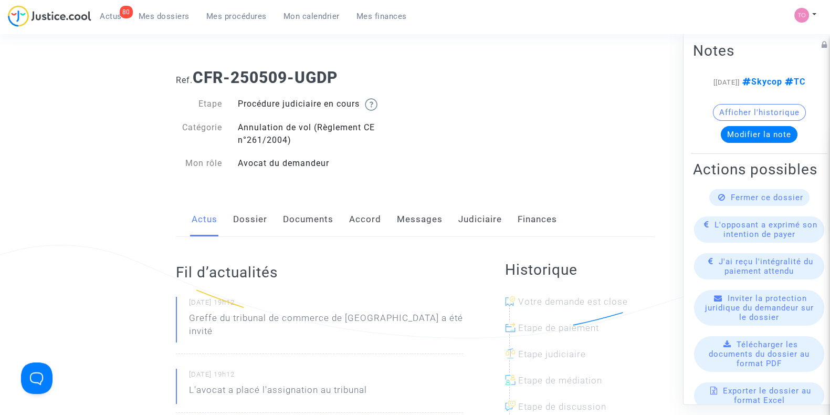
click at [467, 220] on link "Judiciaire" at bounding box center [480, 219] width 44 height 35
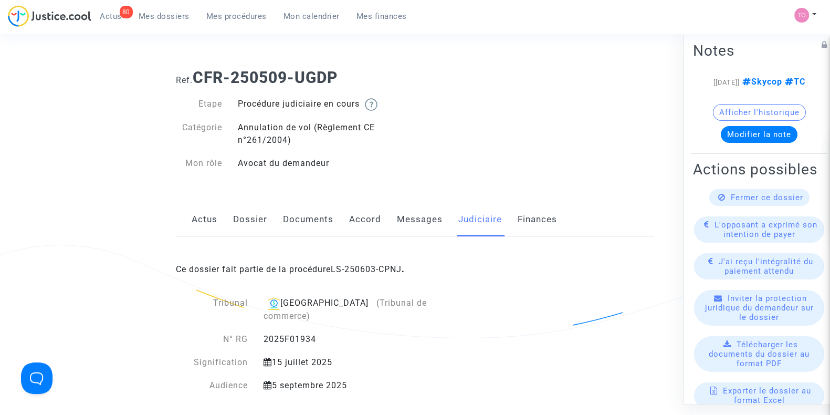
click at [362, 217] on link "Accord" at bounding box center [365, 219] width 32 height 35
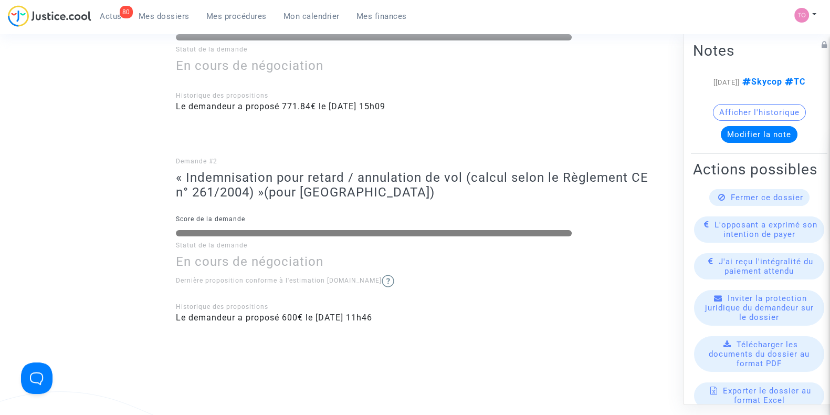
scroll to position [328, 0]
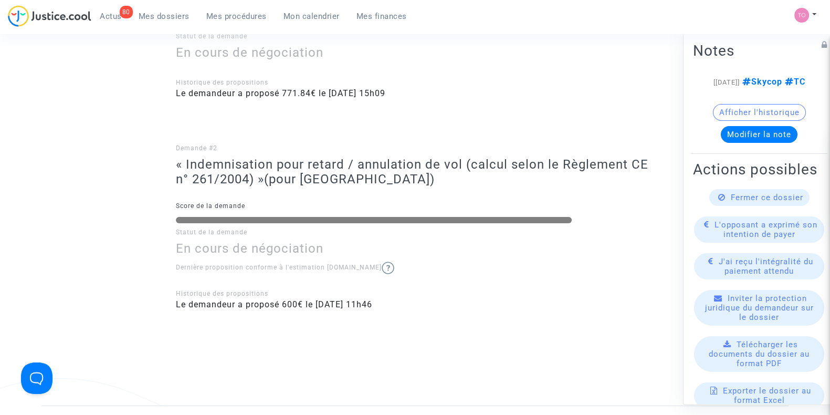
click at [766, 121] on button "Afficher l'historique" at bounding box center [759, 112] width 93 height 17
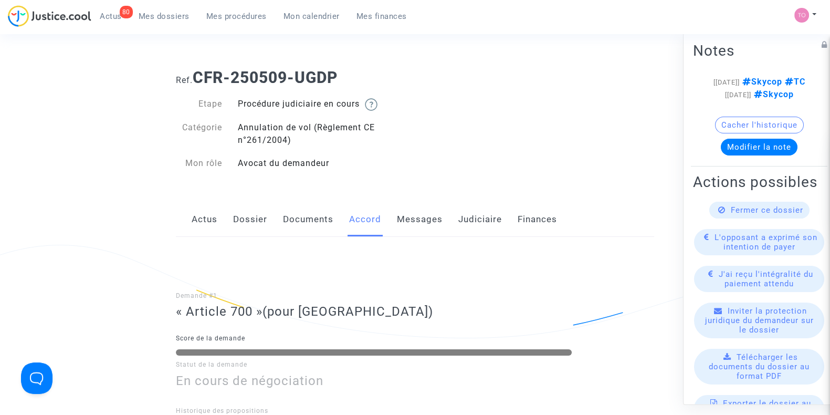
scroll to position [0, 0]
drag, startPoint x: 272, startPoint y: 67, endPoint x: 199, endPoint y: 66, distance: 73.0
click at [199, 66] on div "Ref. CFR-250509-UGDP" at bounding box center [415, 73] width 494 height 27
copy b "CFR-250509-UGDP"
click at [257, 215] on link "Dossier" at bounding box center [250, 219] width 34 height 35
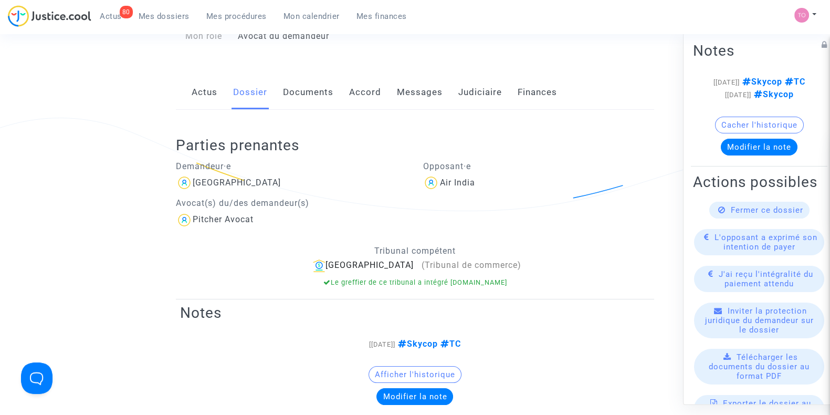
scroll to position [131, 0]
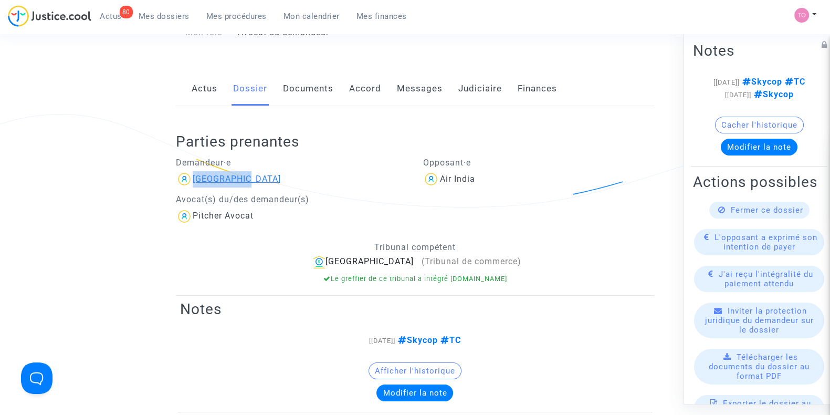
drag, startPoint x: 251, startPoint y: 181, endPoint x: 195, endPoint y: 176, distance: 56.4
click at [195, 176] on div "Elohan Cave" at bounding box center [292, 179] width 232 height 17
copy div "Elohan Cave"
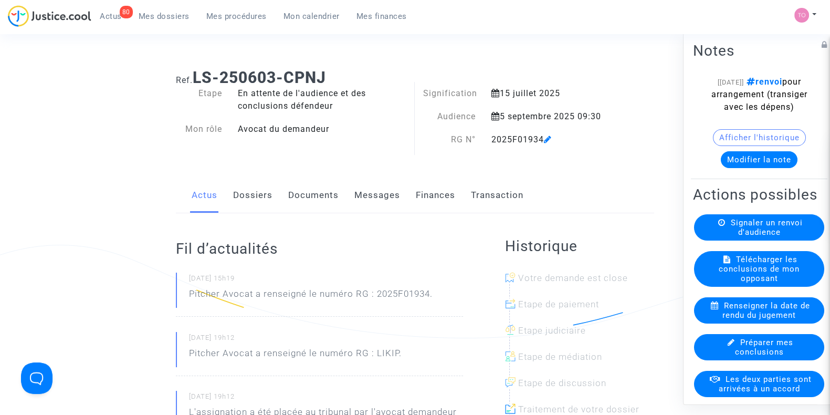
click at [762, 145] on button "Afficher l'historique" at bounding box center [759, 137] width 93 height 17
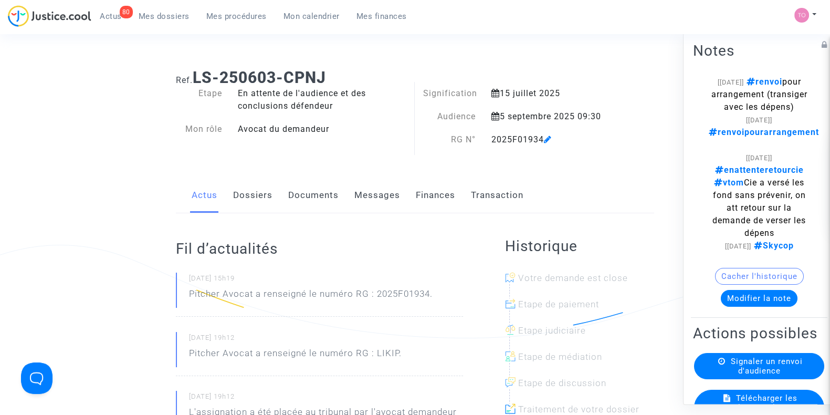
click at [352, 201] on div "Actus Dossiers Documents Messages Finances Transaction" at bounding box center [415, 195] width 478 height 35
click at [365, 192] on link "Messages" at bounding box center [378, 195] width 46 height 35
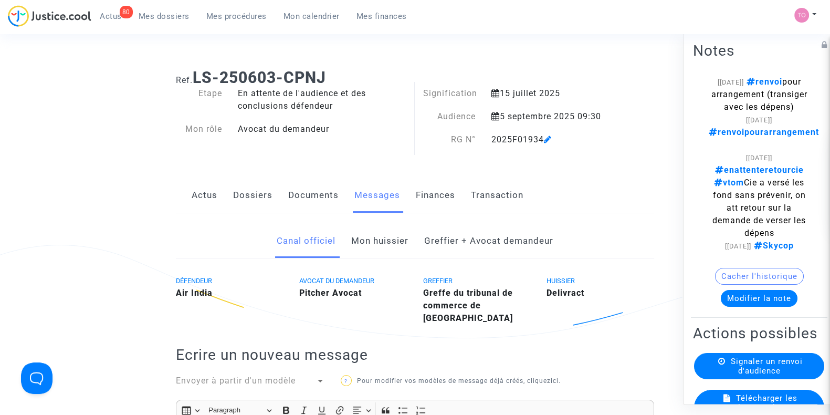
click at [311, 201] on link "Documents" at bounding box center [313, 195] width 50 height 35
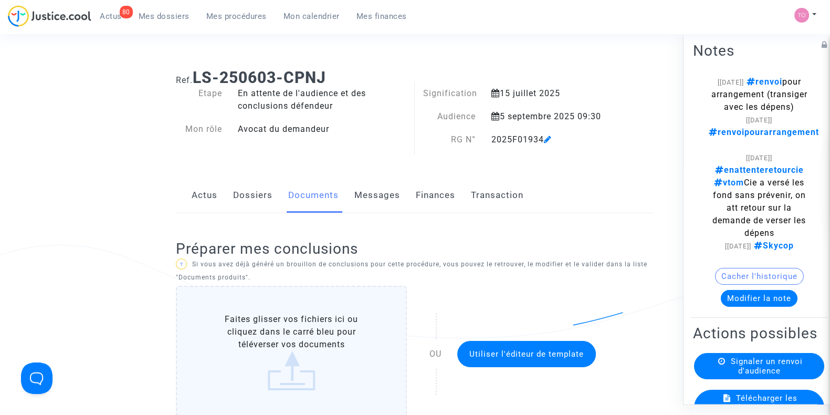
click at [392, 184] on link "Messages" at bounding box center [378, 195] width 46 height 35
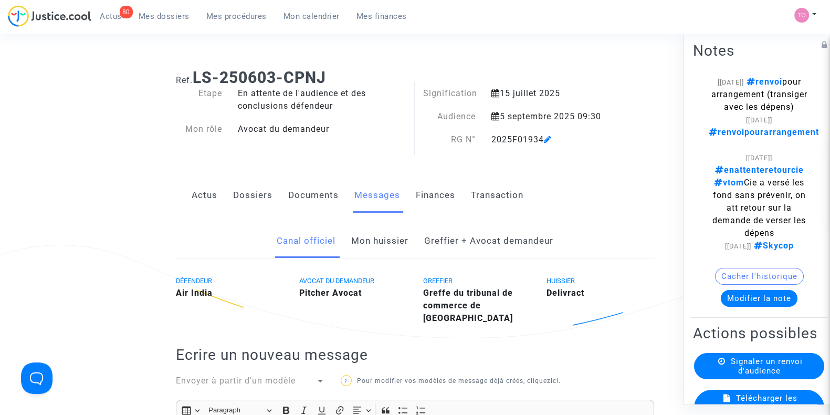
click at [420, 192] on link "Finances" at bounding box center [435, 195] width 39 height 35
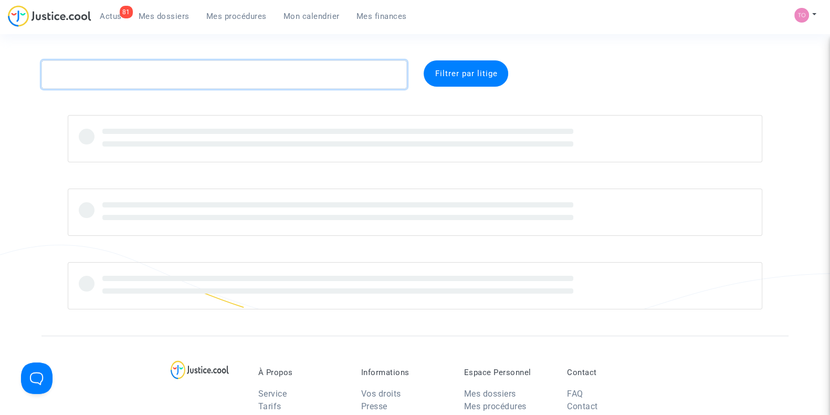
click at [147, 77] on textarea at bounding box center [224, 74] width 366 height 28
paste textarea "CFR-250624-8MAD"
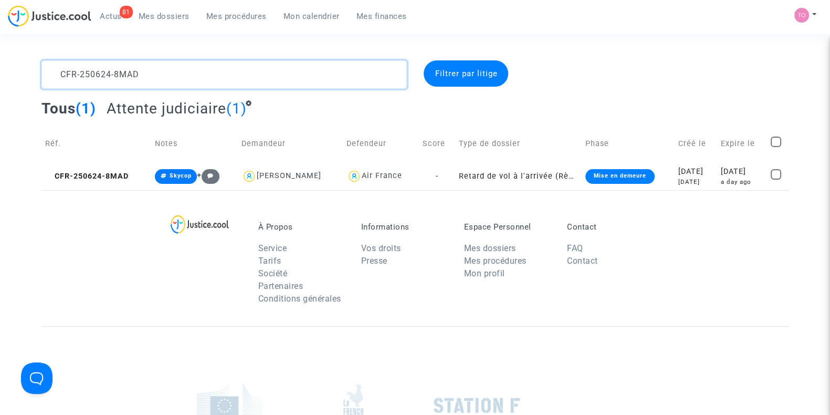
type textarea "CFR-250624-8MAD"
